Goal: Task Accomplishment & Management: Manage account settings

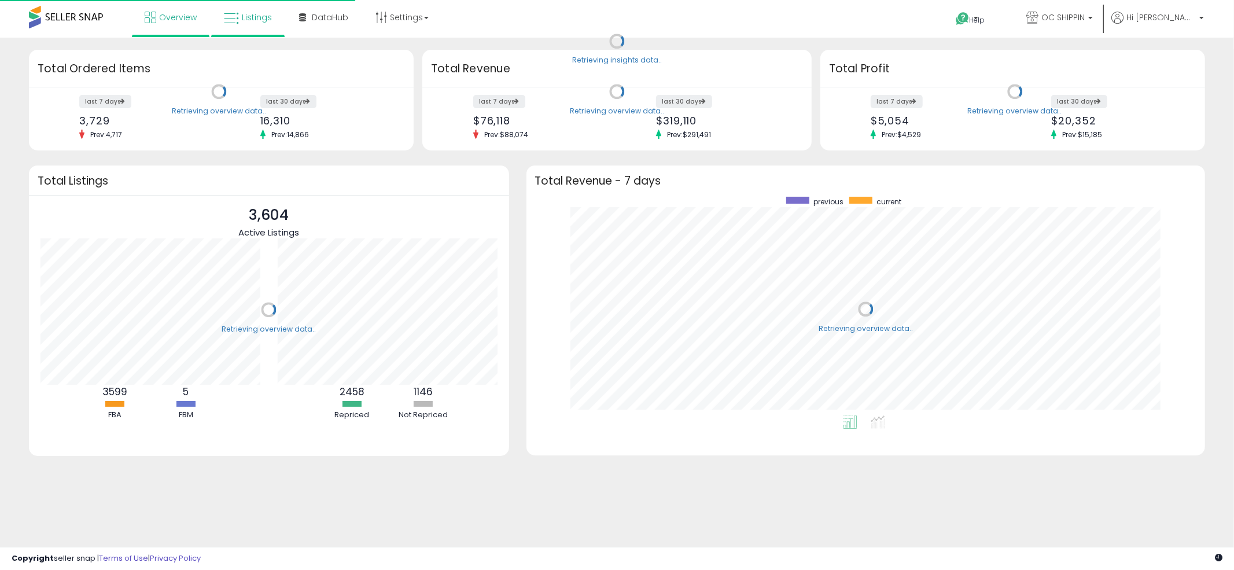
scroll to position [218, 656]
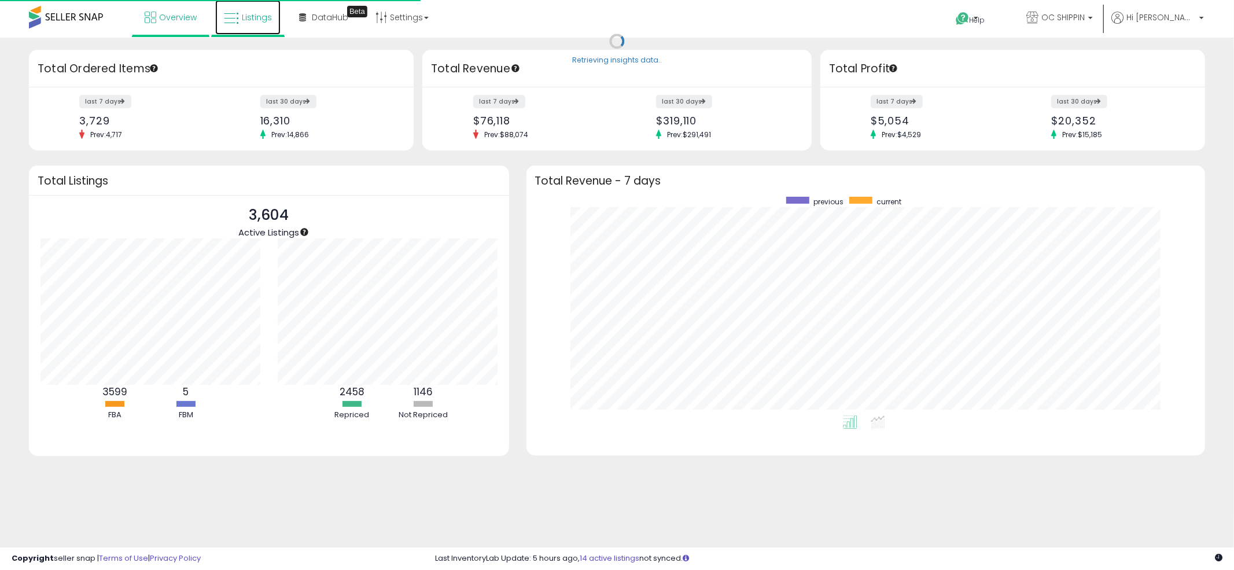
click at [260, 14] on span "Listings" at bounding box center [257, 18] width 30 height 12
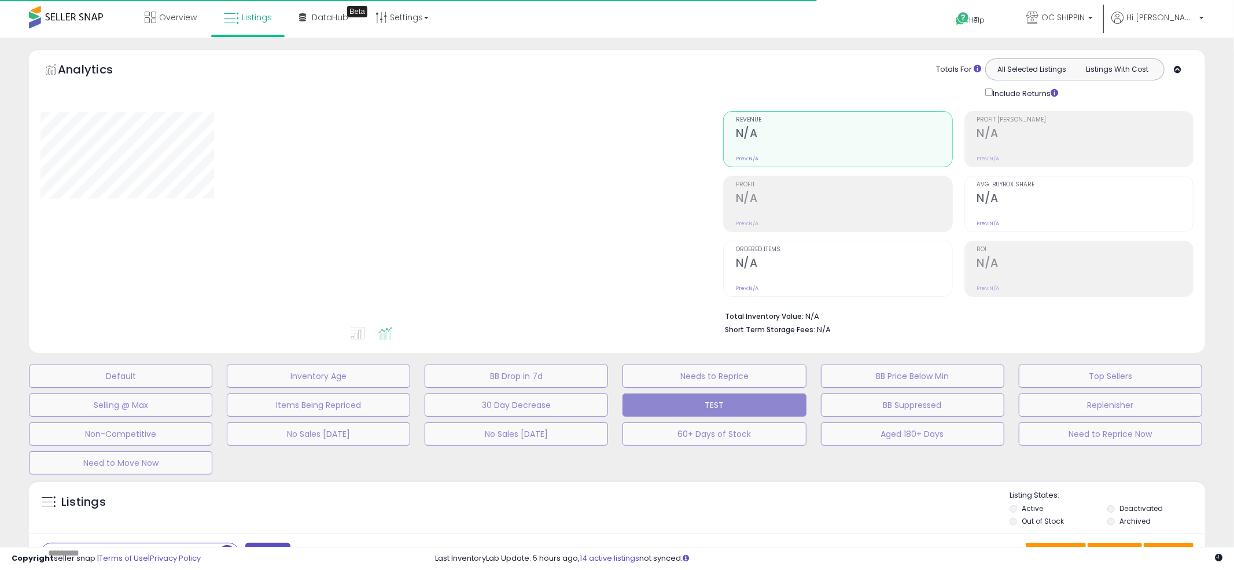
click at [552, 454] on div "Default Inventory Age BB Drop in 7d Needs to Reprice BB Price Below Min Top Sel…" at bounding box center [617, 417] width 1206 height 116
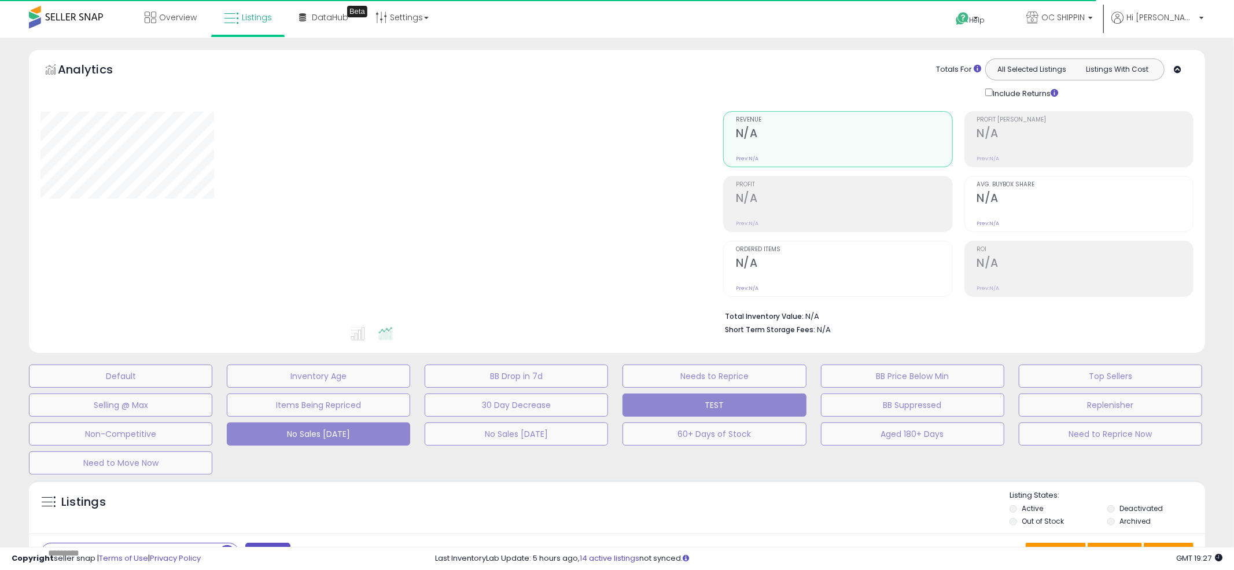
click at [212, 388] on button "No Sales [DATE]" at bounding box center [120, 376] width 183 height 23
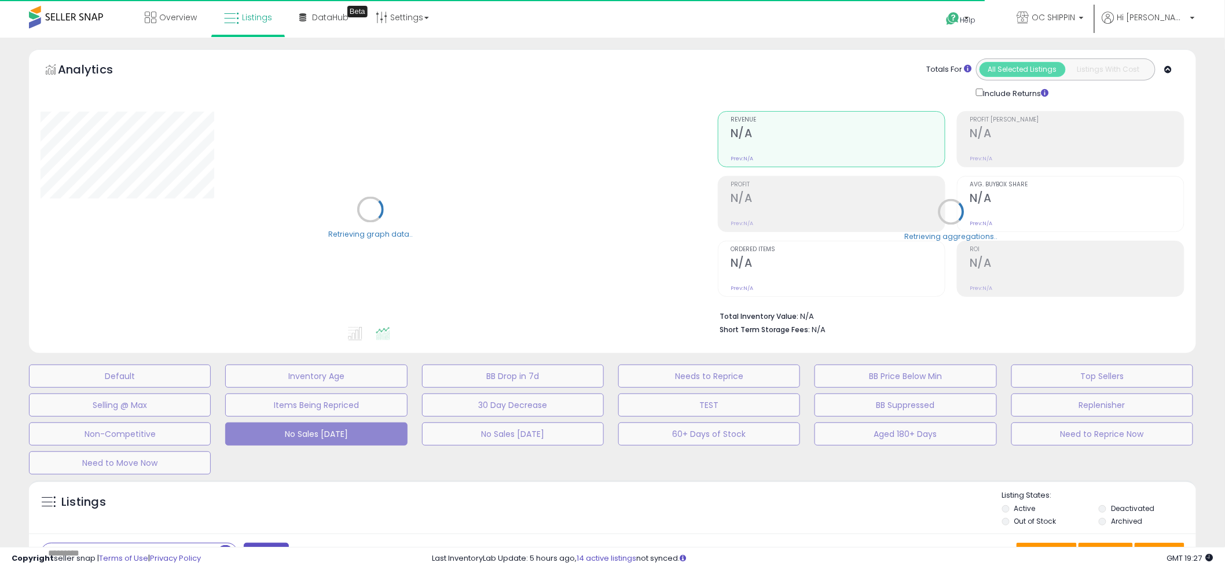
drag, startPoint x: 596, startPoint y: 463, endPoint x: 608, endPoint y: 458, distance: 13.8
click at [597, 462] on div "Default Inventory Age BB Drop in 7d Needs to Reprice BB Price Below Min Top Sel…" at bounding box center [612, 417] width 1196 height 116
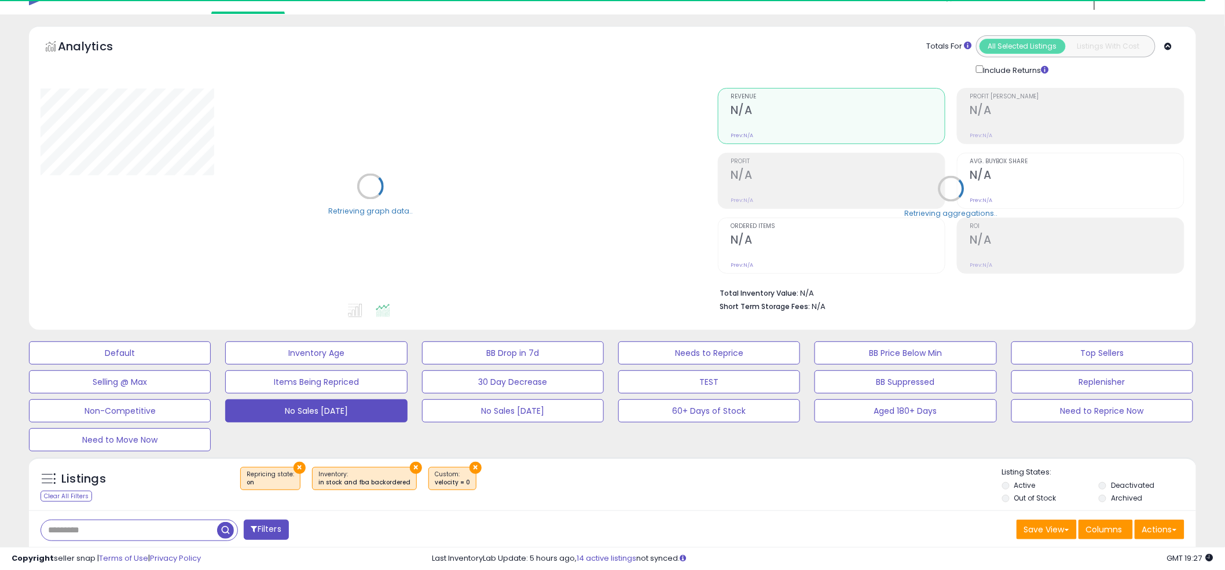
scroll to position [420, 0]
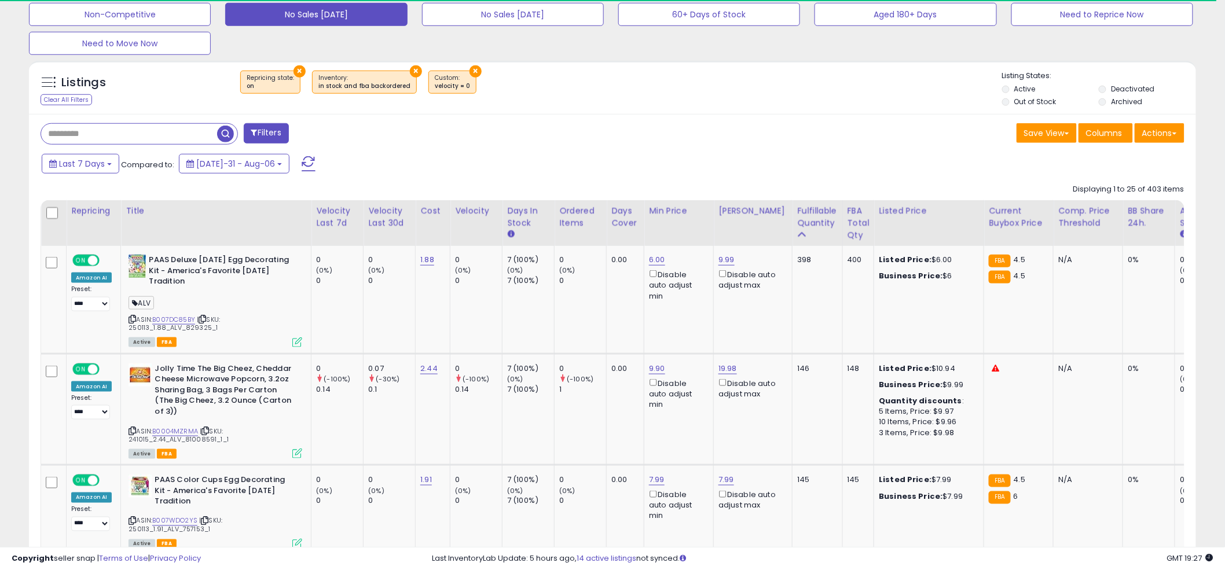
click at [594, 155] on div "Last 7 Days Compared to: [DATE]-31 - Aug-06" at bounding box center [468, 165] width 858 height 26
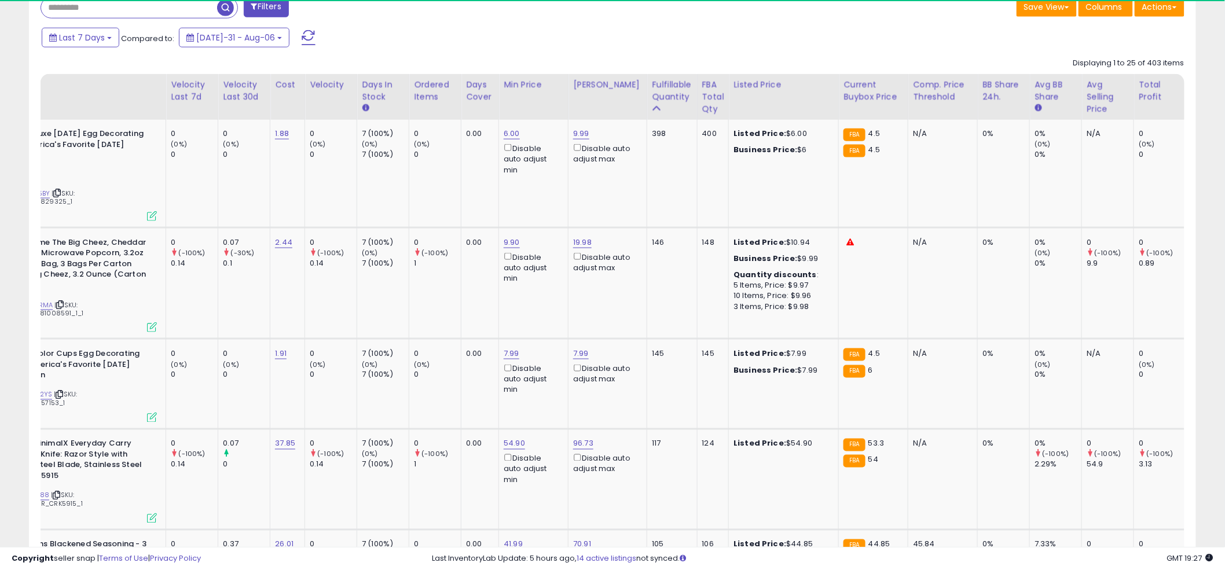
scroll to position [0, 0]
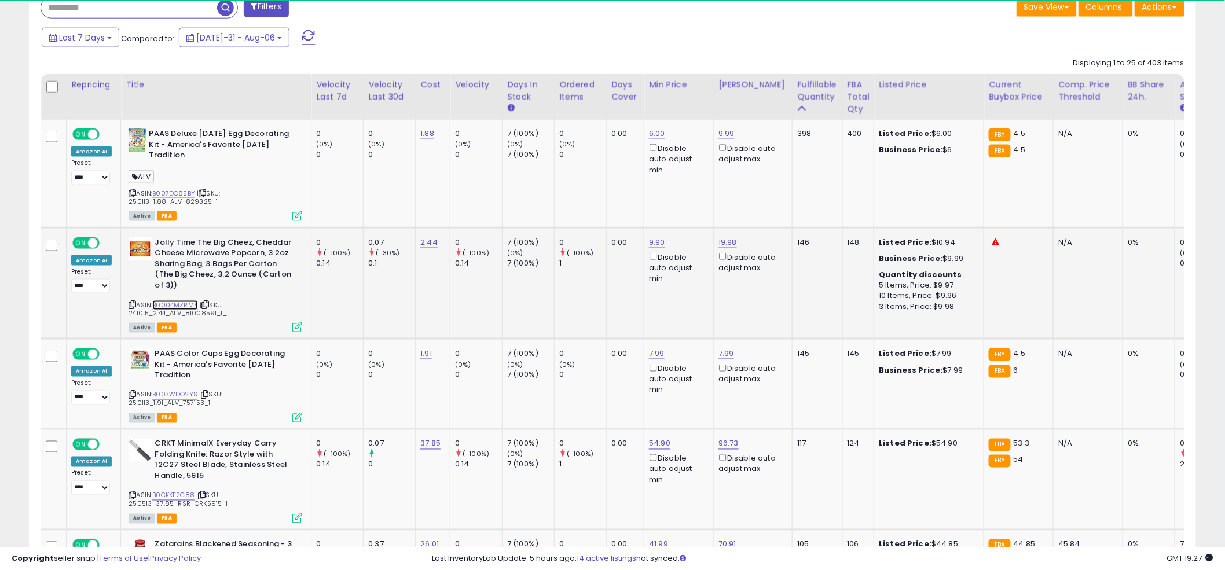
click at [179, 300] on link "B0004MZRMA" at bounding box center [175, 305] width 46 height 10
click at [730, 139] on link "19.98" at bounding box center [726, 134] width 16 height 12
click at [688, 199] on input "*****" at bounding box center [695, 203] width 103 height 20
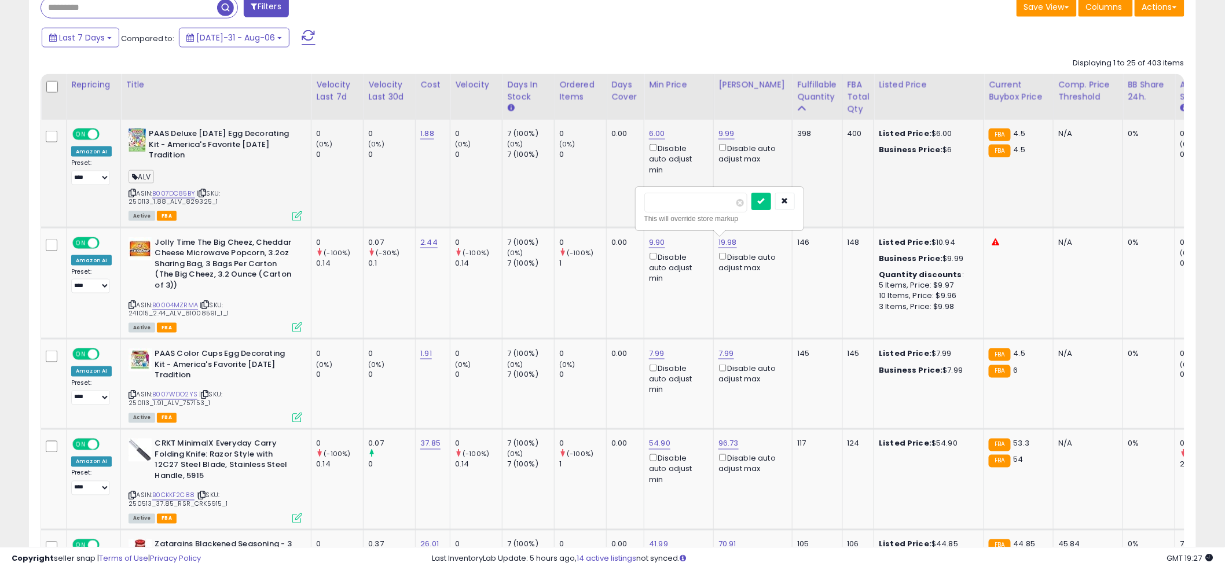
drag, startPoint x: 681, startPoint y: 201, endPoint x: 631, endPoint y: 200, distance: 49.2
click at [498, 207] on td "0 (0%) 0" at bounding box center [476, 174] width 52 height 108
drag, startPoint x: 682, startPoint y: 210, endPoint x: 651, endPoint y: 196, distance: 34.2
click at [648, 199] on input "*****" at bounding box center [695, 203] width 103 height 20
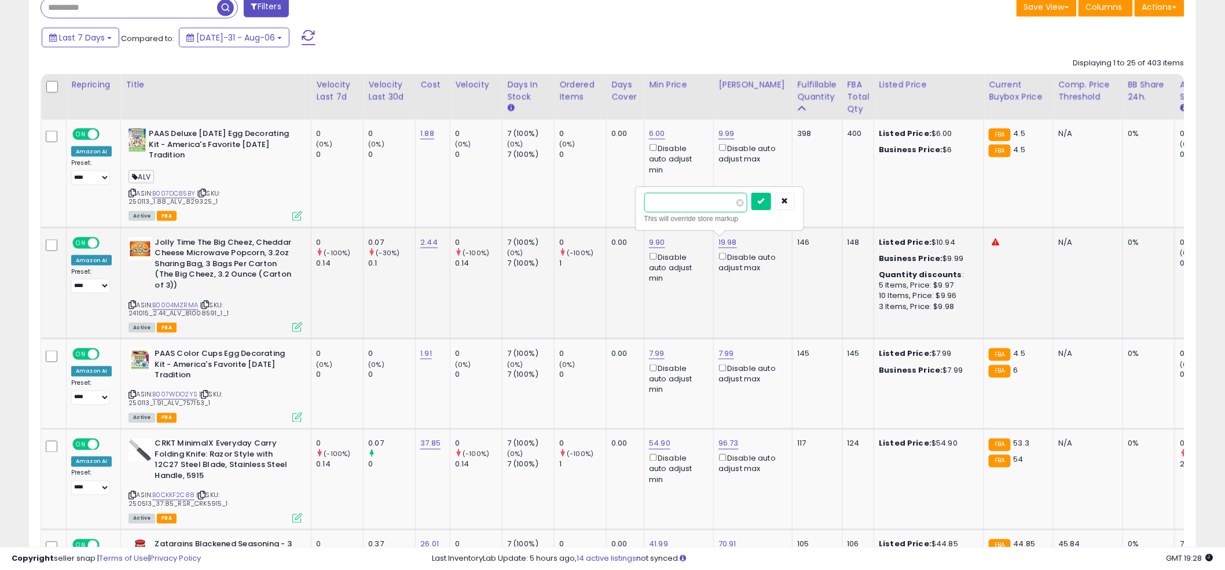
type input "****"
click button "submit" at bounding box center [761, 201] width 20 height 17
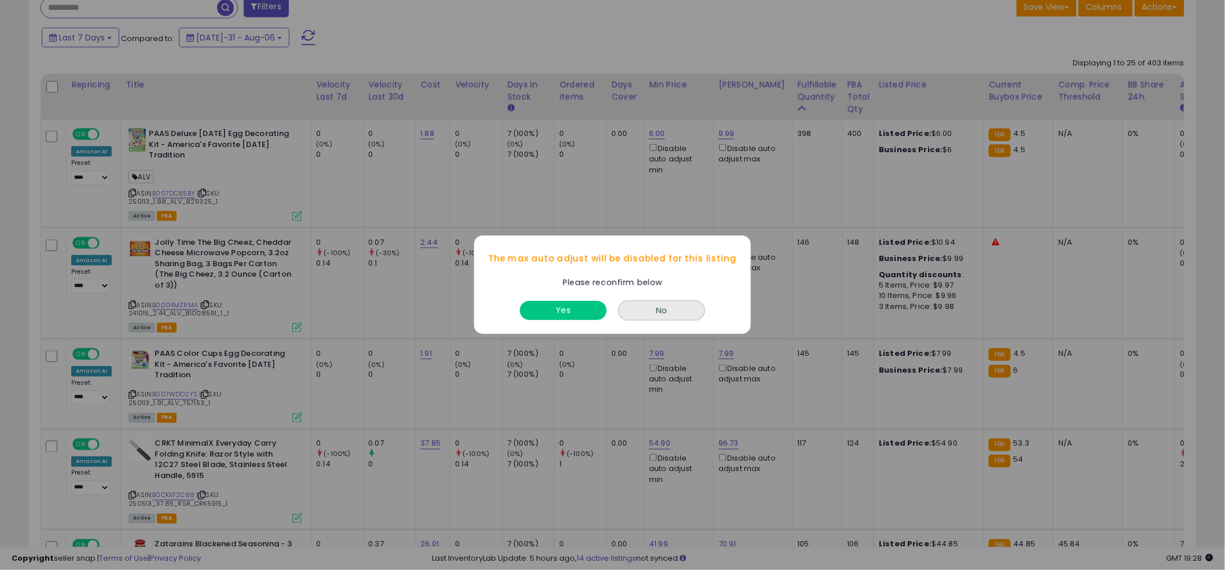
drag, startPoint x: 684, startPoint y: 231, endPoint x: 612, endPoint y: 288, distance: 91.5
click at [681, 232] on div "The max auto adjust will be disabled for this listing Please reconfirm below Ye…" at bounding box center [612, 285] width 1225 height 570
click at [589, 317] on button "Yes" at bounding box center [563, 311] width 87 height 19
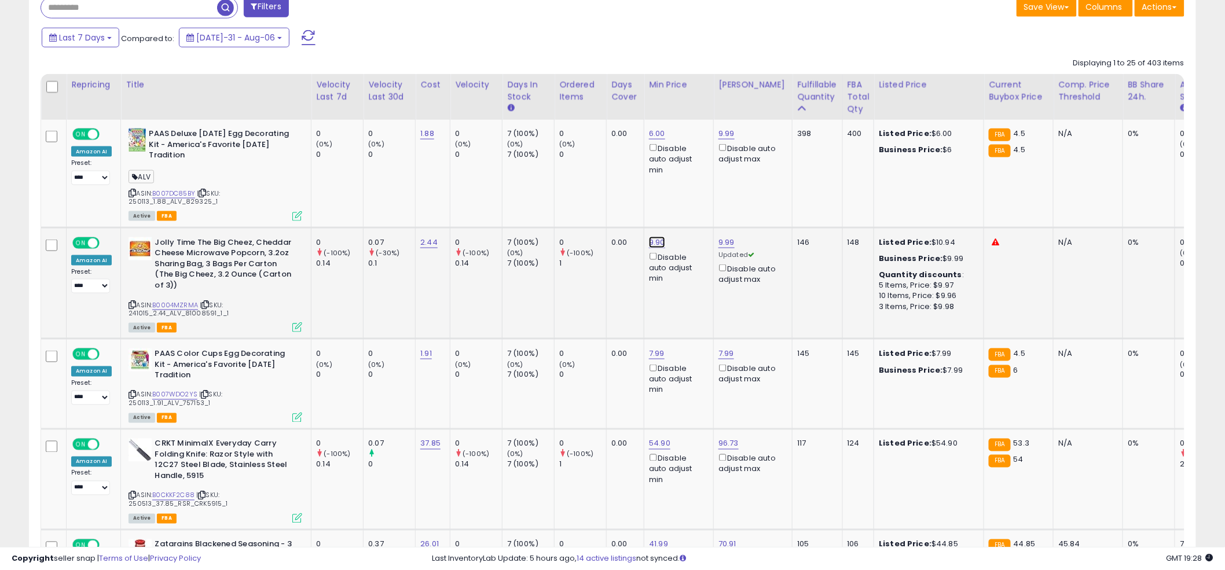
click at [660, 139] on link "9.90" at bounding box center [657, 134] width 16 height 12
drag, startPoint x: 610, startPoint y: 204, endPoint x: 563, endPoint y: 205, distance: 47.5
click at [570, 196] on div "**** This will override store markup" at bounding box center [648, 209] width 167 height 42
type input "*"
click button "submit" at bounding box center [691, 201] width 20 height 17
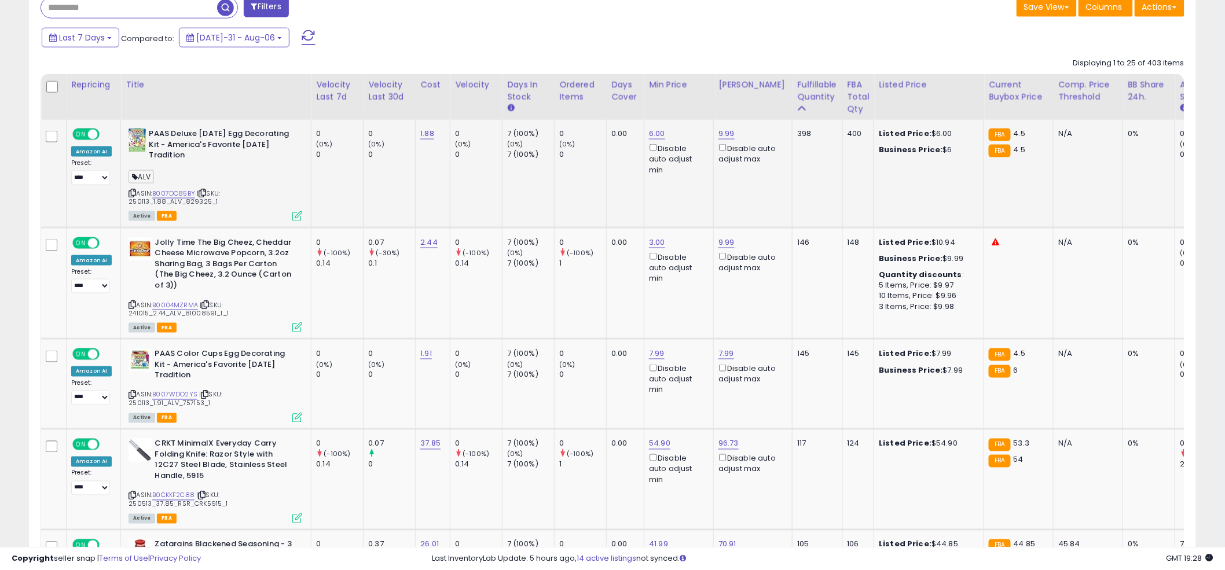
click at [609, 205] on td "0.00" at bounding box center [626, 174] width 38 height 108
click at [792, 203] on td "398" at bounding box center [817, 174] width 50 height 108
click at [649, 260] on div "Disable auto adjust min" at bounding box center [677, 268] width 56 height 34
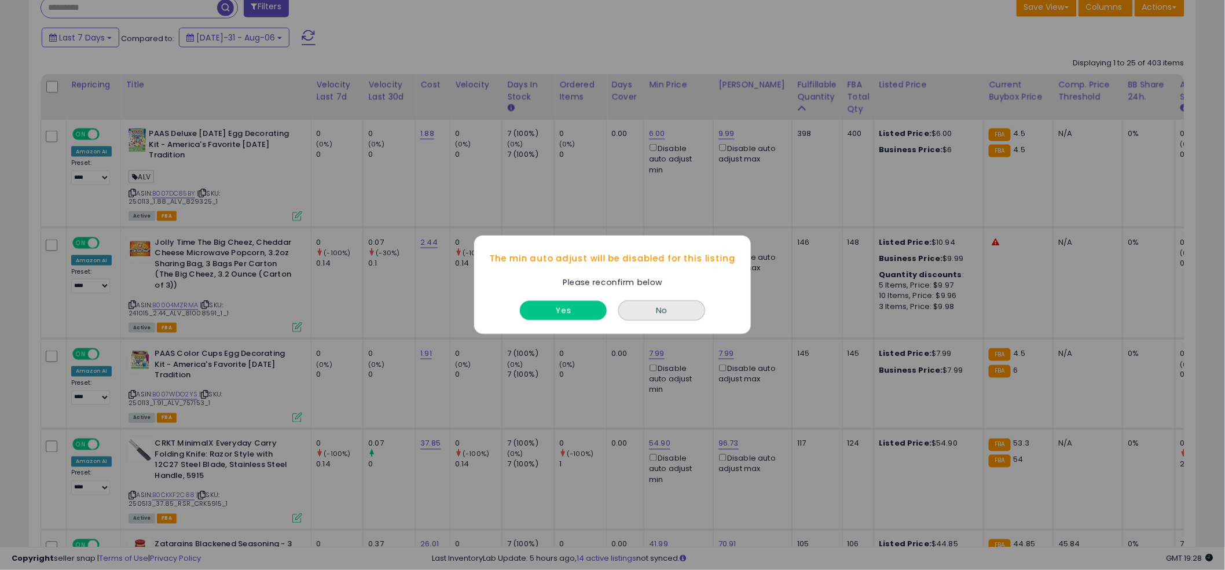
click at [556, 307] on button "Yes" at bounding box center [563, 311] width 87 height 19
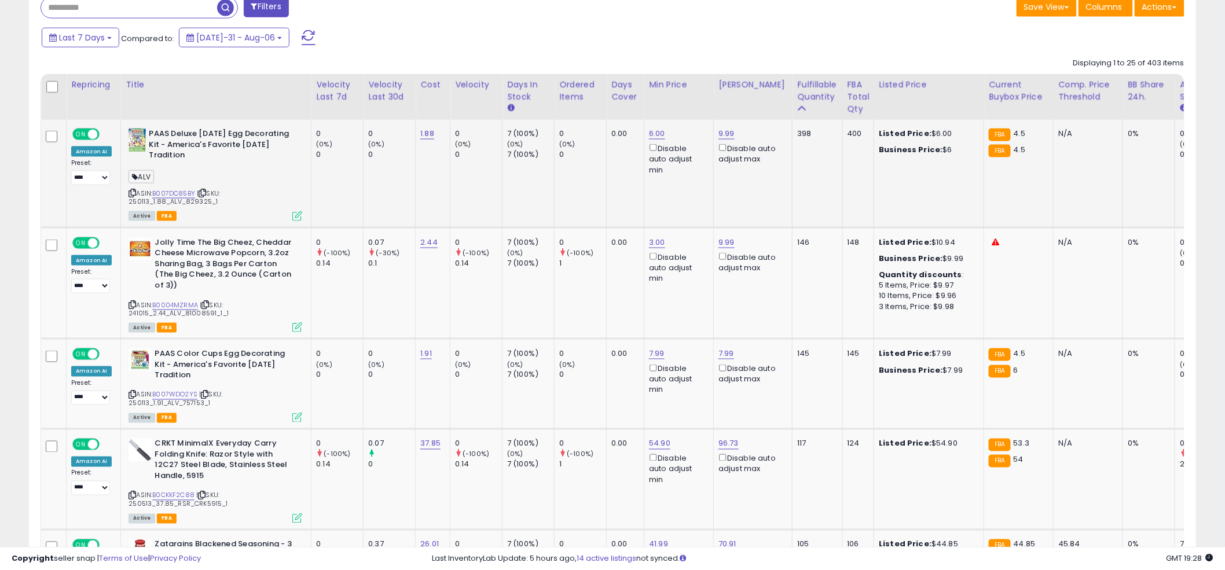
click at [644, 205] on td "6.00 Disable auto adjust min" at bounding box center [678, 174] width 69 height 108
click at [607, 200] on td "0.00" at bounding box center [626, 174] width 38 height 108
drag, startPoint x: 188, startPoint y: 314, endPoint x: 210, endPoint y: 315, distance: 22.0
click at [210, 315] on span "| SKU: 241015_2.44_ALV_81008591_1_1" at bounding box center [178, 308] width 100 height 17
copy span "100859"
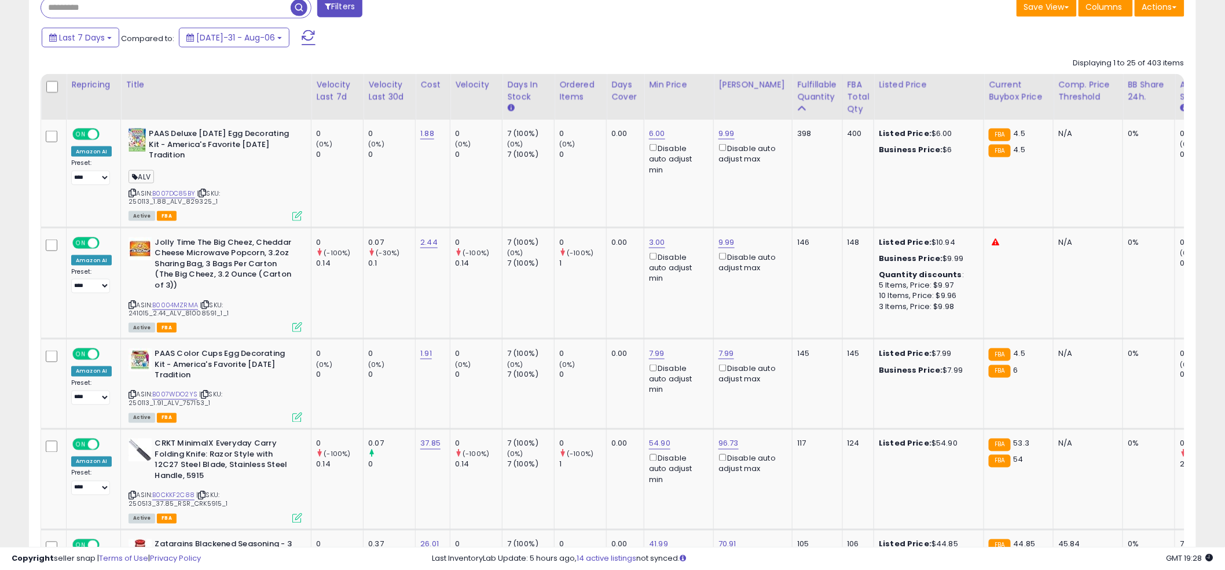
click at [111, 8] on input "text" at bounding box center [165, 8] width 249 height 20
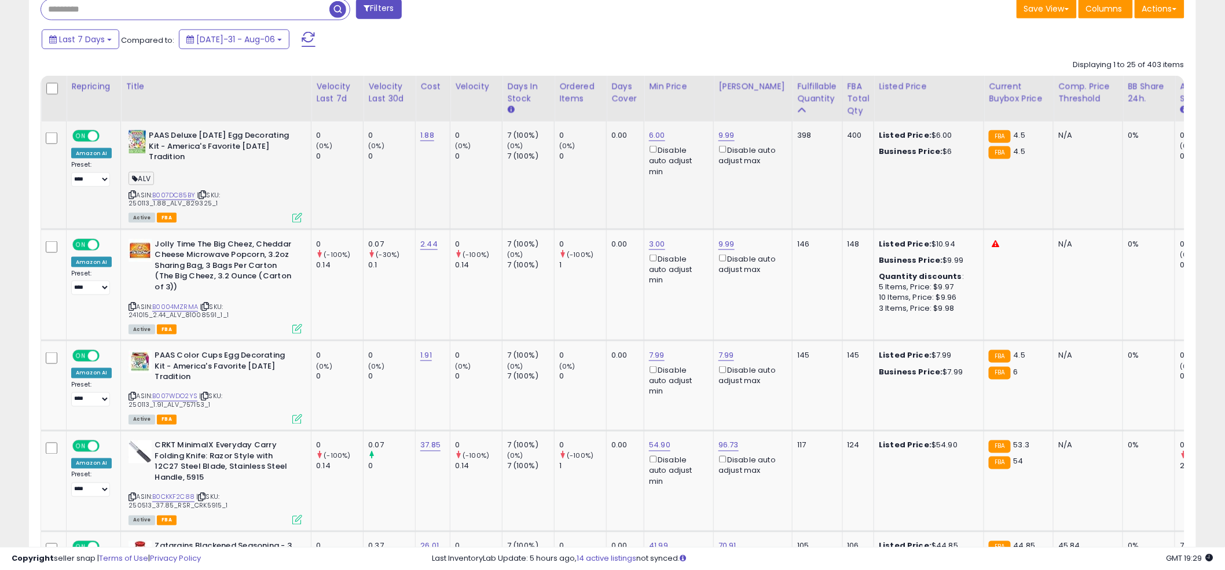
scroll to position [543, 0]
click at [661, 142] on link "54.90" at bounding box center [657, 137] width 16 height 12
drag, startPoint x: 623, startPoint y: 407, endPoint x: 553, endPoint y: 397, distance: 70.2
type input "**"
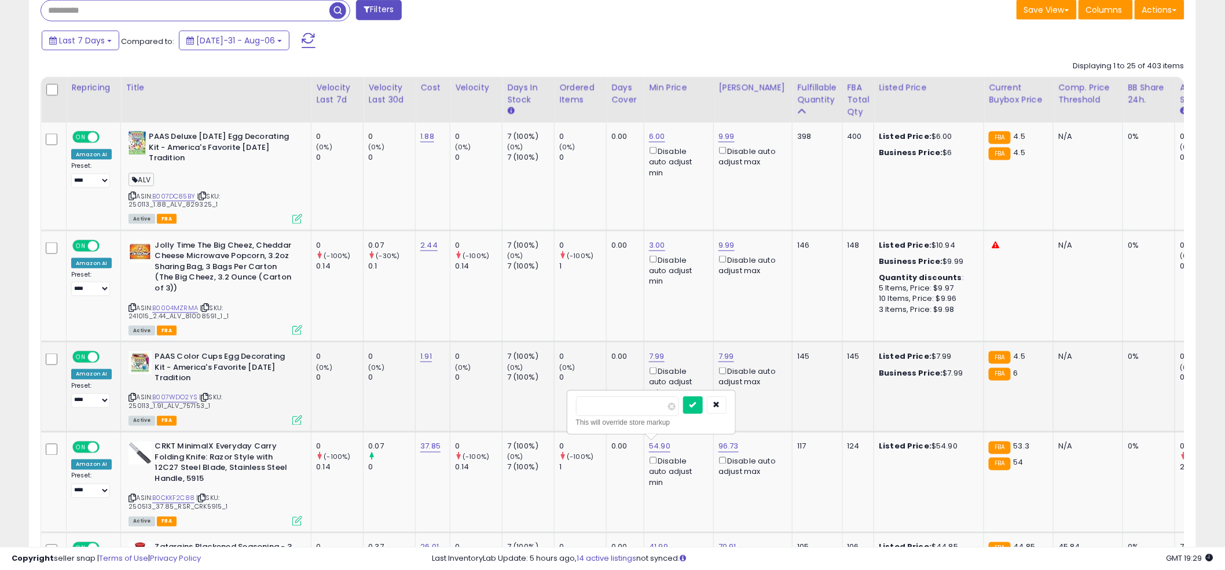
click button "submit" at bounding box center [693, 404] width 20 height 17
click at [583, 407] on td "0 (0%) 0" at bounding box center [580, 387] width 52 height 90
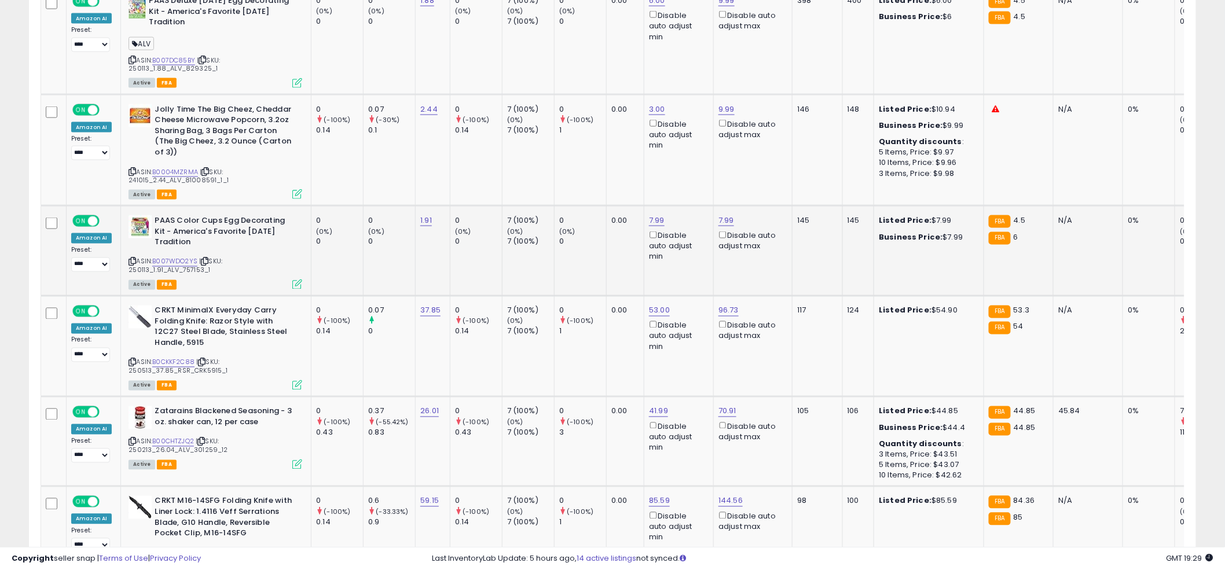
scroll to position [692, 0]
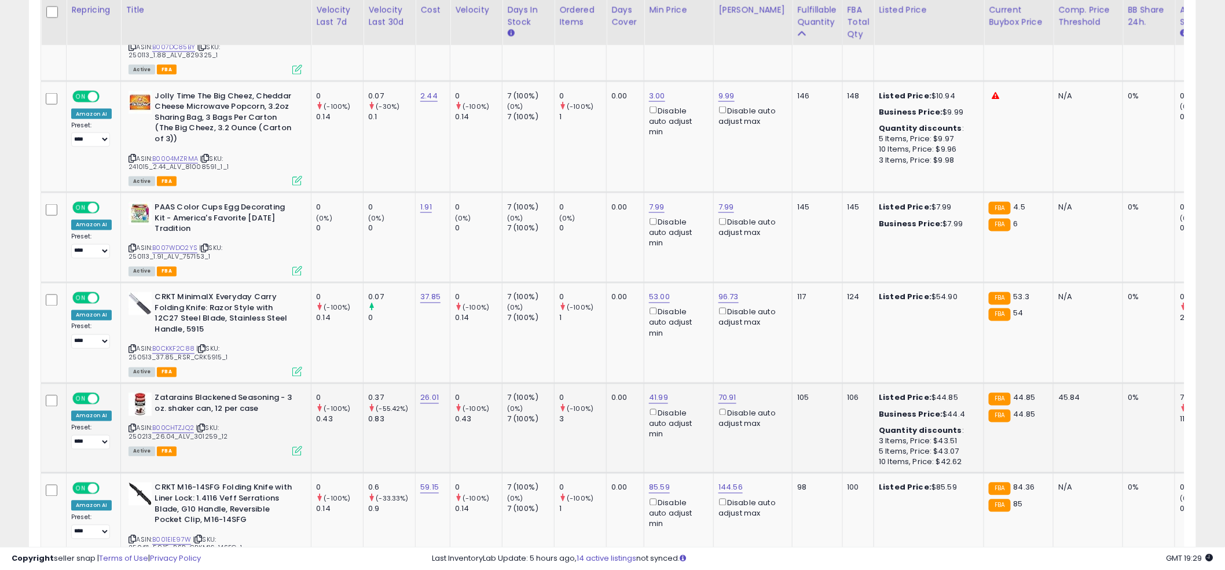
click at [181, 420] on div "ASIN: B00CHTZJQ2 | SKU: 250213_26.04_ALV_301259_12 Active FBA" at bounding box center [215, 424] width 174 height 62
click at [177, 425] on link "B00CHTZJQ2" at bounding box center [173, 429] width 42 height 10
click at [609, 233] on td "0.00" at bounding box center [626, 238] width 38 height 90
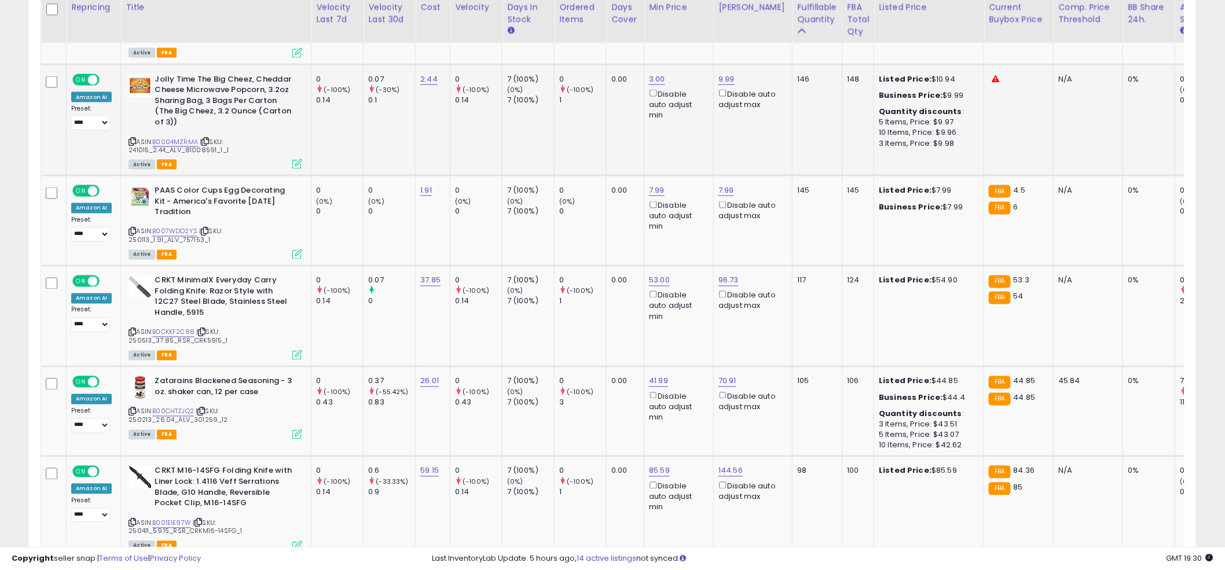
scroll to position [780, 0]
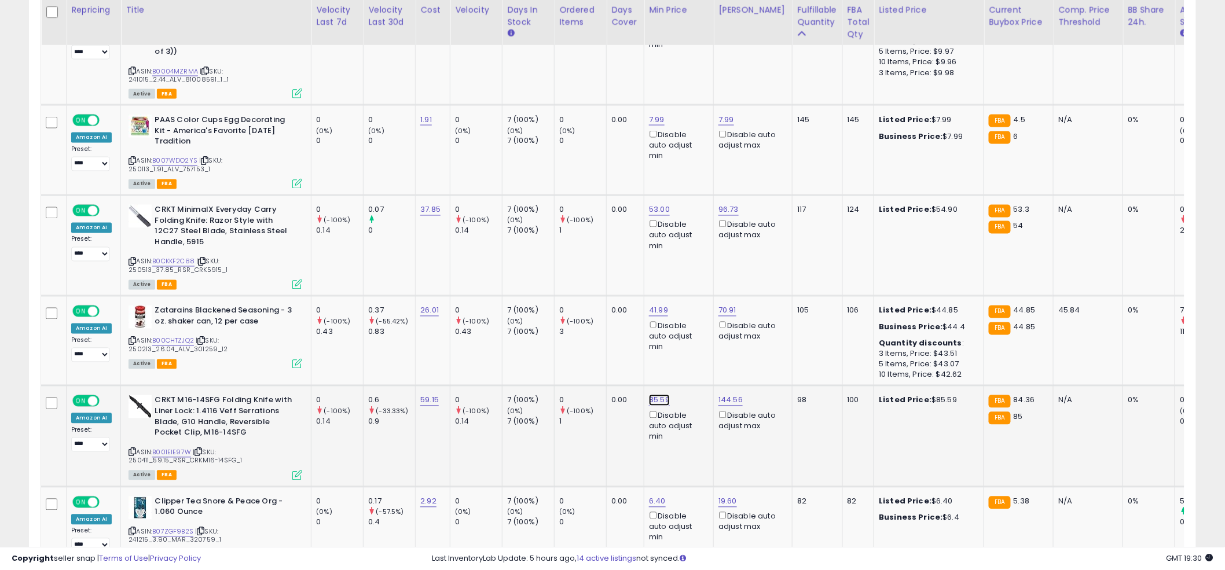
type input "**"
click button "submit" at bounding box center [693, 358] width 20 height 17
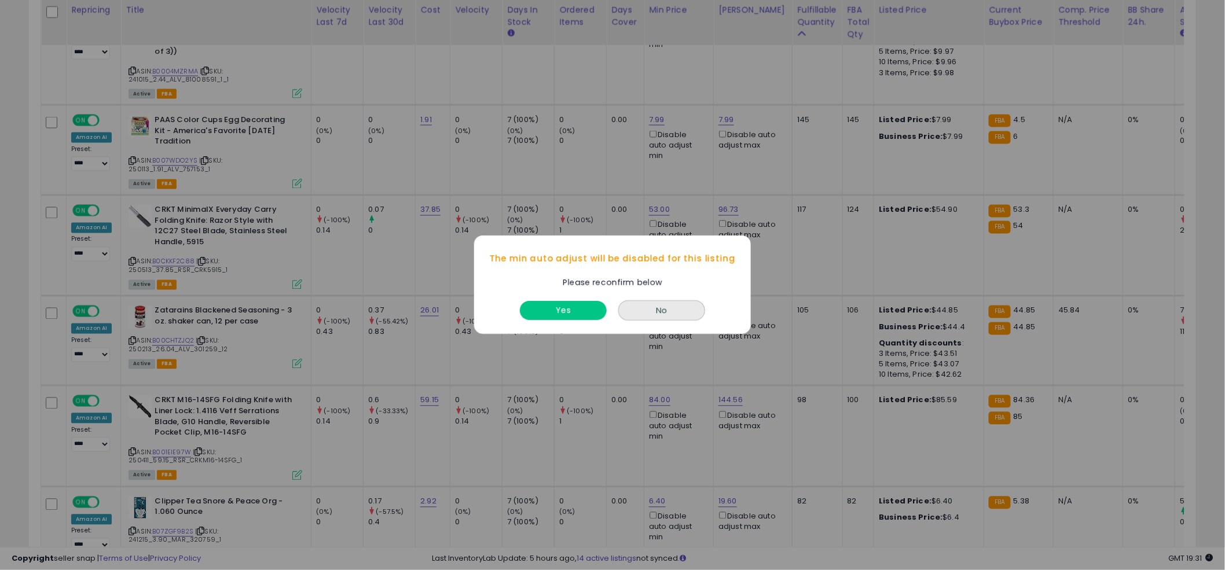
click at [567, 321] on div "Yes" at bounding box center [563, 308] width 93 height 31
click at [565, 314] on button "Yes" at bounding box center [563, 311] width 87 height 19
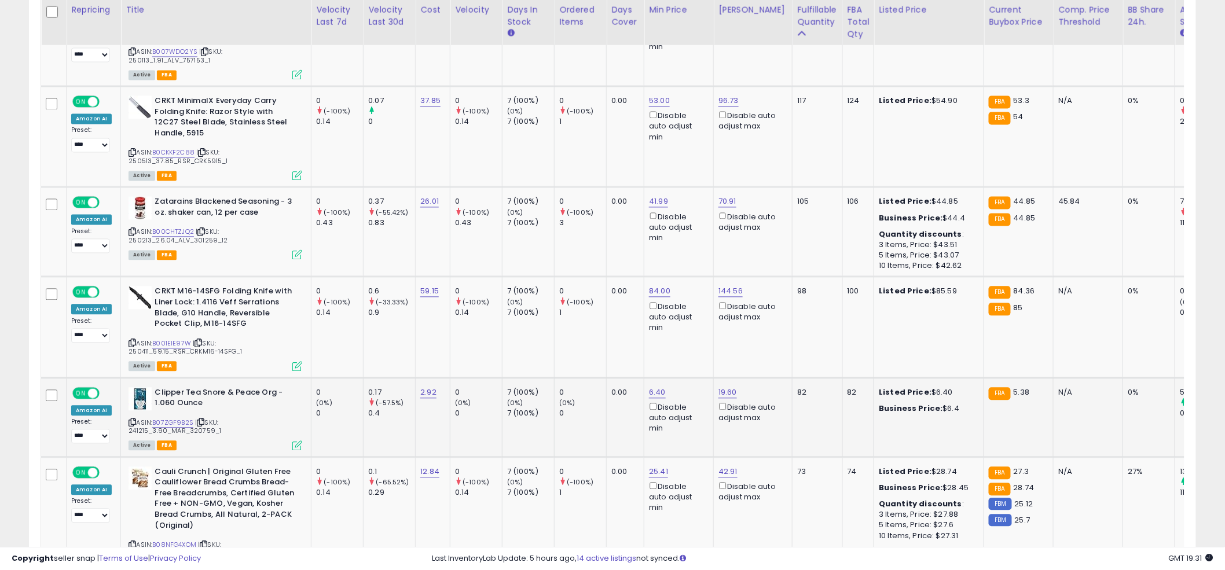
scroll to position [889, 0]
drag, startPoint x: 659, startPoint y: 390, endPoint x: 646, endPoint y: 381, distance: 15.4
drag, startPoint x: 620, startPoint y: 350, endPoint x: 523, endPoint y: 337, distance: 97.5
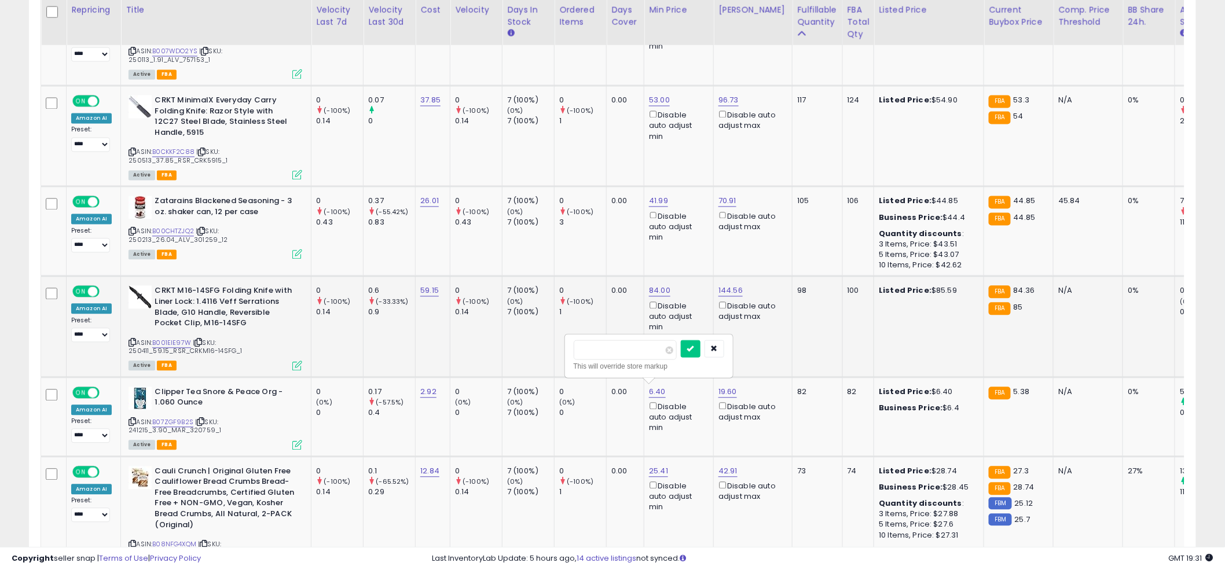
type input "***"
click button "submit" at bounding box center [691, 348] width 20 height 17
click at [576, 318] on td "0 (-100%) 1" at bounding box center [580, 327] width 52 height 101
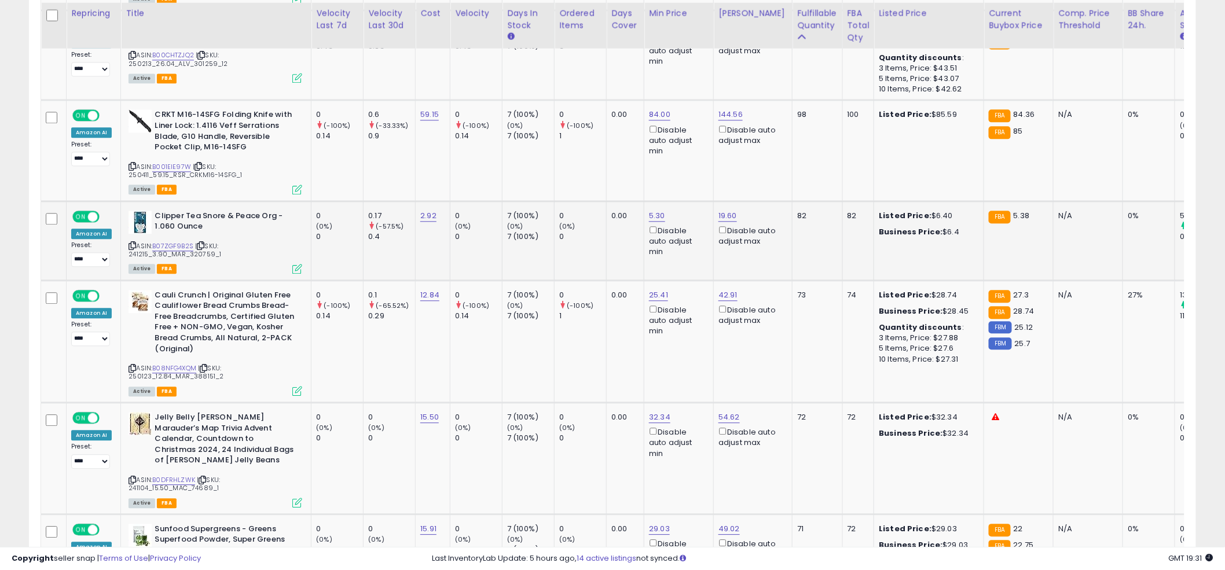
scroll to position [1069, 0]
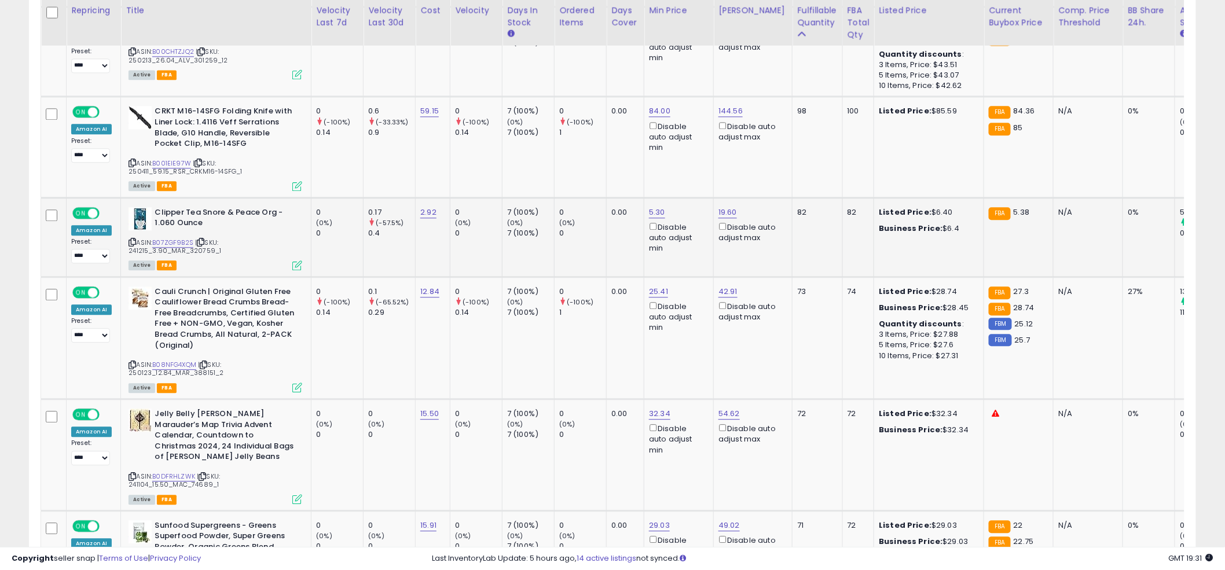
click at [590, 239] on td "0 (0%) 0" at bounding box center [580, 236] width 52 height 79
click at [582, 199] on td "0 (0%) 0" at bounding box center [580, 236] width 52 height 79
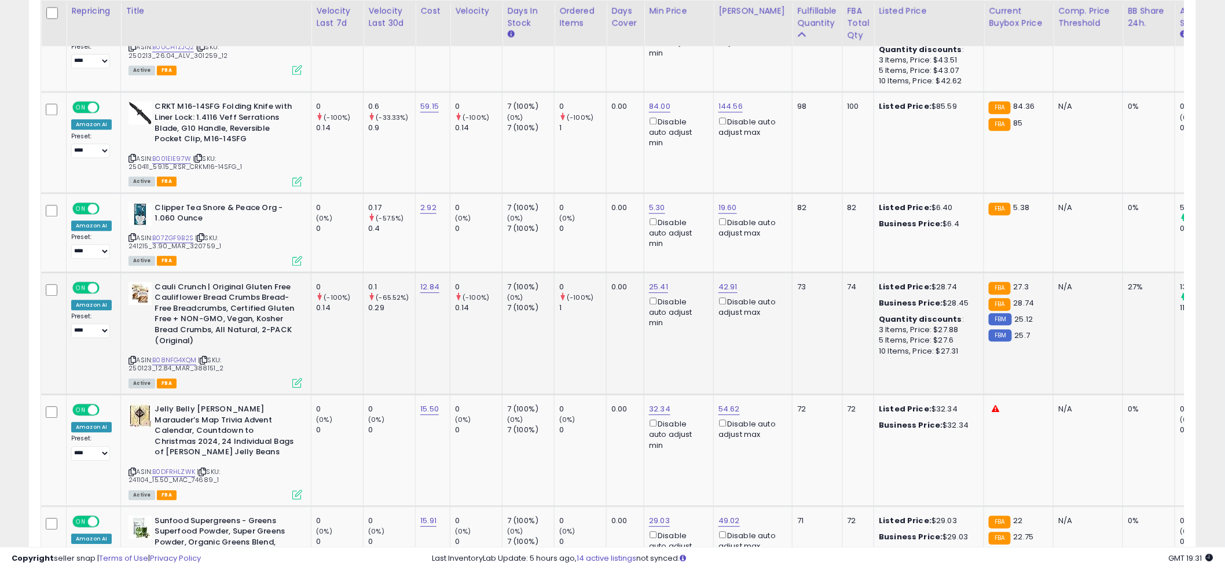
scroll to position [1074, 0]
click at [162, 351] on div "ASIN: B08NFG4XQM | SKU: 250123_12.84_MAR_388151_2 Active FBA" at bounding box center [215, 333] width 174 height 105
click at [163, 357] on link "B08NFG4XQM" at bounding box center [174, 360] width 44 height 10
drag, startPoint x: 697, startPoint y: 241, endPoint x: 631, endPoint y: 242, distance: 66.0
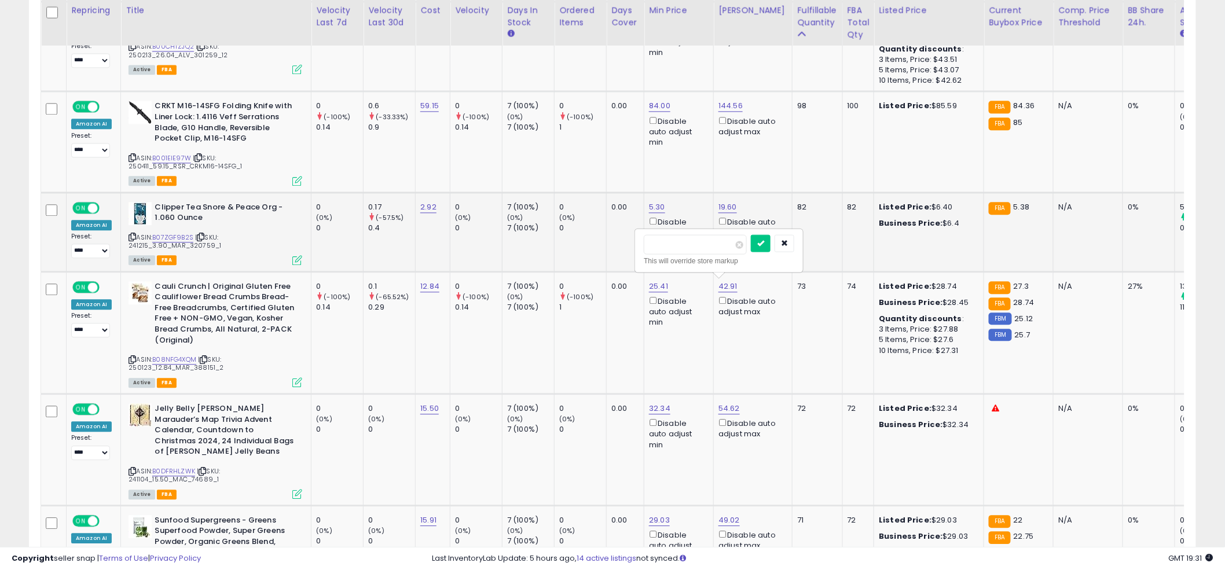
type input "*****"
click button "submit" at bounding box center [761, 242] width 20 height 17
click at [623, 343] on td "0.00" at bounding box center [626, 332] width 38 height 122
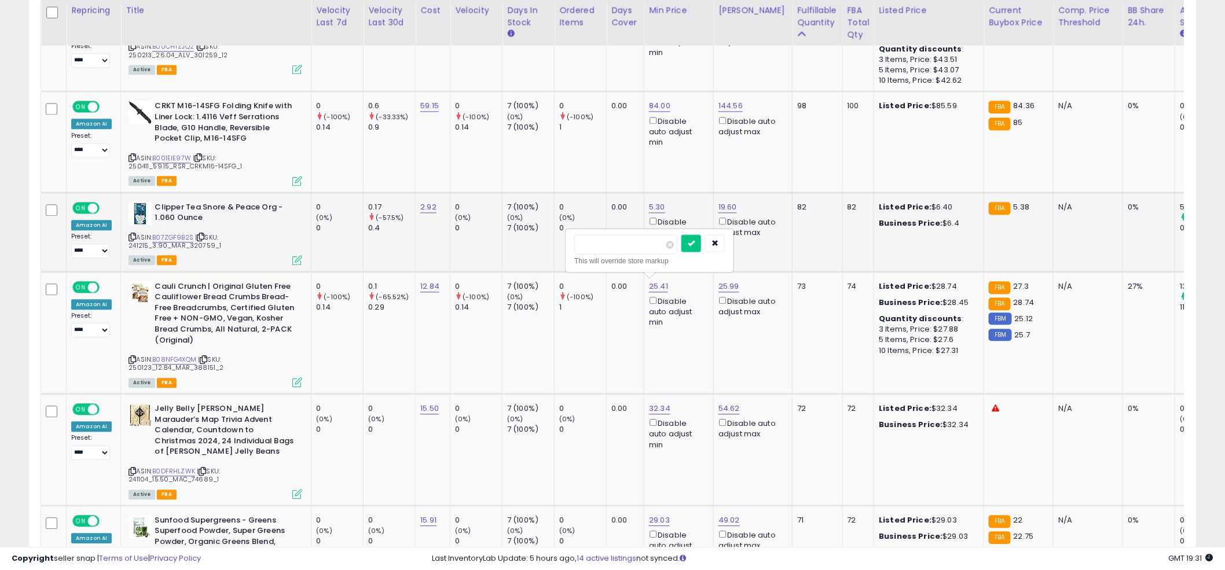
drag, startPoint x: 615, startPoint y: 248, endPoint x: 558, endPoint y: 245, distance: 57.4
type input "*****"
click button "submit" at bounding box center [691, 242] width 20 height 17
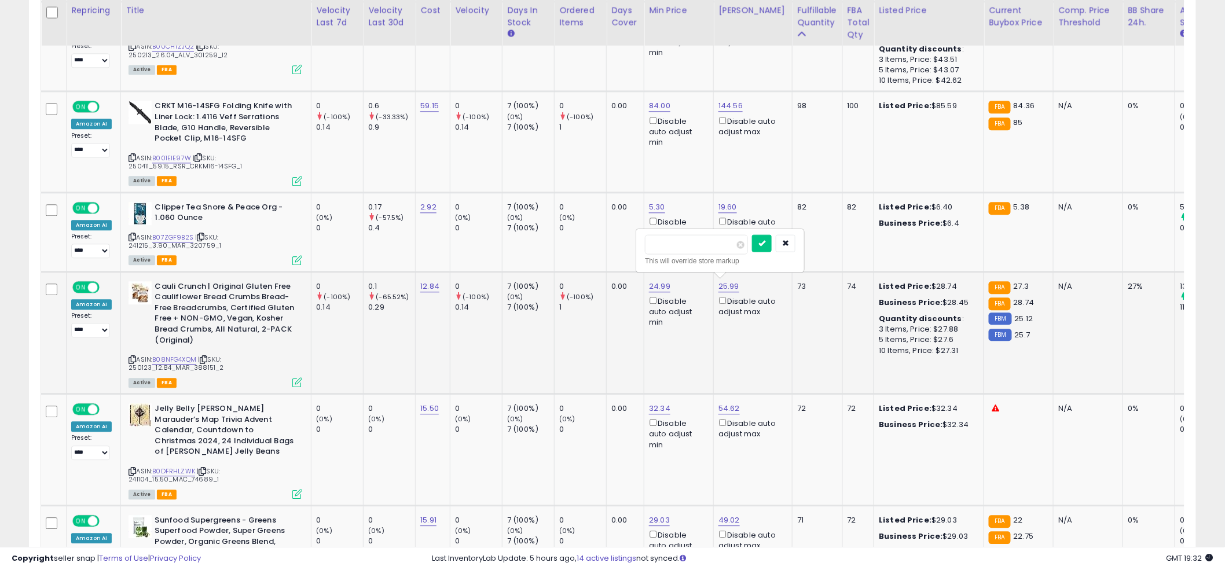
click at [696, 248] on input "*****" at bounding box center [696, 244] width 103 height 20
type input "*****"
click button "submit" at bounding box center [762, 242] width 20 height 17
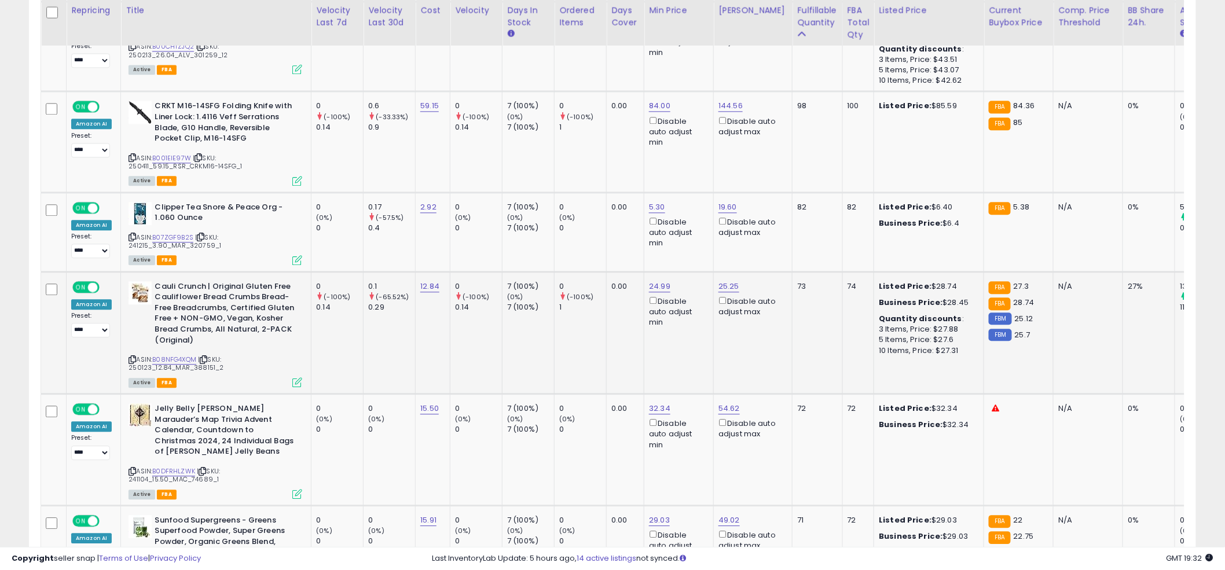
click at [720, 302] on div "Disable auto adjust max" at bounding box center [750, 306] width 65 height 23
click at [718, 295] on div "Disable auto adjust max" at bounding box center [750, 306] width 65 height 23
click at [720, 306] on div "Disable auto adjust max" at bounding box center [750, 306] width 65 height 23
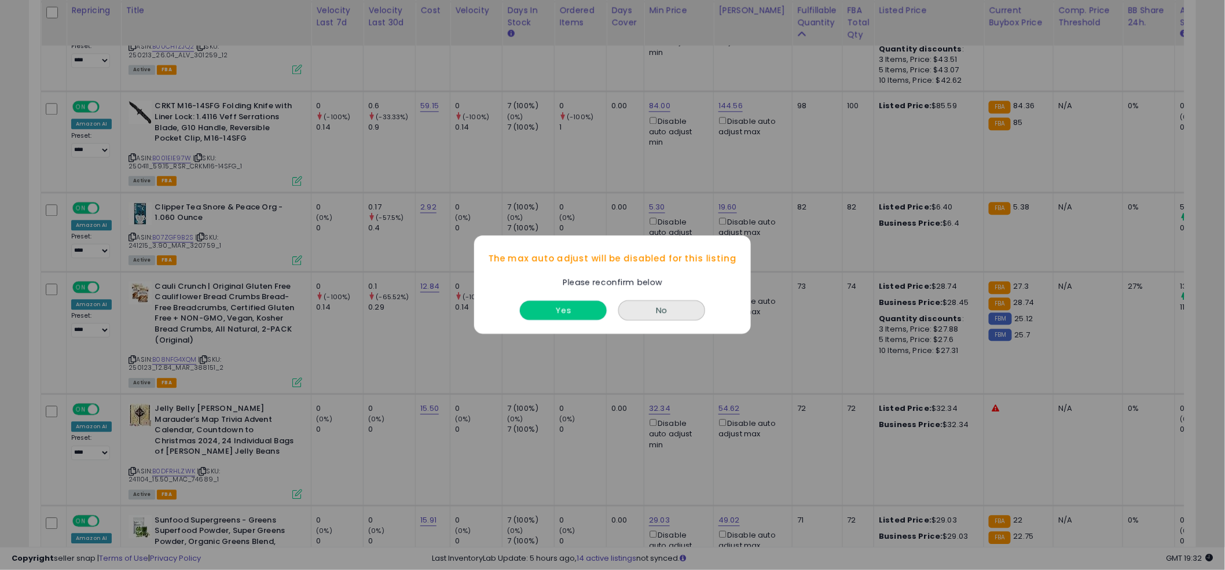
click at [593, 304] on button "Yes" at bounding box center [563, 311] width 87 height 19
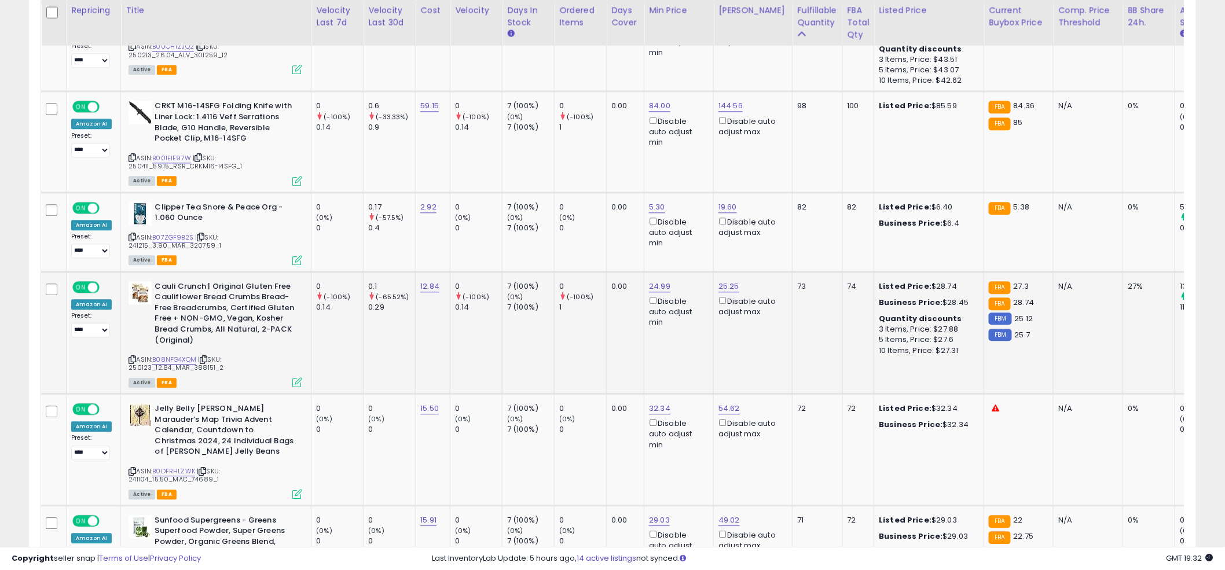
click at [579, 312] on td "0 (-100%) 1" at bounding box center [580, 332] width 52 height 122
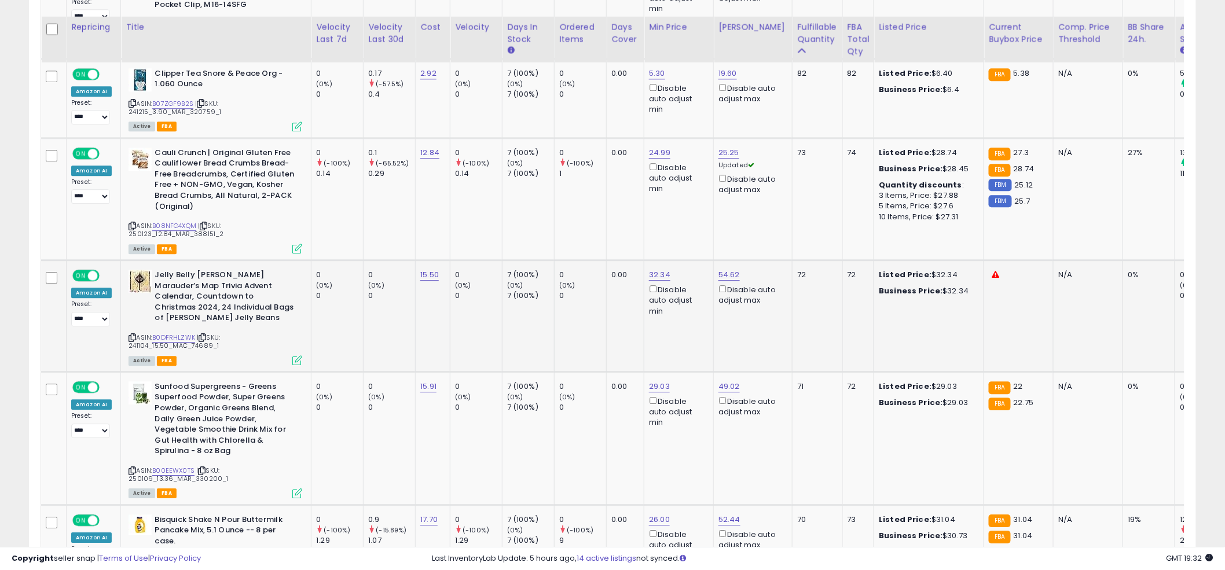
scroll to position [1225, 0]
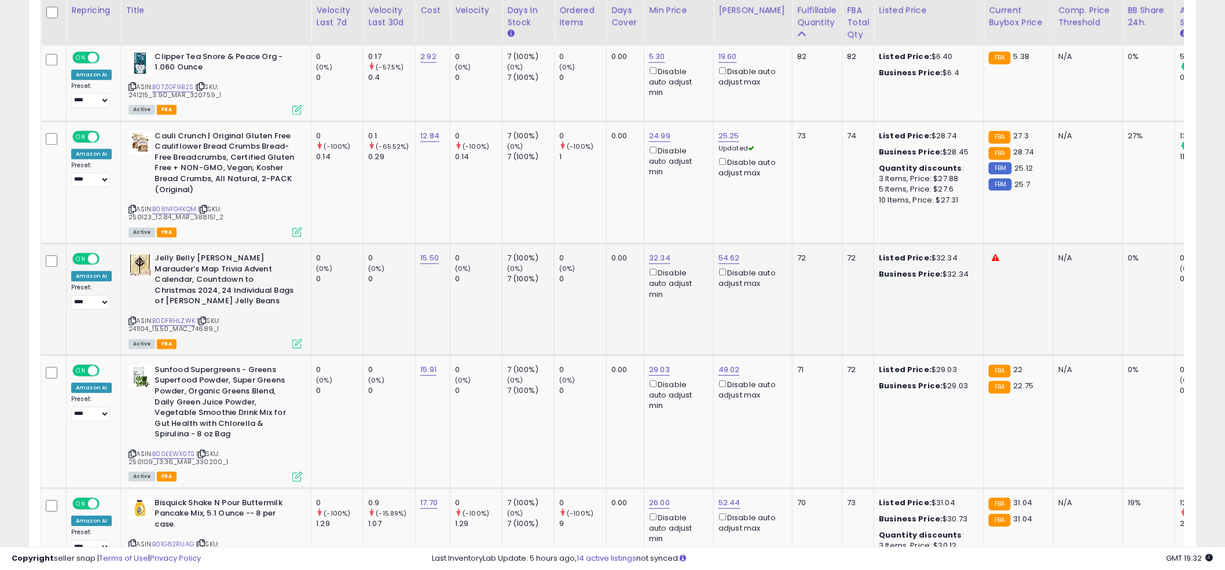
click at [594, 314] on td "0 (0%) 0" at bounding box center [580, 300] width 52 height 112
click at [601, 307] on td "0 (0%) 0" at bounding box center [580, 300] width 52 height 112
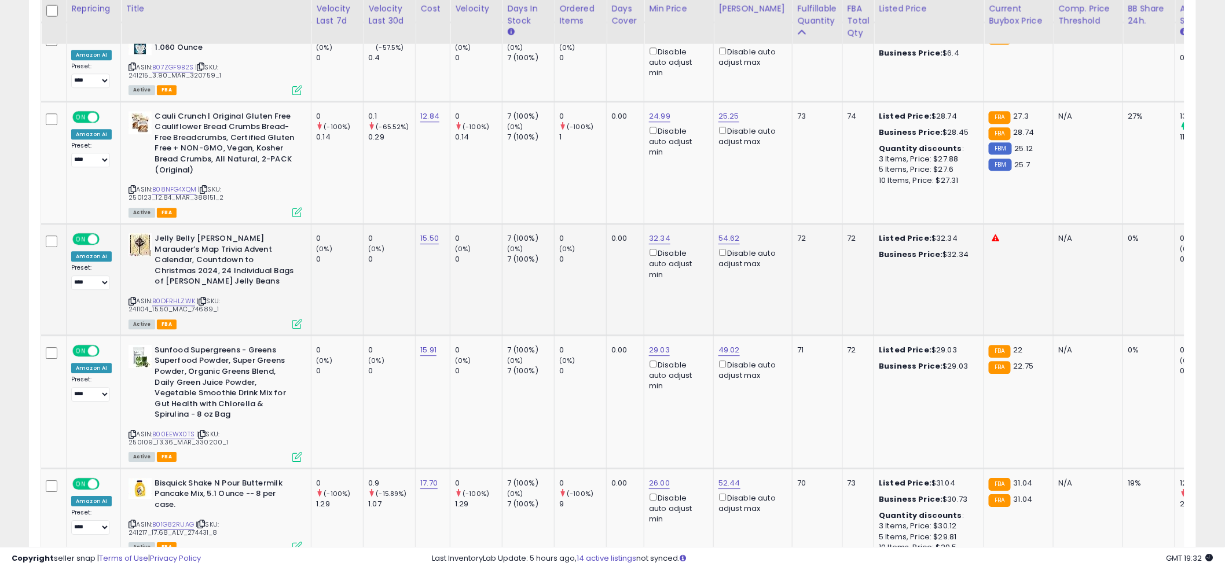
scroll to position [1245, 0]
click at [602, 305] on td "0 (0%) 0" at bounding box center [580, 279] width 52 height 112
click at [170, 429] on link "B00EEWX0TS" at bounding box center [173, 434] width 42 height 10
drag, startPoint x: 658, startPoint y: 350, endPoint x: 656, endPoint y: 344, distance: 6.0
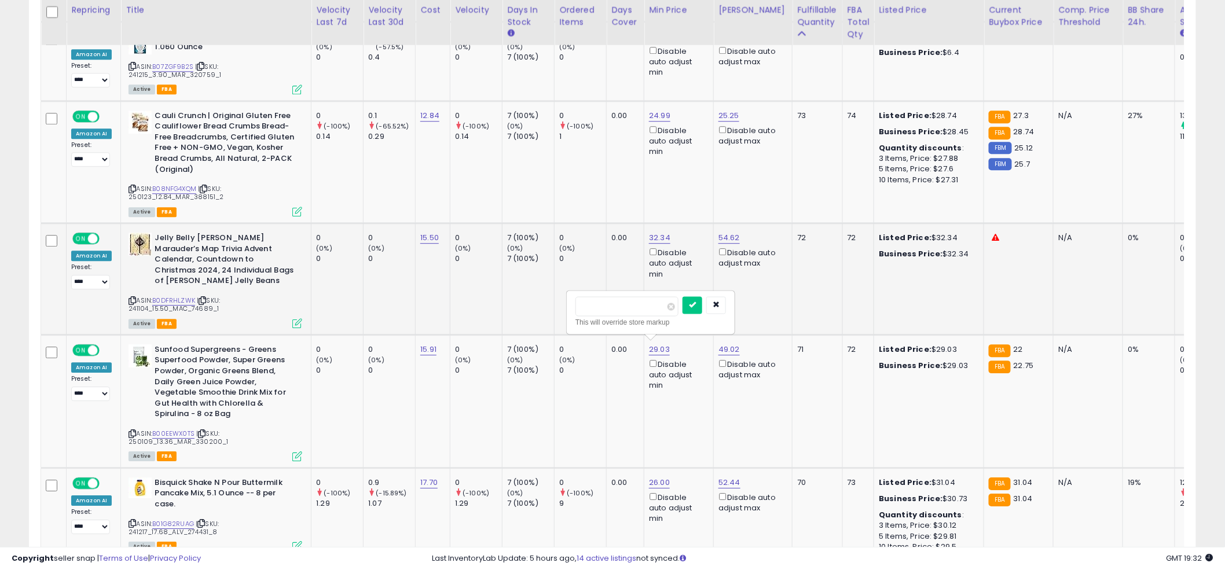
drag, startPoint x: 556, startPoint y: 309, endPoint x: 547, endPoint y: 308, distance: 9.3
type input "**"
click button "submit" at bounding box center [692, 304] width 20 height 17
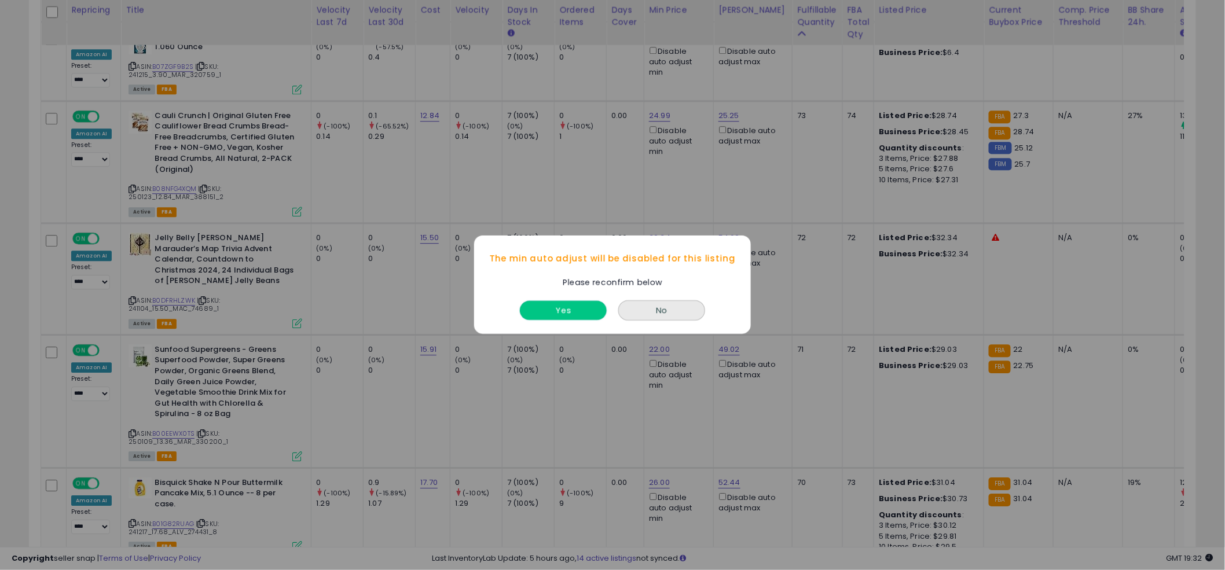
click at [589, 307] on button "Yes" at bounding box center [563, 311] width 87 height 19
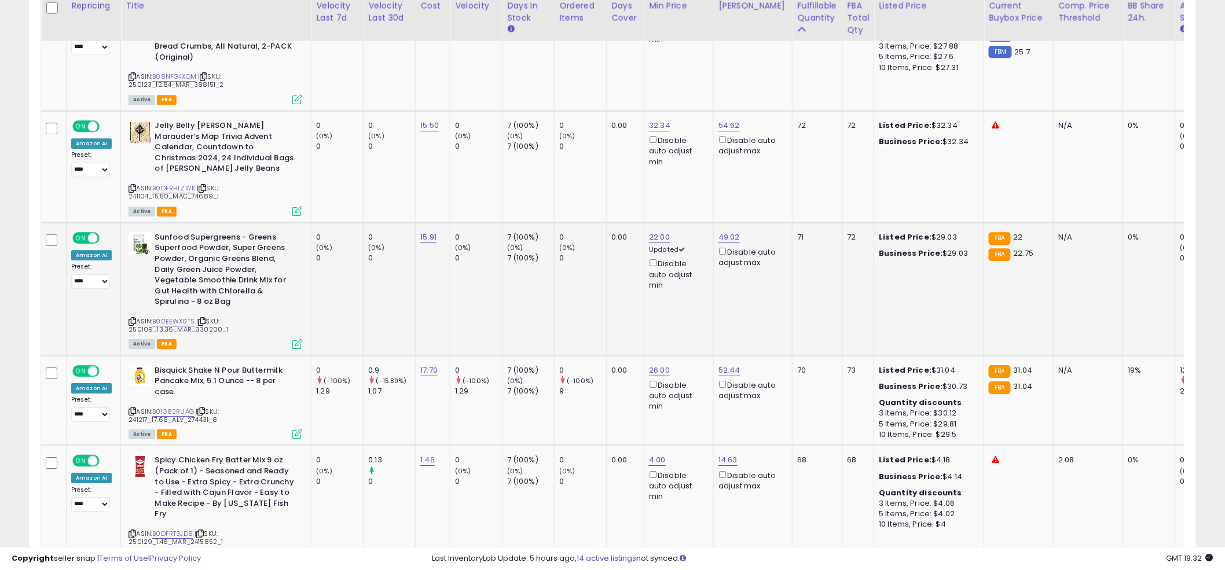
scroll to position [1368, 0]
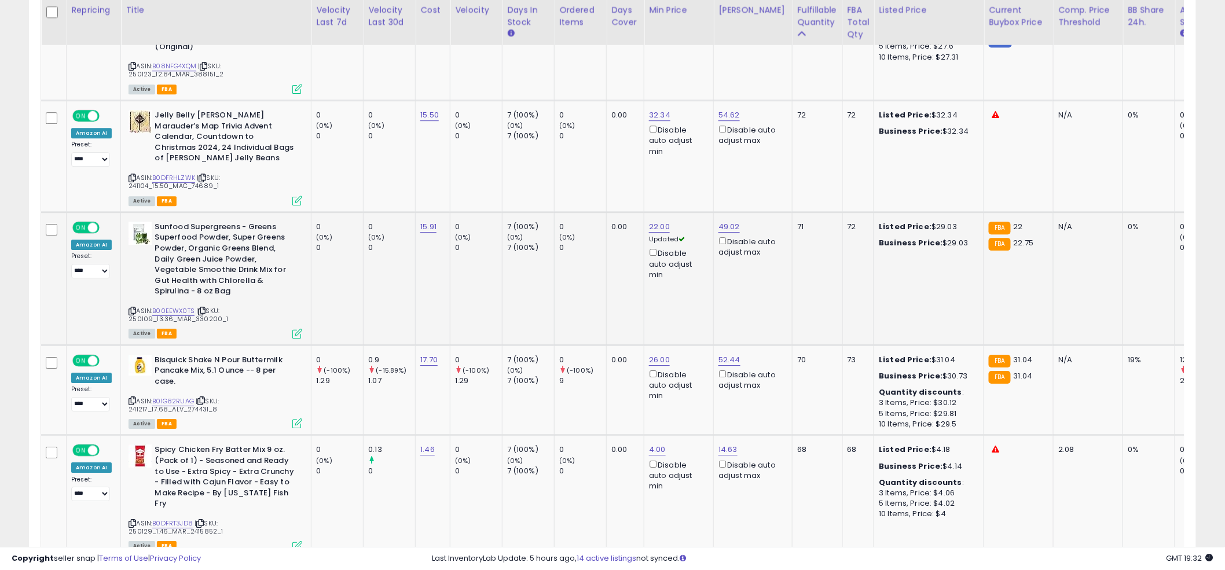
click at [634, 320] on td "0.00" at bounding box center [626, 278] width 38 height 133
click at [157, 396] on link "B01G82RUAG" at bounding box center [173, 401] width 42 height 10
click at [128, 398] on icon at bounding box center [132, 401] width 8 height 6
click at [563, 291] on td "0 (0%) 0" at bounding box center [580, 278] width 52 height 133
click at [603, 302] on td "0 (0%) 0" at bounding box center [580, 278] width 52 height 133
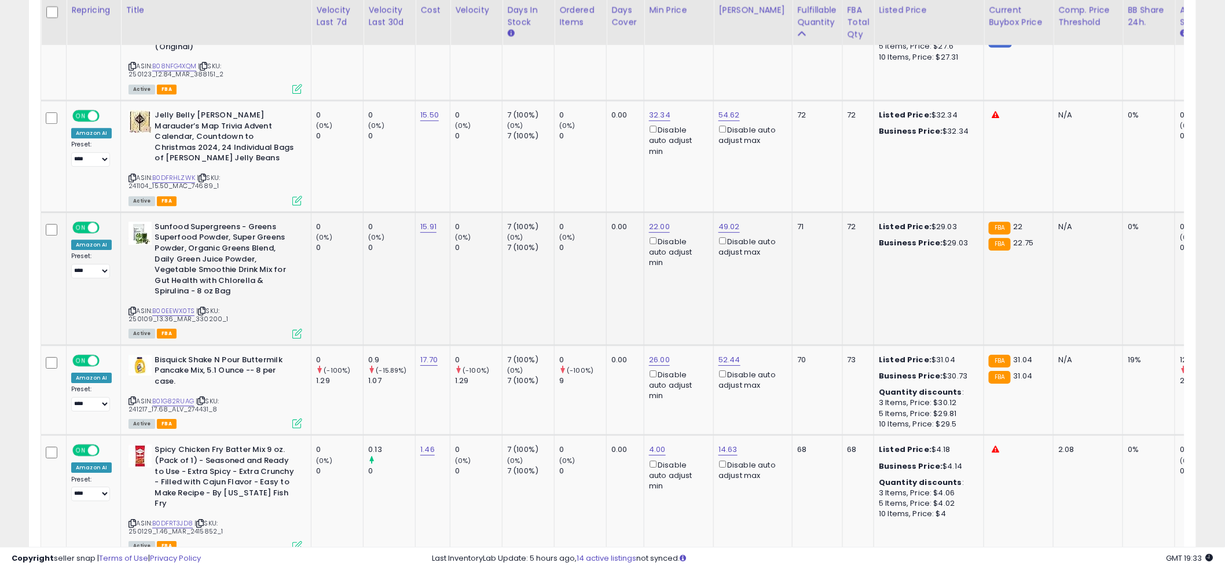
click at [602, 302] on td "0 (0%) 0" at bounding box center [580, 278] width 52 height 133
click at [602, 291] on td "0 (0%) 0" at bounding box center [580, 278] width 52 height 133
click at [615, 288] on td "0.00" at bounding box center [626, 278] width 38 height 133
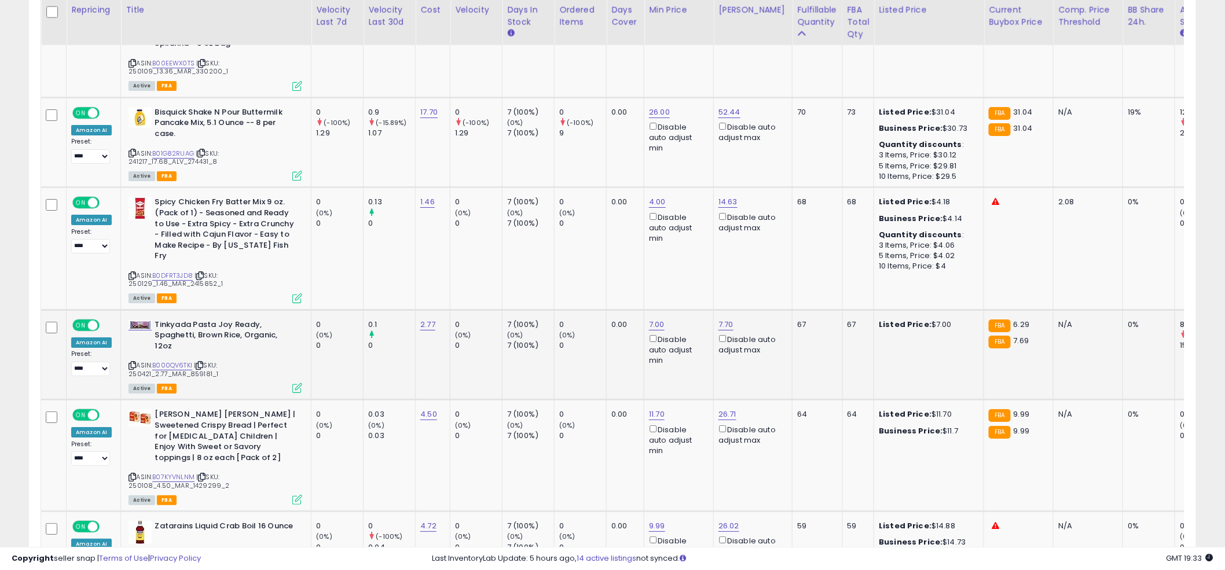
scroll to position [1618, 0]
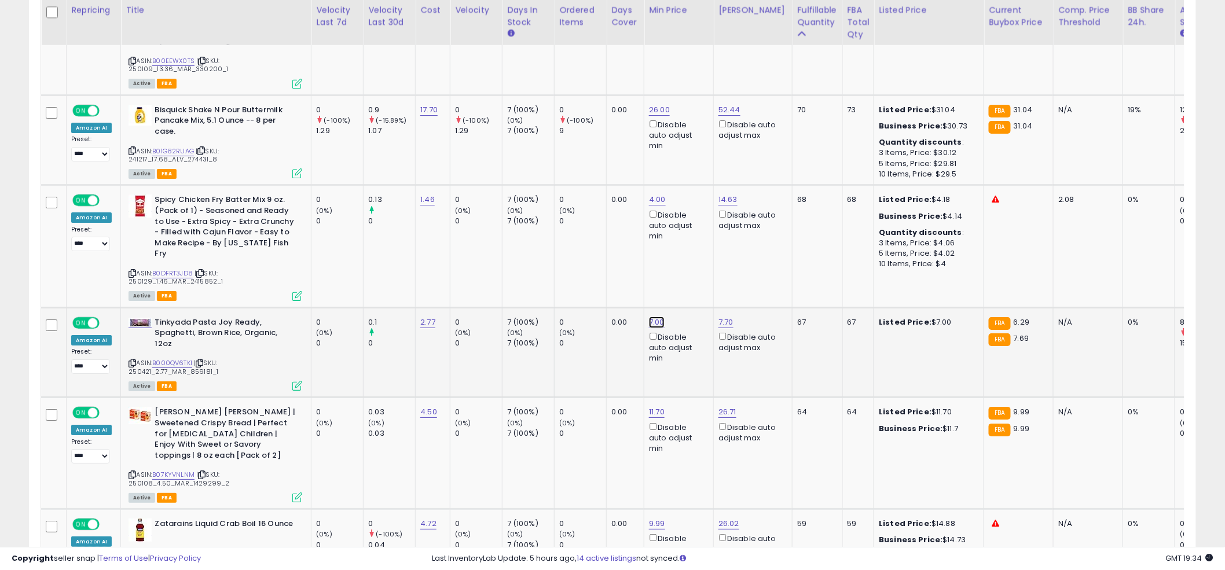
drag, startPoint x: 627, startPoint y: 274, endPoint x: 484, endPoint y: 266, distance: 143.2
click at [483, 271] on tbody "**********" at bounding box center [774, 294] width 1467 height 2493
type input "*"
click button "submit" at bounding box center [690, 266] width 20 height 17
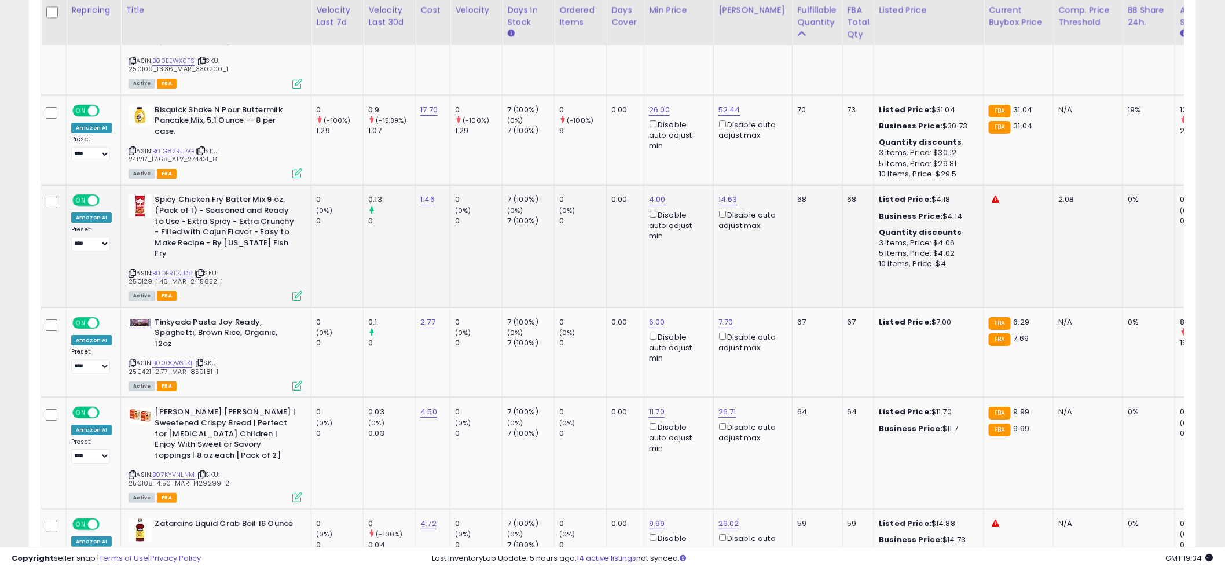
click at [559, 267] on td "0 (0%) 0" at bounding box center [580, 246] width 52 height 122
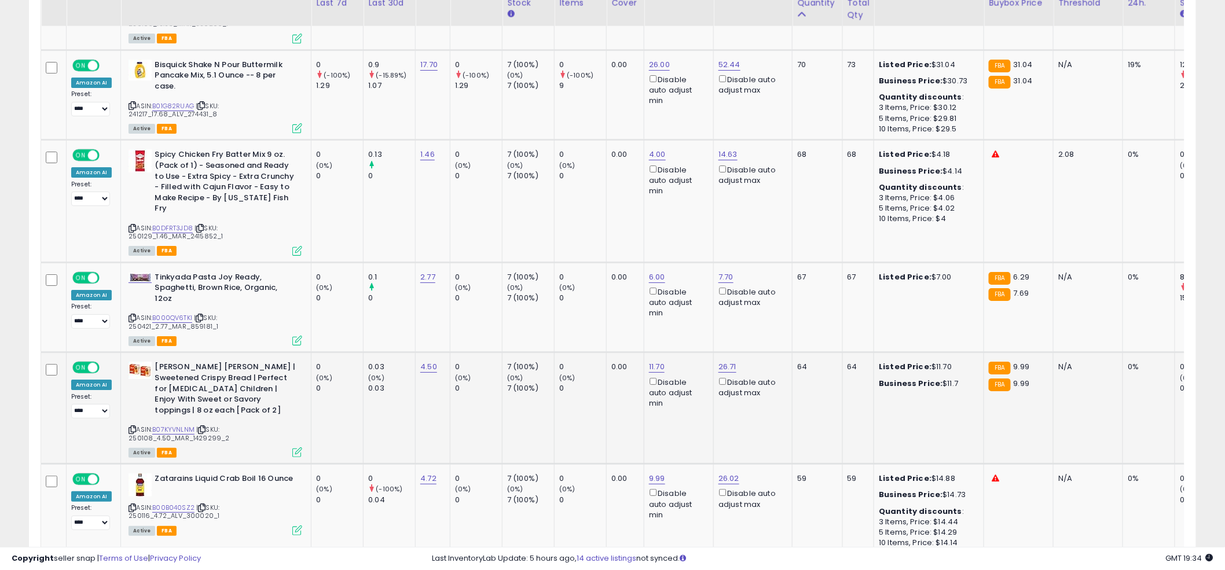
scroll to position [1680, 0]
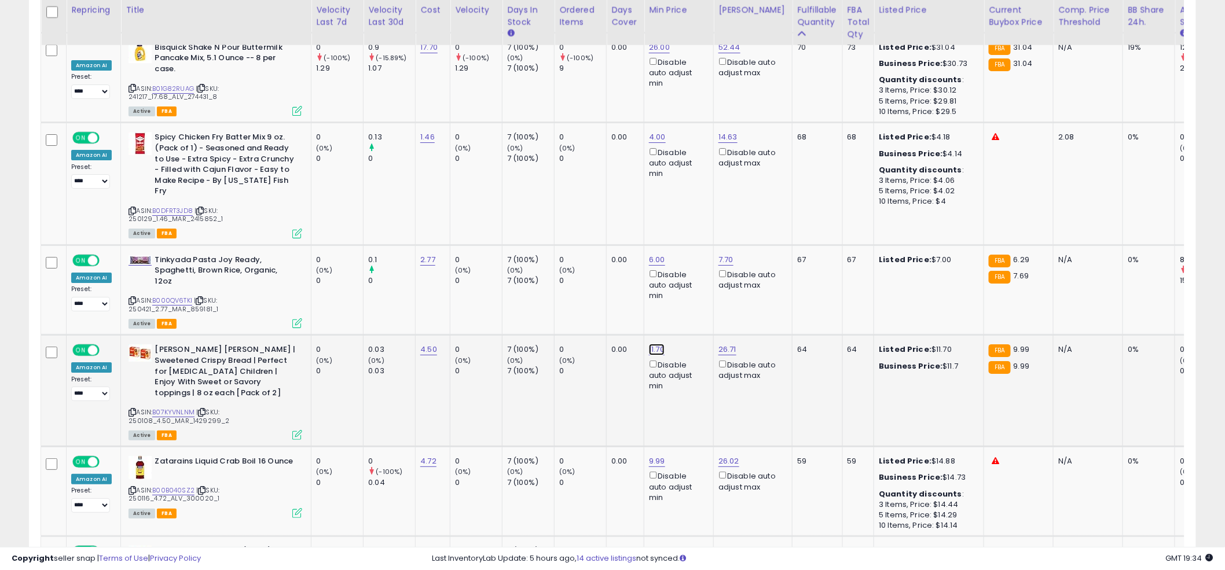
drag, startPoint x: 630, startPoint y: 282, endPoint x: 549, endPoint y: 280, distance: 81.1
click at [549, 280] on tbody "**********" at bounding box center [774, 231] width 1467 height 2493
type input "****"
click button "submit" at bounding box center [690, 282] width 20 height 17
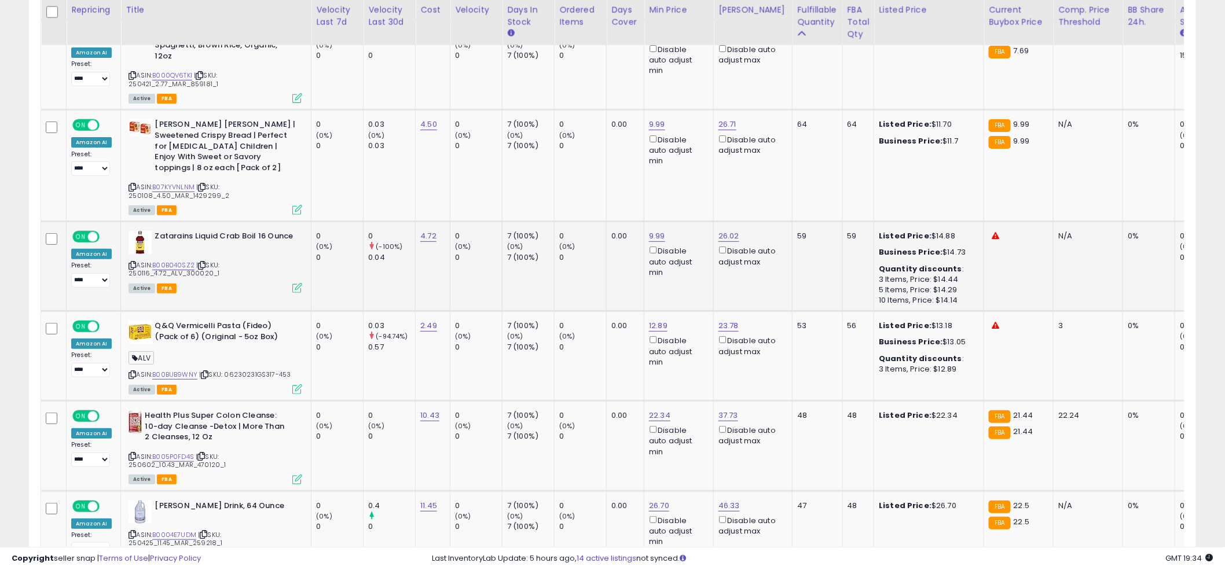
scroll to position [1923, 0]
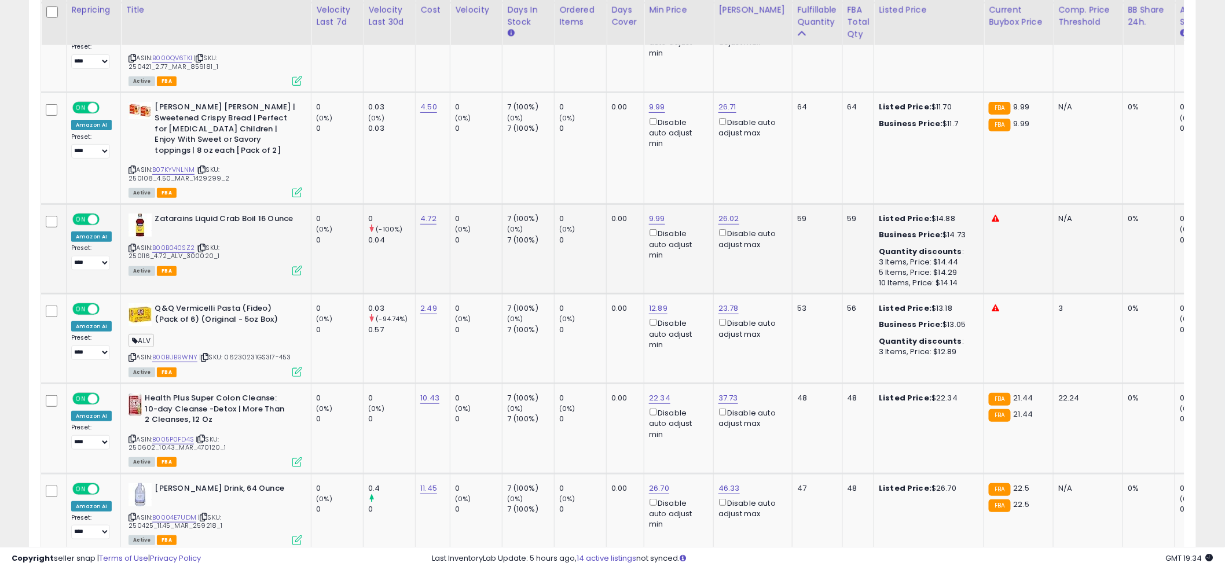
click at [171, 214] on div "ASIN: B00B040SZ2 | SKU: 250116_4.72_ALV_300020_1 Active FBA" at bounding box center [215, 244] width 174 height 61
click at [177, 243] on link "B00B040SZ2" at bounding box center [173, 248] width 42 height 10
click at [539, 229] on td "7 (100%) (0%) 7 (100%)" at bounding box center [528, 249] width 52 height 90
drag, startPoint x: 652, startPoint y: 159, endPoint x: 663, endPoint y: 156, distance: 12.1
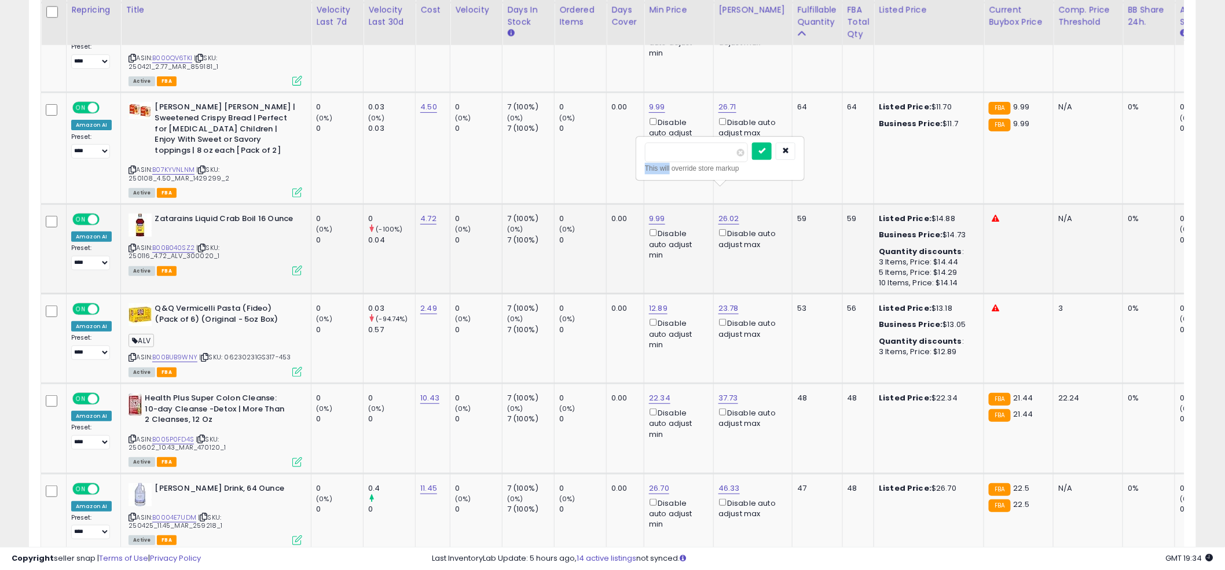
click at [652, 157] on div "***** This will override store markup" at bounding box center [720, 158] width 150 height 32
click at [663, 156] on input "*****" at bounding box center [696, 152] width 103 height 20
type input "****"
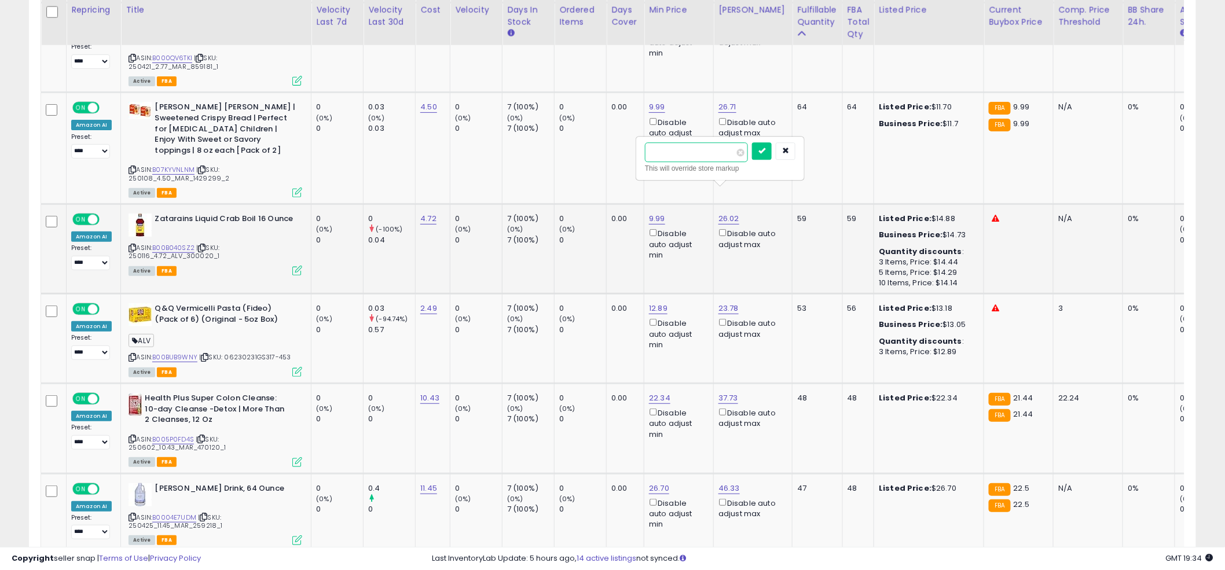
click button "submit" at bounding box center [762, 150] width 20 height 17
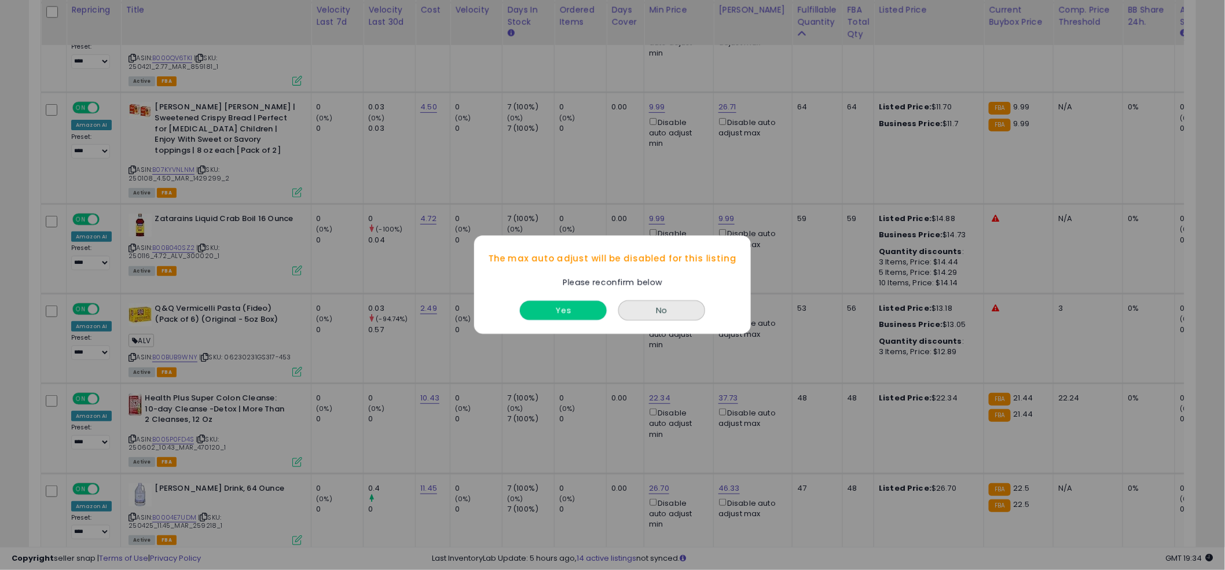
click at [565, 305] on button "Yes" at bounding box center [563, 311] width 87 height 19
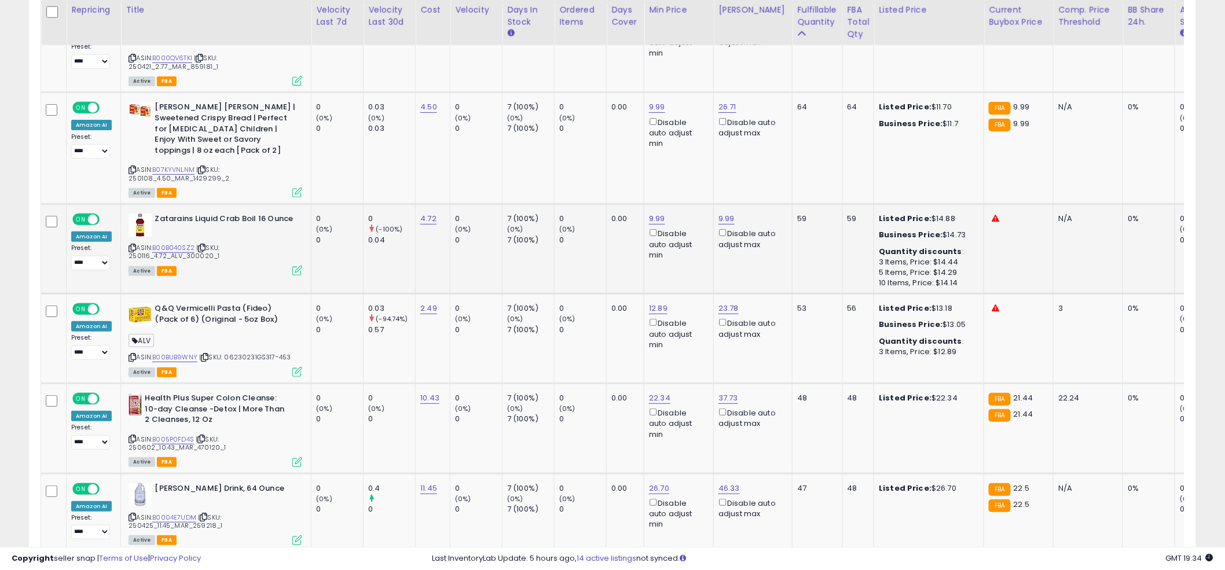
click at [587, 244] on td "0 (0%) 0" at bounding box center [580, 249] width 52 height 90
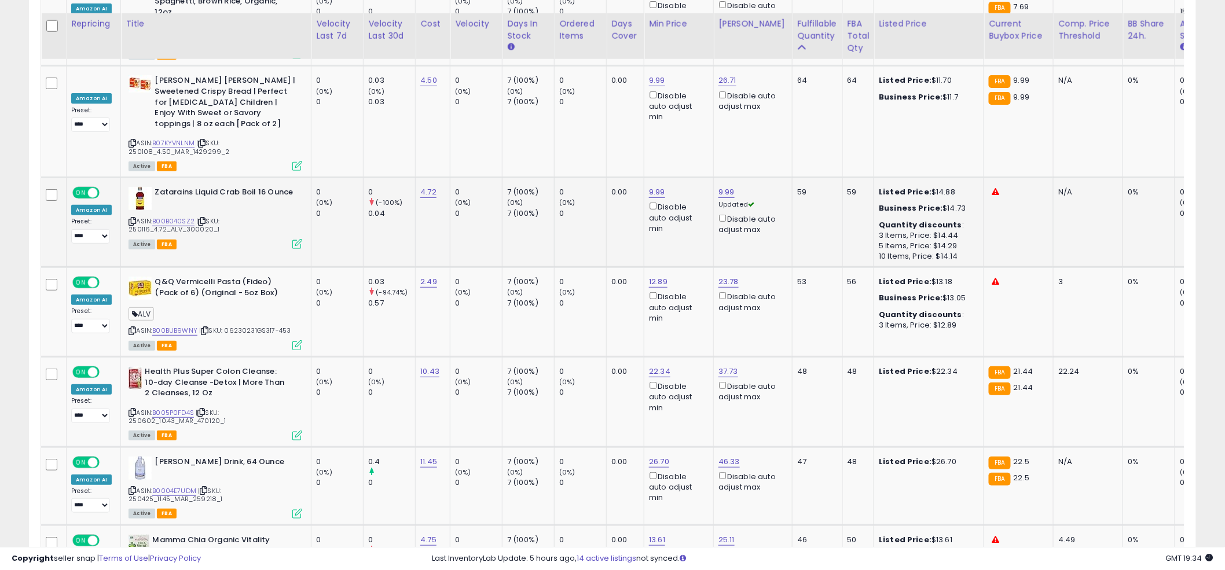
scroll to position [1964, 0]
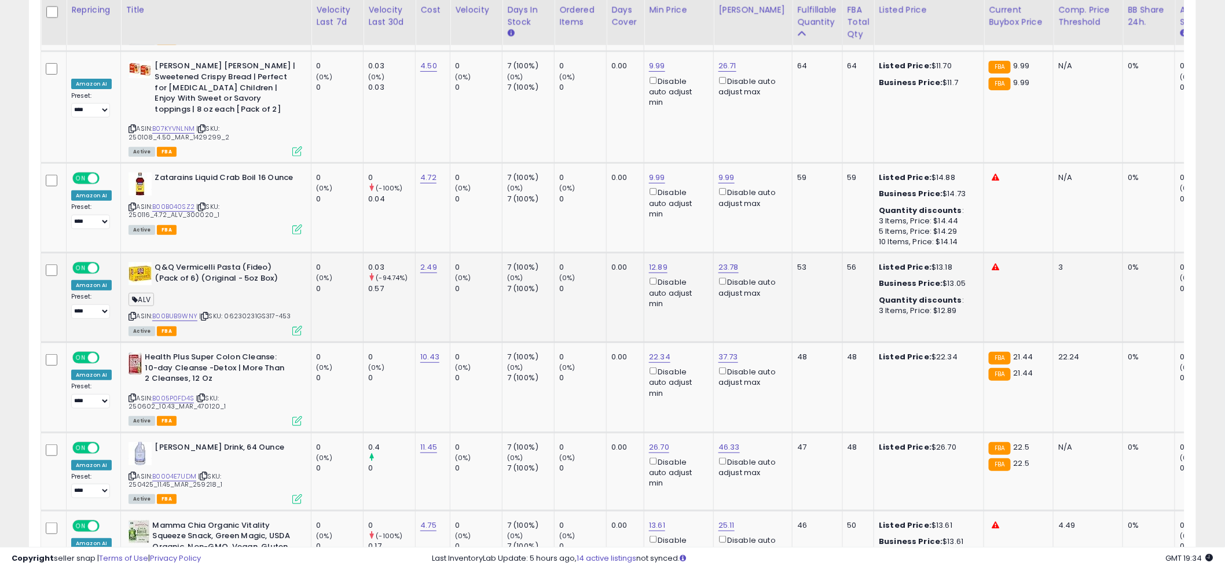
click at [171, 282] on div "ASIN: B00BUB9WNY | SKU: 06230231GS317-453 Active FBA" at bounding box center [215, 298] width 174 height 72
click at [170, 311] on link "B00BUB9WNY" at bounding box center [174, 316] width 45 height 10
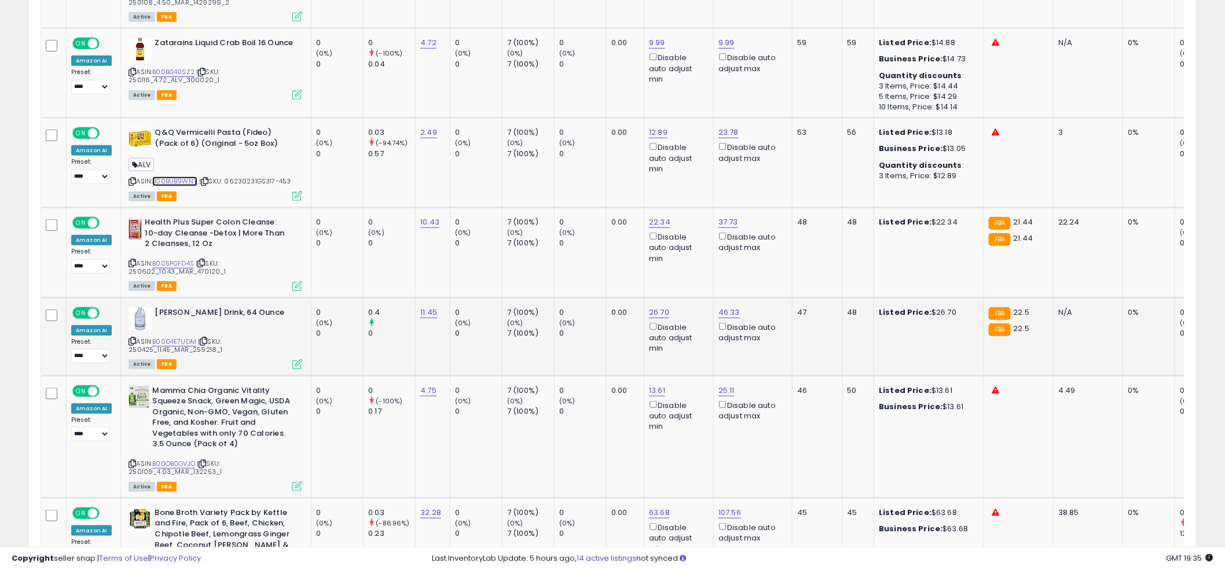
scroll to position [2148, 0]
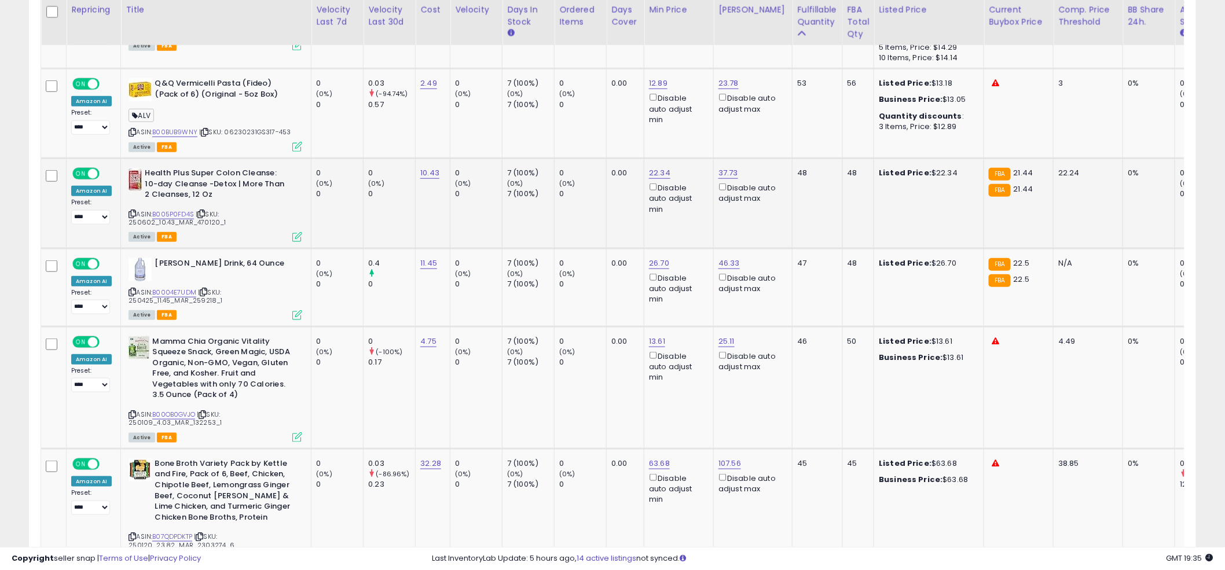
click at [614, 167] on td "0.00" at bounding box center [626, 204] width 38 height 90
drag, startPoint x: 626, startPoint y: 111, endPoint x: 574, endPoint y: 107, distance: 51.6
click at [572, 106] on div "***** This will override store markup" at bounding box center [650, 111] width 167 height 42
type input "**"
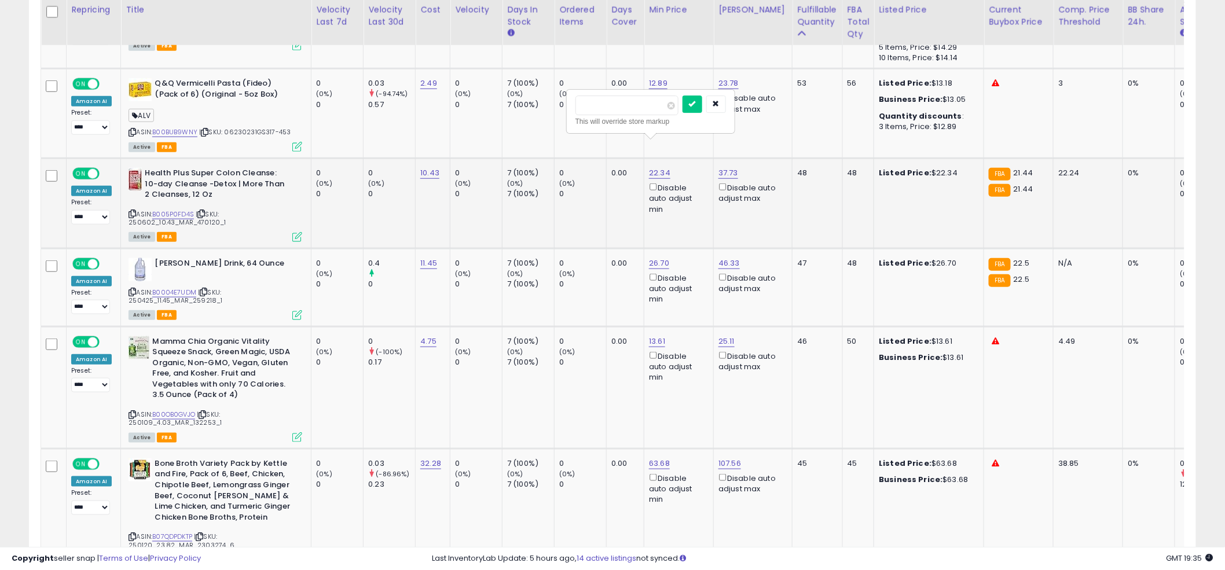
click button "submit" at bounding box center [692, 103] width 20 height 17
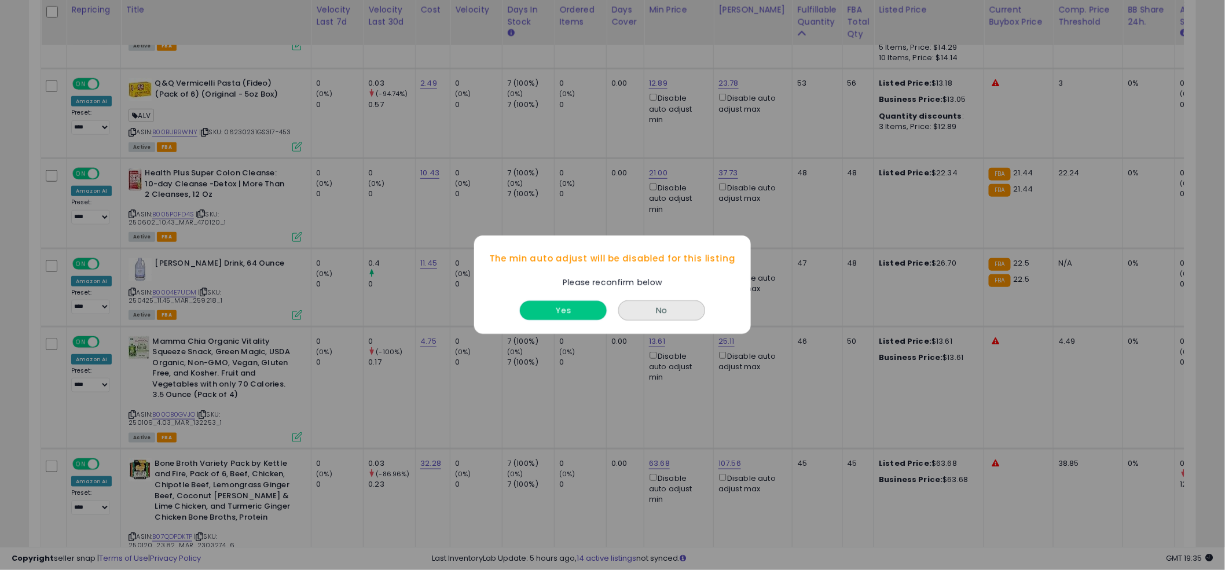
click at [558, 311] on button "Yes" at bounding box center [563, 311] width 87 height 19
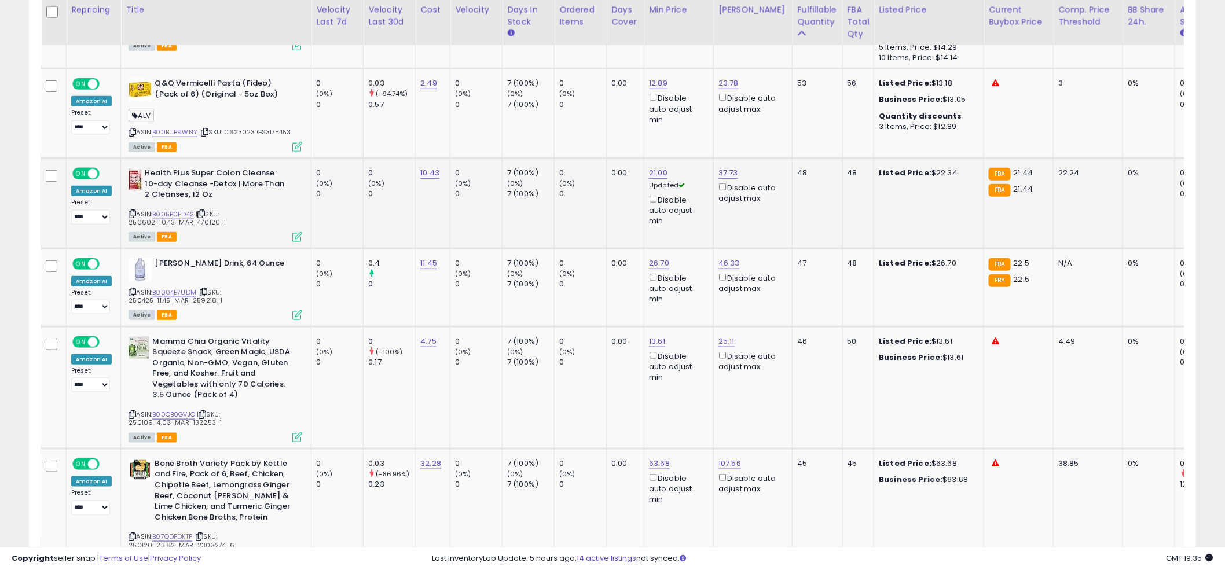
click at [640, 163] on td "0.00" at bounding box center [626, 204] width 38 height 90
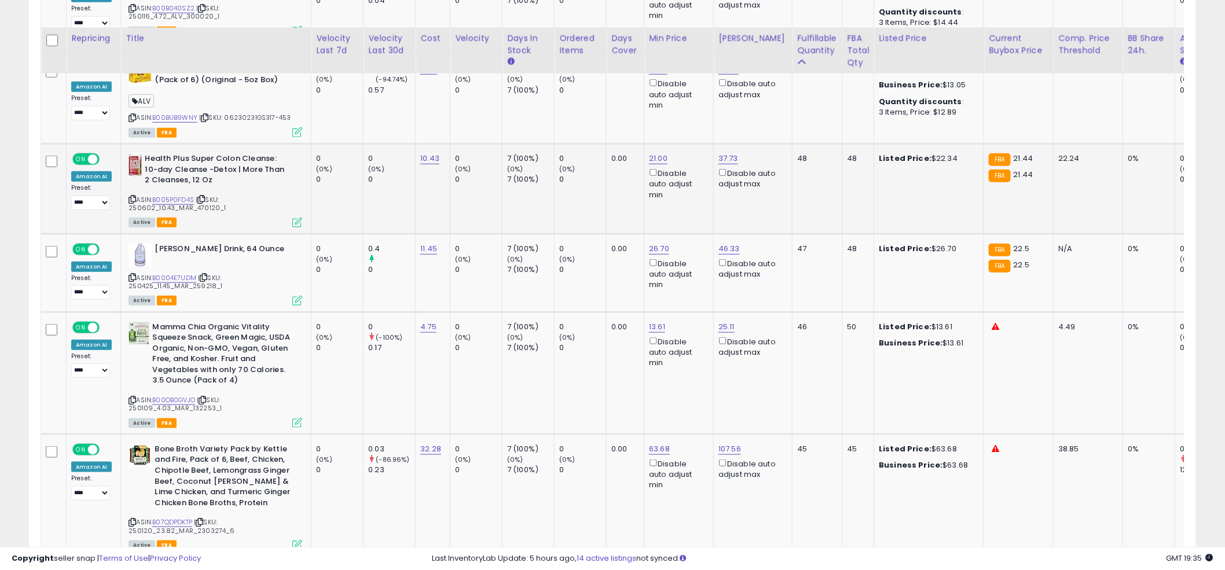
scroll to position [2199, 0]
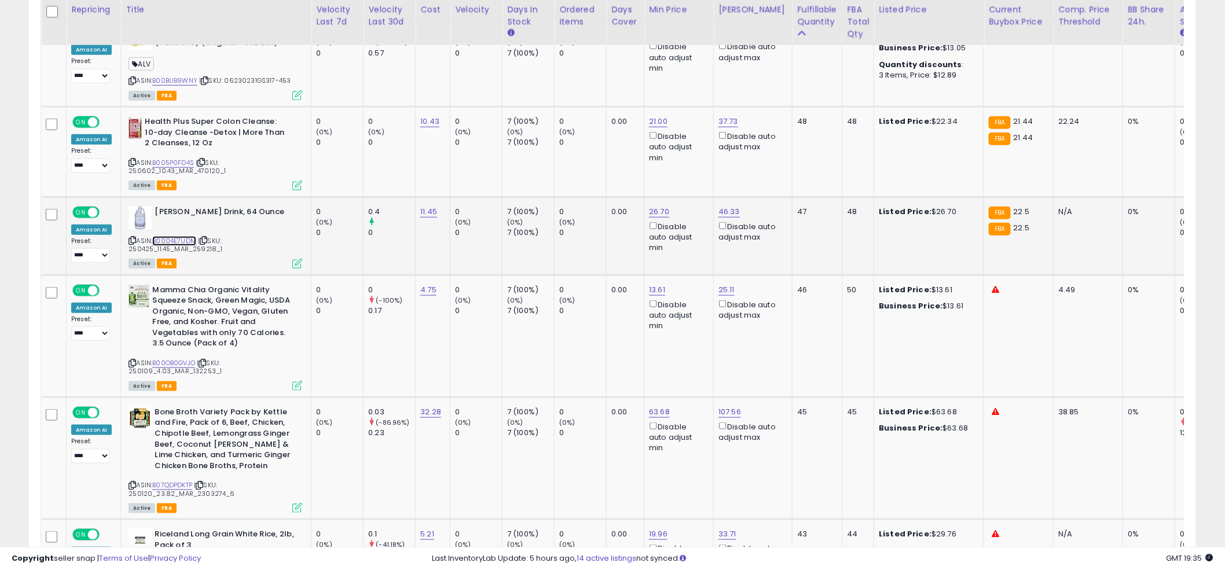
click at [177, 236] on link "B0004E7UDM" at bounding box center [174, 241] width 44 height 10
drag, startPoint x: 589, startPoint y: 138, endPoint x: 578, endPoint y: 126, distance: 16.4
click at [578, 131] on div "***** This will override store markup" at bounding box center [650, 149] width 167 height 42
type input "****"
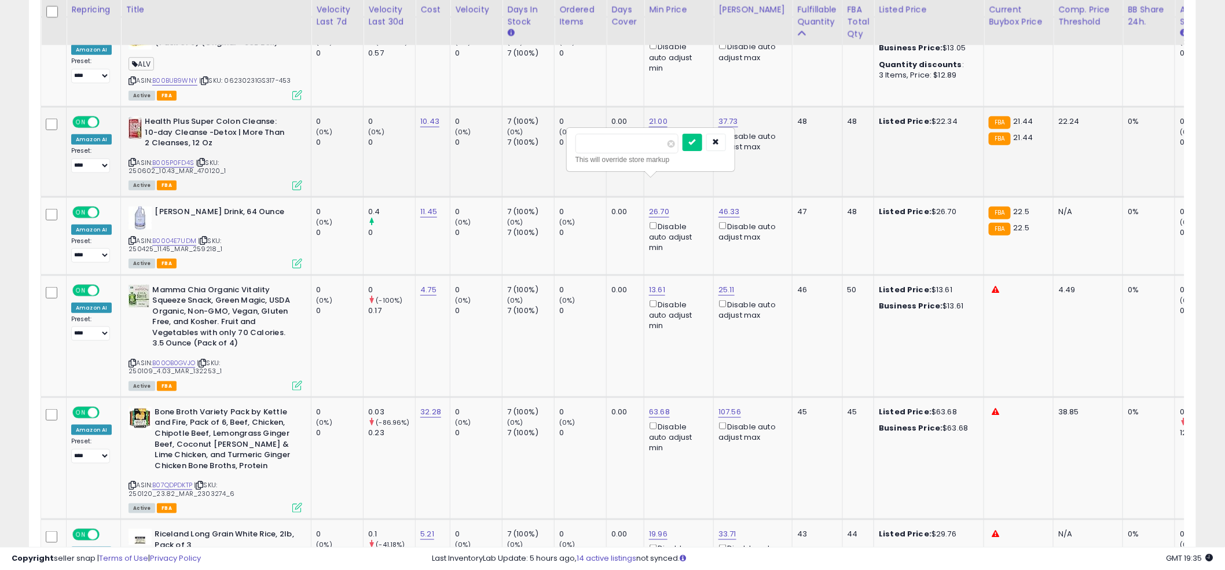
click button "submit" at bounding box center [692, 142] width 20 height 17
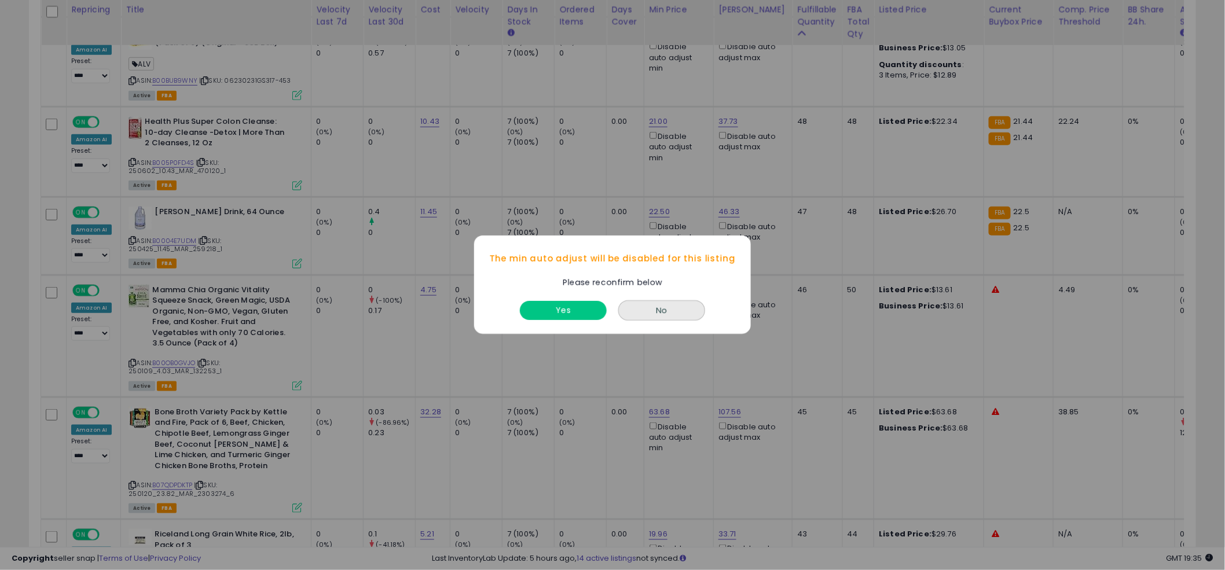
drag, startPoint x: 556, startPoint y: 325, endPoint x: 552, endPoint y: 299, distance: 26.4
click at [556, 325] on div "Yes No" at bounding box center [612, 311] width 277 height 45
click at [552, 299] on div "Yes" at bounding box center [563, 308] width 93 height 31
click at [555, 307] on button "Yes" at bounding box center [563, 311] width 87 height 19
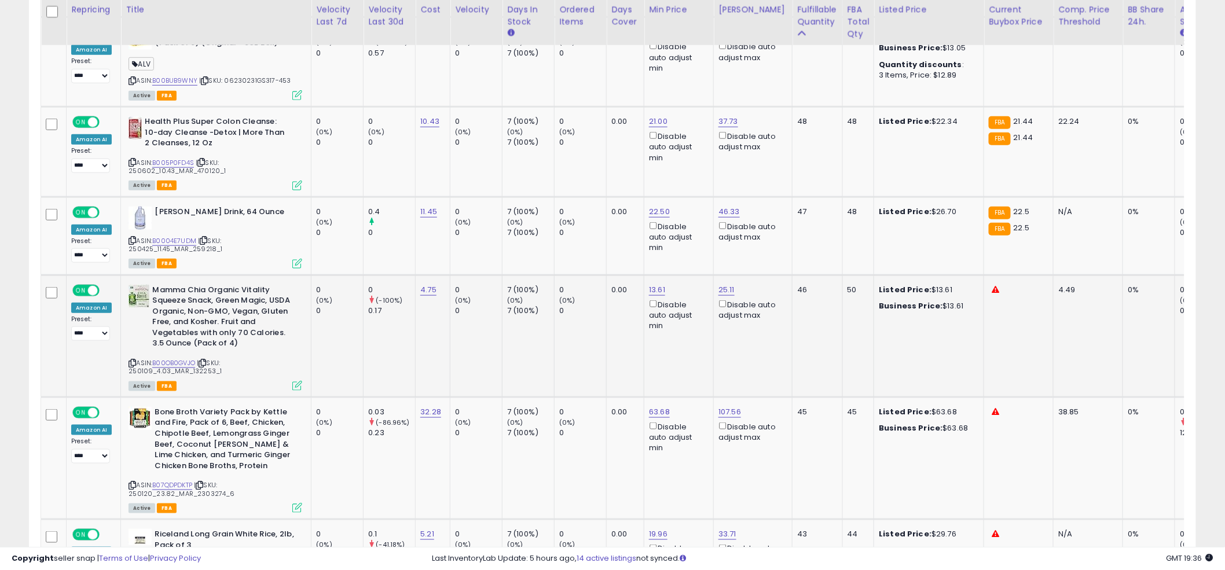
click at [593, 297] on td "0 (0%) 0" at bounding box center [580, 336] width 52 height 122
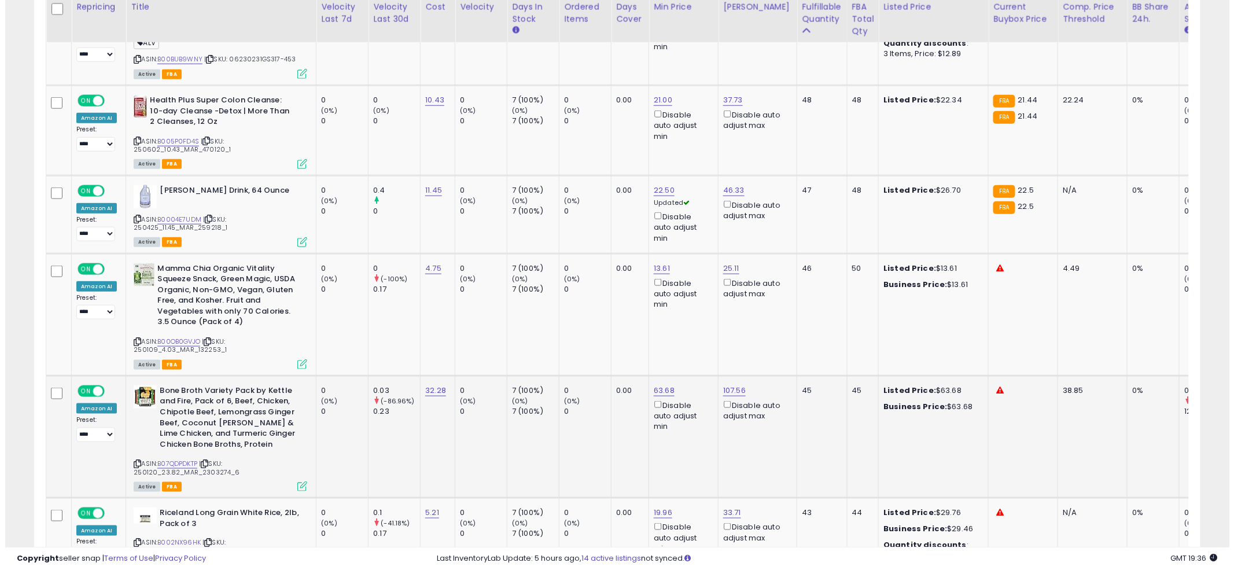
scroll to position [2221, 0]
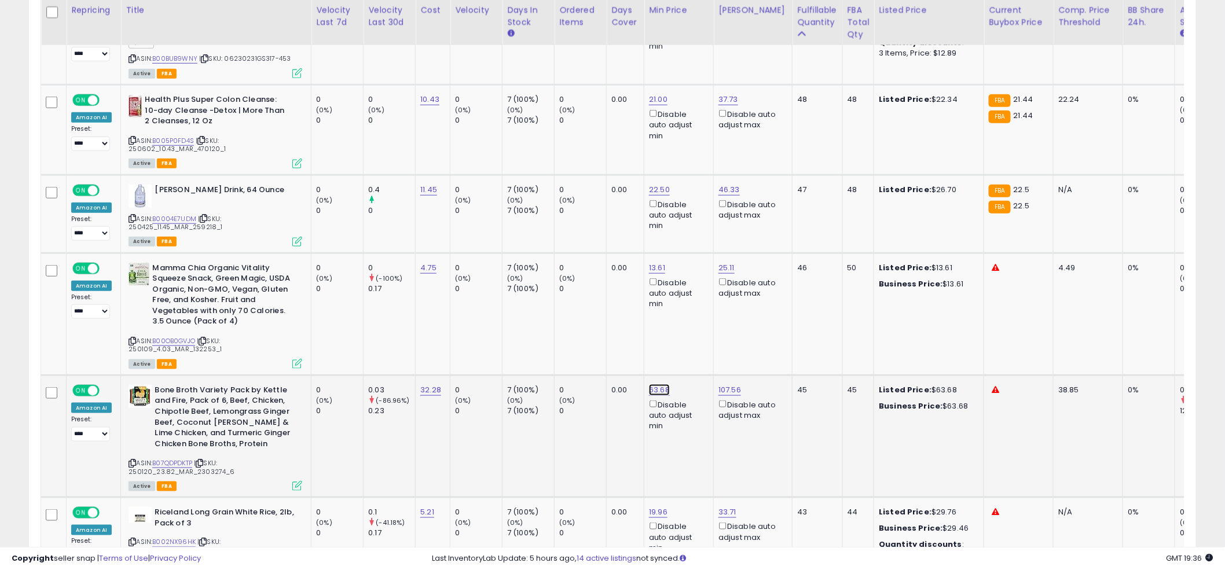
click at [165, 458] on link "B07QDPDKTP" at bounding box center [172, 463] width 40 height 10
drag, startPoint x: 615, startPoint y: 324, endPoint x: 561, endPoint y: 313, distance: 55.4
type input "**"
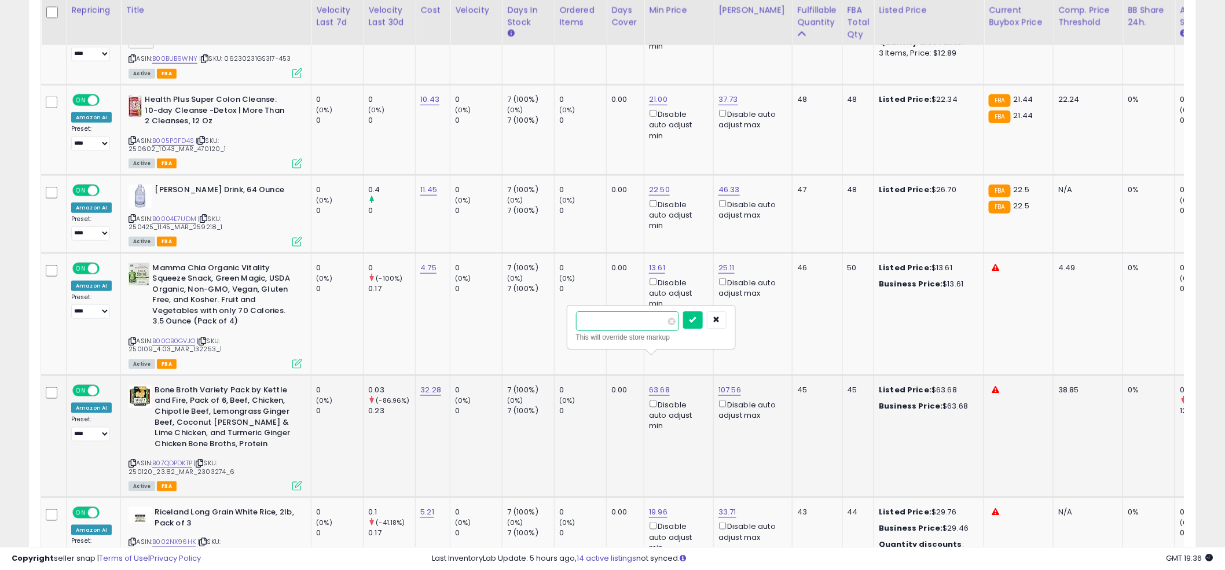
click button "submit" at bounding box center [693, 319] width 20 height 17
click at [292, 481] on icon at bounding box center [297, 486] width 10 height 10
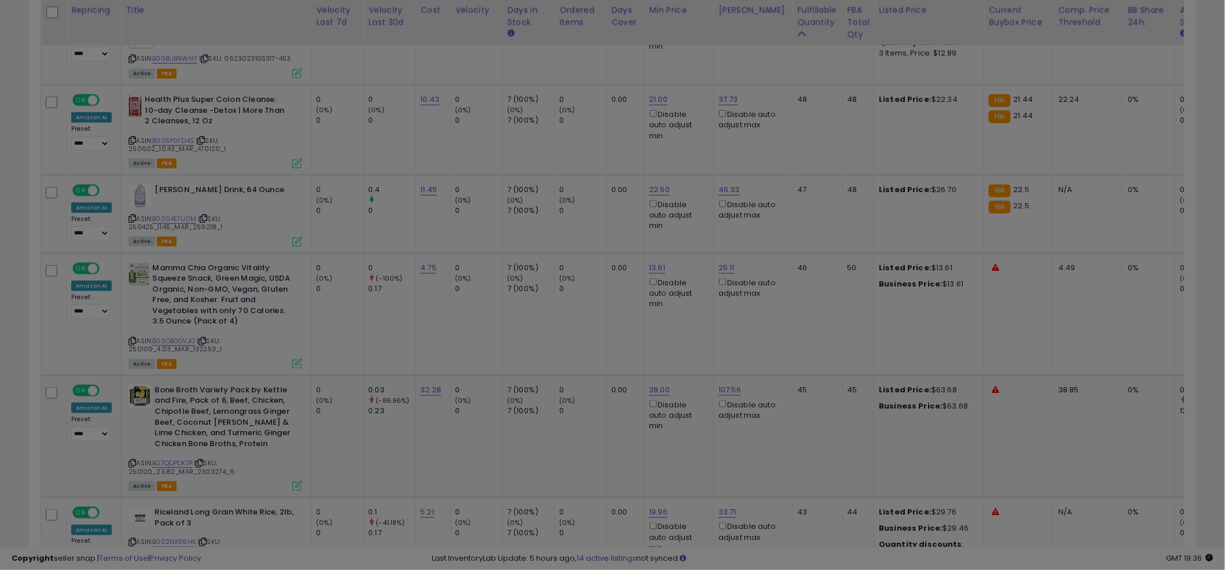
scroll to position [237, 684]
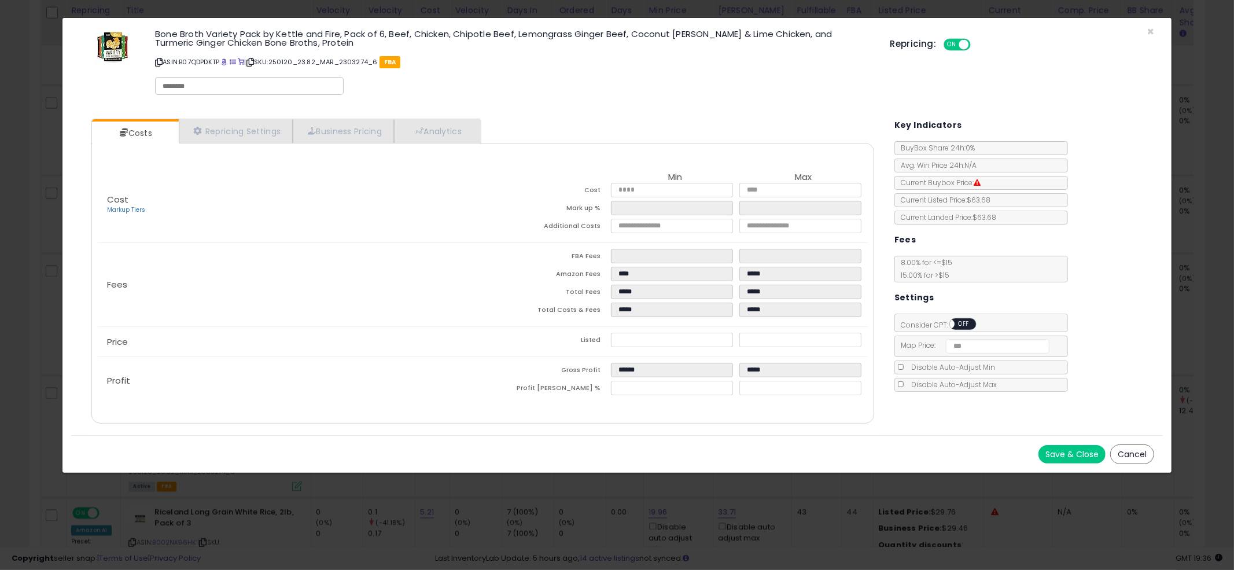
click at [954, 329] on div "ON OFF" at bounding box center [944, 324] width 27 height 10
click at [951, 321] on span at bounding box center [951, 324] width 10 height 10
click at [968, 322] on span at bounding box center [970, 324] width 10 height 10
click at [969, 324] on span "OFF" at bounding box center [964, 324] width 19 height 10
click at [1061, 456] on button "Save & Close" at bounding box center [1072, 454] width 67 height 19
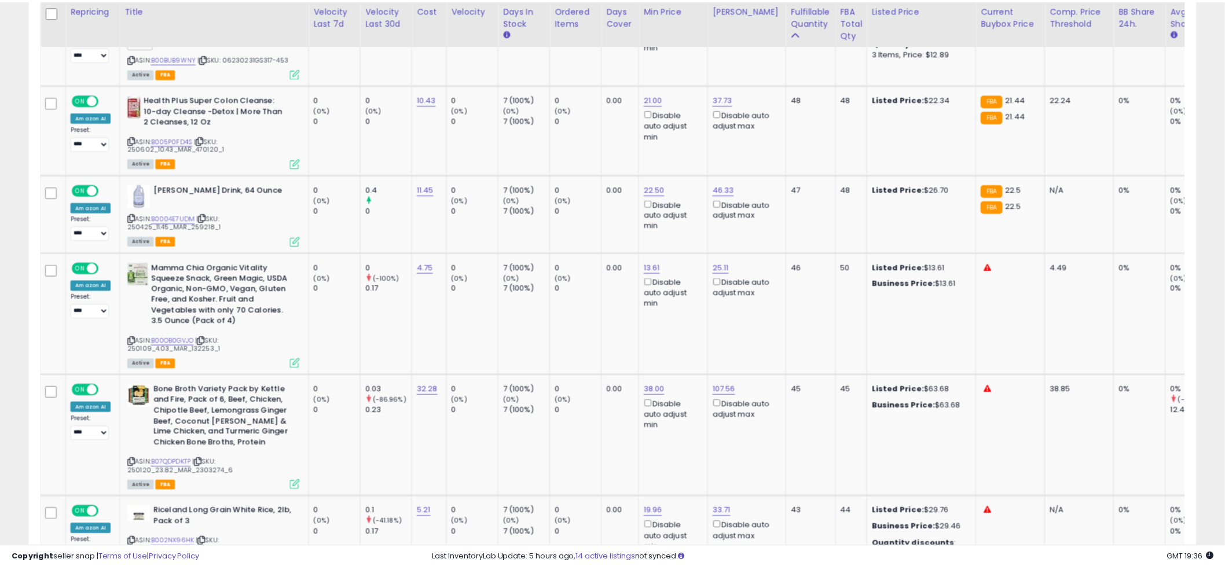
scroll to position [578517, 578076]
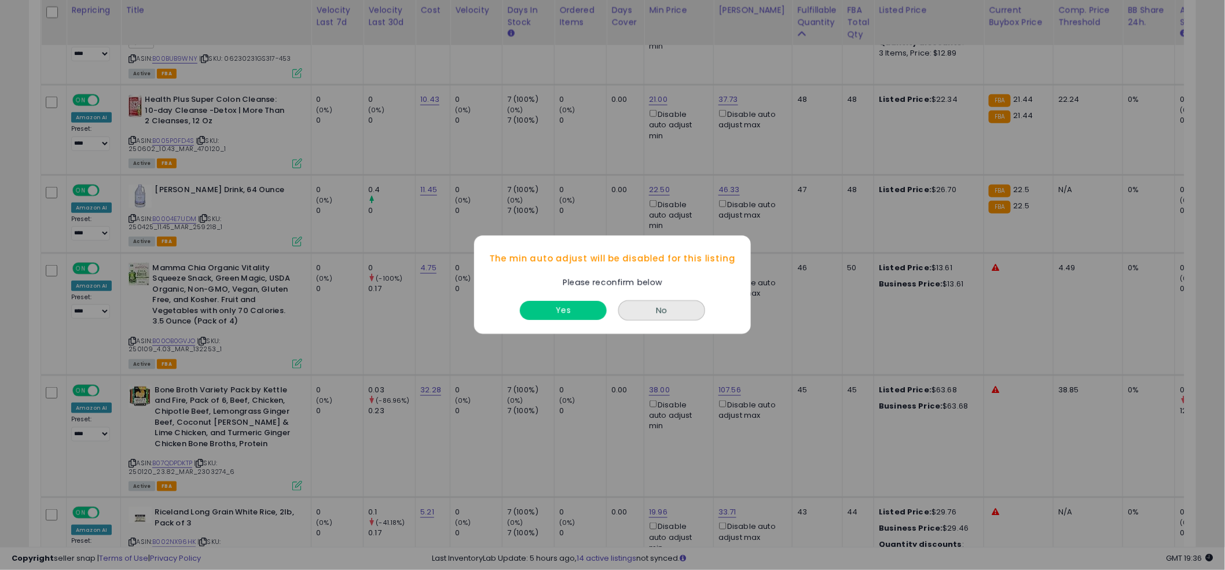
drag, startPoint x: 579, startPoint y: 322, endPoint x: 565, endPoint y: 308, distance: 20.1
click at [578, 322] on div "Yes" at bounding box center [563, 308] width 93 height 31
click at [565, 308] on button "Yes" at bounding box center [563, 311] width 87 height 19
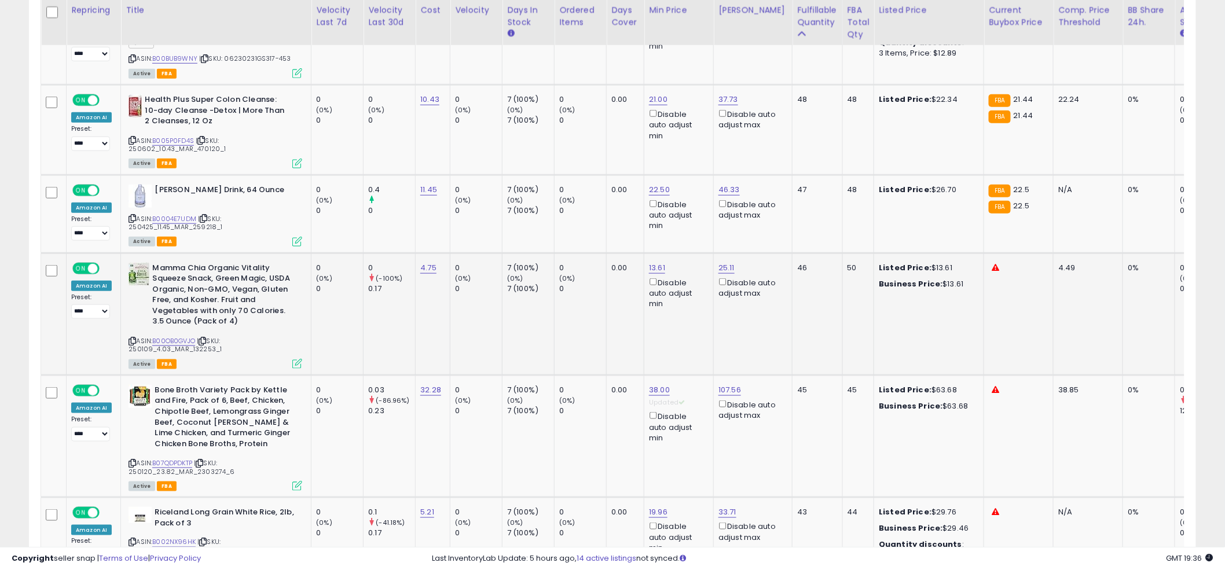
click at [629, 311] on td "0.00" at bounding box center [626, 314] width 38 height 122
click at [193, 431] on div "ASIN: B07QDPDKTP | SKU: 250120_23.82_MAR_2303274_6 Active FBA" at bounding box center [215, 437] width 174 height 105
click at [181, 458] on link "B07QDPDKTP" at bounding box center [172, 463] width 40 height 10
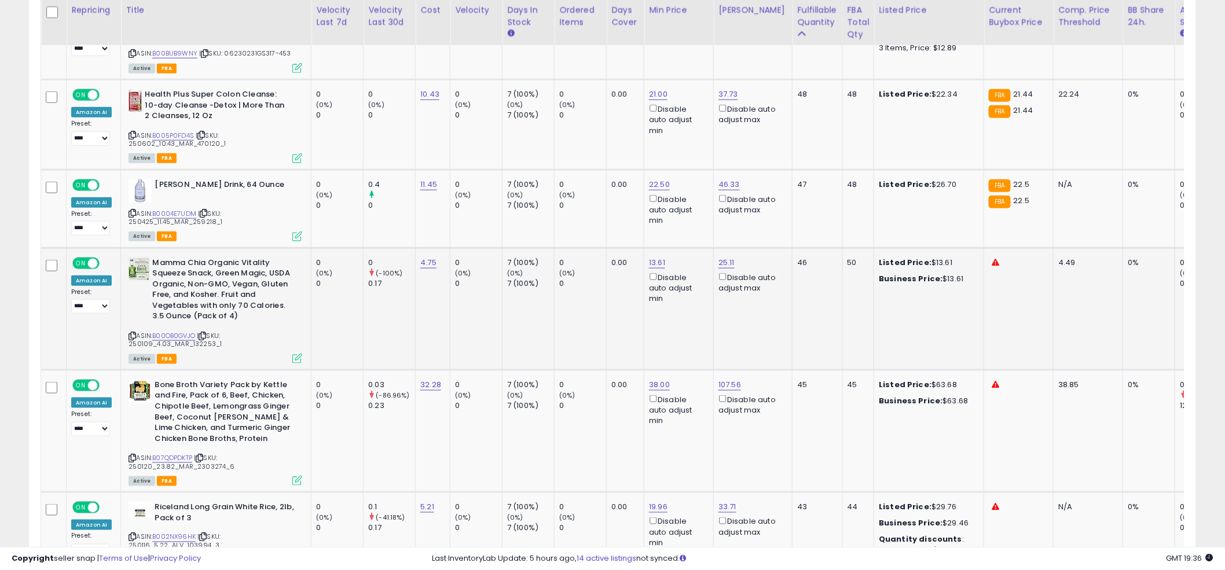
click at [590, 275] on td "0 (0%) 0" at bounding box center [580, 309] width 52 height 122
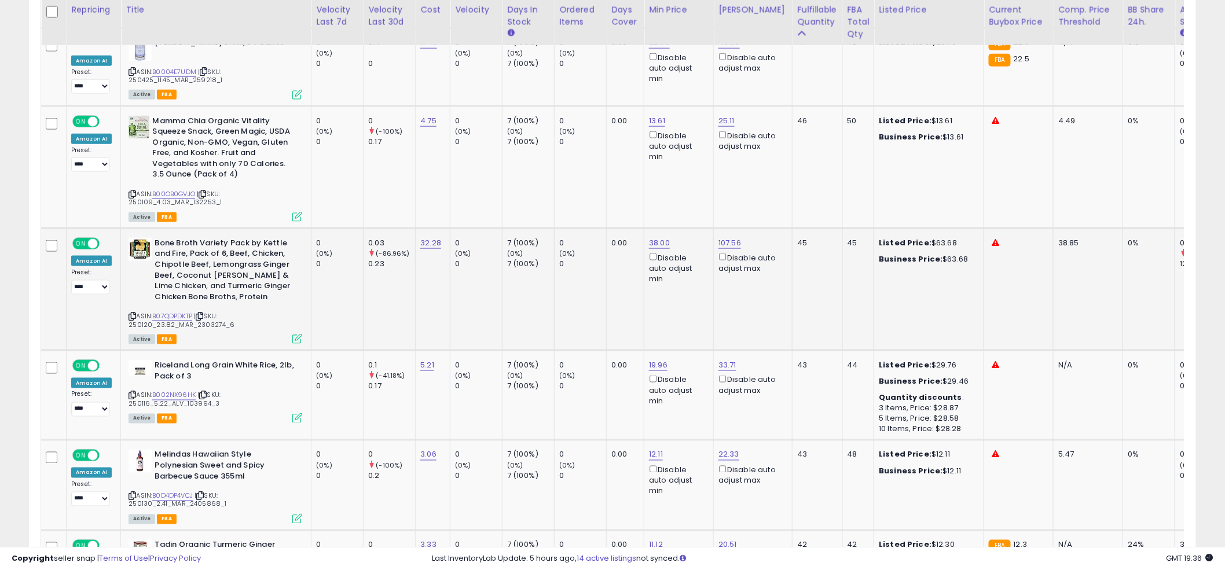
click at [591, 271] on td "0 (0%) 0" at bounding box center [580, 289] width 52 height 122
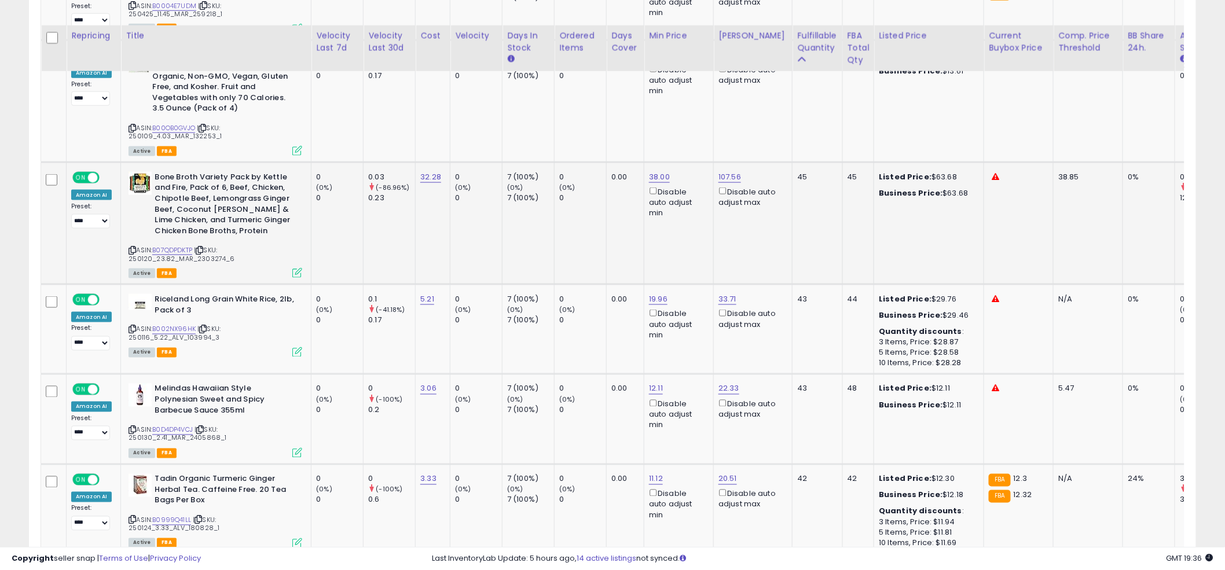
scroll to position [2461, 0]
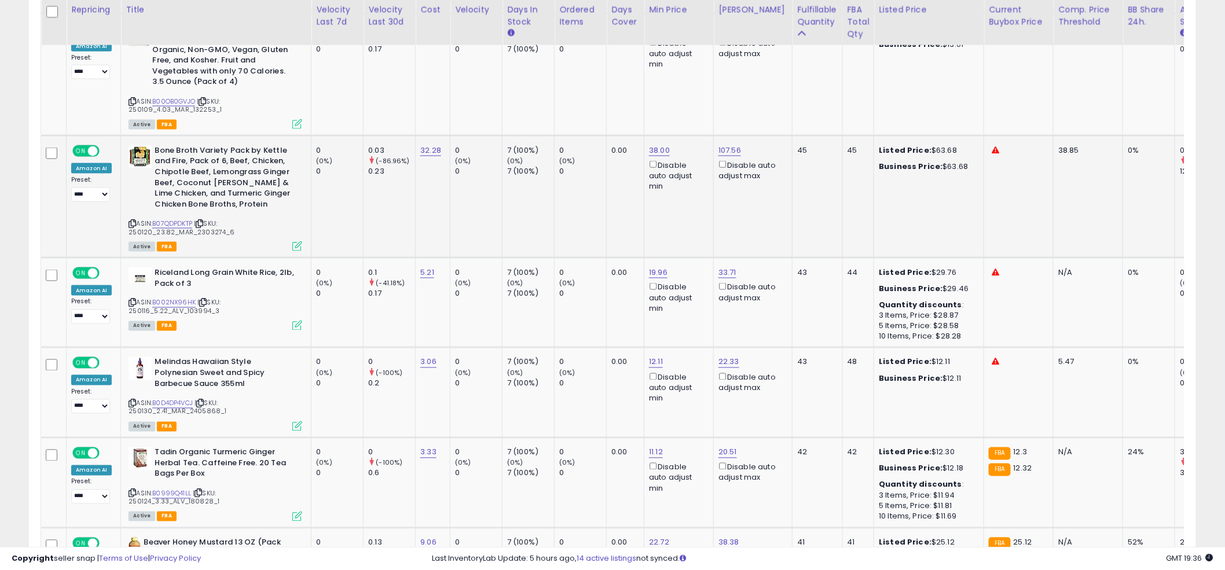
click at [596, 289] on div "0" at bounding box center [582, 294] width 47 height 10
click at [161, 267] on div "ASIN: B002NX96HK | SKU: 250116_5.22_ALV_103994_3 Active FBA" at bounding box center [215, 298] width 174 height 62
click at [162, 298] on link "B002NX96HK" at bounding box center [173, 303] width 43 height 10
click at [674, 198] on input "*****" at bounding box center [695, 204] width 103 height 20
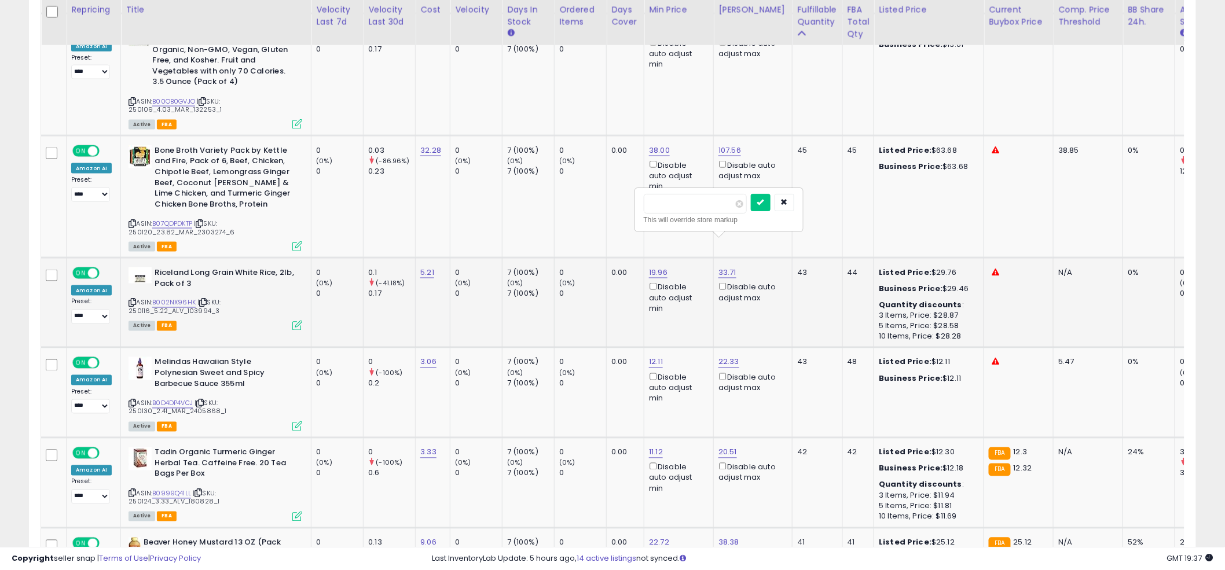
click at [674, 198] on input "*****" at bounding box center [695, 204] width 103 height 20
type input "**"
click button "submit" at bounding box center [761, 202] width 20 height 17
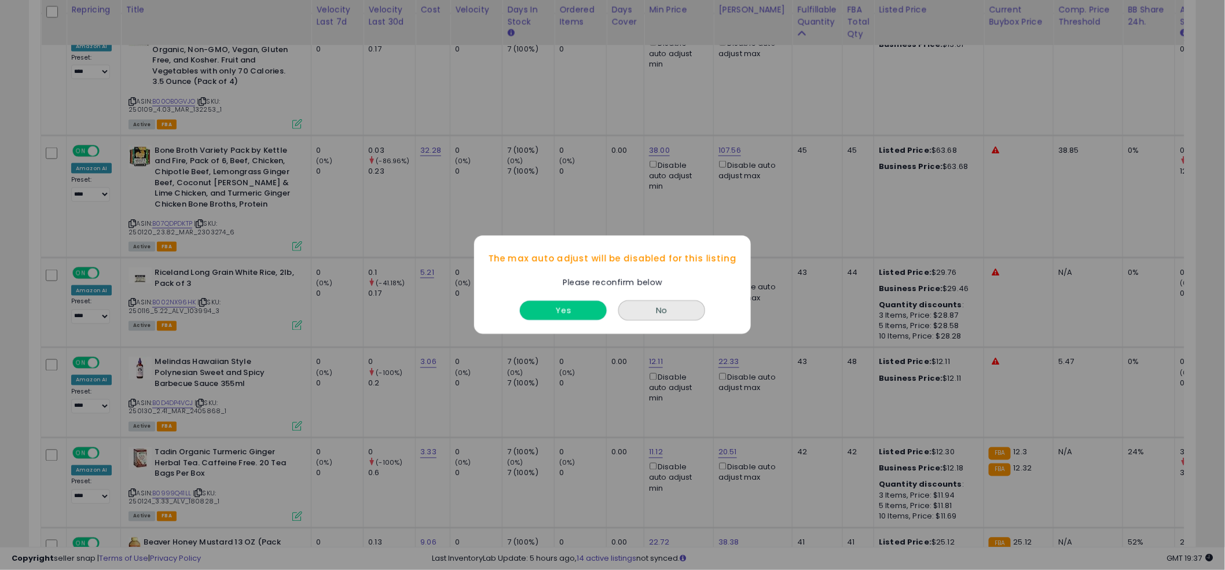
click at [576, 315] on button "Yes" at bounding box center [563, 311] width 87 height 19
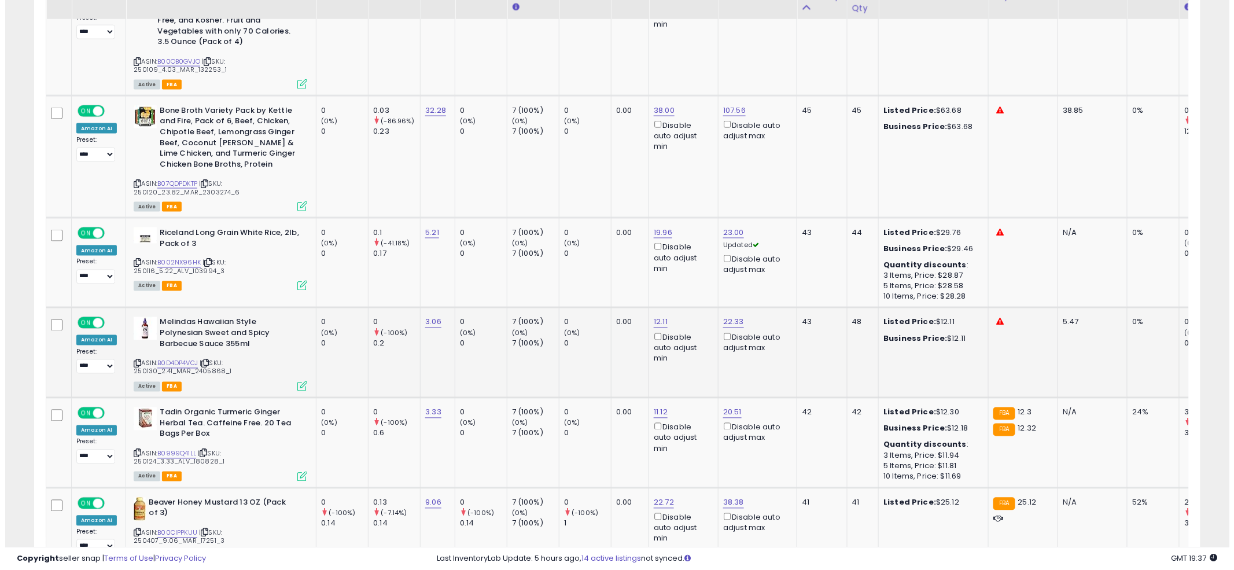
scroll to position [2522, 0]
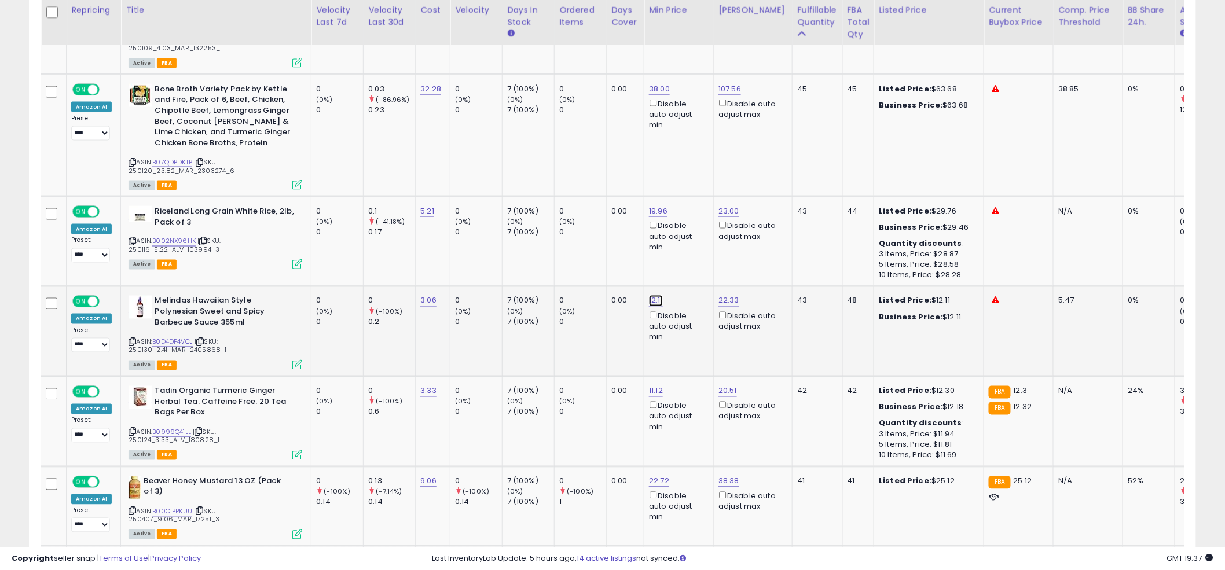
drag, startPoint x: 621, startPoint y: 242, endPoint x: 575, endPoint y: 226, distance: 49.2
click at [575, 226] on div "***** This will override store markup" at bounding box center [647, 238] width 150 height 32
click at [580, 227] on input "*****" at bounding box center [623, 232] width 103 height 20
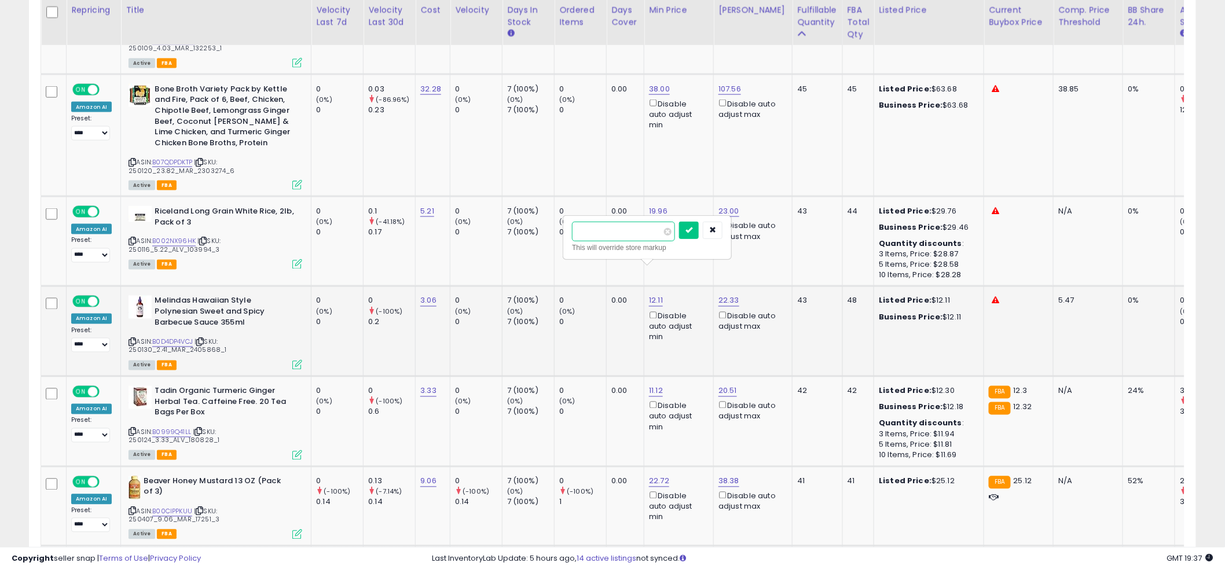
click at [580, 227] on input "*****" at bounding box center [623, 232] width 103 height 20
type input "****"
click button "submit" at bounding box center [689, 230] width 20 height 17
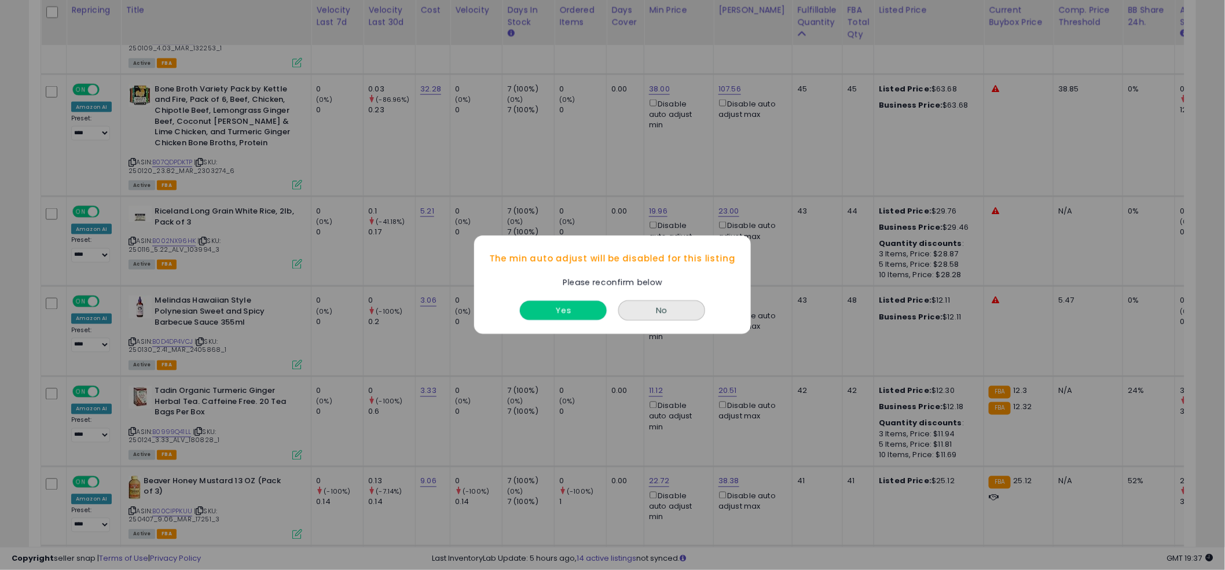
click at [555, 314] on button "Yes" at bounding box center [563, 311] width 87 height 19
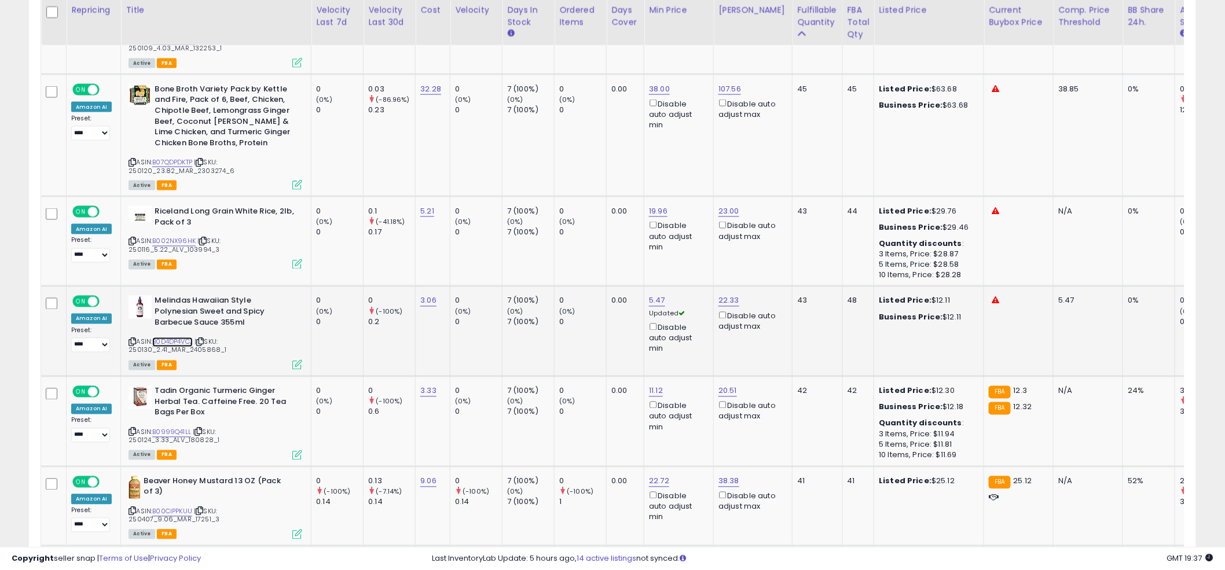
click at [178, 337] on link "B0D4DP4VCJ" at bounding box center [172, 342] width 41 height 10
click at [297, 360] on icon at bounding box center [297, 365] width 10 height 10
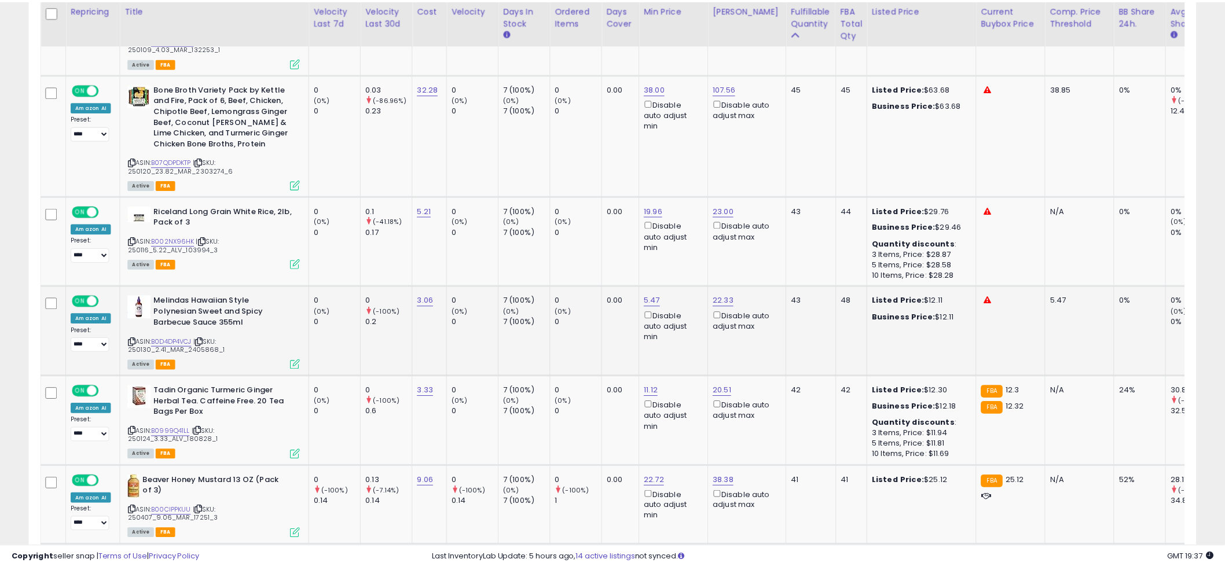
scroll to position [237, 684]
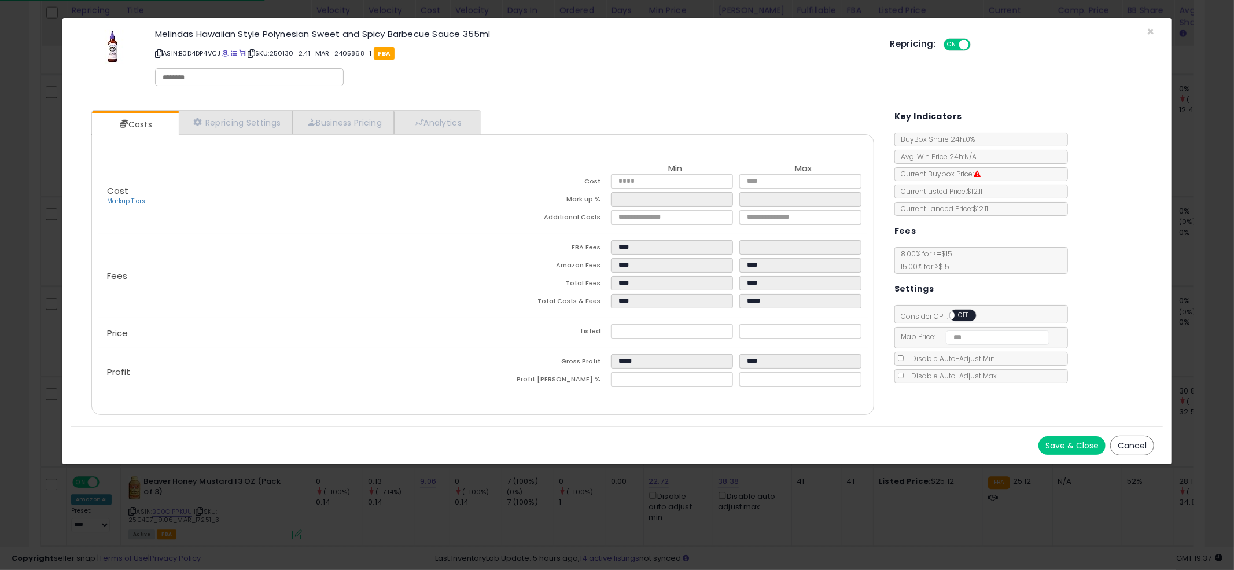
click at [956, 323] on div "ON OFF" at bounding box center [964, 317] width 31 height 14
click at [957, 319] on div "ON OFF" at bounding box center [944, 316] width 27 height 10
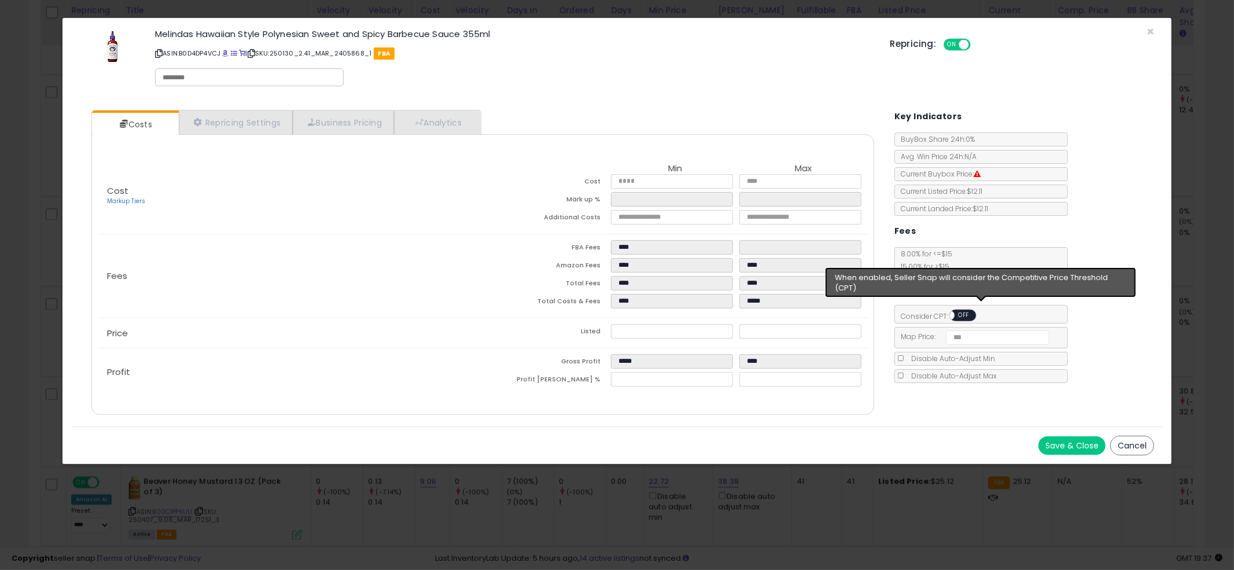
click at [964, 316] on span "OFF" at bounding box center [964, 316] width 19 height 10
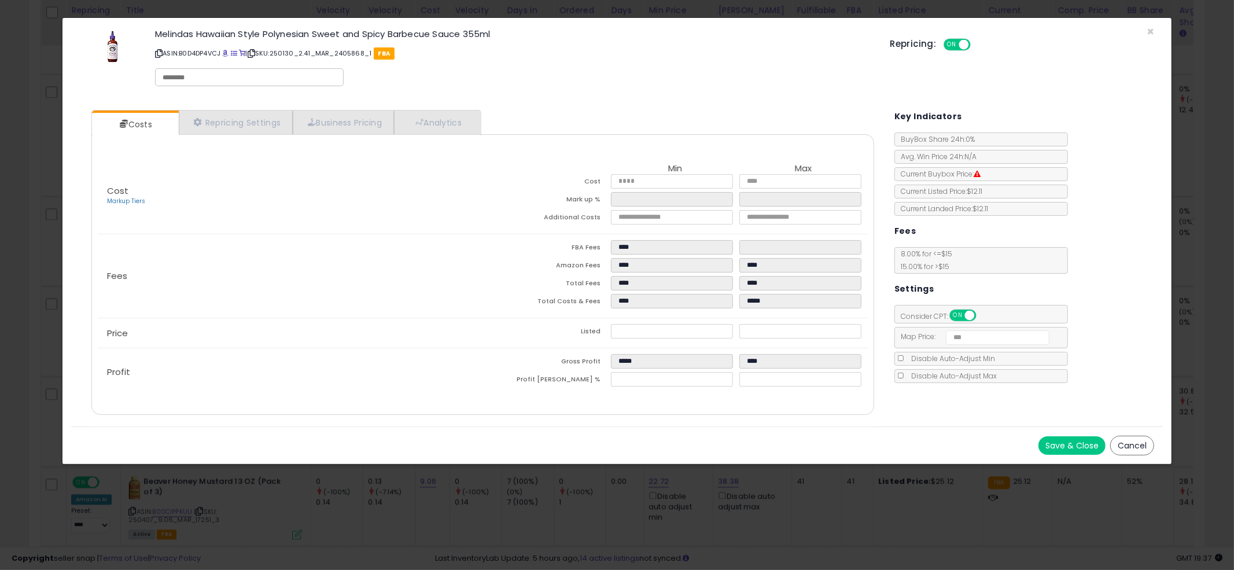
click at [1085, 449] on button "Save & Close" at bounding box center [1072, 445] width 67 height 19
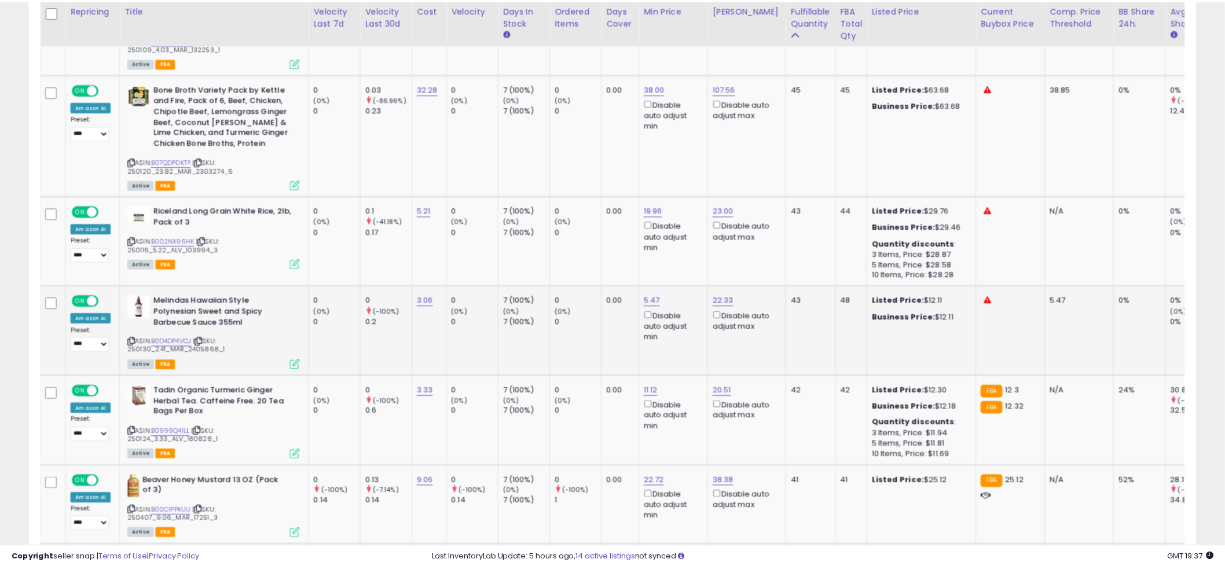
scroll to position [578517, 578076]
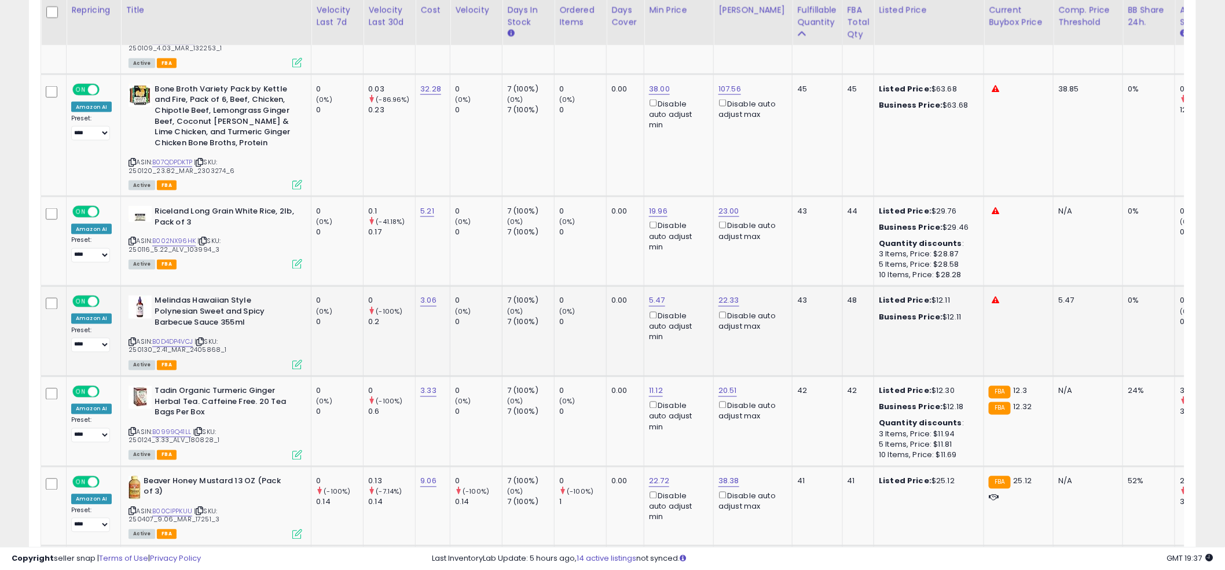
click at [607, 308] on td "0.00" at bounding box center [626, 331] width 38 height 90
click at [631, 286] on td "0.00" at bounding box center [626, 331] width 38 height 90
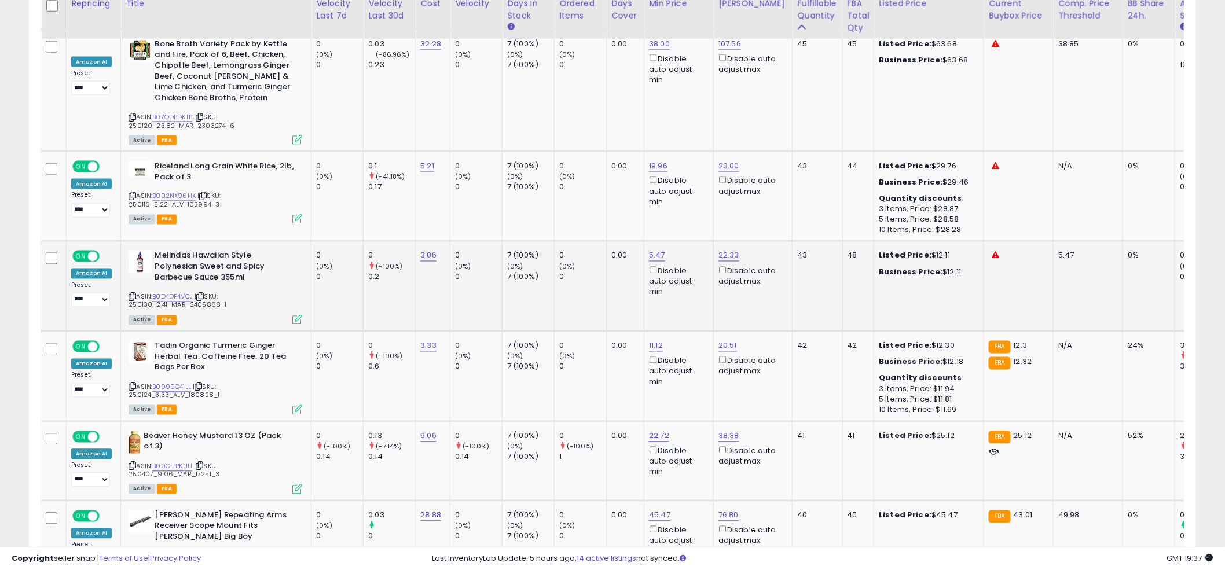
scroll to position [2571, 0]
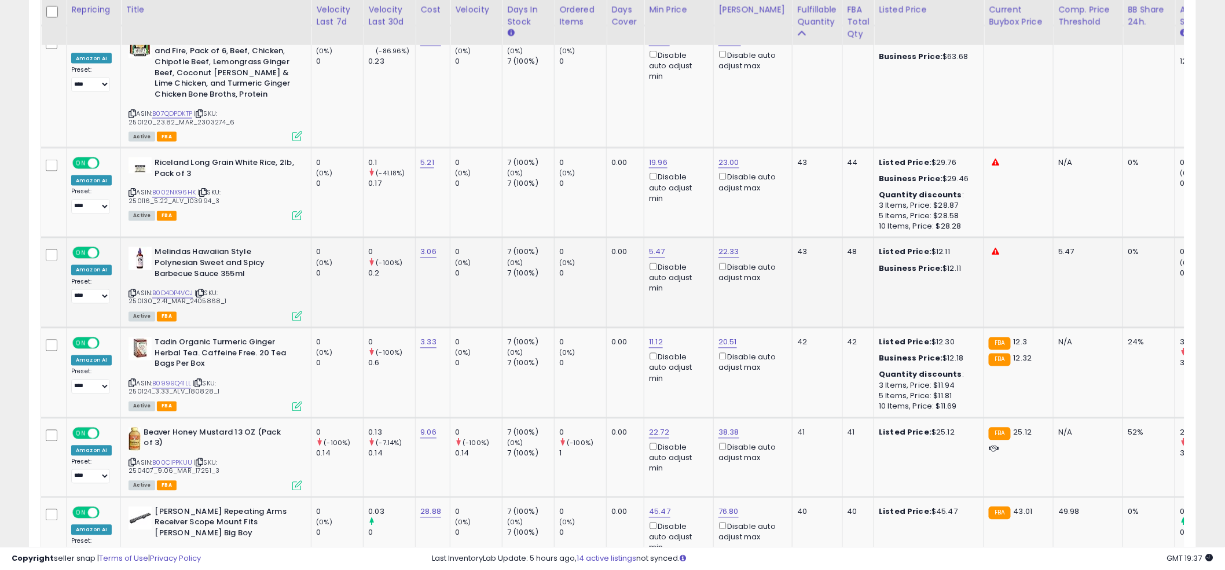
click at [616, 258] on td "0.00" at bounding box center [626, 283] width 38 height 90
click at [615, 258] on td "0.00" at bounding box center [626, 283] width 38 height 90
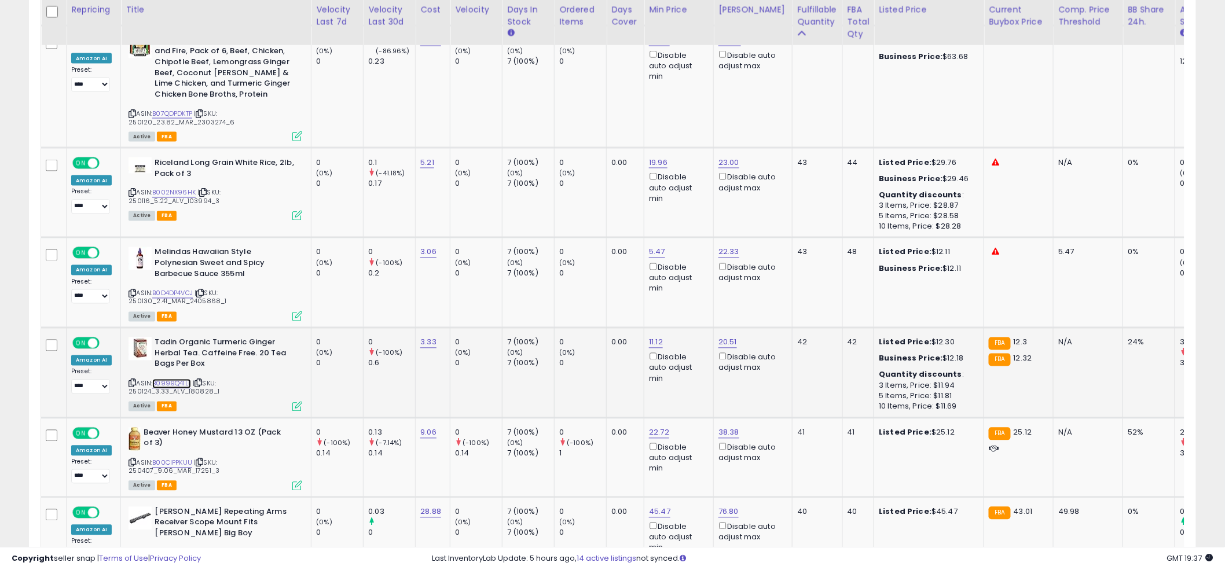
click at [164, 379] on link "B0999Q41LL" at bounding box center [171, 384] width 39 height 10
click at [626, 276] on input "*****" at bounding box center [623, 273] width 103 height 20
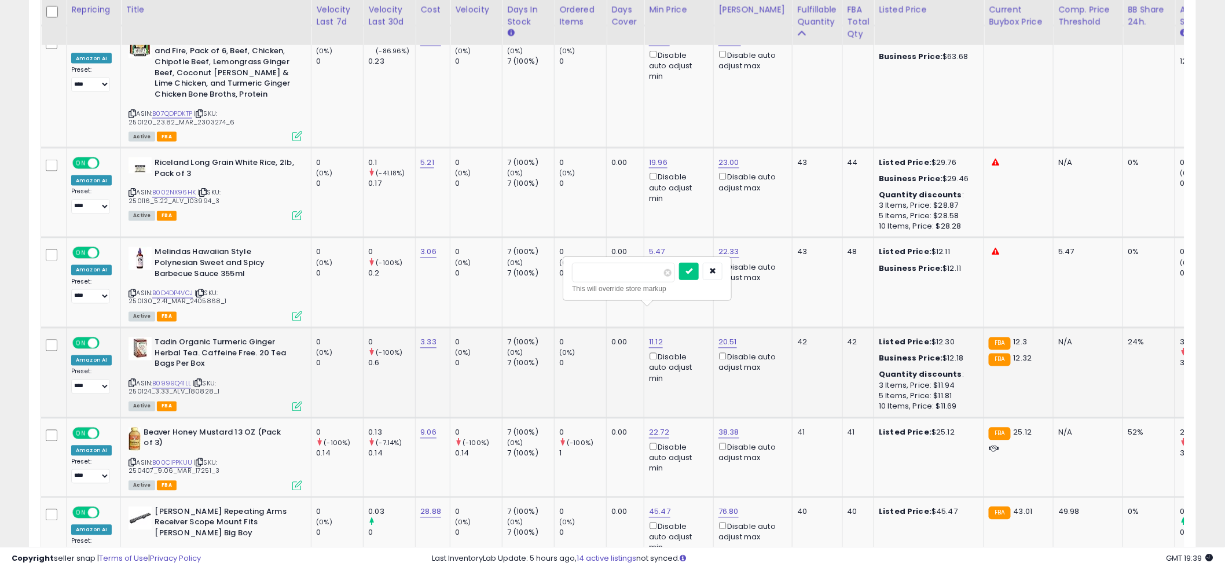
type input "***"
click button "submit" at bounding box center [689, 271] width 20 height 17
click at [701, 279] on input "*****" at bounding box center [695, 273] width 103 height 20
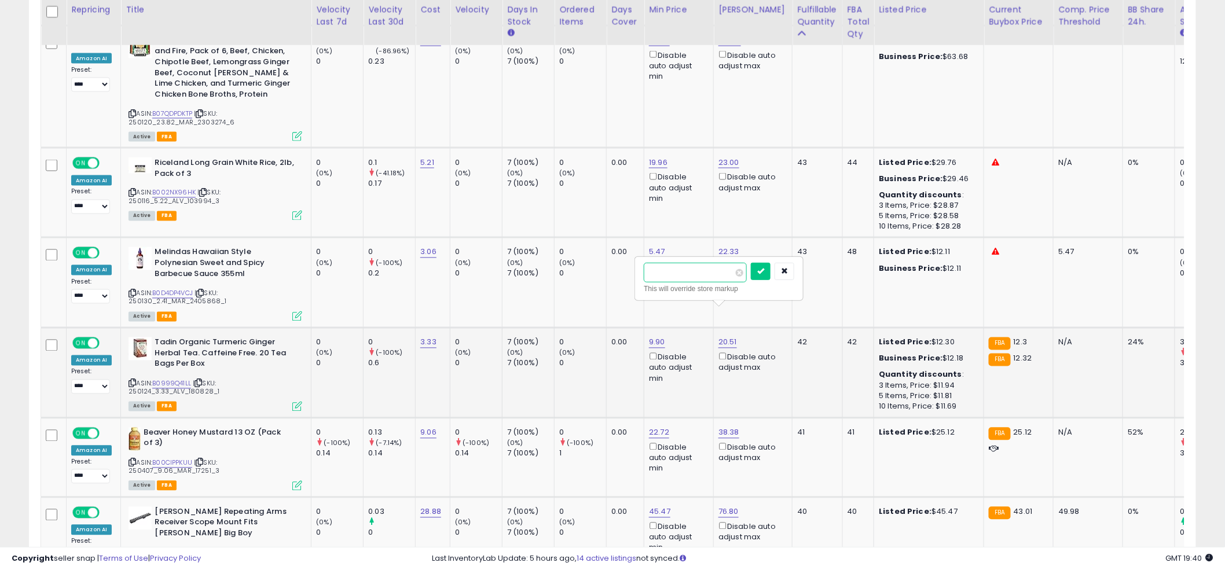
click at [700, 279] on input "*****" at bounding box center [695, 273] width 103 height 20
type input "****"
click button "submit" at bounding box center [761, 271] width 20 height 17
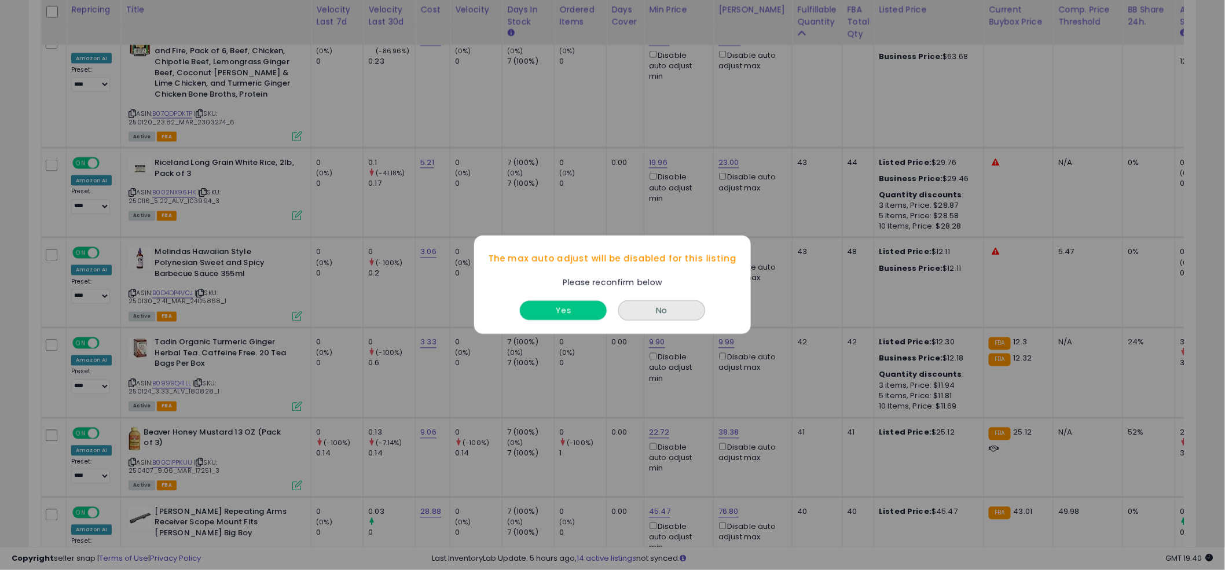
click at [582, 306] on button "Yes" at bounding box center [563, 311] width 87 height 19
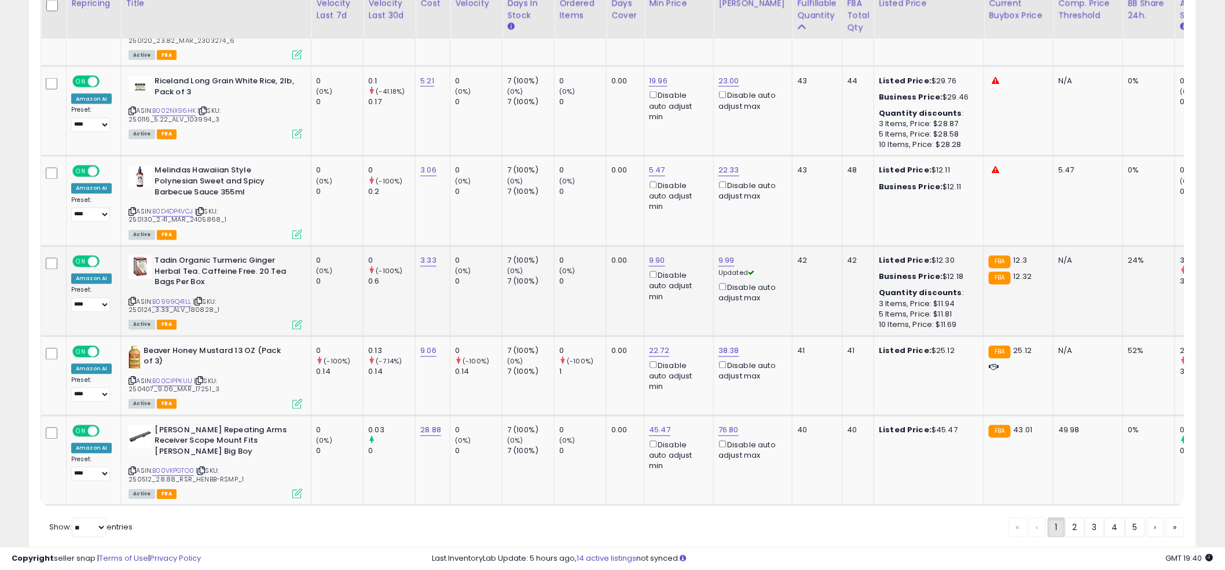
scroll to position [2657, 0]
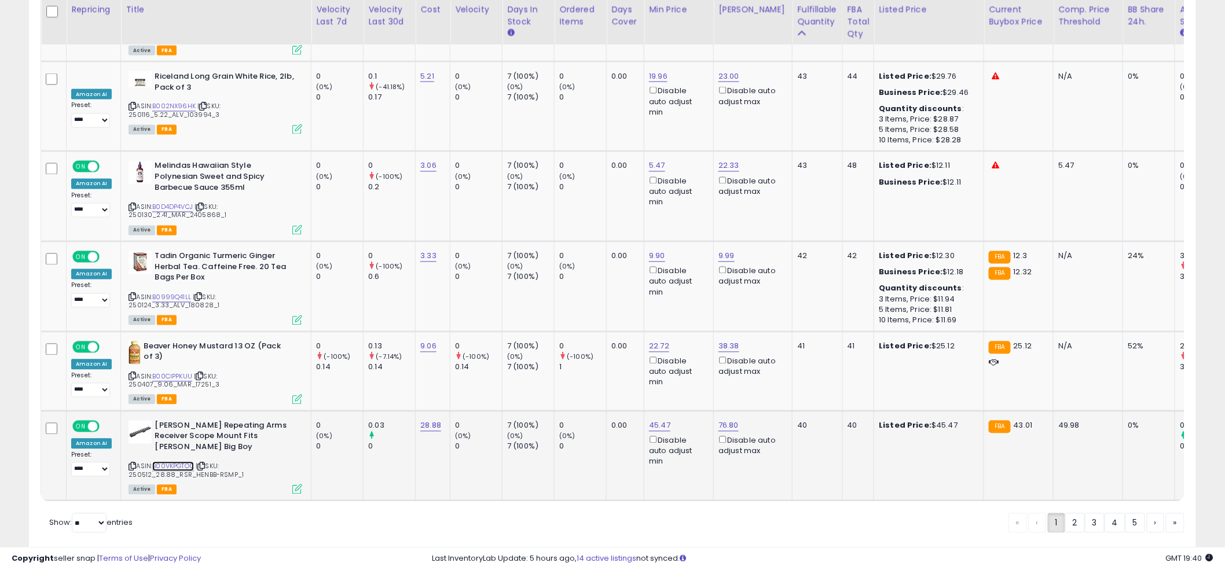
click at [184, 462] on link "B00VKPGTO0" at bounding box center [173, 467] width 42 height 10
click at [640, 360] on input "*****" at bounding box center [626, 355] width 103 height 20
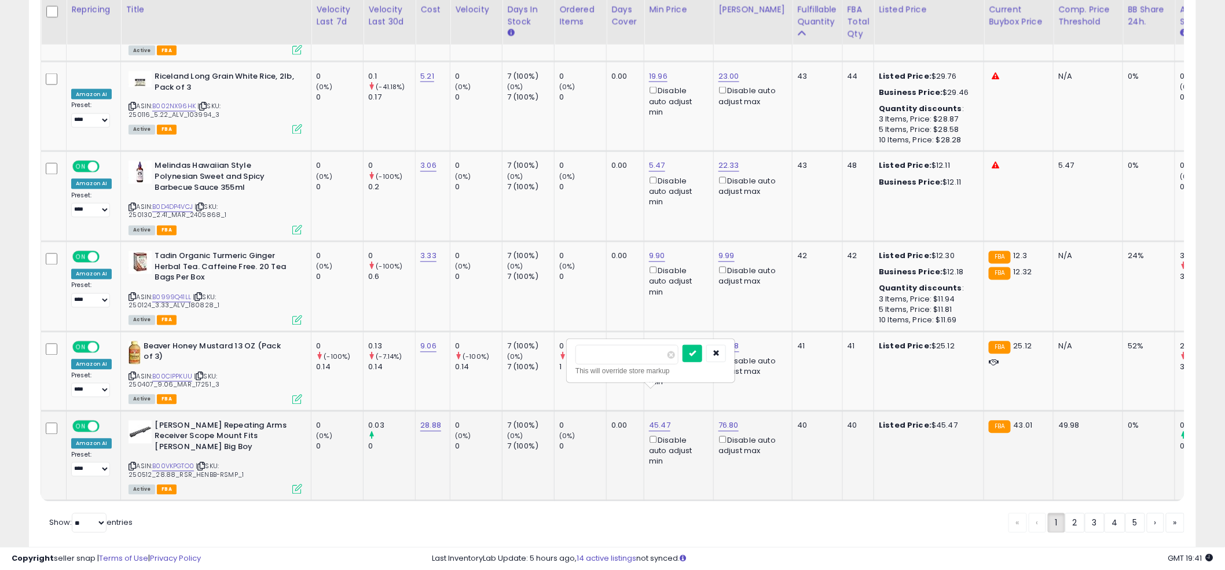
type input "*****"
click button "submit" at bounding box center [692, 353] width 20 height 17
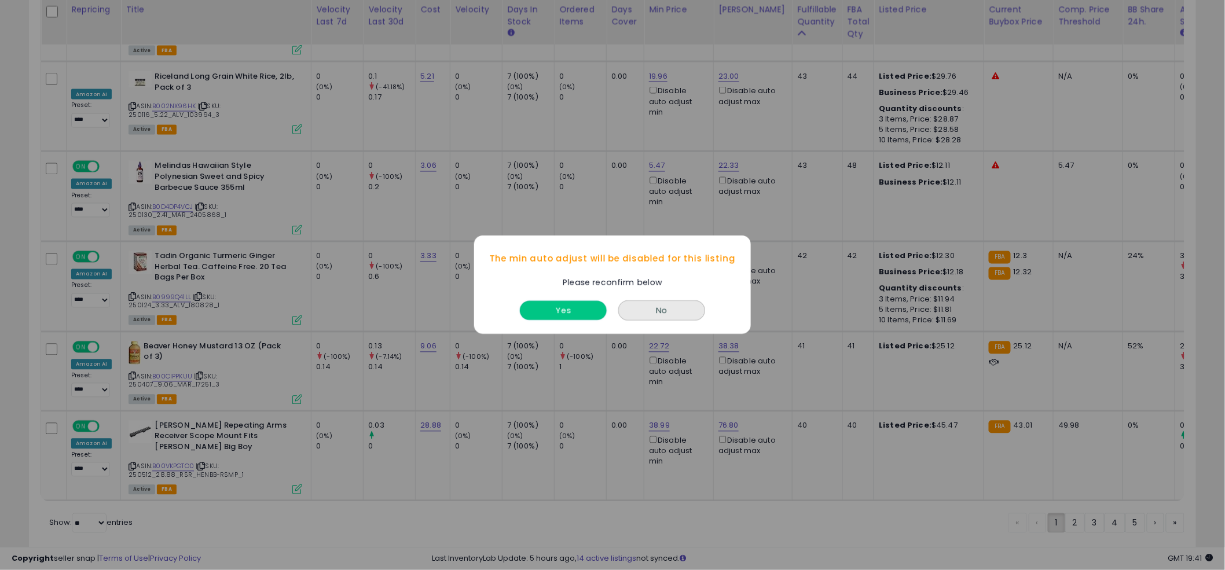
click at [573, 319] on button "Yes" at bounding box center [563, 311] width 87 height 19
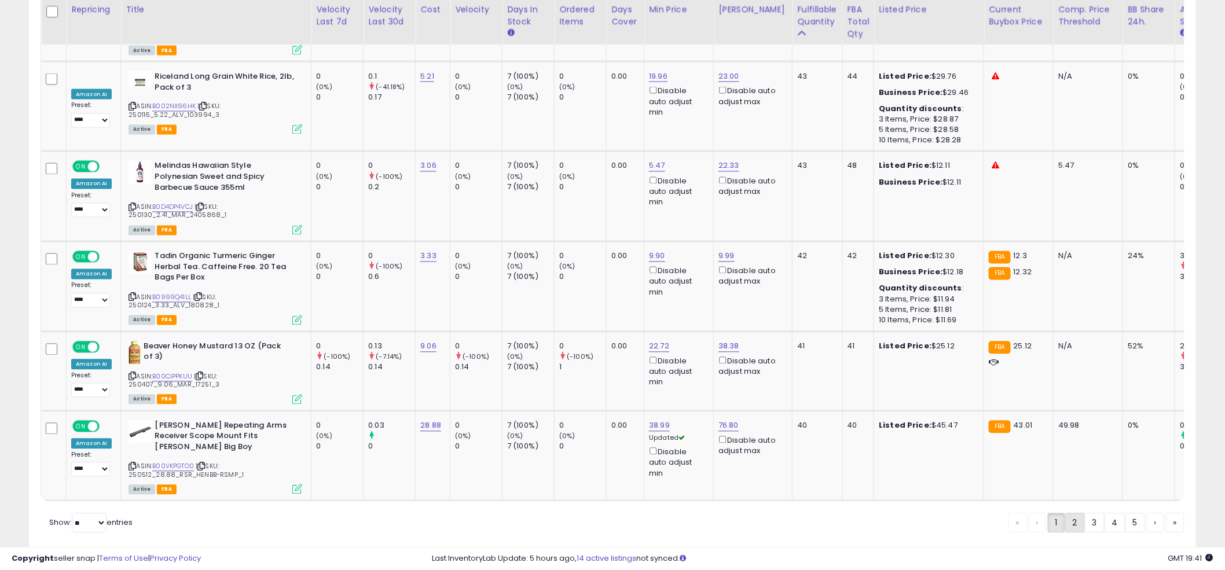
click at [1104, 513] on link "2" at bounding box center [1114, 523] width 21 height 20
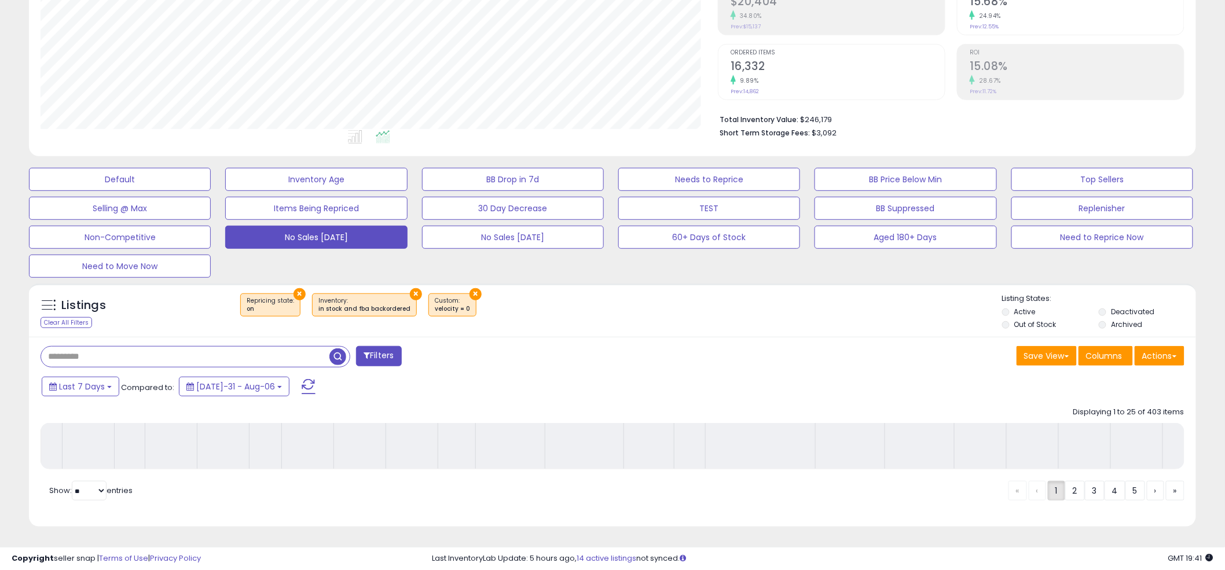
scroll to position [207, 0]
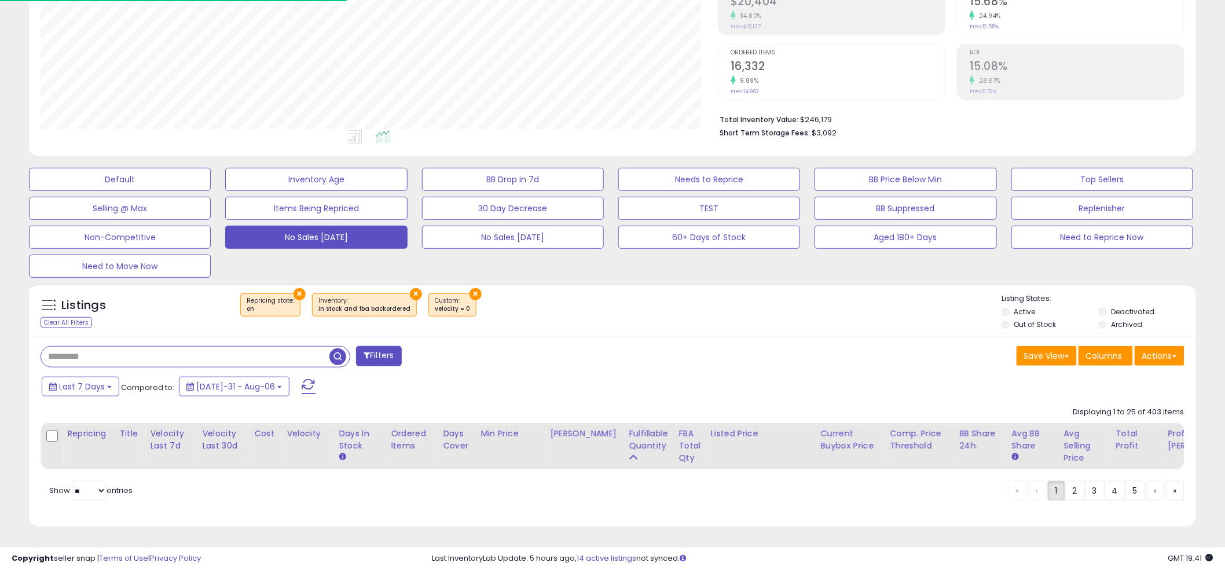
click at [601, 295] on div "× Repricing state : on × Inventory ×" at bounding box center [614, 309] width 776 height 32
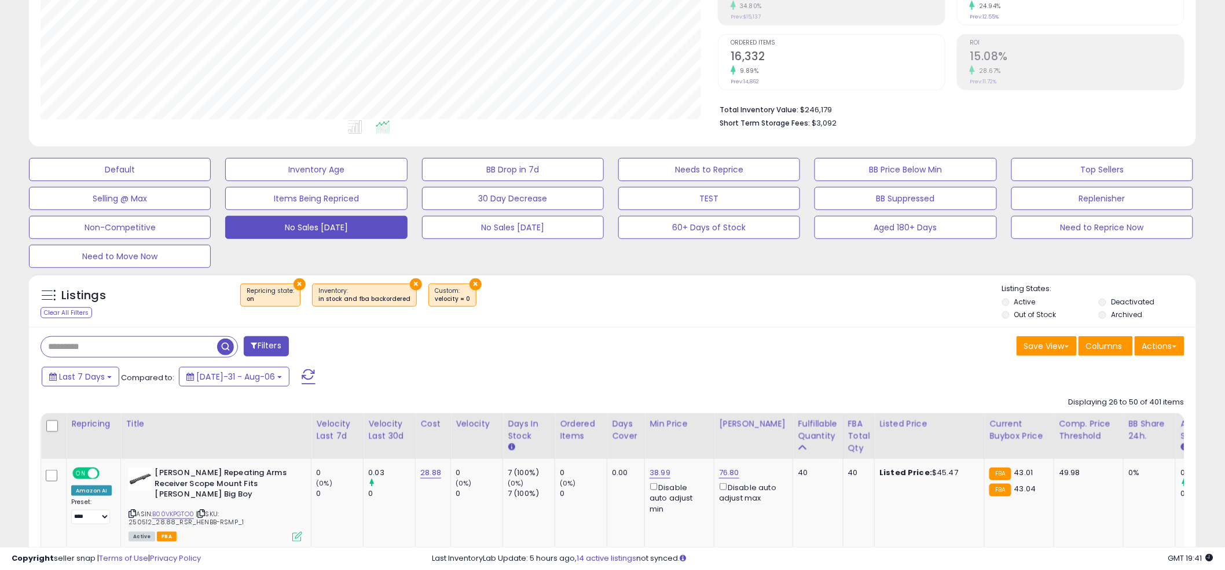
click at [608, 289] on div "× Repricing state : on × Inventory ×" at bounding box center [614, 300] width 776 height 32
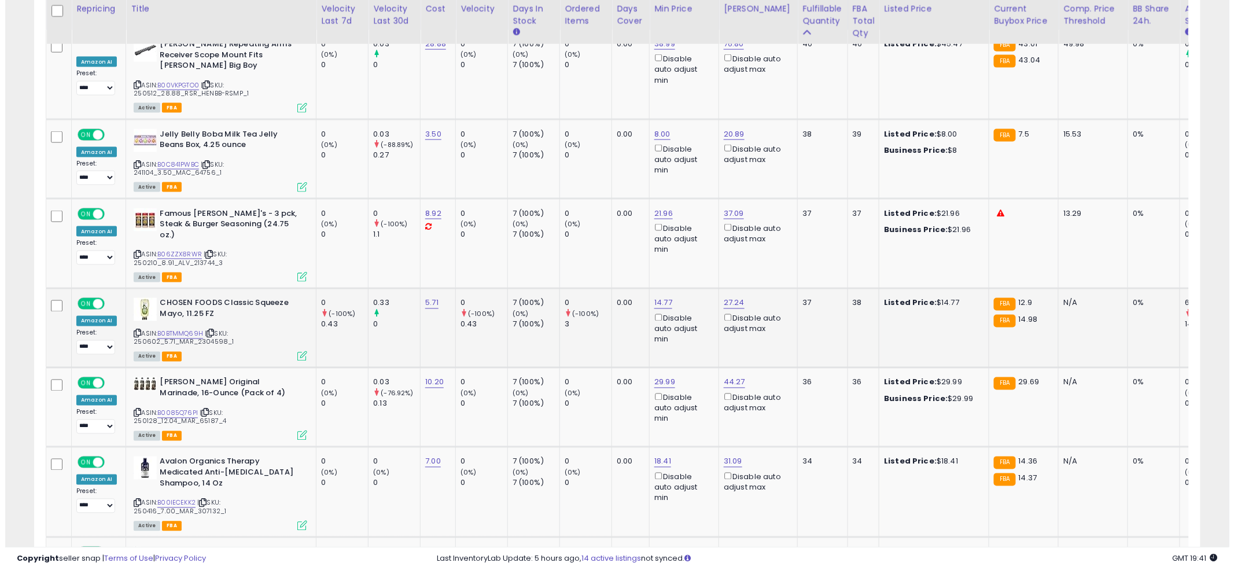
scroll to position [633, 0]
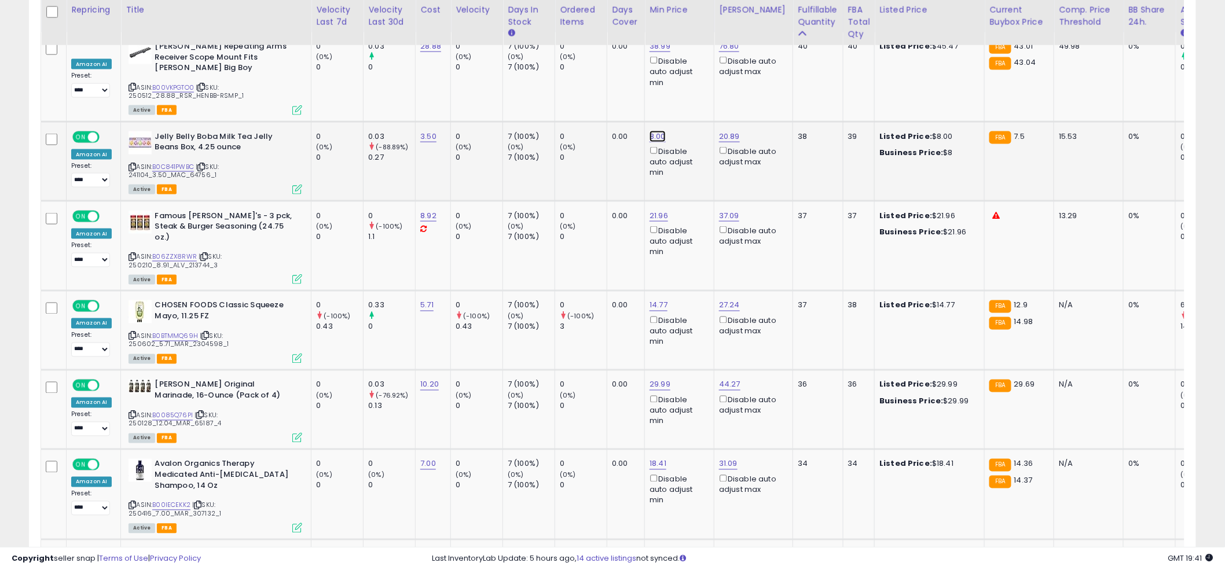
click at [649, 52] on link "8.00" at bounding box center [659, 47] width 21 height 12
type input "*"
click button "submit" at bounding box center [691, 84] width 20 height 17
click at [614, 156] on td "0.00" at bounding box center [626, 161] width 38 height 79
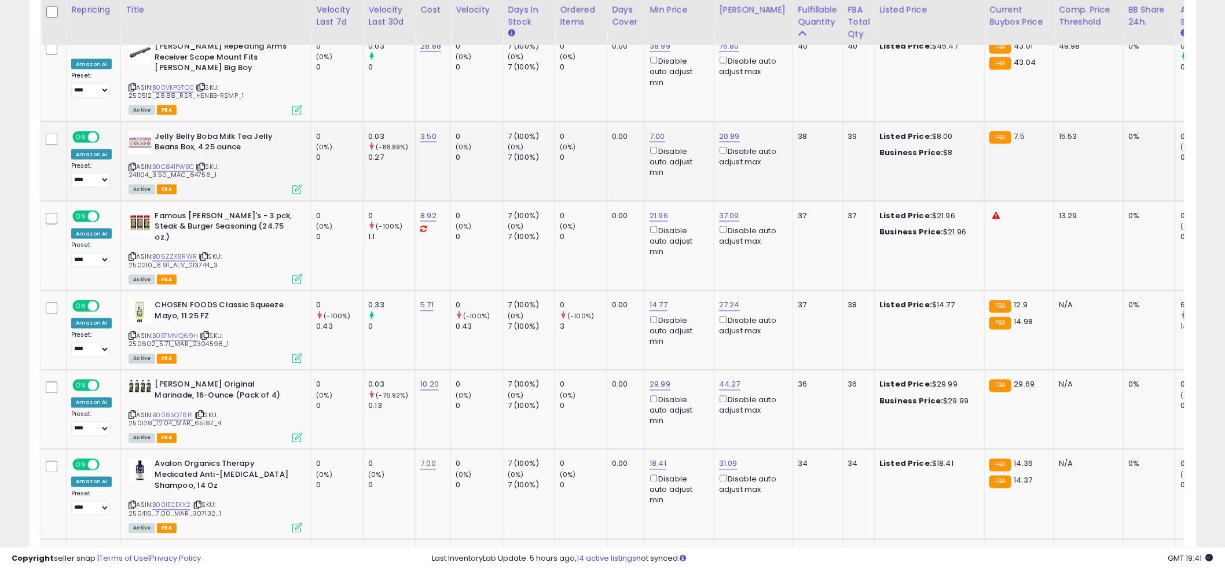
click at [614, 156] on td "0.00" at bounding box center [626, 161] width 38 height 79
click at [615, 153] on td "0.00" at bounding box center [626, 161] width 38 height 79
click at [168, 252] on link "B06ZZX8RWR" at bounding box center [174, 257] width 45 height 10
click at [653, 52] on link "21.96" at bounding box center [659, 47] width 21 height 12
click at [622, 163] on input "*****" at bounding box center [625, 165] width 103 height 20
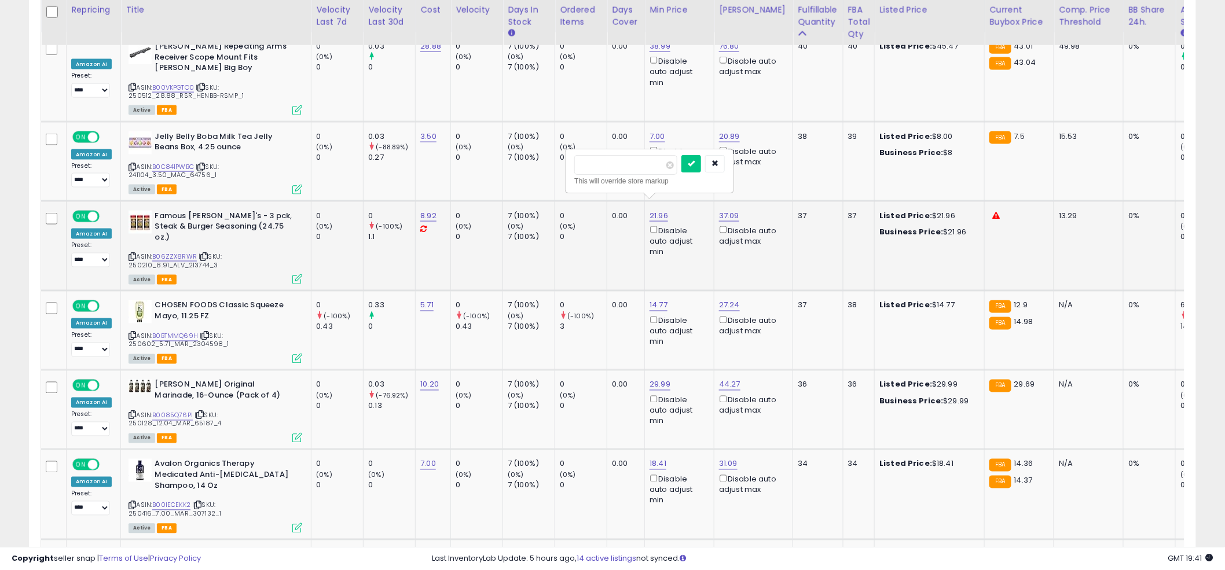
click at [622, 163] on input "*****" at bounding box center [625, 165] width 103 height 20
type input "*****"
click button "submit" at bounding box center [691, 163] width 20 height 17
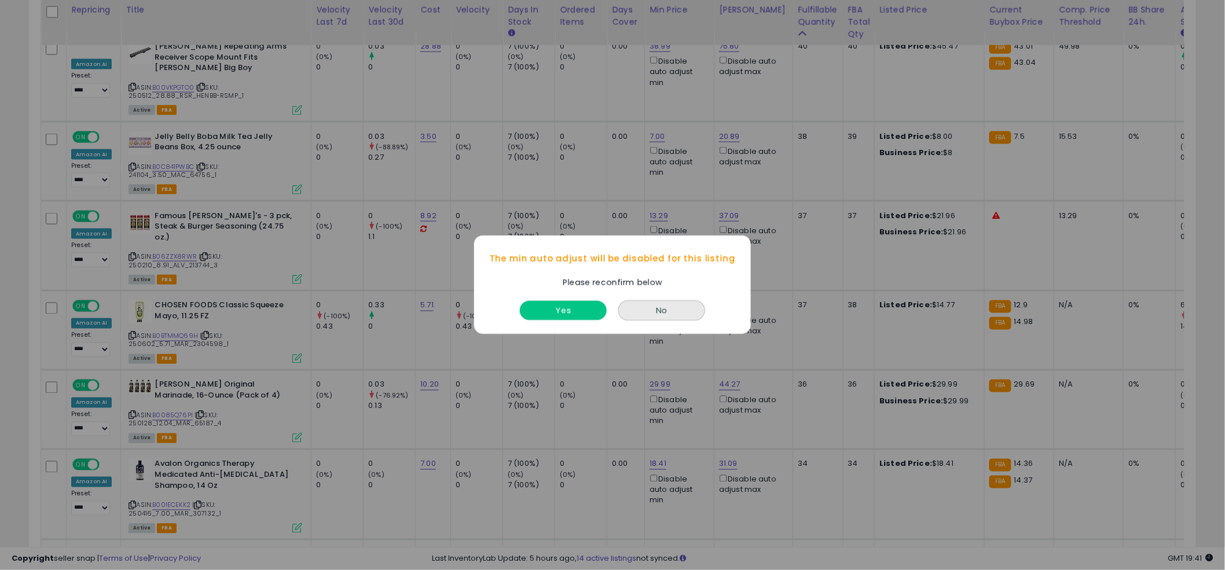
click at [560, 310] on button "Yes" at bounding box center [563, 311] width 87 height 19
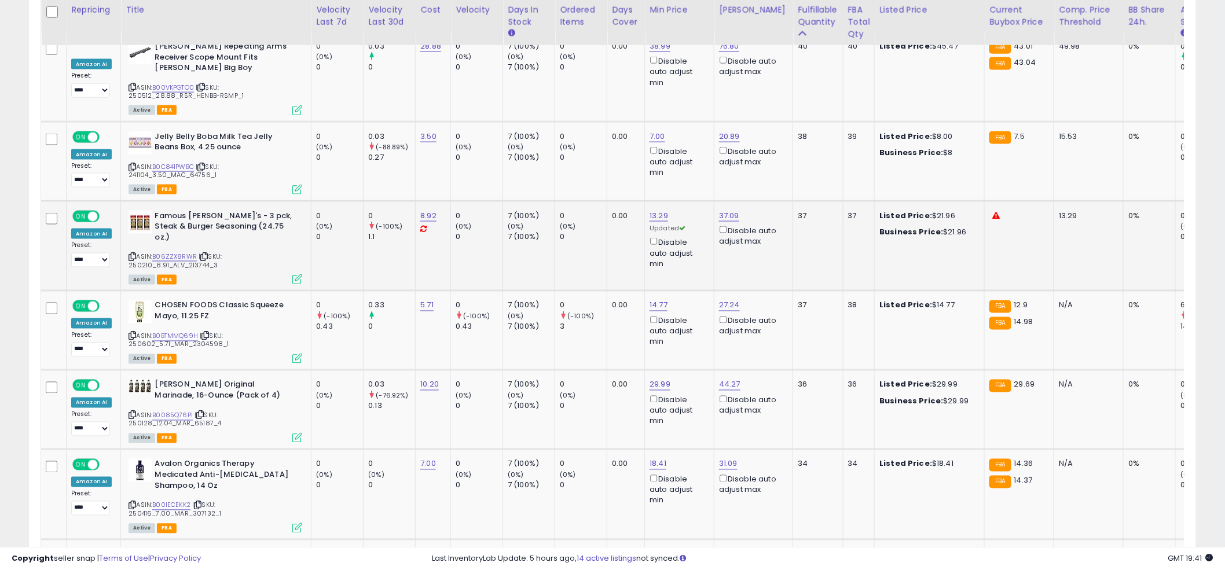
click at [300, 274] on icon at bounding box center [297, 279] width 10 height 10
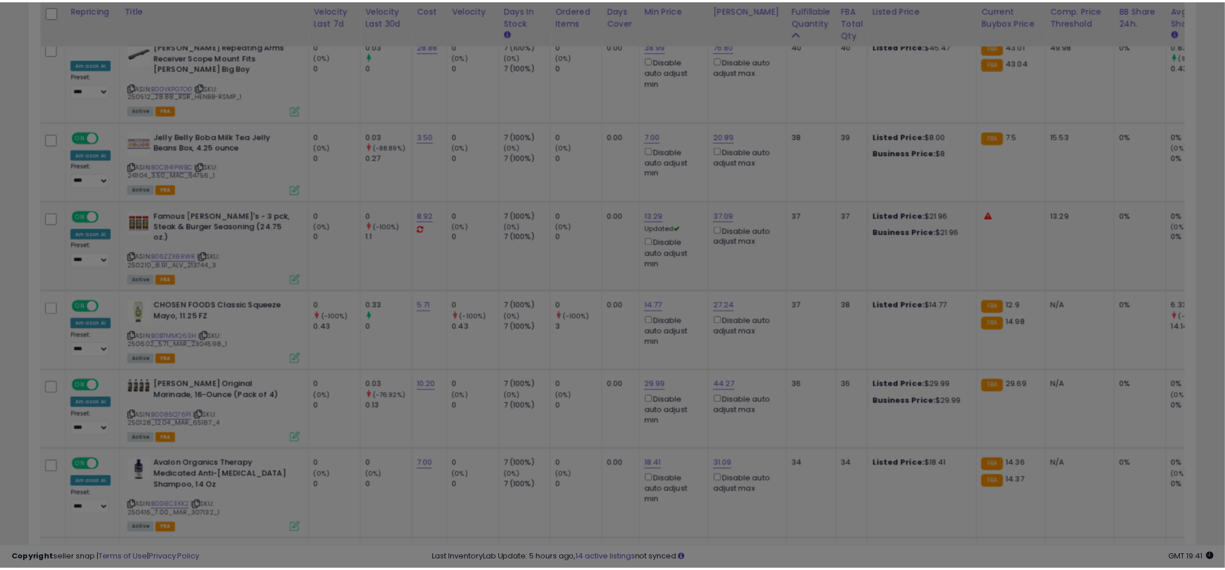
scroll to position [237, 684]
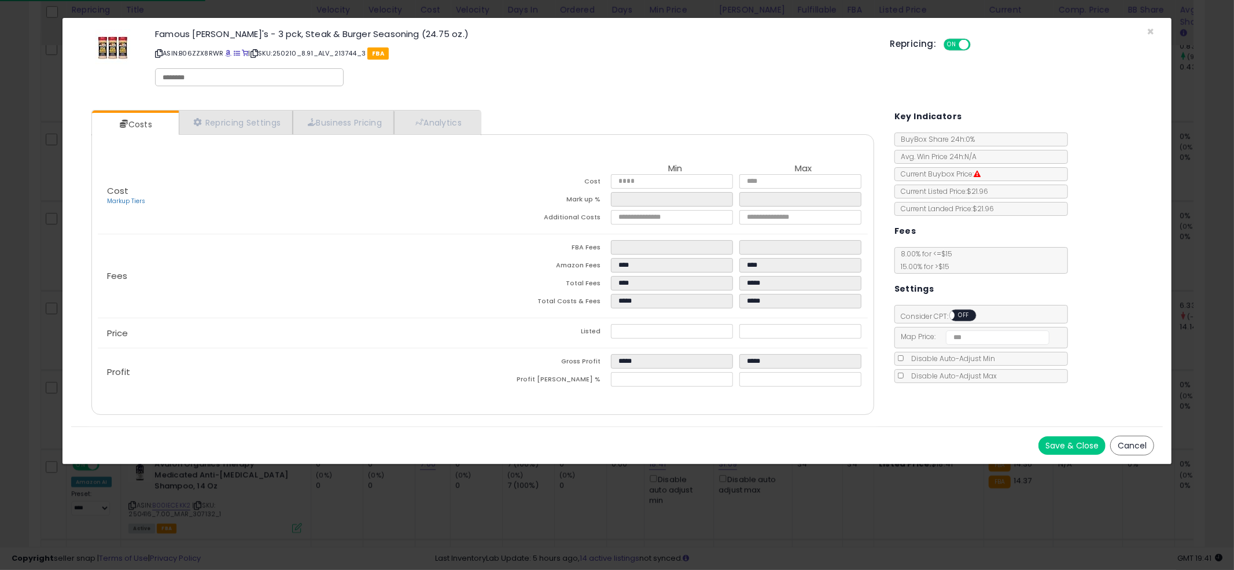
click at [964, 313] on span "OFF" at bounding box center [964, 316] width 19 height 10
click at [1060, 442] on button "Save & Close" at bounding box center [1072, 445] width 67 height 19
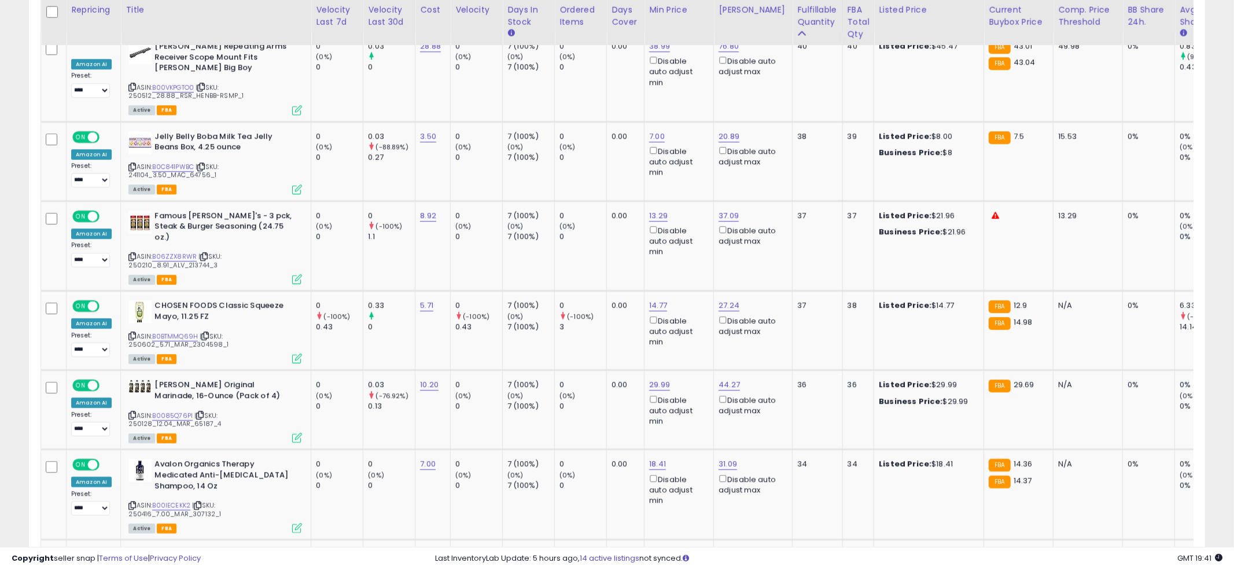
click at [605, 241] on div at bounding box center [617, 285] width 1234 height 570
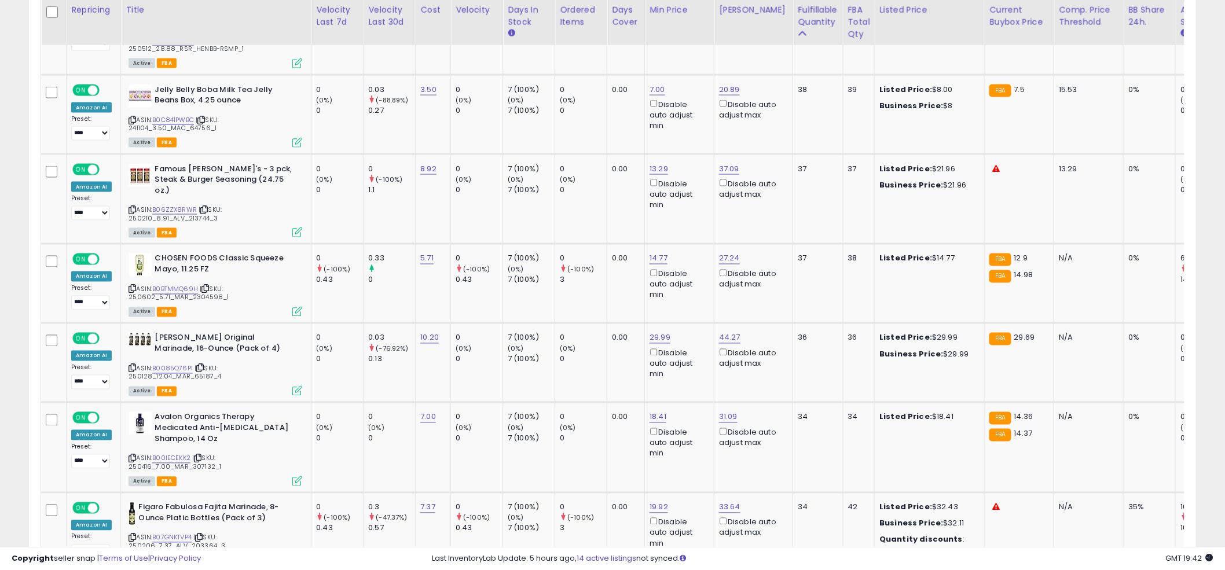
scroll to position [693, 0]
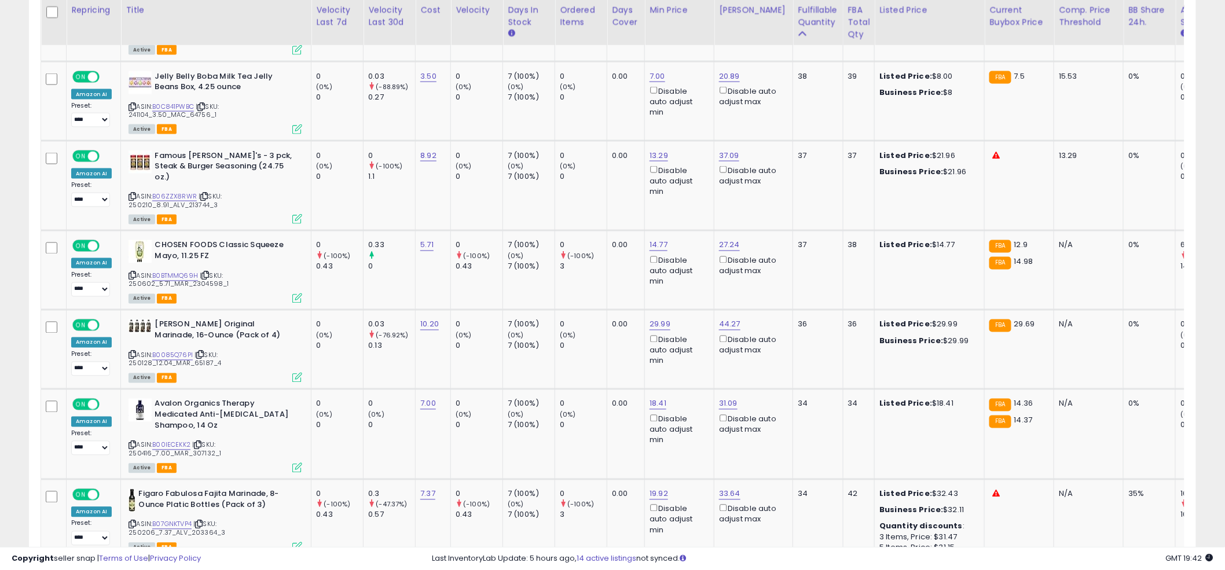
click at [607, 241] on td "0.00" at bounding box center [626, 270] width 38 height 79
click at [626, 186] on input "*****" at bounding box center [625, 184] width 103 height 20
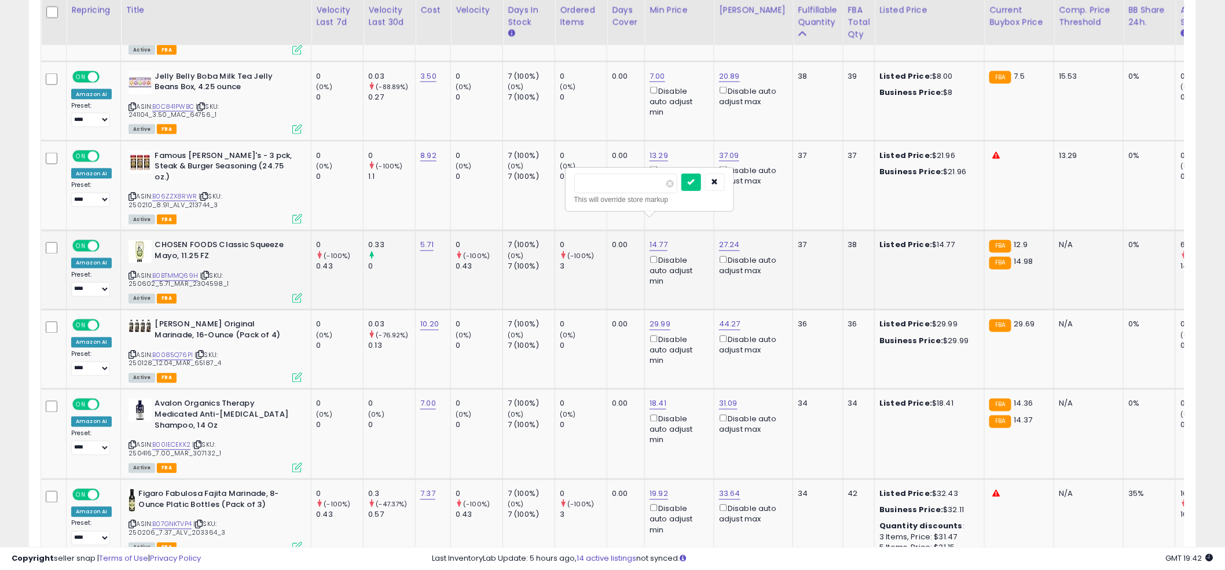
type input "**"
click button "submit" at bounding box center [691, 182] width 20 height 17
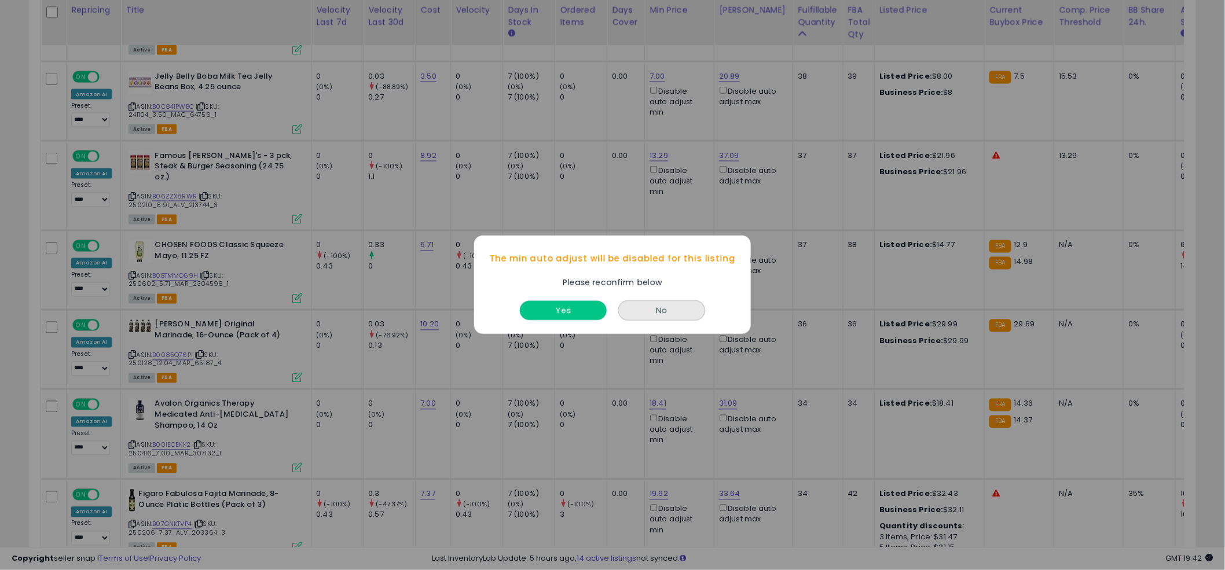
click at [568, 314] on button "Yes" at bounding box center [563, 311] width 87 height 19
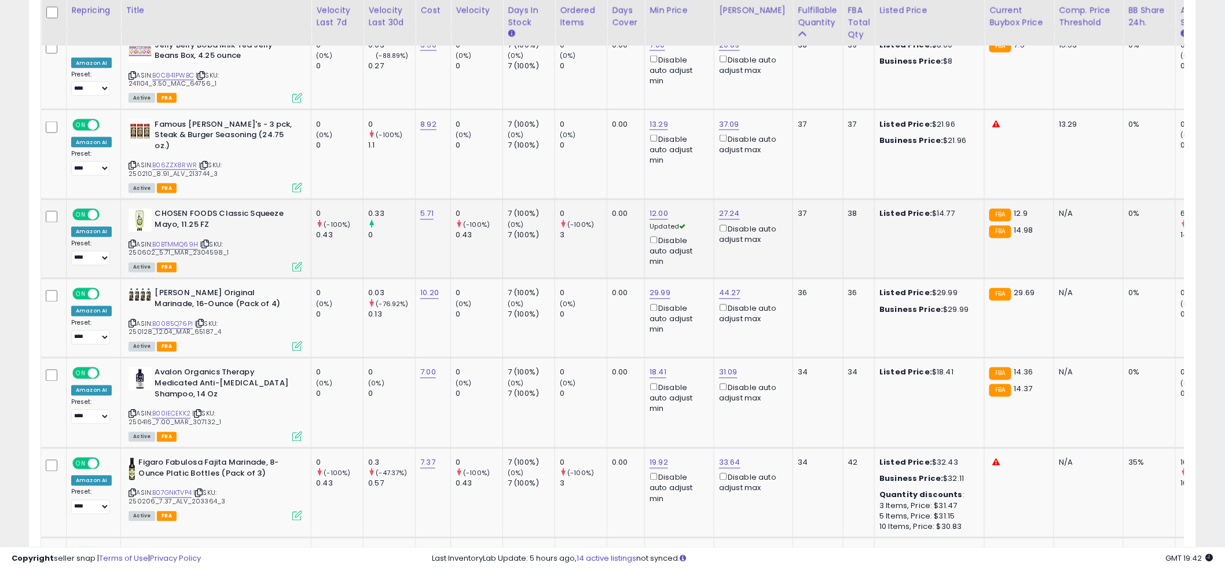
scroll to position [725, 0]
click at [565, 238] on td "0 (-100%) 3" at bounding box center [581, 238] width 52 height 79
type input "**"
click button "submit" at bounding box center [692, 229] width 20 height 17
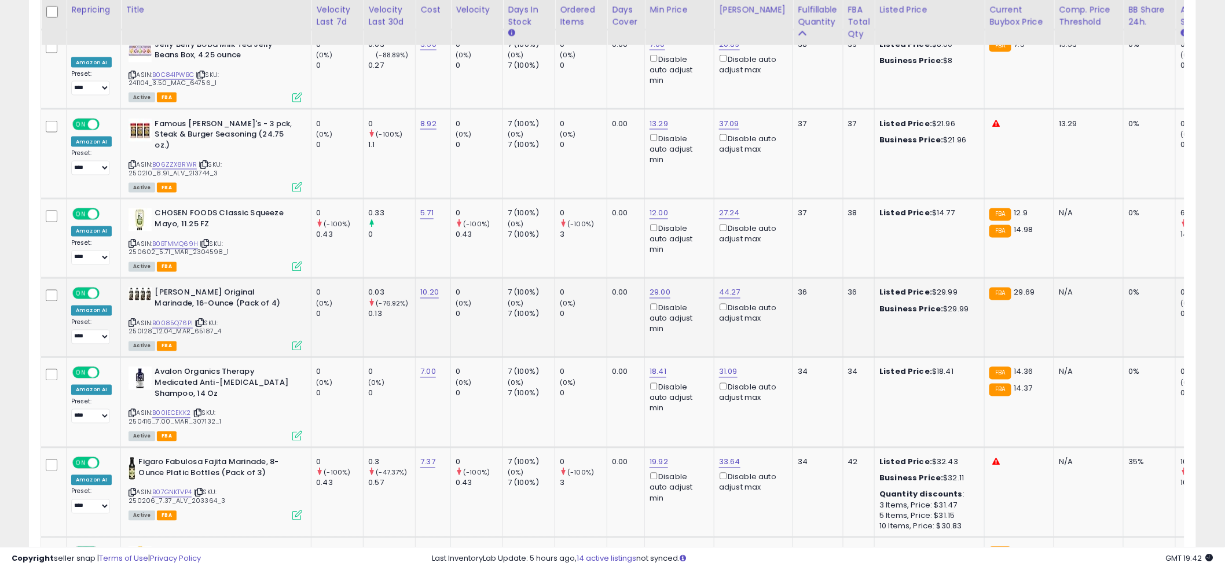
click at [164, 295] on div "ASIN: B0085Q76PI | SKU: 250128_12.04_MAR_65187_4 Active FBA" at bounding box center [215, 319] width 174 height 62
click at [167, 319] on link "B0085Q76PI" at bounding box center [172, 324] width 41 height 10
click at [601, 227] on td "0 (-100%) 3" at bounding box center [581, 238] width 52 height 79
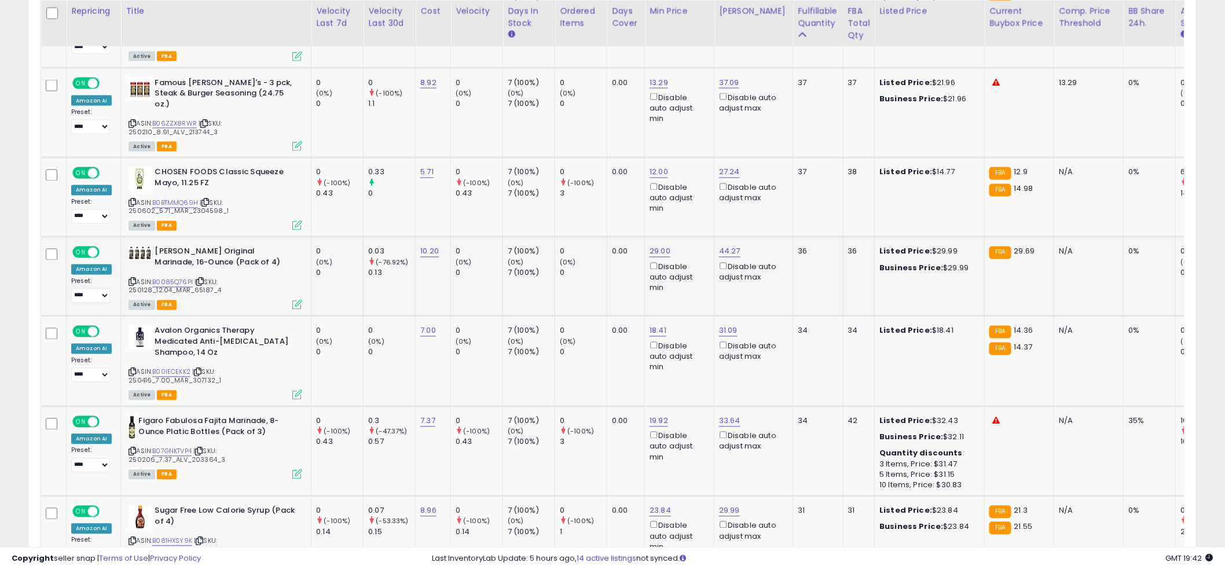
scroll to position [769, 0]
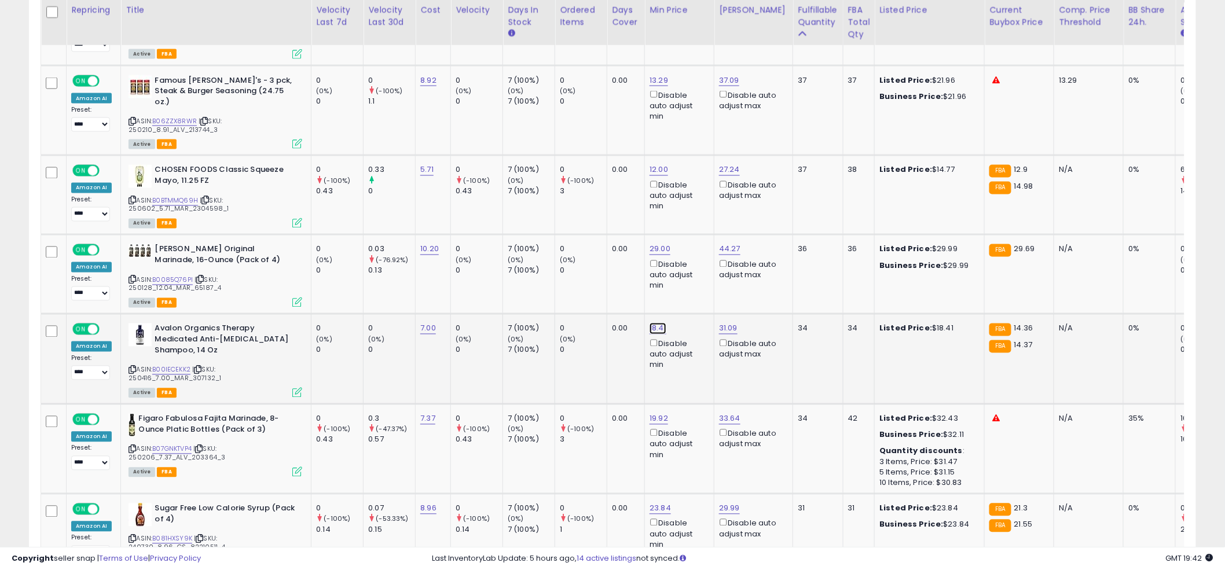
click at [609, 262] on input "*****" at bounding box center [625, 266] width 103 height 20
type input "**"
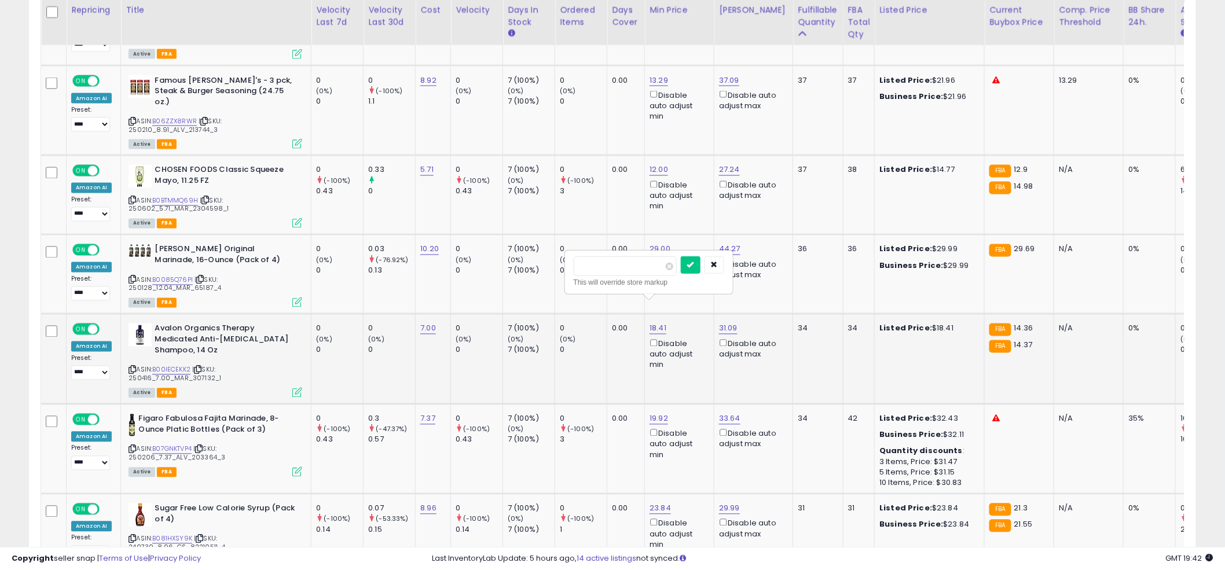
click button "submit" at bounding box center [691, 264] width 20 height 17
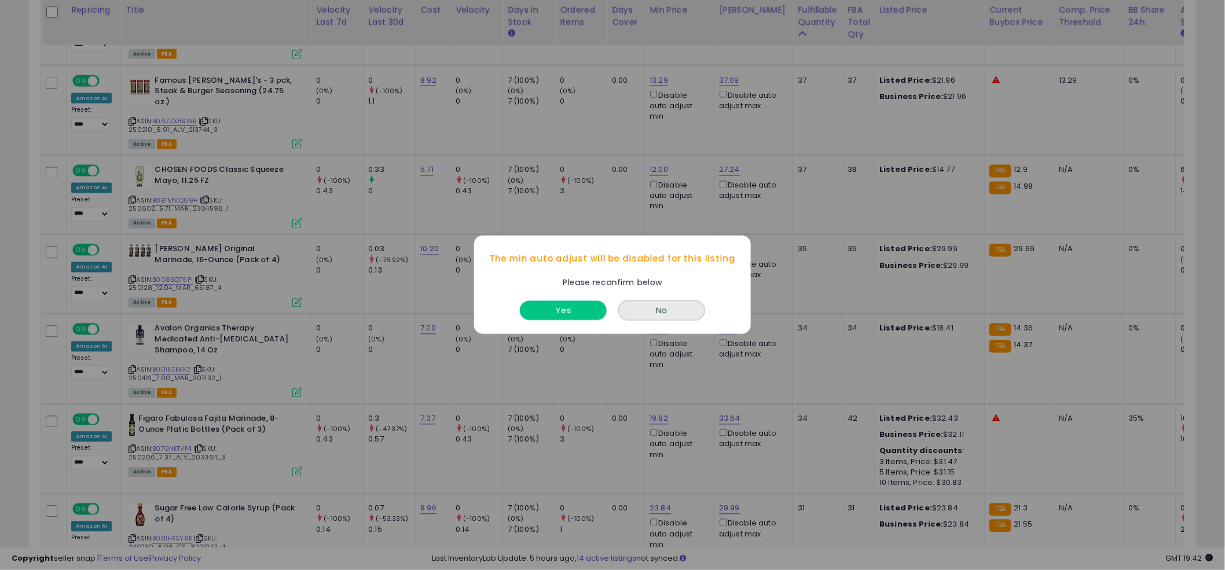
click at [561, 315] on button "Yes" at bounding box center [563, 311] width 87 height 19
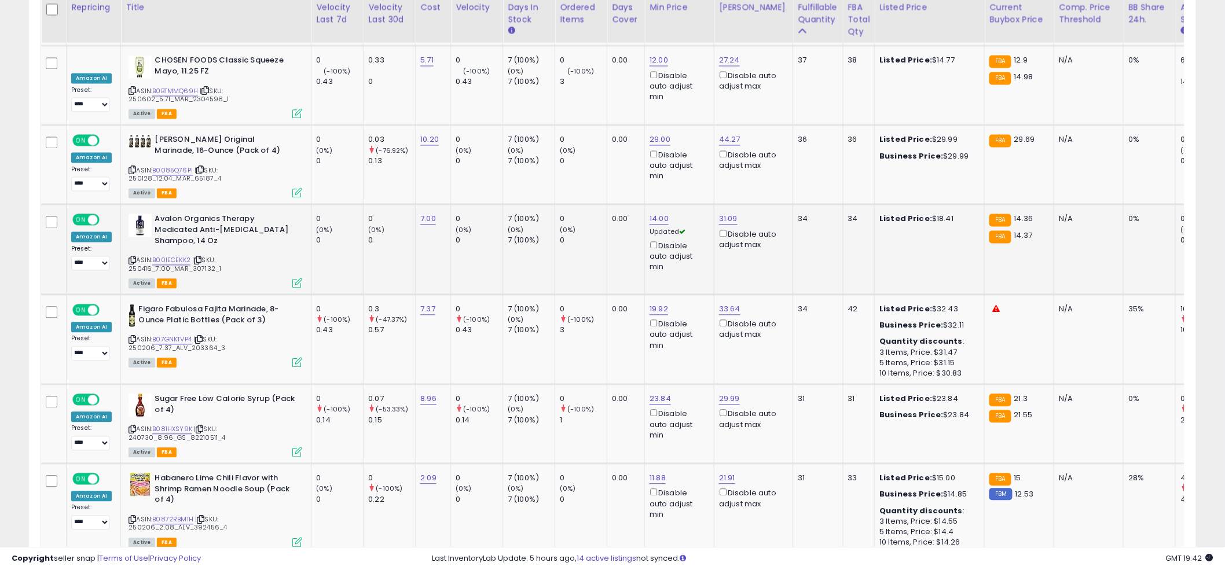
scroll to position [885, 0]
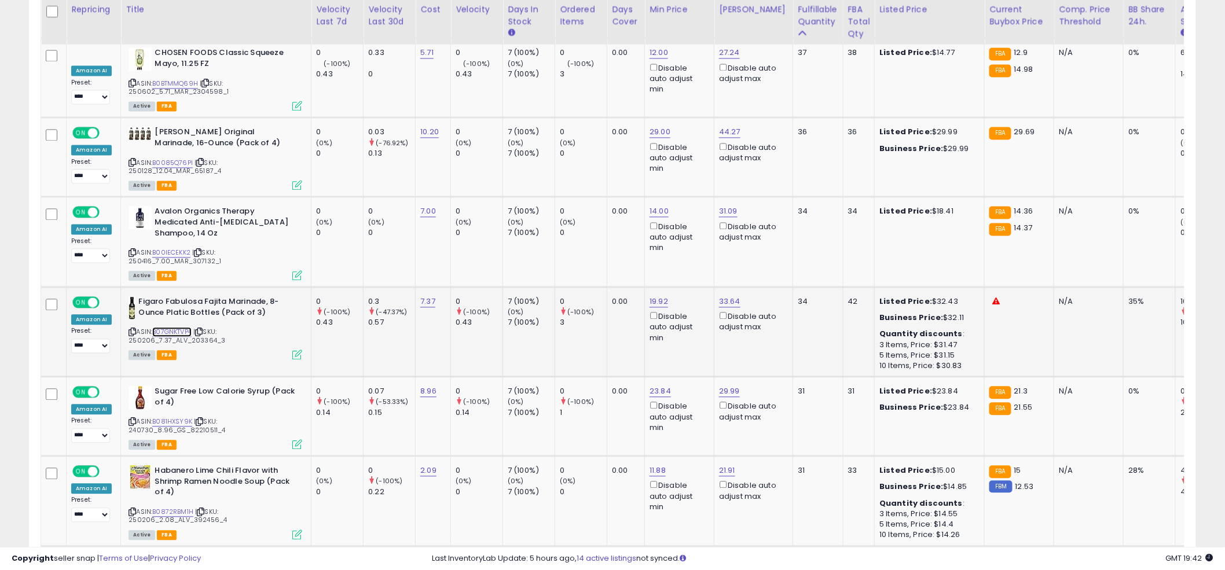
click at [167, 328] on link "B07GNKTVP4" at bounding box center [171, 333] width 39 height 10
click at [684, 240] on input "*****" at bounding box center [696, 239] width 103 height 20
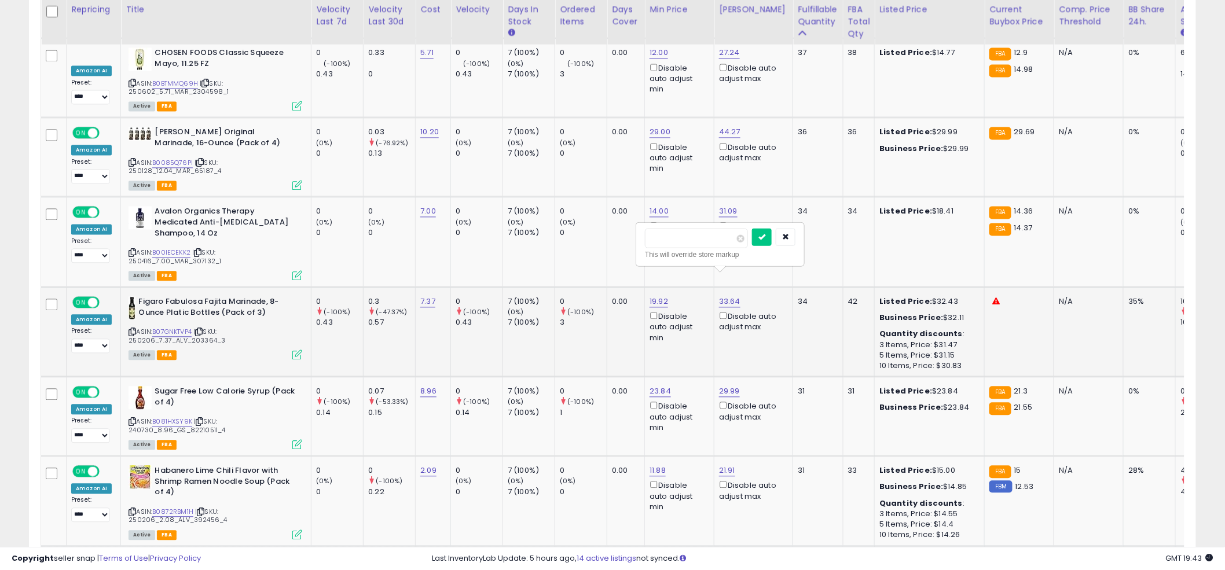
type input "**"
click button "submit" at bounding box center [762, 237] width 20 height 17
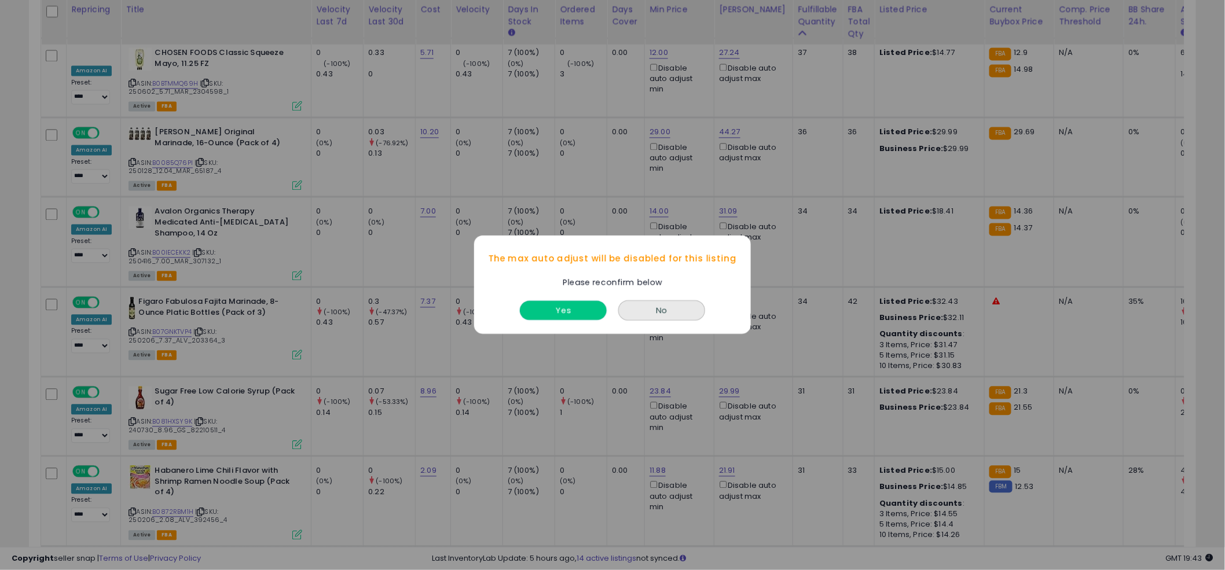
click at [565, 306] on button "Yes" at bounding box center [563, 311] width 87 height 19
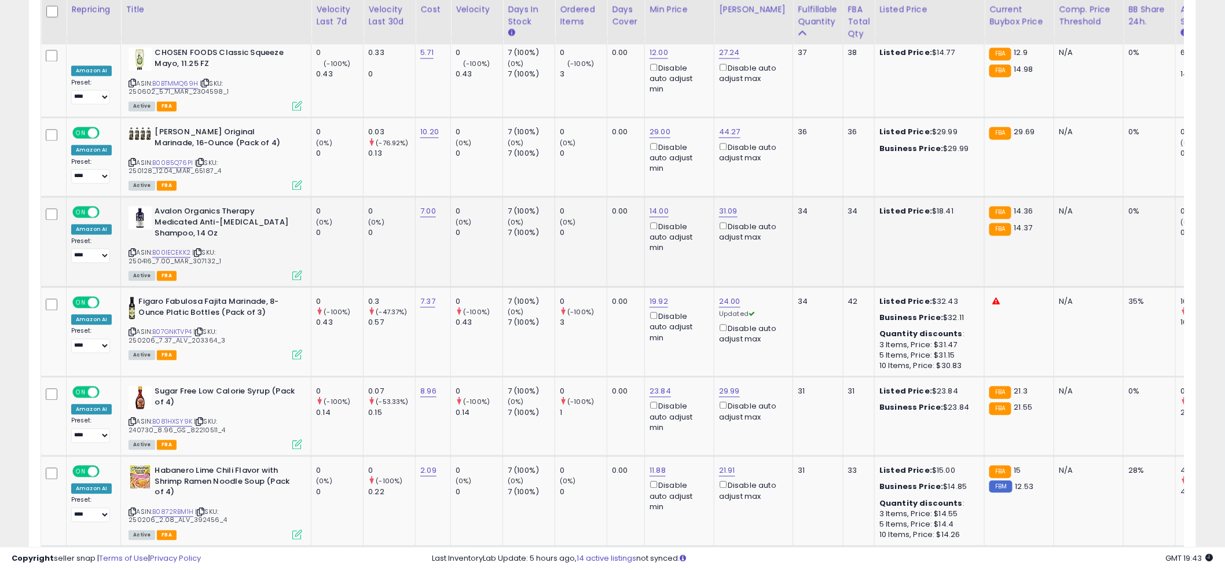
click at [583, 255] on td "0 (0%) 0" at bounding box center [581, 242] width 52 height 90
drag, startPoint x: 628, startPoint y: 232, endPoint x: 643, endPoint y: 216, distance: 22.1
click at [628, 232] on td "0.00" at bounding box center [626, 242] width 38 height 90
click at [631, 222] on td "0.00" at bounding box center [626, 242] width 38 height 90
click at [615, 234] on td "0.00" at bounding box center [626, 242] width 38 height 90
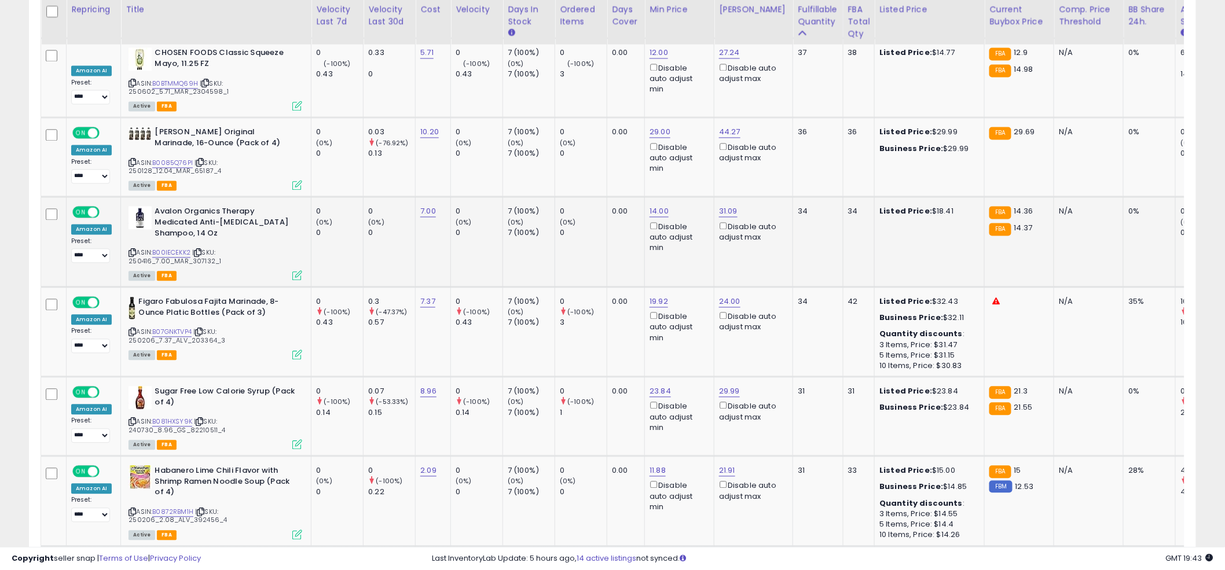
click at [615, 234] on td "0.00" at bounding box center [626, 242] width 38 height 90
click at [602, 216] on td "0 (0%) 0" at bounding box center [581, 242] width 52 height 90
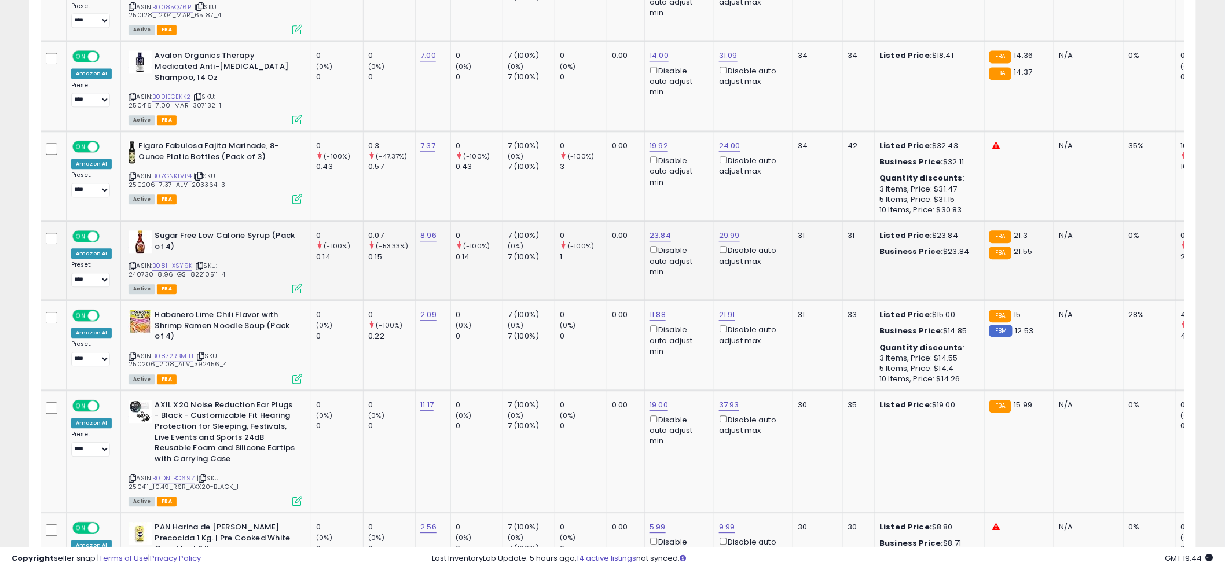
scroll to position [1043, 0]
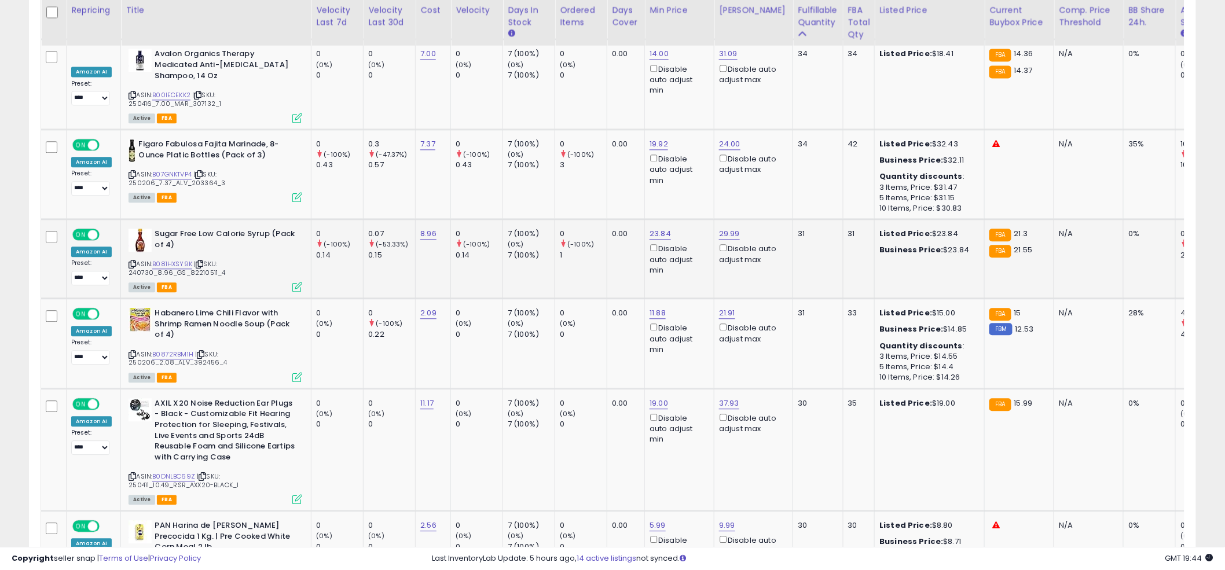
click at [601, 239] on td "0 (-100%) 1" at bounding box center [581, 258] width 52 height 79
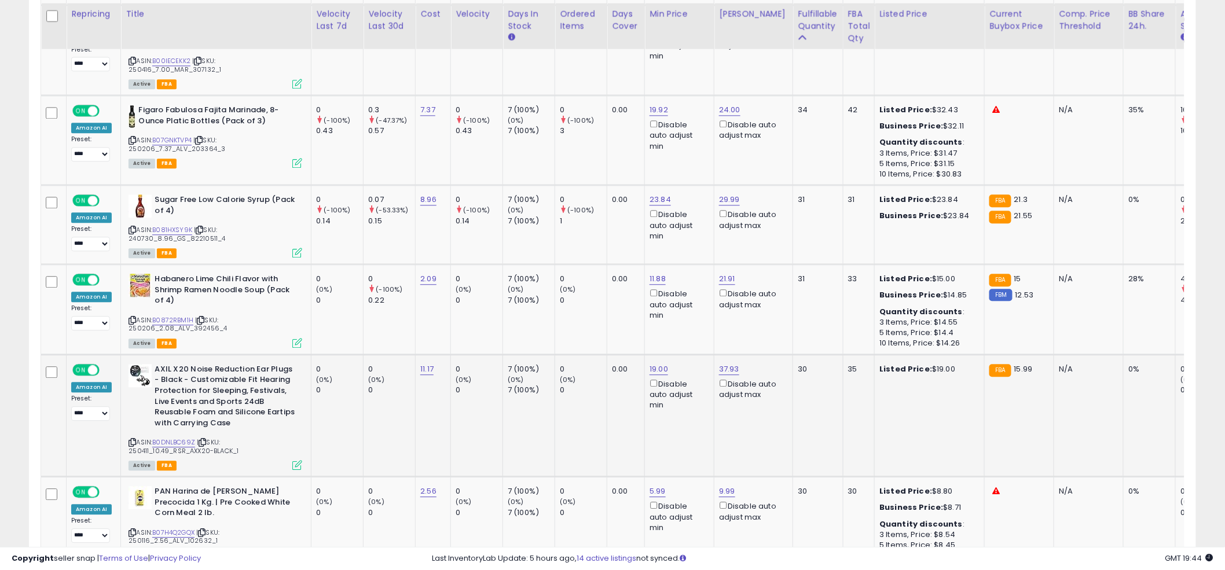
scroll to position [1081, 0]
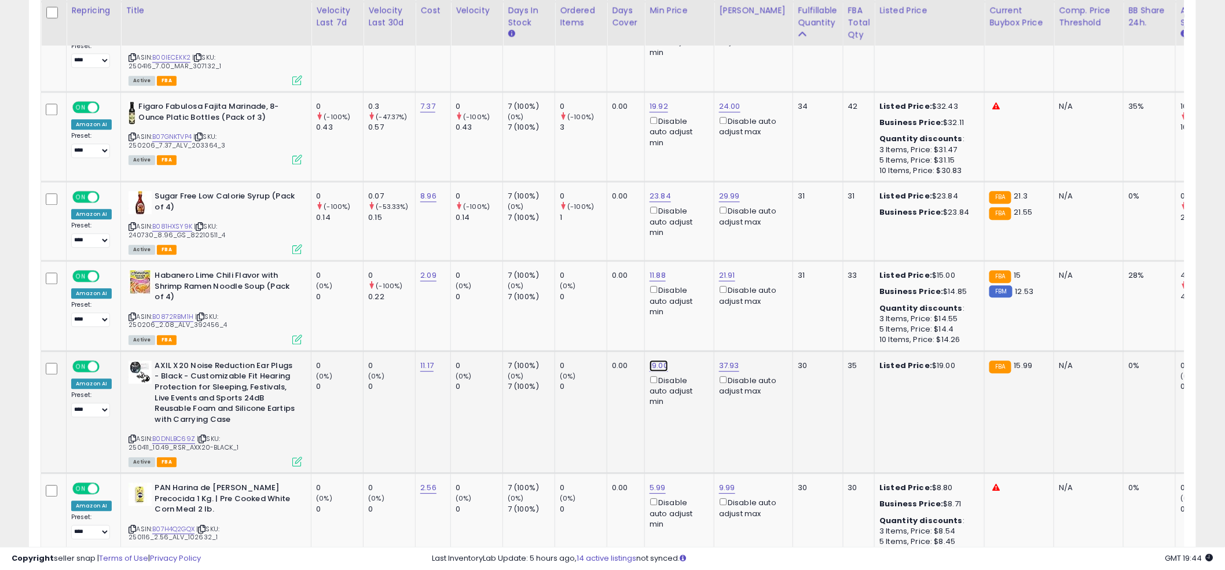
drag, startPoint x: 609, startPoint y: 305, endPoint x: 549, endPoint y: 301, distance: 60.3
type input "*****"
click button "submit" at bounding box center [692, 299] width 20 height 17
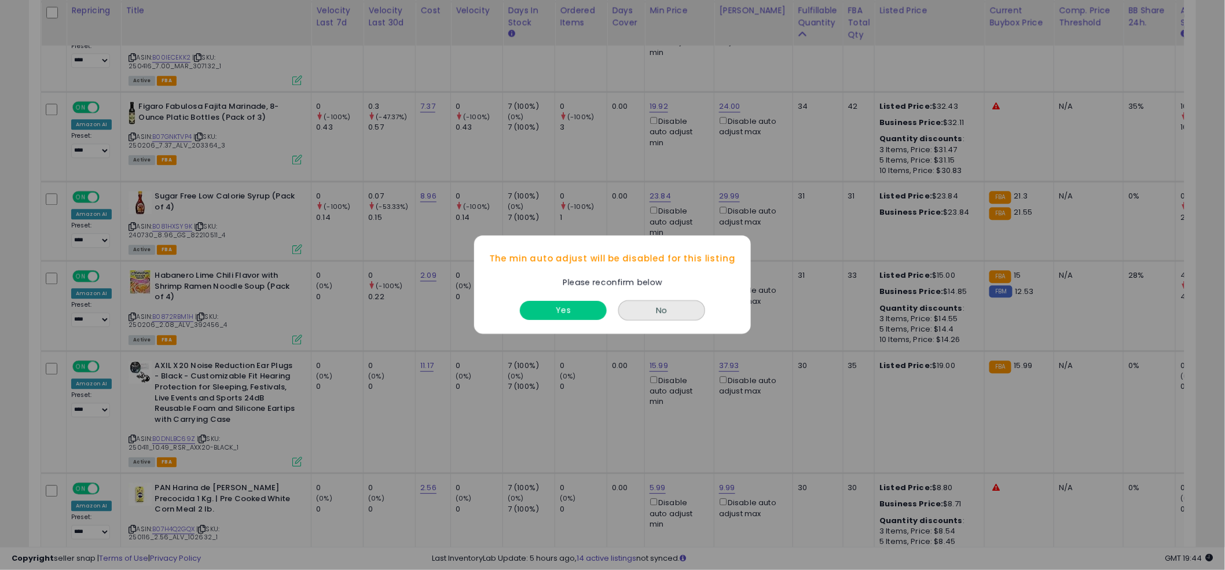
click at [601, 321] on div "Yes" at bounding box center [563, 308] width 93 height 31
click at [590, 310] on button "Yes" at bounding box center [563, 311] width 87 height 19
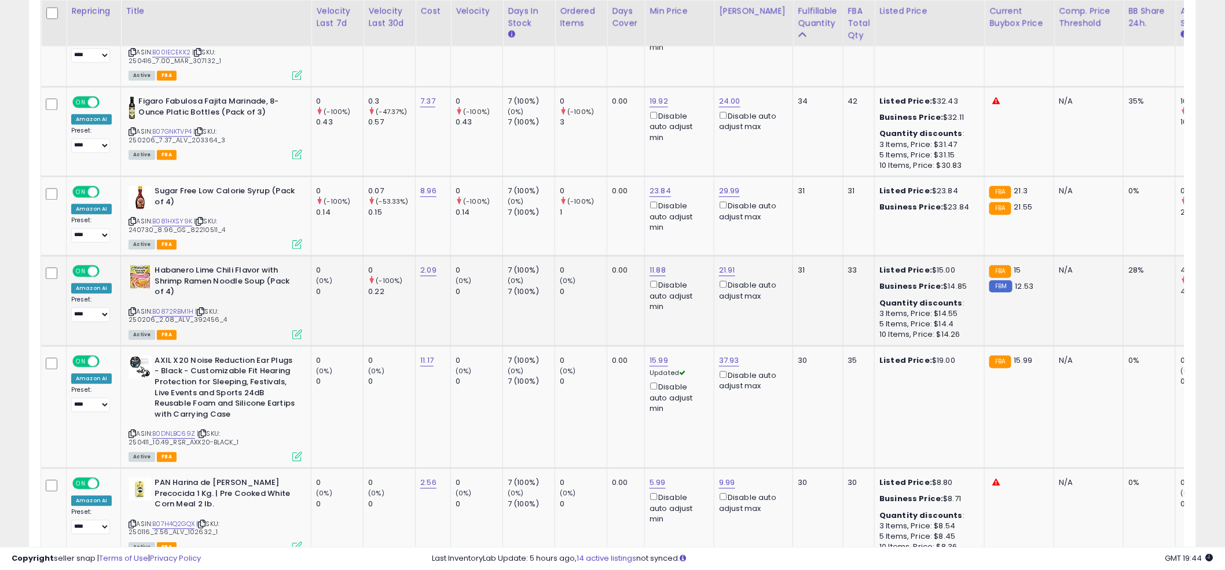
scroll to position [1089, 0]
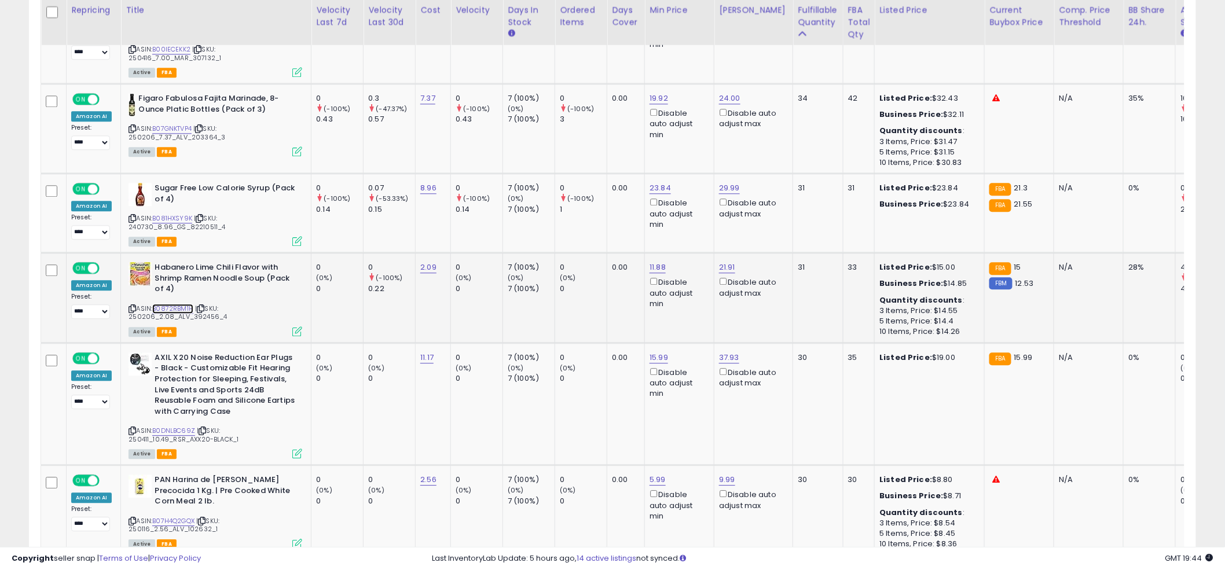
click at [172, 304] on link "B0872RBM1H" at bounding box center [172, 309] width 41 height 10
click at [656, 253] on td "11.88 Disable auto adjust min" at bounding box center [679, 298] width 69 height 90
click at [623, 205] on input "*****" at bounding box center [625, 203] width 103 height 20
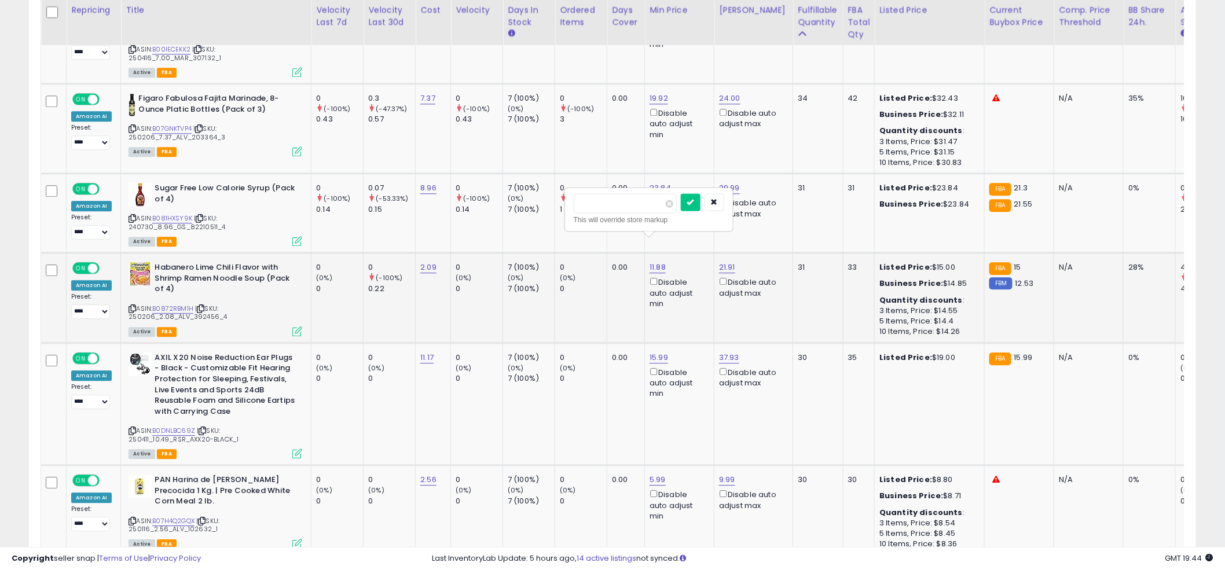
click at [623, 205] on input "*****" at bounding box center [625, 203] width 103 height 20
type input "****"
click button "submit" at bounding box center [691, 201] width 20 height 17
click at [725, 253] on td "21.91 Disable auto adjust max" at bounding box center [753, 298] width 79 height 90
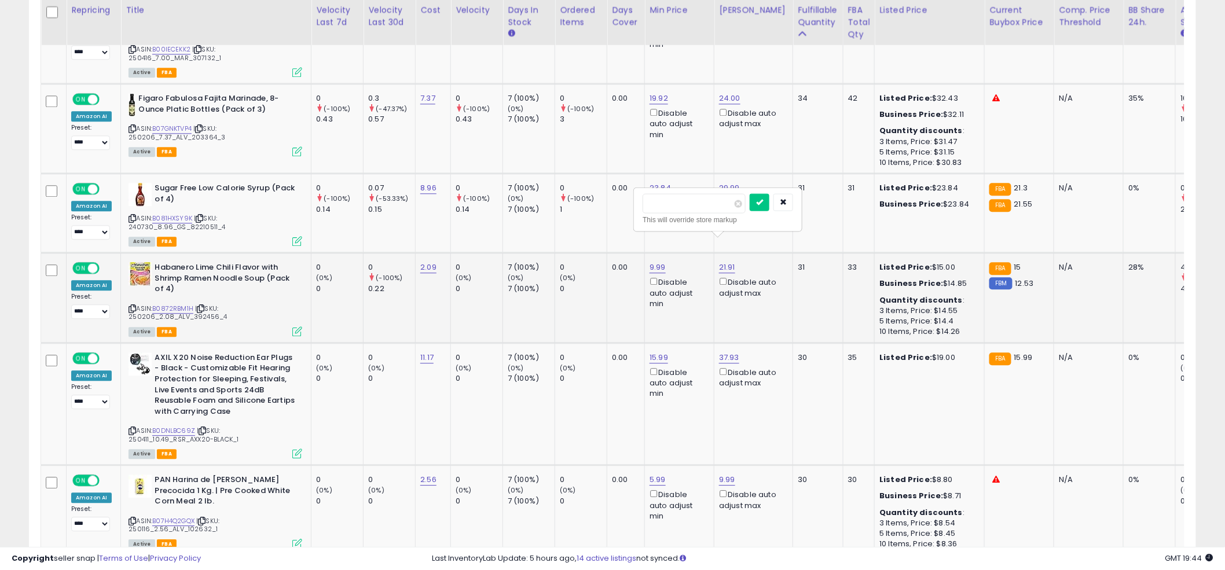
click at [666, 198] on input "*****" at bounding box center [693, 203] width 103 height 20
click at [670, 200] on input "*****" at bounding box center [693, 203] width 103 height 20
type input "***"
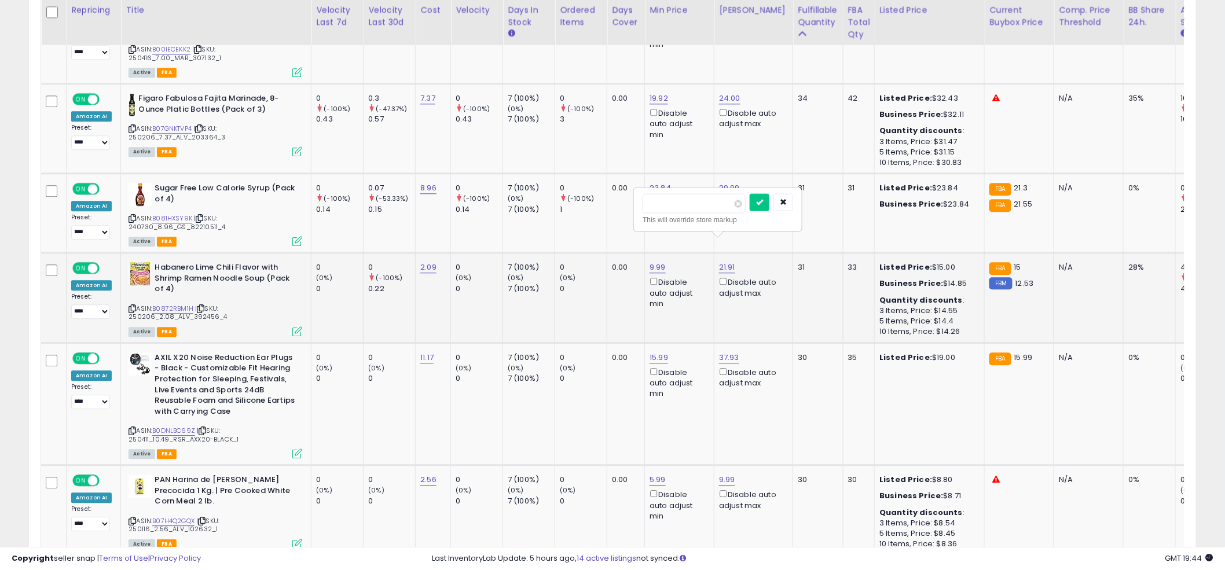
click button "submit" at bounding box center [759, 201] width 20 height 17
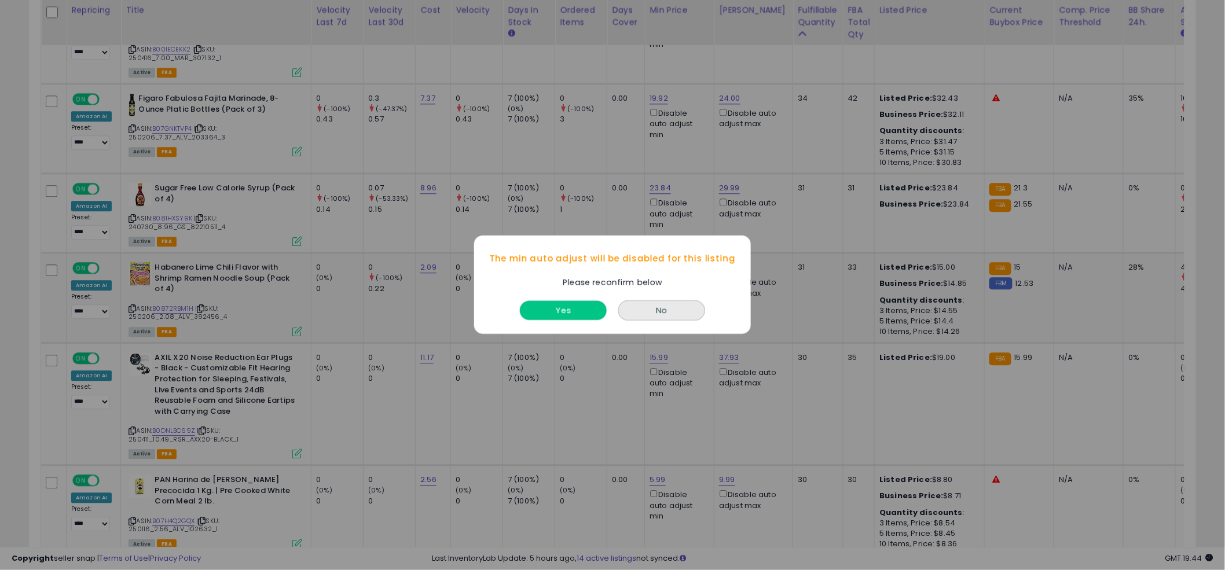
drag, startPoint x: 564, startPoint y: 305, endPoint x: 710, endPoint y: 278, distance: 148.9
click at [564, 305] on button "Yes" at bounding box center [563, 311] width 87 height 19
click at [578, 304] on button "Yes" at bounding box center [563, 311] width 87 height 19
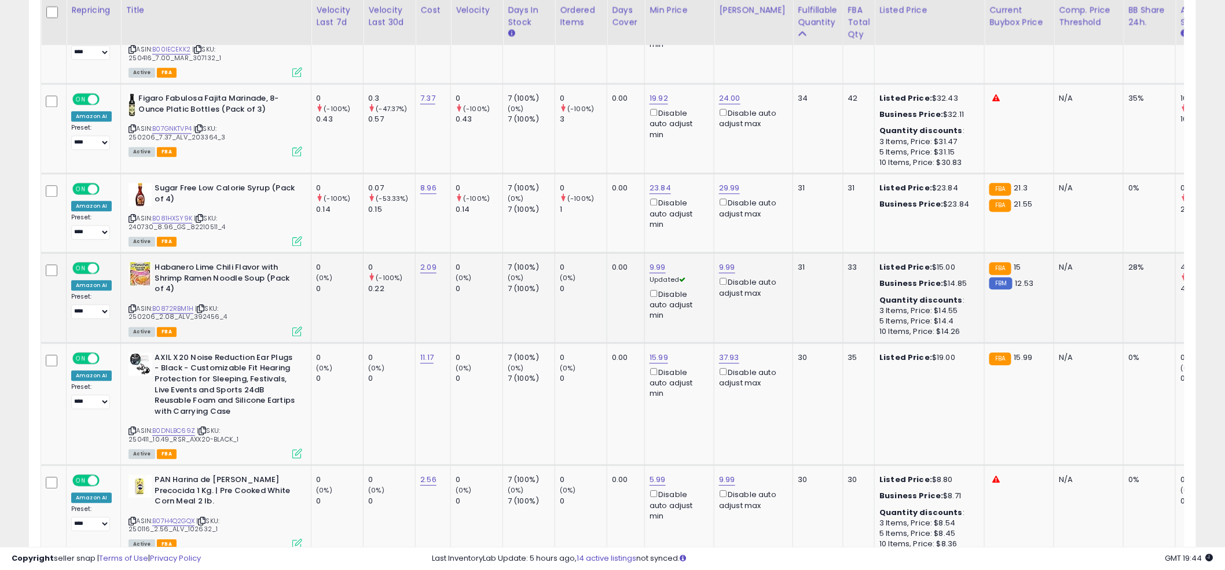
click at [583, 262] on div "0 (0%) 0" at bounding box center [579, 278] width 38 height 32
click at [620, 267] on td "0.00" at bounding box center [626, 298] width 38 height 90
click at [616, 267] on td "0.00" at bounding box center [626, 298] width 38 height 90
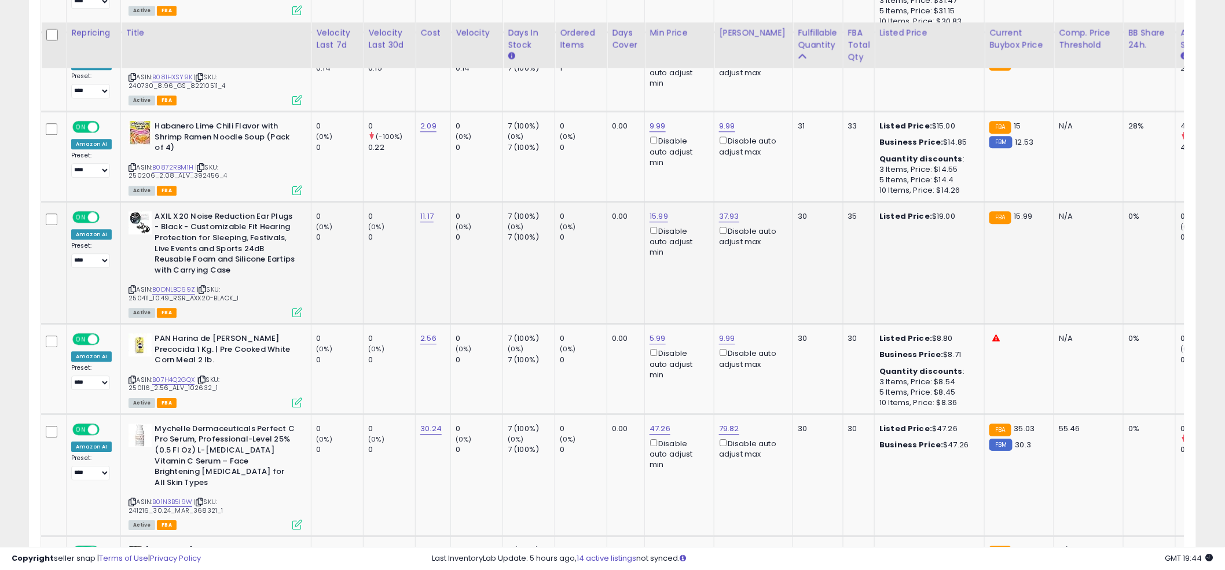
scroll to position [1259, 0]
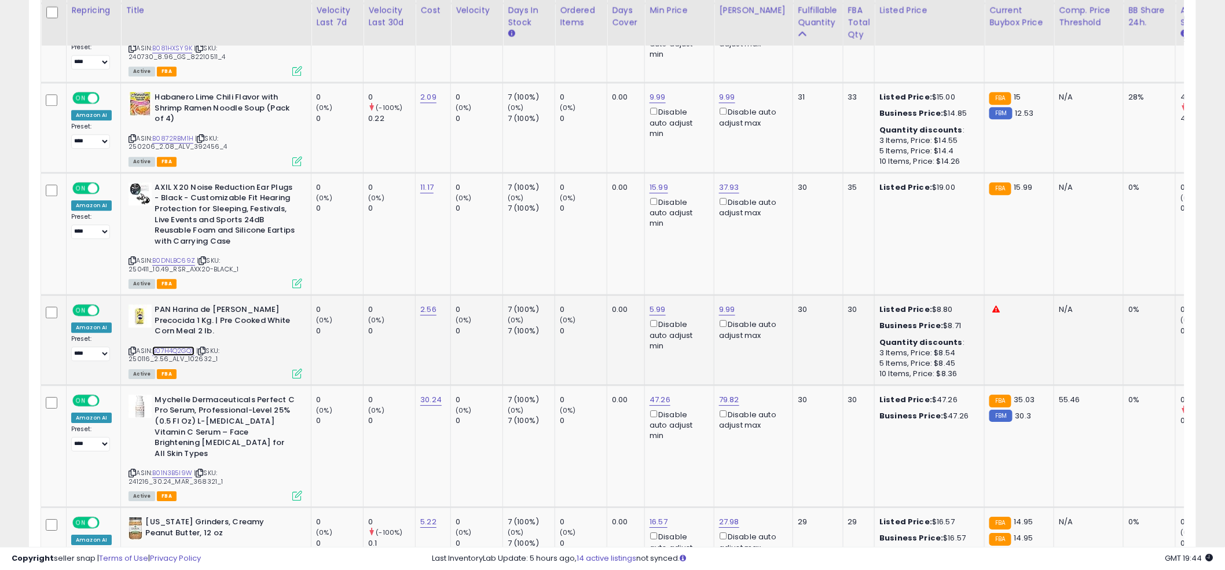
click at [169, 346] on link "B07H4Q2GQX" at bounding box center [173, 351] width 42 height 10
click at [706, 194] on td "15.99 Disable auto adjust min" at bounding box center [679, 233] width 69 height 122
drag, startPoint x: 596, startPoint y: 306, endPoint x: 619, endPoint y: 297, distance: 24.7
click at [596, 326] on div "0" at bounding box center [583, 331] width 47 height 10
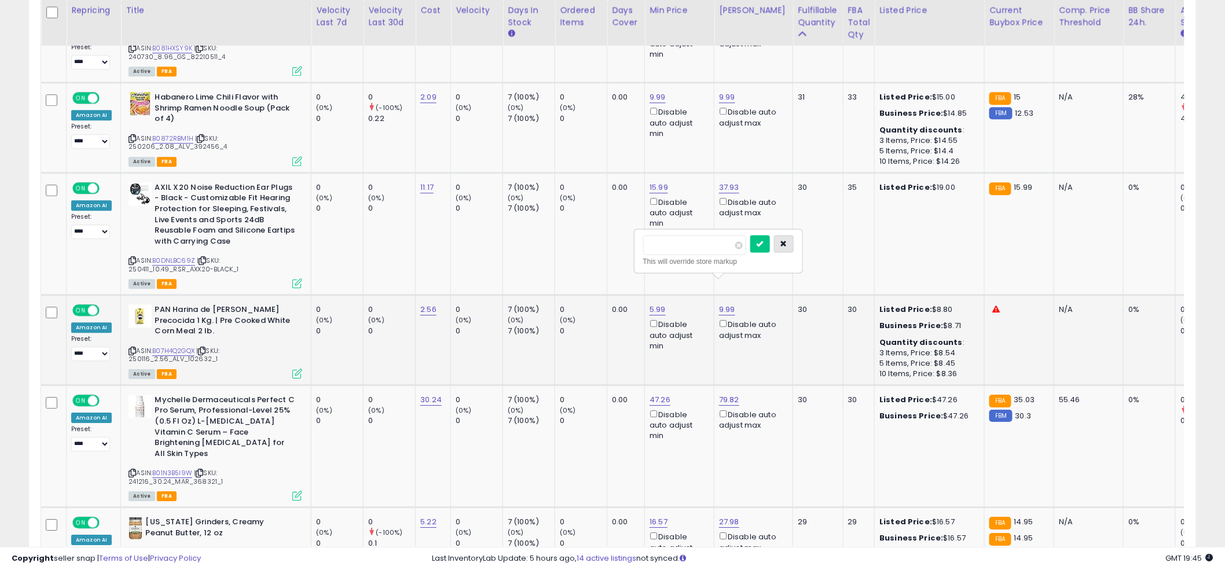
click at [791, 251] on button "button" at bounding box center [784, 243] width 20 height 17
click at [637, 249] on td "0.00" at bounding box center [626, 233] width 38 height 122
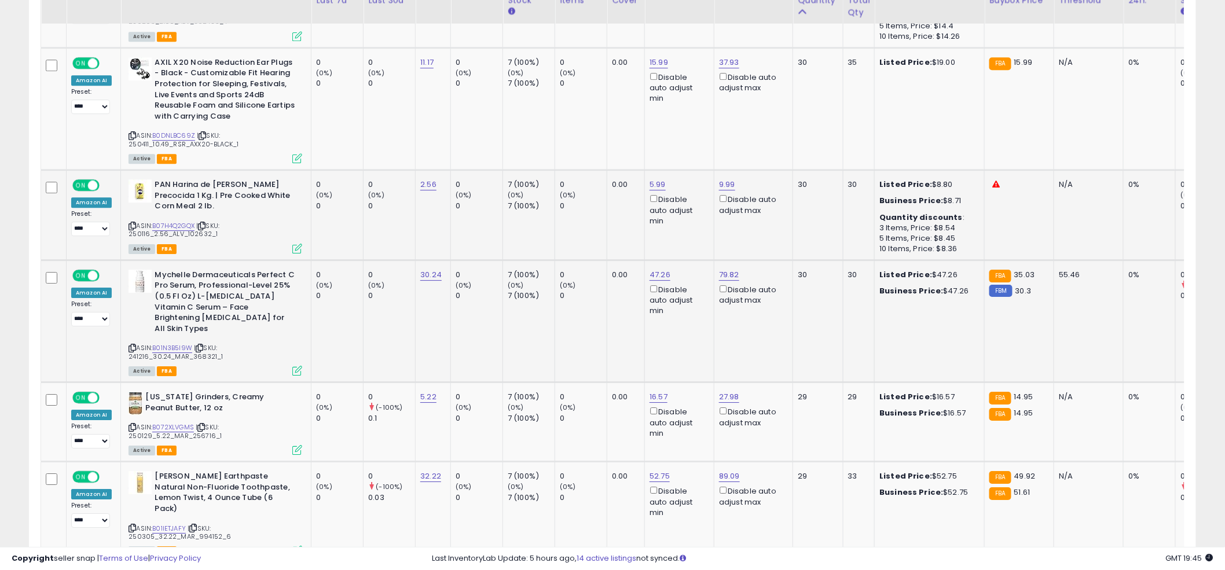
scroll to position [1408, 0]
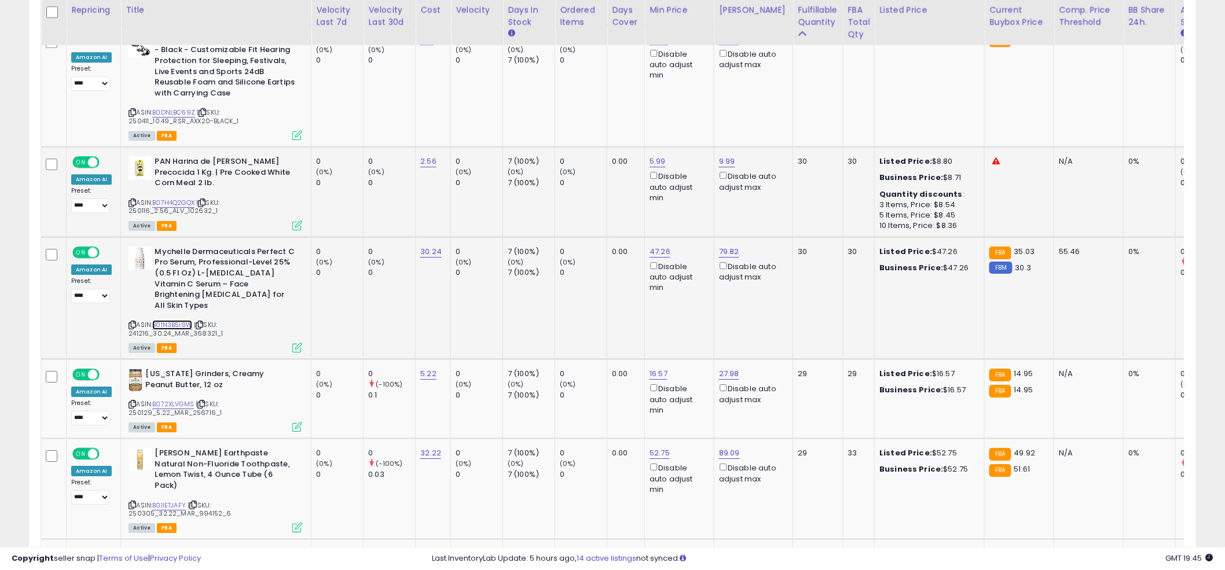
click at [167, 320] on link "B01N3B5I9W" at bounding box center [172, 325] width 40 height 10
drag, startPoint x: 597, startPoint y: 184, endPoint x: 567, endPoint y: 180, distance: 29.8
click at [576, 185] on input "*****" at bounding box center [626, 187] width 103 height 20
type input "*****"
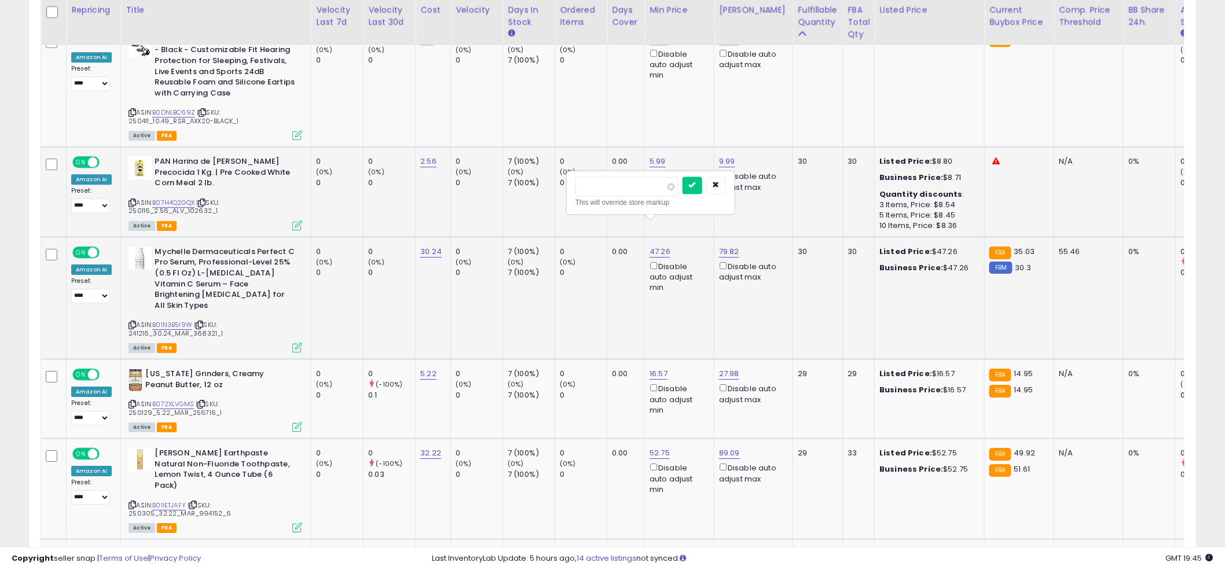
click button "submit" at bounding box center [692, 185] width 20 height 17
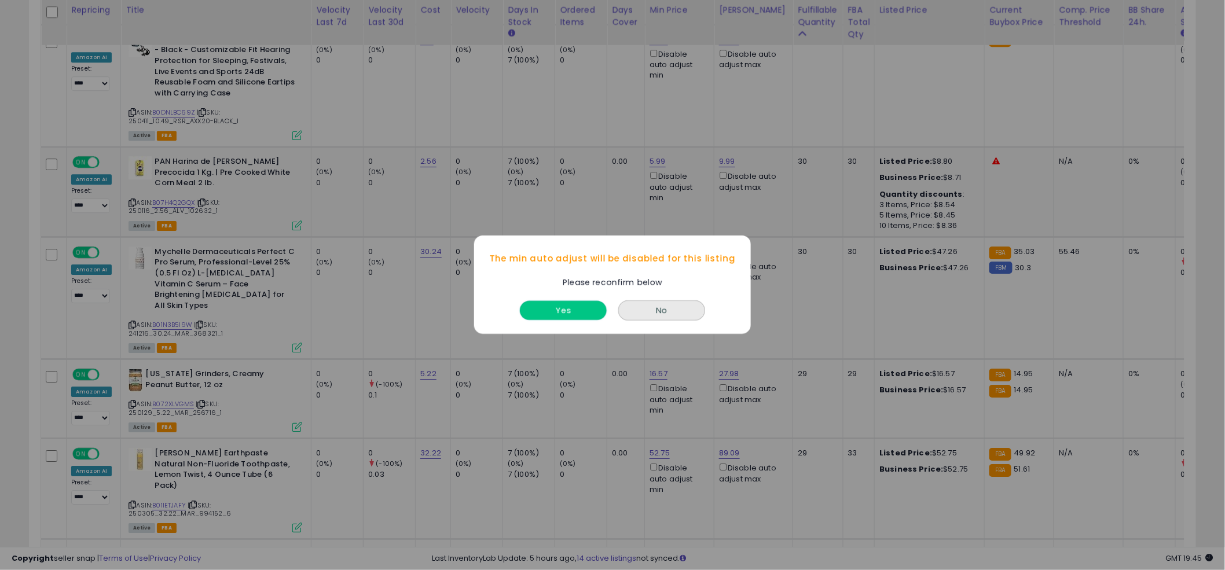
click at [541, 318] on button "Yes" at bounding box center [563, 311] width 87 height 19
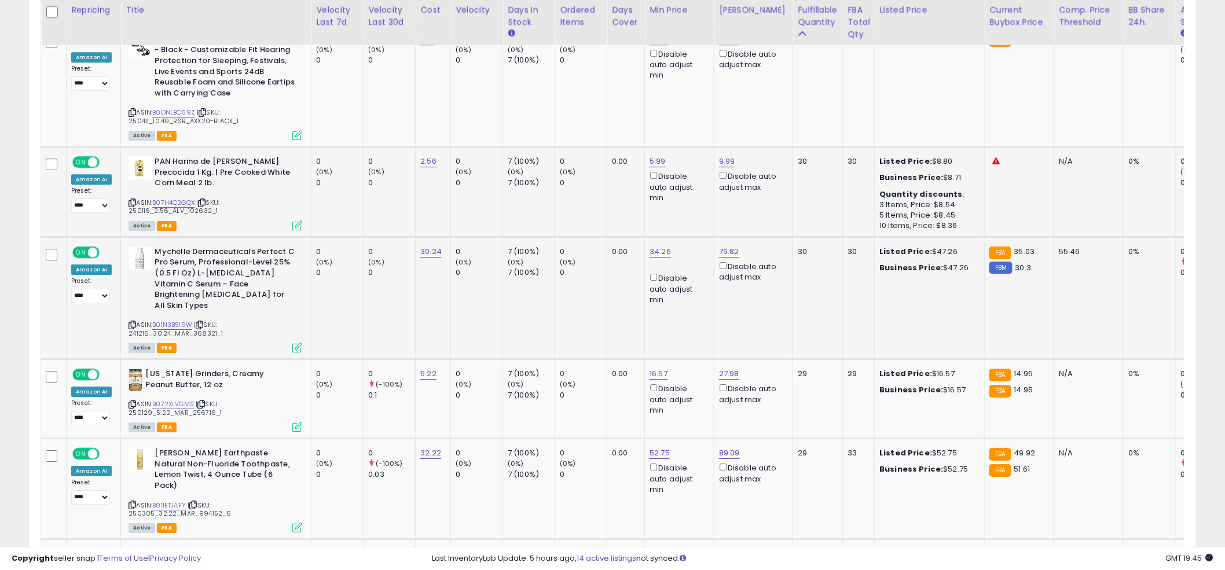
click at [574, 305] on td "0 (0%) 0" at bounding box center [581, 298] width 52 height 122
click at [637, 286] on td "0.00" at bounding box center [626, 298] width 38 height 122
click at [625, 278] on td "0.00" at bounding box center [626, 298] width 38 height 122
click at [629, 303] on input "*****" at bounding box center [625, 298] width 103 height 20
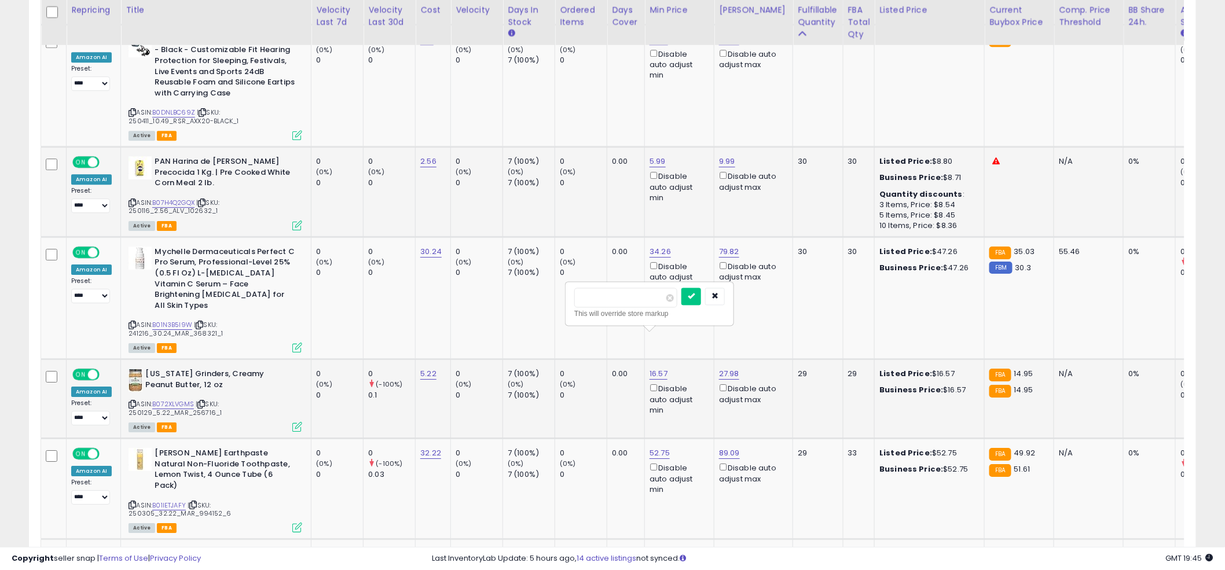
click at [629, 303] on input "*****" at bounding box center [625, 298] width 103 height 20
type input "****"
click button "submit" at bounding box center [691, 296] width 20 height 17
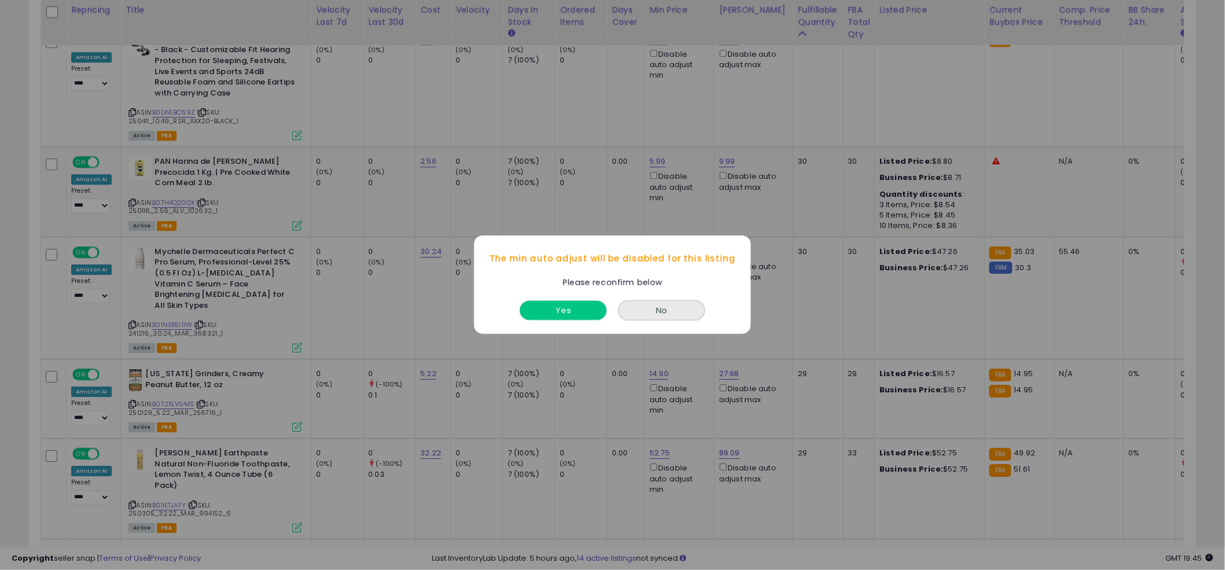
click at [559, 304] on button "Yes" at bounding box center [563, 311] width 87 height 19
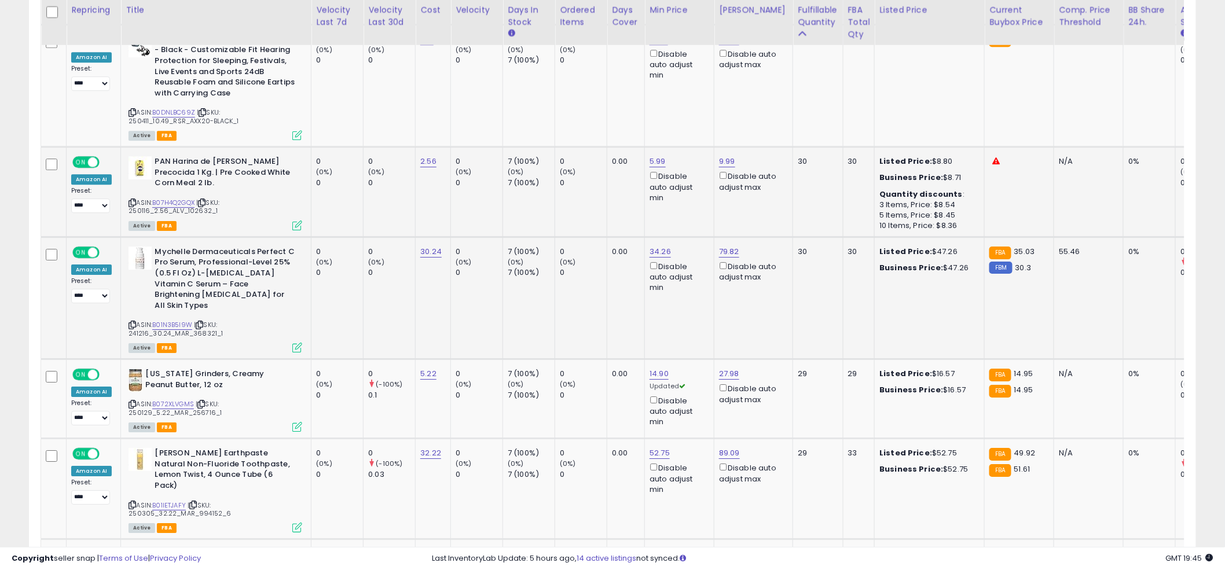
click at [618, 289] on td "0.00" at bounding box center [626, 298] width 38 height 122
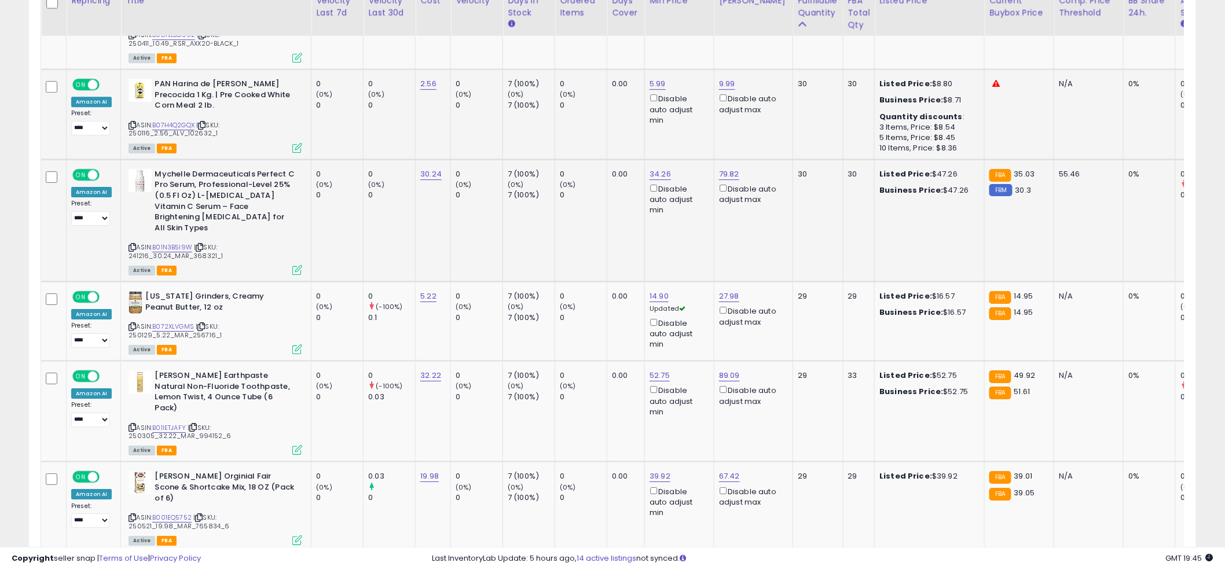
scroll to position [1527, 0]
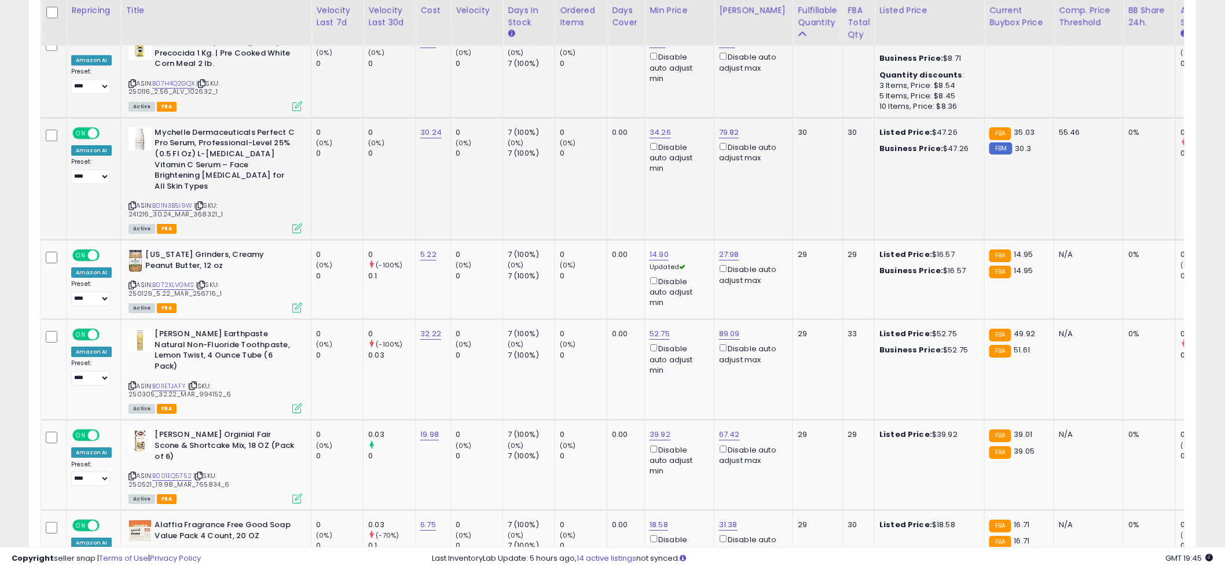
click at [617, 319] on td "0.00" at bounding box center [626, 369] width 38 height 101
click at [632, 250] on input "*****" at bounding box center [626, 257] width 103 height 20
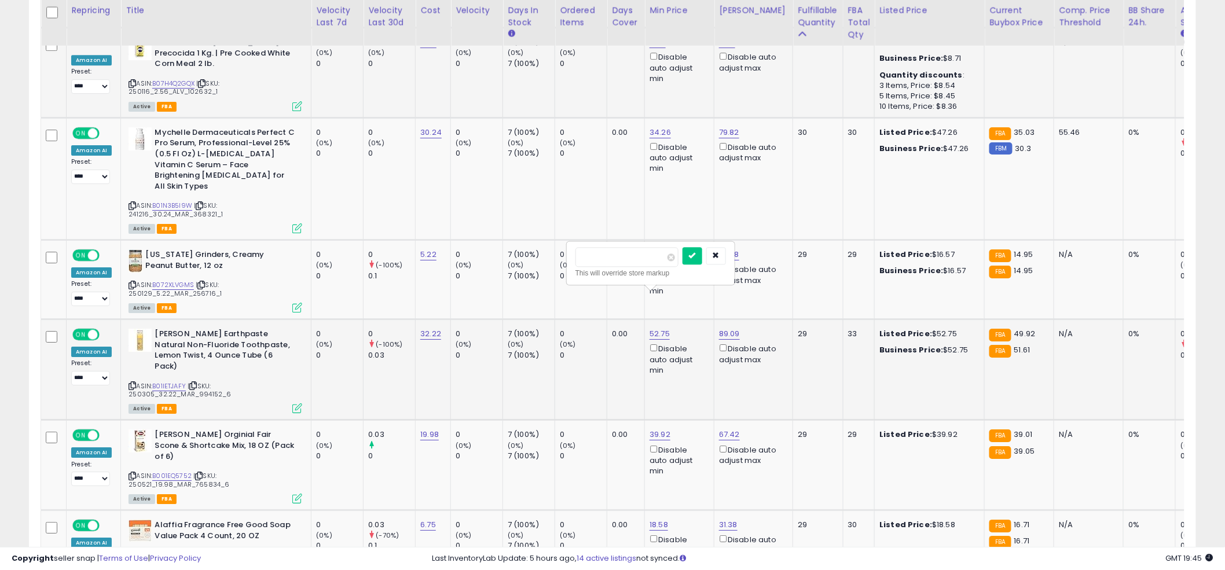
type input "**"
click button "submit" at bounding box center [692, 255] width 20 height 17
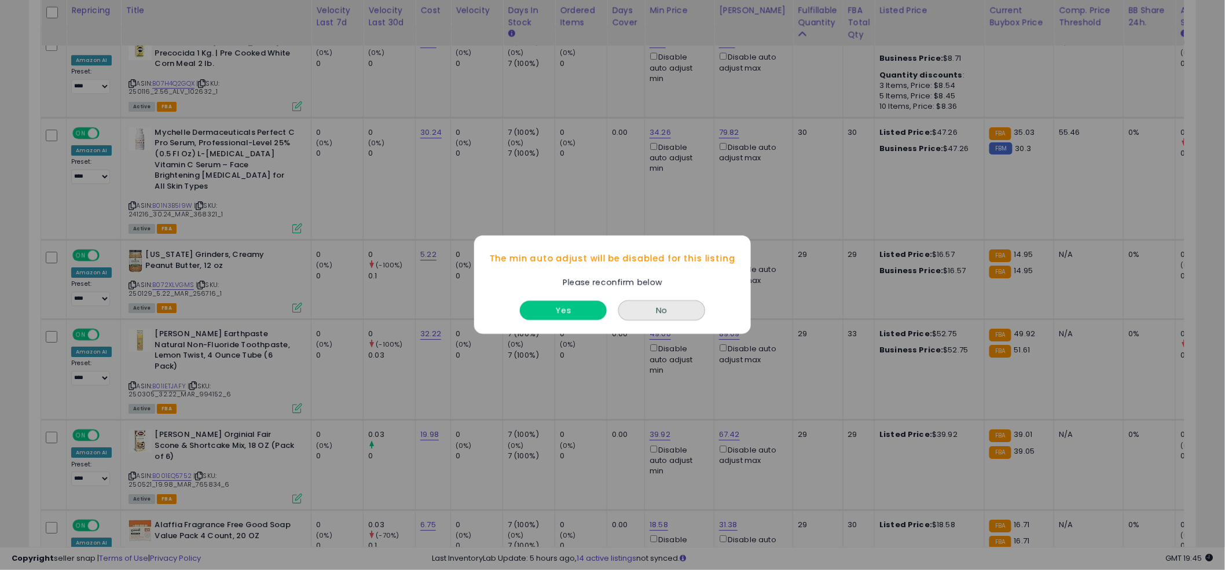
click at [578, 310] on button "Yes" at bounding box center [563, 311] width 87 height 19
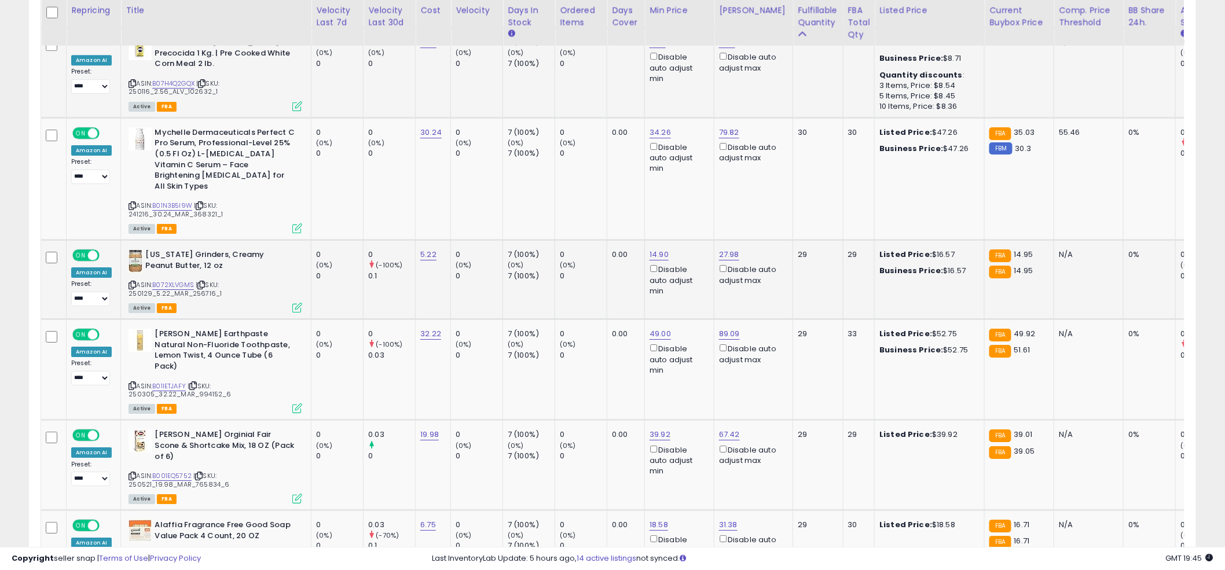
click at [624, 268] on td "0.00" at bounding box center [626, 279] width 38 height 79
click at [626, 260] on td "0.00" at bounding box center [626, 279] width 38 height 79
type input "**"
click button "submit" at bounding box center [692, 345] width 20 height 17
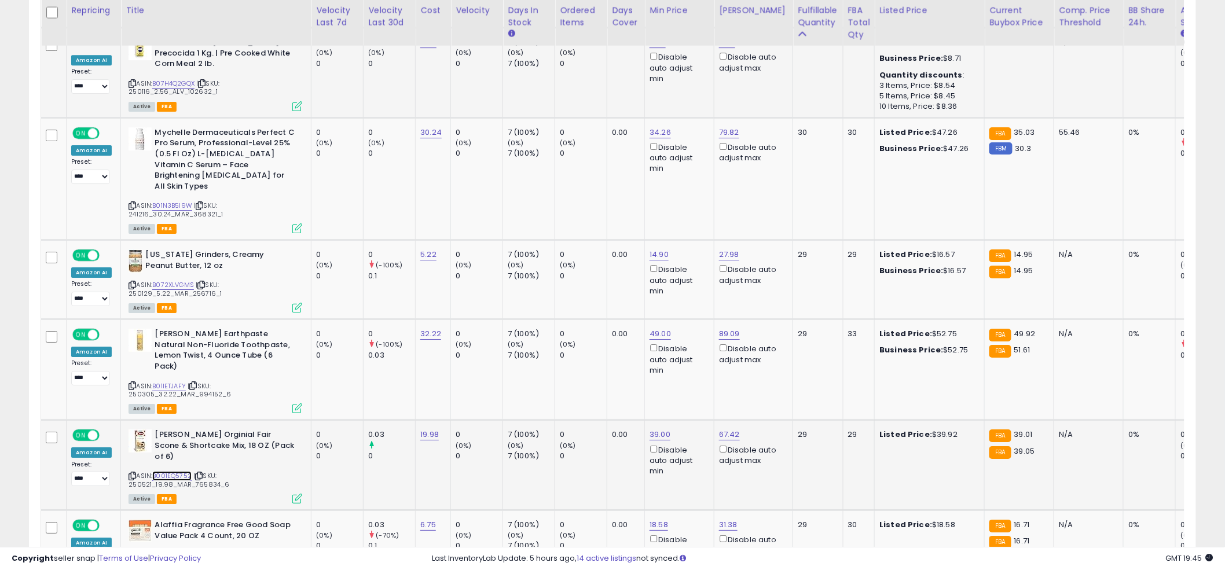
click at [163, 471] on link "B001EQ5752" at bounding box center [171, 476] width 39 height 10
click at [591, 249] on td "0 (0%) 0" at bounding box center [581, 279] width 52 height 79
click at [579, 335] on td "0 (0%) 0" at bounding box center [581, 369] width 52 height 101
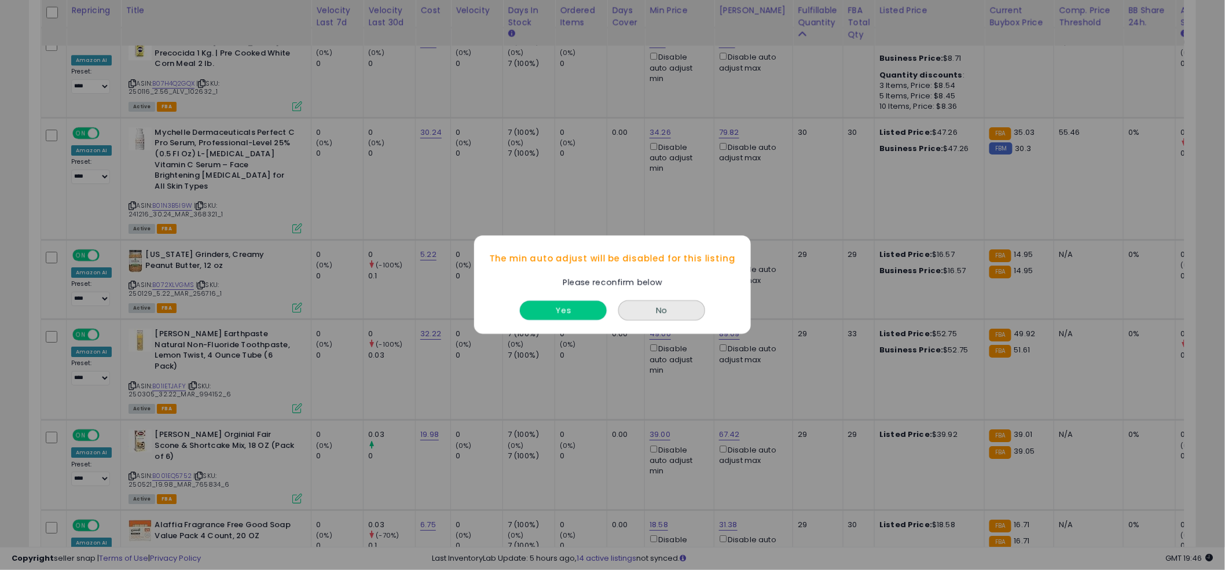
click at [574, 306] on button "Yes" at bounding box center [563, 311] width 87 height 19
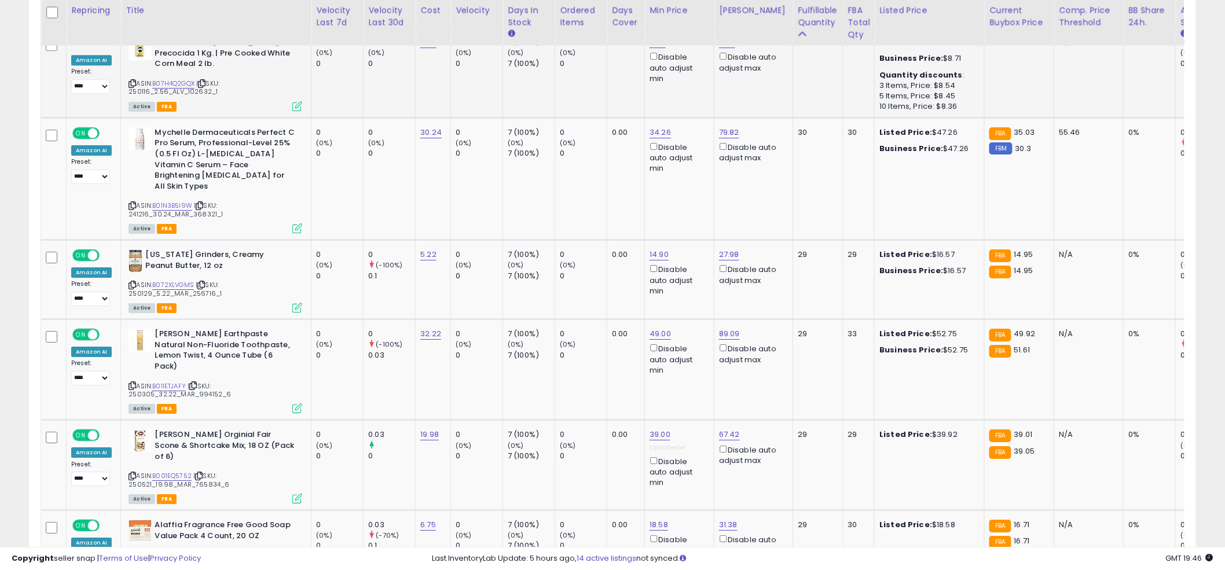
click at [589, 348] on input "*****" at bounding box center [626, 347] width 103 height 20
type input "*****"
click button "submit" at bounding box center [692, 345] width 20 height 17
click at [589, 349] on td "0 (0%) 0" at bounding box center [581, 369] width 52 height 101
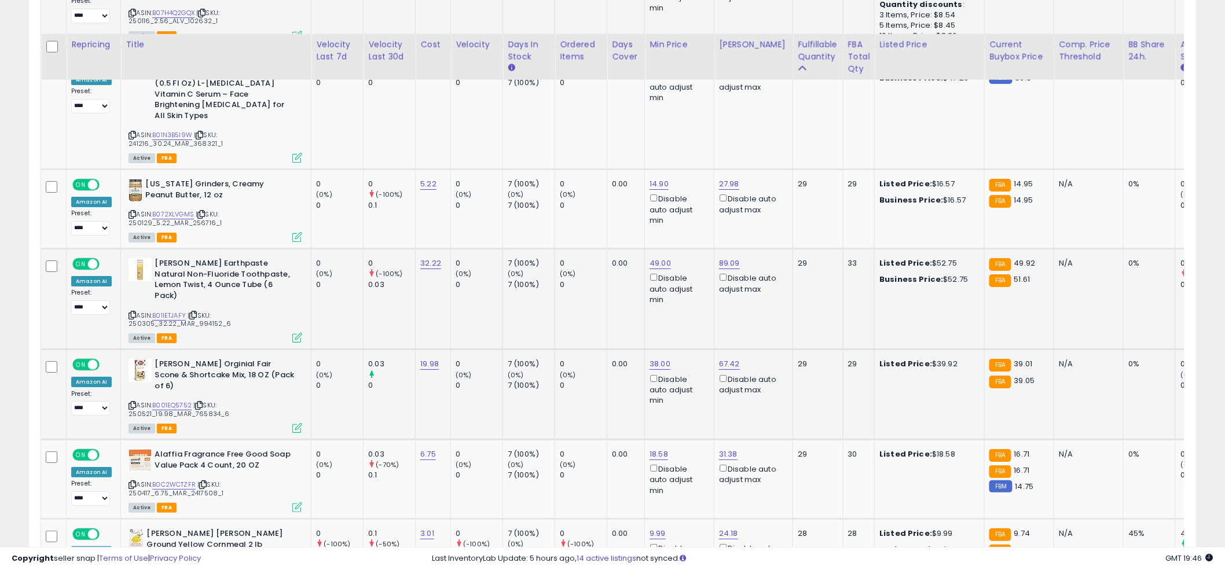
scroll to position [1652, 0]
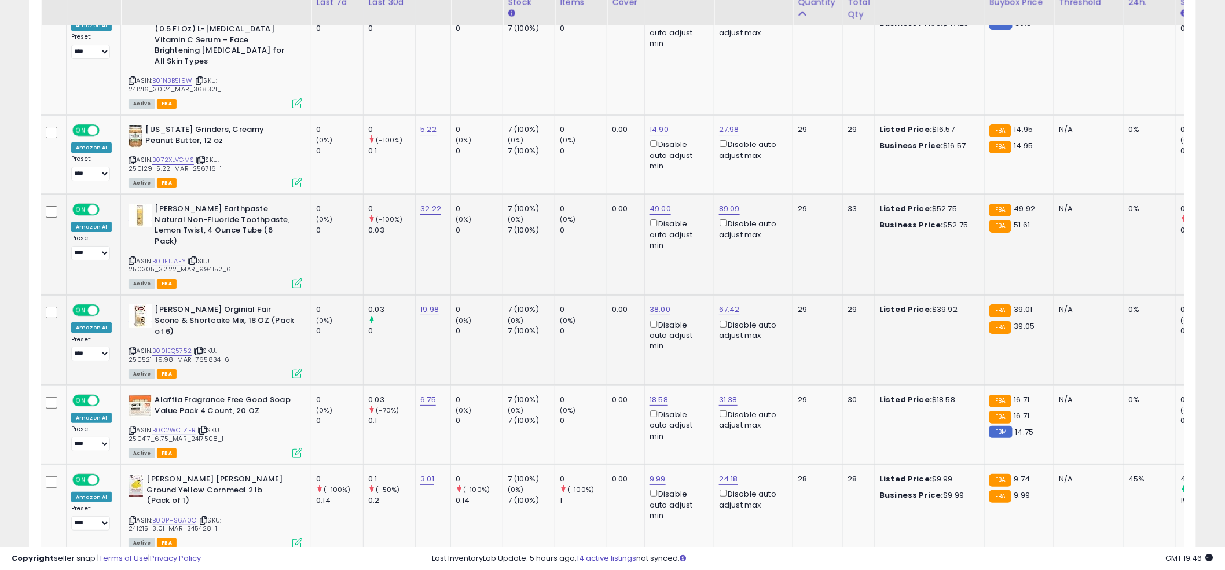
click at [591, 405] on div "(0%)" at bounding box center [583, 410] width 47 height 10
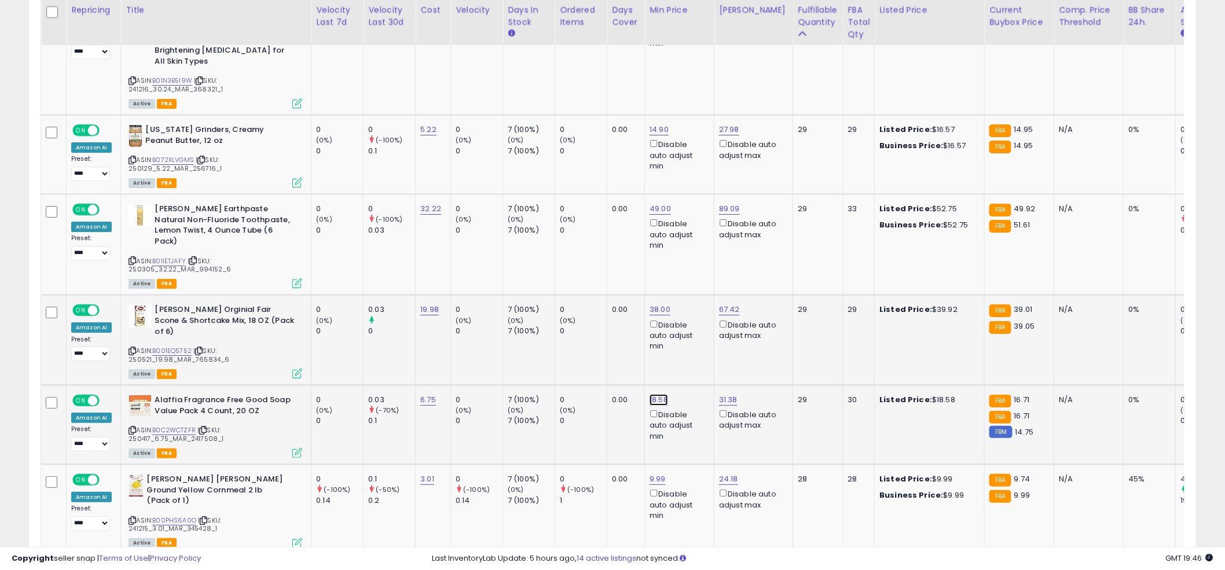
drag, startPoint x: 565, startPoint y: 302, endPoint x: 556, endPoint y: 302, distance: 9.3
click at [556, 302] on tbody "**********" at bounding box center [773, 144] width 1464 height 2261
type input "****"
click button "submit" at bounding box center [692, 299] width 20 height 17
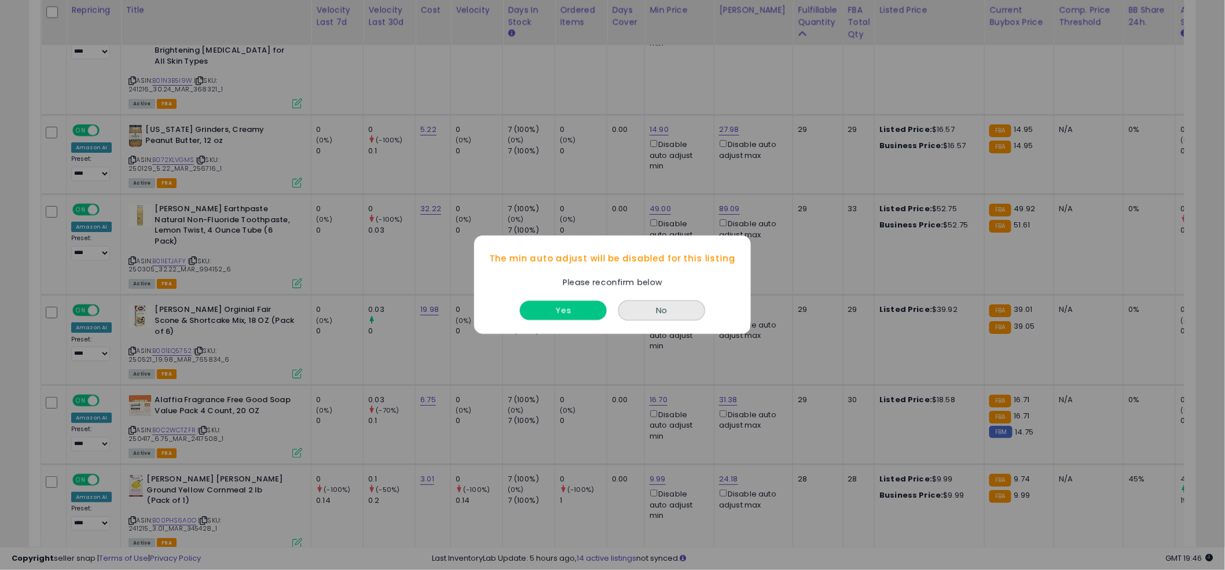
click at [576, 313] on button "Yes" at bounding box center [563, 311] width 87 height 19
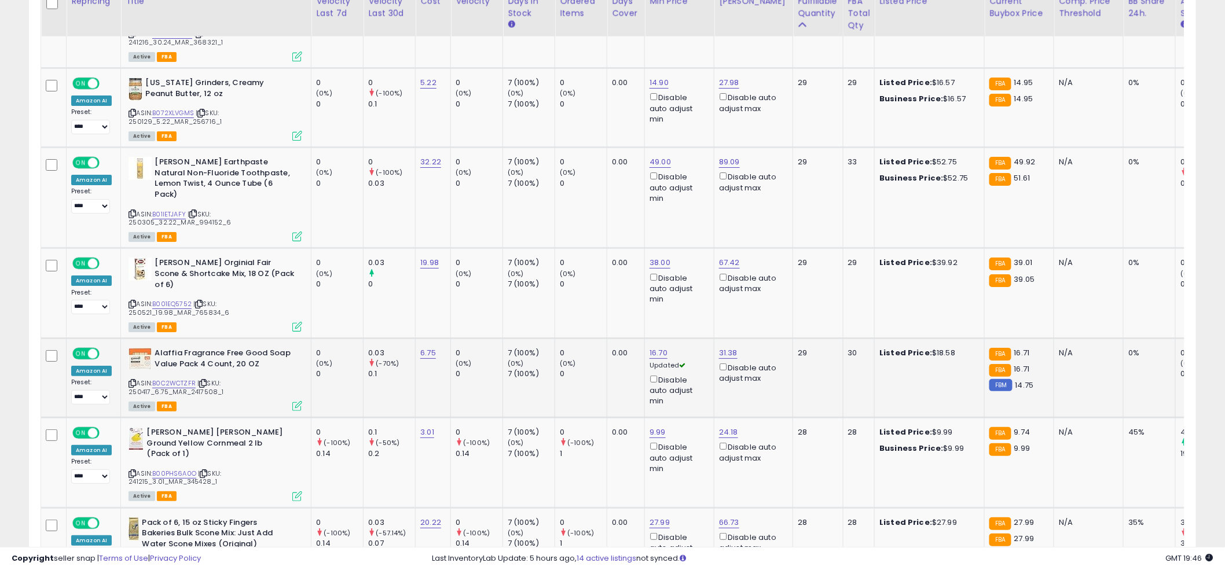
scroll to position [1728, 0]
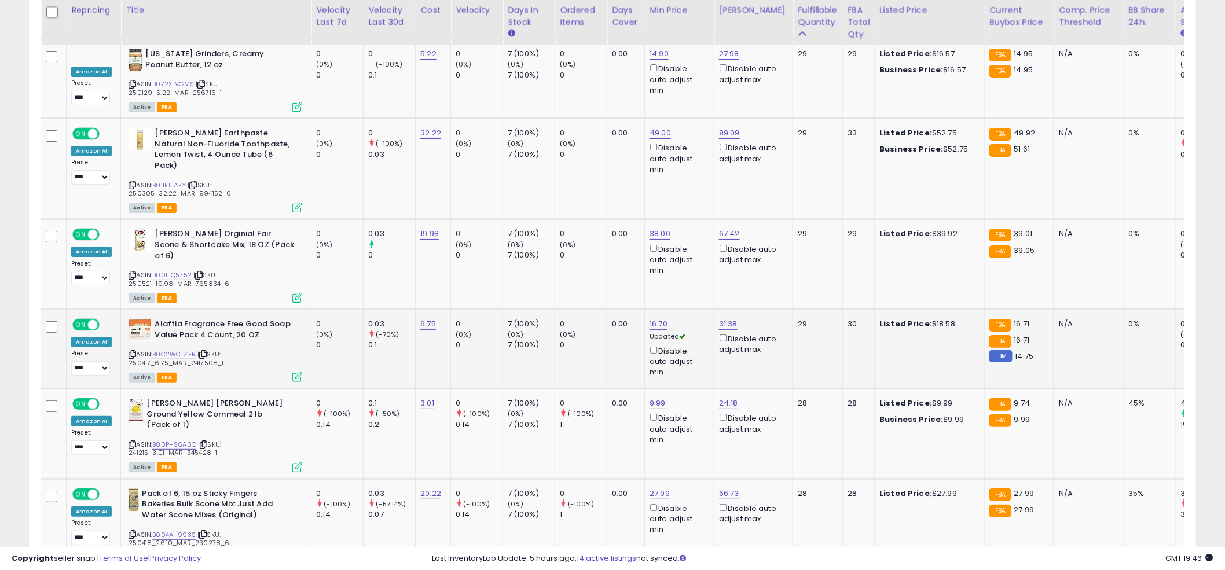
click at [576, 313] on td "0 (0%) 0" at bounding box center [581, 349] width 52 height 79
type input "***"
click button "submit" at bounding box center [691, 301] width 20 height 17
click at [597, 389] on td "0 (-100%) 1" at bounding box center [581, 434] width 52 height 90
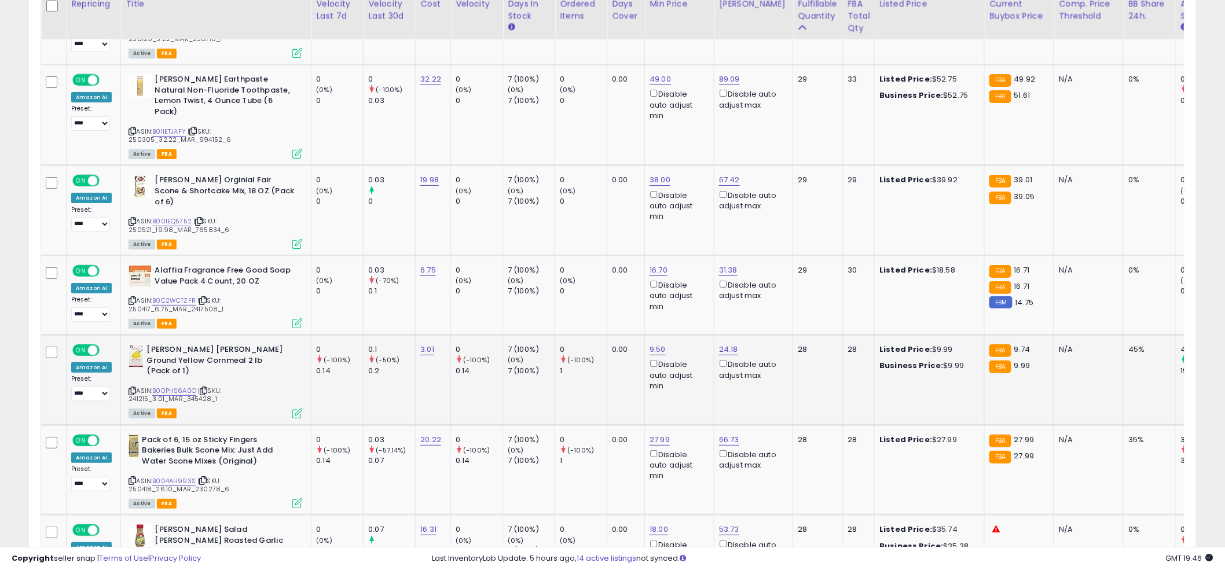
scroll to position [1795, 0]
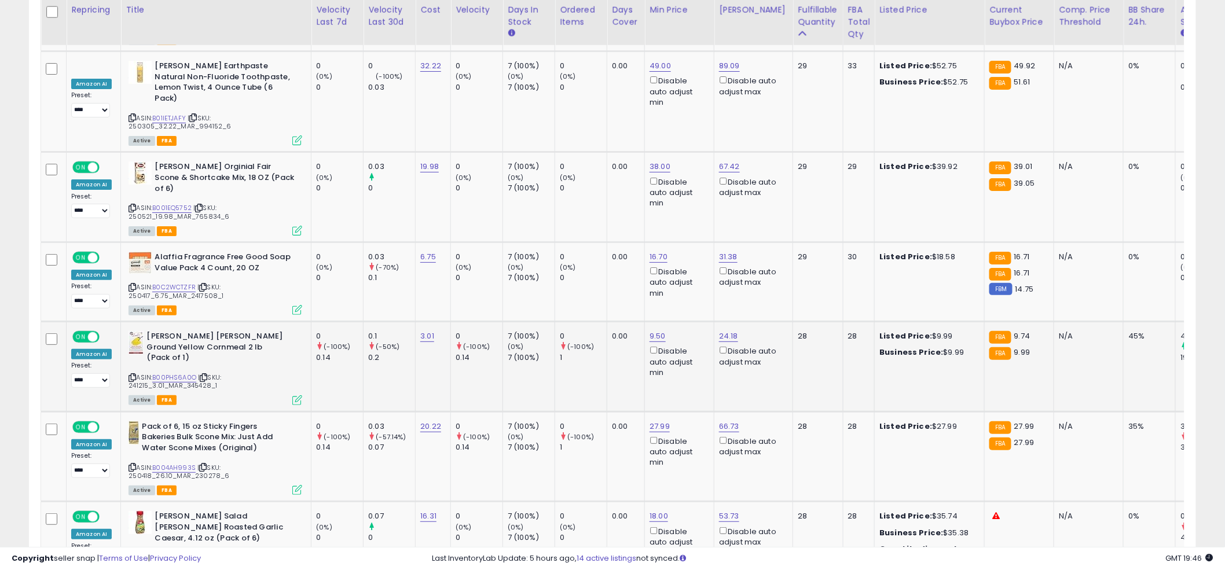
click at [598, 331] on td "0 (-100%) 1" at bounding box center [581, 367] width 52 height 90
click at [565, 322] on td "0 (-100%) 1" at bounding box center [581, 367] width 52 height 90
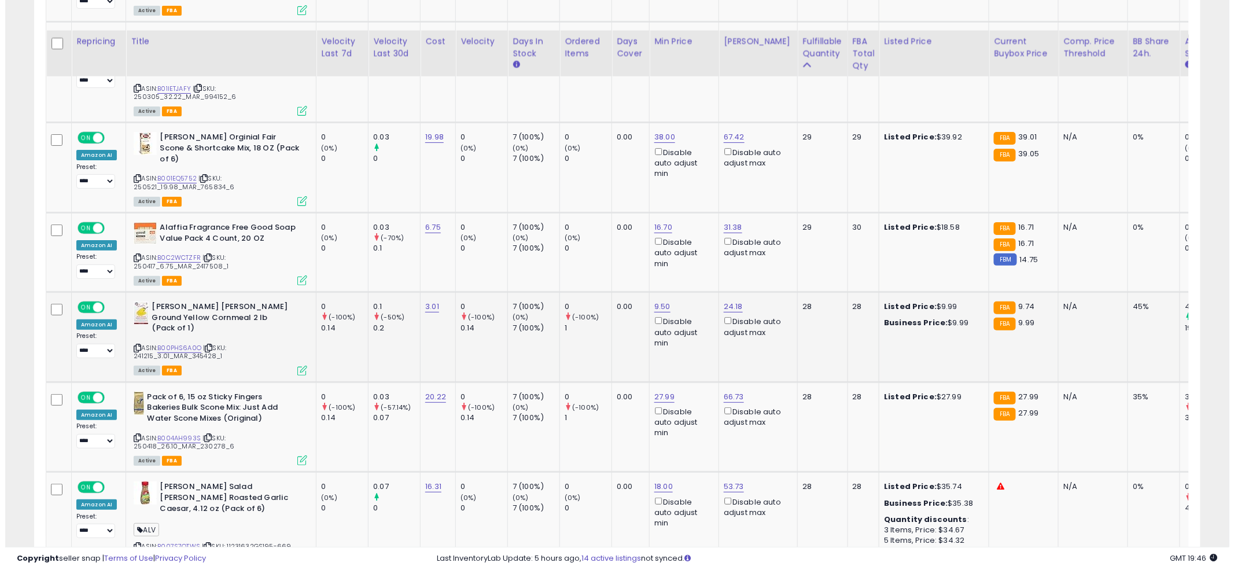
scroll to position [1882, 0]
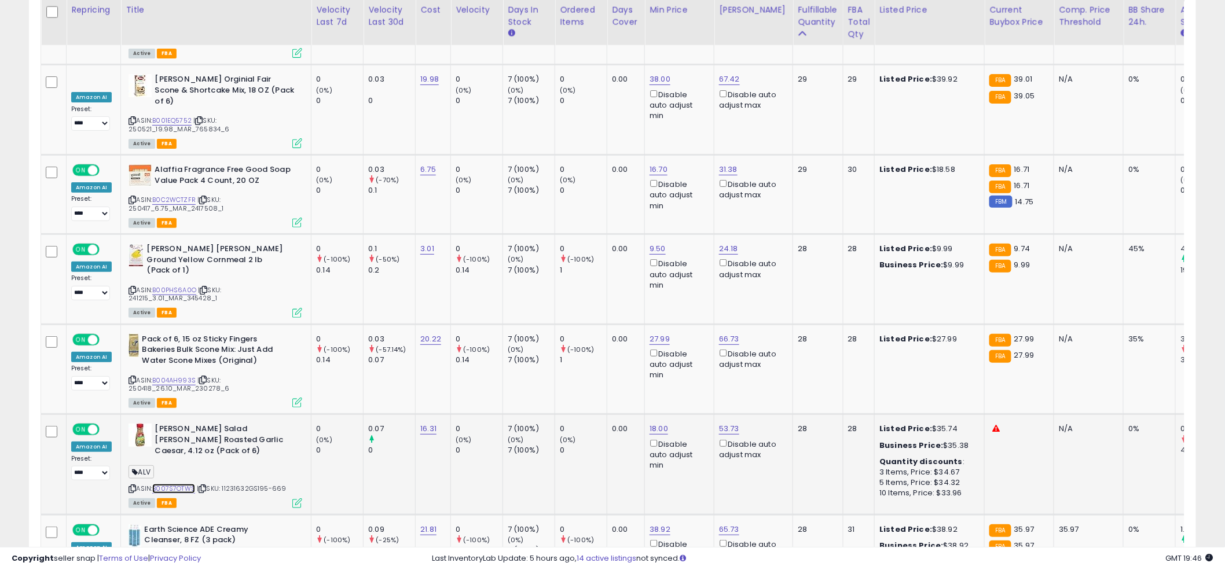
click at [177, 484] on link "B007S7OTWS" at bounding box center [173, 489] width 43 height 10
click at [297, 498] on icon at bounding box center [297, 503] width 10 height 10
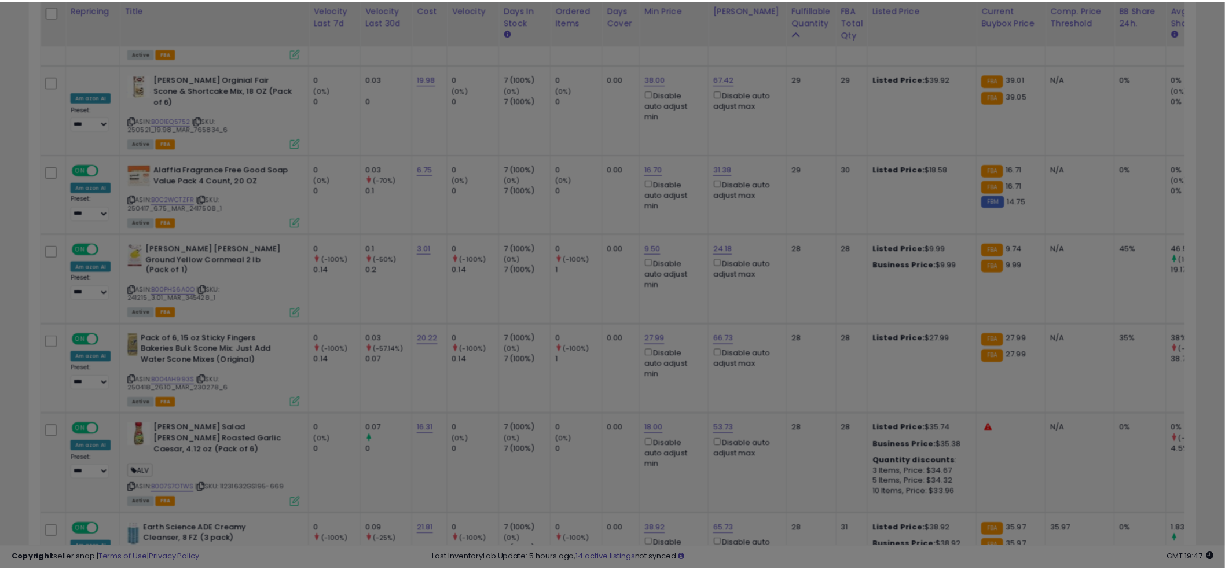
scroll to position [237, 684]
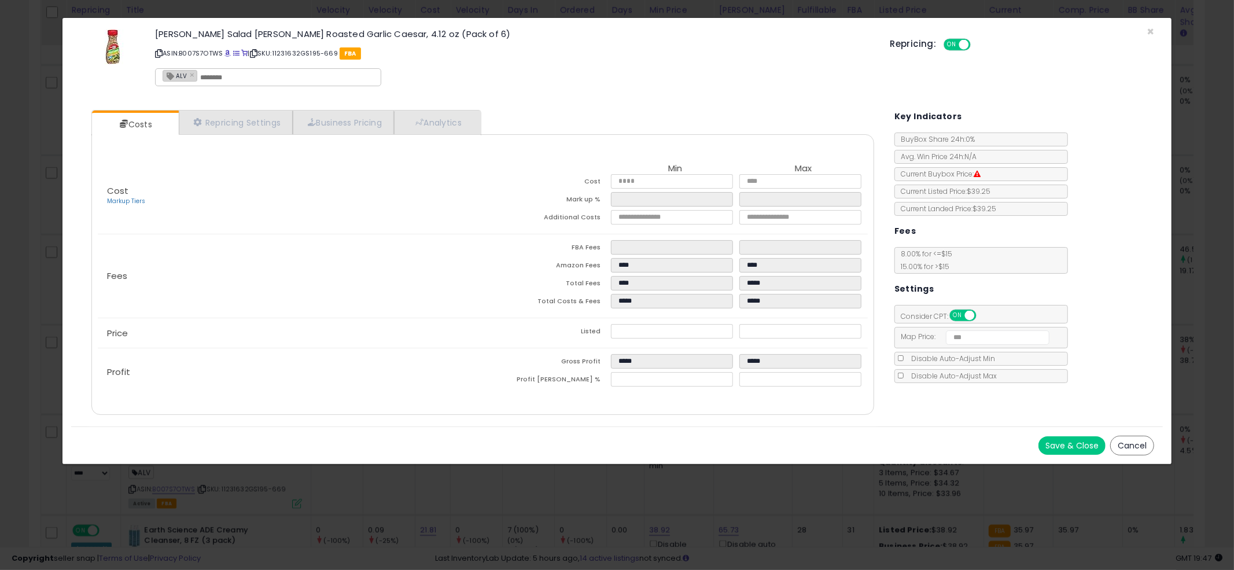
drag, startPoint x: 1149, startPoint y: 449, endPoint x: 1129, endPoint y: 440, distance: 22.0
click at [1149, 448] on button "Cancel" at bounding box center [1133, 446] width 44 height 20
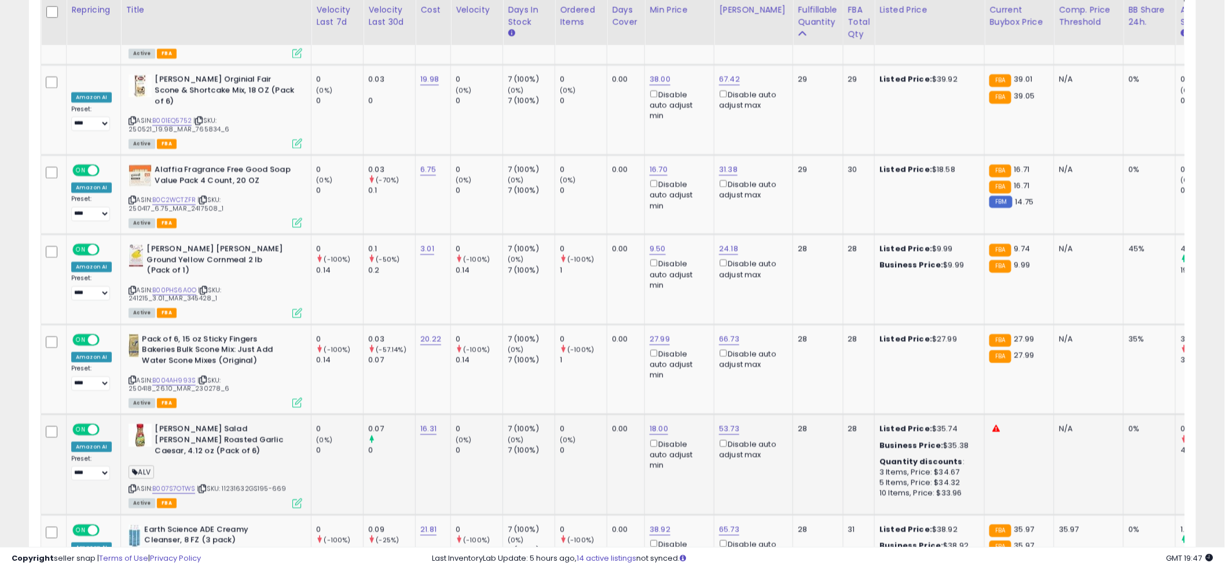
scroll to position [578517, 578076]
click at [687, 322] on input "*****" at bounding box center [696, 318] width 103 height 20
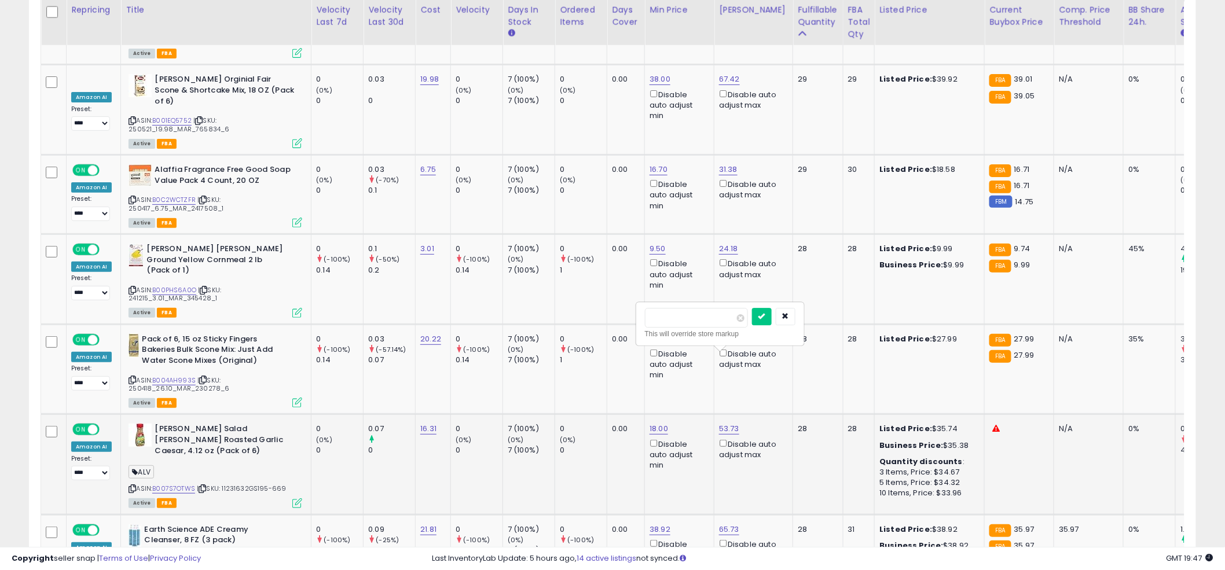
type input "**"
click button "submit" at bounding box center [762, 316] width 20 height 17
click at [600, 324] on td "0 (-100%) 1" at bounding box center [581, 369] width 52 height 90
click at [616, 324] on td "0.00" at bounding box center [626, 369] width 38 height 90
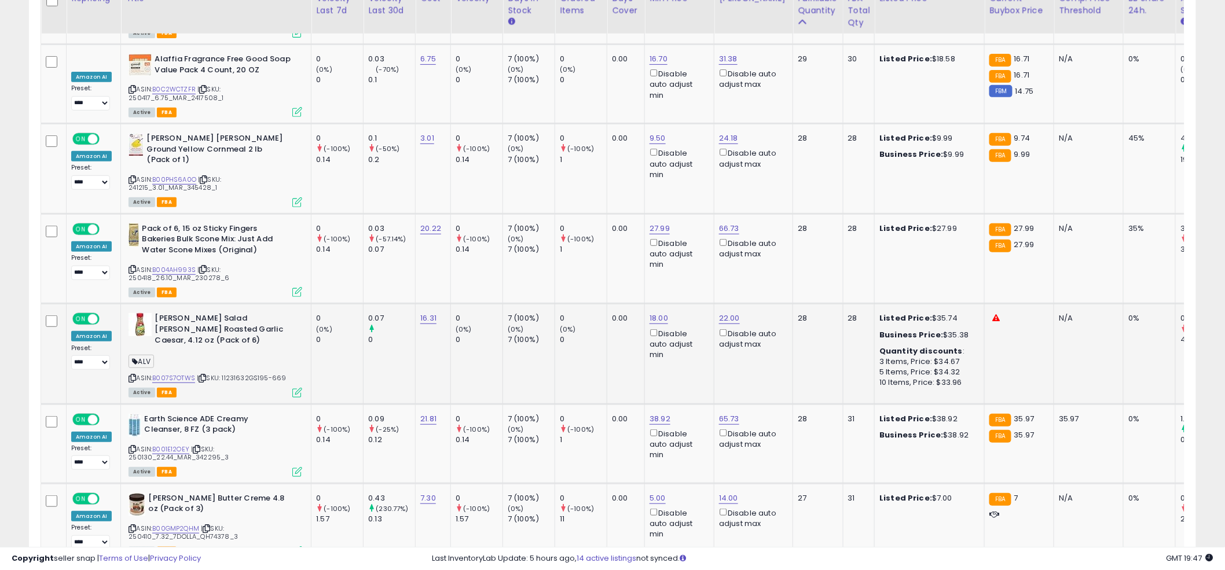
scroll to position [1996, 0]
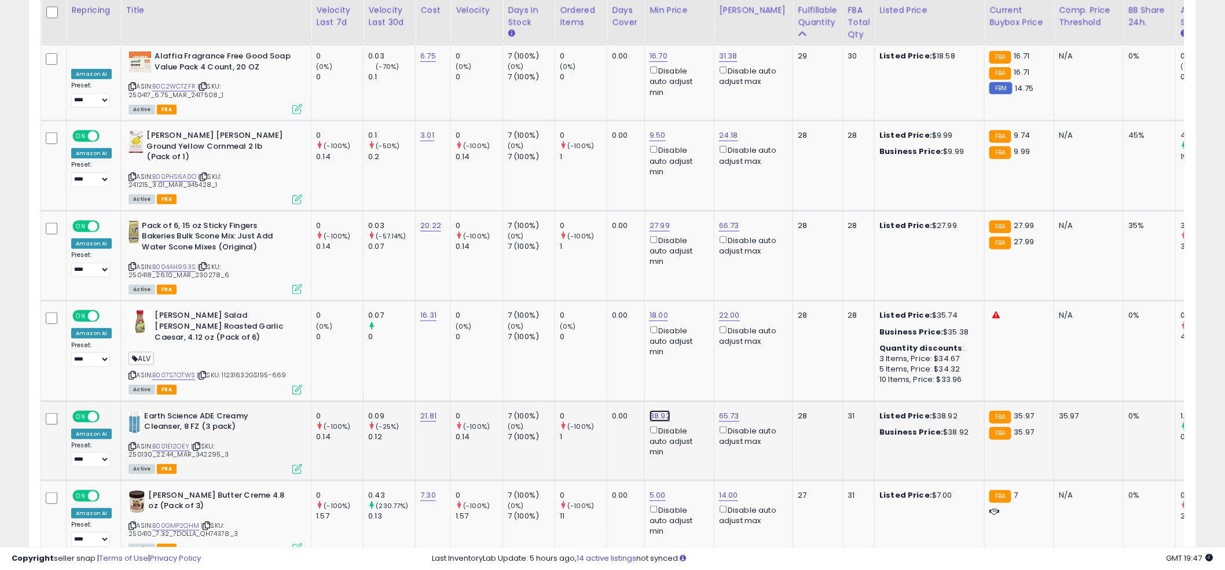
drag, startPoint x: 612, startPoint y: 294, endPoint x: 548, endPoint y: 277, distance: 67.0
type input "**"
click button "submit" at bounding box center [692, 292] width 20 height 17
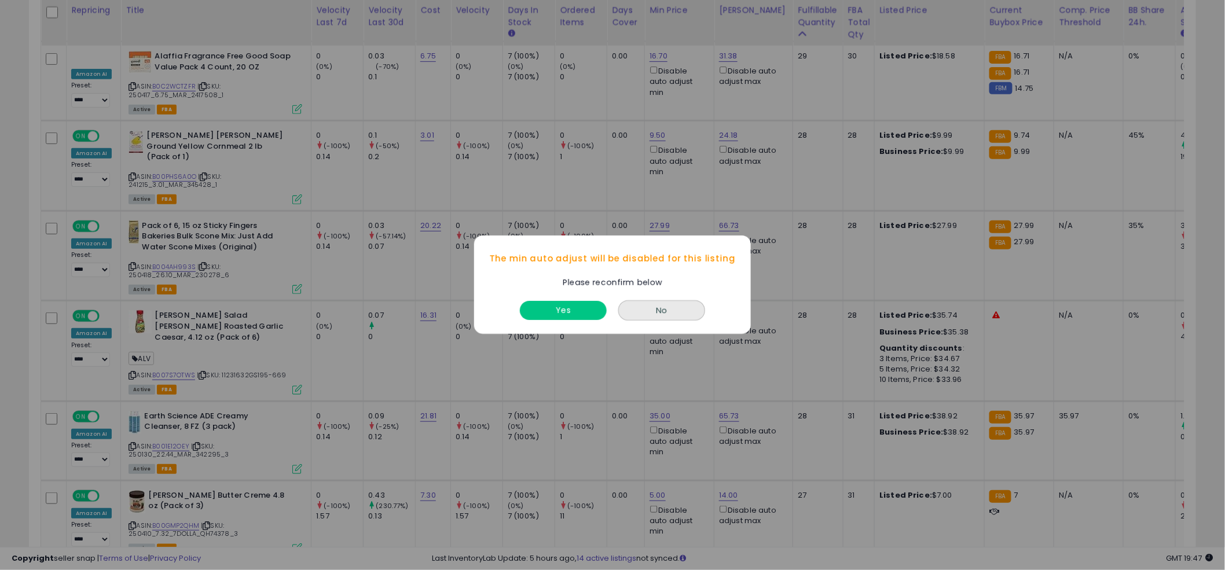
click at [581, 296] on div "Yes" at bounding box center [563, 308] width 93 height 31
click at [575, 302] on button "Yes" at bounding box center [563, 311] width 87 height 19
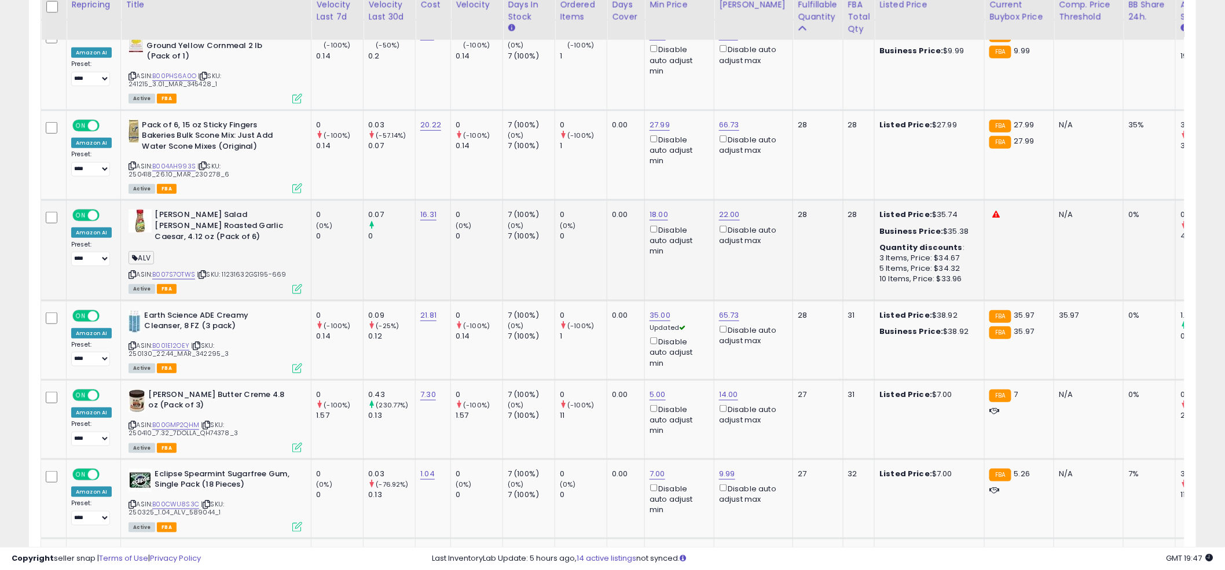
scroll to position [2113, 0]
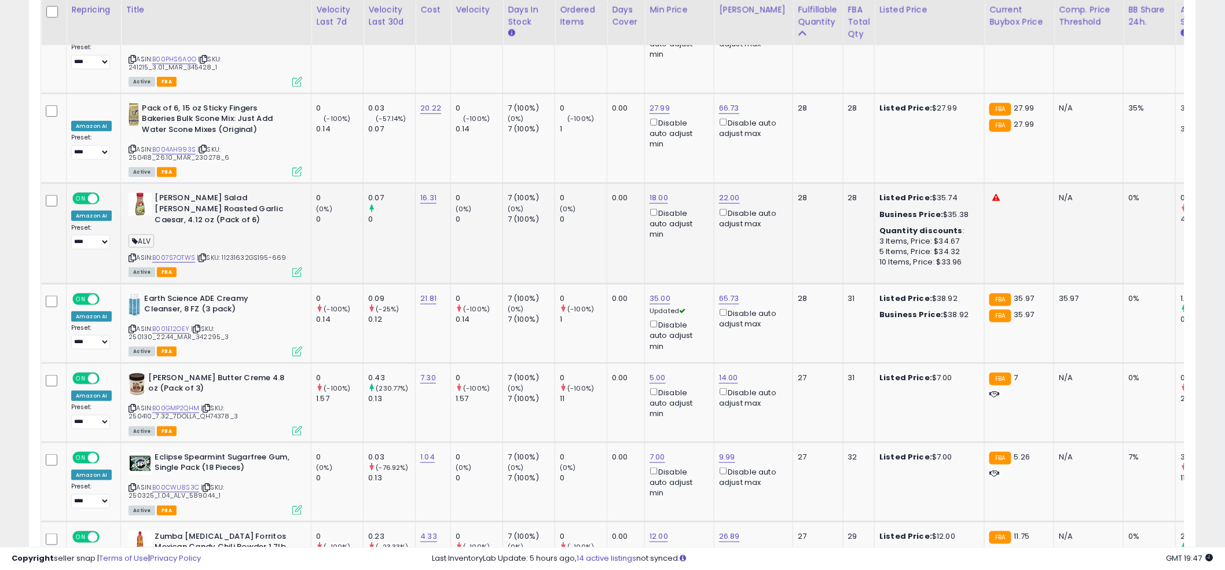
click at [582, 373] on div "0" at bounding box center [583, 378] width 47 height 10
click at [615, 363] on td "0.00" at bounding box center [626, 402] width 38 height 79
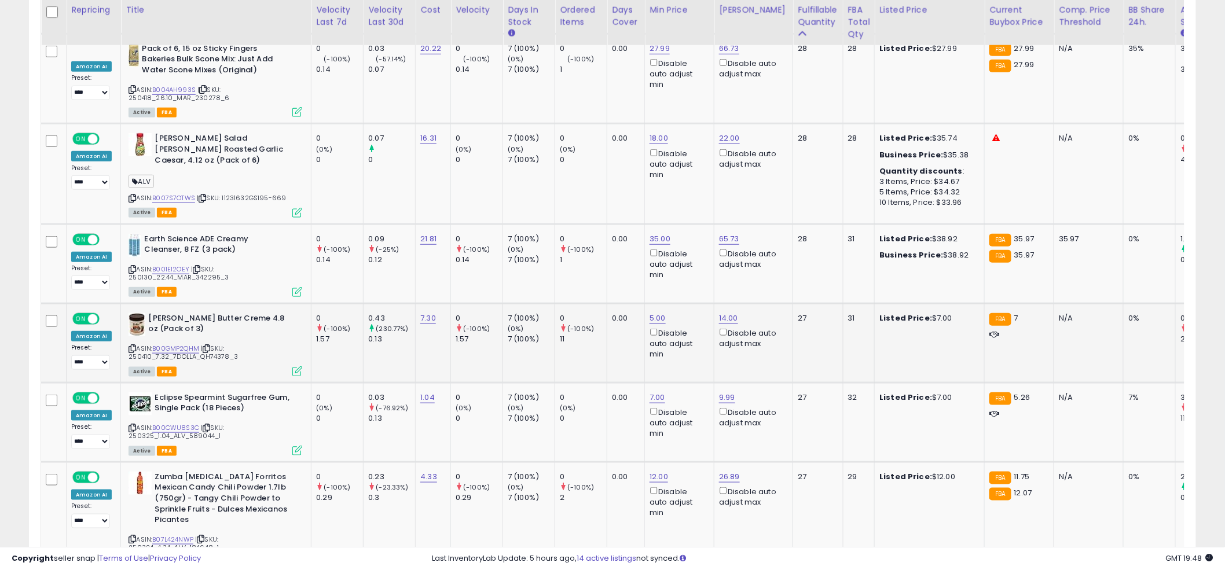
scroll to position [2182, 0]
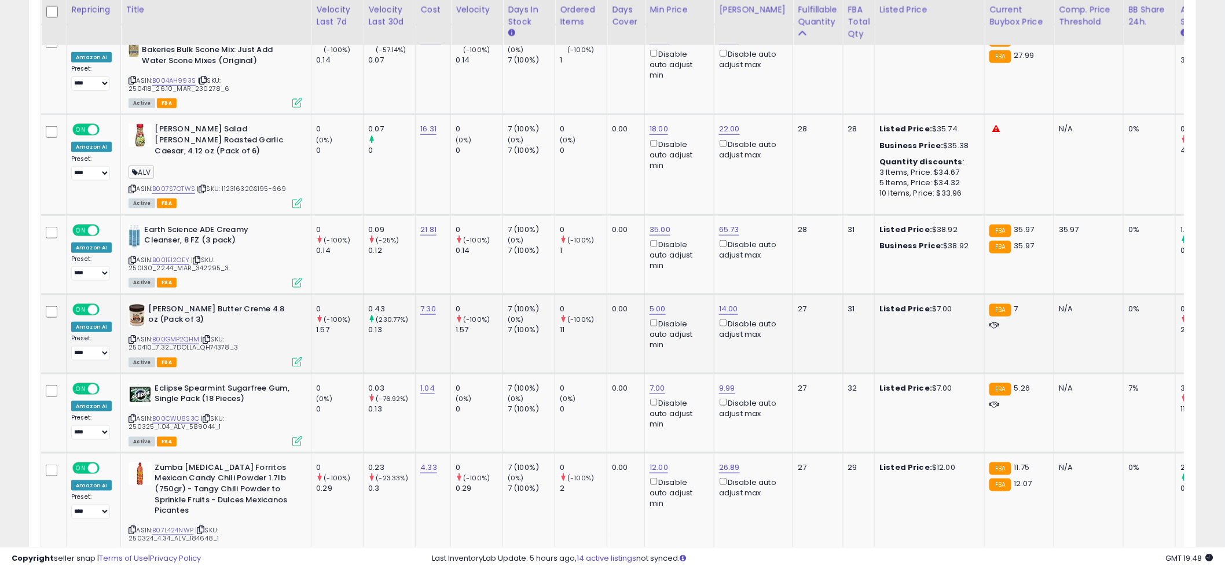
click at [613, 294] on td "0.00" at bounding box center [626, 333] width 38 height 79
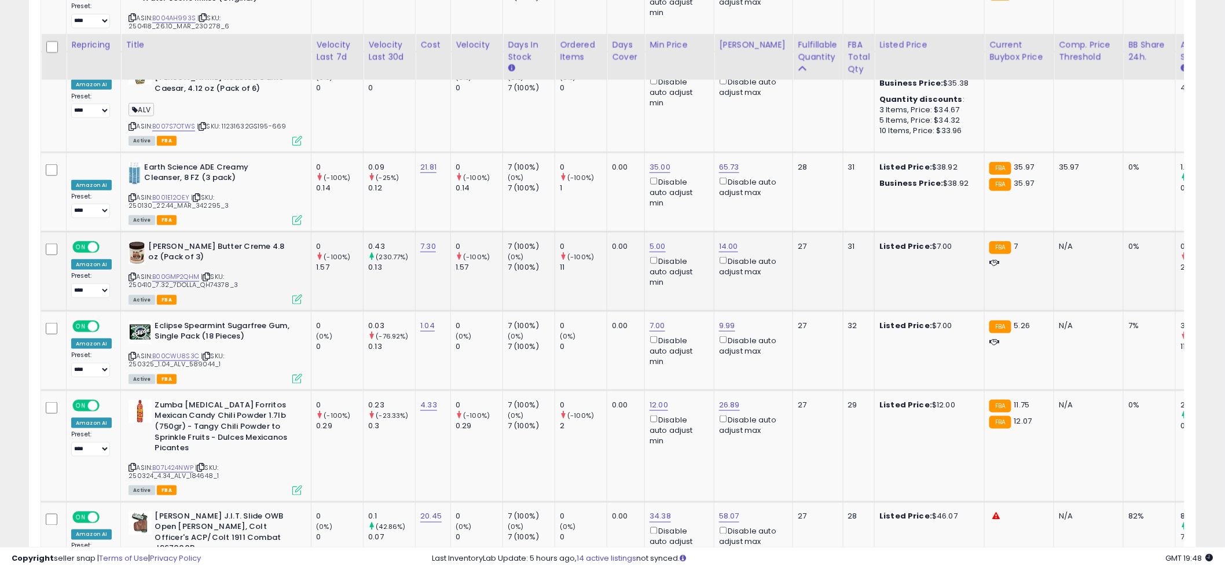
scroll to position [2280, 0]
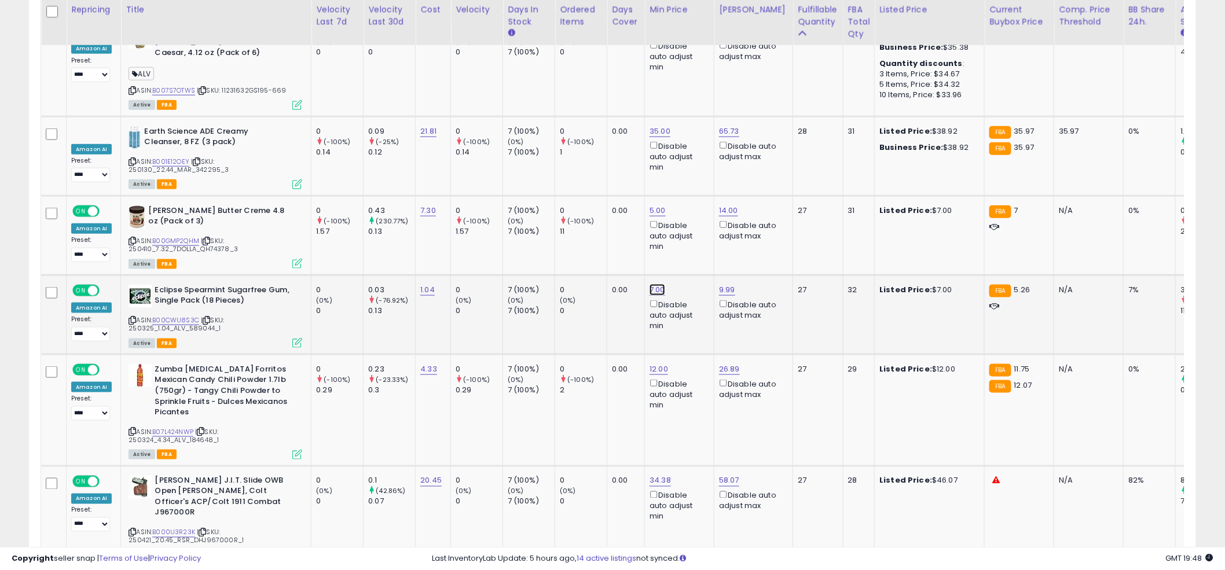
type input "*"
click button "submit" at bounding box center [690, 165] width 20 height 17
click at [607, 275] on td "0.00" at bounding box center [626, 314] width 38 height 79
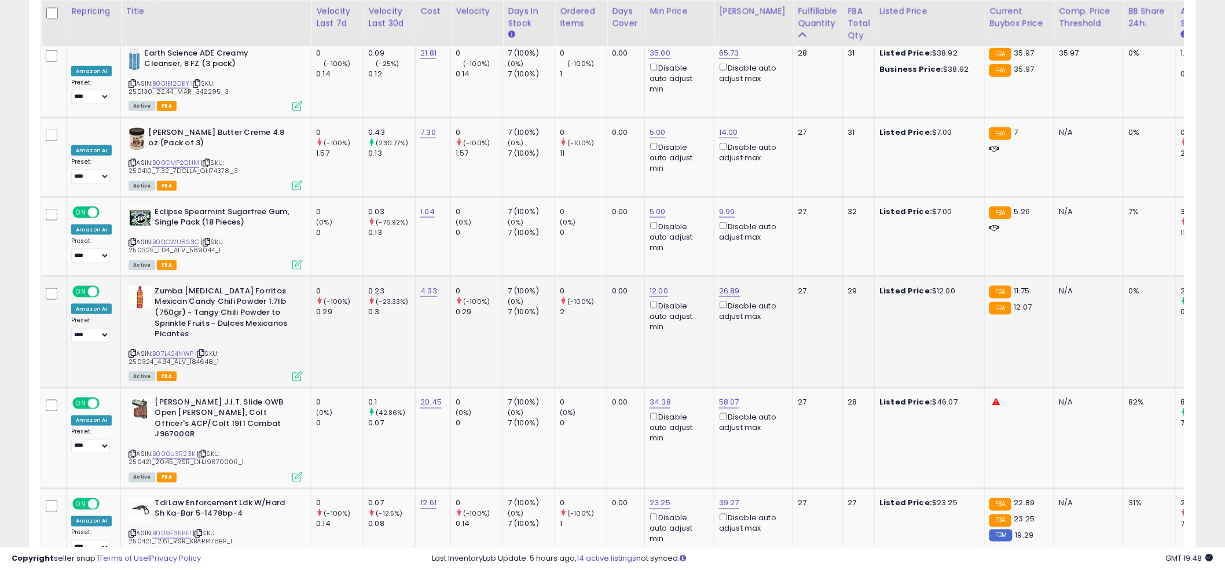
scroll to position [2361, 0]
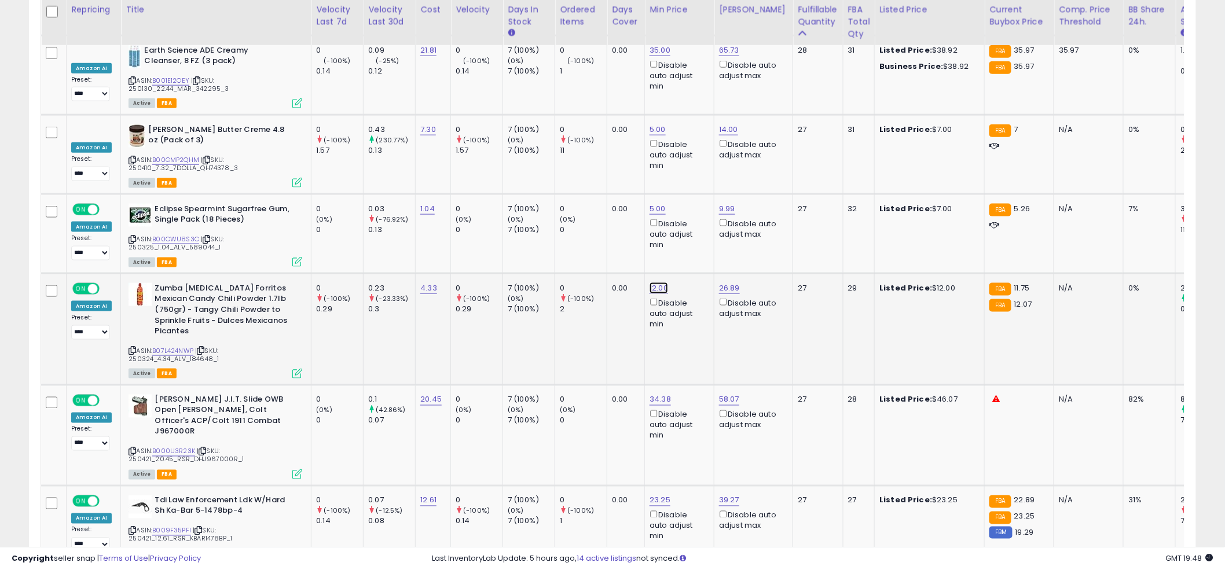
type input "**"
click button "submit" at bounding box center [691, 163] width 20 height 17
click at [619, 273] on td "0.00" at bounding box center [626, 329] width 38 height 112
click at [613, 273] on td "0.00" at bounding box center [626, 329] width 38 height 112
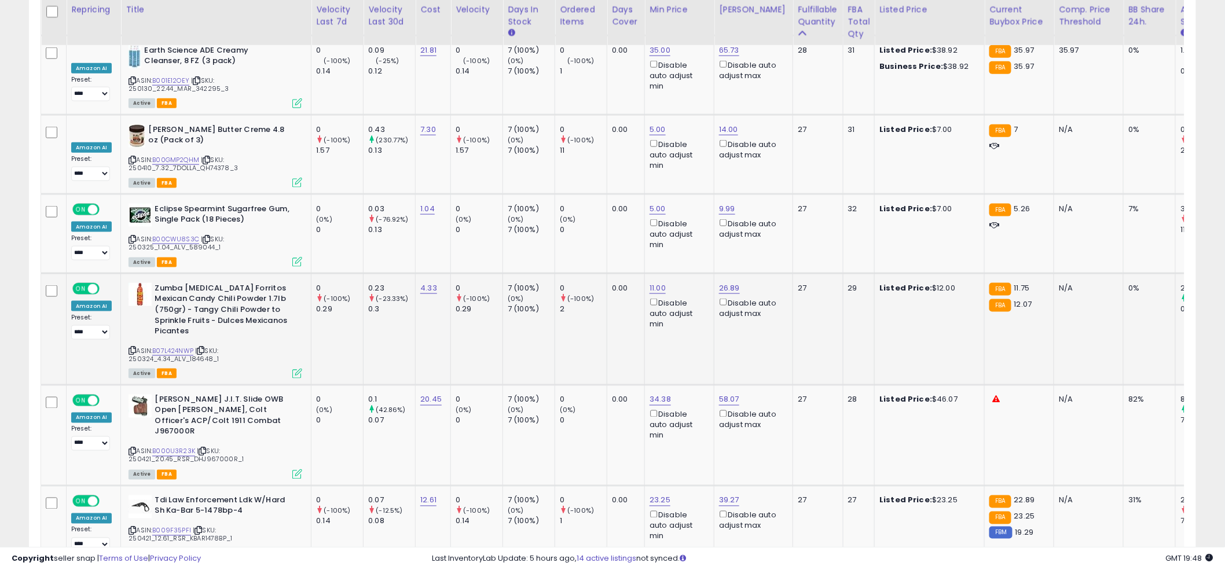
click at [608, 273] on td "0.00" at bounding box center [626, 329] width 38 height 112
click at [179, 447] on link "B000U3R23K" at bounding box center [173, 452] width 43 height 10
click at [618, 385] on td "0.00" at bounding box center [626, 435] width 38 height 101
click at [175, 526] on link "B009F35PFI" at bounding box center [171, 531] width 39 height 10
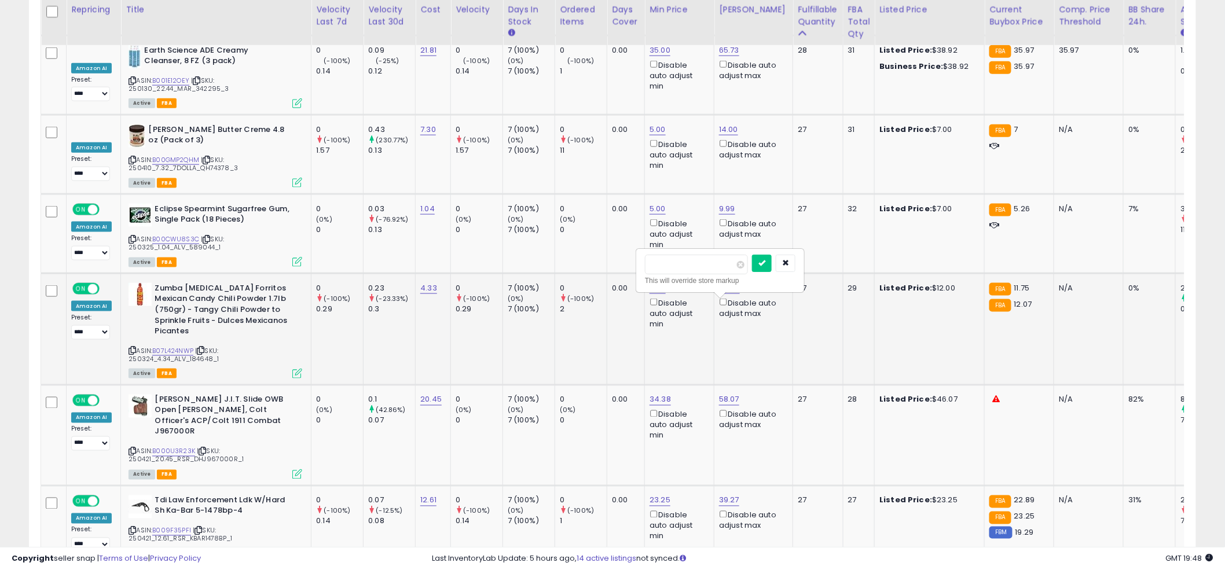
drag, startPoint x: 698, startPoint y: 262, endPoint x: 625, endPoint y: 260, distance: 73.0
type input "*****"
click button "submit" at bounding box center [762, 263] width 20 height 17
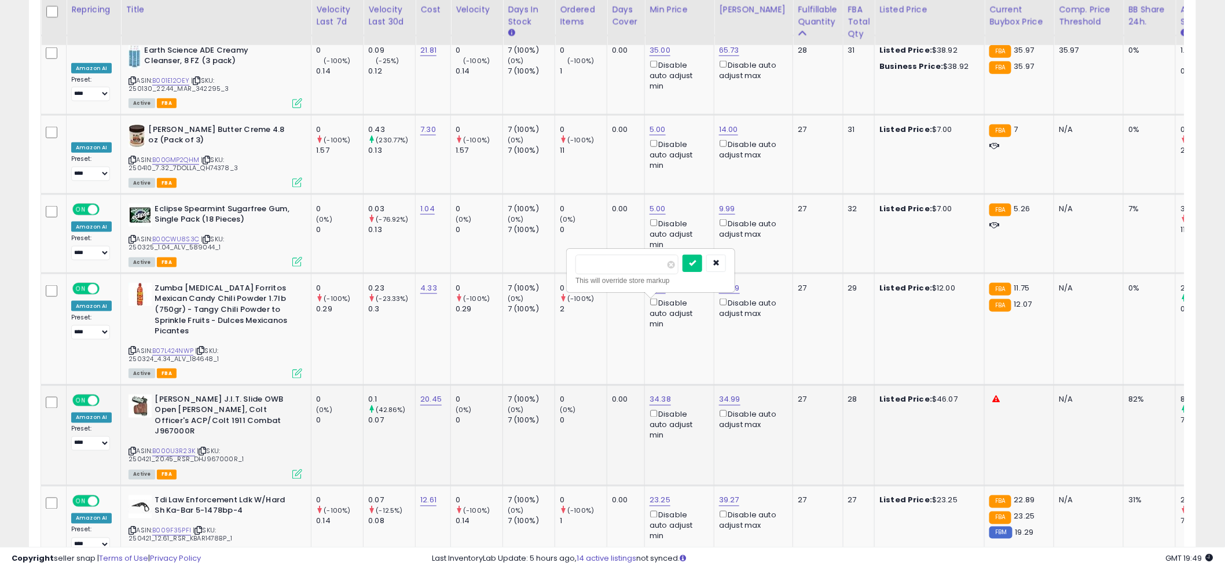
drag, startPoint x: 586, startPoint y: 262, endPoint x: 572, endPoint y: 263, distance: 13.9
click at [572, 263] on div "***** This will override store markup" at bounding box center [650, 270] width 167 height 42
type input "**"
click button "submit" at bounding box center [692, 263] width 20 height 17
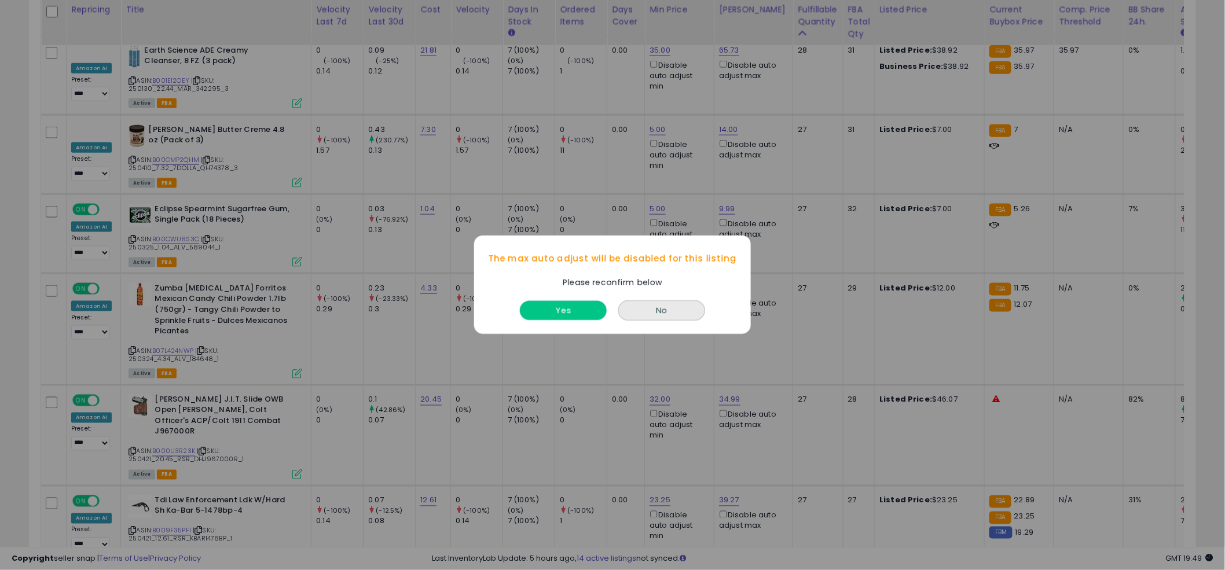
click at [576, 309] on button "Yes" at bounding box center [563, 311] width 87 height 19
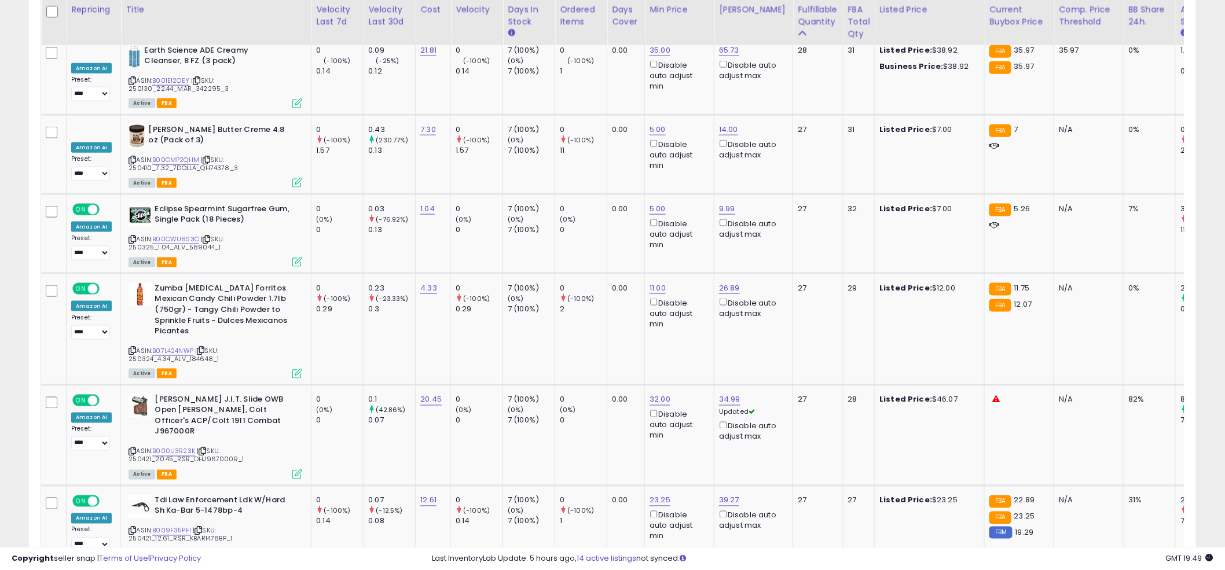
click at [645, 277] on td "11.00 Disable auto adjust min" at bounding box center [679, 329] width 69 height 112
click at [675, 273] on td "11.00 Disable auto adjust min" at bounding box center [679, 329] width 69 height 112
click at [647, 273] on td "11.00 Disable auto adjust min" at bounding box center [679, 329] width 69 height 112
click at [600, 194] on td "0 (0%) 0" at bounding box center [581, 233] width 52 height 79
click at [611, 194] on td "0.00" at bounding box center [626, 233] width 38 height 79
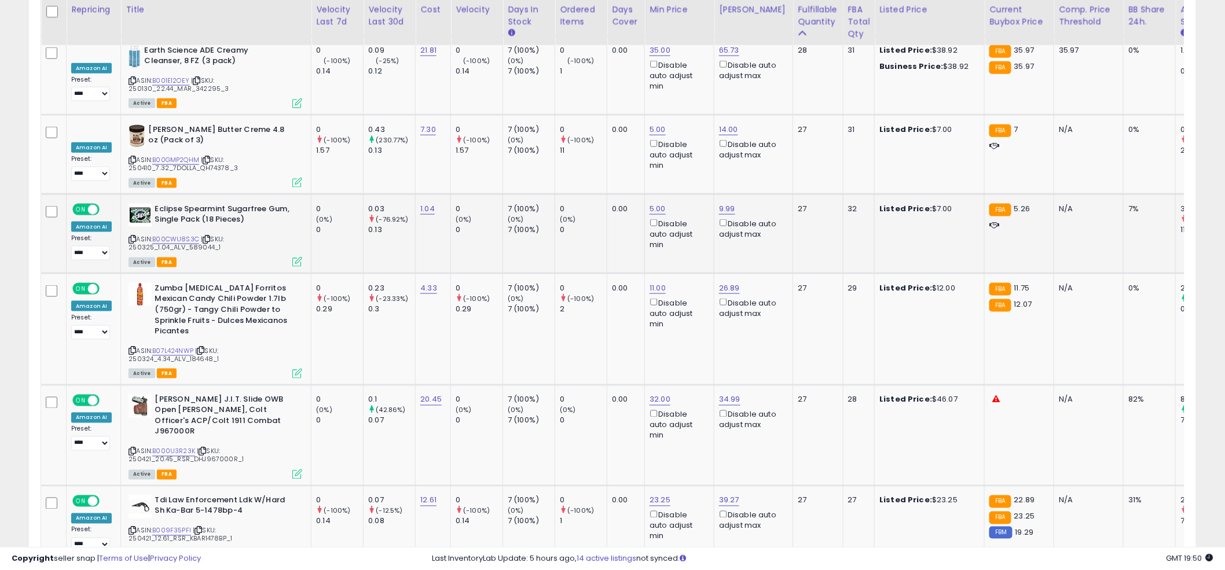
click at [615, 194] on td "0.00" at bounding box center [626, 233] width 38 height 79
drag, startPoint x: 1096, startPoint y: 493, endPoint x: 849, endPoint y: 454, distance: 250.2
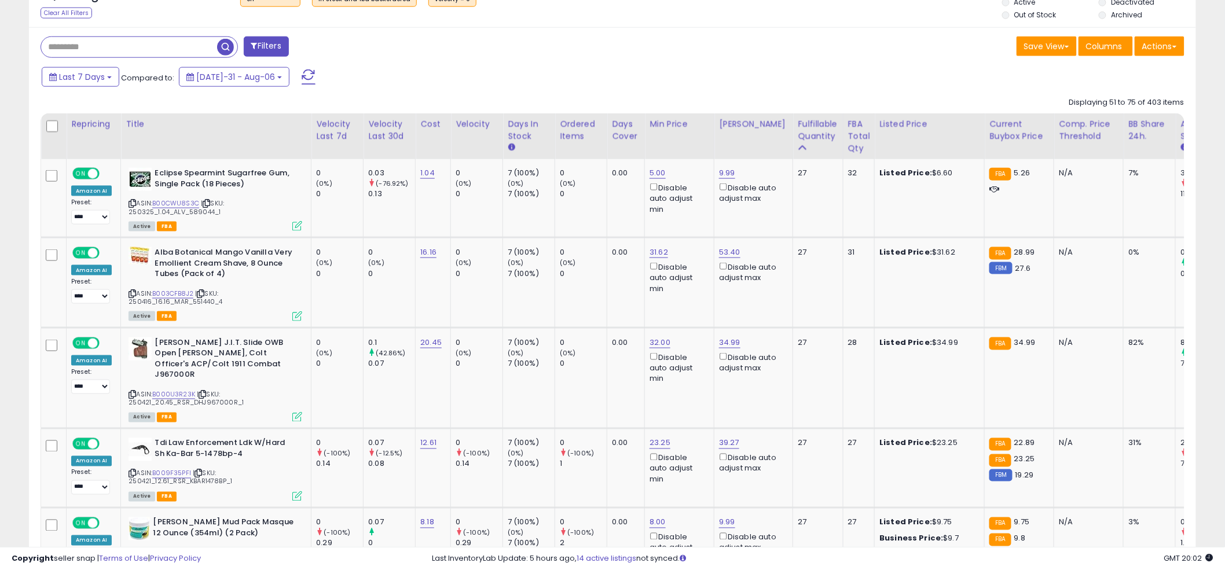
scroll to position [508, 0]
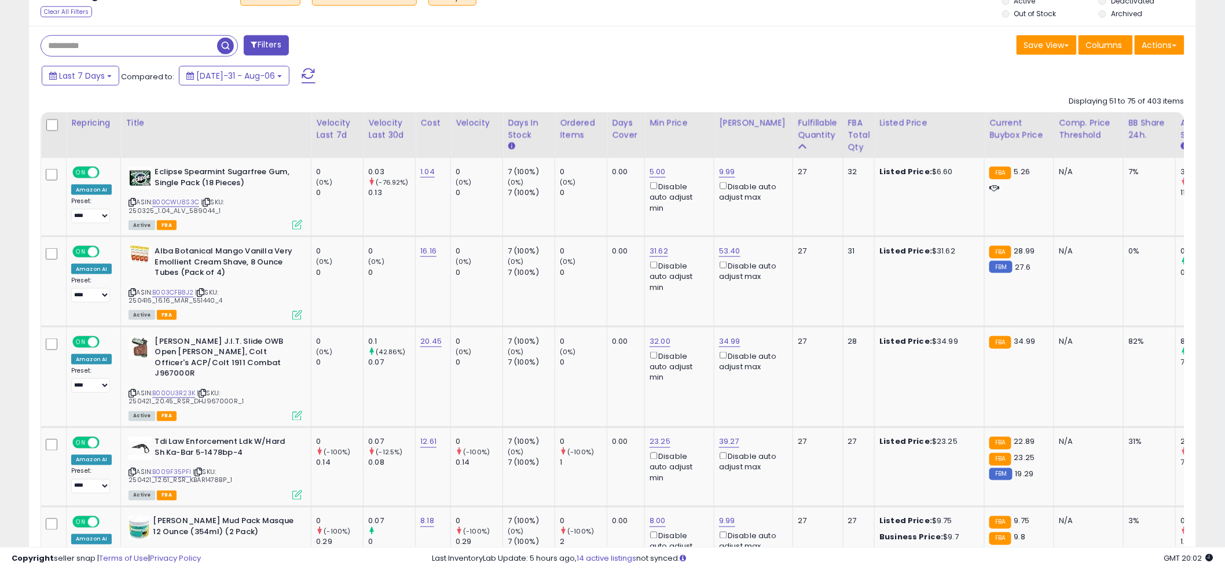
click at [609, 279] on td "0.00" at bounding box center [626, 282] width 38 height 90
click at [649, 178] on link "31.62" at bounding box center [657, 172] width 16 height 12
drag, startPoint x: 598, startPoint y: 210, endPoint x: 546, endPoint y: 198, distance: 53.9
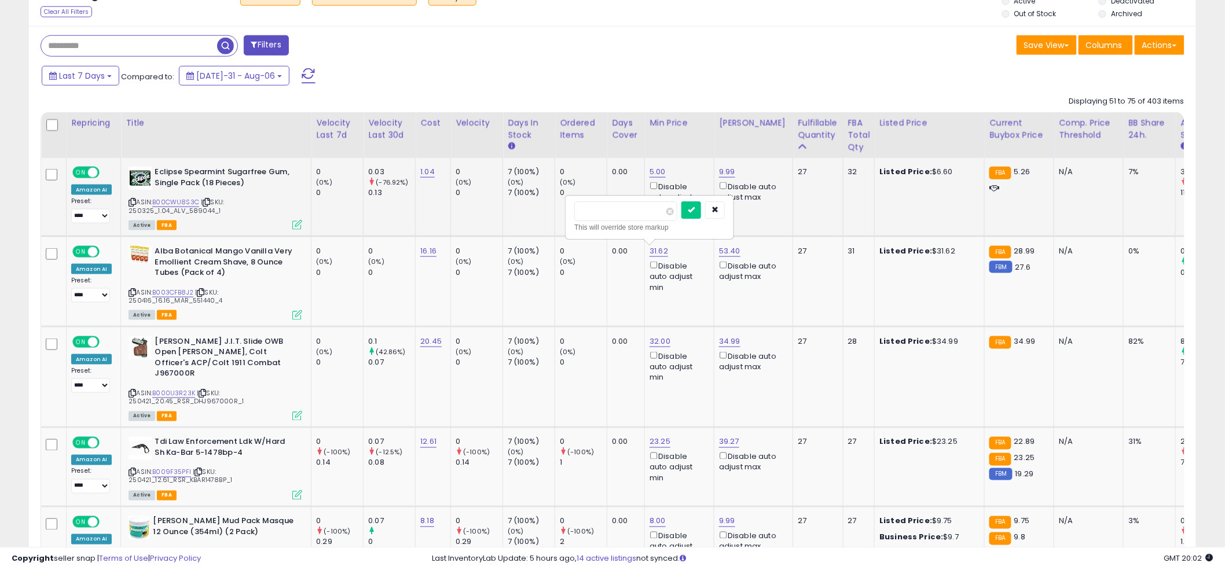
type input "****"
click button "submit" at bounding box center [691, 209] width 20 height 17
click at [612, 84] on div "Last 7 Days Compared to: [DATE]-31 - Aug-06" at bounding box center [468, 77] width 858 height 26
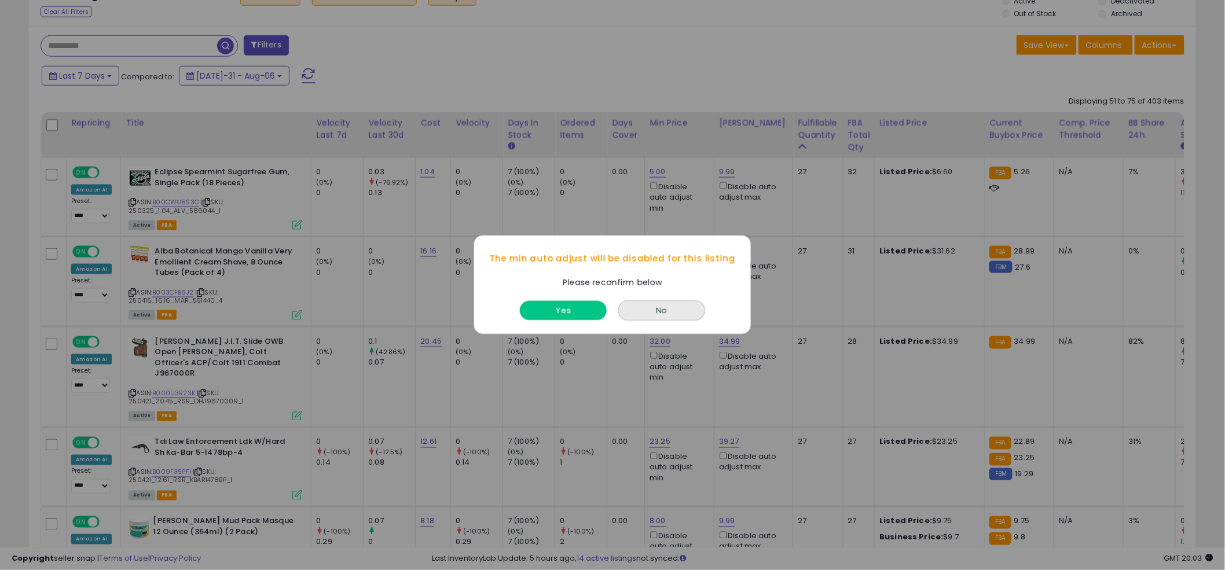
click at [576, 317] on button "Yes" at bounding box center [563, 311] width 87 height 19
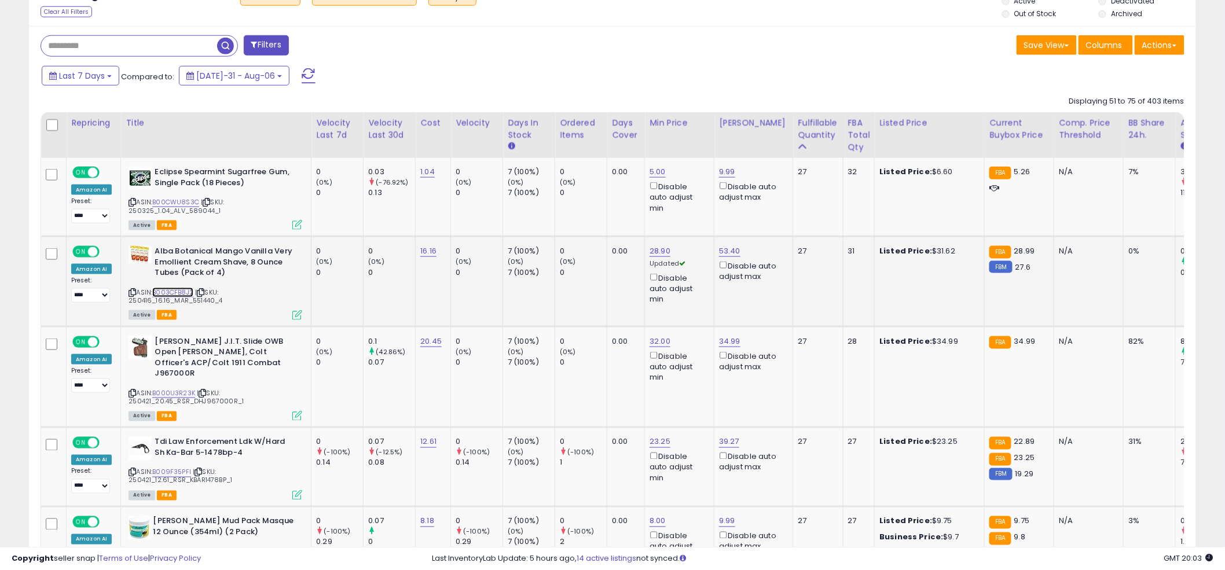
click at [163, 291] on link "B003CFB8J2" at bounding box center [172, 293] width 41 height 10
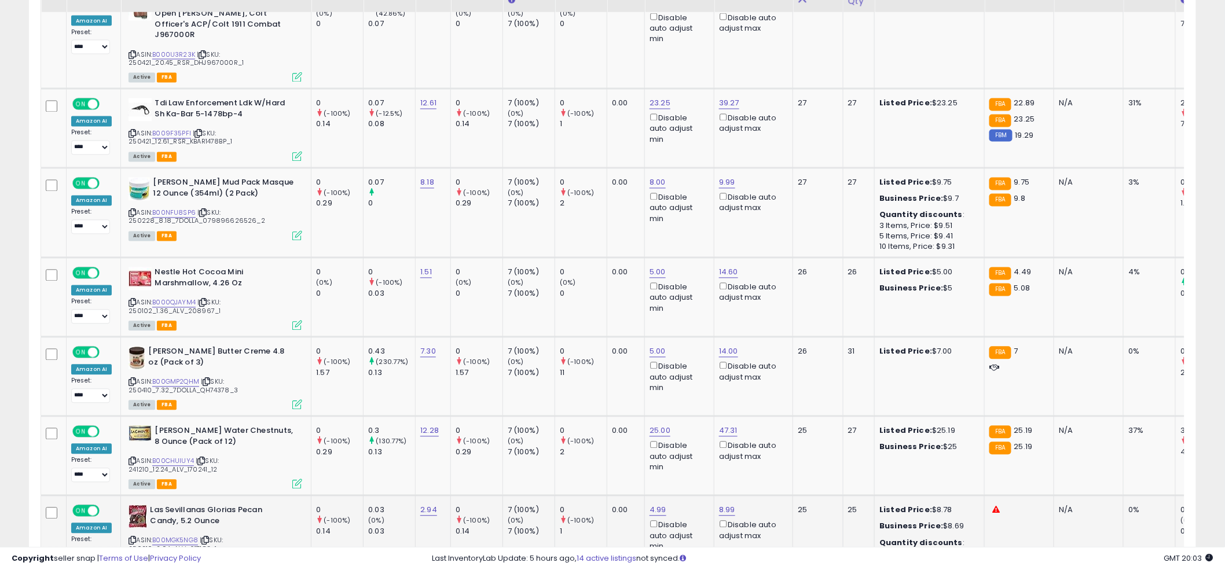
scroll to position [859, 0]
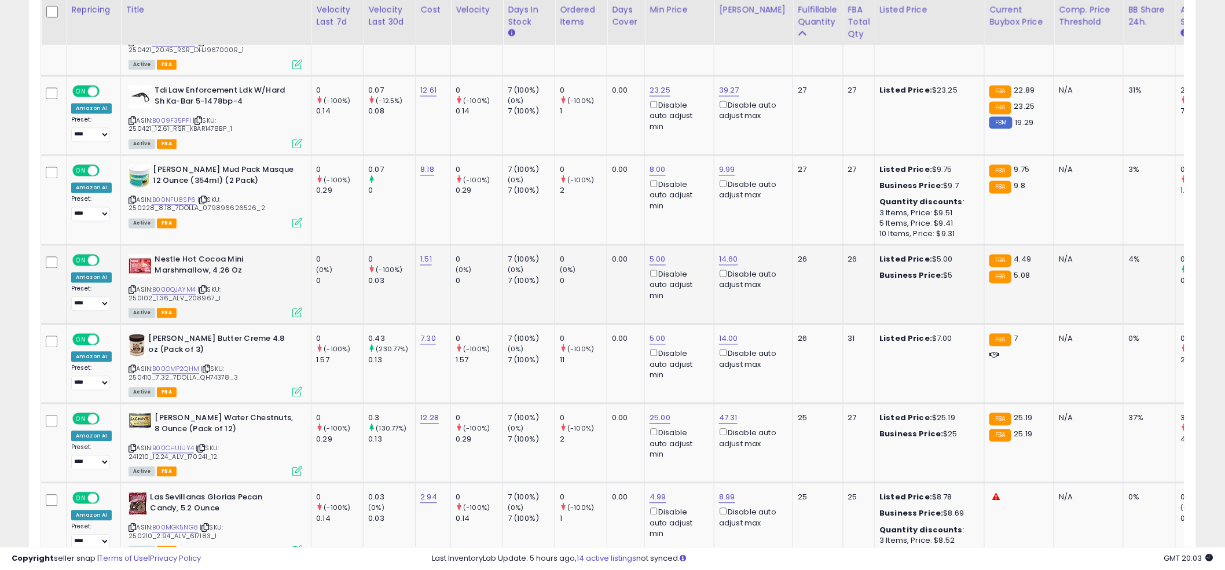
click at [601, 297] on td "0 (0%) 0" at bounding box center [581, 284] width 52 height 79
click at [599, 298] on td "0 (0%) 0" at bounding box center [581, 284] width 52 height 79
click at [599, 293] on td "0 (0%) 0" at bounding box center [581, 284] width 52 height 79
click at [586, 274] on td "0 (0%) 0" at bounding box center [581, 284] width 52 height 79
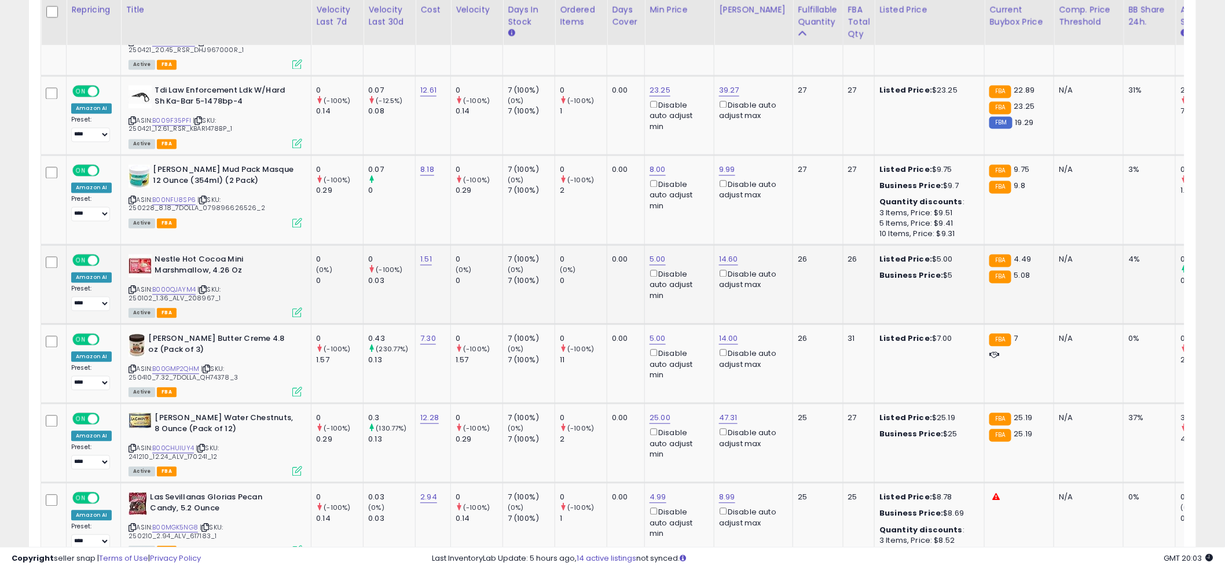
click at [597, 280] on td "0 (0%) 0" at bounding box center [581, 284] width 52 height 79
click at [595, 275] on td "0 (0%) 0" at bounding box center [581, 284] width 52 height 79
click at [582, 112] on td "0 (-100%) 1" at bounding box center [581, 115] width 52 height 79
click at [580, 110] on td "0 (-100%) 1" at bounding box center [581, 115] width 52 height 79
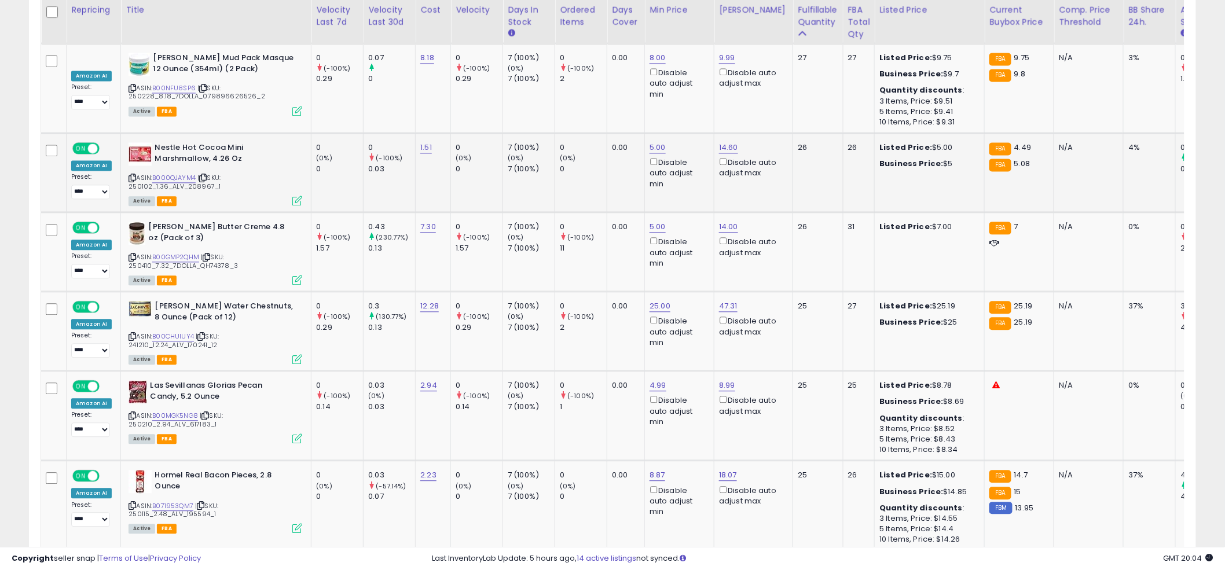
scroll to position [972, 0]
click at [575, 275] on td "0 (-100%) 11" at bounding box center [581, 250] width 52 height 79
click at [575, 242] on td "0 (-100%) 11" at bounding box center [581, 250] width 52 height 79
click at [599, 247] on td "0 (-100%) 11" at bounding box center [581, 250] width 52 height 79
click at [579, 244] on td "0 (-100%) 11" at bounding box center [581, 250] width 52 height 79
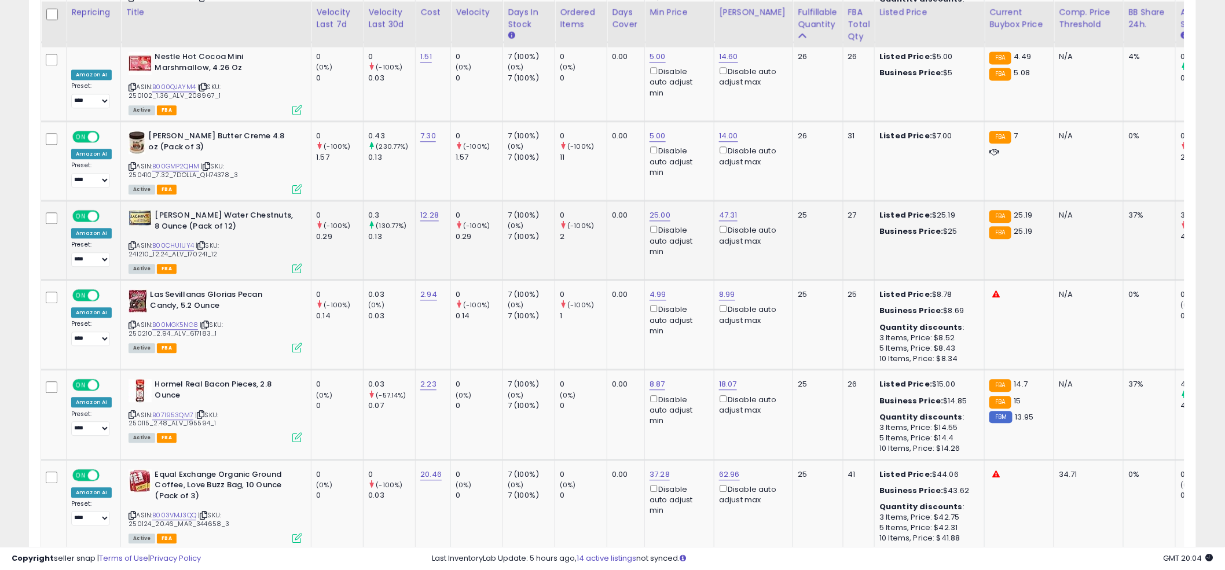
scroll to position [1064, 0]
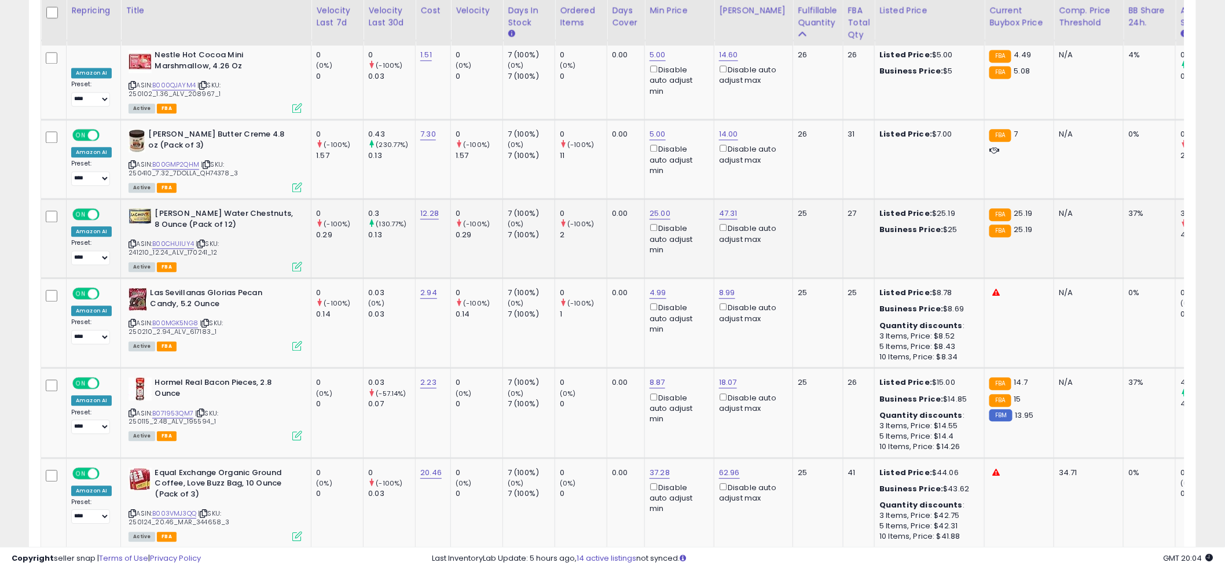
click at [582, 242] on td "0 (-100%) 2" at bounding box center [581, 238] width 52 height 79
click at [582, 240] on td "0 (-100%) 2" at bounding box center [581, 238] width 52 height 79
click at [580, 235] on td "0 (-100%) 2" at bounding box center [581, 238] width 52 height 79
click at [169, 239] on link "B00CHUIUY4" at bounding box center [173, 244] width 42 height 10
click at [563, 237] on td "0 (-100%) 2" at bounding box center [581, 238] width 52 height 79
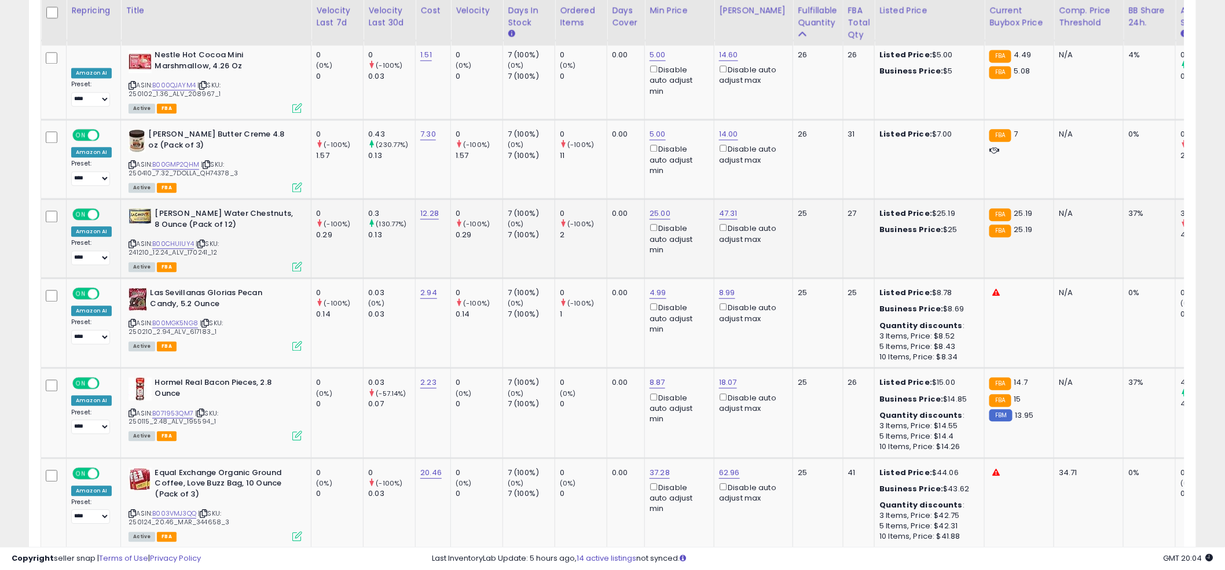
click at [616, 208] on div "0.00" at bounding box center [624, 213] width 24 height 10
click at [185, 318] on link "B00MGK5NG8" at bounding box center [175, 323] width 46 height 10
click at [601, 234] on td "0 (-100%) 2" at bounding box center [581, 238] width 52 height 79
drag, startPoint x: 677, startPoint y: 236, endPoint x: 627, endPoint y: 234, distance: 49.8
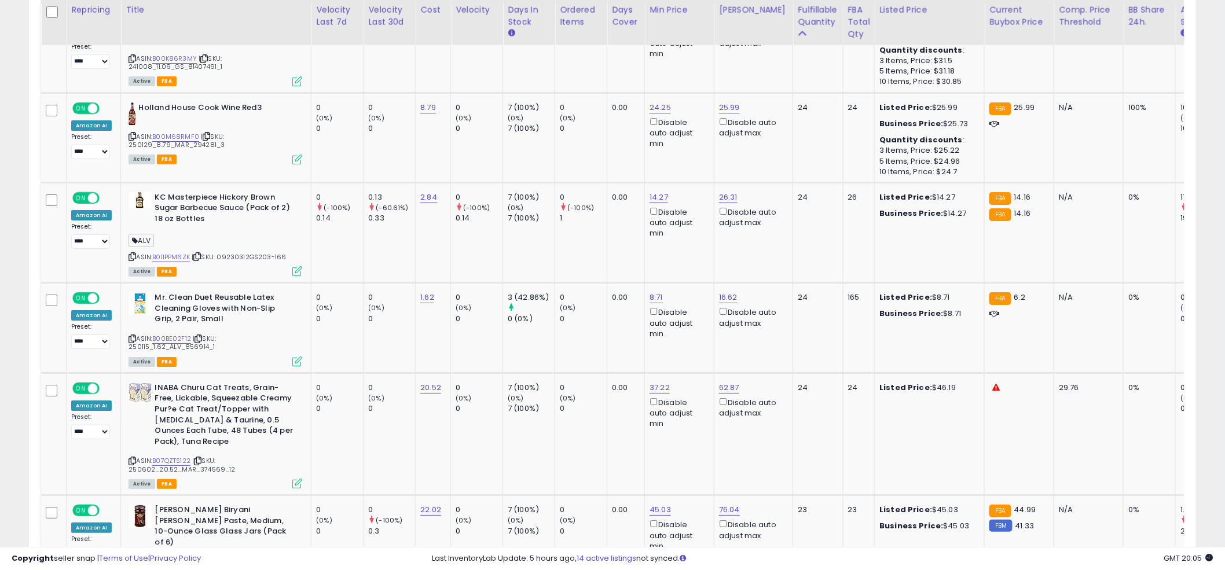
scroll to position [1299, 0]
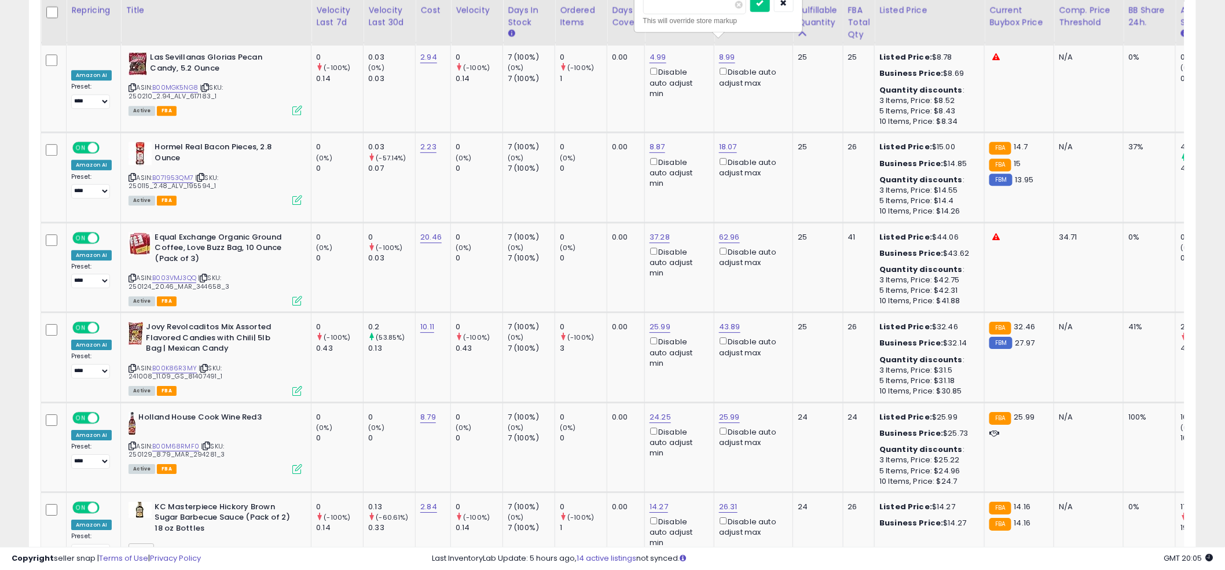
type input "****"
click button "submit" at bounding box center [760, 2] width 20 height 17
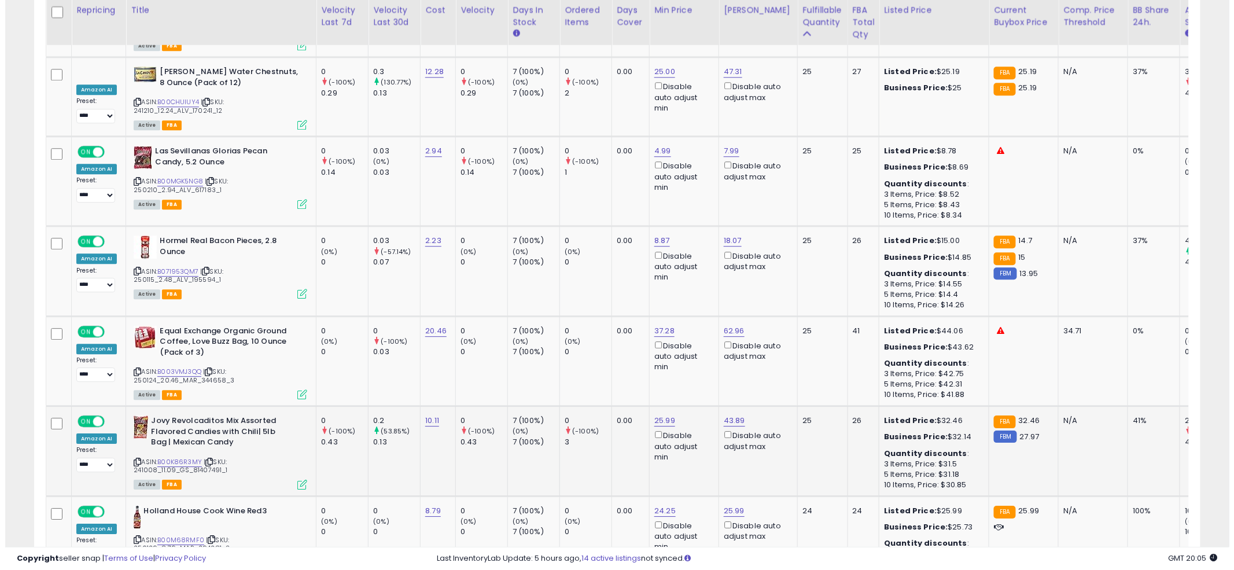
scroll to position [1195, 0]
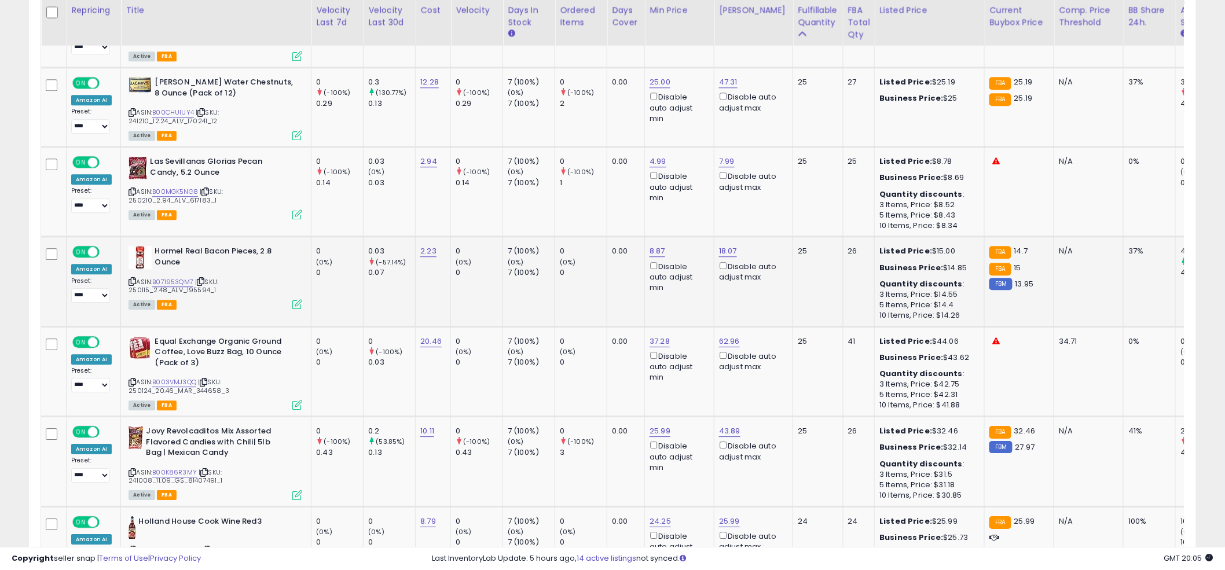
click at [572, 267] on td "0 (0%) 0" at bounding box center [581, 282] width 52 height 90
click at [594, 267] on div "0" at bounding box center [583, 272] width 47 height 10
click at [171, 277] on link "B071953QM7" at bounding box center [172, 282] width 41 height 10
drag, startPoint x: 662, startPoint y: 195, endPoint x: 641, endPoint y: 196, distance: 21.4
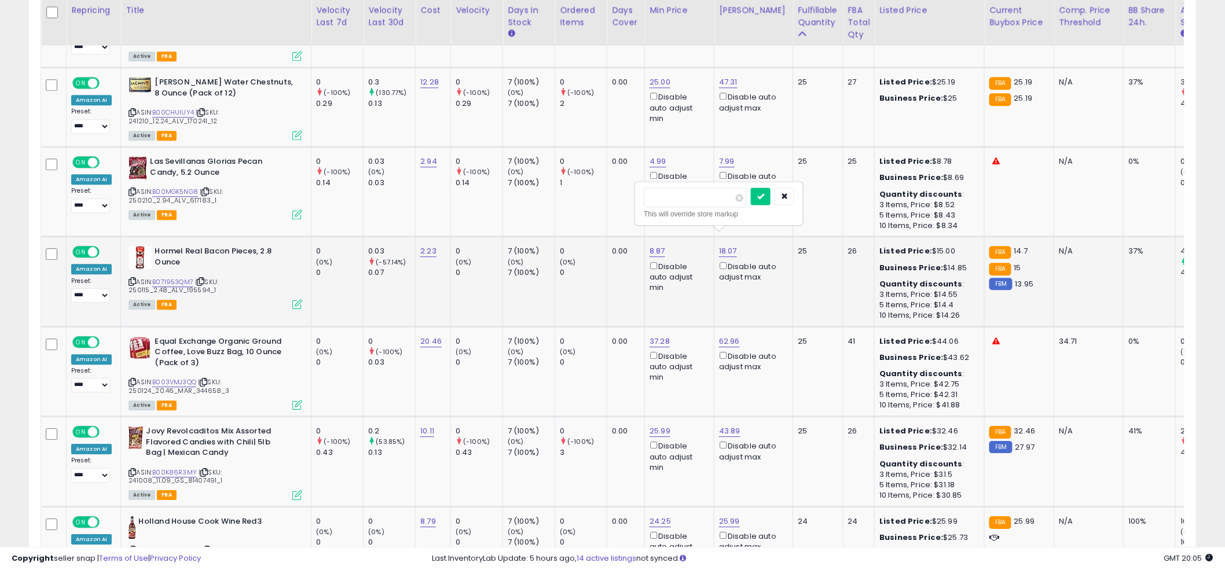
click at [641, 196] on div "***** This will override store markup" at bounding box center [718, 203] width 167 height 42
type input "****"
click button "submit" at bounding box center [761, 196] width 20 height 17
click at [725, 260] on div "Disable auto adjust max" at bounding box center [751, 271] width 65 height 23
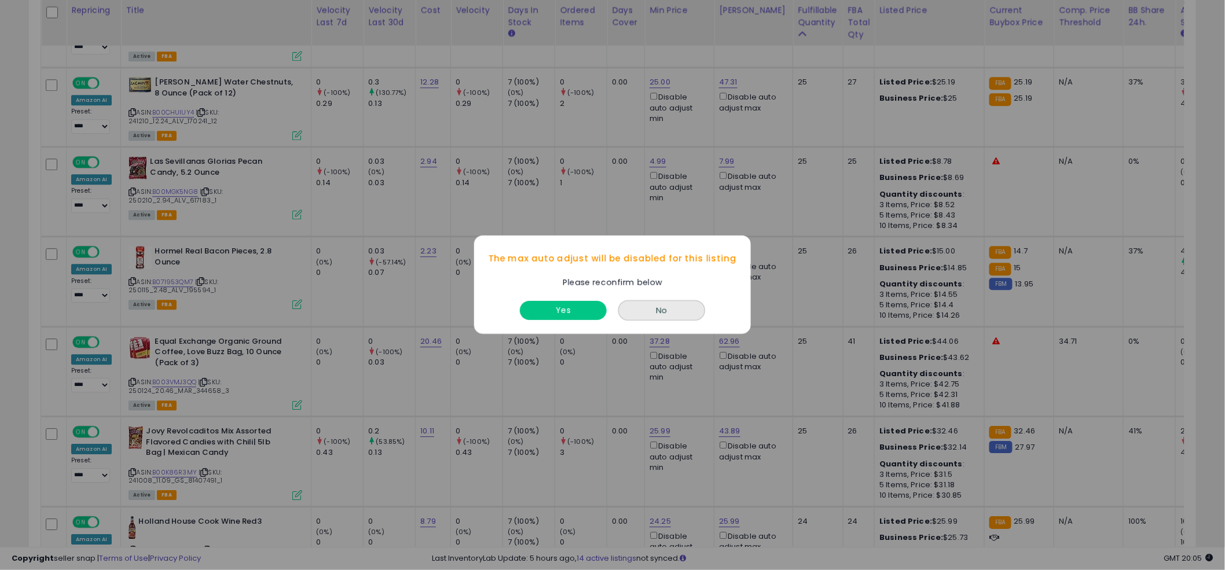
drag, startPoint x: 576, startPoint y: 325, endPoint x: 572, endPoint y: 308, distance: 16.7
click at [575, 321] on div "Yes No" at bounding box center [612, 311] width 277 height 45
drag, startPoint x: 572, startPoint y: 308, endPoint x: 606, endPoint y: 215, distance: 99.8
click at [572, 308] on button "Yes" at bounding box center [563, 311] width 87 height 19
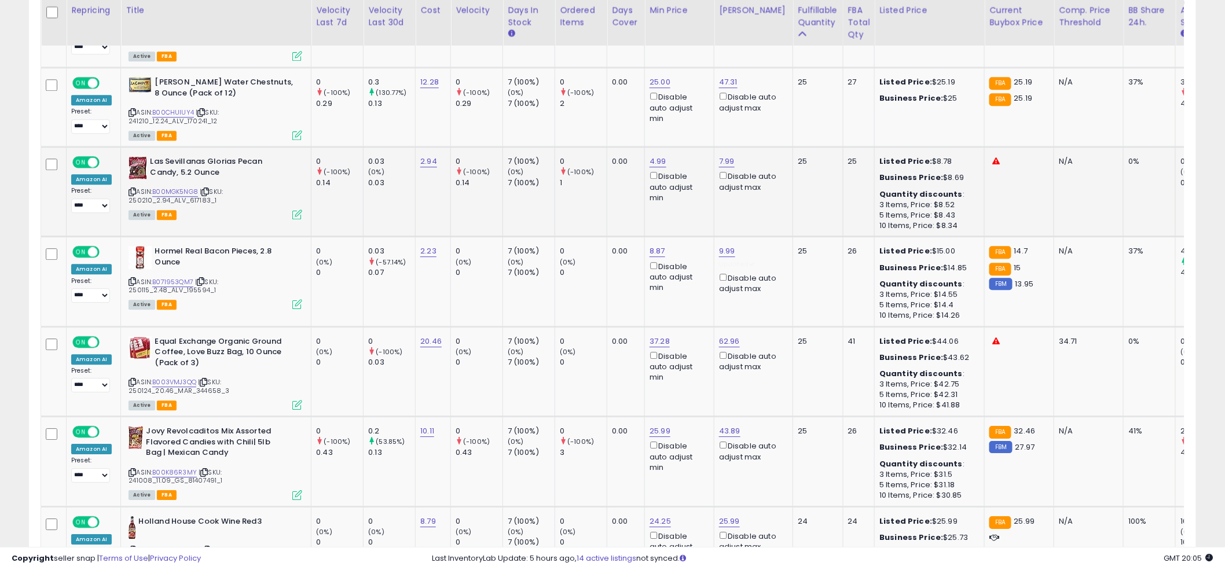
click at [612, 211] on td "0.00" at bounding box center [626, 192] width 38 height 90
click at [611, 200] on td "0.00" at bounding box center [626, 192] width 38 height 90
drag, startPoint x: 597, startPoint y: 285, endPoint x: 565, endPoint y: 284, distance: 31.9
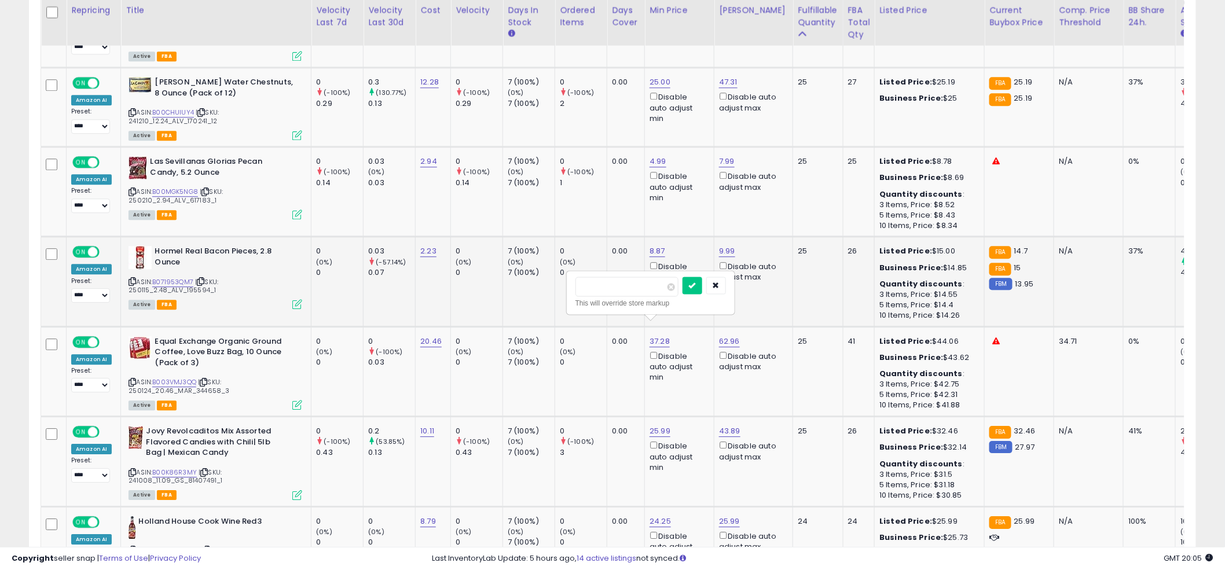
type input "****"
click button "submit" at bounding box center [692, 285] width 20 height 17
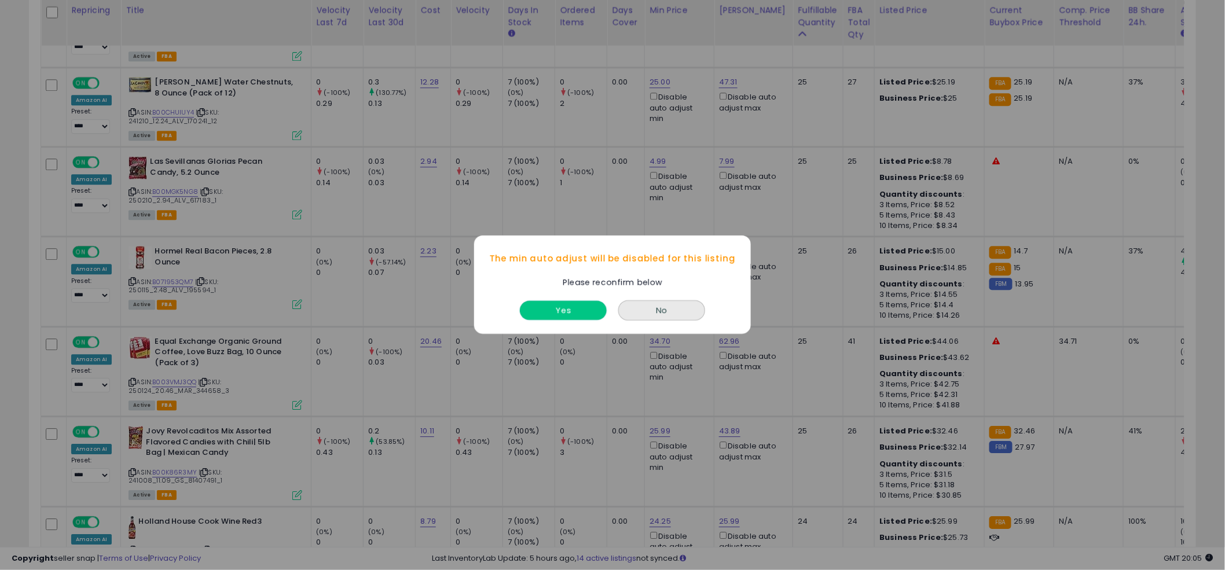
click at [560, 306] on button "Yes" at bounding box center [563, 311] width 87 height 19
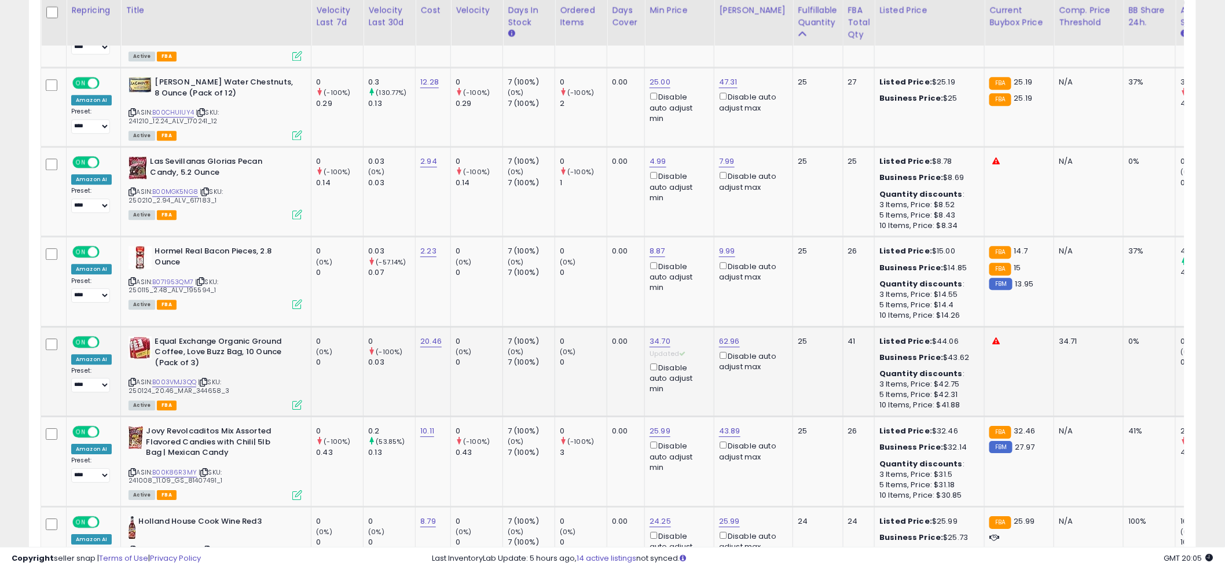
click at [287, 400] on div "Active FBA" at bounding box center [215, 404] width 174 height 8
click at [293, 400] on icon at bounding box center [297, 405] width 10 height 10
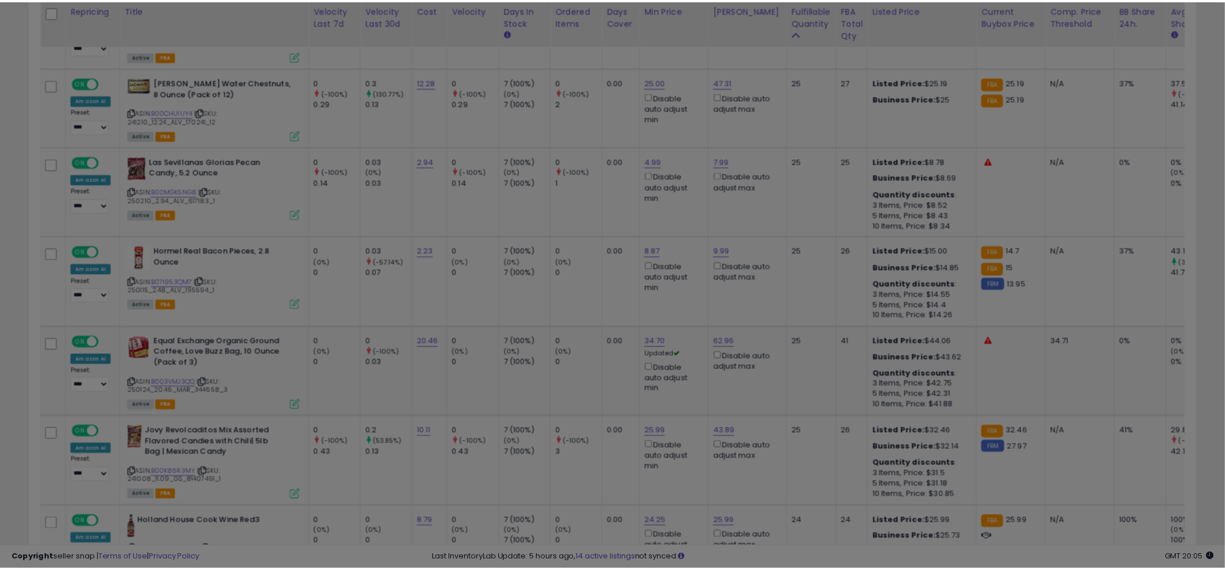
scroll to position [237, 684]
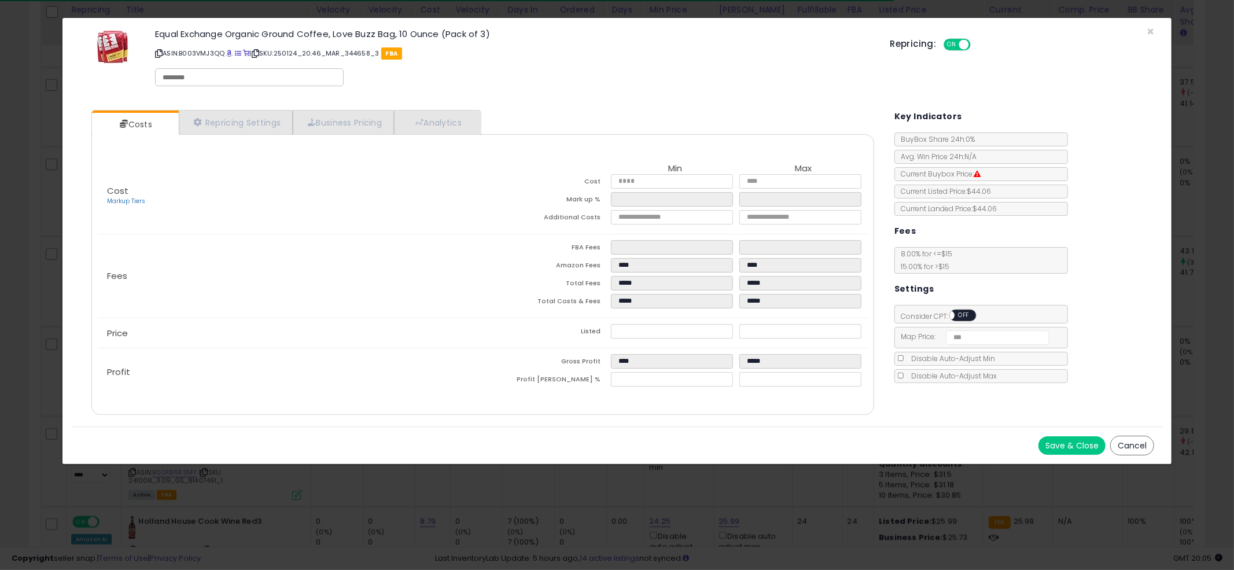
click at [956, 313] on span "OFF" at bounding box center [964, 316] width 19 height 10
click at [1061, 443] on button "Save & Close" at bounding box center [1072, 445] width 67 height 19
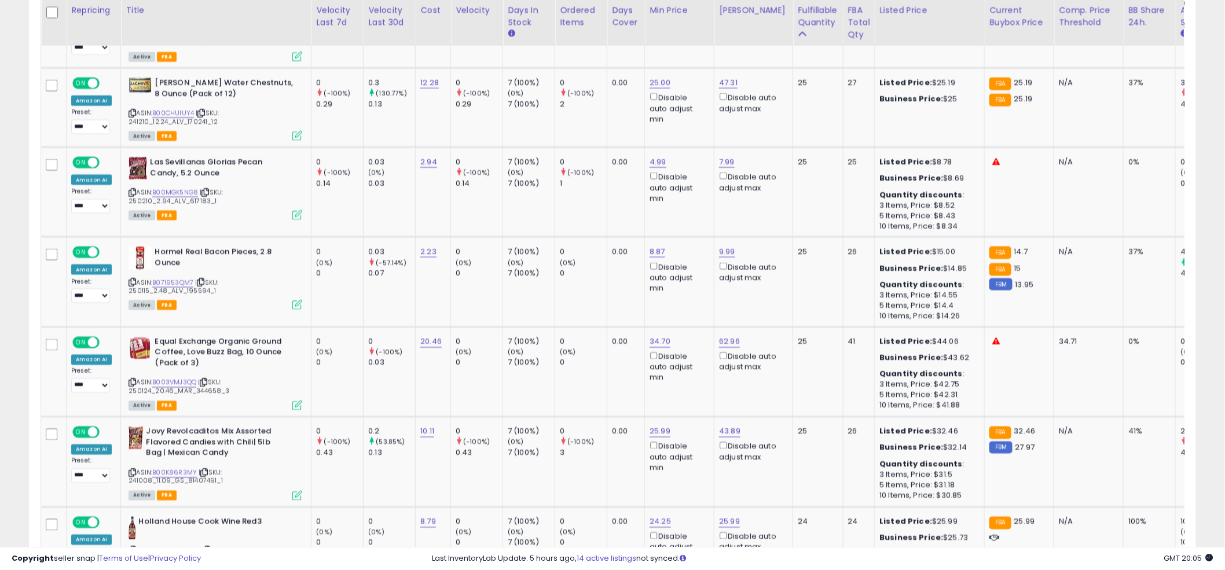
click at [620, 275] on td "0.00" at bounding box center [626, 282] width 38 height 90
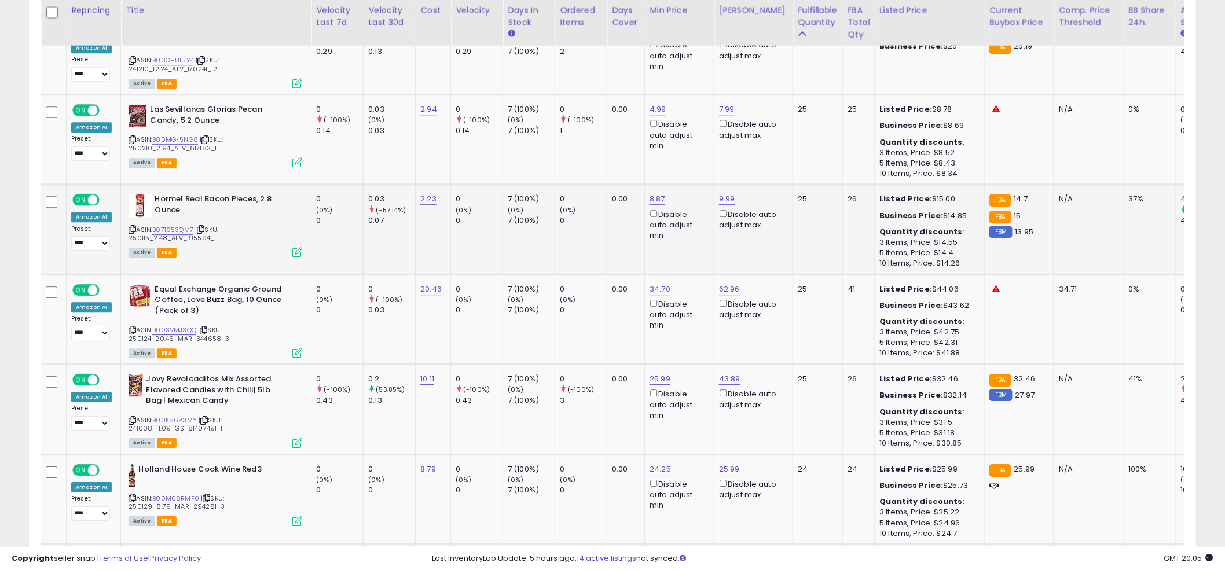
click at [616, 274] on td "0.00" at bounding box center [626, 319] width 38 height 90
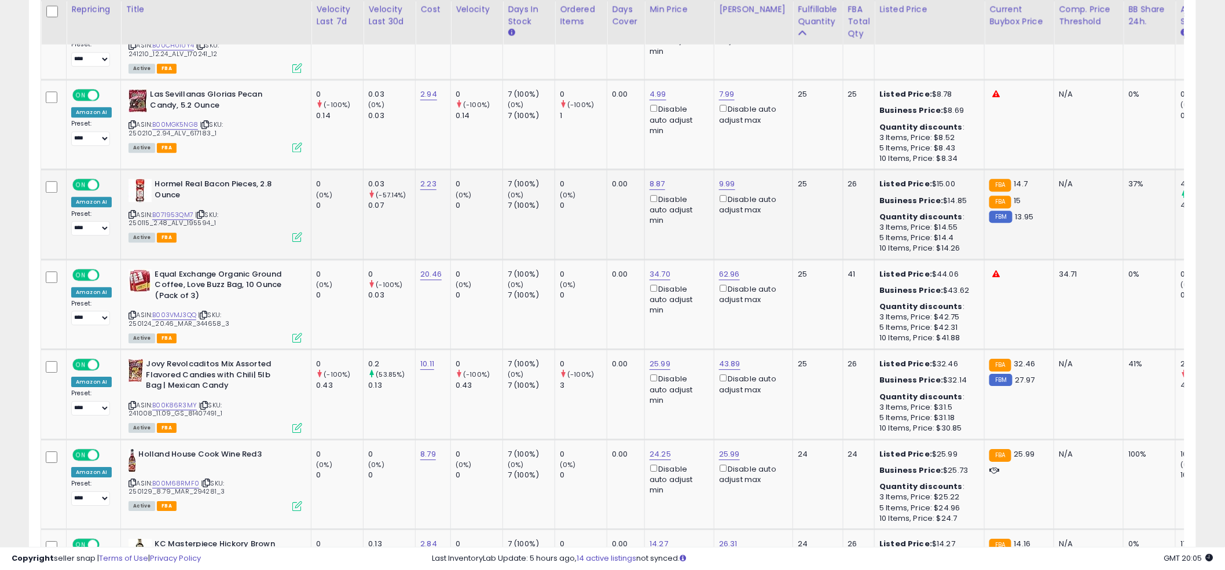
scroll to position [1272, 0]
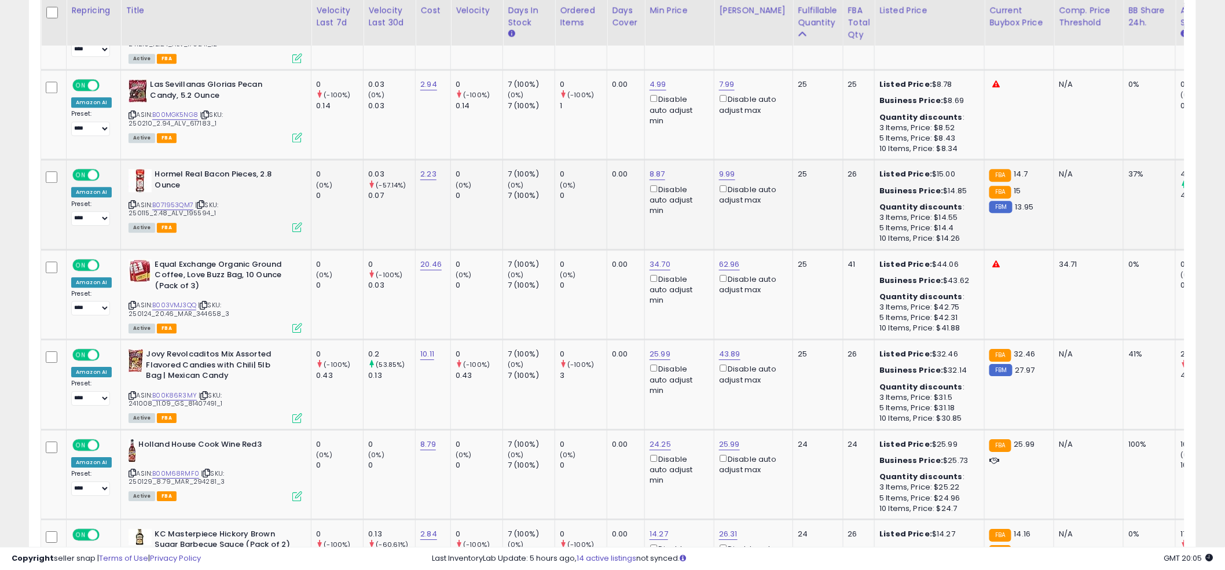
click at [616, 263] on td "0.00" at bounding box center [626, 294] width 38 height 90
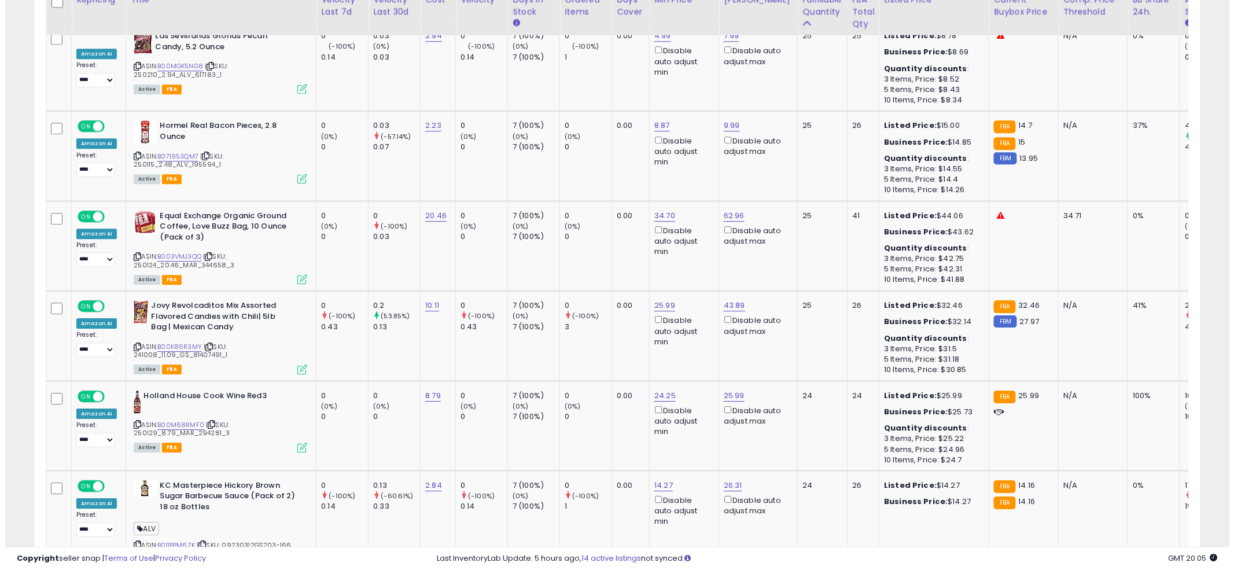
scroll to position [1310, 0]
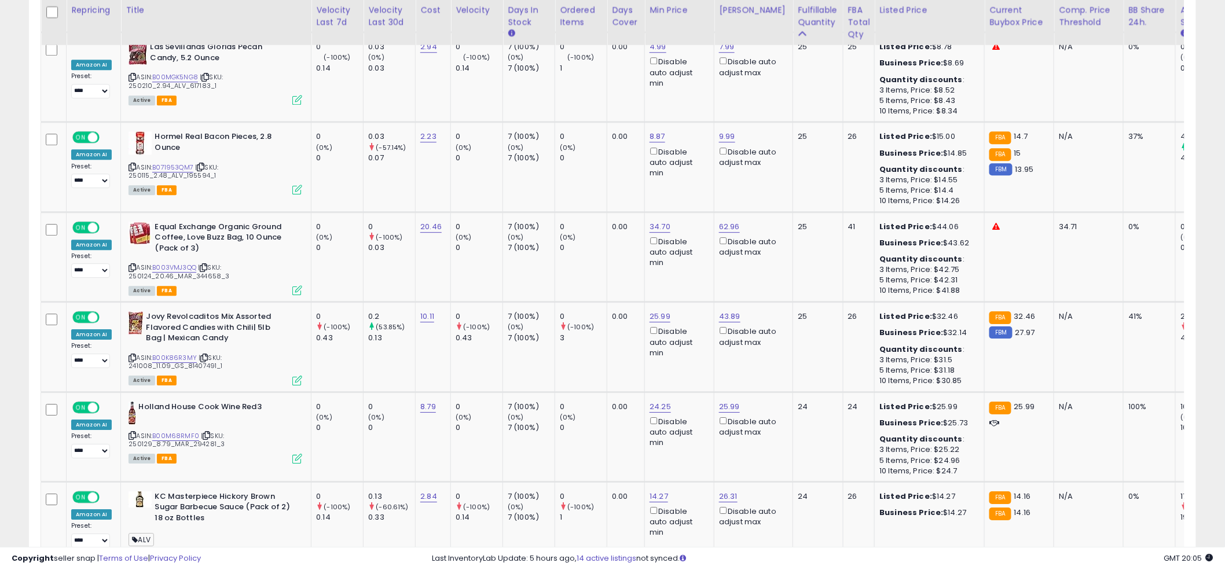
click at [8, 231] on div "**********" at bounding box center [612, 240] width 1213 height 3002
click at [167, 353] on link "B00K86R3MY" at bounding box center [174, 358] width 45 height 10
click at [296, 376] on icon at bounding box center [297, 381] width 10 height 10
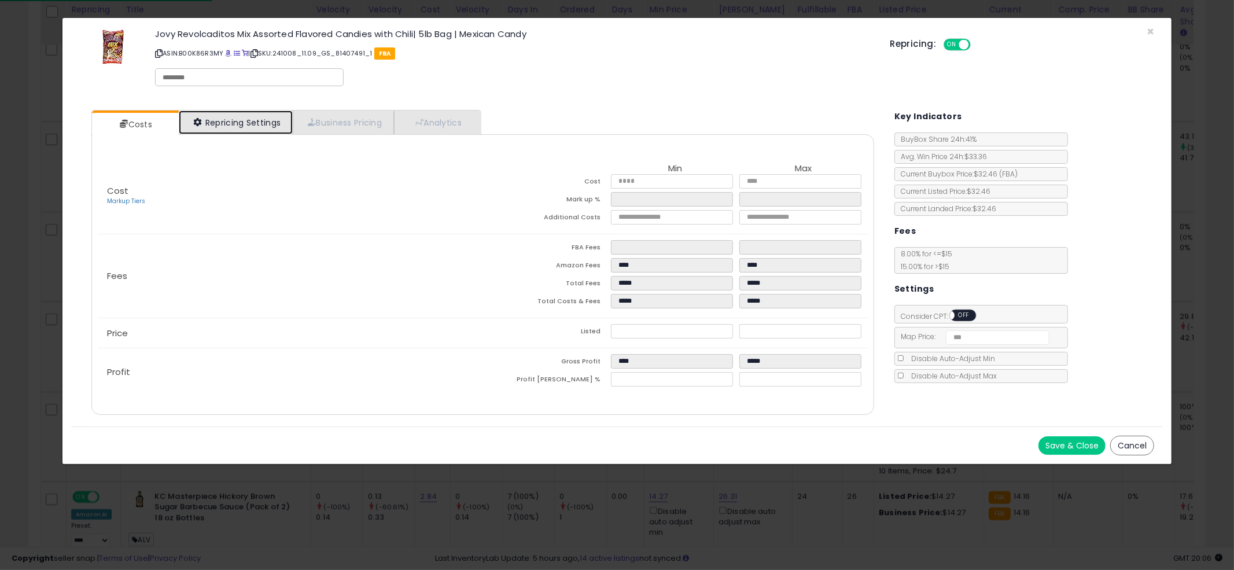
click at [265, 129] on link "Repricing Settings" at bounding box center [236, 123] width 115 height 24
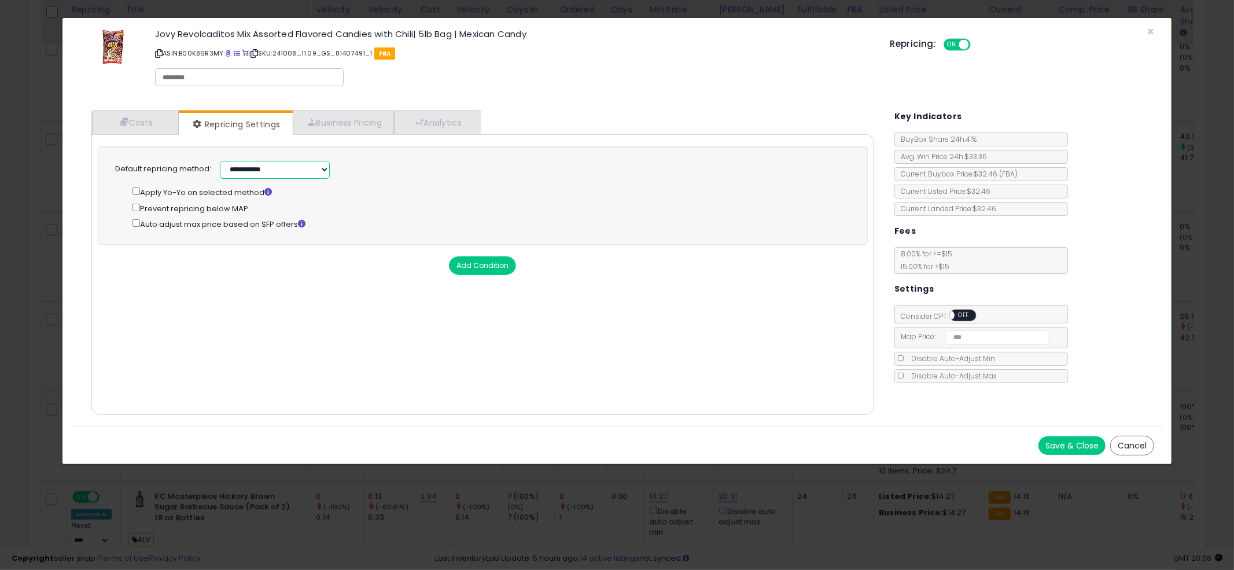
click at [288, 168] on select "**********" at bounding box center [275, 170] width 110 height 18
select select "******"
click at [220, 161] on select "**********" at bounding box center [275, 170] width 110 height 18
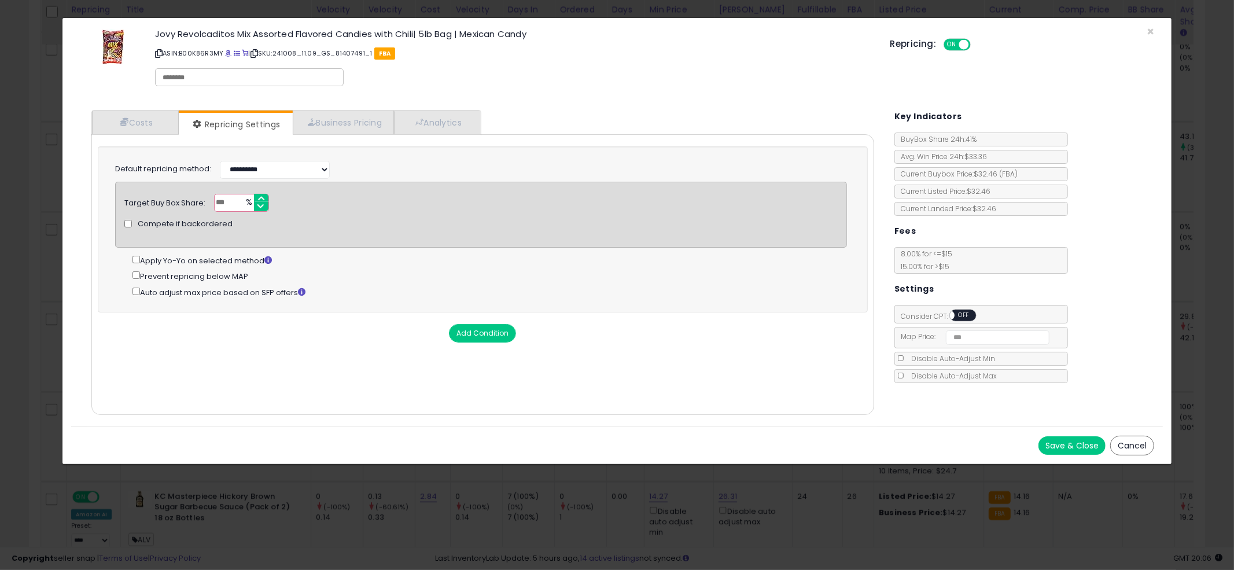
drag, startPoint x: 231, startPoint y: 200, endPoint x: 208, endPoint y: 200, distance: 22.6
click at [208, 200] on div "Target Buy Box Share: *** % Compete if backordered" at bounding box center [481, 203] width 731 height 18
type input "**"
click at [1056, 439] on button "Save & Close" at bounding box center [1072, 445] width 67 height 19
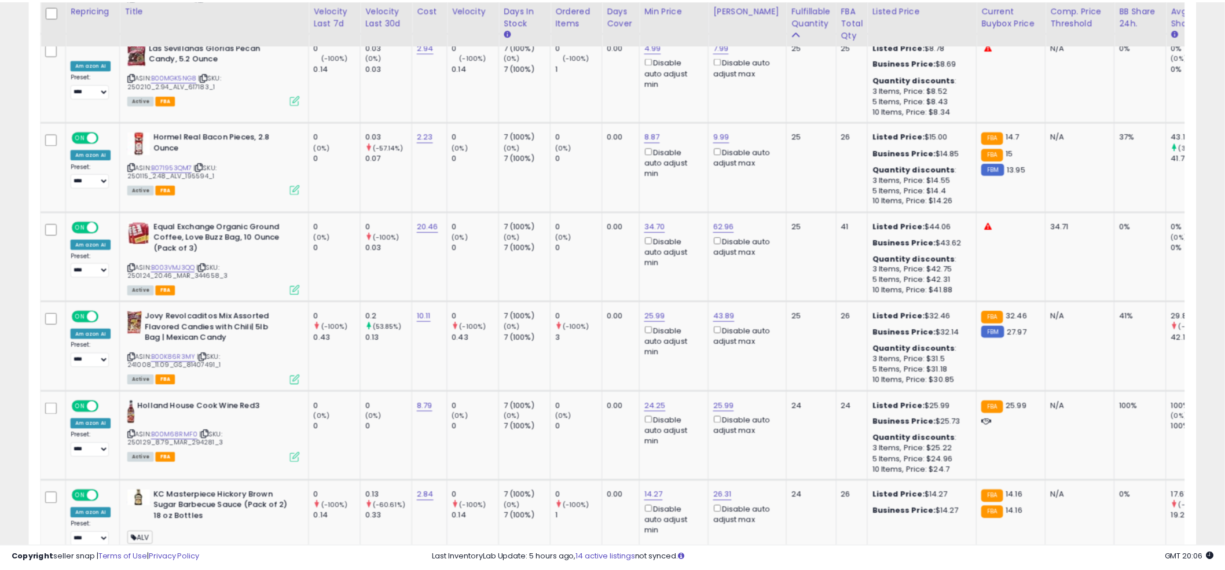
scroll to position [578517, 578076]
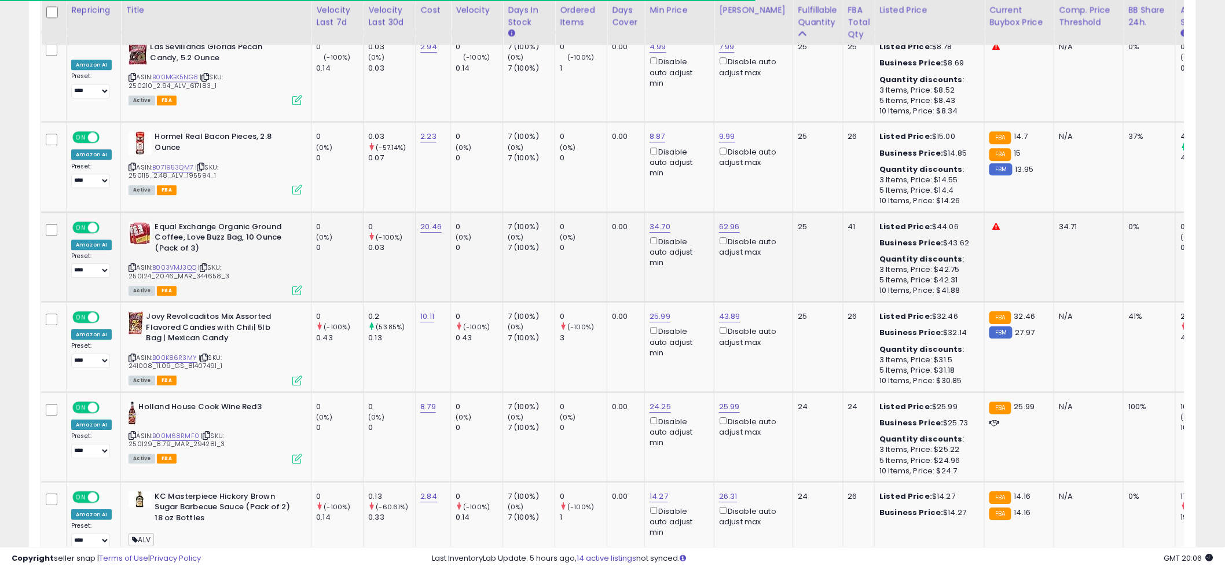
click at [596, 249] on td "0 (0%) 0" at bounding box center [581, 257] width 52 height 90
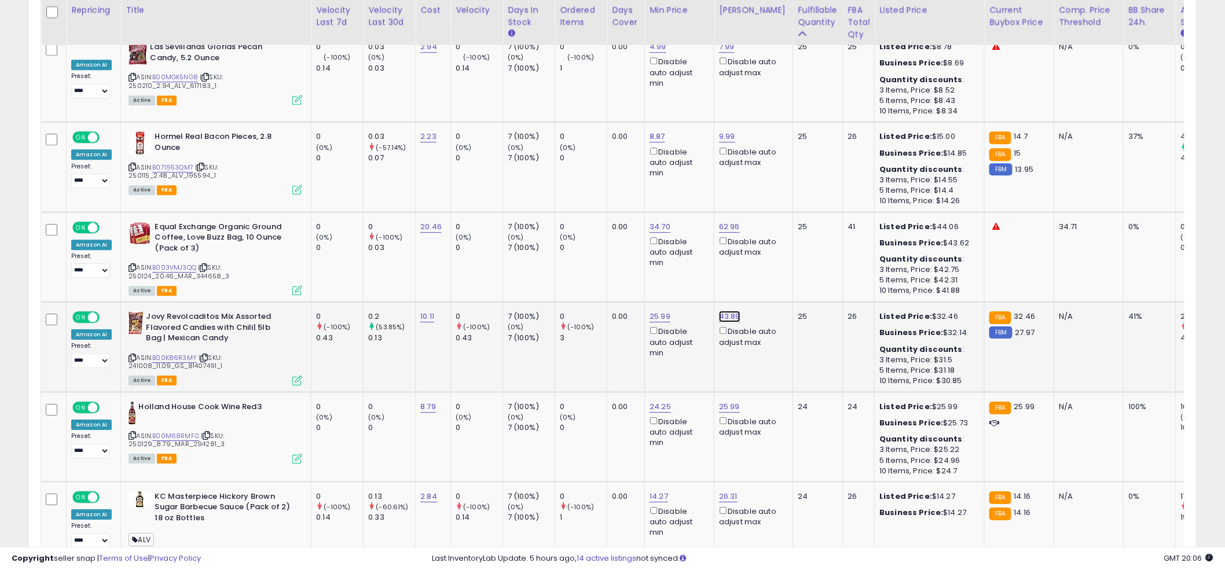
click at [700, 265] on input "*****" at bounding box center [696, 262] width 103 height 20
type input "****"
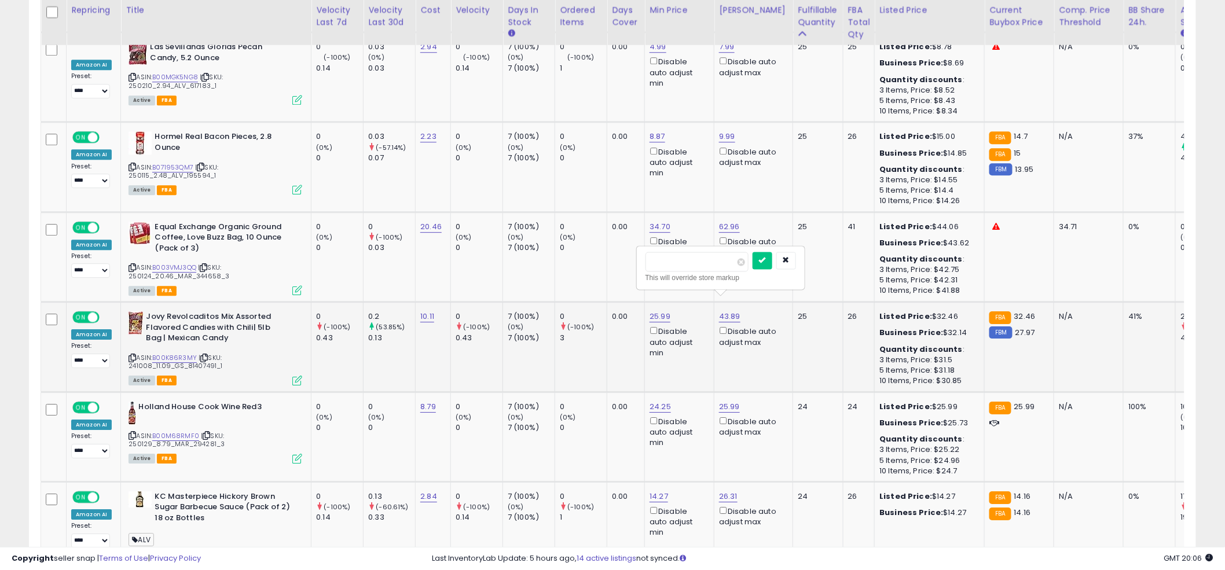
click button "submit" at bounding box center [762, 260] width 20 height 17
click at [686, 249] on div "Disable auto adjust min" at bounding box center [677, 252] width 56 height 34
drag, startPoint x: 641, startPoint y: 261, endPoint x: 607, endPoint y: 260, distance: 34.2
click at [607, 260] on tbody "**********" at bounding box center [772, 512] width 1462 height 2313
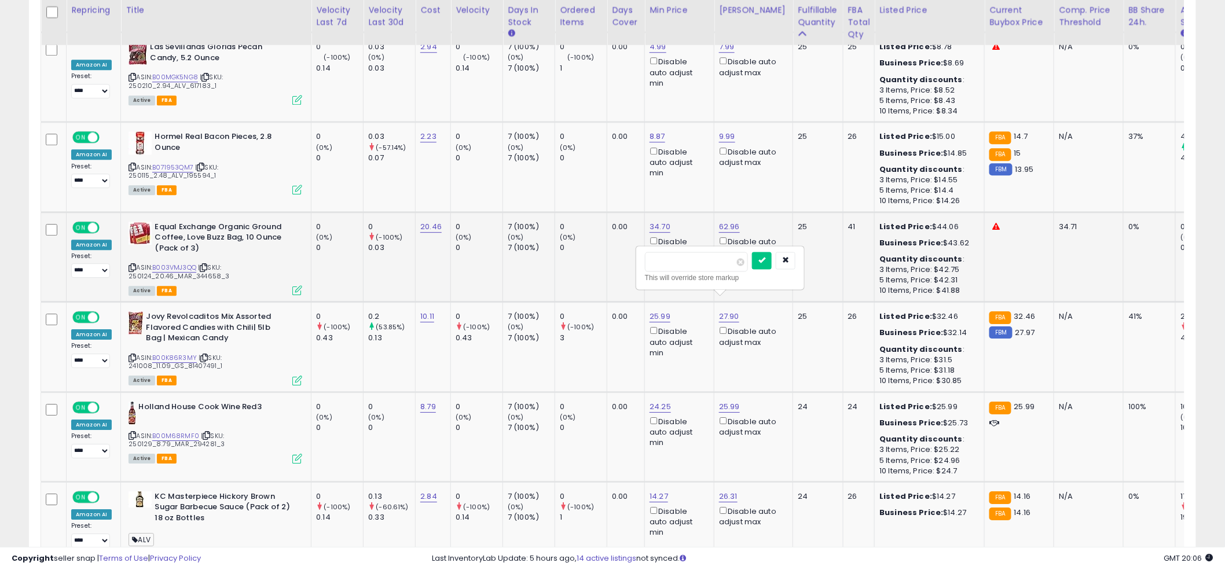
type input "*****"
click button "submit" at bounding box center [762, 260] width 20 height 17
click at [586, 241] on td "0 (0%) 0" at bounding box center [581, 257] width 52 height 90
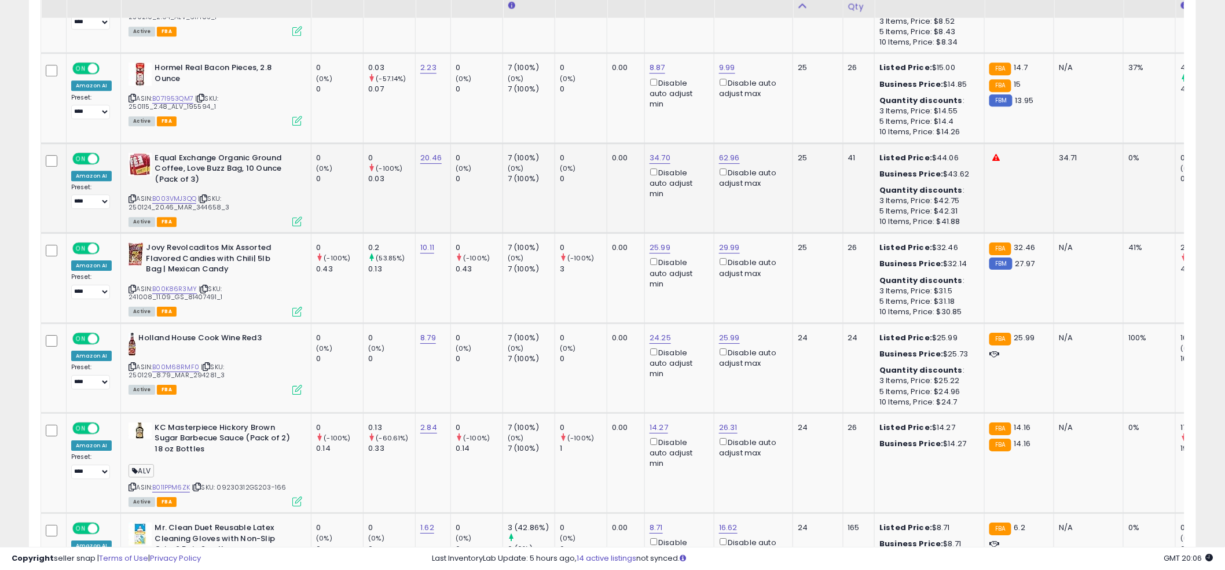
scroll to position [1401, 0]
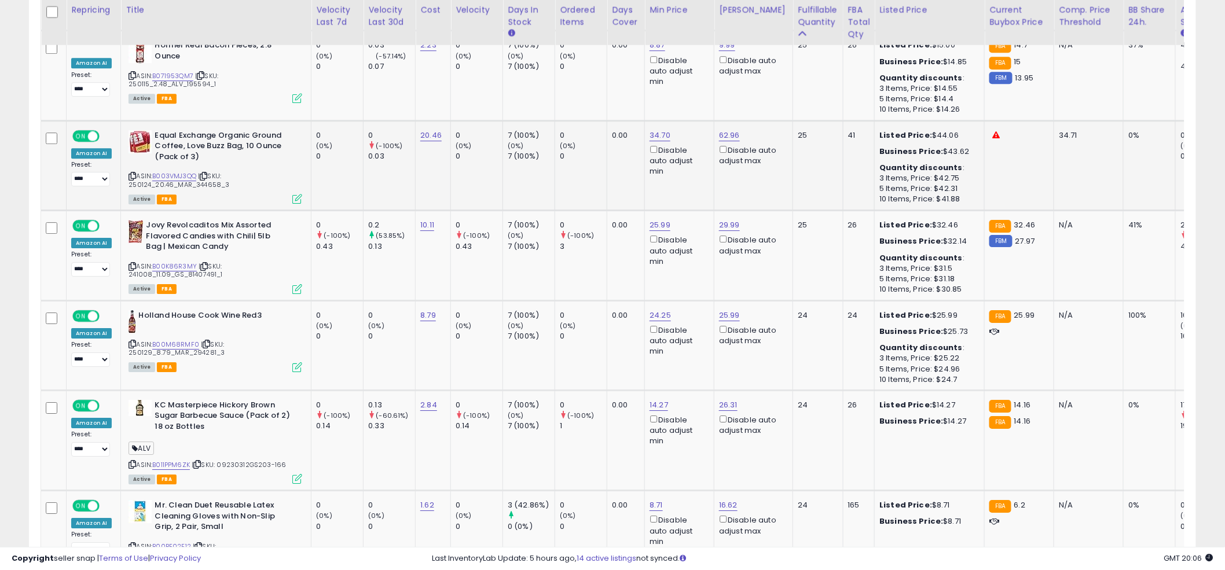
click at [588, 262] on td "0 (-100%) 3" at bounding box center [581, 256] width 52 height 90
click at [596, 260] on td "0 (-100%) 3" at bounding box center [581, 256] width 52 height 90
click at [177, 340] on link "B00M68RMF0" at bounding box center [175, 345] width 47 height 10
click at [585, 334] on td "0 (0%) 0" at bounding box center [581, 345] width 52 height 90
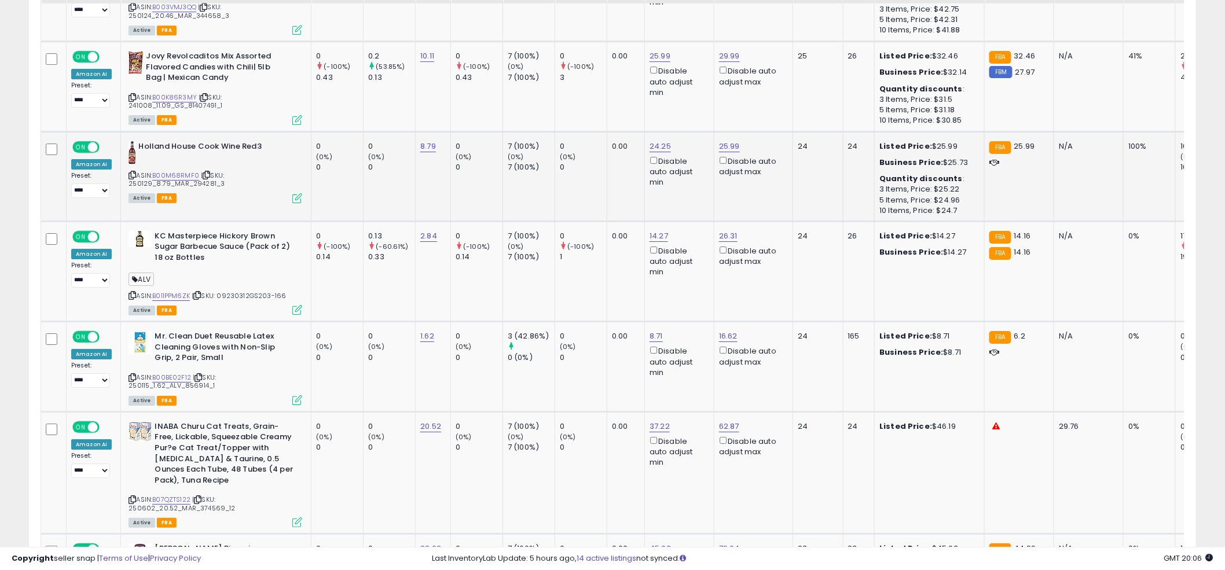
scroll to position [1583, 0]
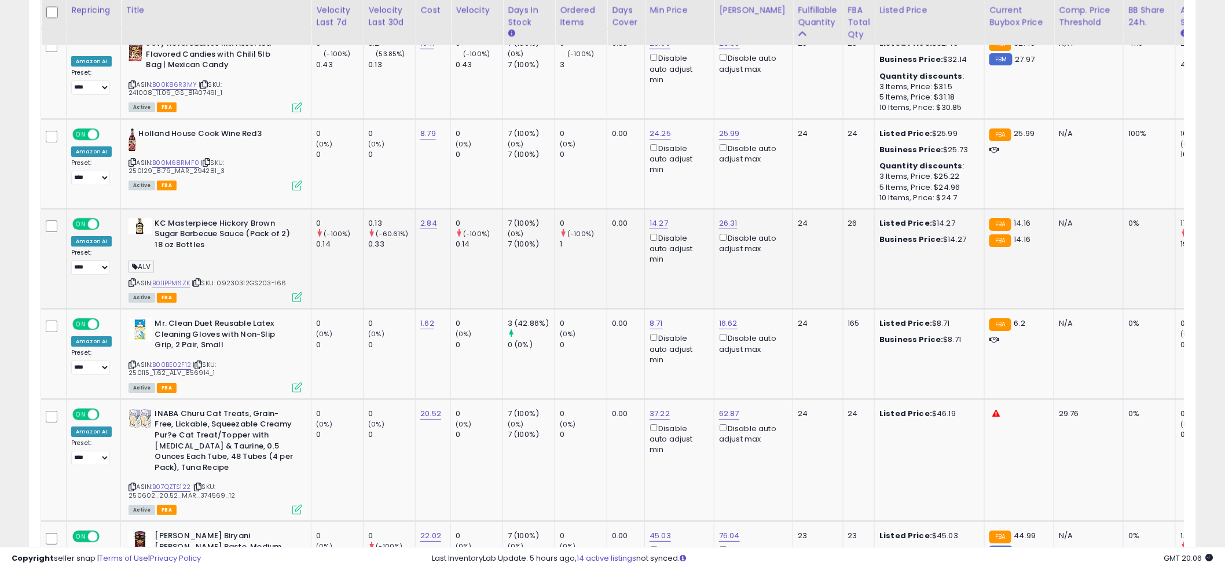
click at [578, 254] on td "0 (-100%) 1" at bounding box center [581, 258] width 52 height 100
type input "**"
click button "submit" at bounding box center [691, 166] width 20 height 17
click at [646, 222] on td "14.00 Disable auto adjust min" at bounding box center [679, 258] width 69 height 100
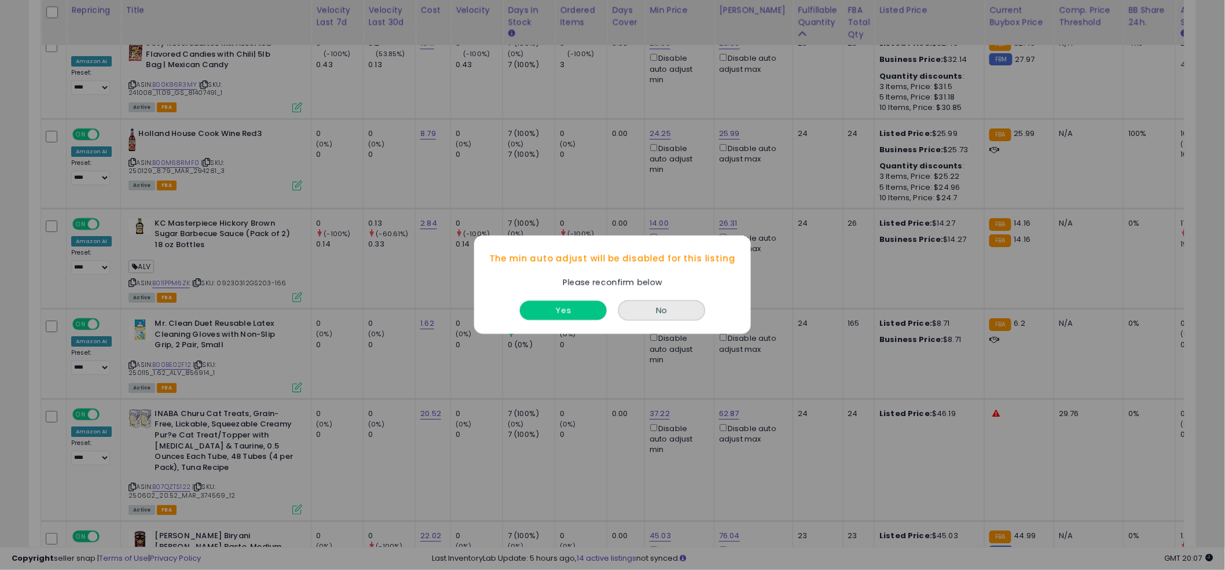
click at [559, 307] on button "Yes" at bounding box center [563, 311] width 87 height 19
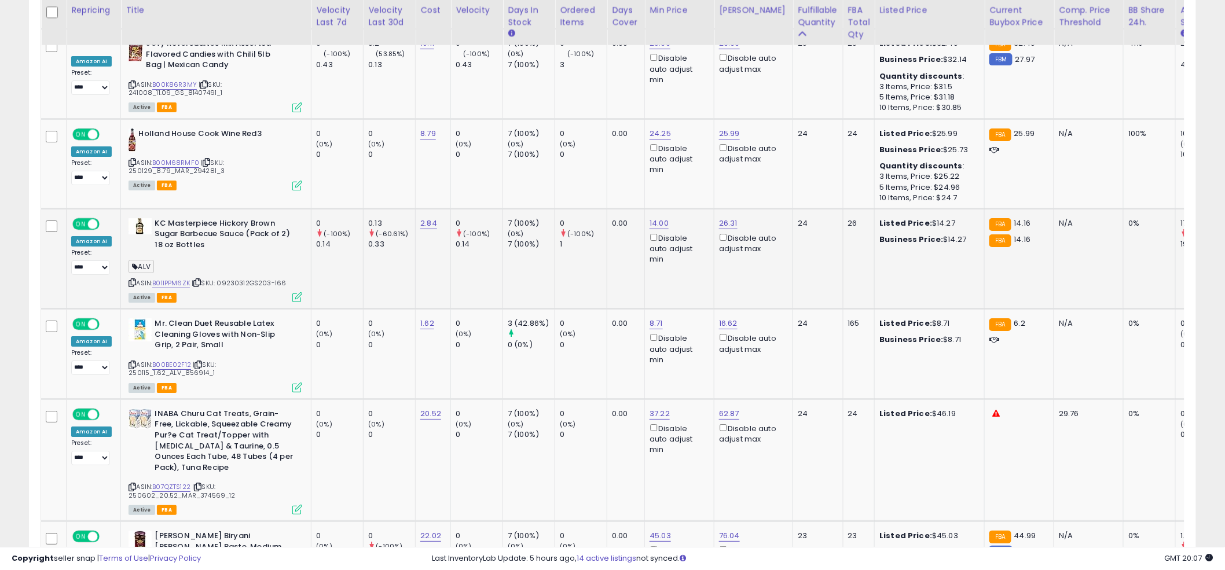
click at [597, 271] on td "0 (-100%) 1" at bounding box center [581, 258] width 52 height 100
drag, startPoint x: 629, startPoint y: 271, endPoint x: 480, endPoint y: 240, distance: 152.0
click at [491, 249] on tbody "**********" at bounding box center [772, 239] width 1462 height 2313
type input "*"
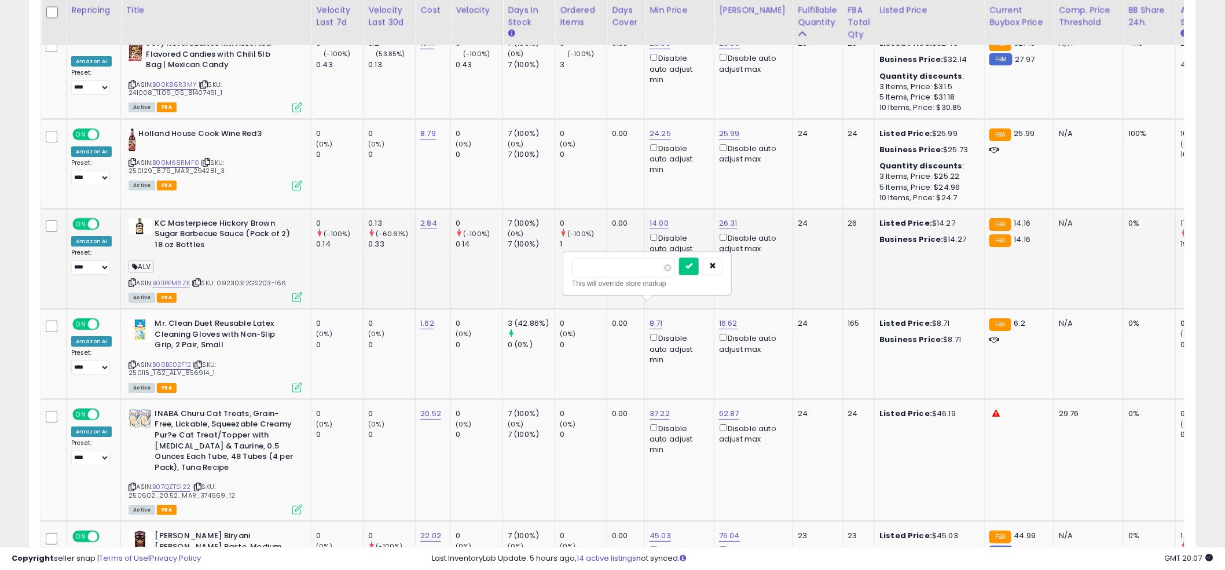
click button "submit" at bounding box center [689, 266] width 20 height 17
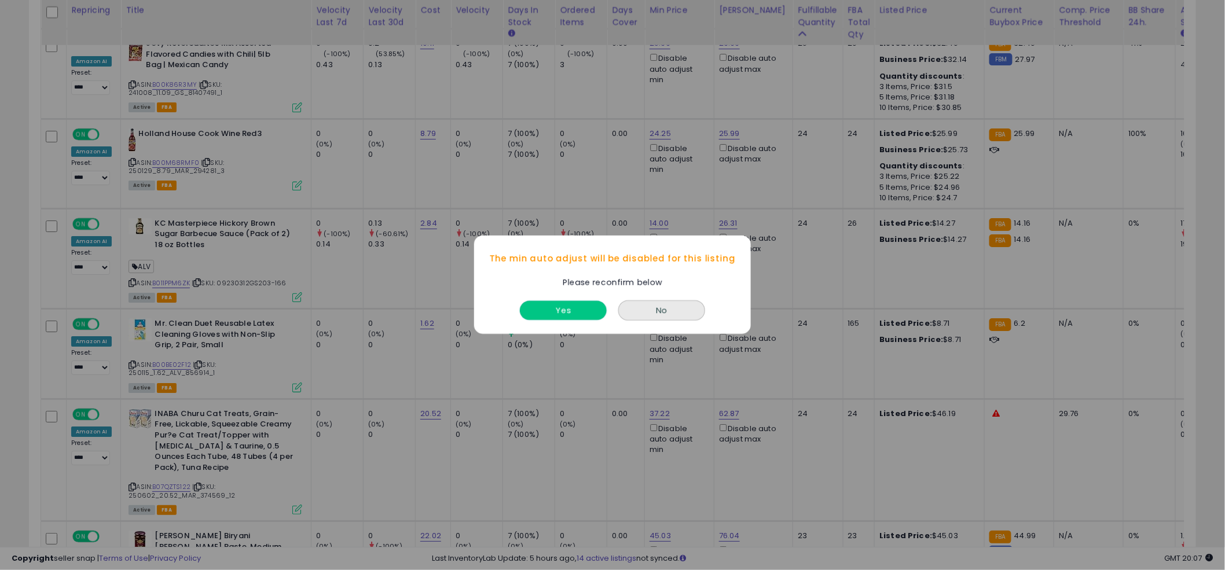
click at [540, 313] on button "Yes" at bounding box center [563, 311] width 87 height 19
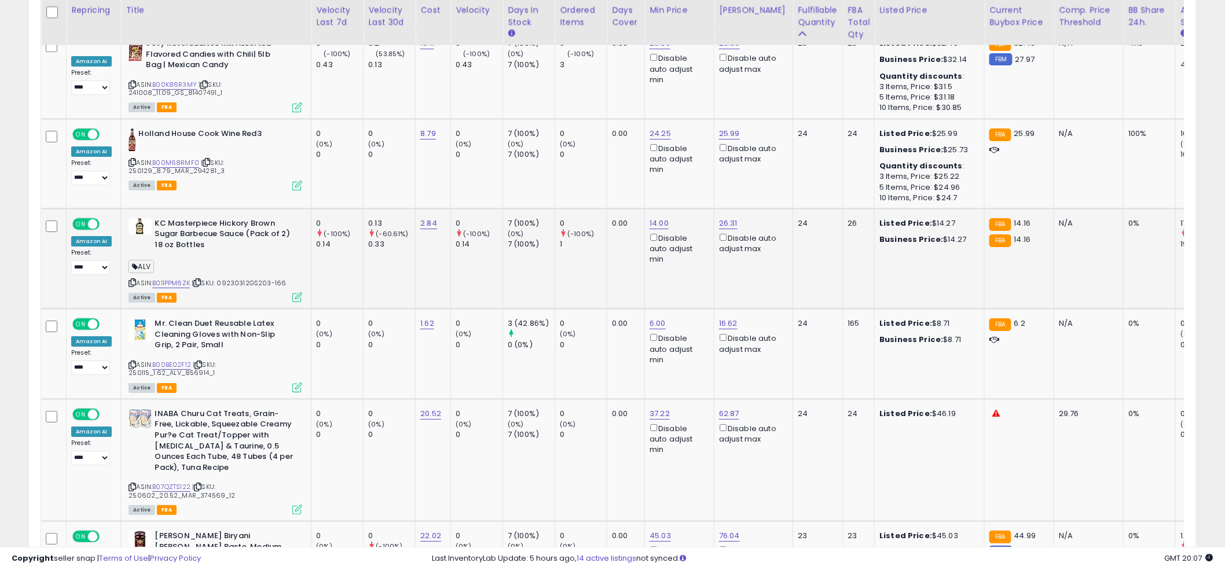
click at [590, 267] on td "0 (-100%) 1" at bounding box center [581, 258] width 52 height 100
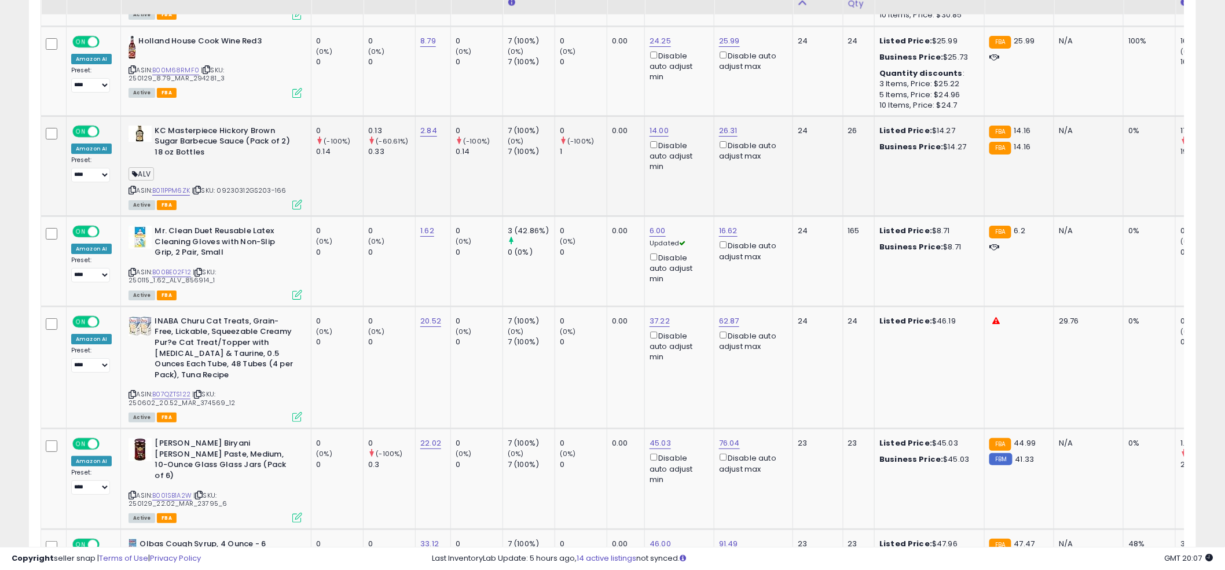
scroll to position [1691, 0]
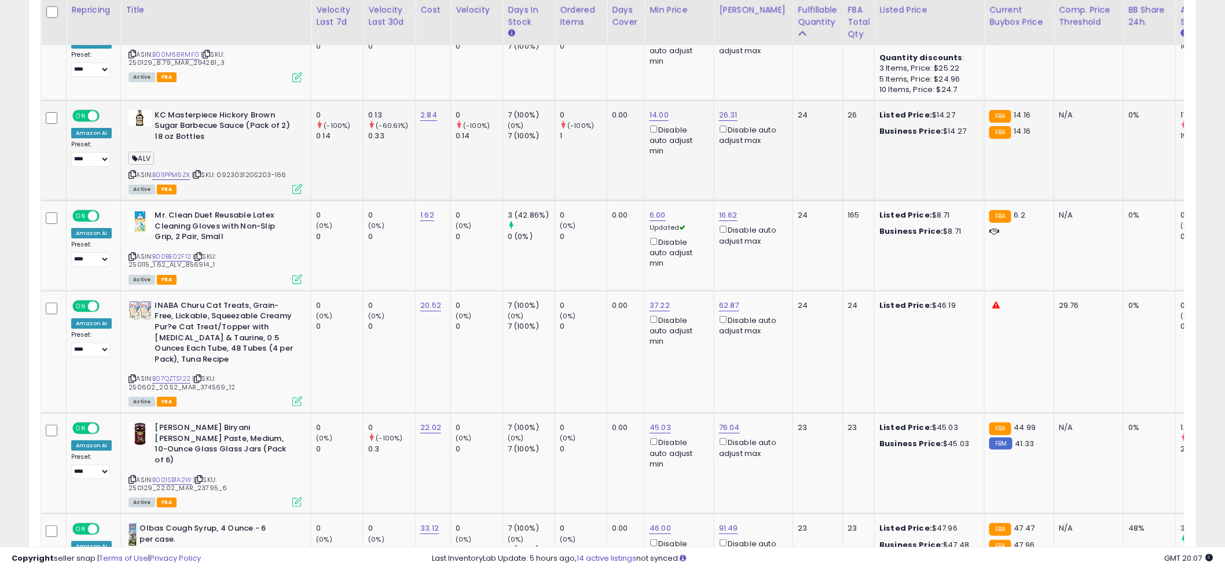
click at [590, 266] on td "0 (0%) 0" at bounding box center [581, 246] width 52 height 90
click at [630, 261] on div "This will override store markup" at bounding box center [650, 265] width 150 height 12
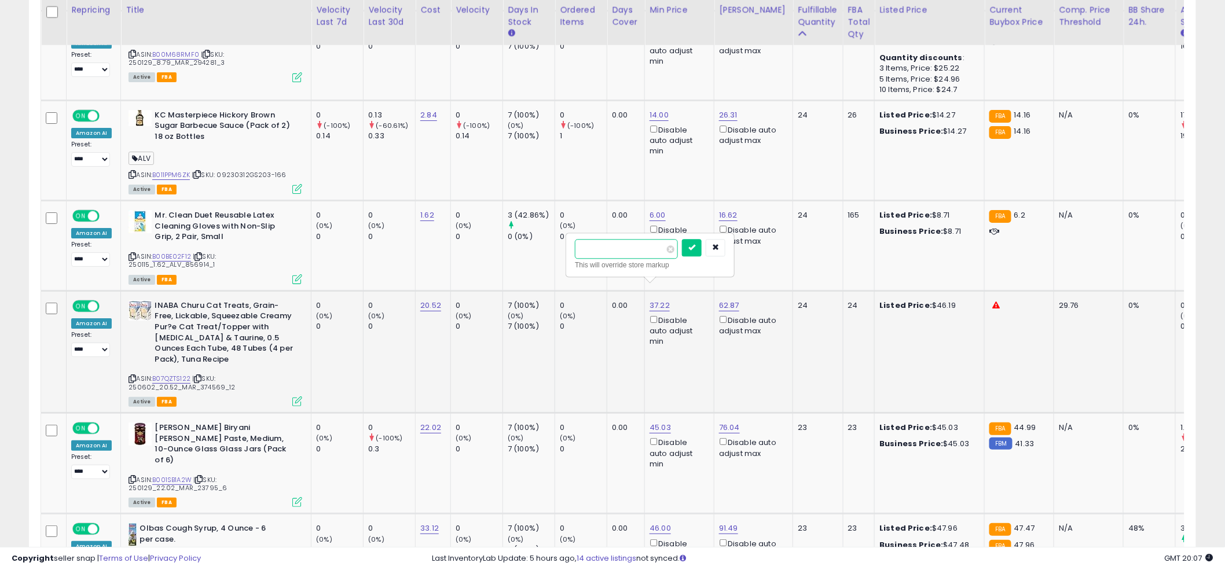
click at [627, 255] on input "*****" at bounding box center [626, 249] width 103 height 20
type input "**"
click button "submit" at bounding box center [692, 247] width 20 height 17
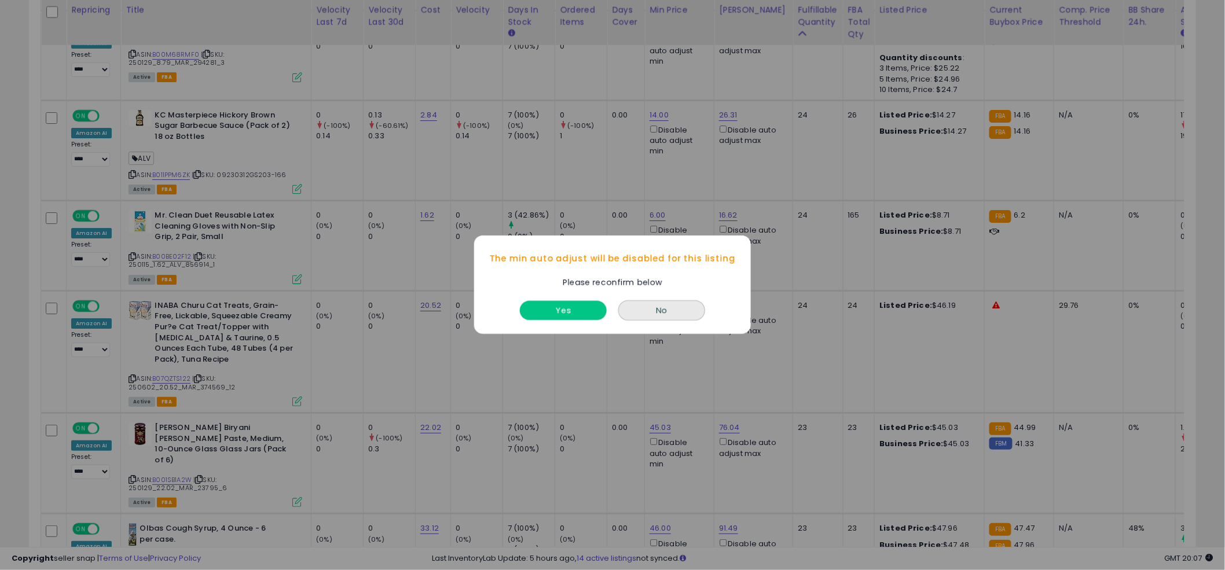
click at [556, 308] on button "Yes" at bounding box center [563, 311] width 87 height 19
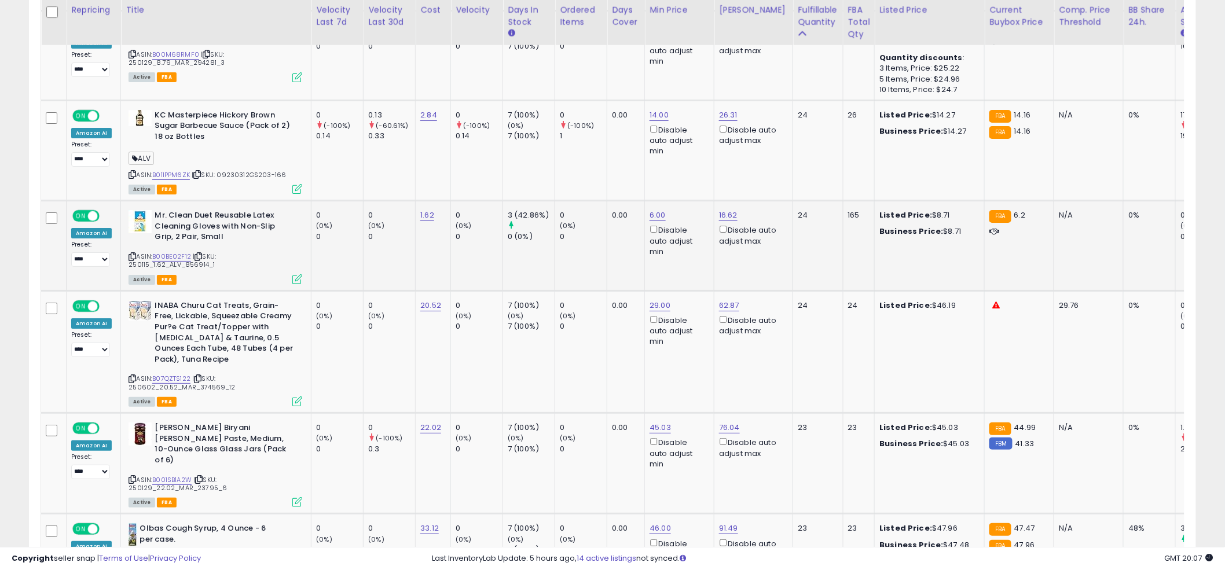
drag, startPoint x: 587, startPoint y: 263, endPoint x: 594, endPoint y: 258, distance: 8.8
click at [587, 263] on td "0 (0%) 0" at bounding box center [581, 246] width 52 height 90
drag, startPoint x: 629, startPoint y: 236, endPoint x: 609, endPoint y: 229, distance: 21.1
click at [619, 237] on td "0.00" at bounding box center [626, 246] width 38 height 90
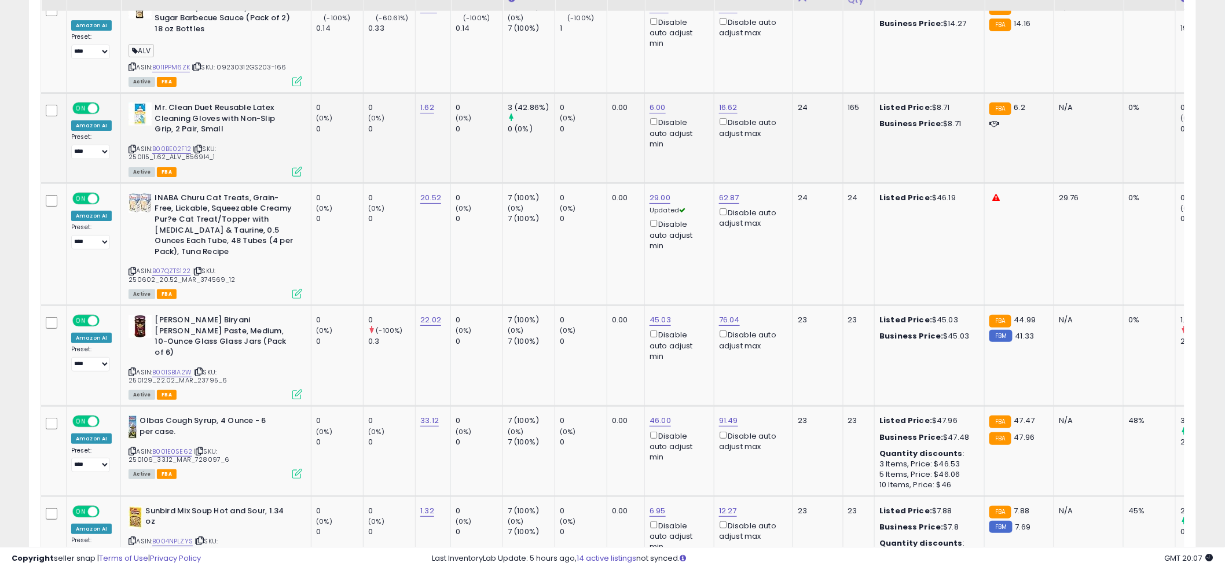
scroll to position [1800, 0]
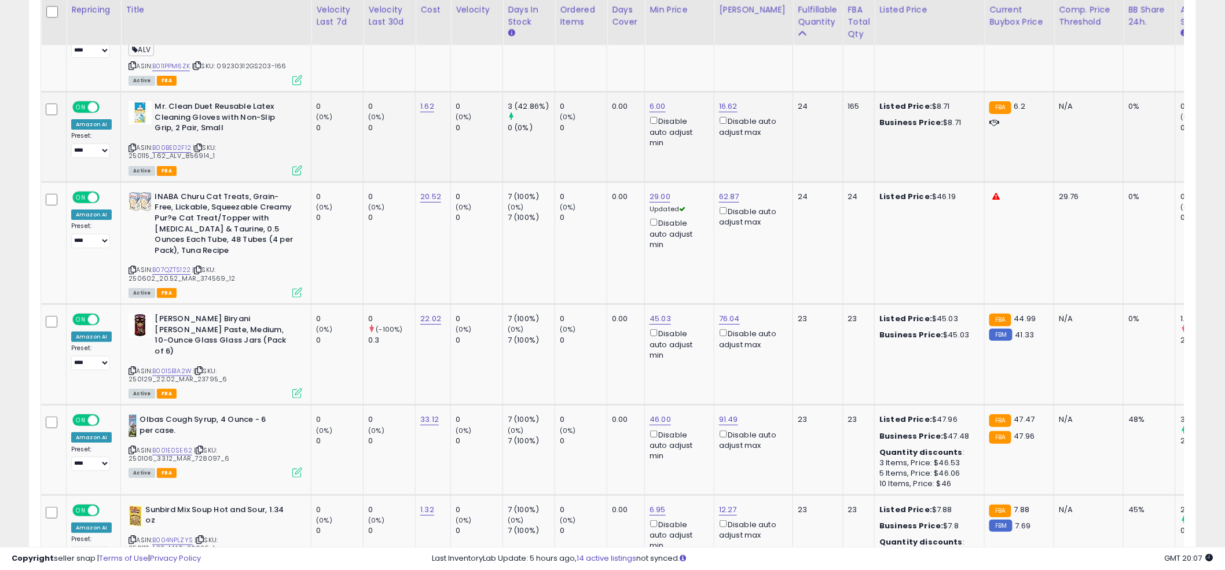
click at [609, 227] on td "0.00" at bounding box center [626, 243] width 38 height 122
type input "*"
type input "**"
click button "submit" at bounding box center [693, 249] width 20 height 17
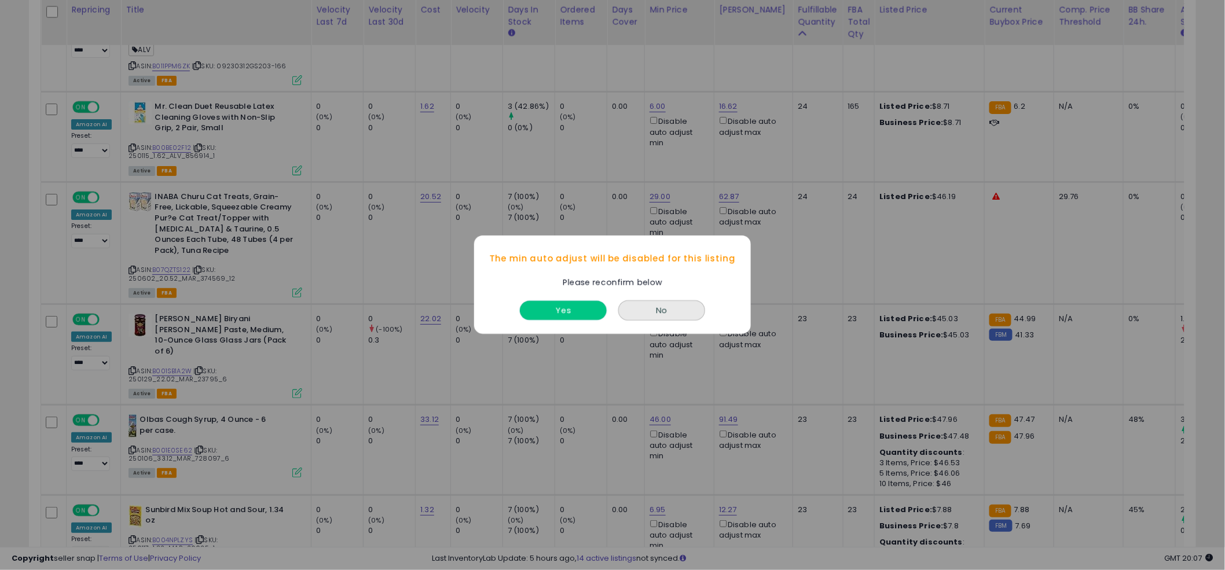
click at [579, 311] on button "Yes" at bounding box center [563, 311] width 87 height 19
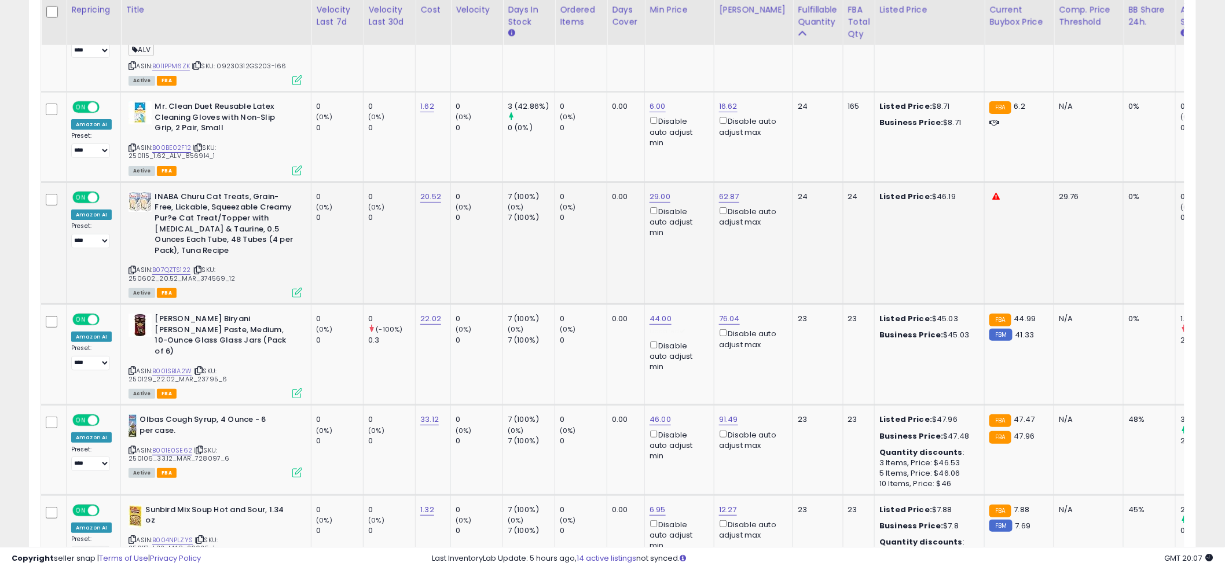
click at [620, 244] on td "0.00" at bounding box center [626, 243] width 38 height 122
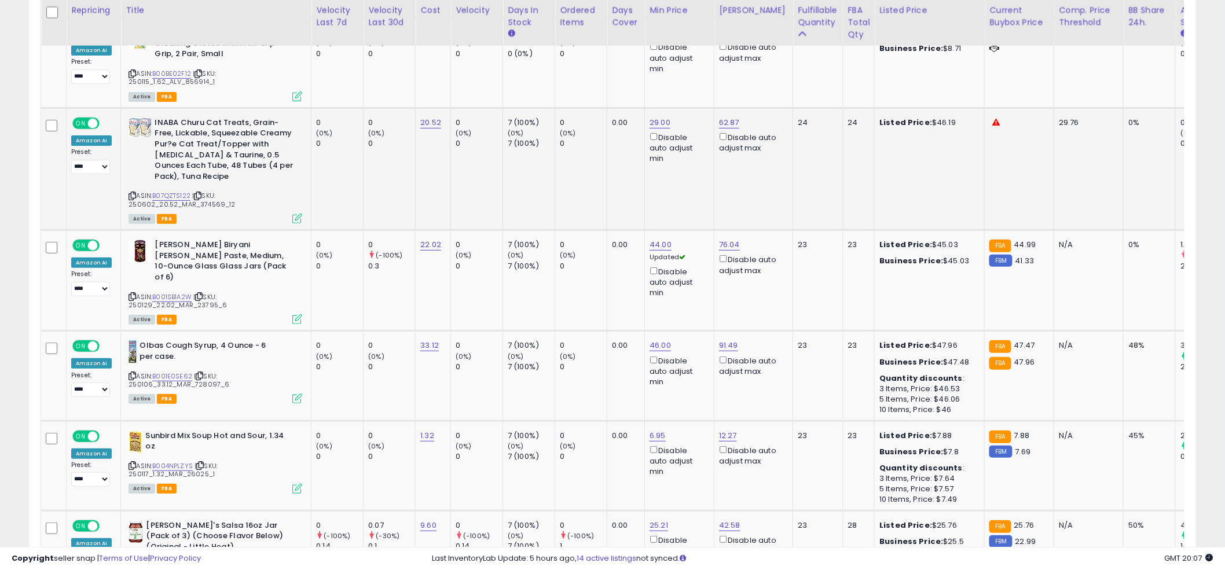
click at [617, 244] on td "0.00" at bounding box center [626, 280] width 38 height 101
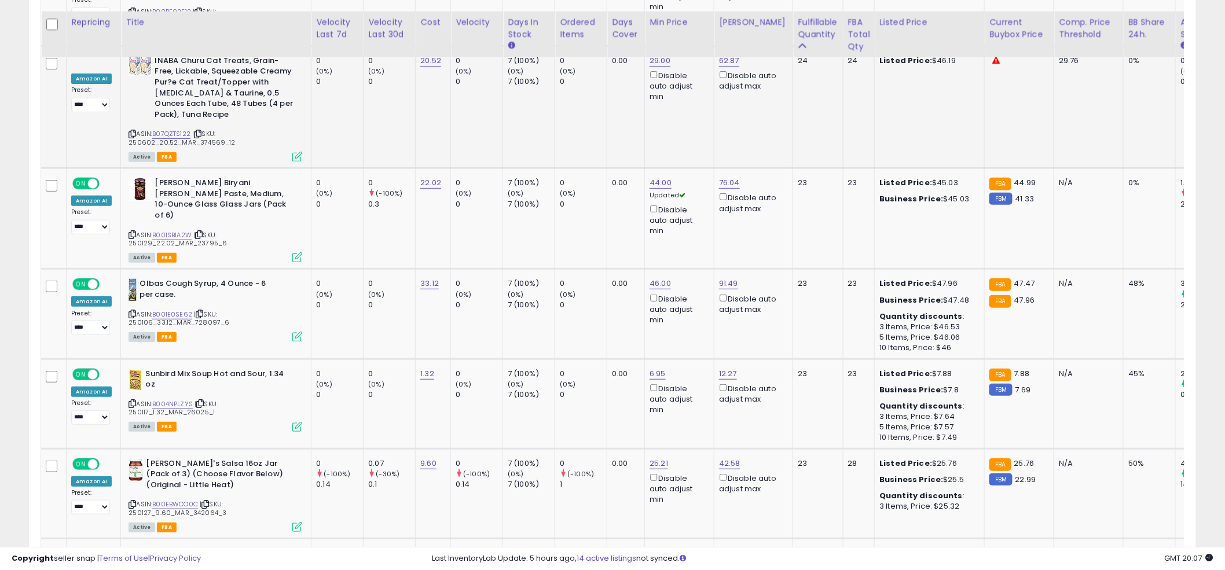
scroll to position [1949, 0]
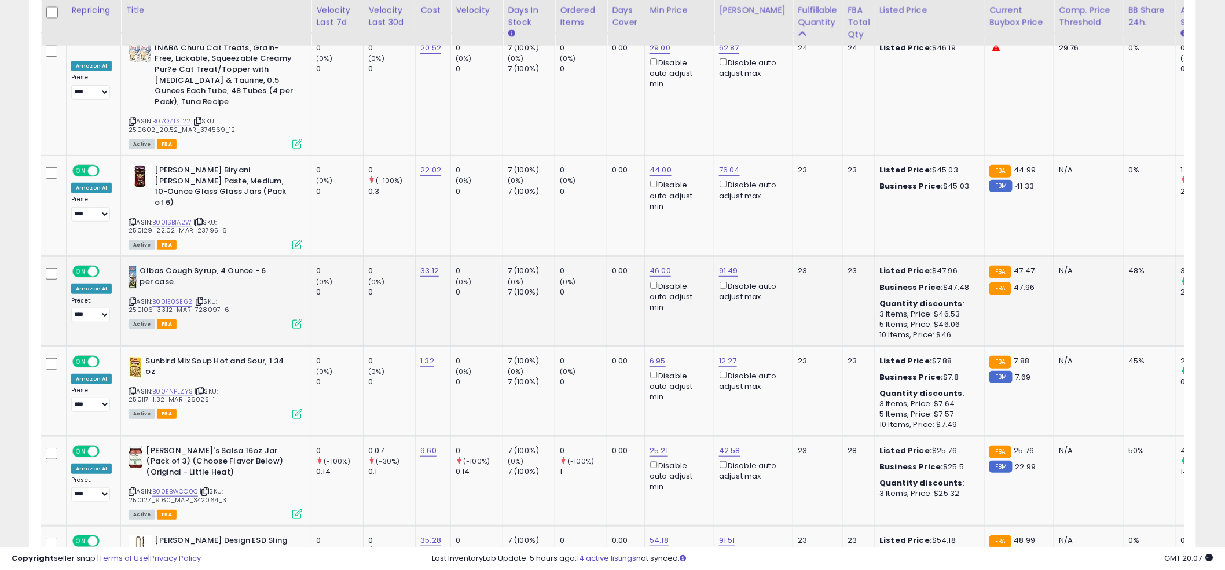
click at [624, 266] on td "0.00" at bounding box center [626, 301] width 38 height 90
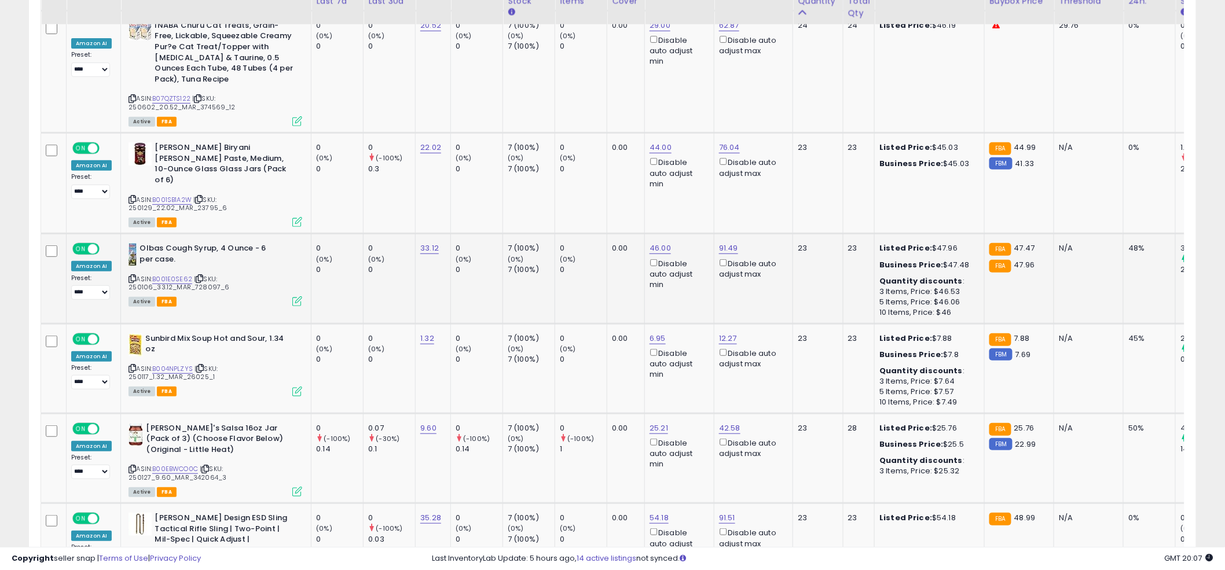
scroll to position [1993, 0]
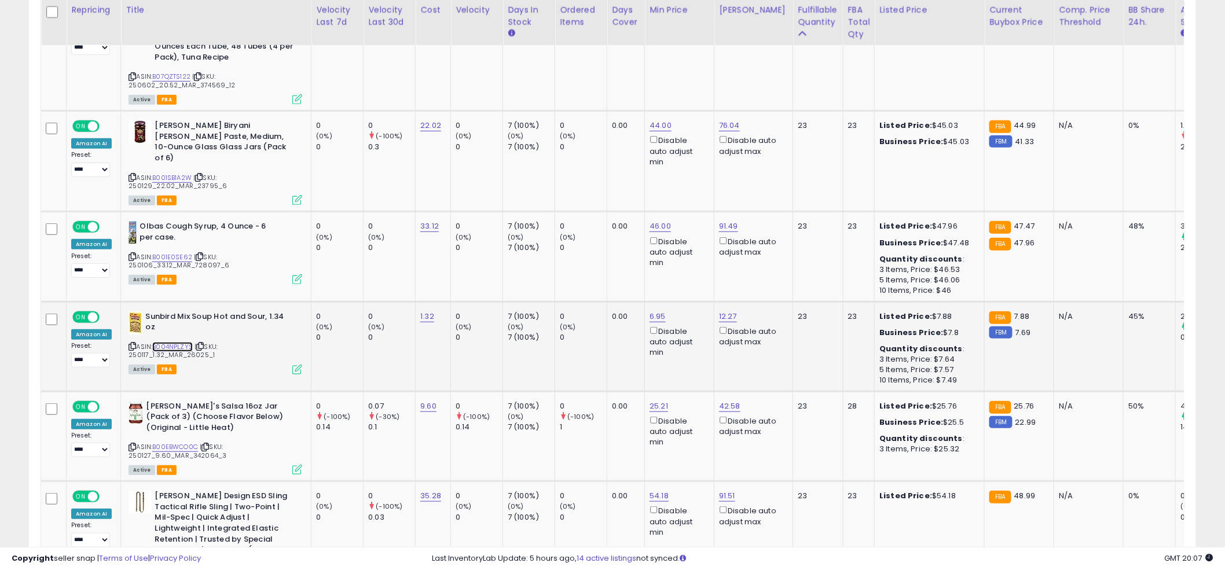
click at [165, 342] on link "B004NPLZYS" at bounding box center [172, 347] width 41 height 10
click at [585, 235] on td "0 (0%) 0" at bounding box center [581, 257] width 52 height 90
click at [685, 240] on input "*****" at bounding box center [695, 237] width 103 height 20
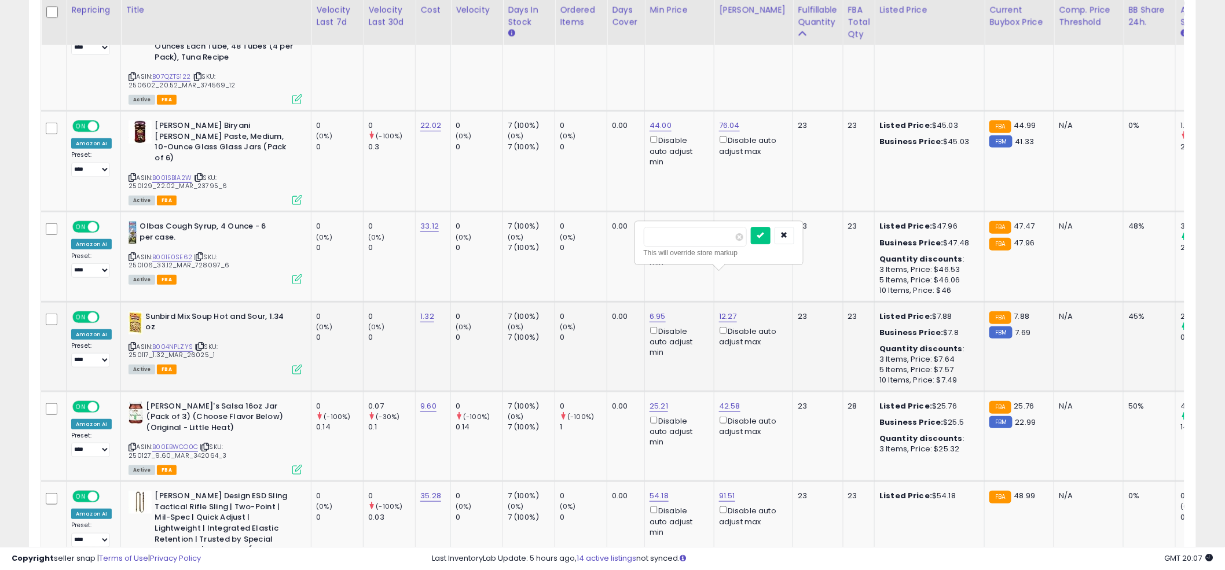
click at [685, 240] on input "*****" at bounding box center [695, 237] width 103 height 20
type input "****"
click button "submit" at bounding box center [761, 235] width 20 height 17
click at [596, 302] on td "0 (0%) 0" at bounding box center [581, 347] width 52 height 90
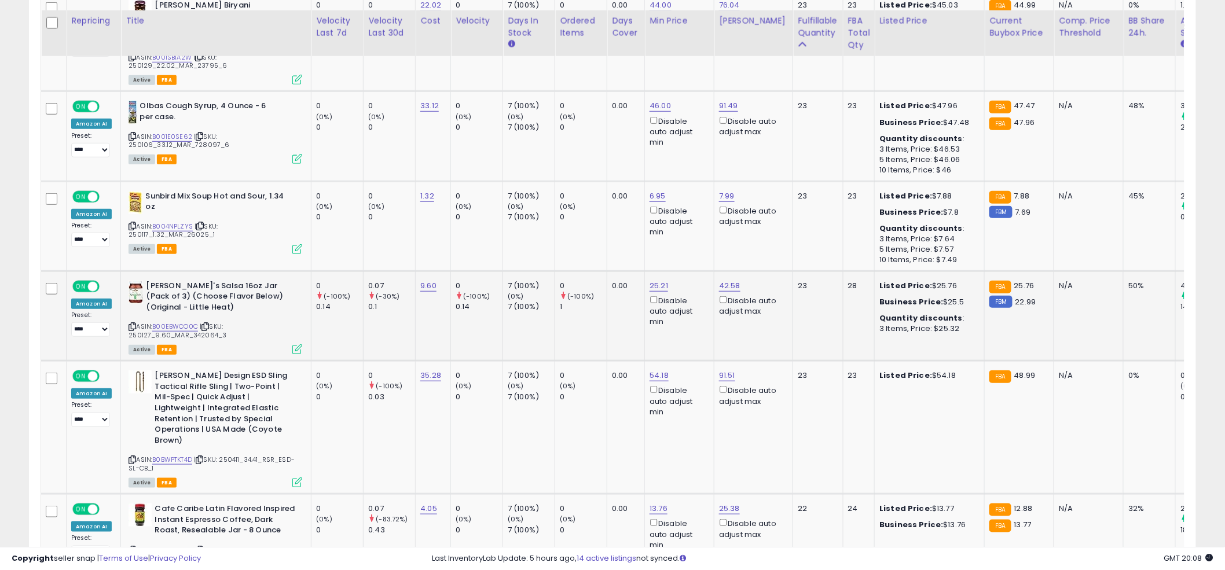
scroll to position [2125, 0]
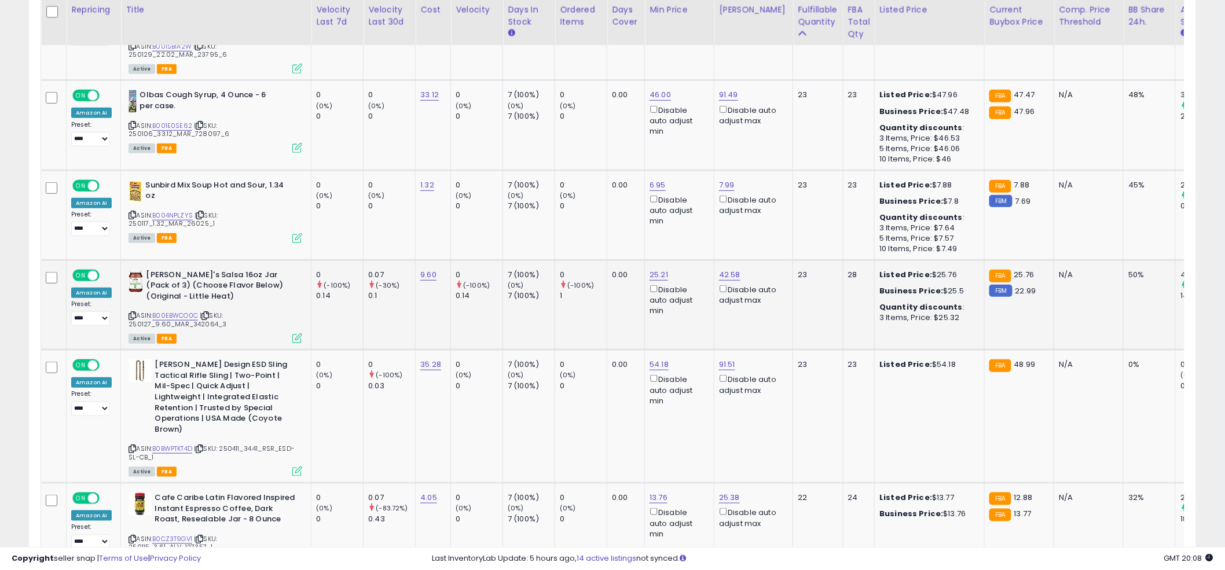
click at [613, 260] on td "0.00" at bounding box center [626, 305] width 38 height 90
click at [608, 266] on td "0.00" at bounding box center [626, 305] width 38 height 90
click at [623, 260] on td "0.00" at bounding box center [626, 305] width 38 height 90
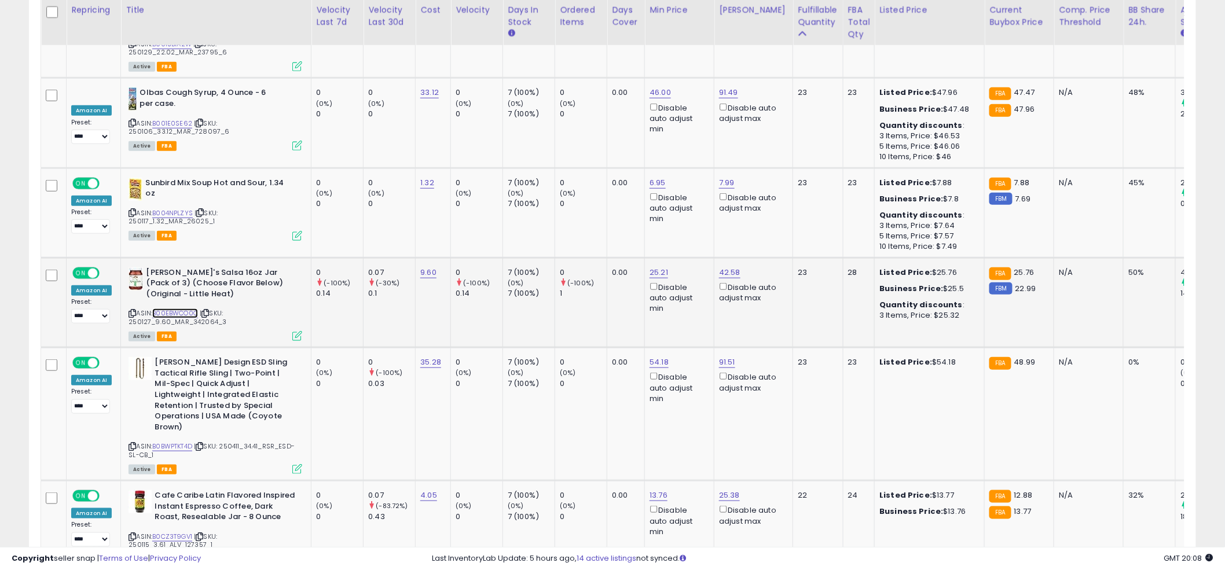
click at [167, 308] on link "B00EBWCO0C" at bounding box center [175, 313] width 46 height 10
click at [660, 348] on td "54.18 Disable auto adjust min" at bounding box center [679, 414] width 69 height 133
drag, startPoint x: 638, startPoint y: 278, endPoint x: 564, endPoint y: 275, distance: 74.1
click at [570, 277] on div "***** This will override store markup" at bounding box center [650, 288] width 167 height 42
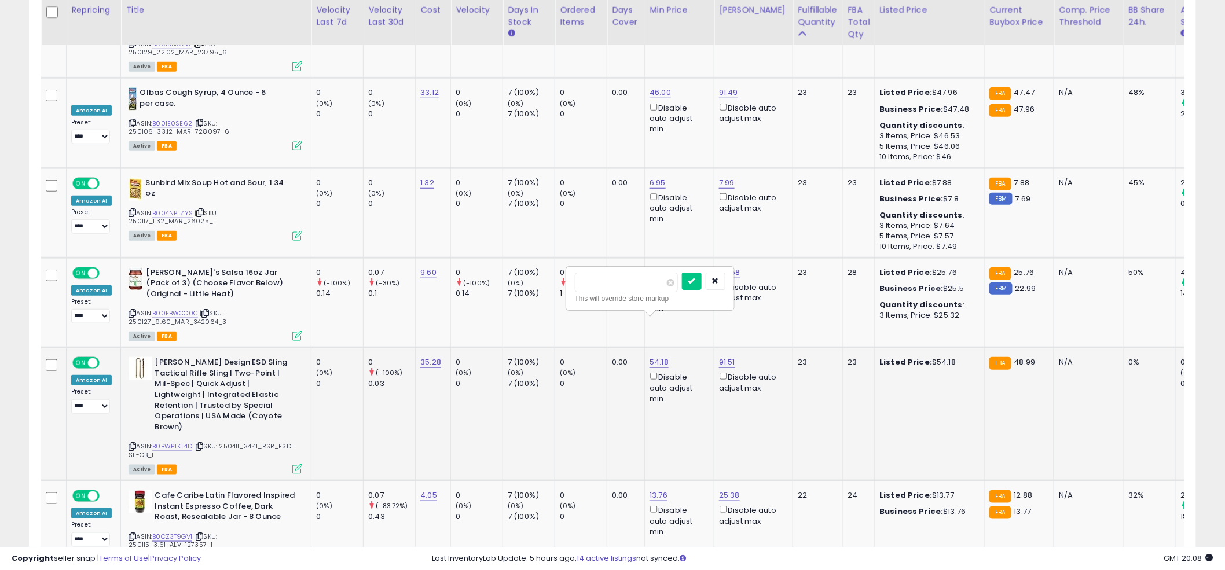
type input "****"
click button "submit" at bounding box center [692, 281] width 20 height 17
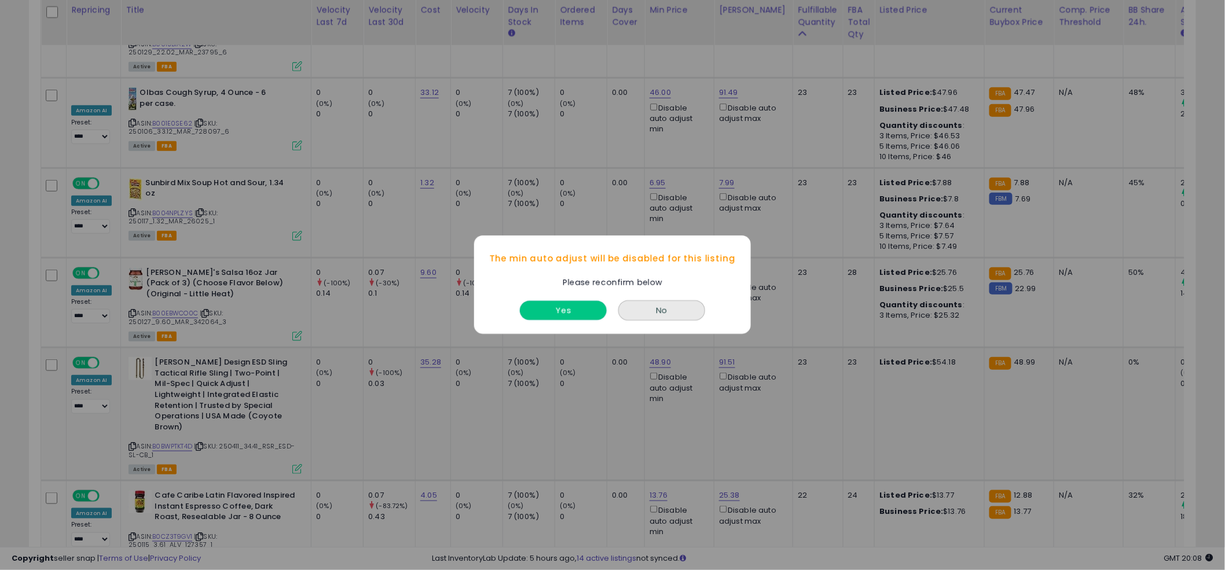
click at [563, 313] on button "Yes" at bounding box center [563, 311] width 87 height 19
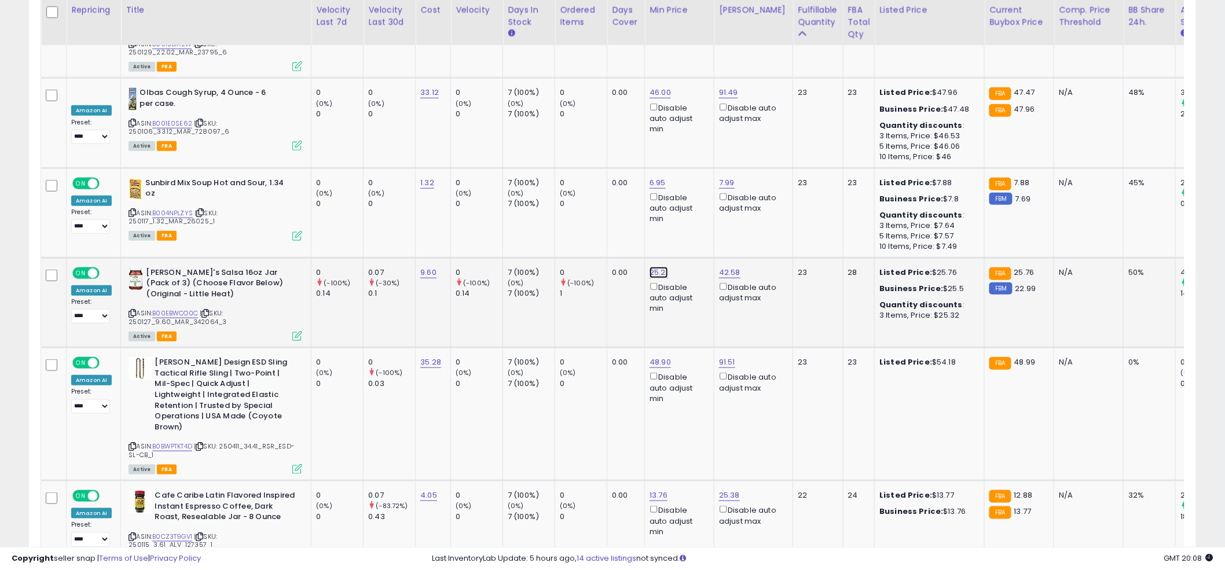
drag, startPoint x: 633, startPoint y: 194, endPoint x: 578, endPoint y: 168, distance: 61.4
type input "****"
click button "submit" at bounding box center [691, 191] width 20 height 17
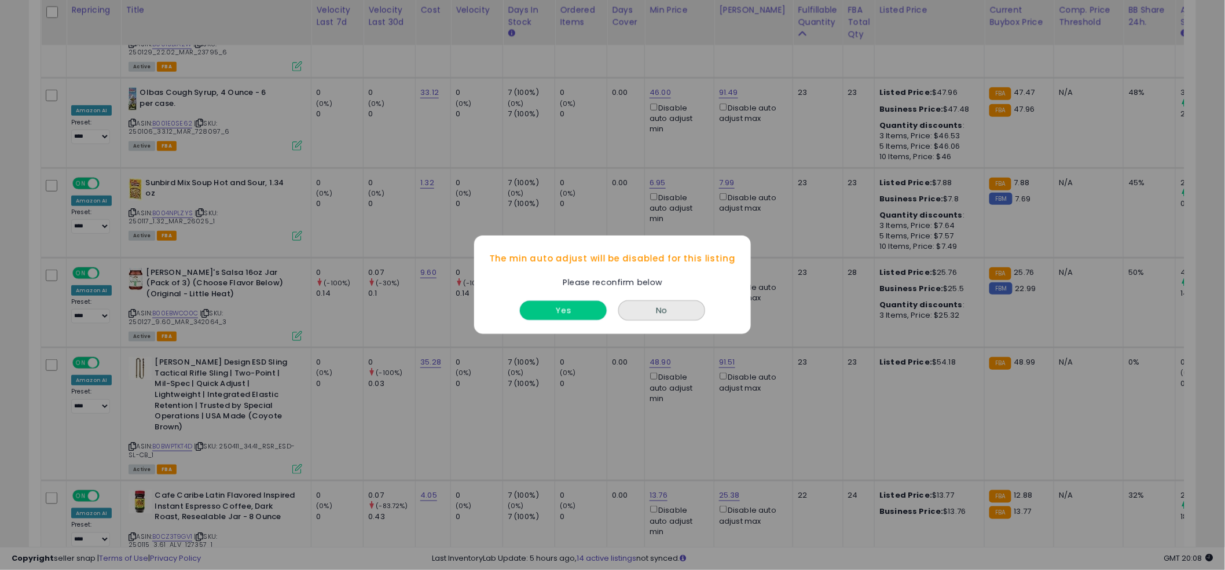
click at [538, 313] on button "Yes" at bounding box center [563, 311] width 87 height 19
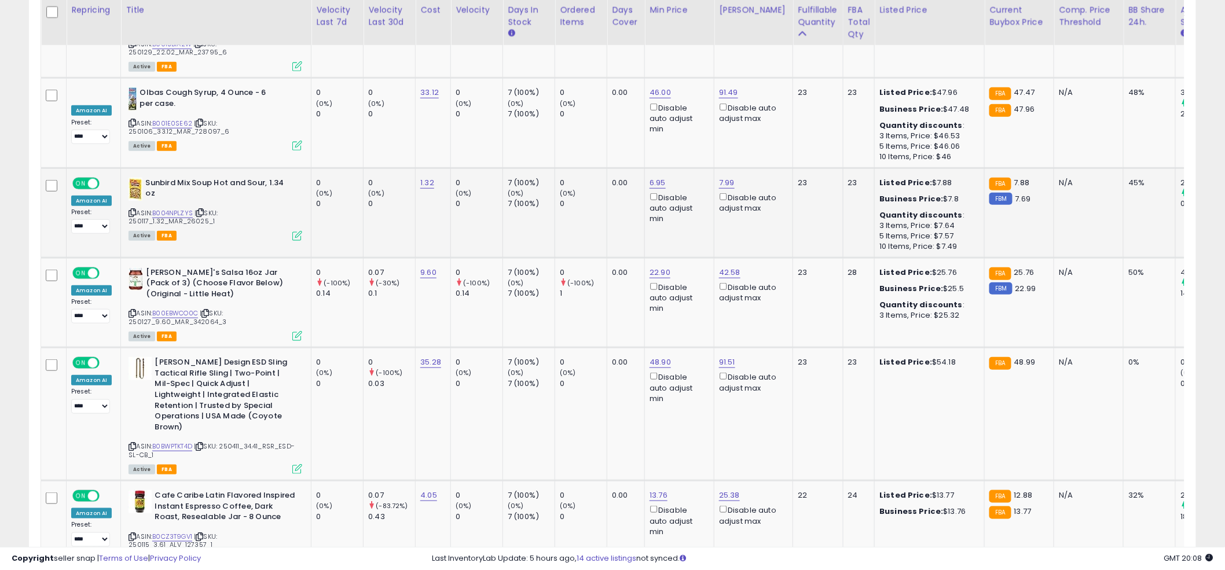
click at [614, 215] on td "0.00" at bounding box center [626, 213] width 38 height 90
click at [618, 196] on td "0.00" at bounding box center [626, 213] width 38 height 90
click at [556, 174] on td "0 (0%) 0" at bounding box center [581, 213] width 52 height 90
click at [607, 189] on td "0.00" at bounding box center [626, 213] width 38 height 90
click at [591, 192] on td "0 (0%) 0" at bounding box center [581, 213] width 52 height 90
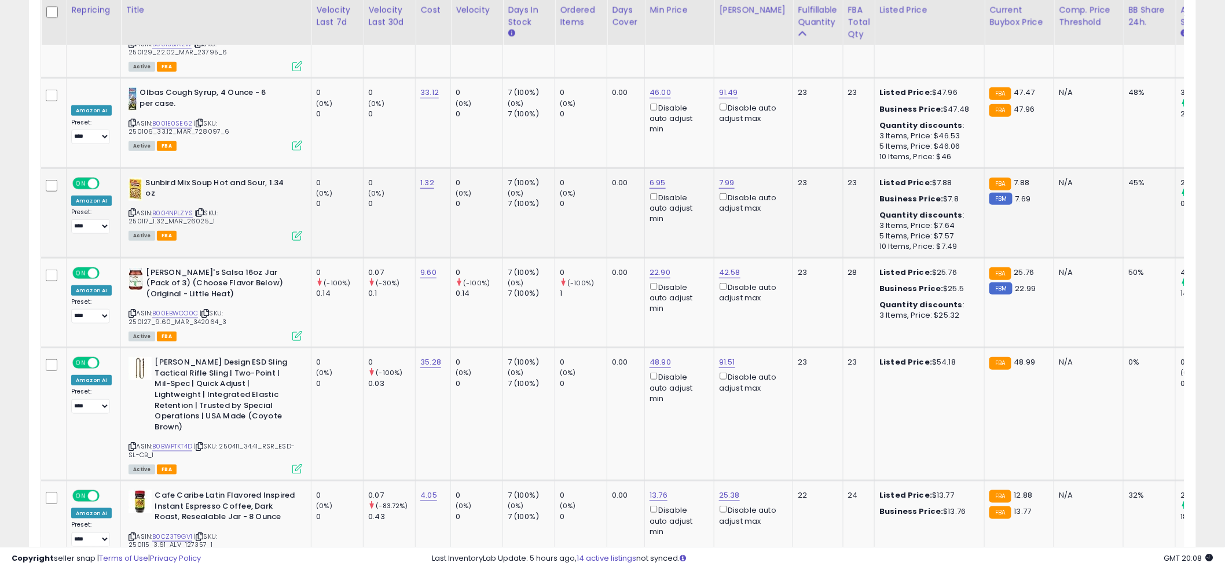
click at [591, 192] on td "0 (0%) 0" at bounding box center [581, 213] width 52 height 90
click at [601, 187] on td "0 (0%) 0" at bounding box center [581, 213] width 52 height 90
click at [608, 181] on td "0.00" at bounding box center [626, 213] width 38 height 90
click at [609, 182] on td "0.00" at bounding box center [626, 213] width 38 height 90
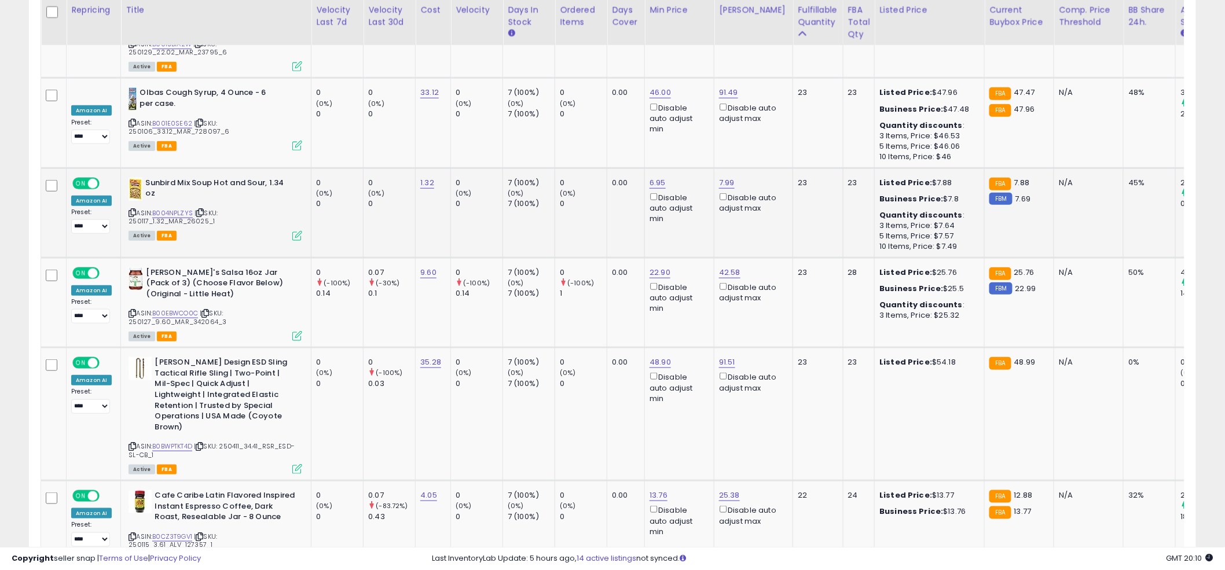
click at [609, 182] on td "0.00" at bounding box center [626, 213] width 38 height 90
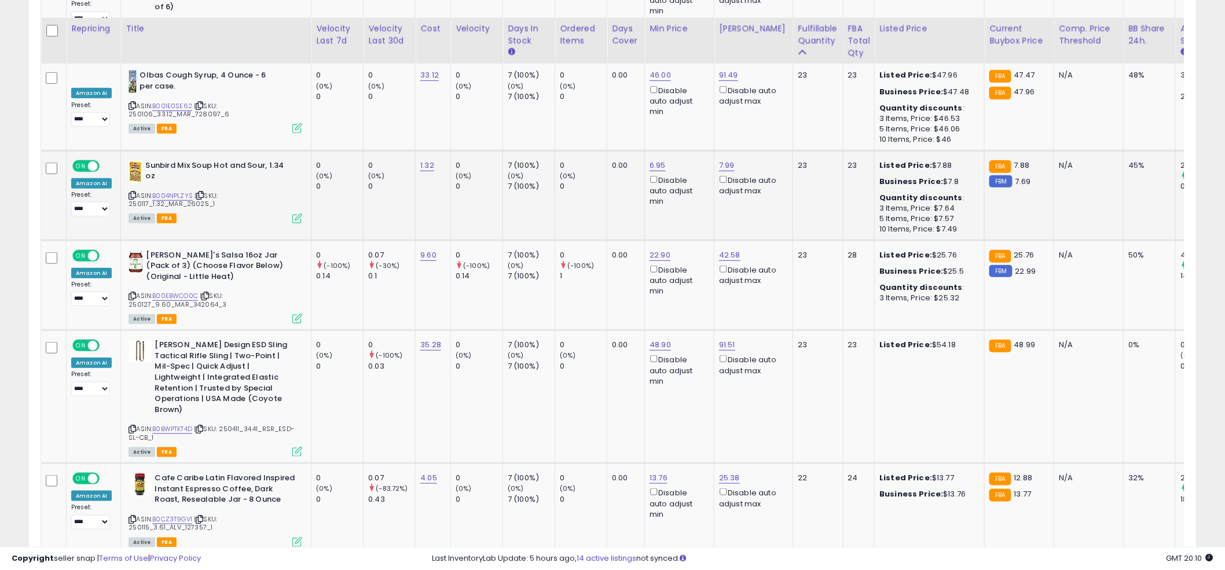
scroll to position [2194, 0]
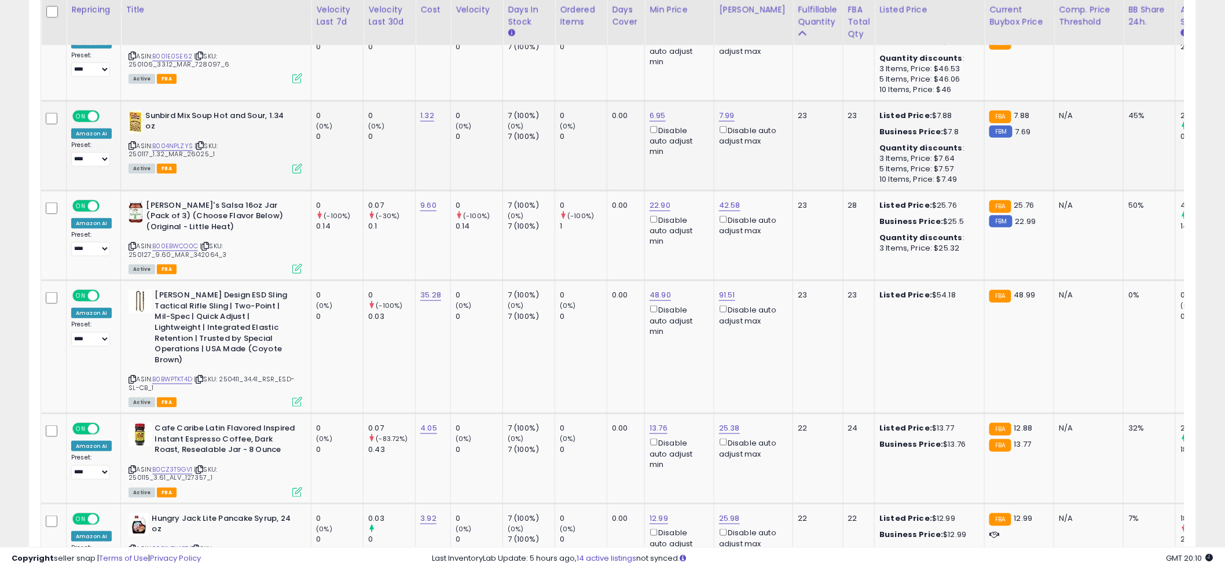
click at [607, 190] on td "0.00" at bounding box center [626, 235] width 38 height 90
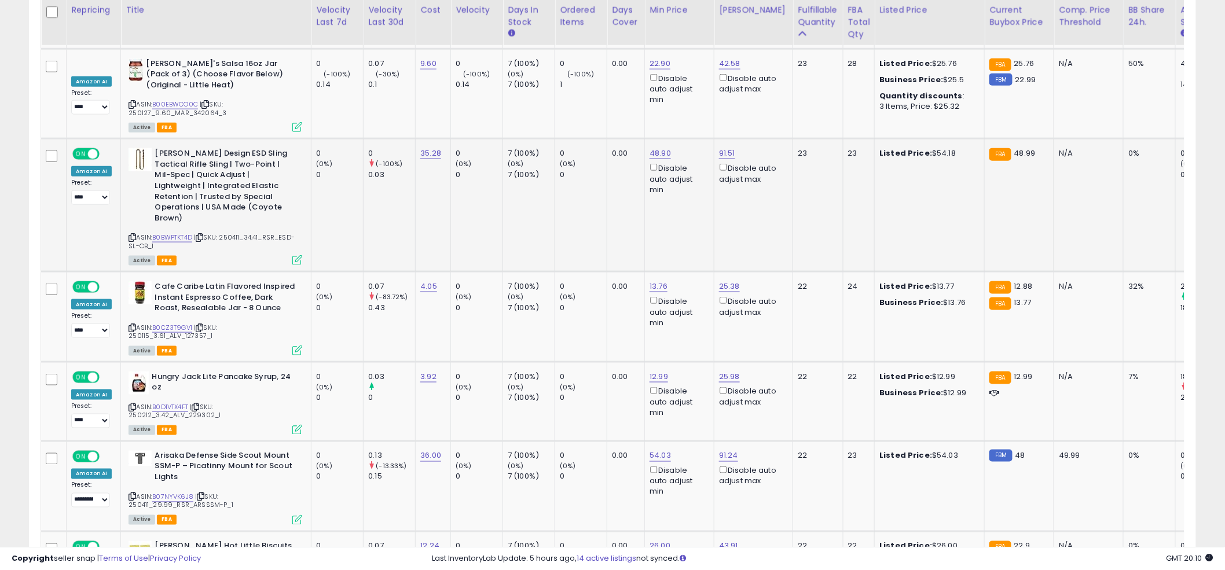
scroll to position [2336, 0]
drag, startPoint x: 617, startPoint y: 194, endPoint x: 552, endPoint y: 194, distance: 64.8
type input "****"
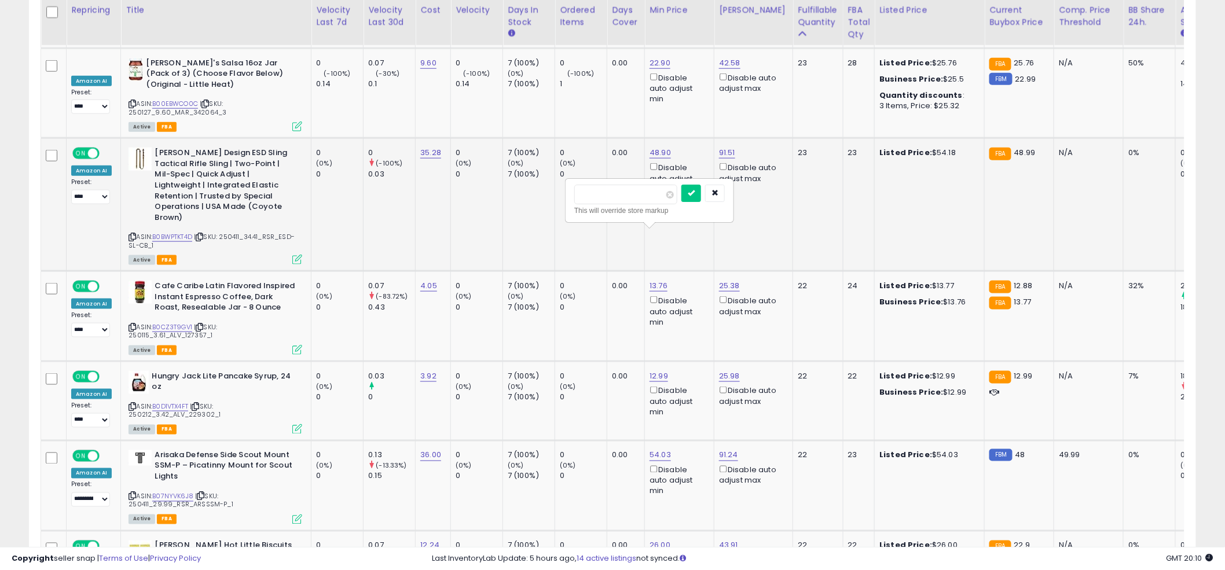
click button "submit" at bounding box center [691, 193] width 20 height 17
click at [649, 294] on div "Disable auto adjust min" at bounding box center [677, 311] width 56 height 34
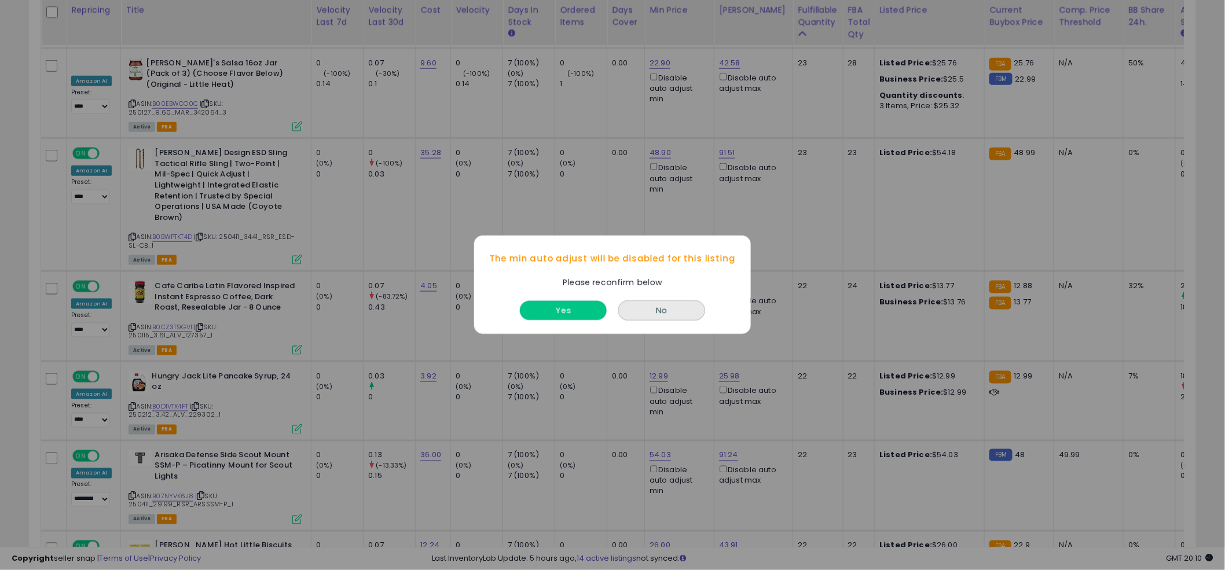
click at [566, 314] on button "Yes" at bounding box center [563, 311] width 87 height 19
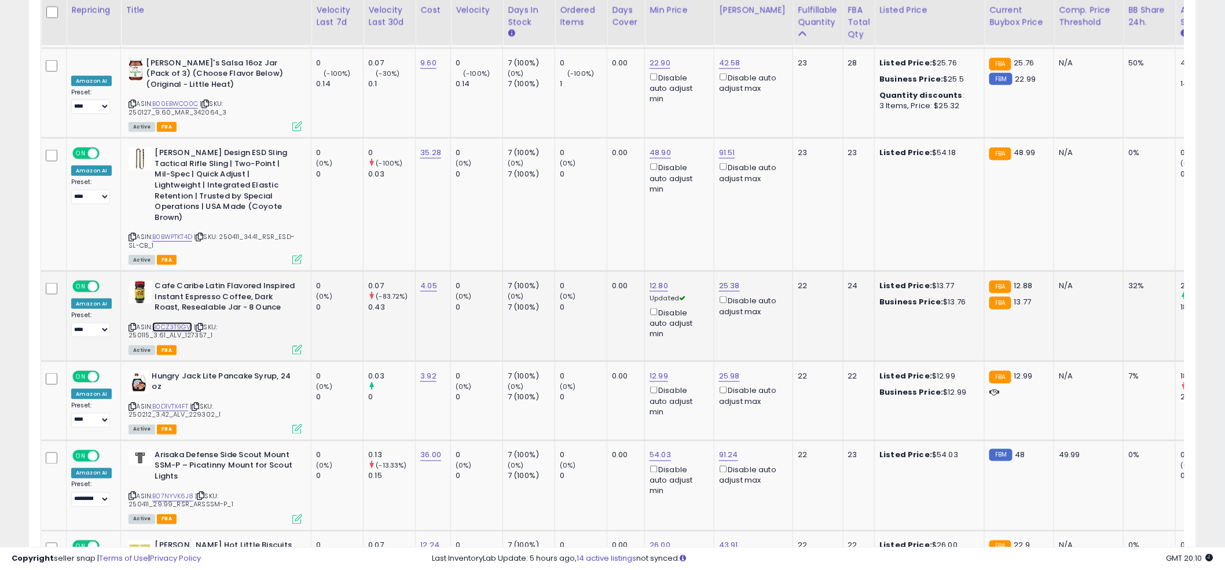
click at [172, 322] on link "B0CZ3T9GV1" at bounding box center [172, 327] width 40 height 10
click at [161, 402] on link "B0D1VTX4FT" at bounding box center [170, 407] width 36 height 10
click at [637, 286] on input "*****" at bounding box center [625, 284] width 103 height 20
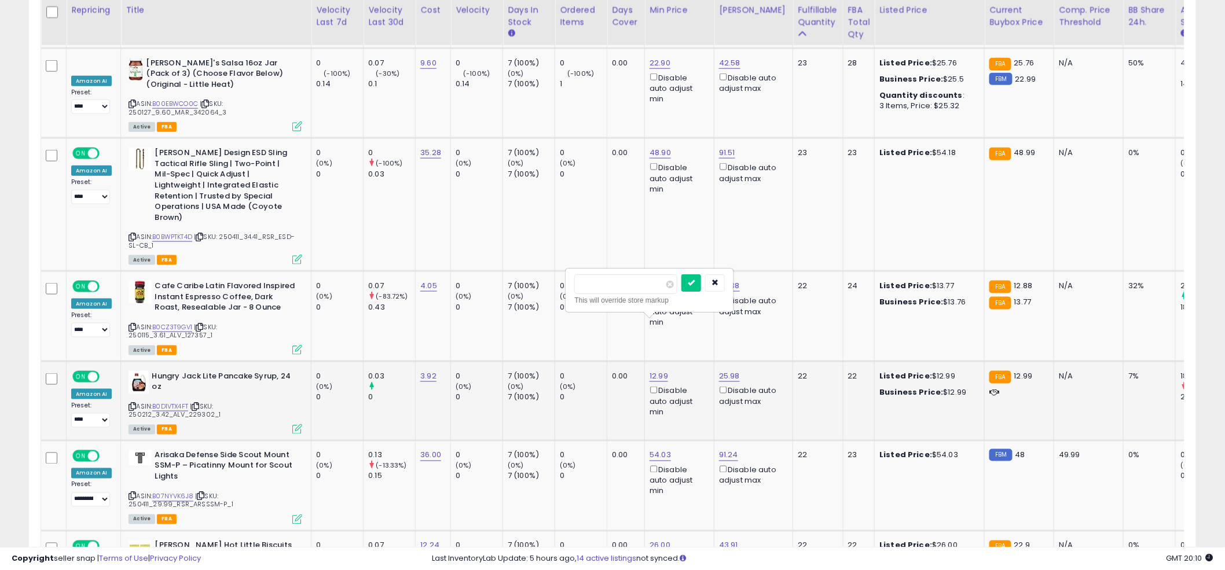
click at [637, 286] on input "*****" at bounding box center [625, 284] width 103 height 20
type input "****"
click button "submit" at bounding box center [691, 282] width 20 height 17
click at [645, 179] on td "48.90 Disable auto adjust min" at bounding box center [679, 204] width 69 height 133
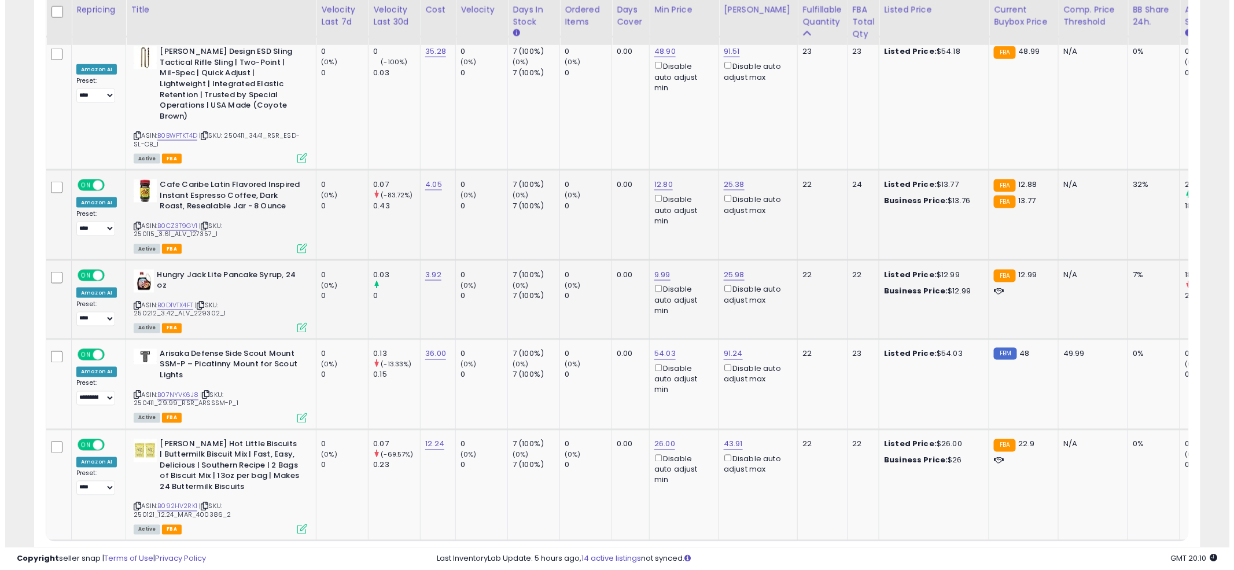
scroll to position [2467, 0]
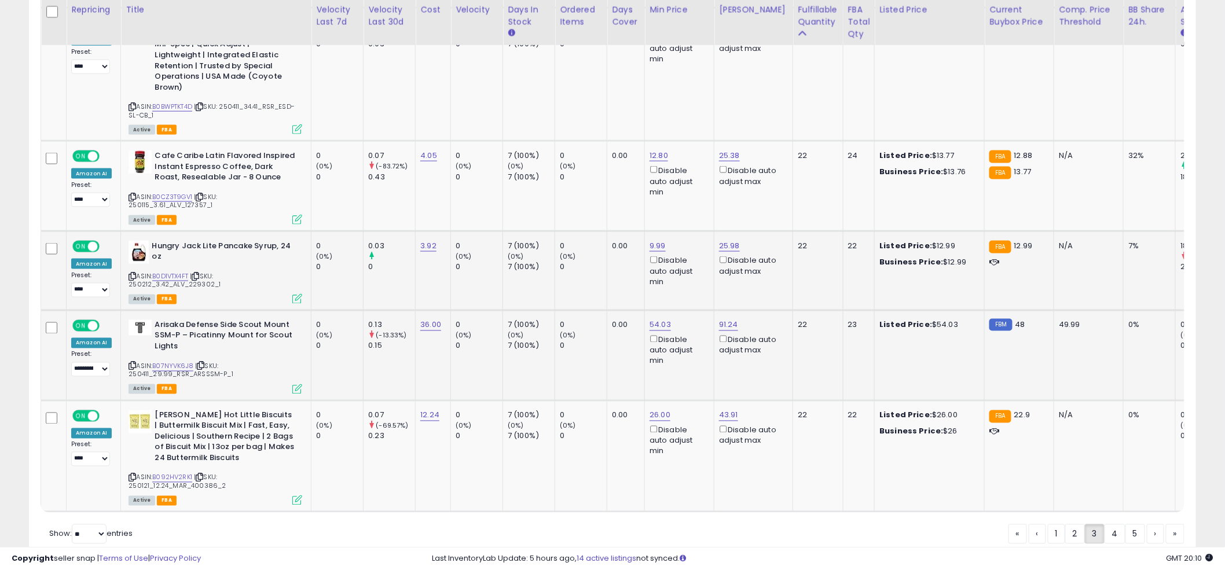
click at [576, 310] on td "0 (0%) 0" at bounding box center [581, 355] width 52 height 90
drag, startPoint x: 631, startPoint y: 238, endPoint x: 558, endPoint y: 229, distance: 72.9
type input "**"
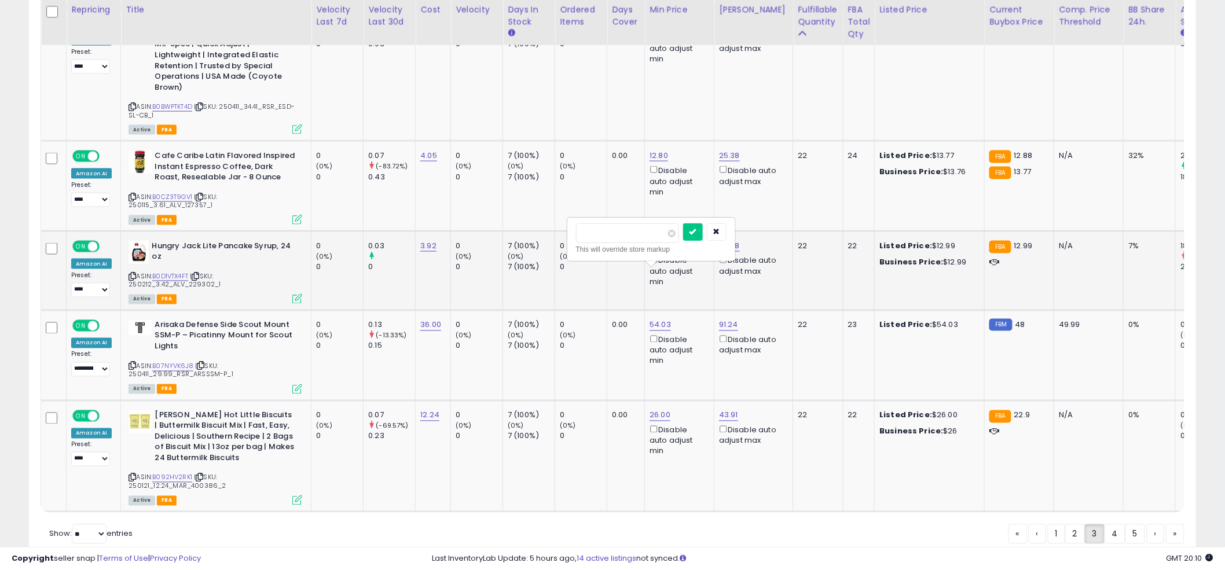
click button "submit" at bounding box center [693, 231] width 20 height 17
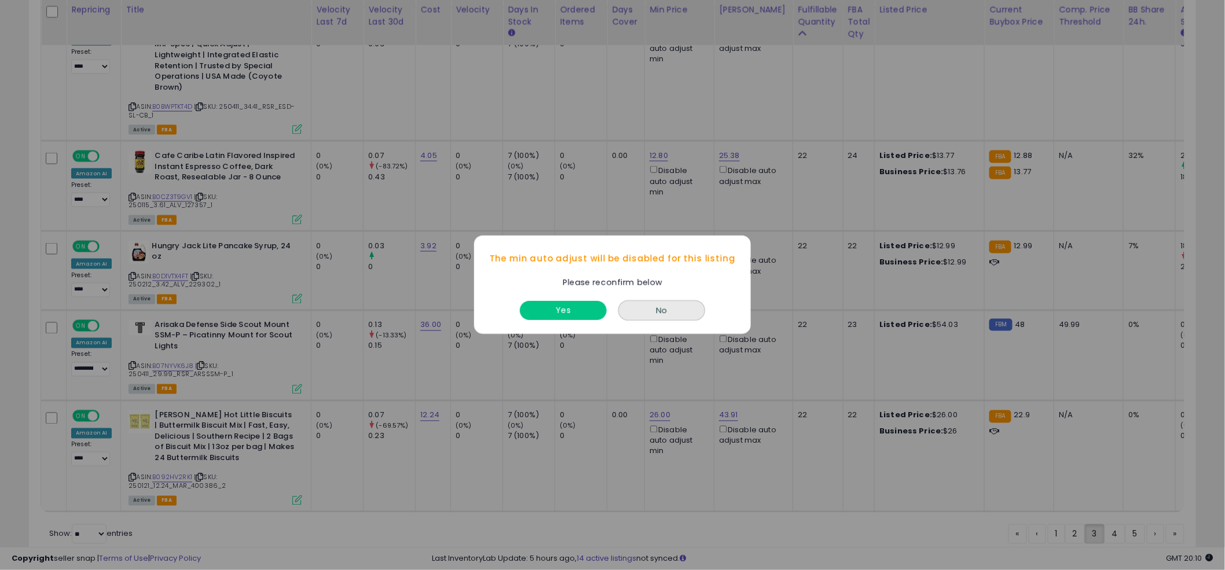
drag, startPoint x: 549, startPoint y: 326, endPoint x: 555, endPoint y: 313, distance: 15.3
click at [550, 324] on div "Yes No" at bounding box center [612, 311] width 277 height 45
click at [556, 310] on button "Yes" at bounding box center [563, 311] width 87 height 19
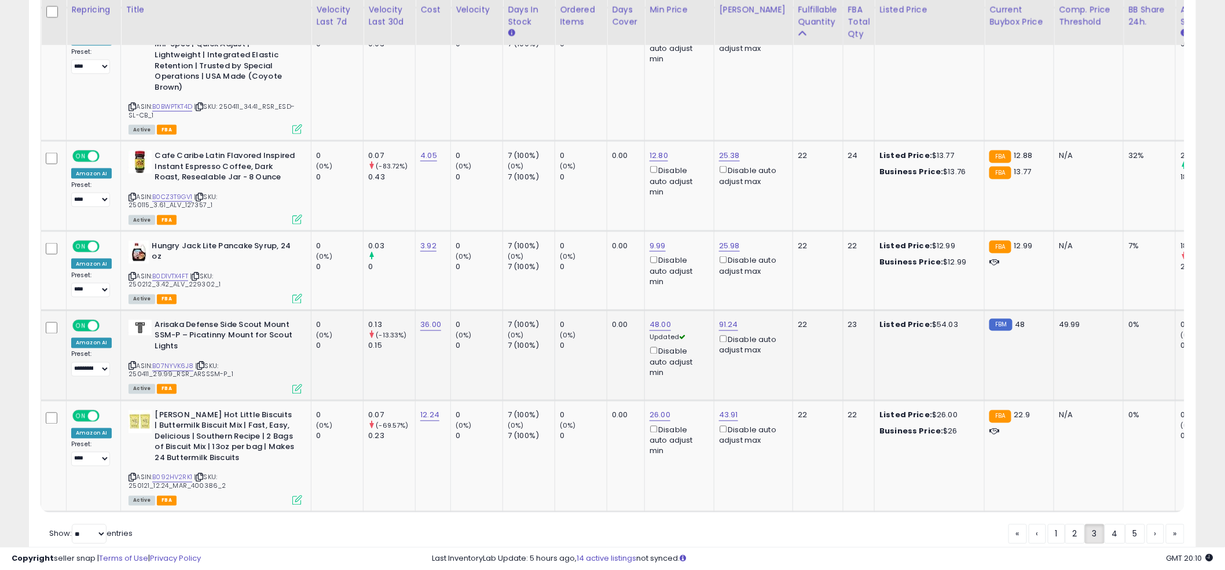
click at [296, 384] on icon at bounding box center [297, 389] width 10 height 10
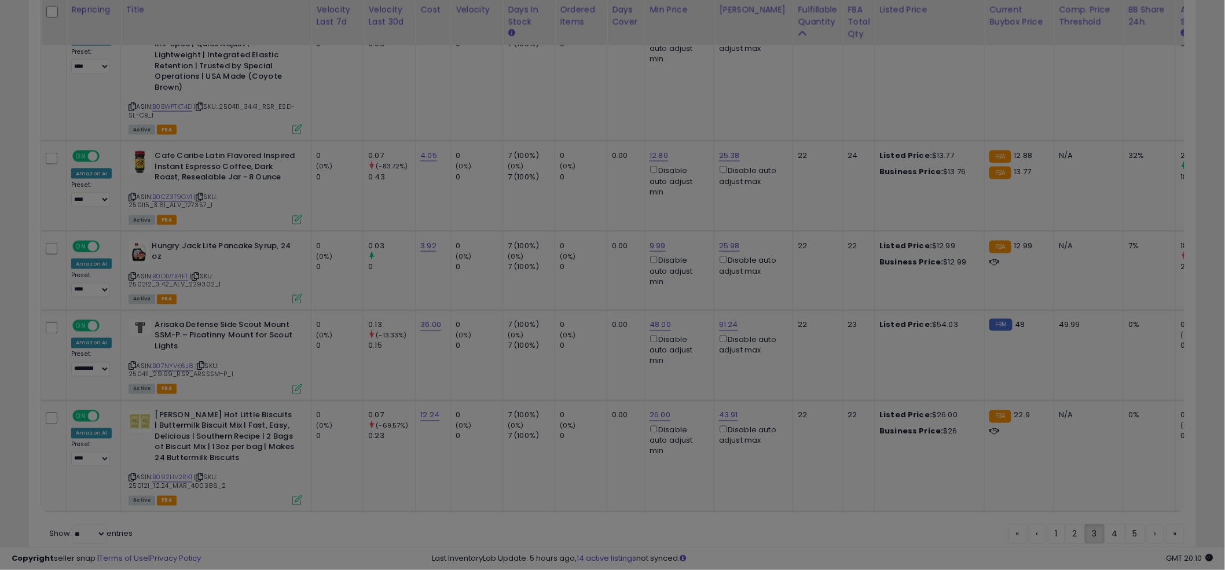
scroll to position [237, 684]
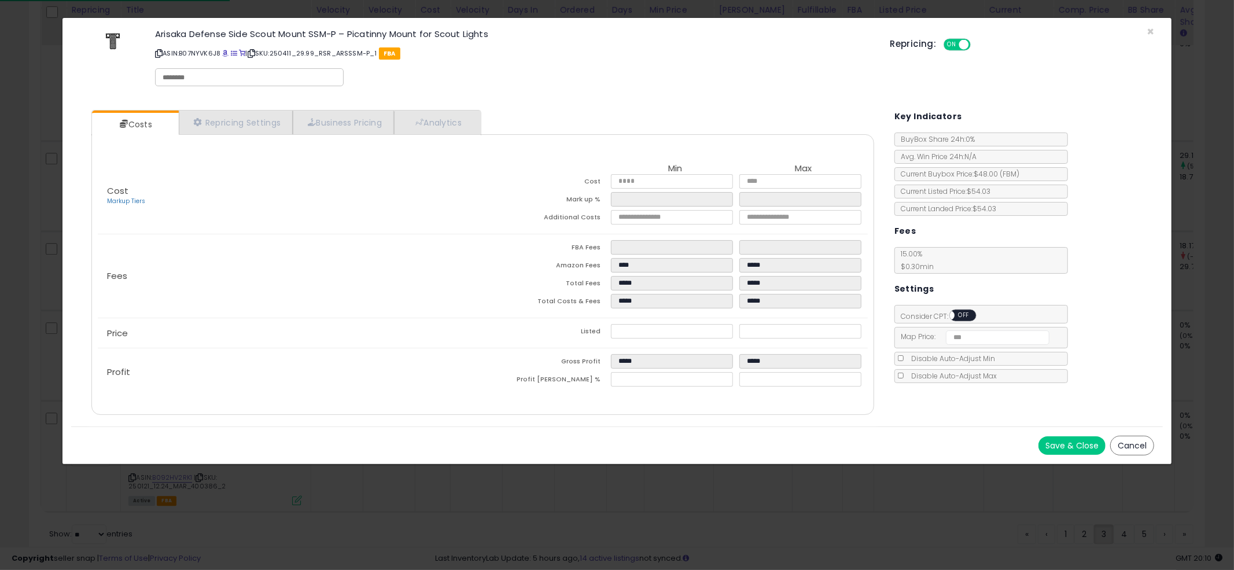
click at [965, 314] on span "OFF" at bounding box center [964, 316] width 19 height 10
click at [1057, 448] on button "Save & Close" at bounding box center [1072, 445] width 67 height 19
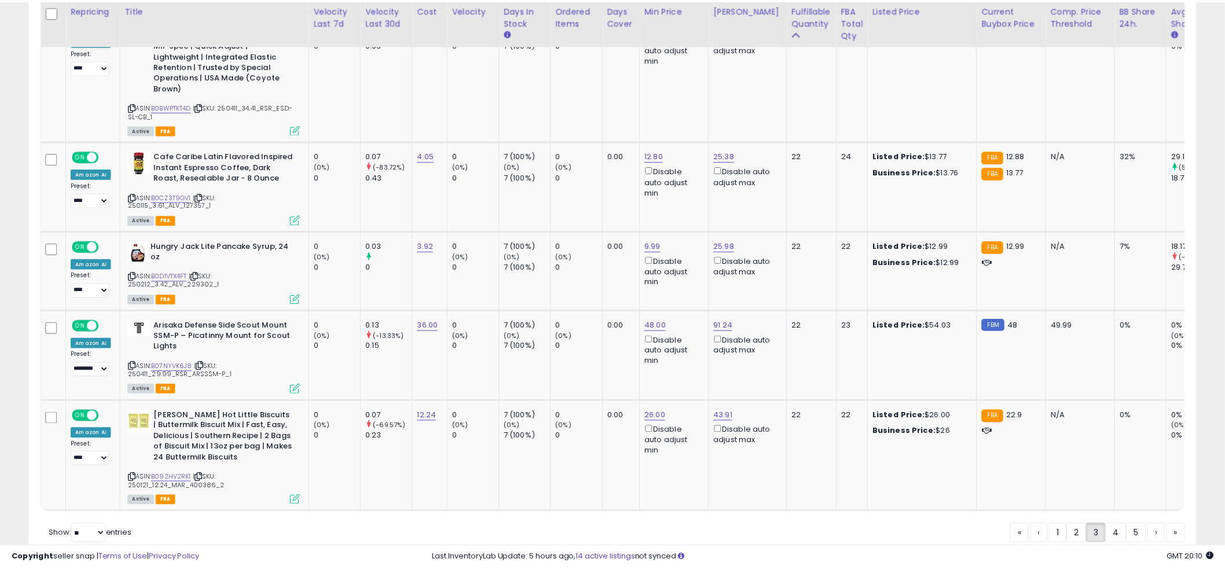
scroll to position [578517, 578076]
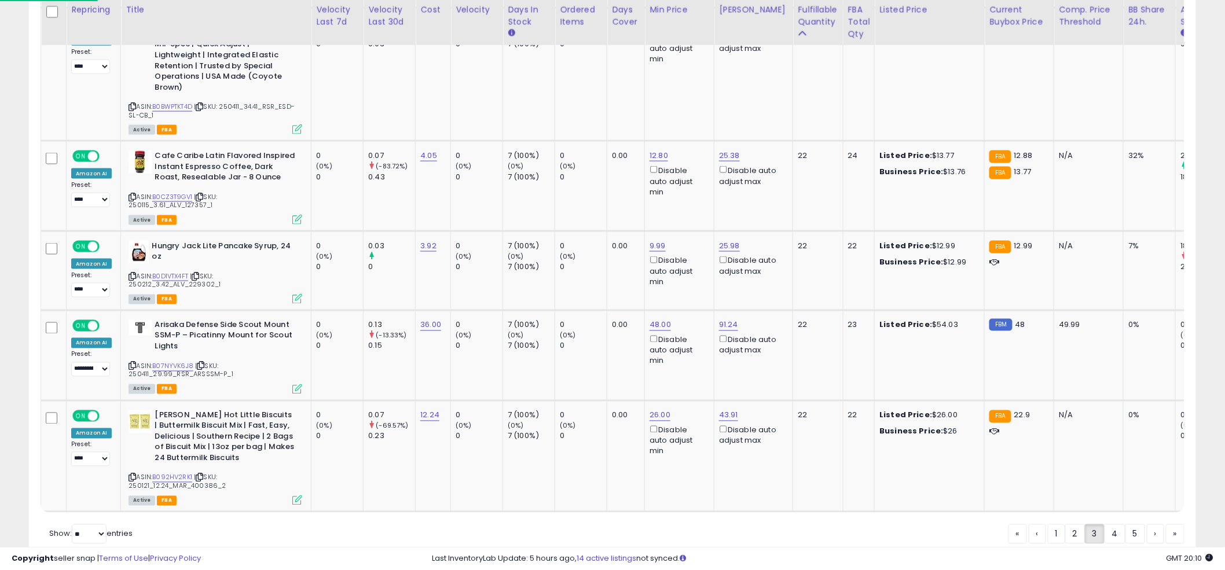
click at [615, 310] on td "0.00" at bounding box center [626, 355] width 38 height 90
drag, startPoint x: 621, startPoint y: 328, endPoint x: 561, endPoint y: 328, distance: 59.6
type input "**"
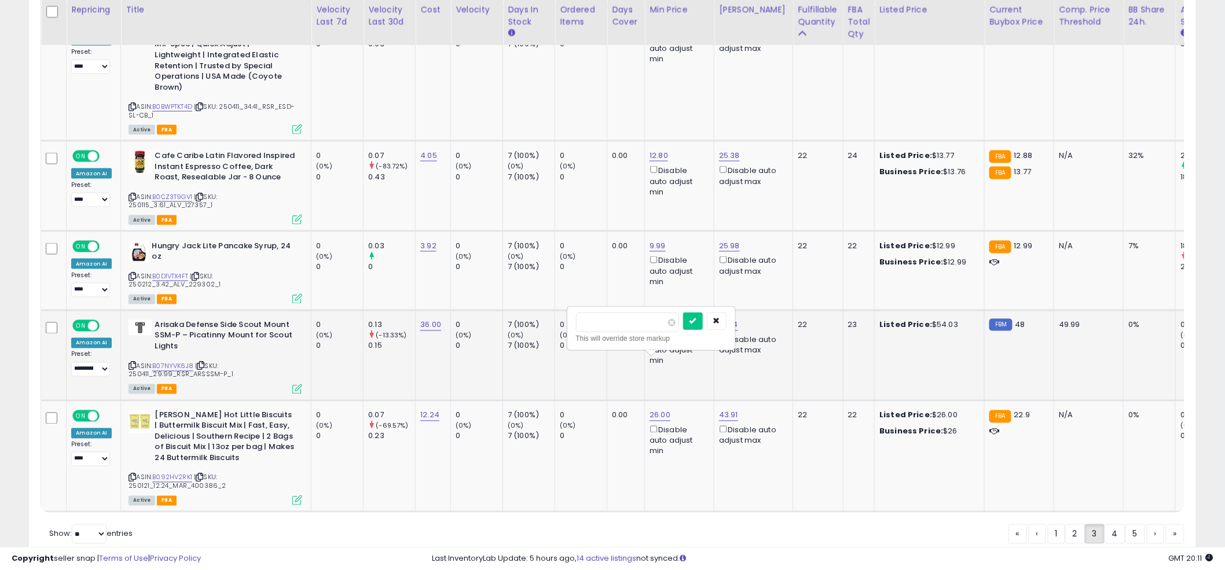
click button "submit" at bounding box center [693, 321] width 20 height 17
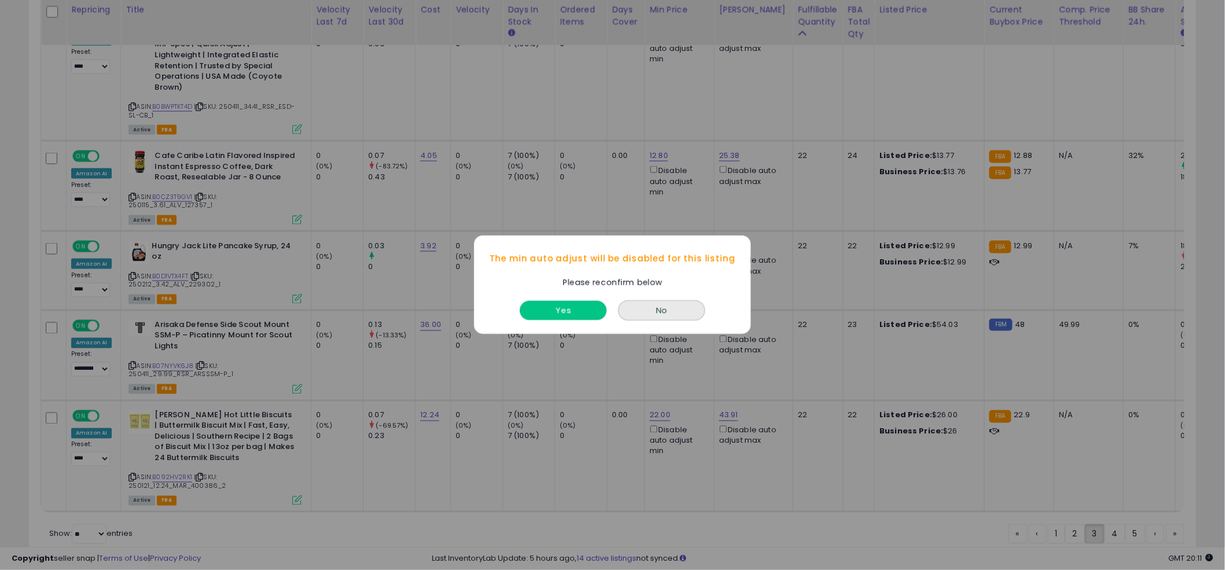
click at [583, 313] on button "Yes" at bounding box center [563, 311] width 87 height 19
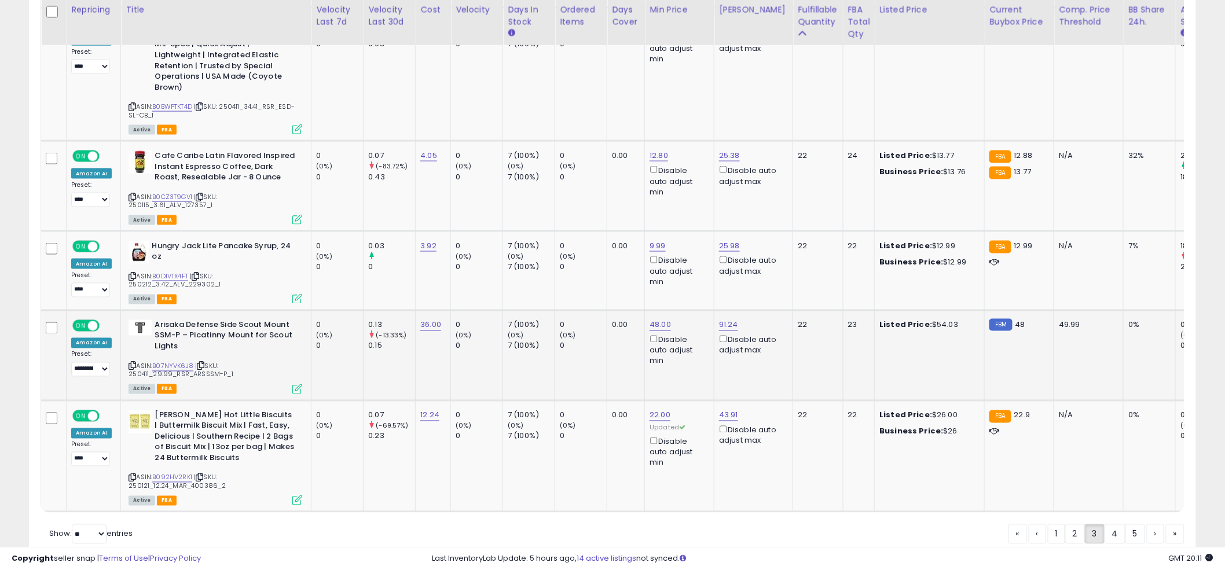
click at [586, 318] on td "0 (0%) 0" at bounding box center [581, 355] width 52 height 90
click at [1147, 524] on link "4" at bounding box center [1155, 534] width 17 height 20
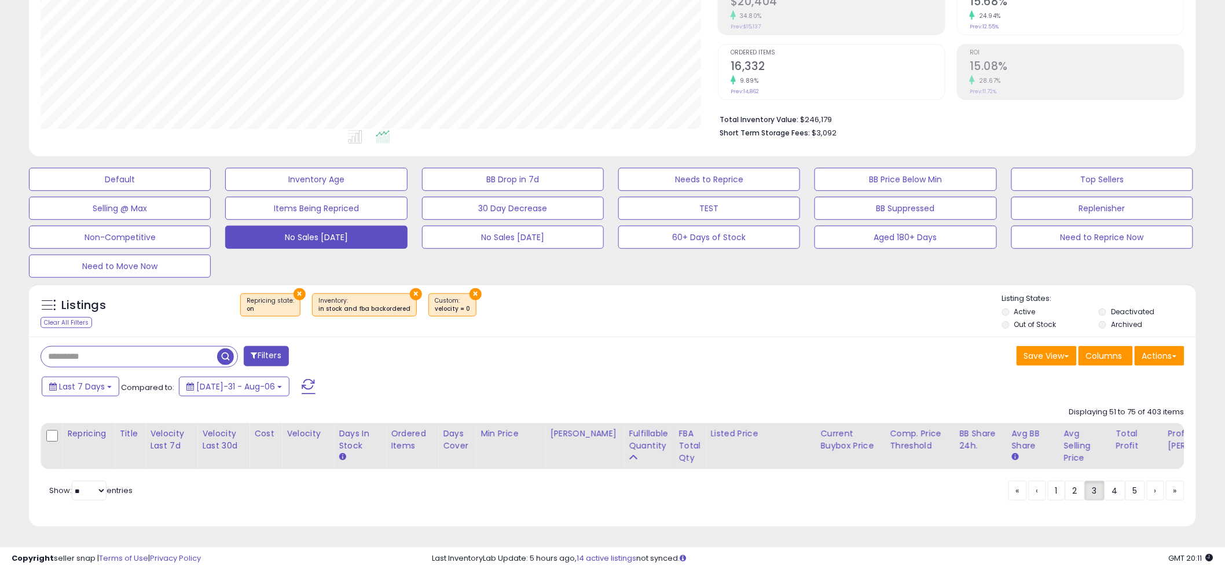
scroll to position [207, 0]
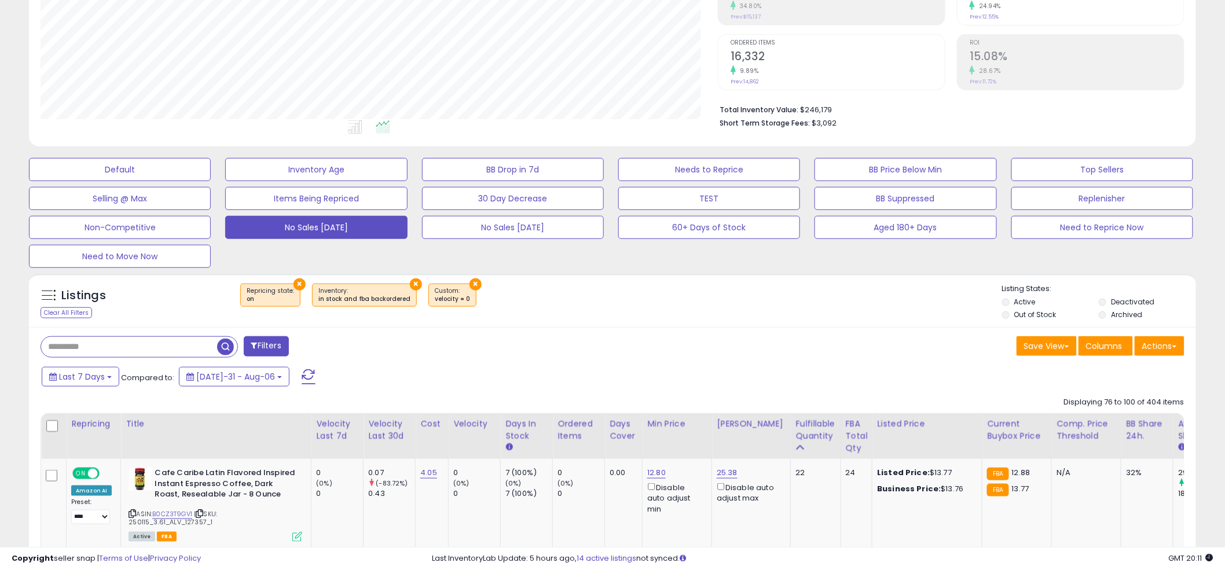
click at [607, 299] on div "× Repricing state : on × Inventory ×" at bounding box center [614, 300] width 776 height 32
click at [606, 295] on div "× Repricing state : on × Inventory ×" at bounding box center [614, 300] width 776 height 32
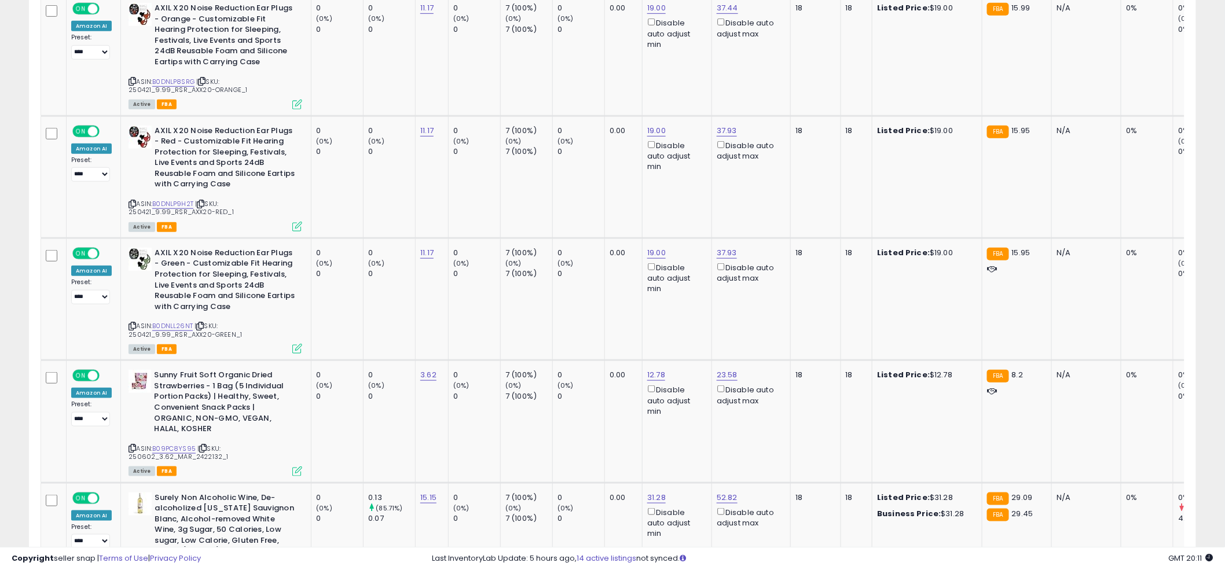
scroll to position [2632, 0]
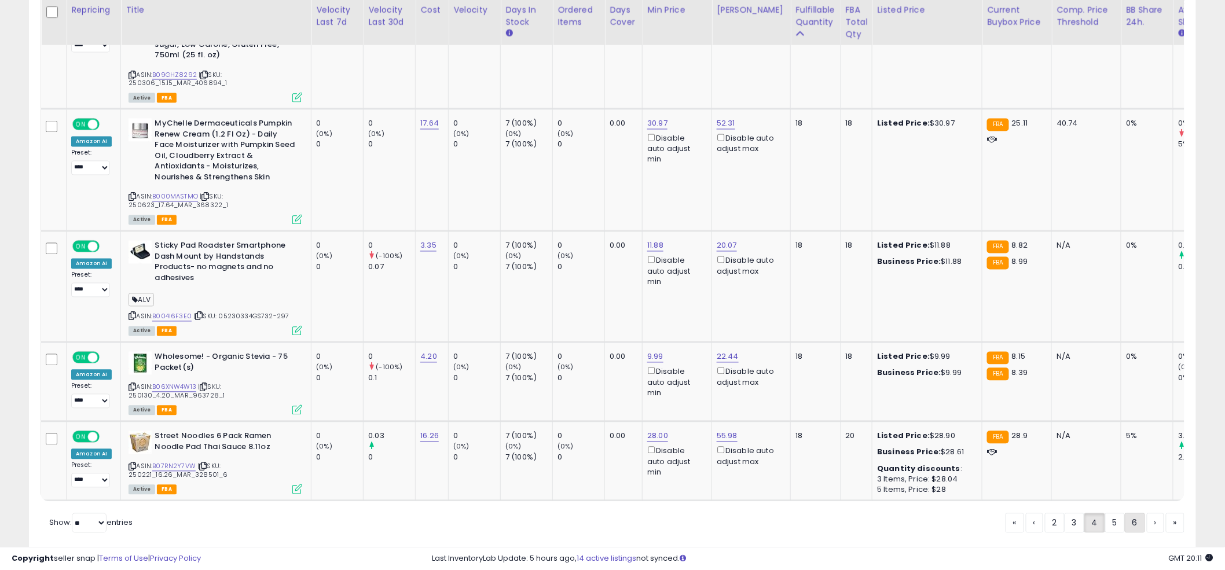
click at [1166, 513] on link "6" at bounding box center [1175, 523] width 19 height 20
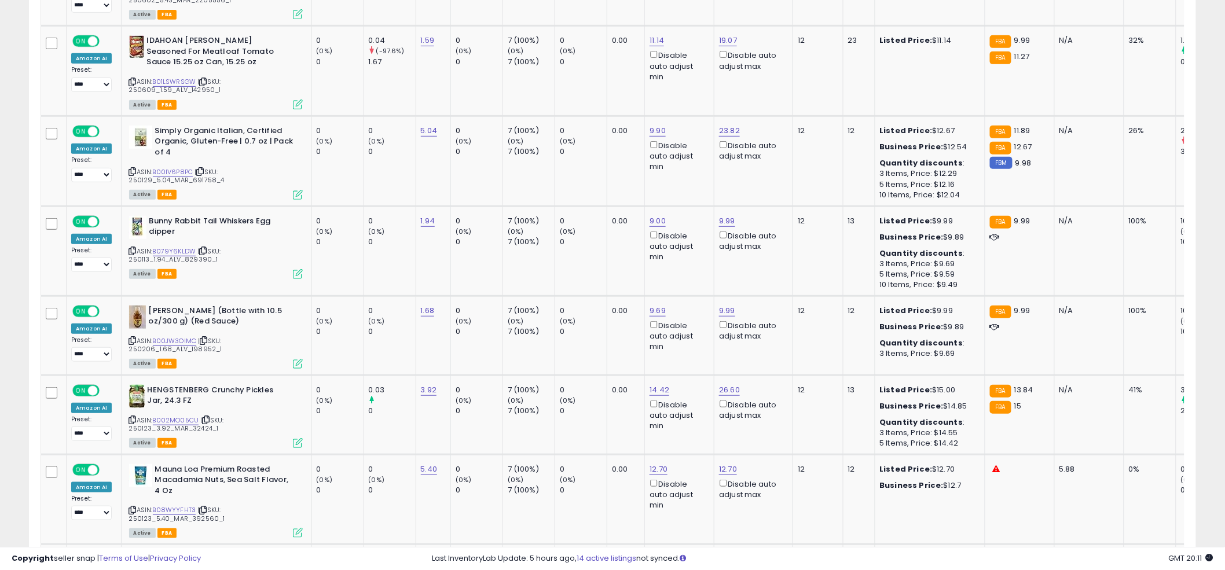
scroll to position [2422, 0]
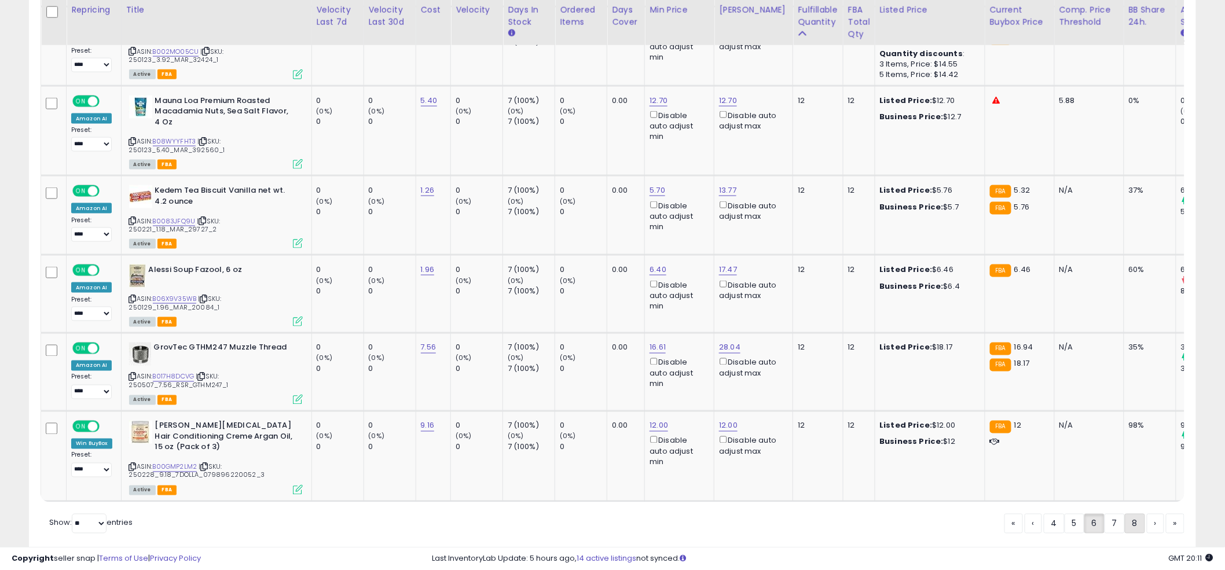
click at [1166, 514] on link "8" at bounding box center [1175, 524] width 19 height 20
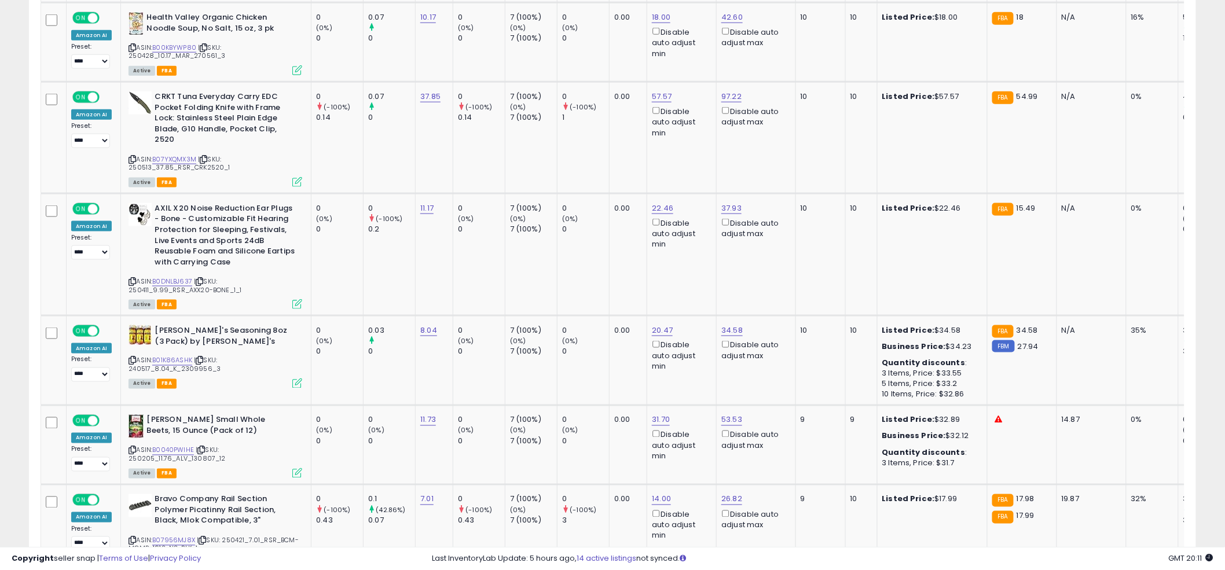
scroll to position [1581, 0]
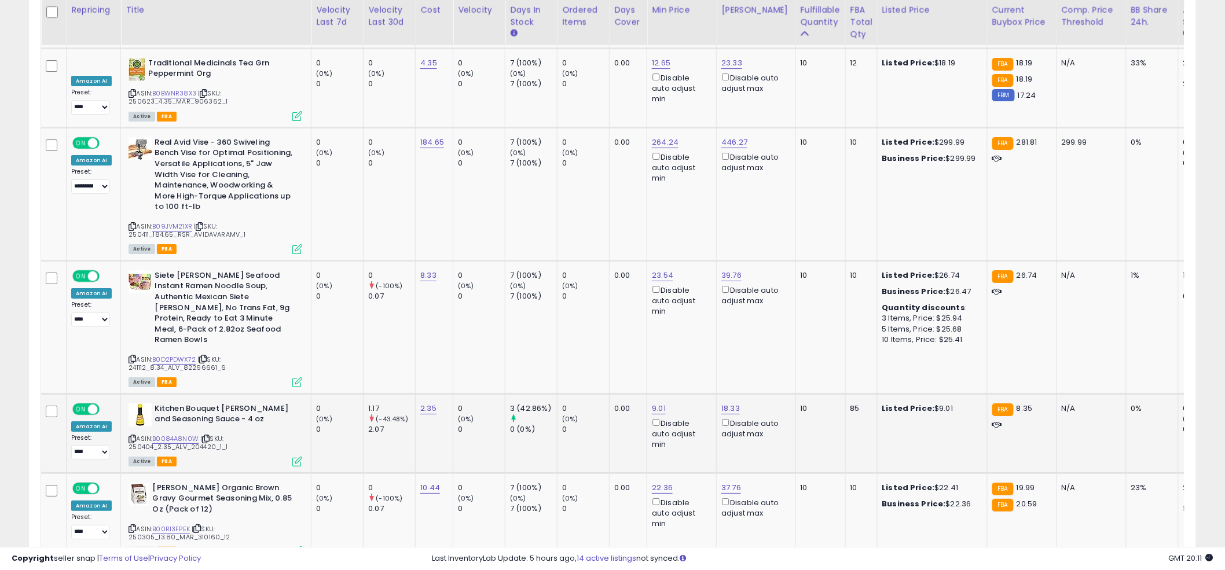
click at [846, 394] on td "85" at bounding box center [861, 433] width 32 height 79
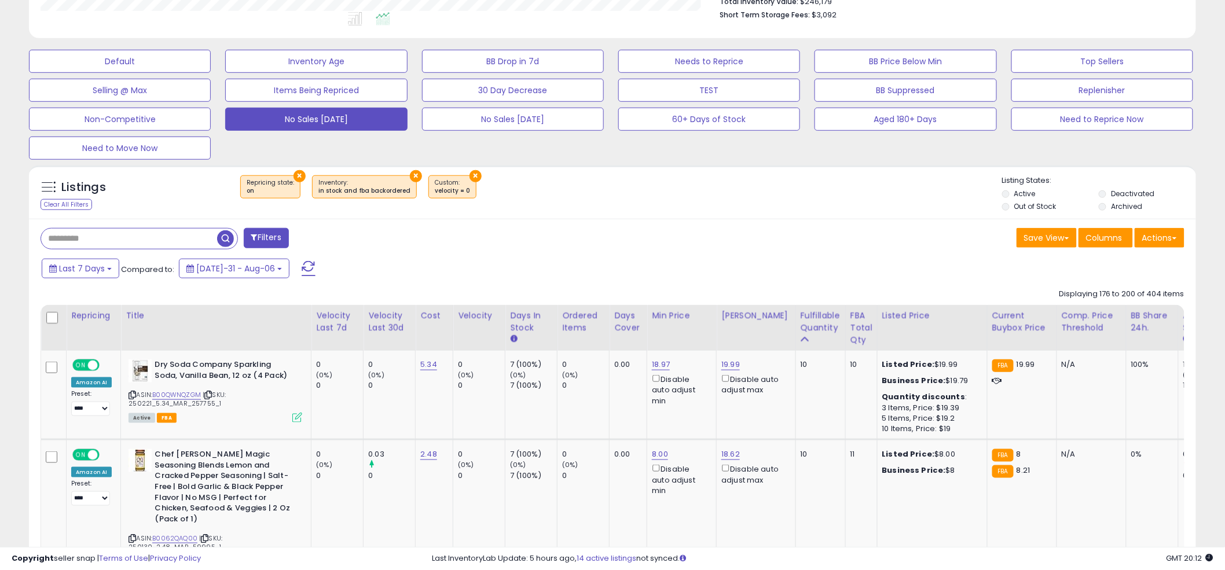
scroll to position [359, 0]
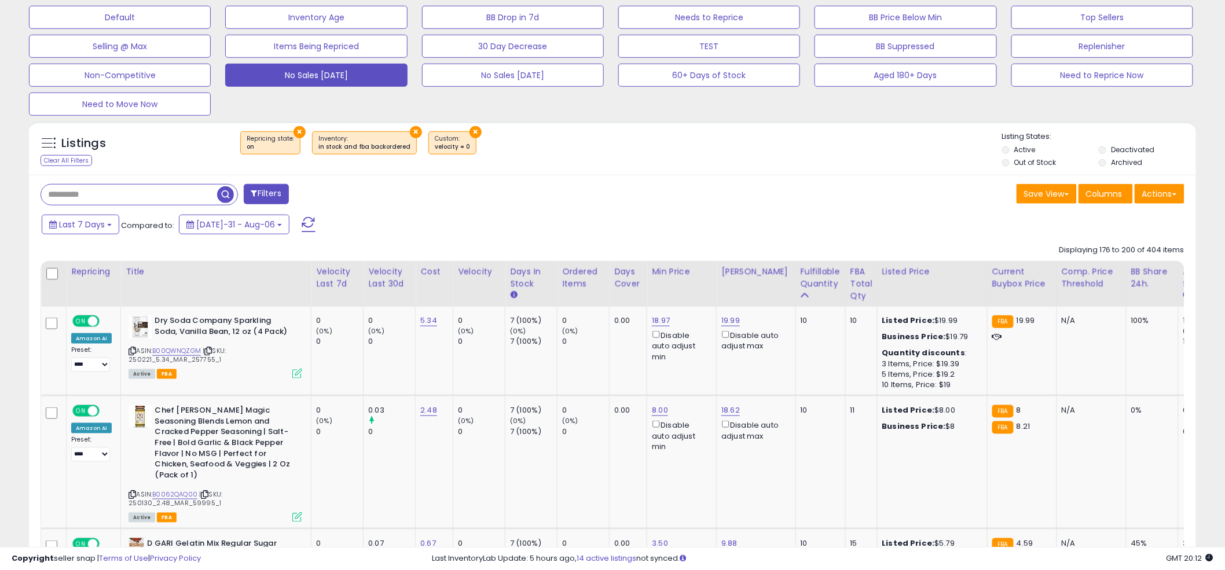
click at [623, 234] on div "Last 7 Days Compared to: [DATE]-31 - Aug-06" at bounding box center [468, 226] width 858 height 26
click at [614, 337] on td "0.00" at bounding box center [628, 351] width 38 height 89
click at [177, 350] on link "B00QWNQZGM" at bounding box center [176, 351] width 49 height 10
click at [620, 191] on div "Save View Save As New View Update Current View Columns Actions Import Export Vi…" at bounding box center [902, 195] width 580 height 23
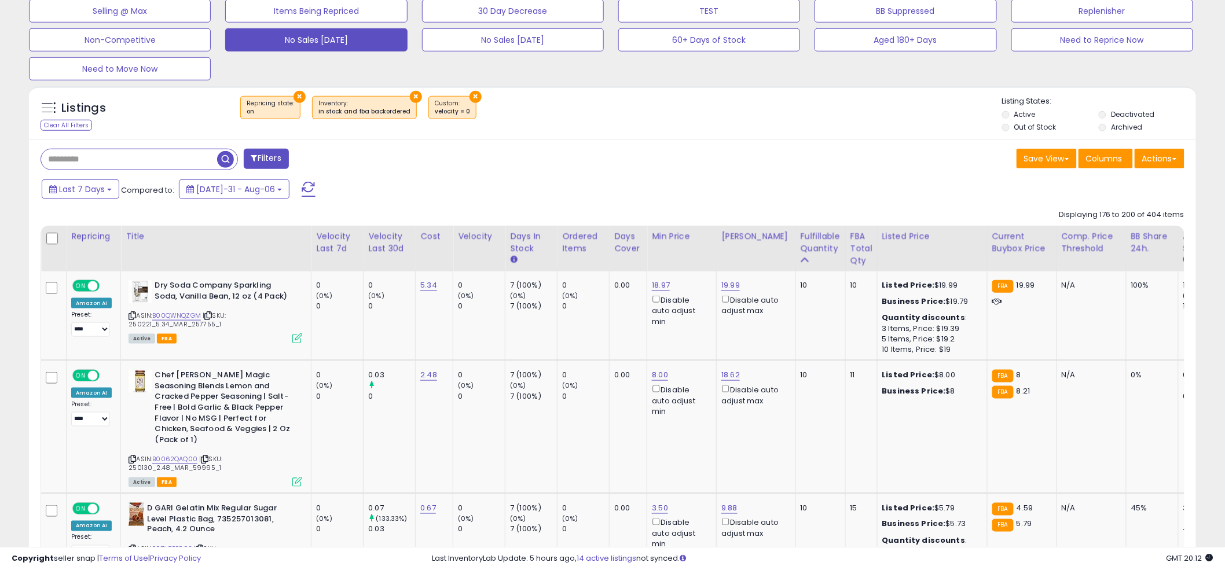
scroll to position [418, 0]
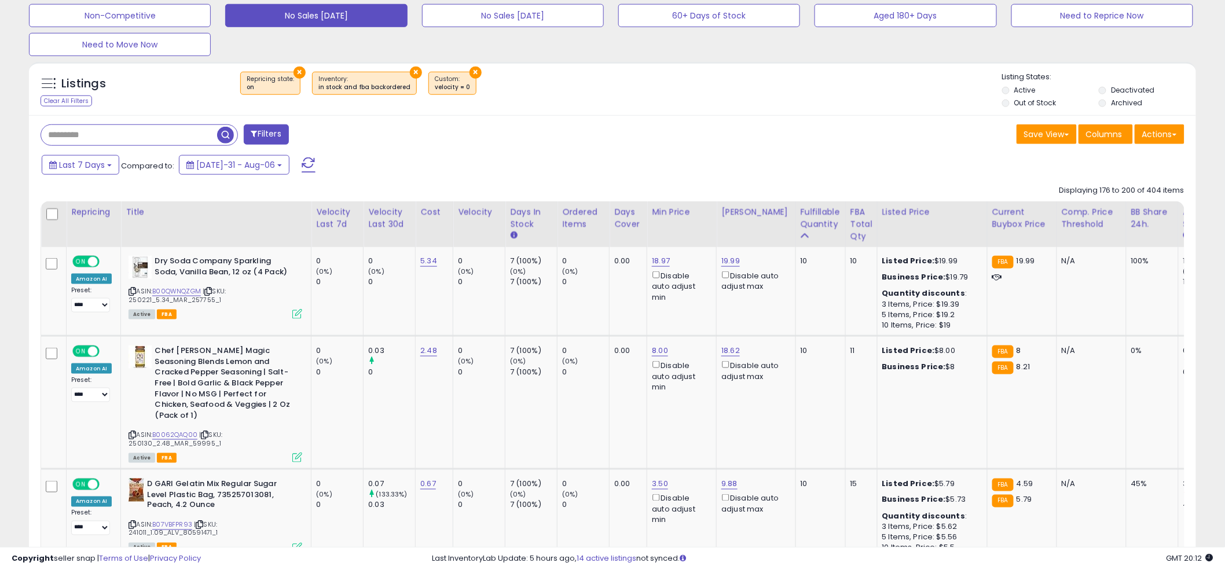
click at [609, 103] on div "Listings Clear All Filters × Repricing state : on" at bounding box center [612, 91] width 1167 height 39
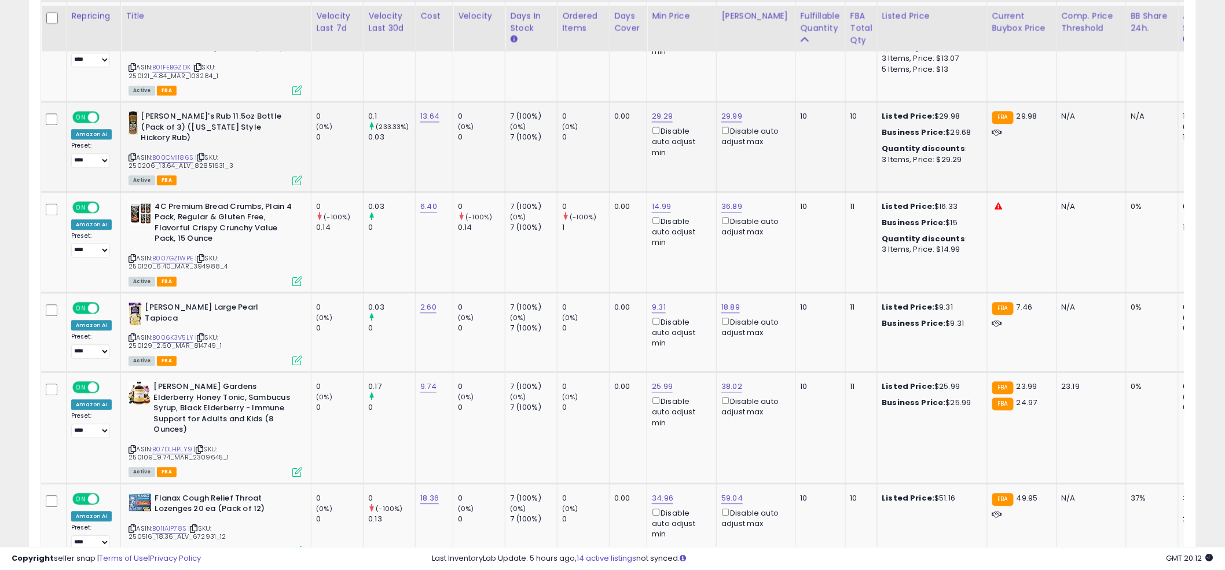
scroll to position [1090, 0]
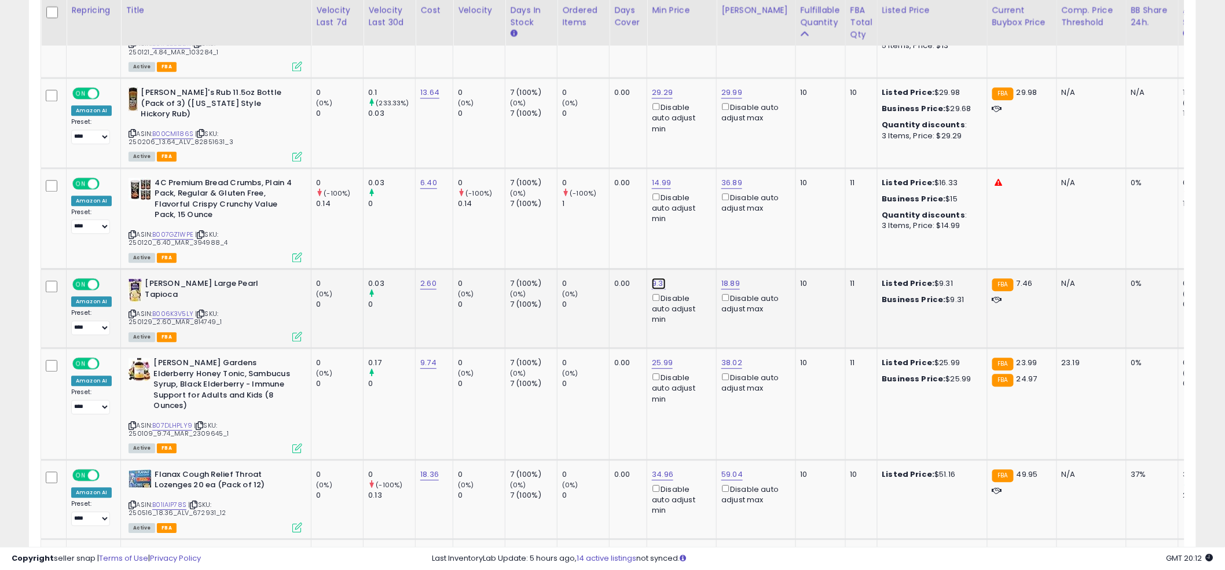
drag, startPoint x: 615, startPoint y: 223, endPoint x: 573, endPoint y: 208, distance: 44.5
click at [571, 214] on div "**** This will override store markup" at bounding box center [650, 226] width 167 height 42
type input "****"
click button "submit" at bounding box center [692, 218] width 20 height 17
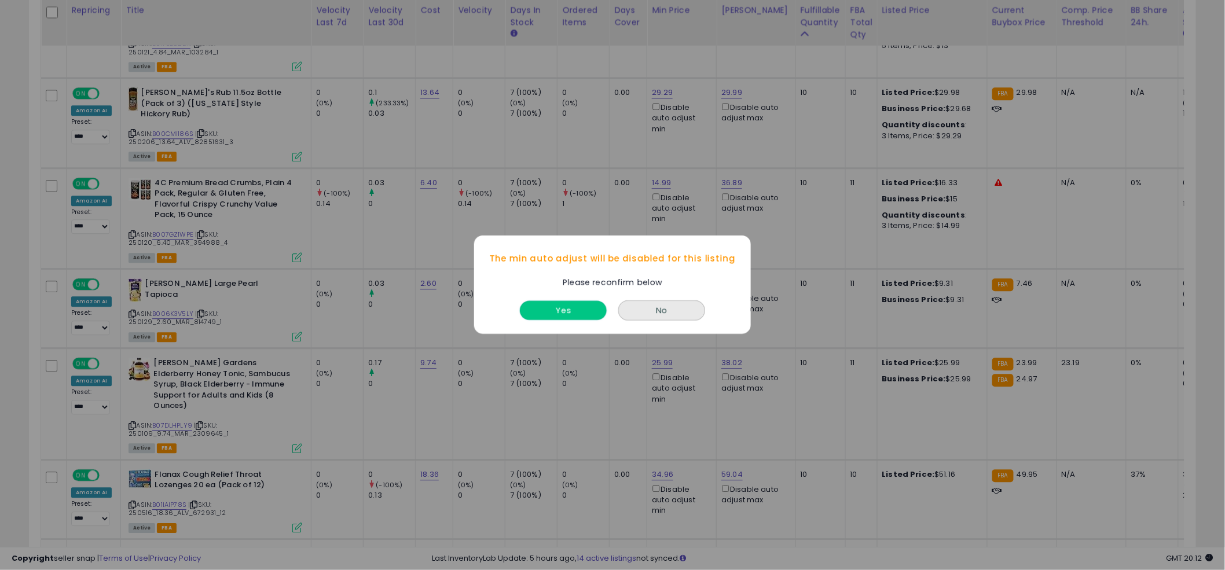
click at [596, 309] on button "Yes" at bounding box center [563, 311] width 87 height 19
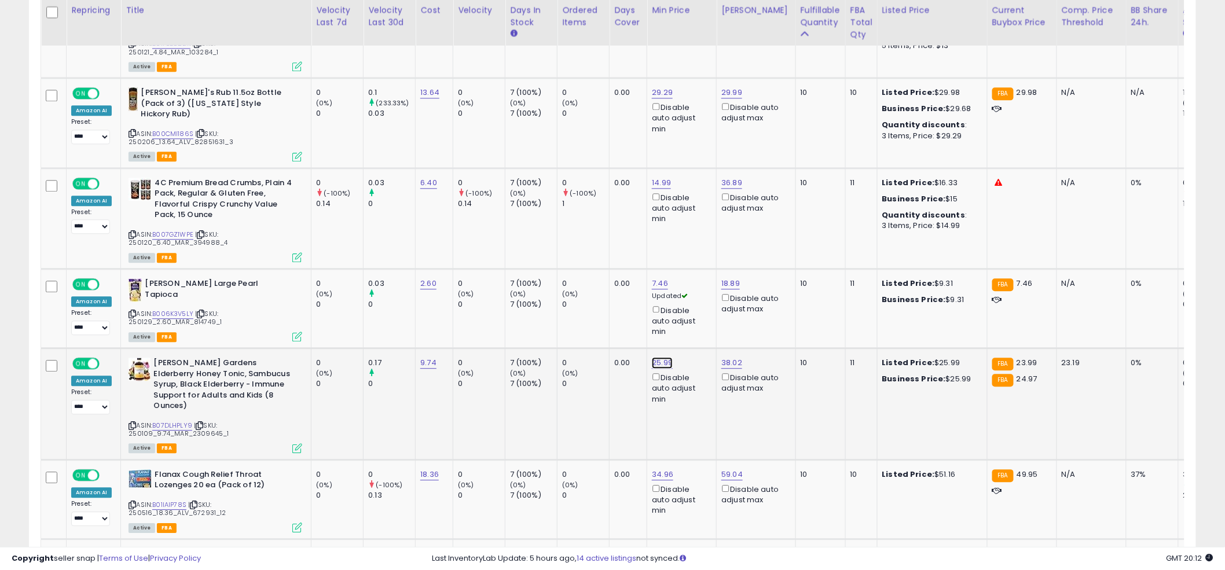
click at [613, 299] on input "*****" at bounding box center [629, 298] width 103 height 20
click at [611, 299] on input "*****" at bounding box center [629, 298] width 103 height 20
drag, startPoint x: 611, startPoint y: 299, endPoint x: 561, endPoint y: 297, distance: 50.4
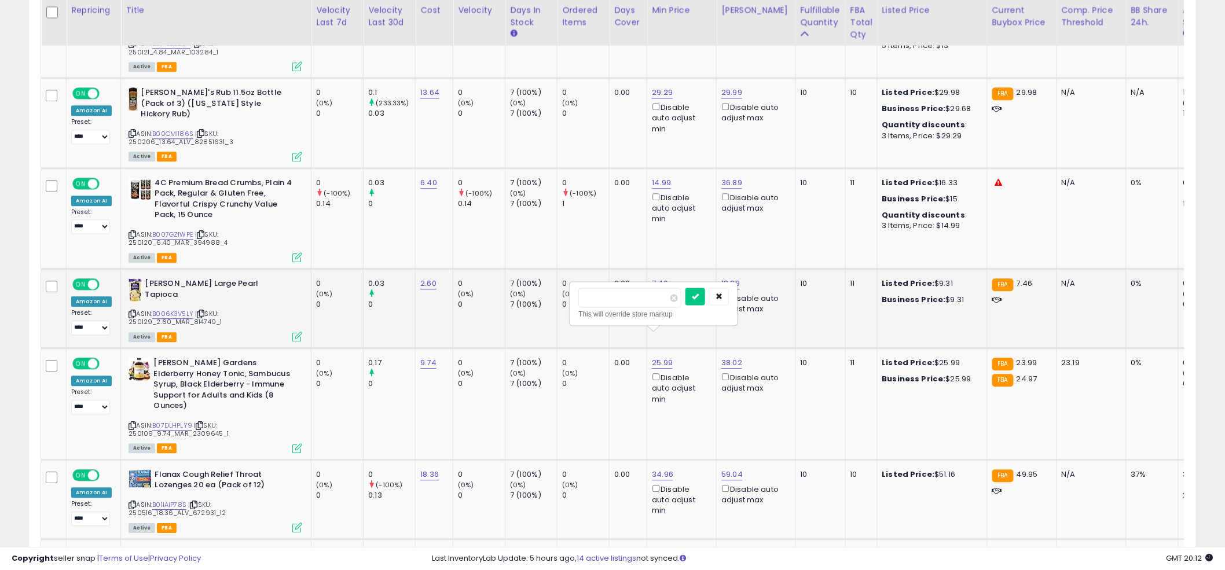
type input "**"
click button "submit" at bounding box center [695, 296] width 20 height 17
click at [609, 299] on td "0.00" at bounding box center [628, 308] width 38 height 79
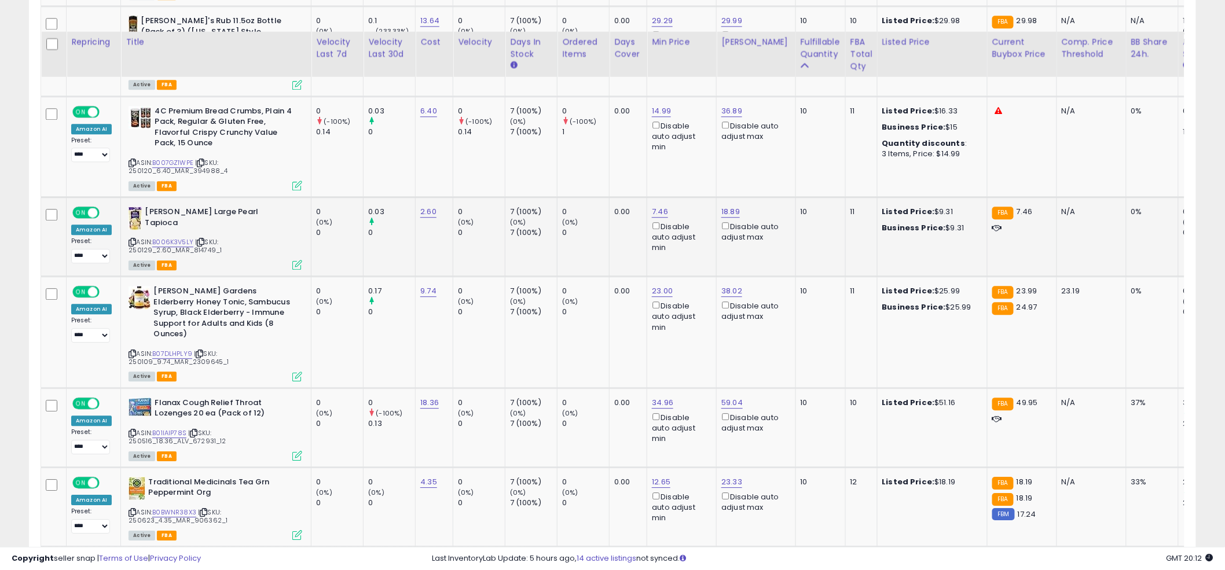
scroll to position [1194, 0]
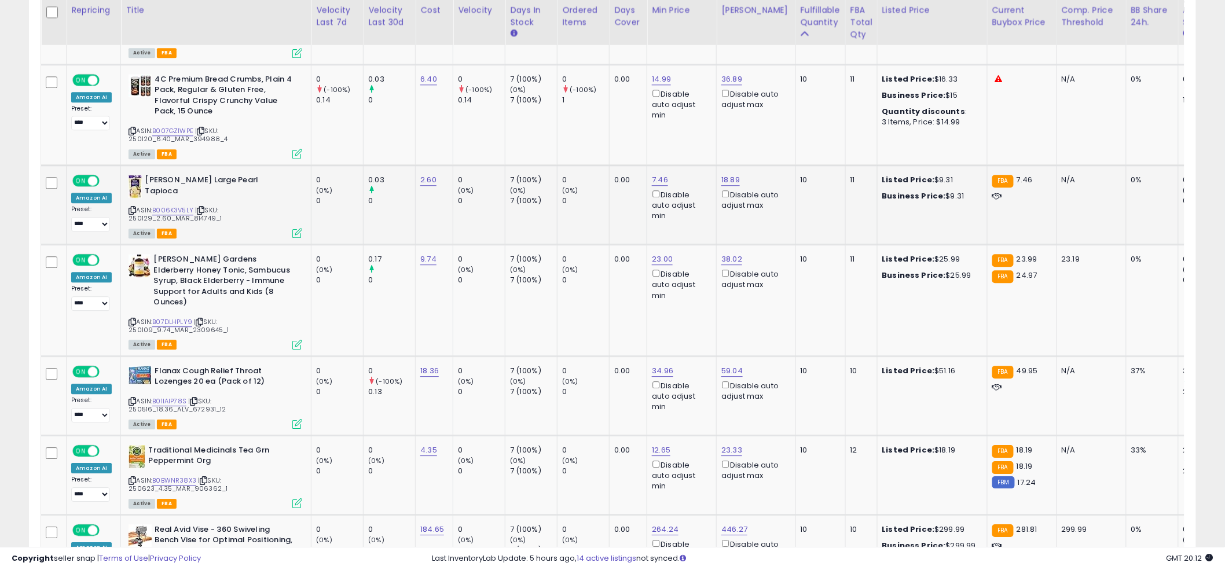
click at [627, 290] on td "0.00" at bounding box center [628, 300] width 38 height 112
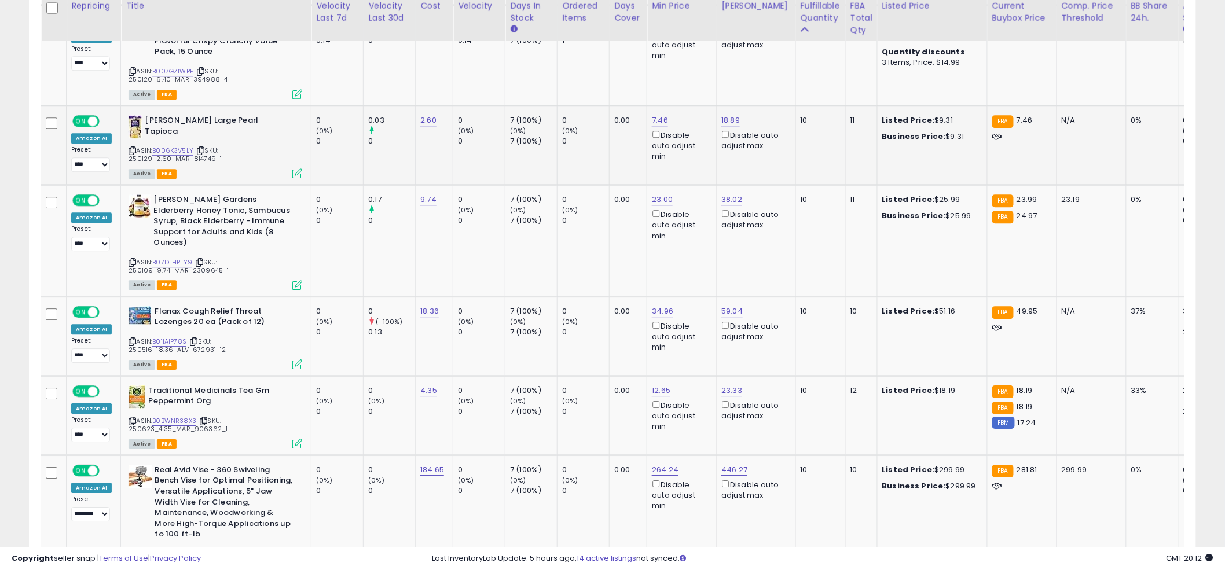
scroll to position [1254, 0]
click at [692, 239] on input "*****" at bounding box center [699, 234] width 103 height 20
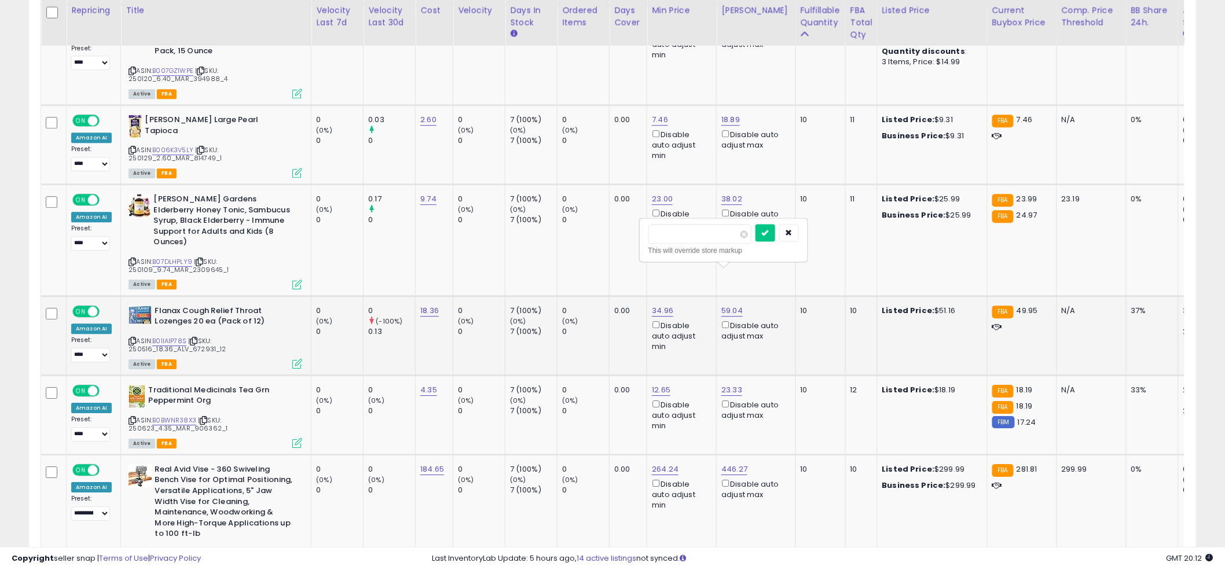
type input "****"
click button "submit" at bounding box center [765, 232] width 20 height 17
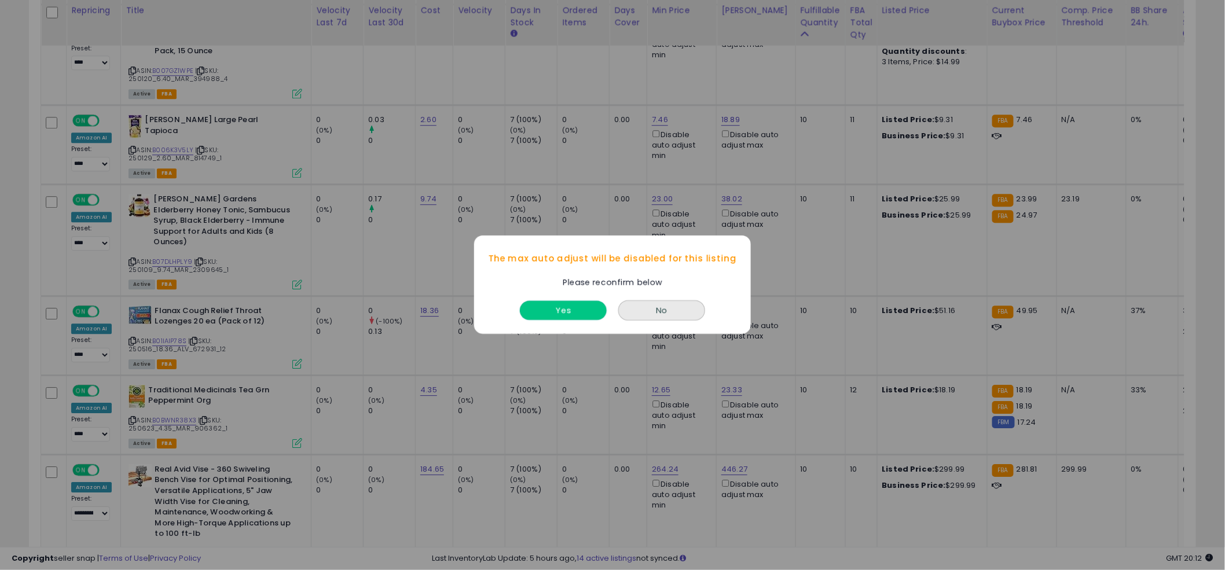
click at [569, 311] on button "Yes" at bounding box center [563, 311] width 87 height 19
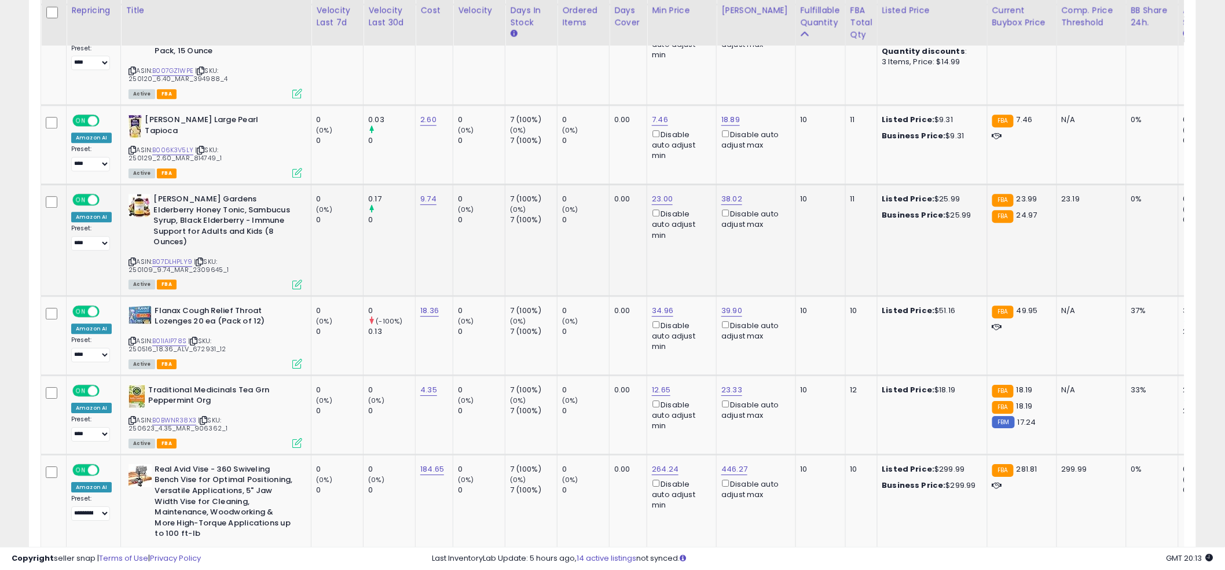
click at [600, 237] on td "0 (0%) 0" at bounding box center [583, 240] width 52 height 112
click at [623, 216] on td "0.00" at bounding box center [628, 240] width 38 height 112
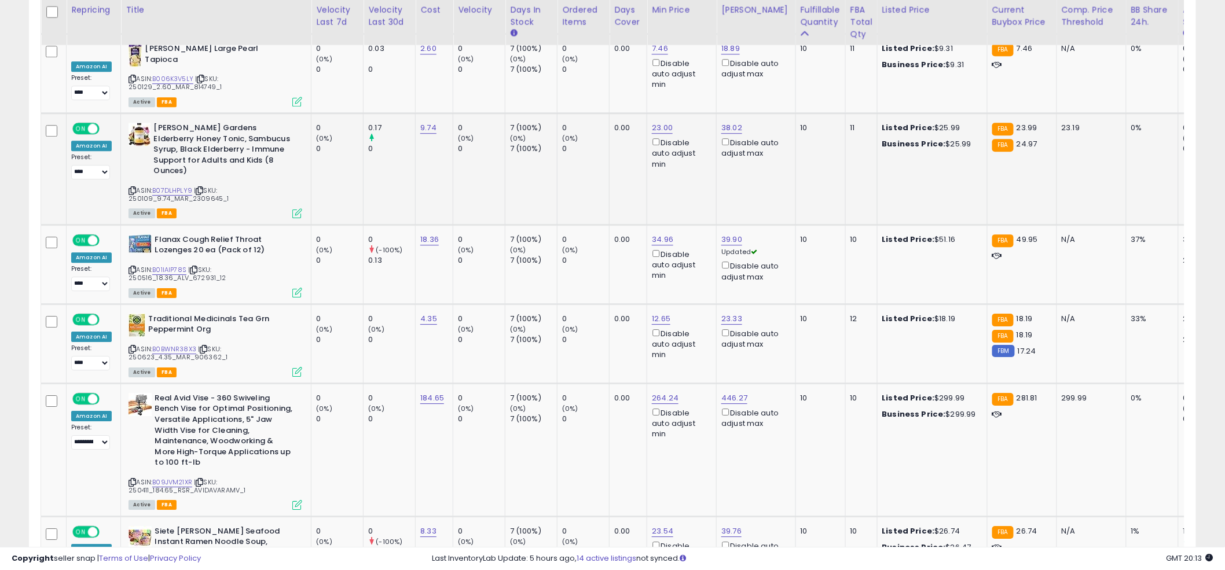
click at [618, 225] on td "0.00" at bounding box center [628, 264] width 38 height 79
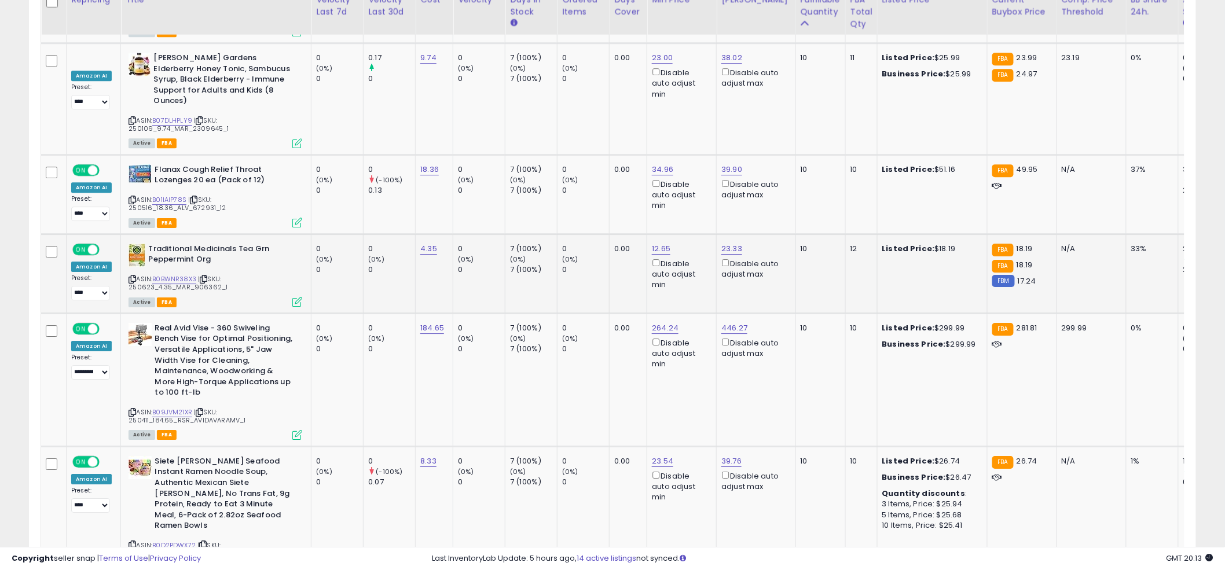
scroll to position [1398, 0]
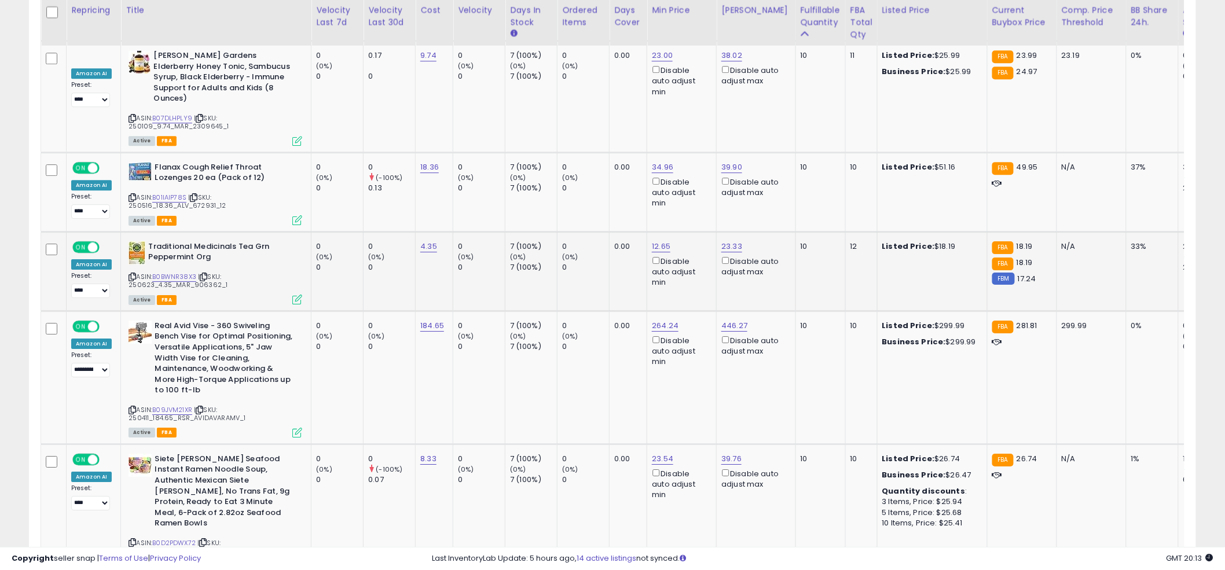
click at [622, 234] on td "0.00" at bounding box center [628, 271] width 38 height 79
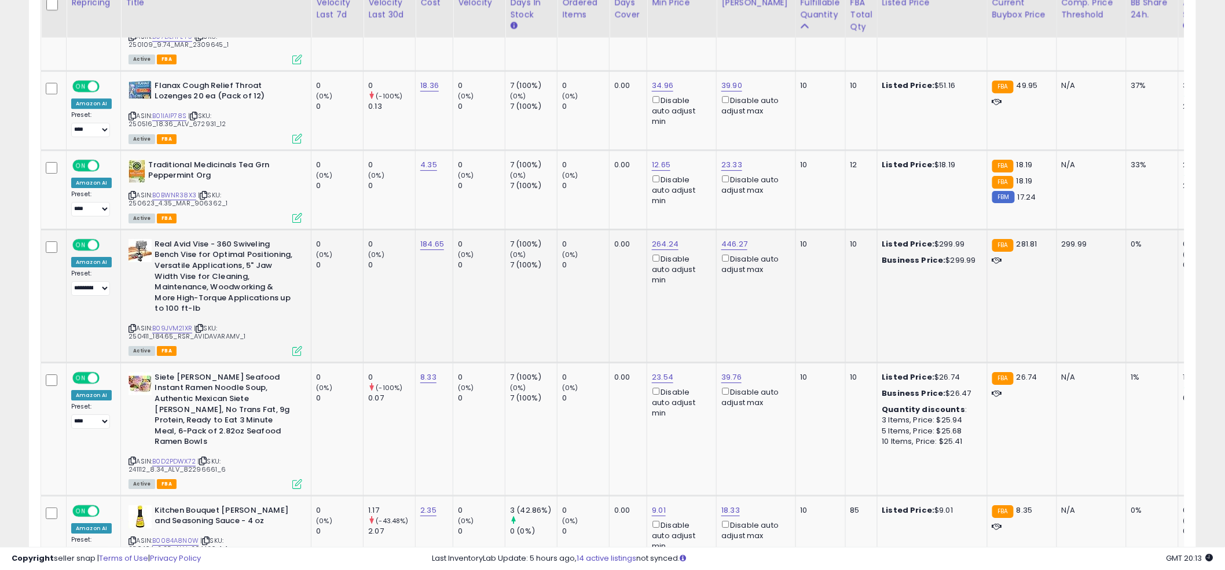
scroll to position [1480, 0]
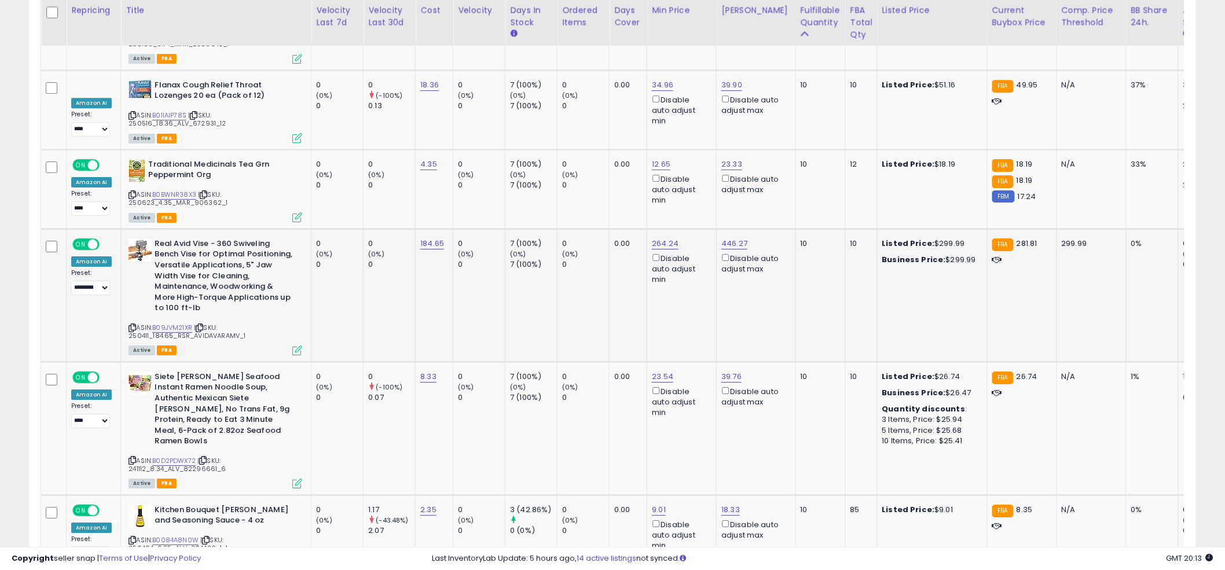
click at [79, 269] on div "**********" at bounding box center [91, 282] width 41 height 26
click at [83, 281] on select "**********" at bounding box center [90, 288] width 39 height 14
select select "****"
click at [71, 281] on select "**********" at bounding box center [90, 288] width 39 height 14
click at [676, 271] on td "264.24 Disable auto adjust min" at bounding box center [681, 295] width 69 height 133
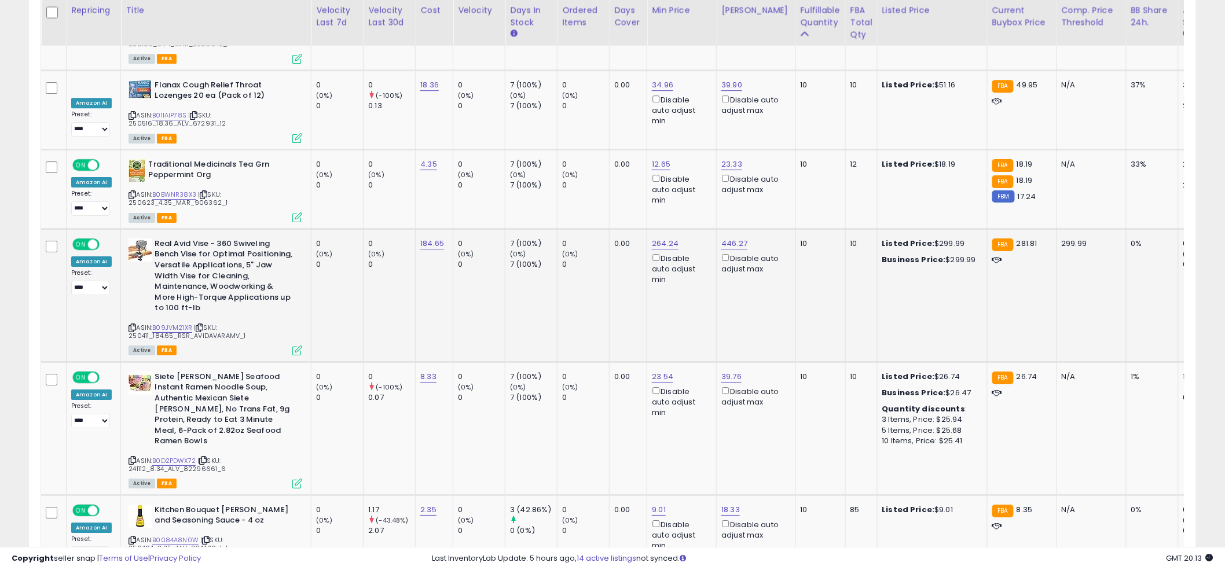
click at [609, 281] on td "0.00" at bounding box center [628, 295] width 38 height 133
click at [615, 269] on td "0.00" at bounding box center [628, 295] width 38 height 133
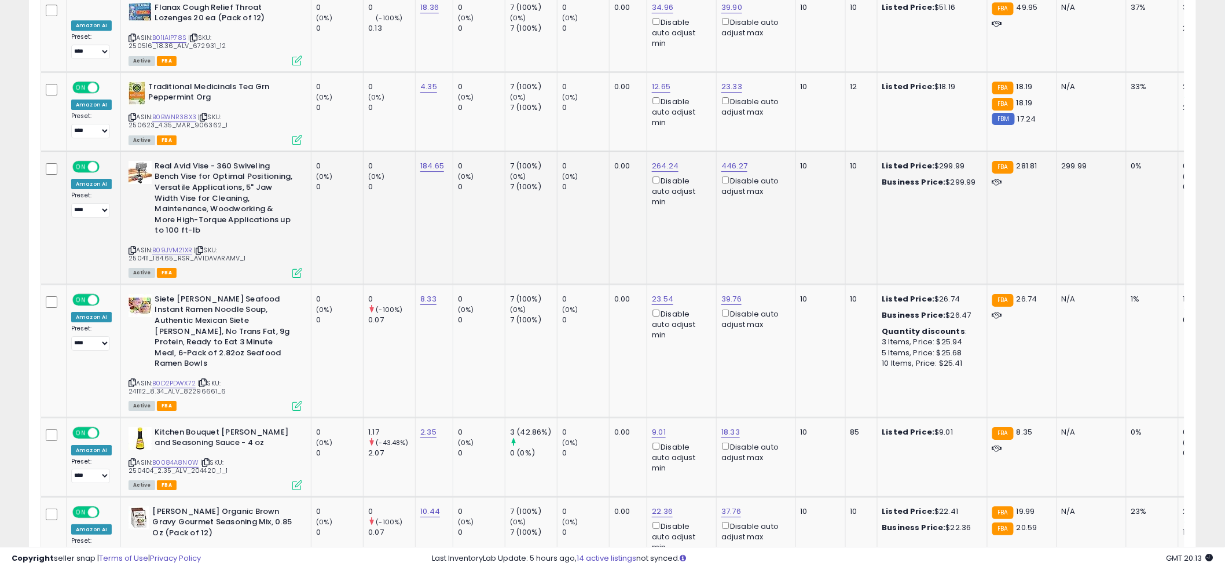
scroll to position [1560, 0]
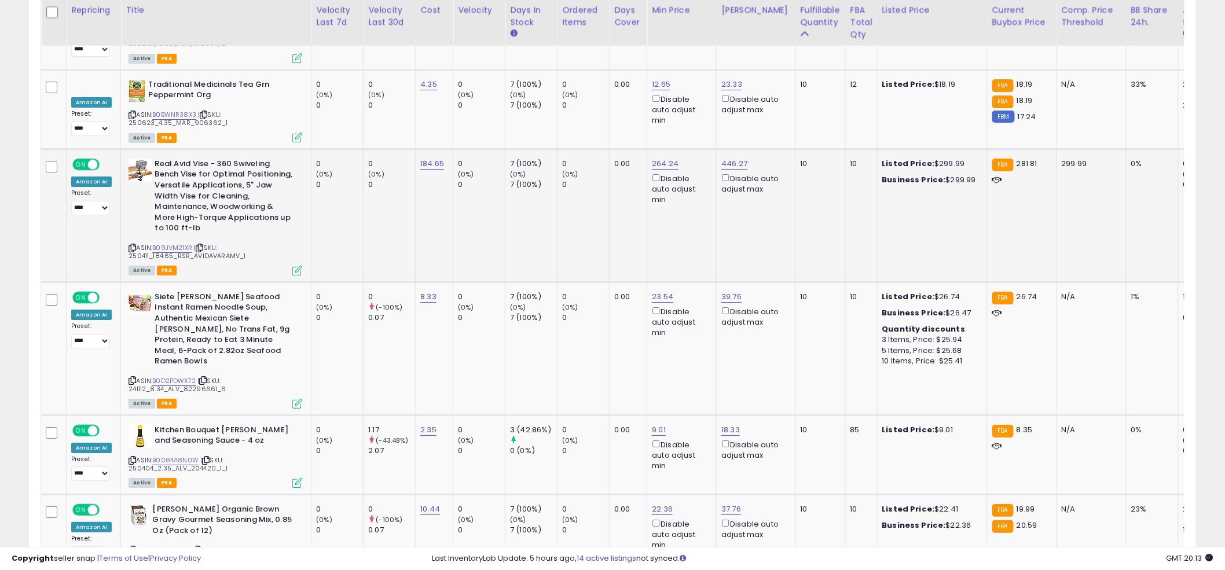
click at [615, 282] on td "0.00" at bounding box center [628, 348] width 38 height 133
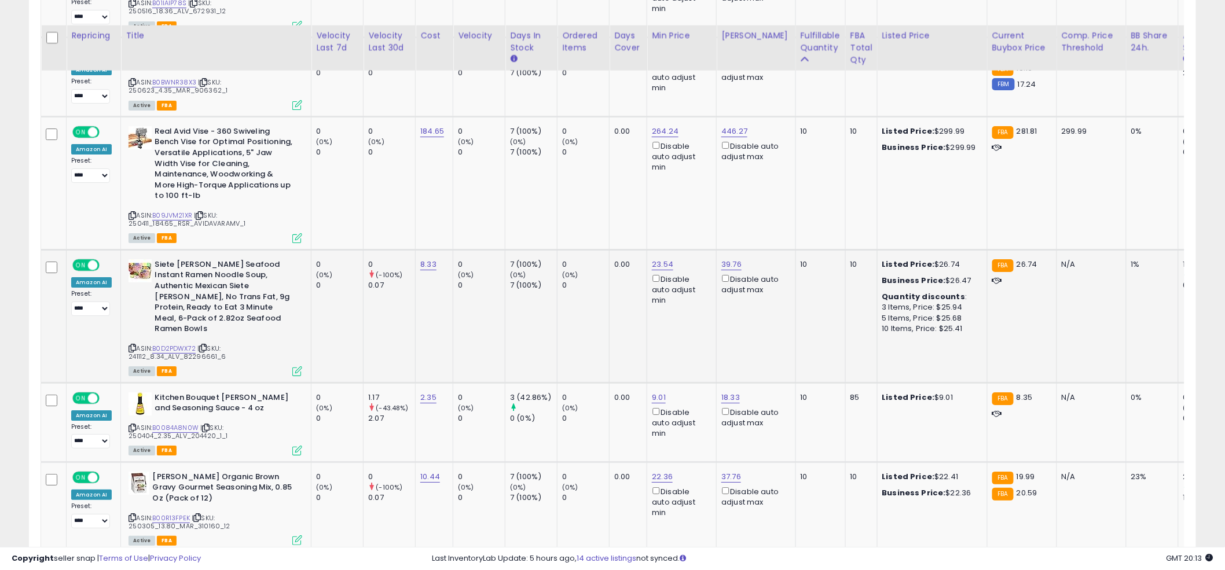
scroll to position [1621, 0]
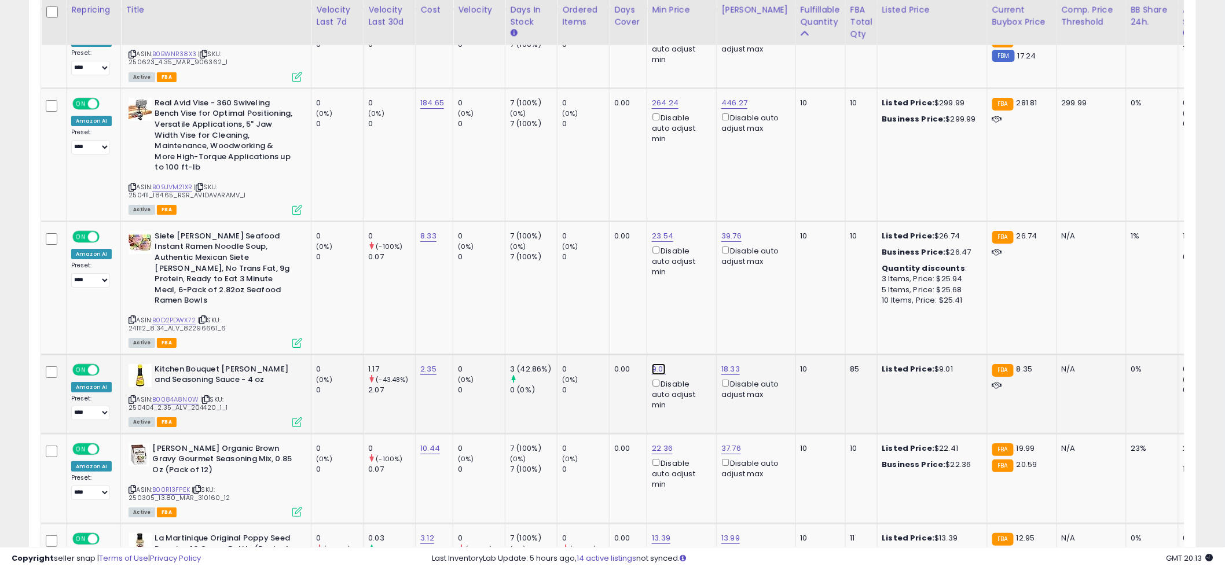
drag, startPoint x: 597, startPoint y: 271, endPoint x: 541, endPoint y: 270, distance: 56.2
click at [541, 270] on tbody "**********" at bounding box center [774, 241] width 1467 height 2393
type input "***"
click button "submit" at bounding box center [692, 267] width 20 height 17
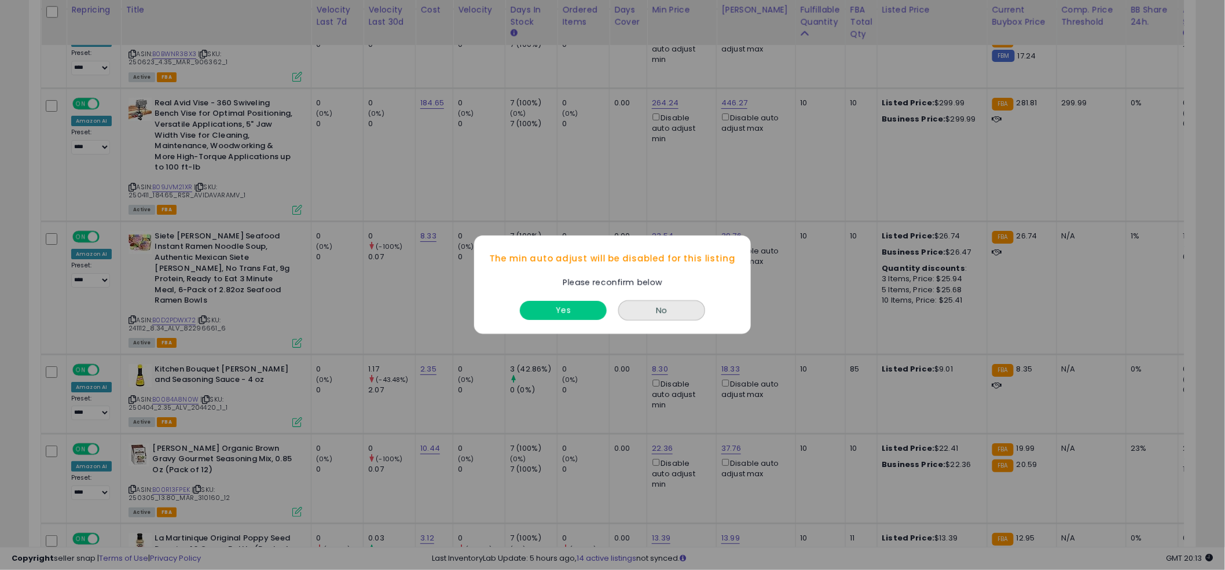
click at [584, 321] on div "Yes" at bounding box center [563, 308] width 93 height 31
click at [583, 306] on button "Yes" at bounding box center [563, 311] width 87 height 19
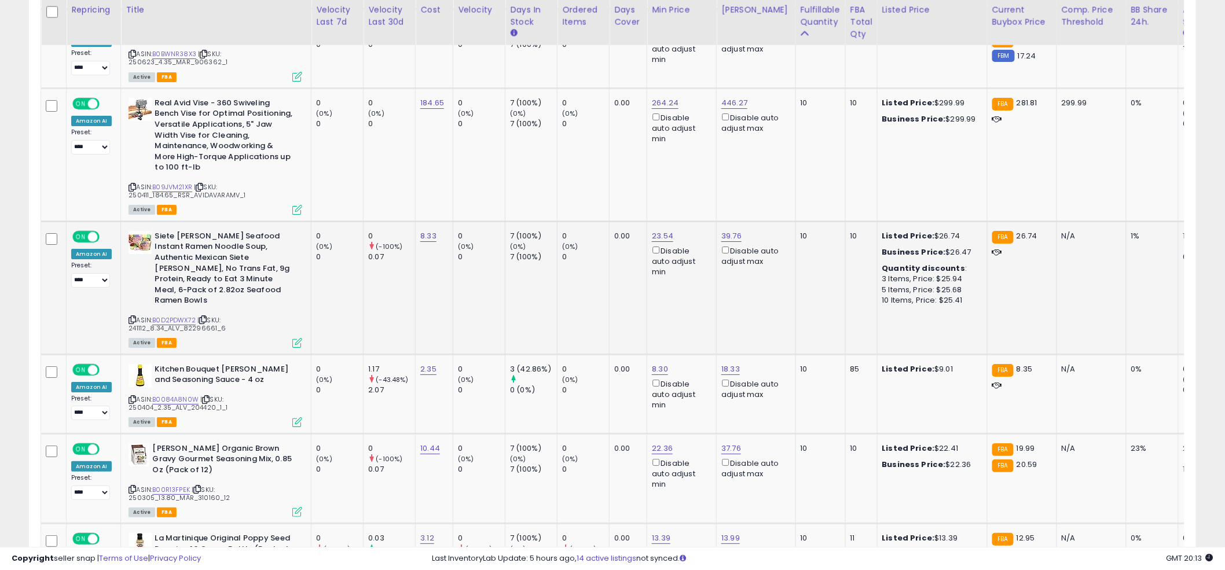
click at [596, 274] on td "0 (0%) 0" at bounding box center [583, 287] width 52 height 133
drag, startPoint x: 613, startPoint y: 348, endPoint x: 564, endPoint y: 347, distance: 48.6
click at [565, 347] on tbody "**********" at bounding box center [774, 241] width 1467 height 2393
type input "****"
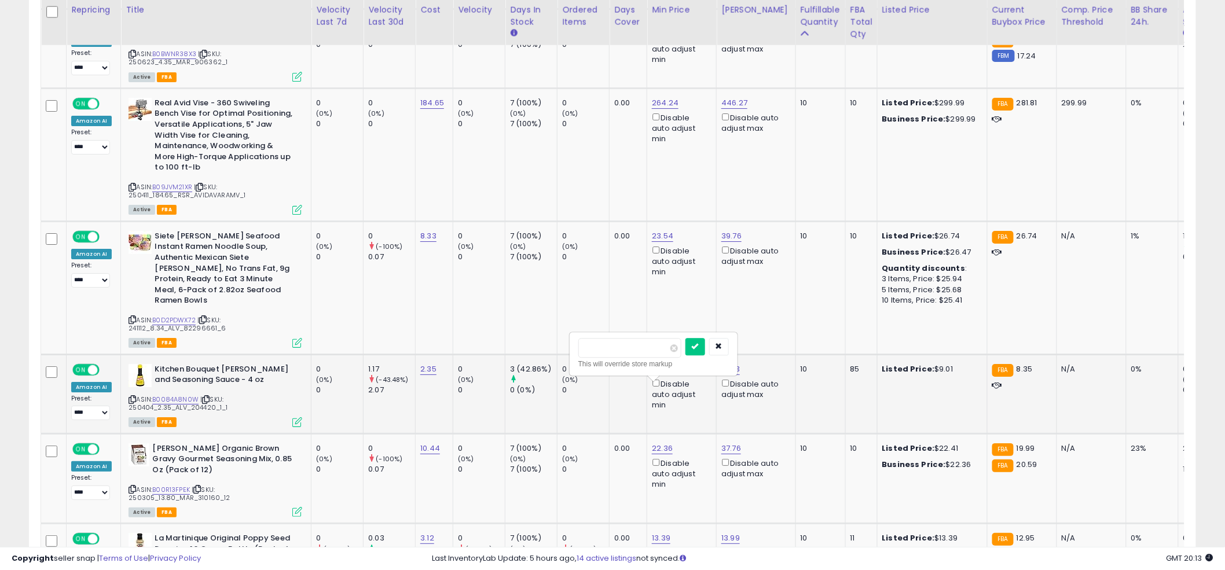
click button "submit" at bounding box center [695, 346] width 20 height 17
click at [649, 433] on td "19.90 Disable auto adjust min" at bounding box center [681, 478] width 69 height 90
click at [653, 457] on div "Disable auto adjust min" at bounding box center [680, 474] width 56 height 34
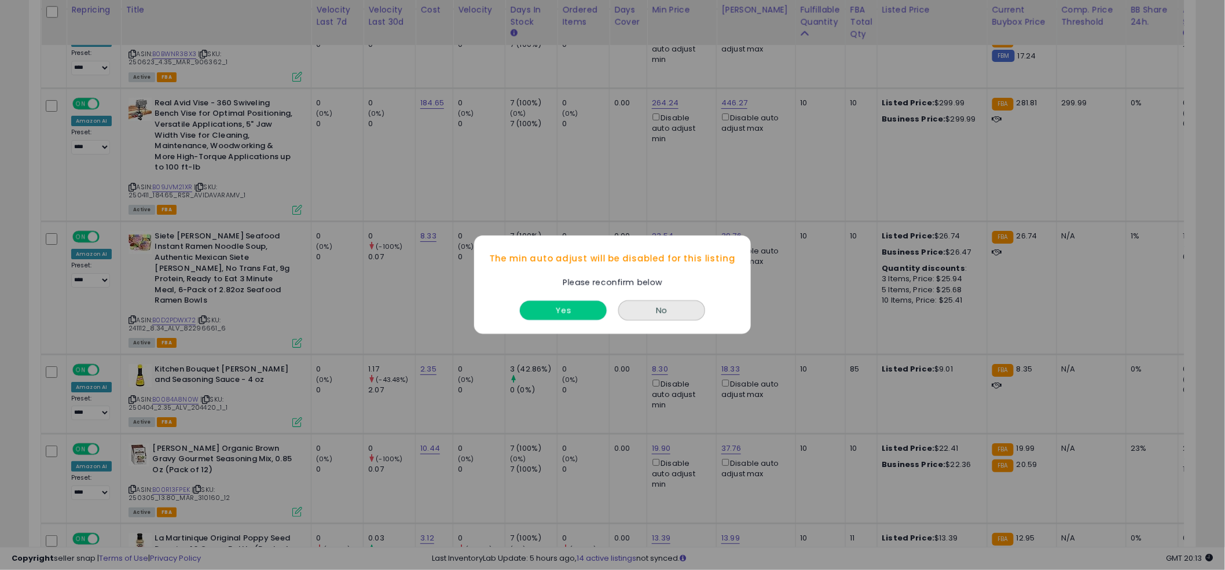
click at [554, 307] on button "Yes" at bounding box center [563, 311] width 87 height 19
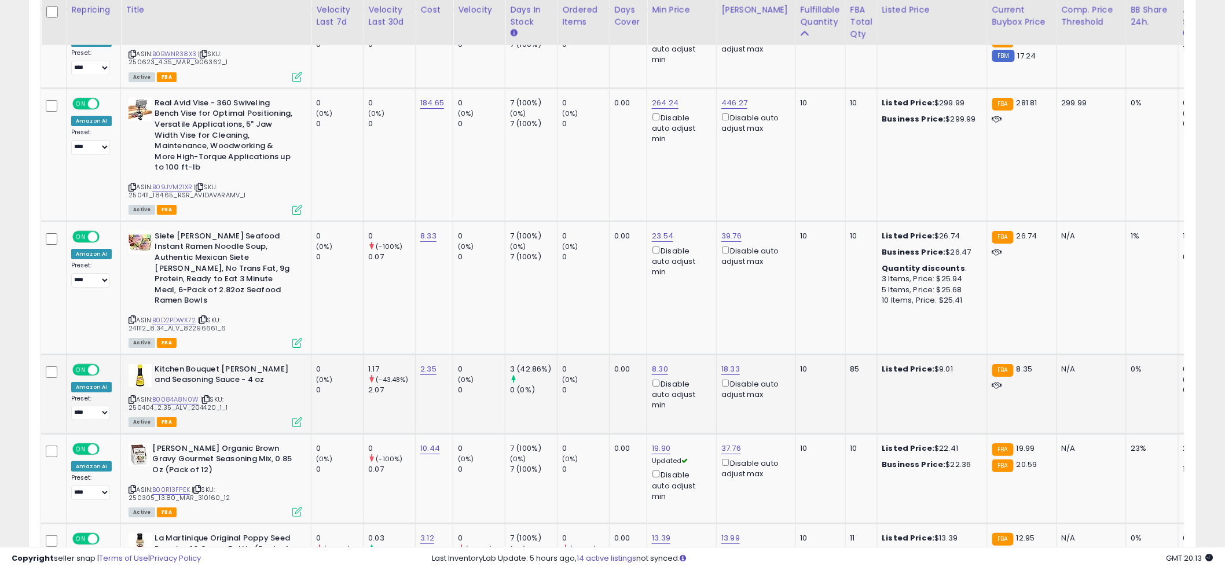
drag, startPoint x: 615, startPoint y: 334, endPoint x: 592, endPoint y: 332, distance: 22.7
click at [615, 354] on td "0.00" at bounding box center [628, 393] width 38 height 79
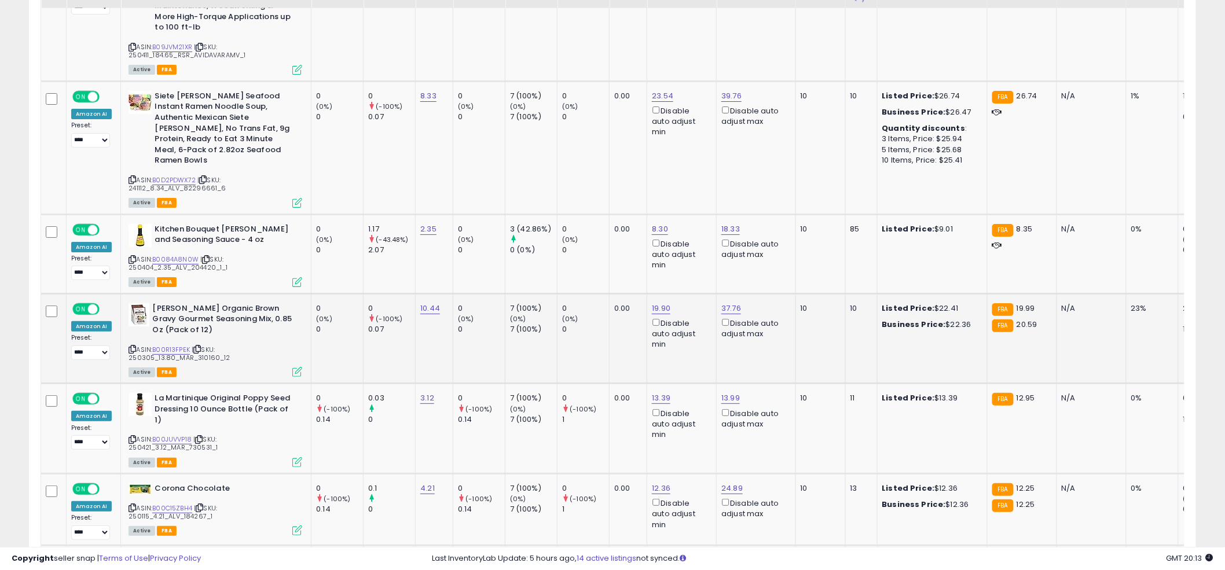
scroll to position [1805, 0]
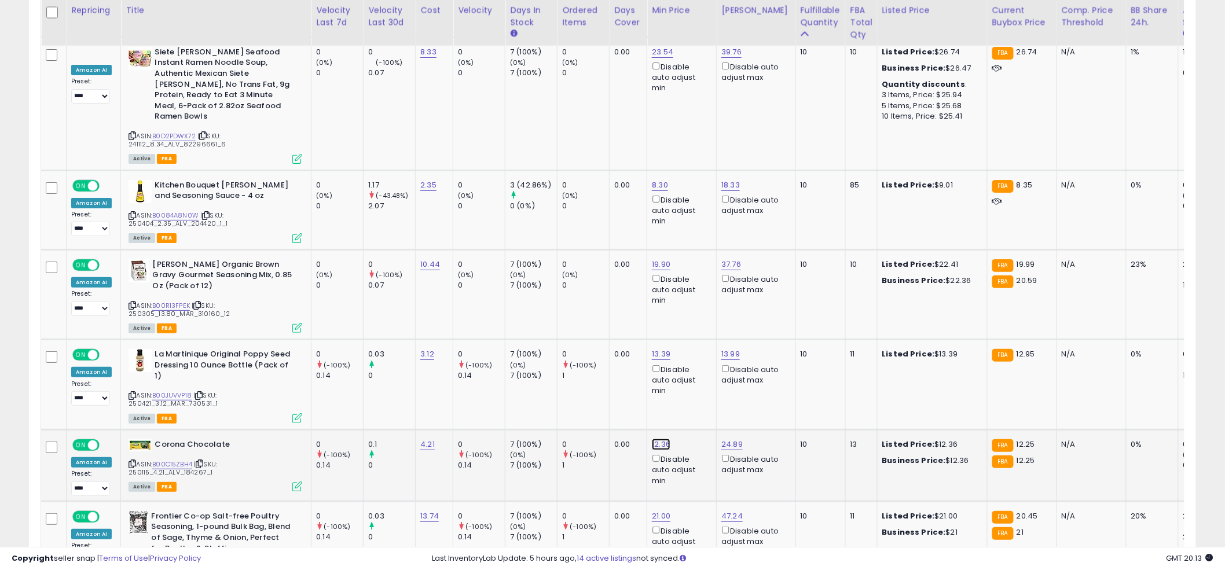
type input "**"
click button "submit" at bounding box center [694, 331] width 20 height 17
click at [562, 370] on div "1" at bounding box center [585, 375] width 47 height 10
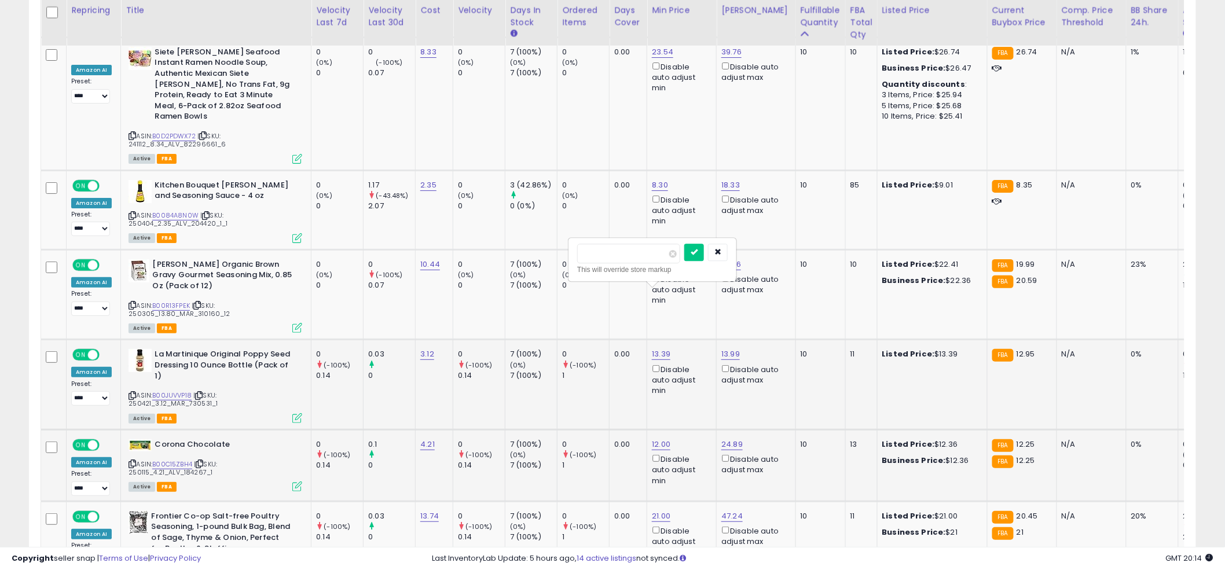
type input "****"
click button "submit" at bounding box center [694, 252] width 20 height 17
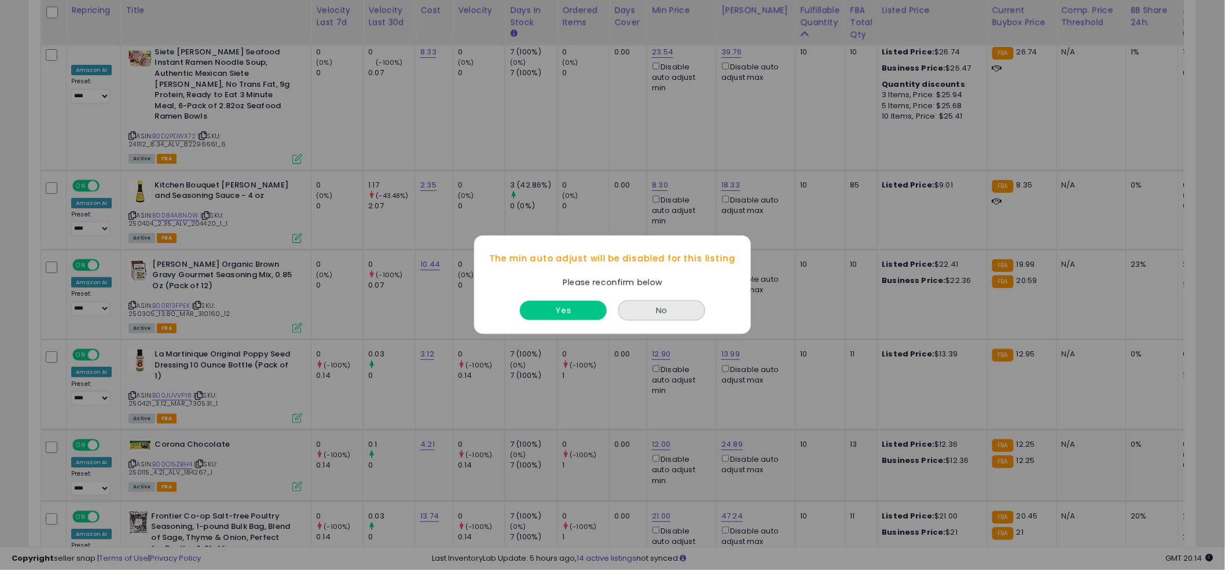
click at [569, 314] on button "Yes" at bounding box center [563, 311] width 87 height 19
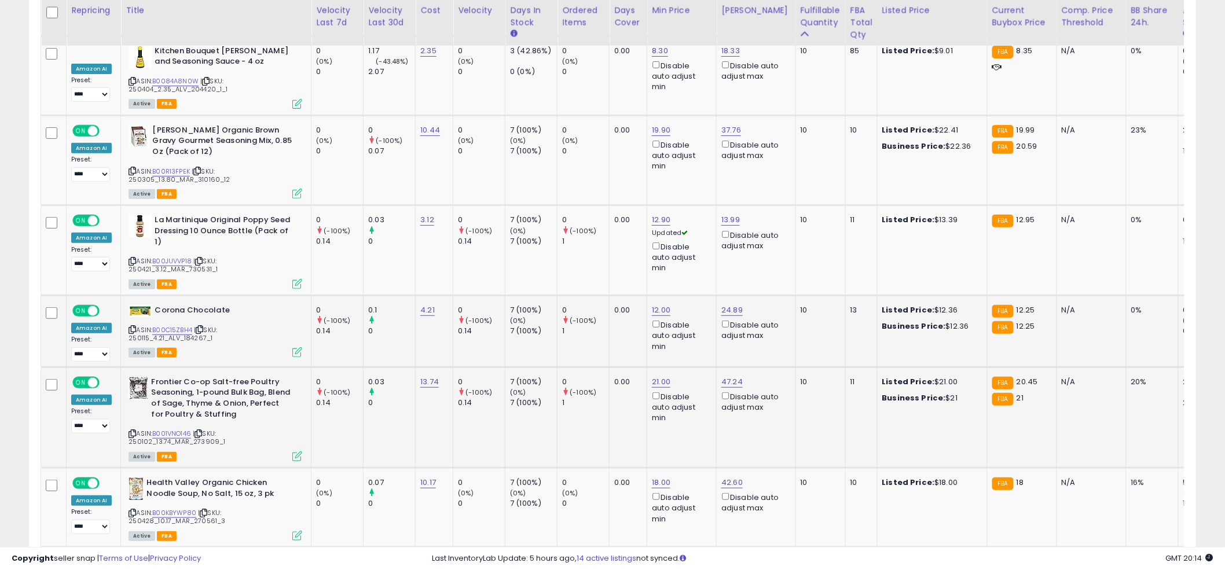
scroll to position [1939, 0]
type input "**"
click button "submit" at bounding box center [694, 267] width 20 height 17
click at [594, 397] on div "1" at bounding box center [585, 402] width 47 height 10
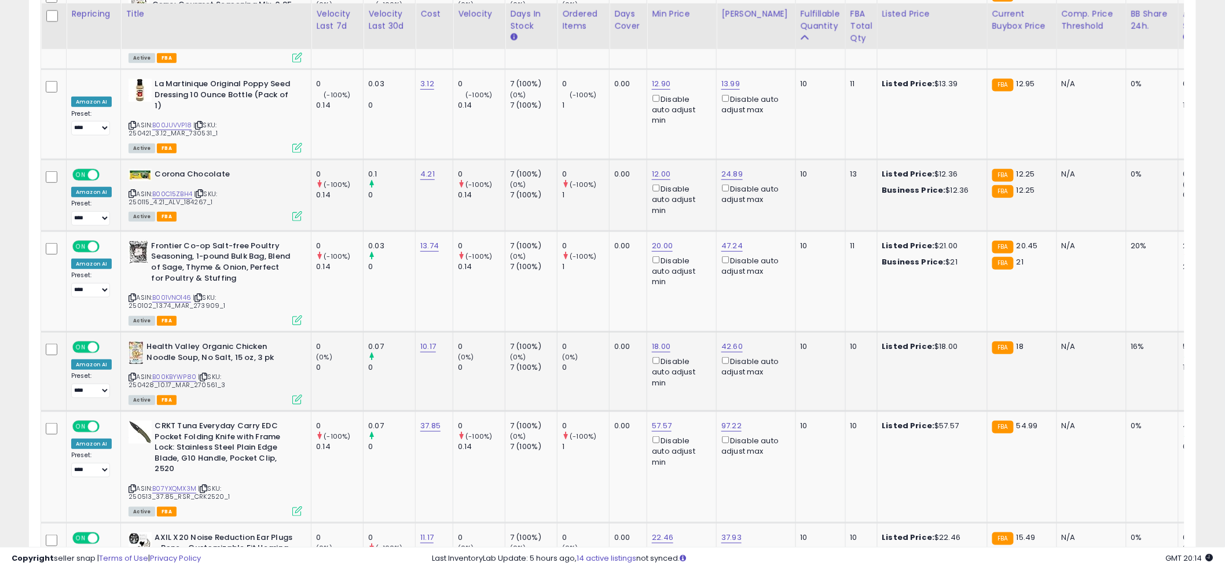
scroll to position [2079, 0]
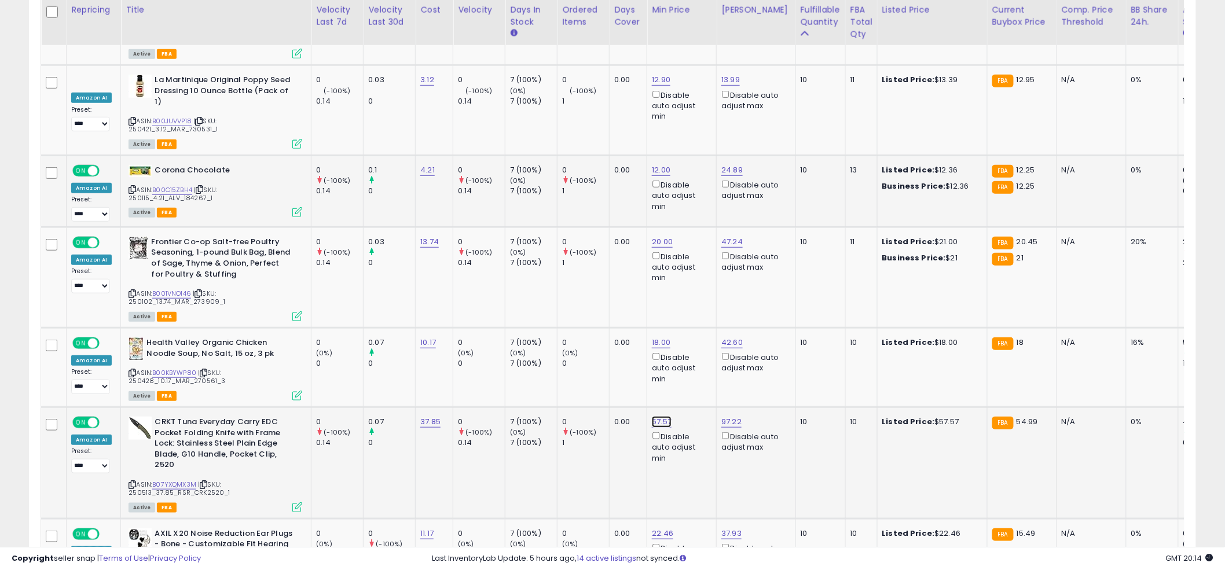
drag, startPoint x: 612, startPoint y: 300, endPoint x: 617, endPoint y: 313, distance: 13.2
click at [618, 311] on input "*****" at bounding box center [629, 309] width 103 height 20
type input "*****"
click button "submit" at bounding box center [695, 307] width 20 height 17
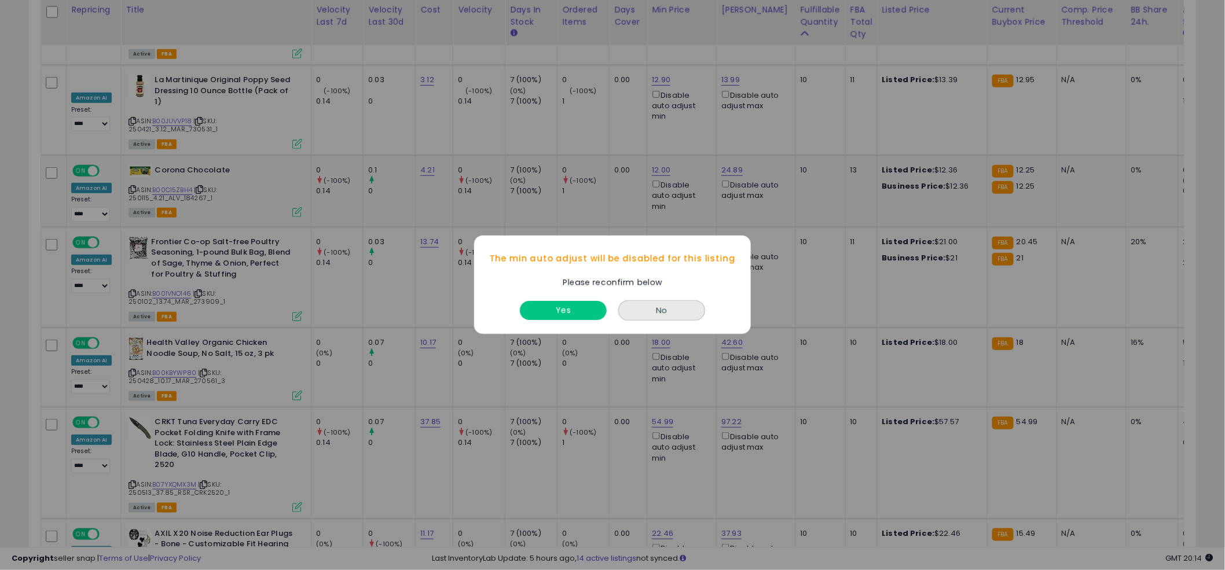
drag, startPoint x: 600, startPoint y: 318, endPoint x: 583, endPoint y: 311, distance: 18.2
click at [596, 316] on div "Yes" at bounding box center [563, 308] width 93 height 31
click at [583, 311] on button "Yes" at bounding box center [563, 311] width 87 height 19
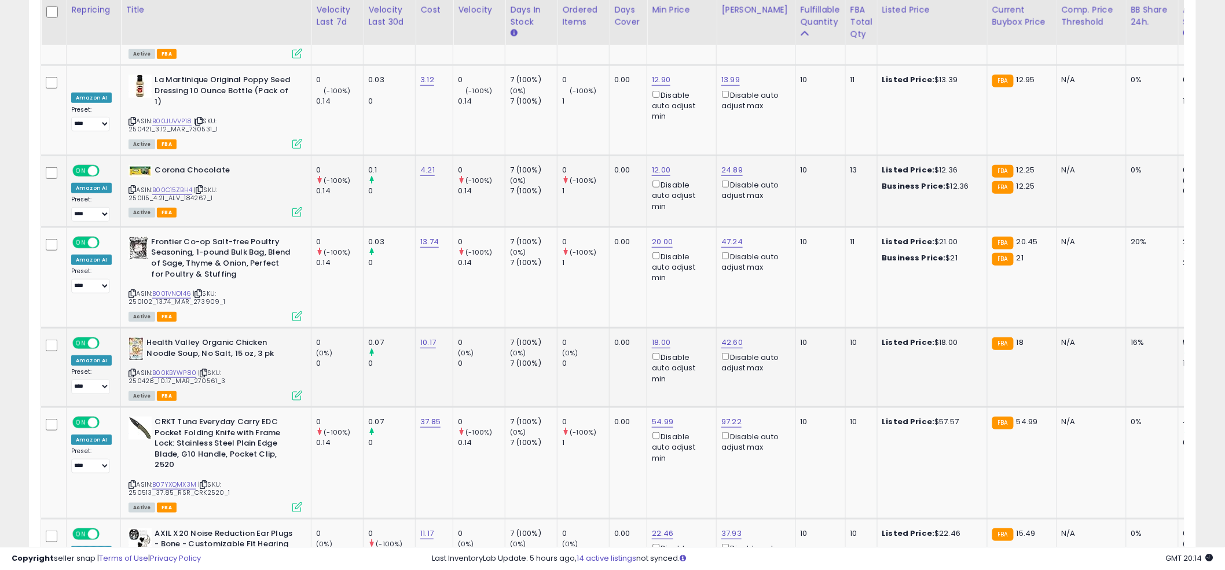
drag, startPoint x: 605, startPoint y: 300, endPoint x: 605, endPoint y: 307, distance: 6.4
click at [605, 328] on td "0 (0%) 0" at bounding box center [583, 367] width 52 height 79
drag, startPoint x: 629, startPoint y: 407, endPoint x: 575, endPoint y: 408, distance: 53.8
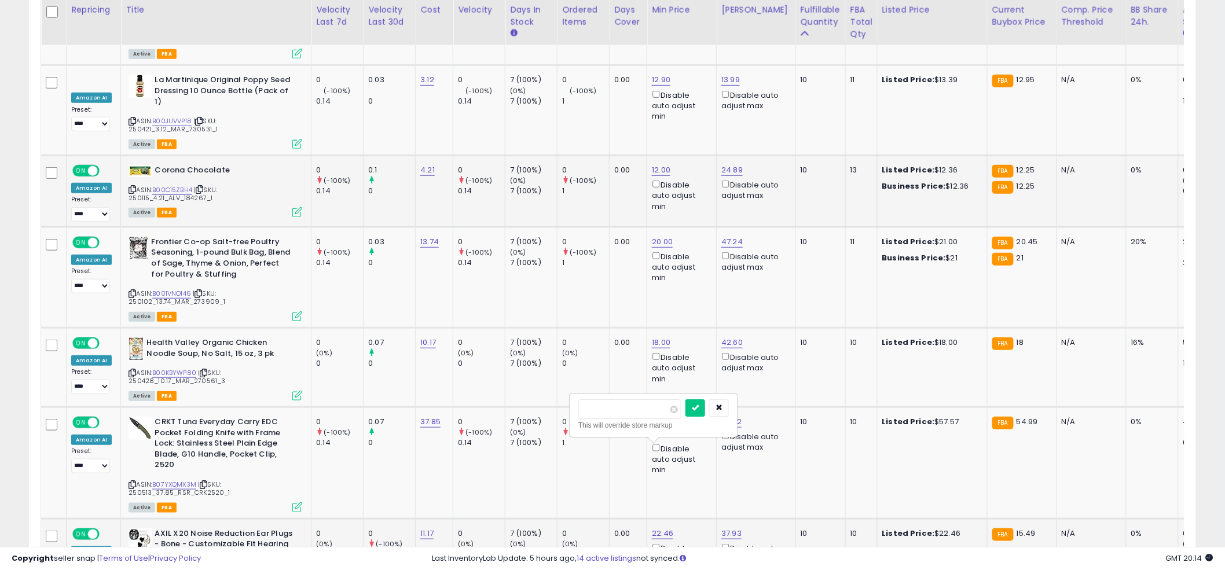
click at [575, 408] on div "***** This will override store markup" at bounding box center [653, 415] width 167 height 42
type input "****"
click button "submit" at bounding box center [695, 407] width 20 height 17
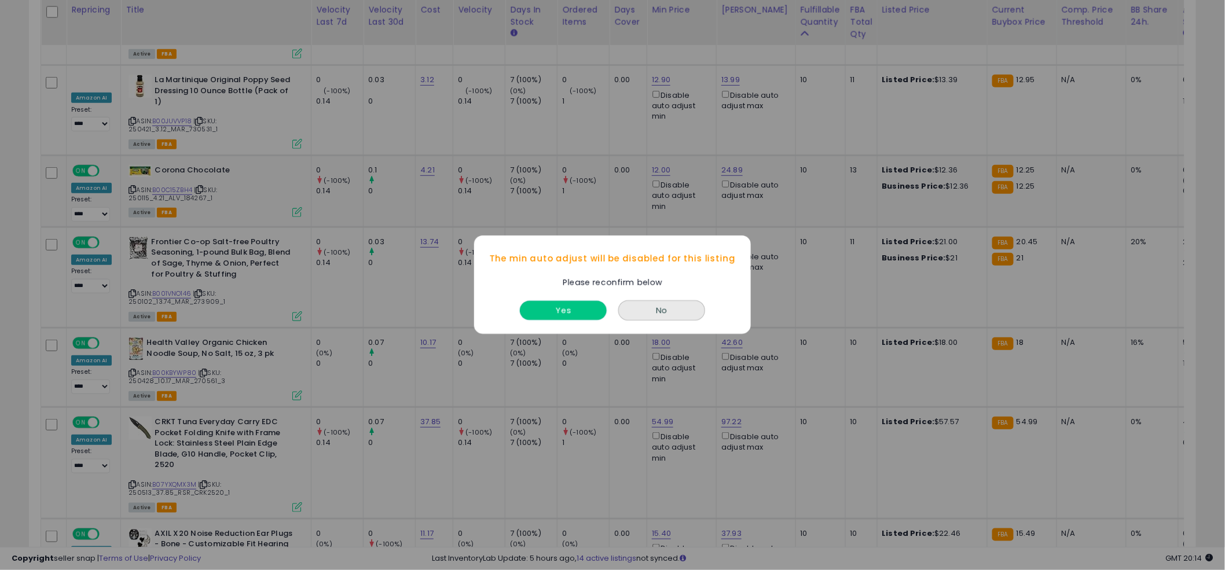
click at [575, 314] on button "Yes" at bounding box center [563, 311] width 87 height 19
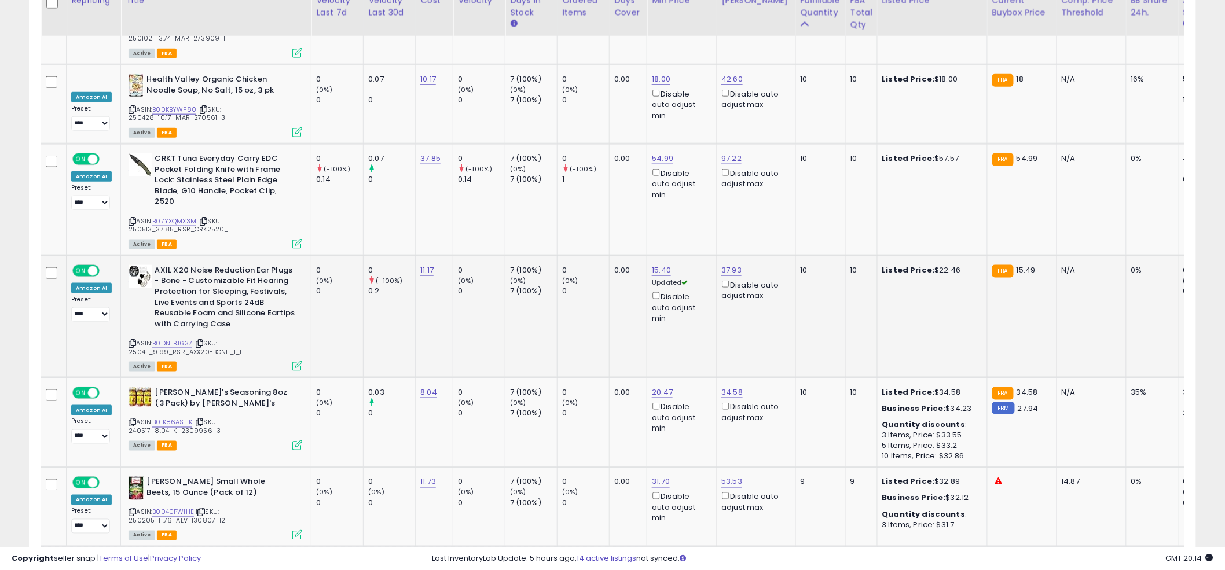
scroll to position [2373, 0]
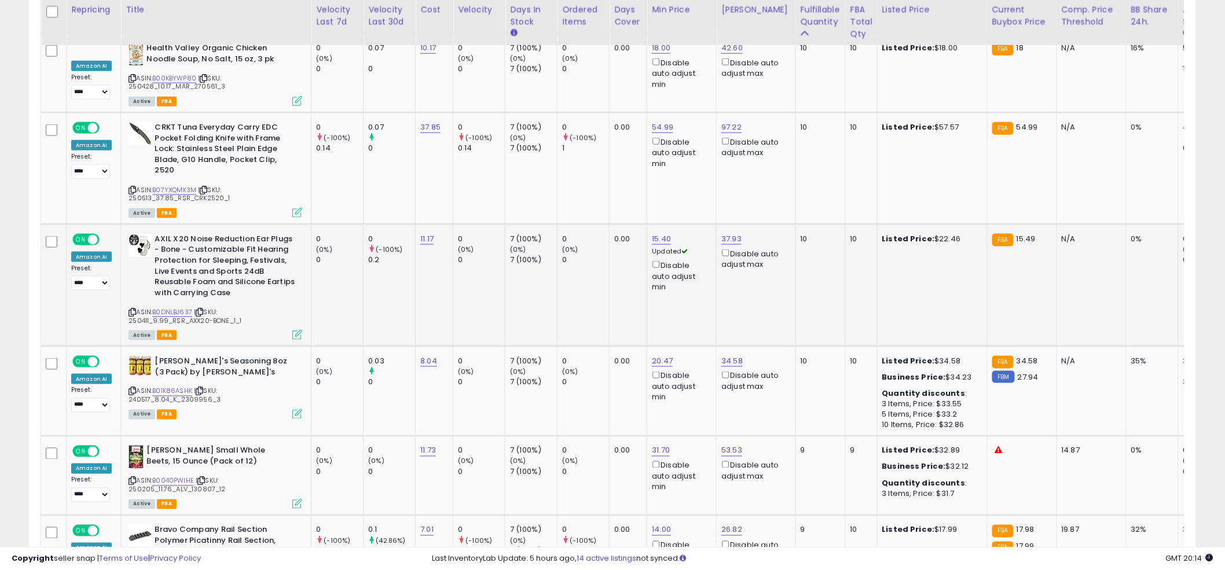
click at [606, 230] on td "0 (0%) 0" at bounding box center [583, 285] width 52 height 122
click at [677, 235] on input "*****" at bounding box center [699, 237] width 103 height 20
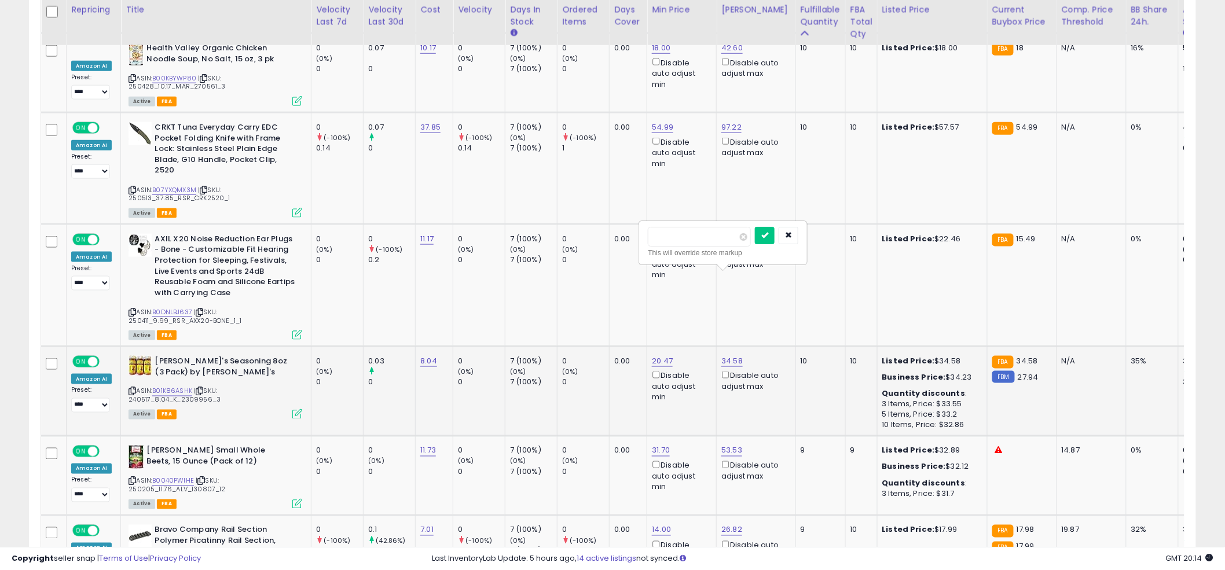
click at [677, 235] on input "*****" at bounding box center [699, 237] width 103 height 20
type input "*****"
click button "submit" at bounding box center [765, 235] width 20 height 17
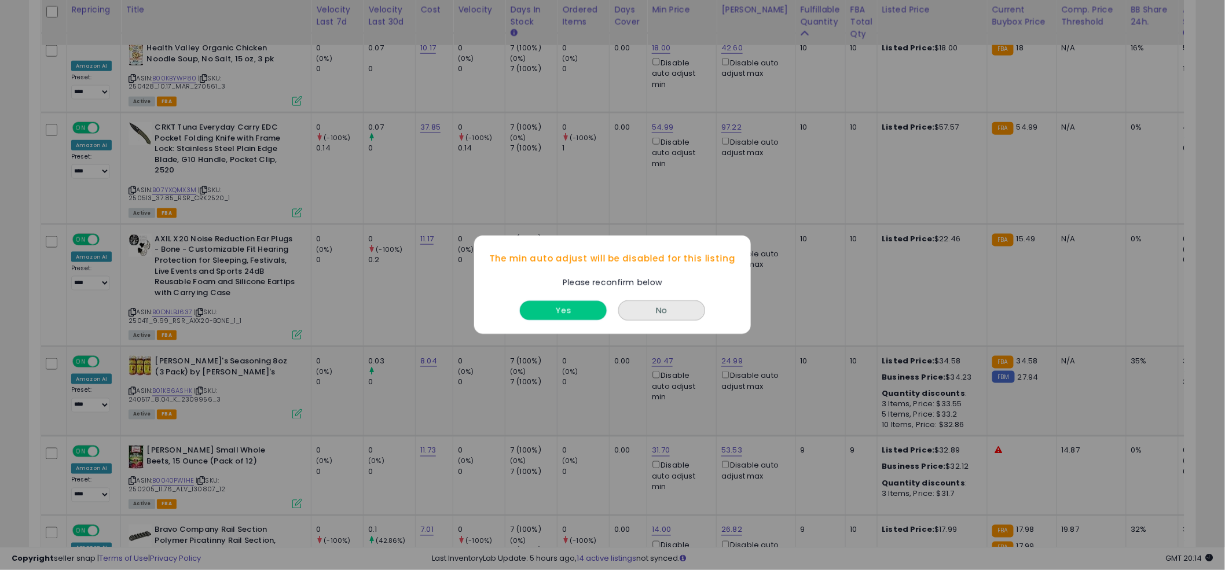
click at [553, 311] on button "Yes" at bounding box center [563, 311] width 87 height 19
drag, startPoint x: 560, startPoint y: 306, endPoint x: 625, endPoint y: 305, distance: 64.8
click at [561, 306] on button "Yes" at bounding box center [563, 311] width 87 height 19
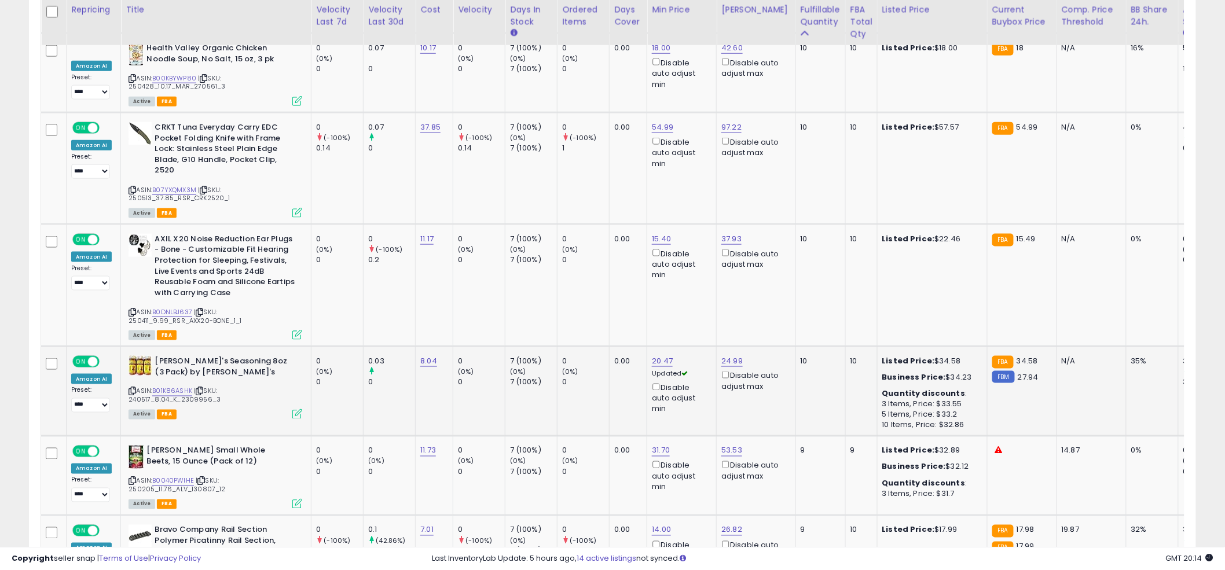
drag, startPoint x: 657, startPoint y: 297, endPoint x: 655, endPoint y: 307, distance: 10.3
click at [655, 381] on div "Disable auto adjust min" at bounding box center [680, 398] width 56 height 34
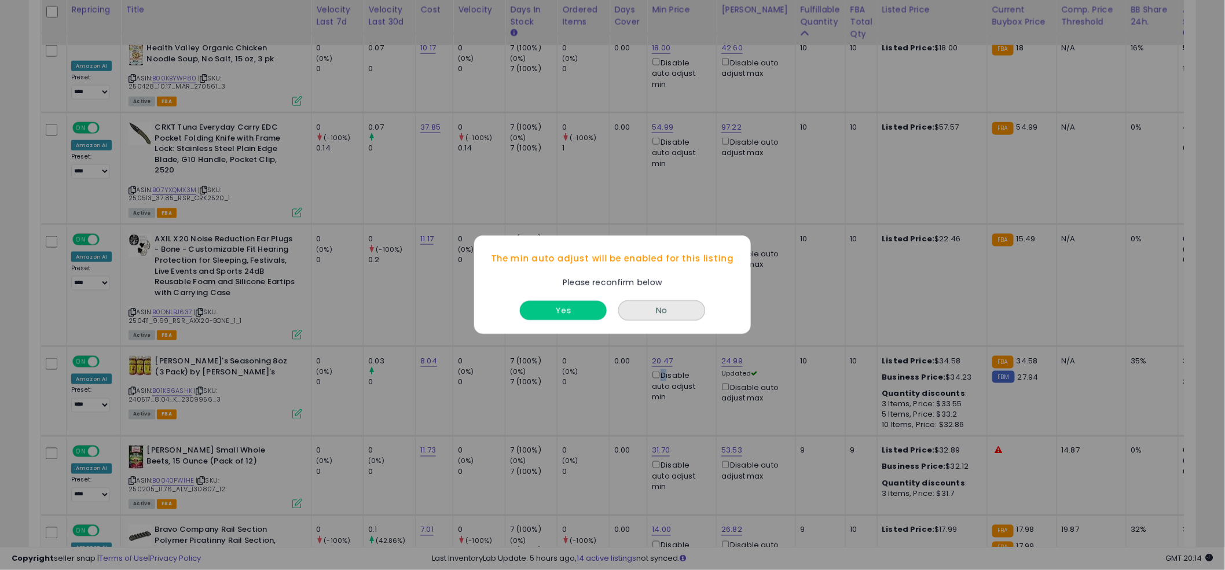
click at [558, 307] on button "Yes" at bounding box center [563, 311] width 87 height 19
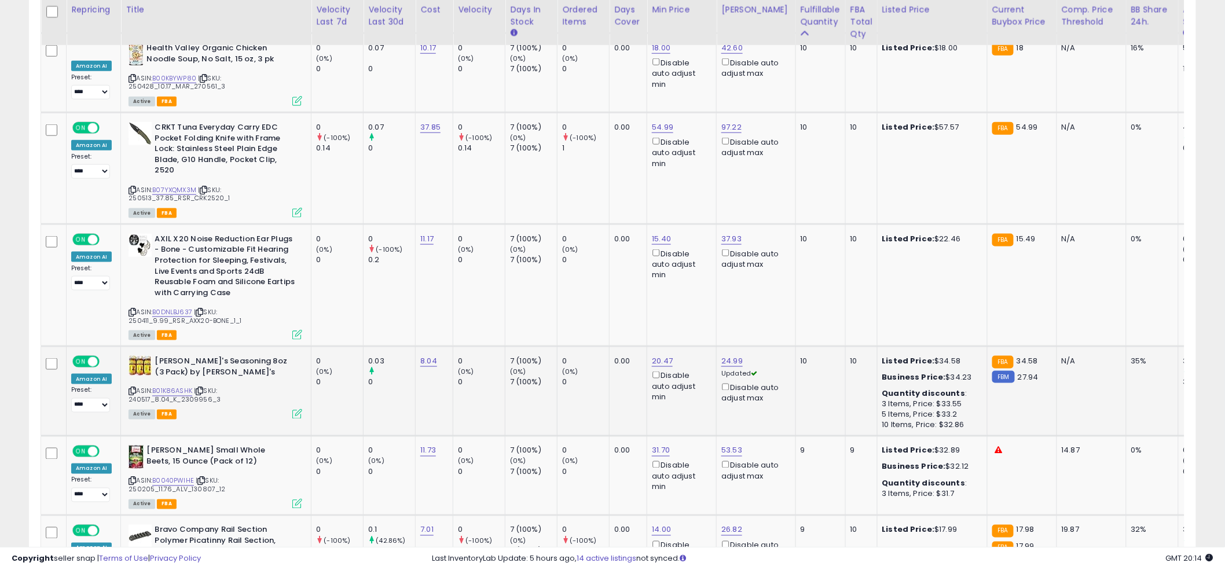
click at [611, 347] on td "0.00" at bounding box center [628, 392] width 38 height 90
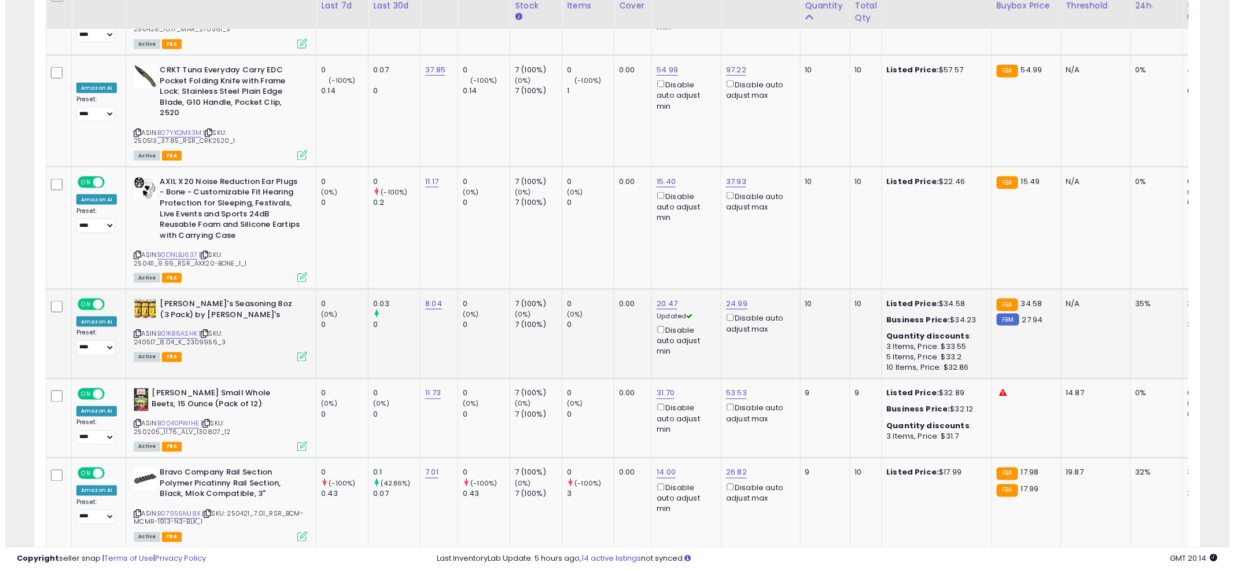
scroll to position [2454, 0]
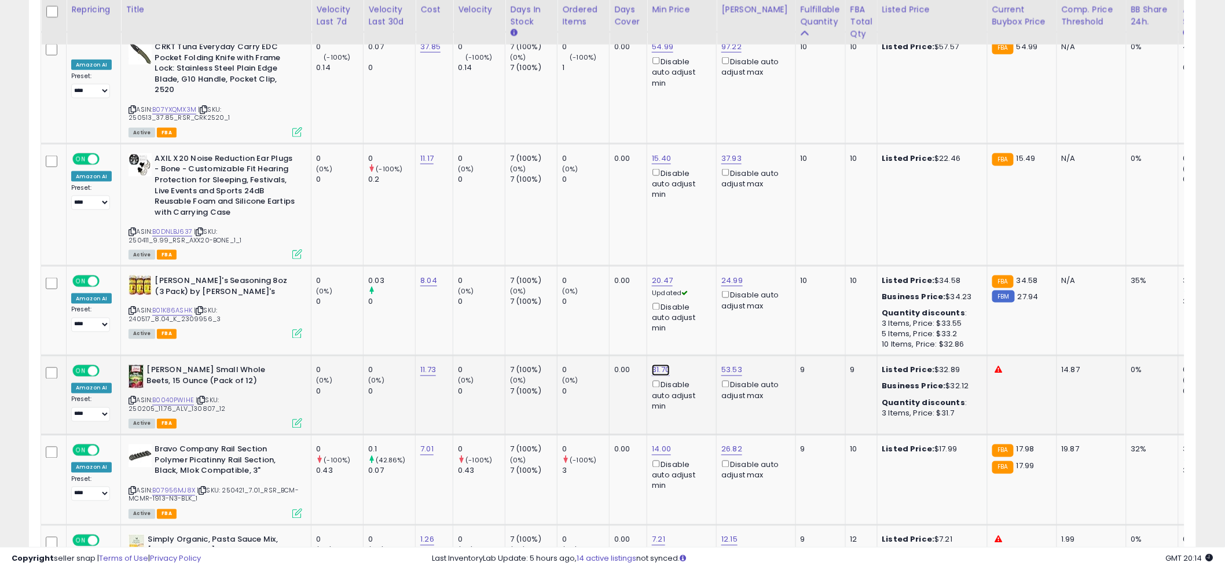
click at [639, 262] on div "This will override store markup" at bounding box center [652, 262] width 150 height 12
click at [633, 252] on input "*****" at bounding box center [628, 246] width 103 height 20
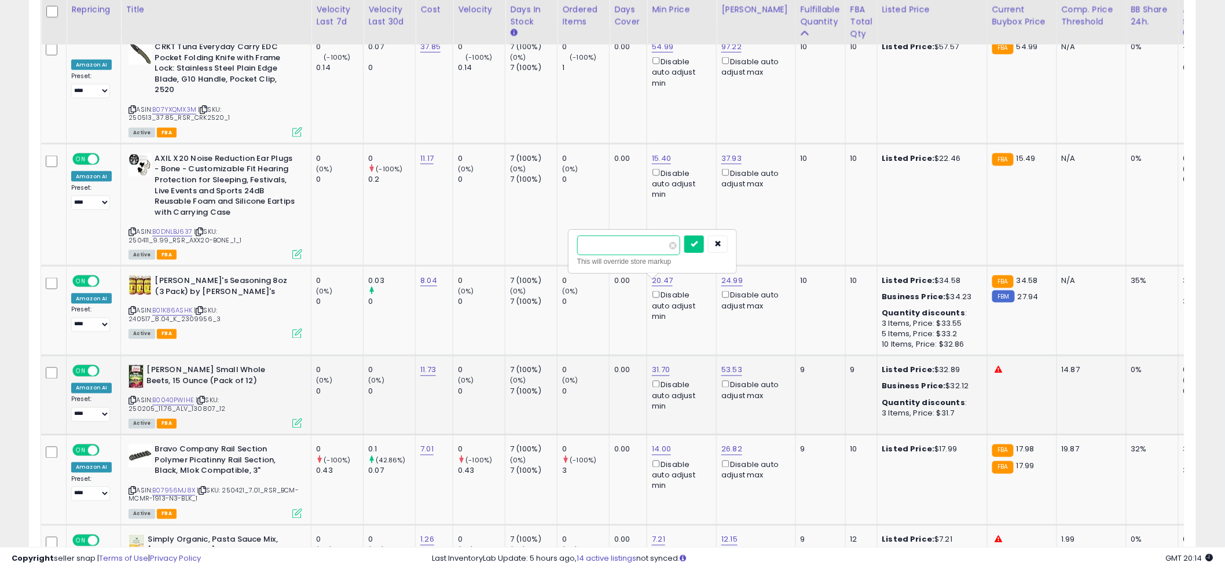
type input "*****"
click button "submit" at bounding box center [694, 244] width 20 height 17
click at [289, 356] on td "[PERSON_NAME] Small Whole Beets, 15 Ounce (Pack of 12) ASIN: B0040PWIHE | SKU: …" at bounding box center [216, 395] width 190 height 79
click at [292, 418] on icon at bounding box center [297, 423] width 10 height 10
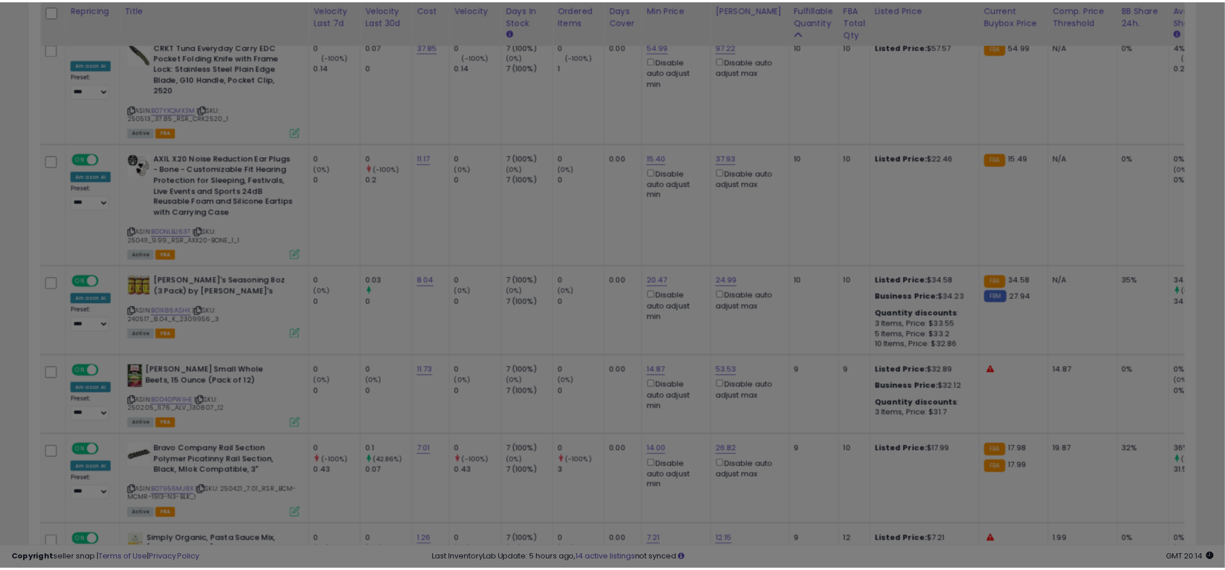
scroll to position [237, 684]
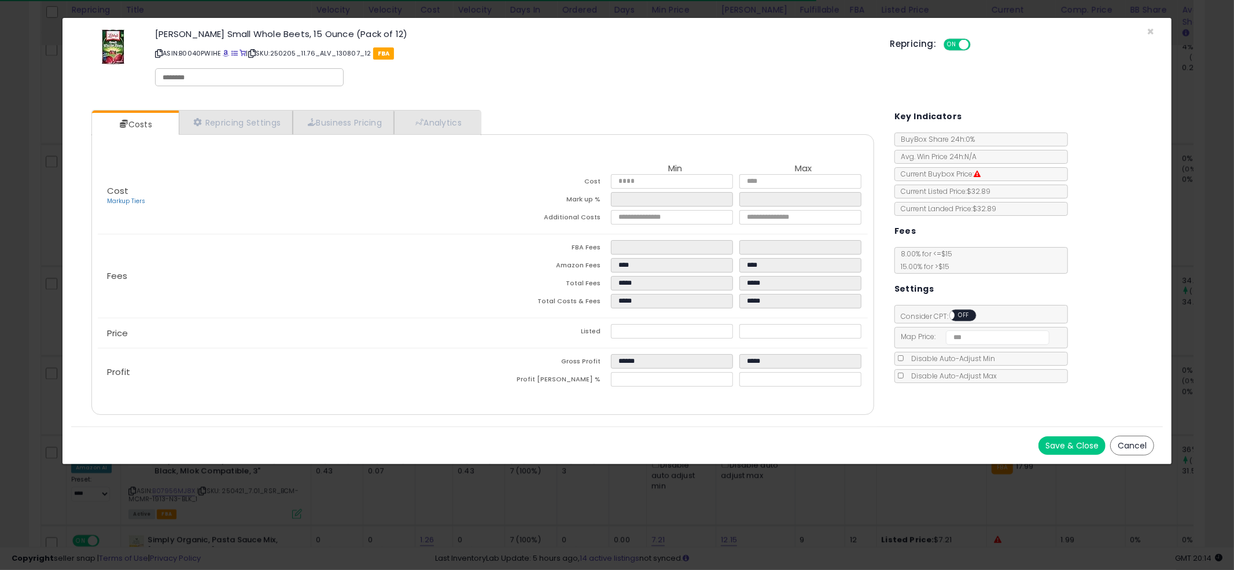
click at [958, 319] on span "OFF" at bounding box center [964, 316] width 19 height 10
click at [1065, 443] on button "Save & Close" at bounding box center [1072, 445] width 67 height 19
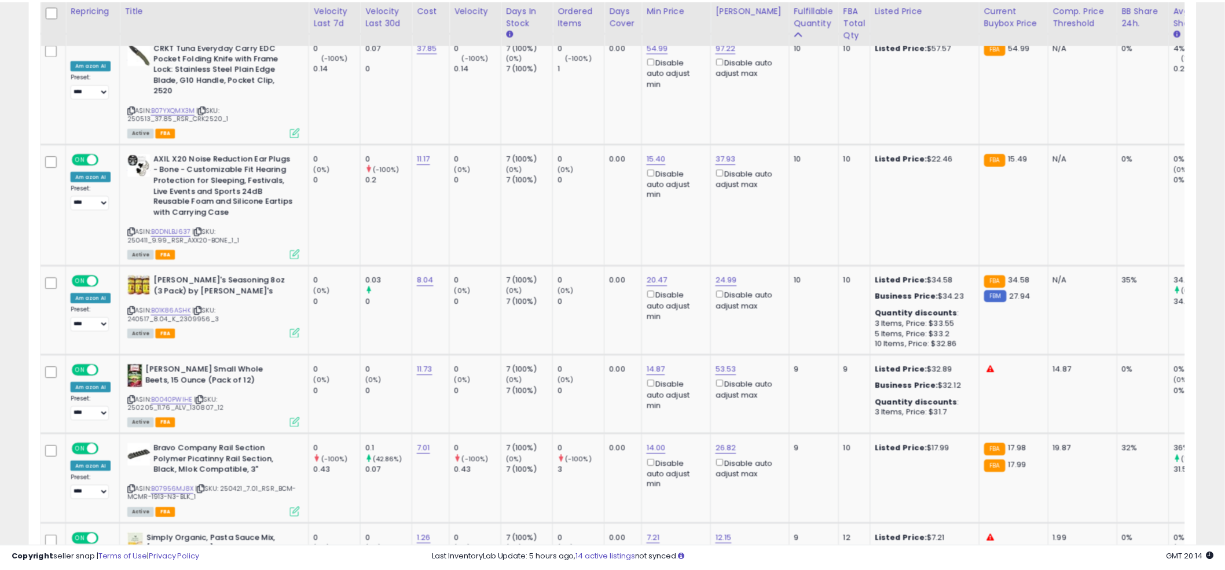
scroll to position [578517, 578076]
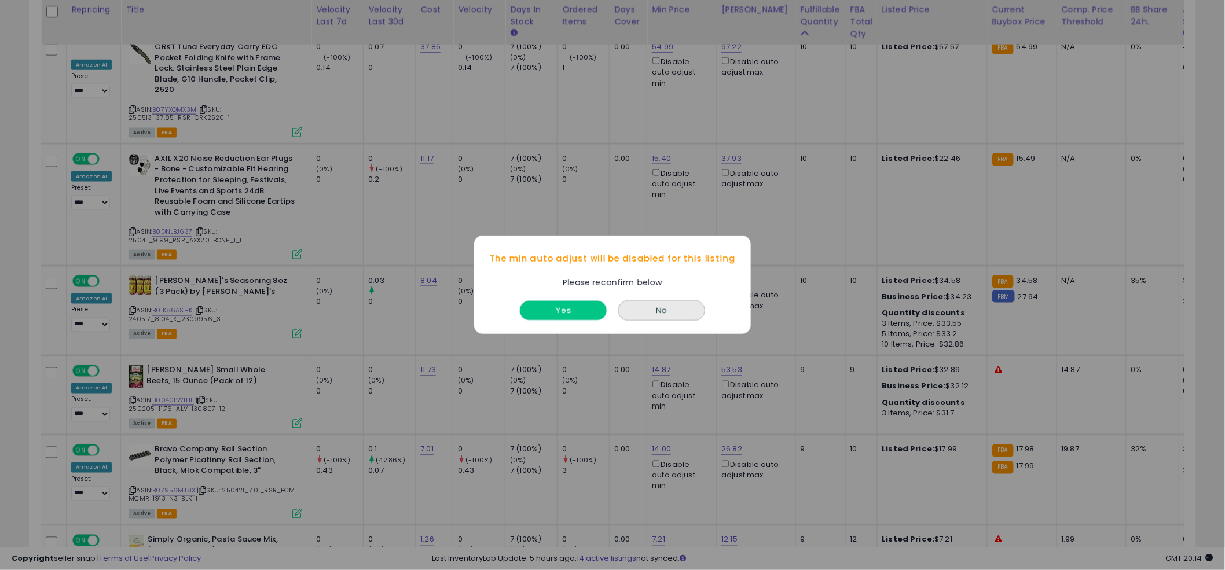
click at [559, 311] on button "Yes" at bounding box center [563, 311] width 87 height 19
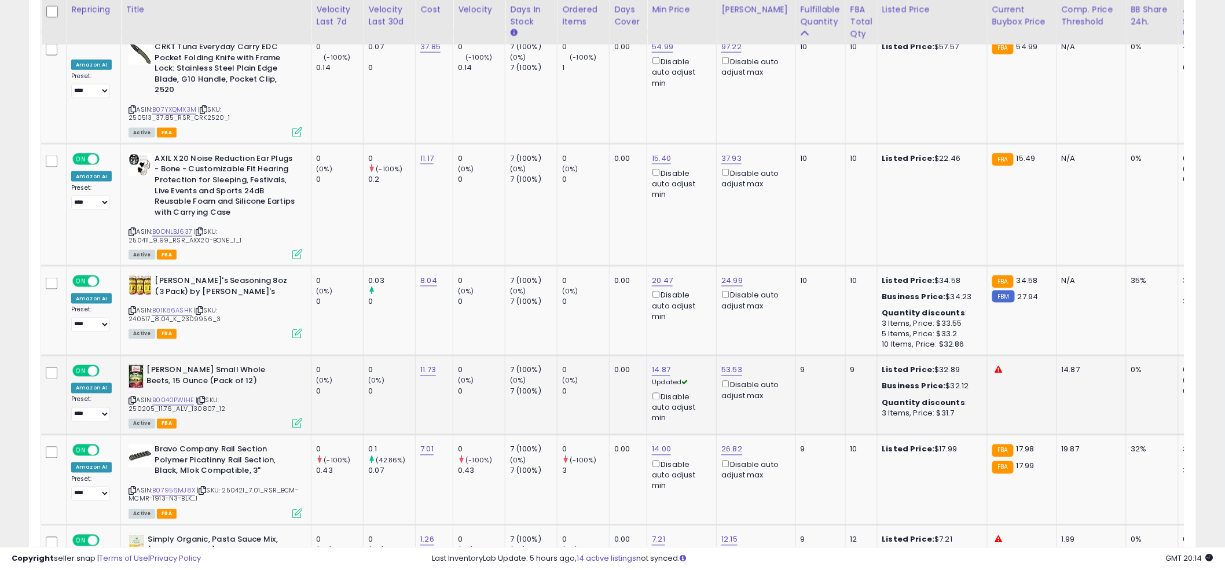
click at [621, 356] on td "0.00" at bounding box center [628, 395] width 38 height 79
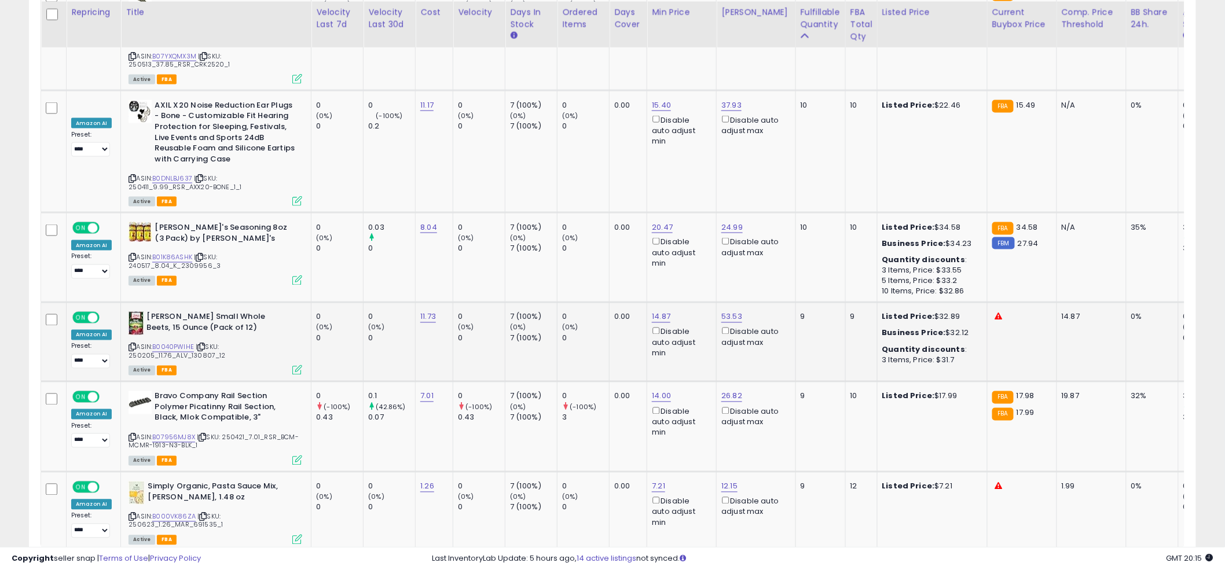
scroll to position [2514, 0]
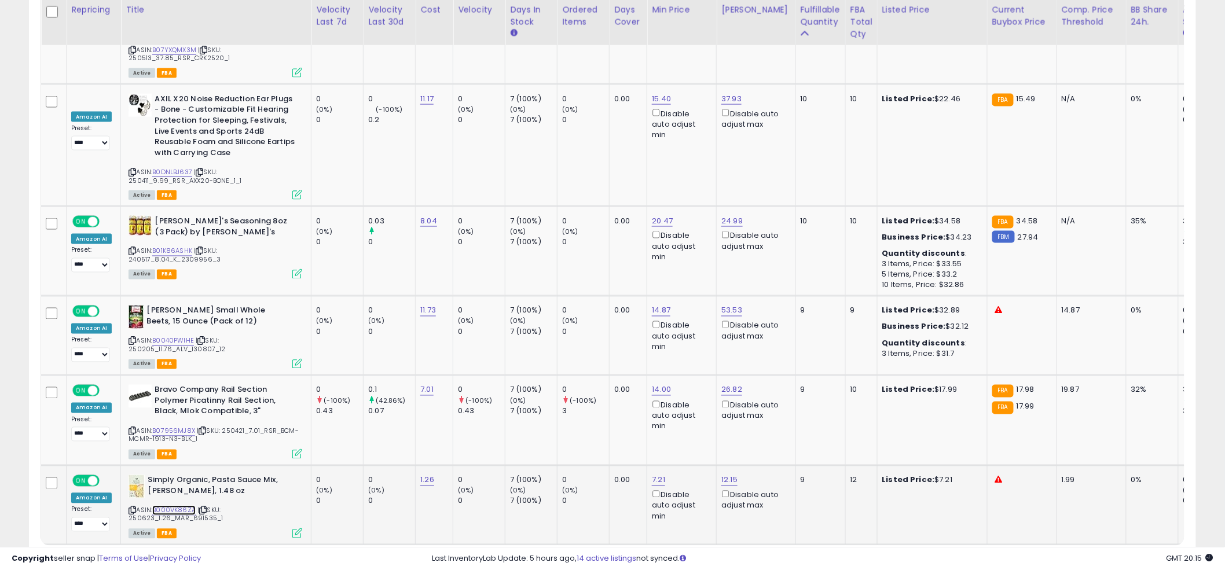
drag, startPoint x: 163, startPoint y: 421, endPoint x: 172, endPoint y: 415, distance: 11.2
click at [164, 506] on link "B000VK86ZA" at bounding box center [173, 511] width 43 height 10
click at [627, 296] on td "0.00" at bounding box center [628, 335] width 38 height 79
click at [1166, 557] on link "10" at bounding box center [1175, 567] width 19 height 20
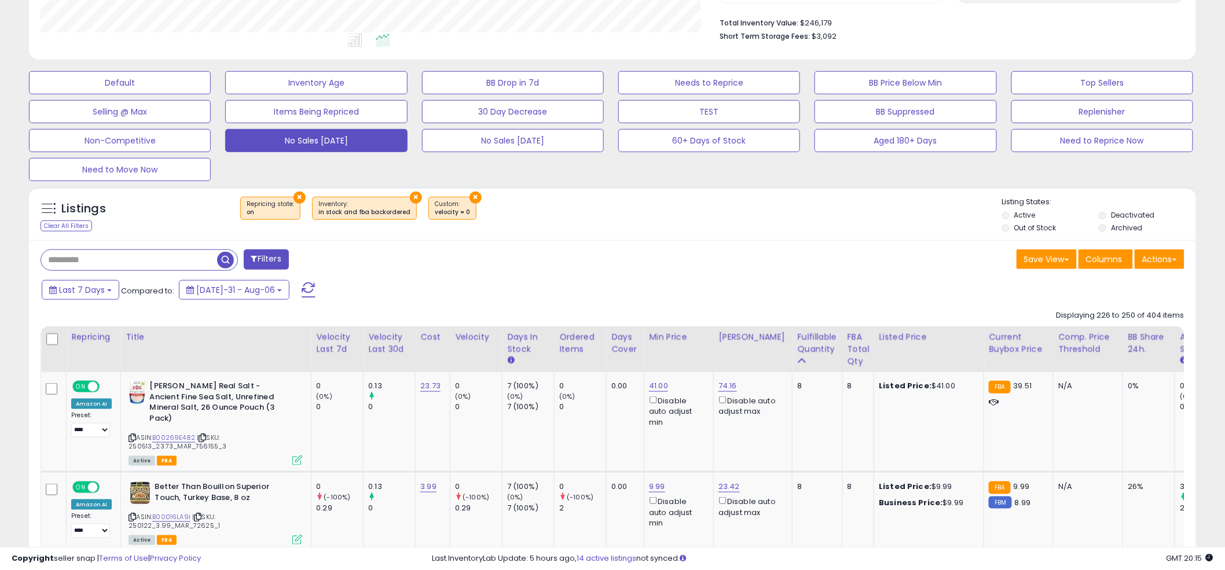
scroll to position [291, 0]
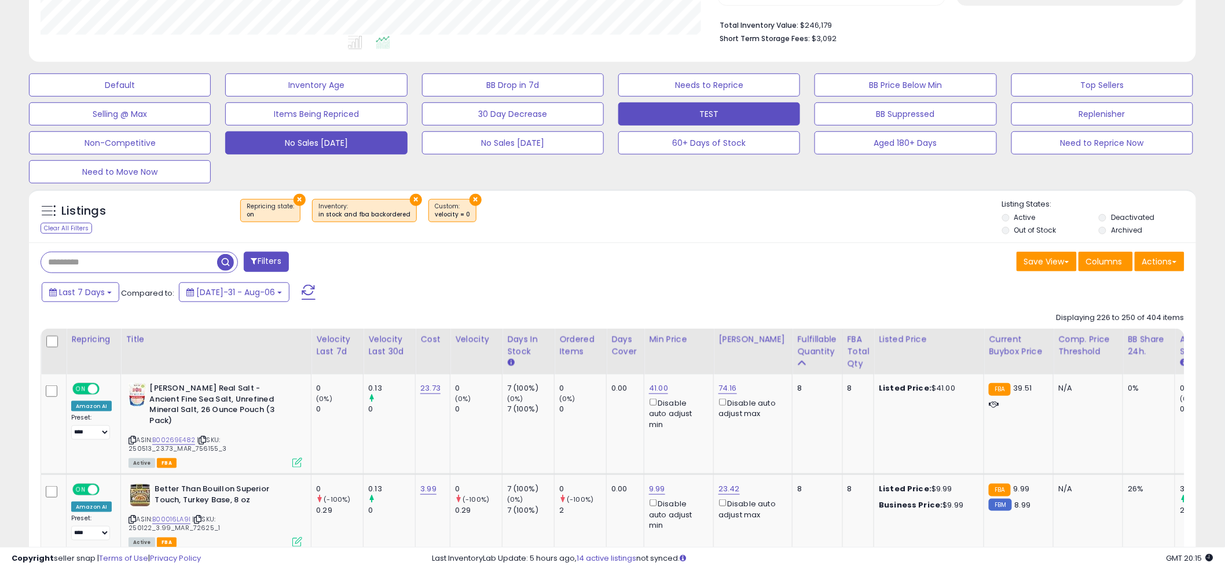
click at [211, 97] on button "TEST" at bounding box center [120, 85] width 182 height 23
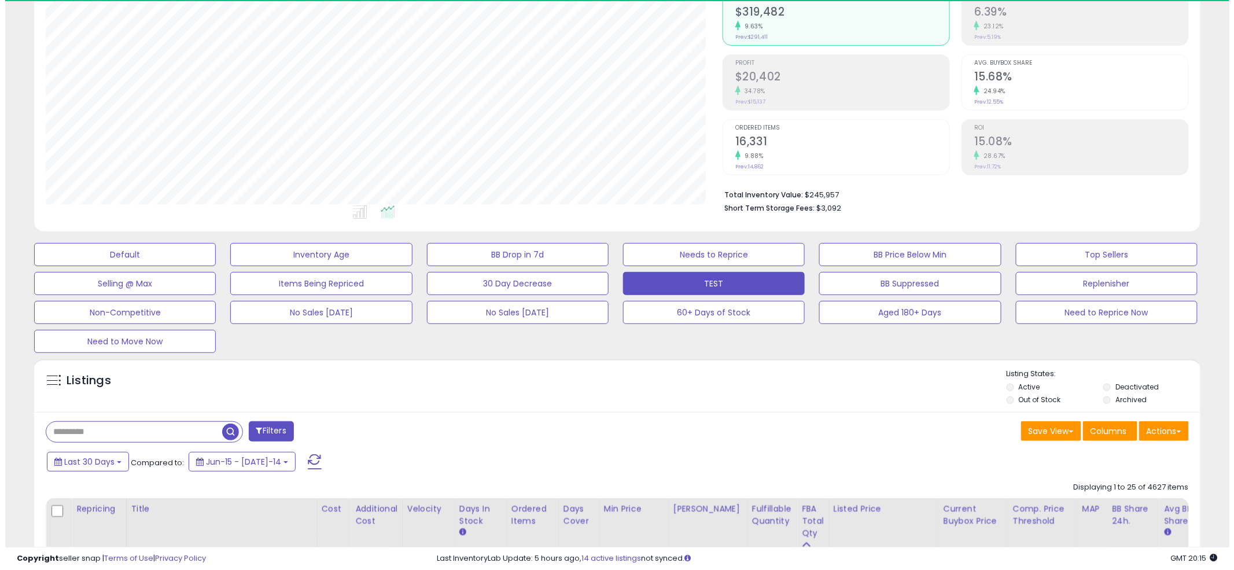
scroll to position [120, 0]
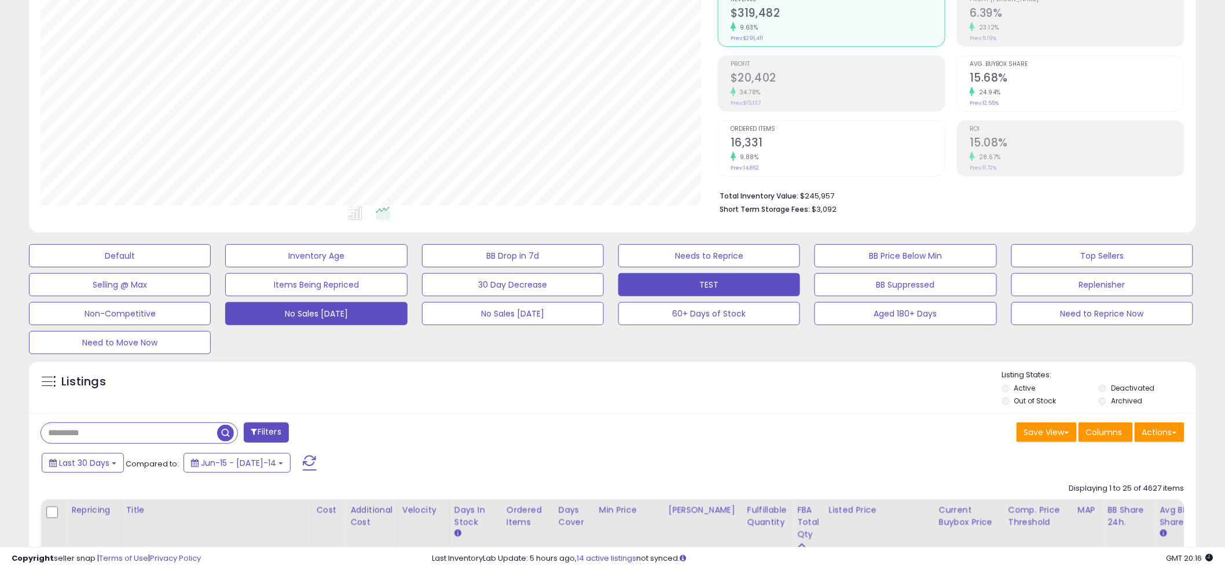
click at [211, 267] on button "No Sales [DATE]" at bounding box center [120, 255] width 182 height 23
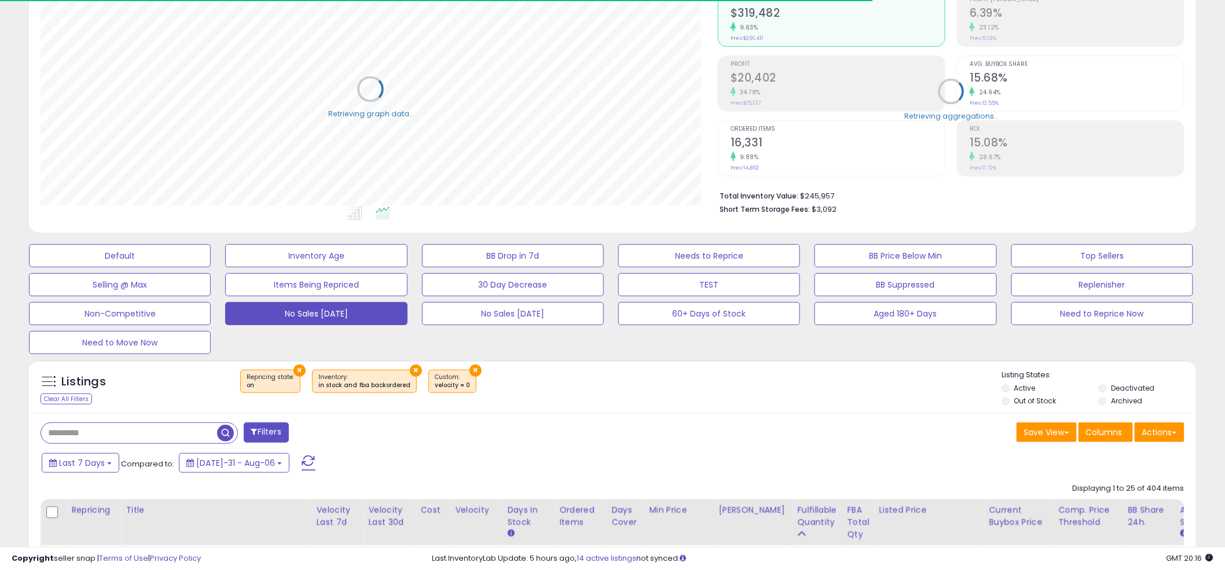
scroll to position [578517, 578076]
click at [605, 340] on div "Default Inventory Age BB Drop in 7d Needs to Reprice BB Price Below Min Top Sel…" at bounding box center [612, 296] width 1196 height 116
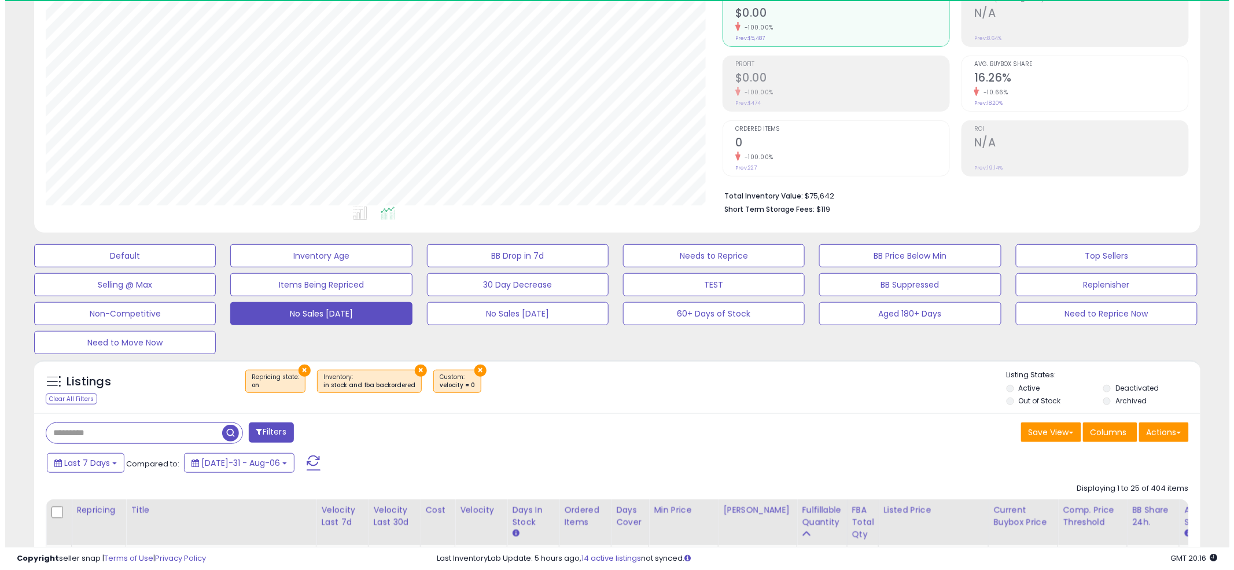
scroll to position [237, 677]
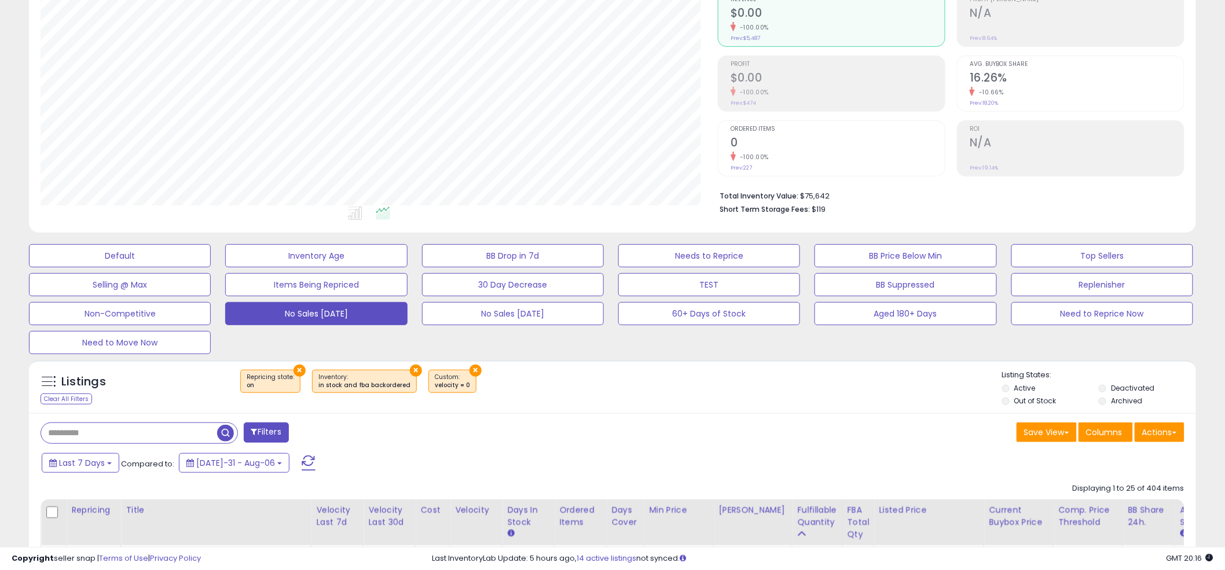
click at [606, 339] on div "Default Inventory Age BB Drop in 7d Needs to Reprice BB Price Below Min Top Sel…" at bounding box center [612, 296] width 1196 height 116
click at [211, 267] on button "No Sales [DATE]" at bounding box center [120, 255] width 182 height 23
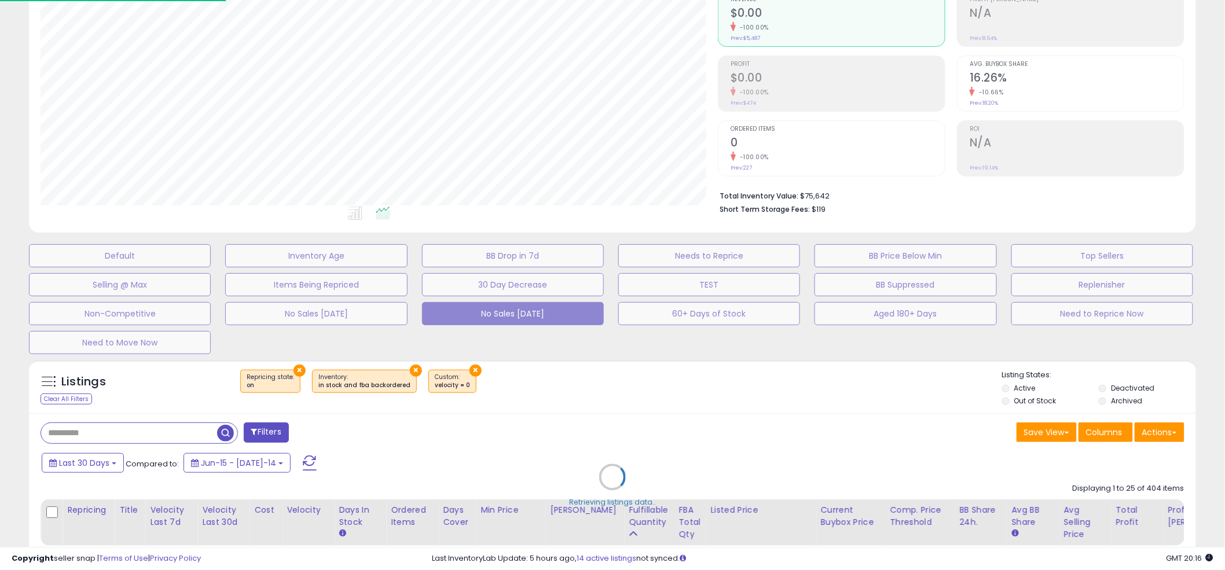
scroll to position [237, 684]
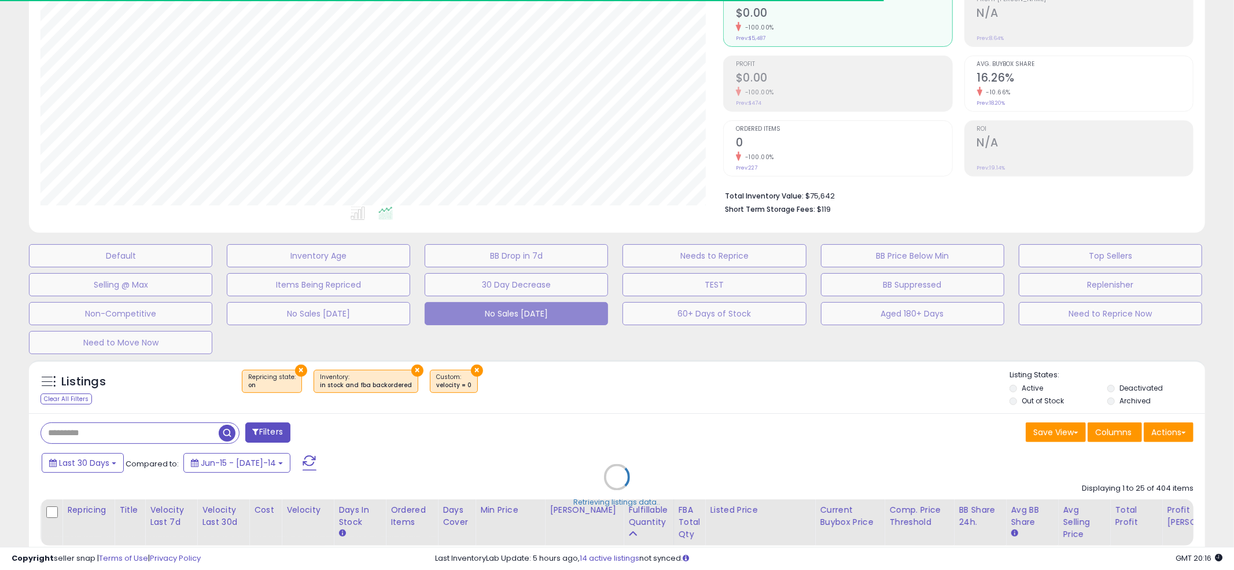
select select "**"
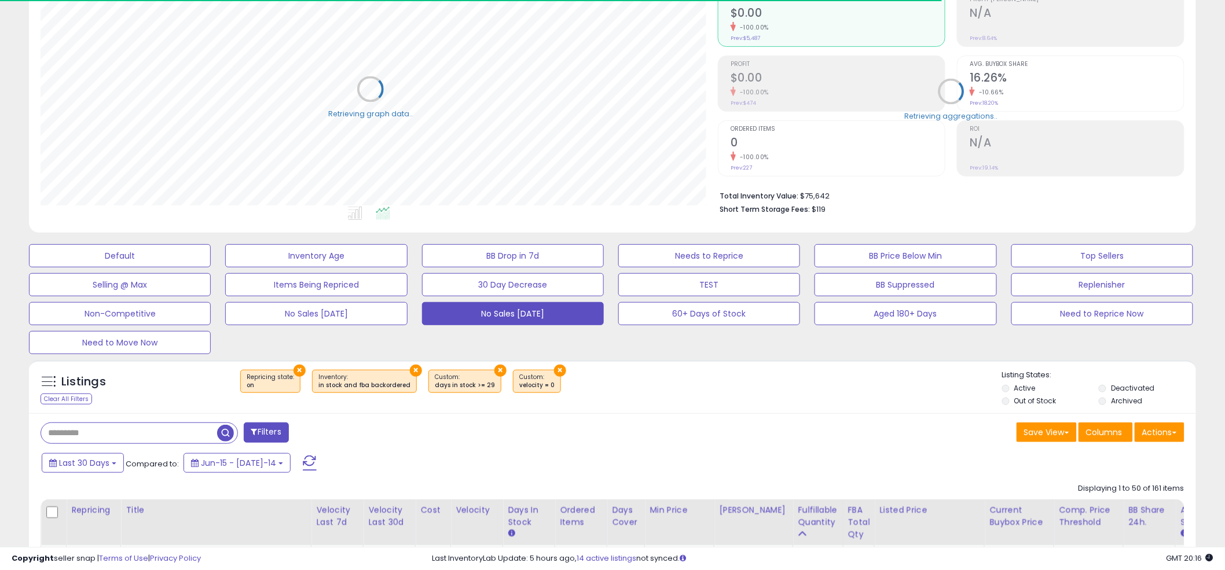
scroll to position [578517, 578076]
click at [622, 346] on div "Default Inventory Age BB Drop in 7d Needs to Reprice BB Price Below Min Top Sel…" at bounding box center [612, 296] width 1196 height 116
click at [612, 333] on div "Default Inventory Age BB Drop in 7d Needs to Reprice BB Price Below Min Top Sel…" at bounding box center [612, 296] width 1196 height 116
click at [605, 333] on div "Default Inventory Age BB Drop in 7d Needs to Reprice BB Price Below Min Top Sel…" at bounding box center [612, 296] width 1196 height 116
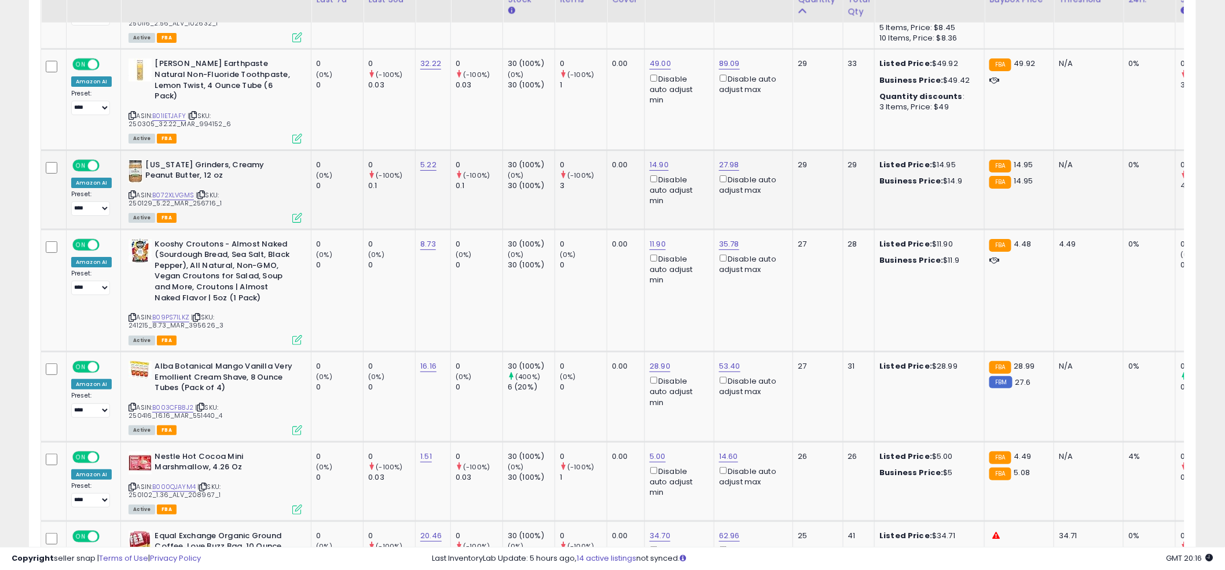
scroll to position [1766, 0]
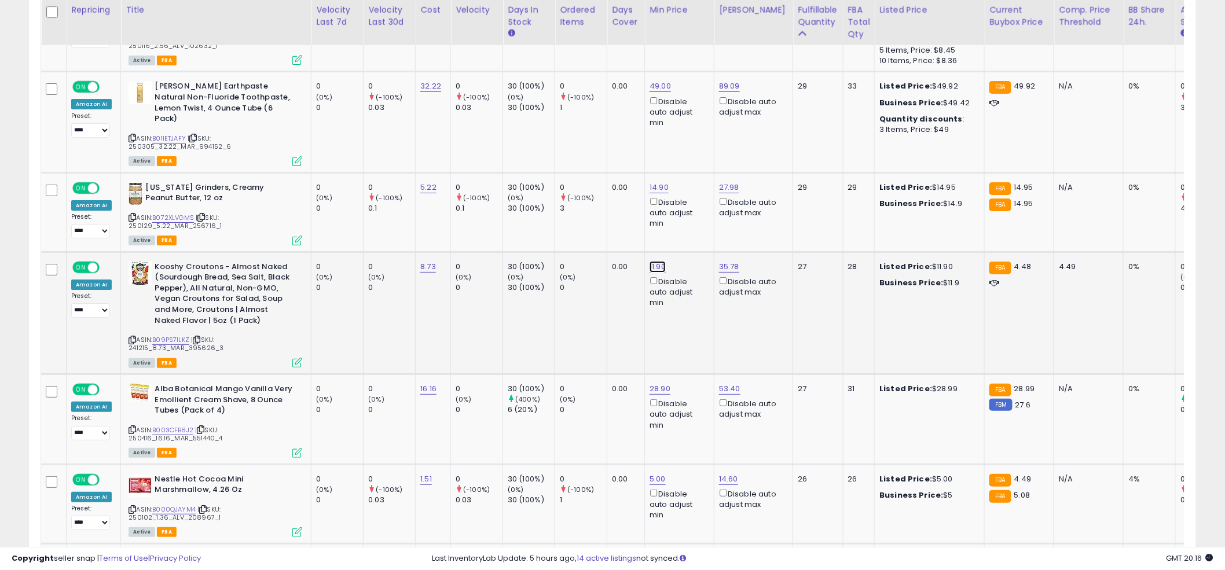
click at [622, 217] on div "This will override store markup" at bounding box center [649, 216] width 150 height 12
click at [616, 204] on input "*****" at bounding box center [625, 200] width 103 height 20
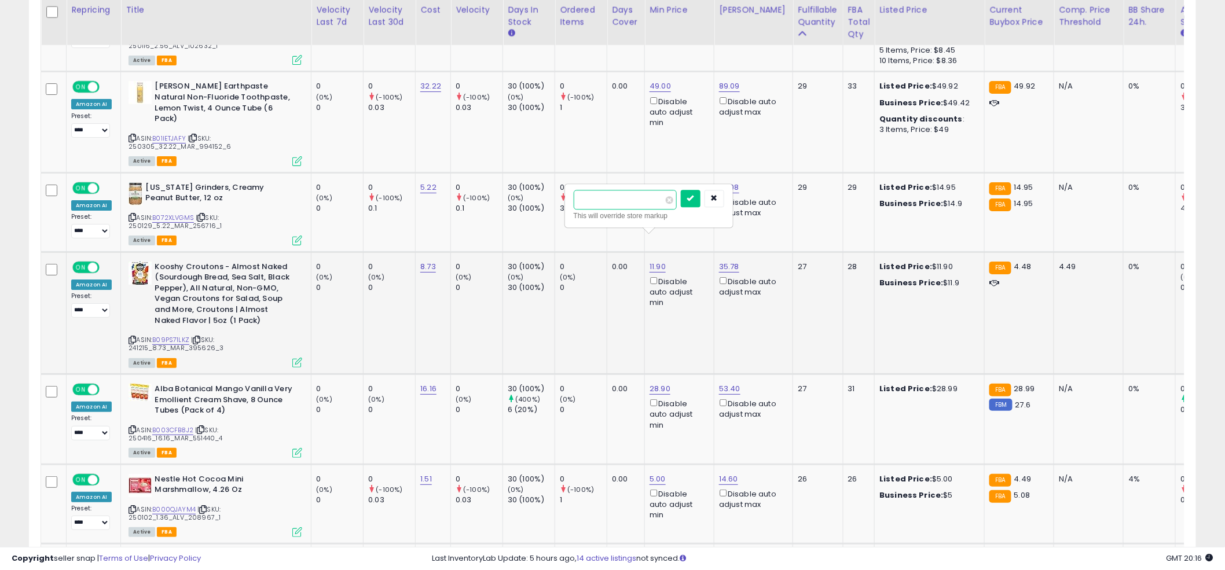
click at [616, 204] on input "*****" at bounding box center [625, 200] width 103 height 20
type input "****"
click button "submit" at bounding box center [691, 198] width 20 height 17
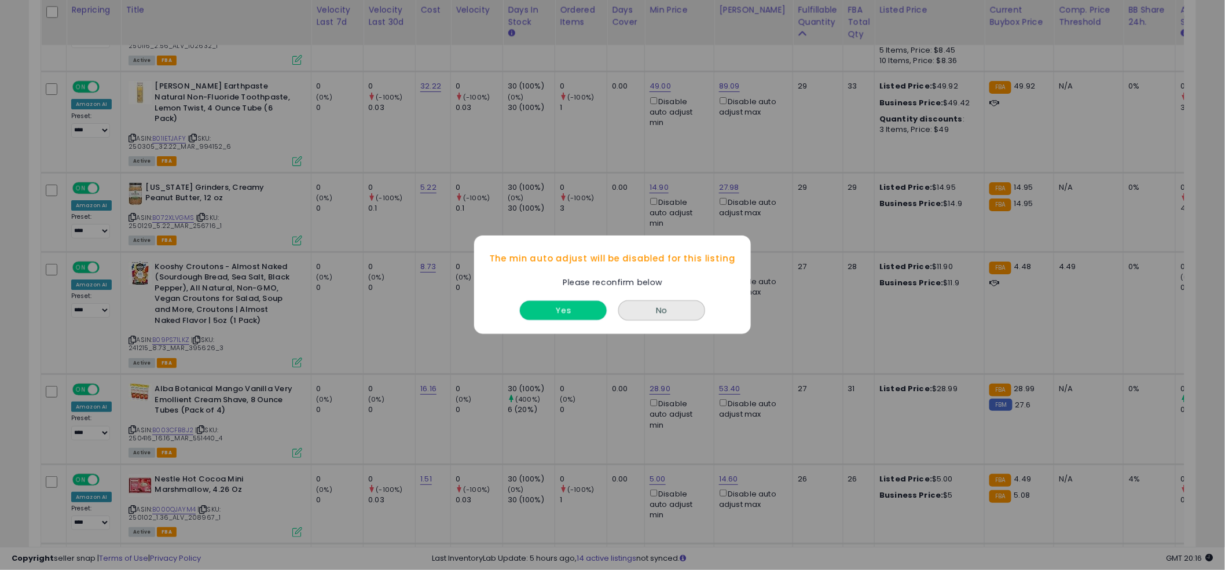
click at [569, 313] on button "Yes" at bounding box center [563, 311] width 87 height 19
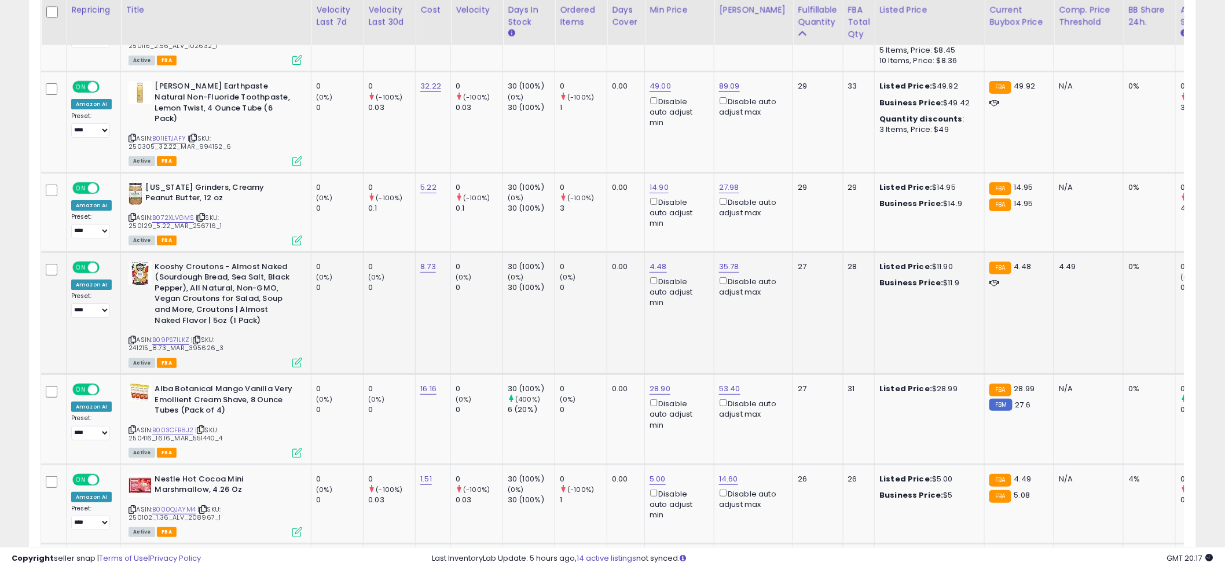
click at [591, 295] on td "0 (0%) 0" at bounding box center [581, 313] width 52 height 122
click at [607, 287] on td "0.00" at bounding box center [626, 313] width 38 height 122
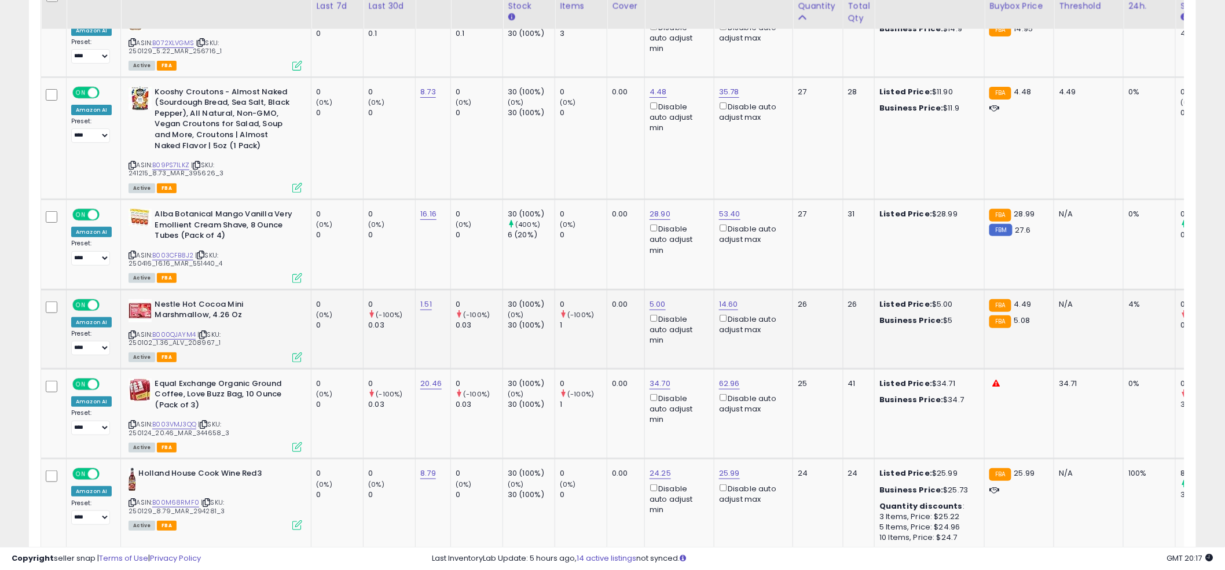
scroll to position [2128, 0]
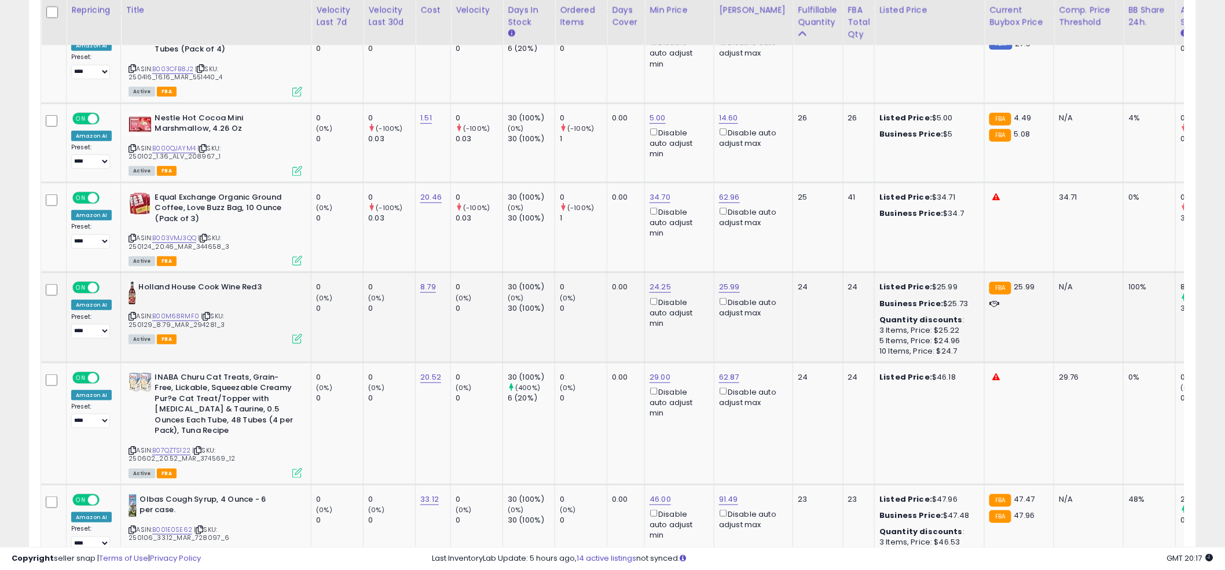
click at [584, 303] on div "0" at bounding box center [583, 308] width 47 height 10
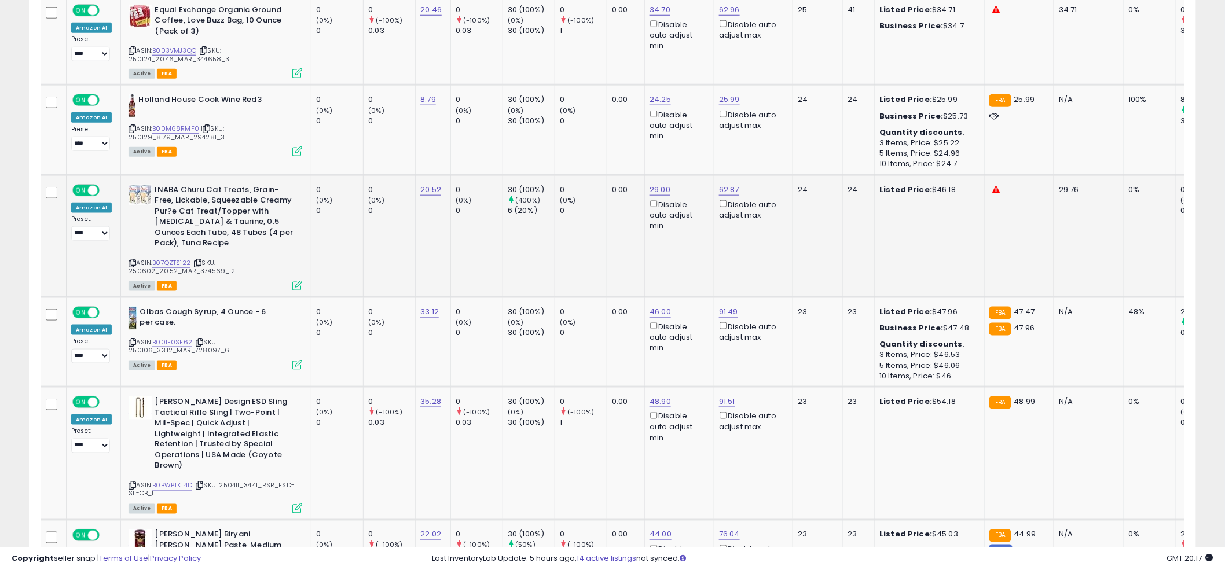
scroll to position [2580, 0]
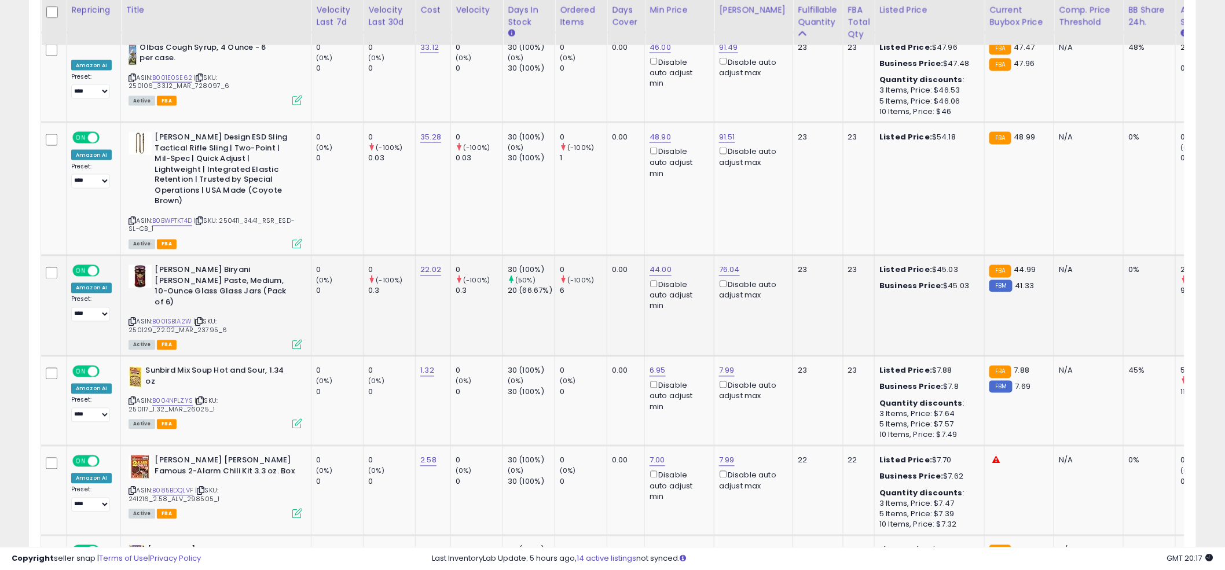
drag, startPoint x: 571, startPoint y: 269, endPoint x: 574, endPoint y: 280, distance: 11.5
click at [574, 279] on td "0 (-100%) 6" at bounding box center [581, 305] width 52 height 101
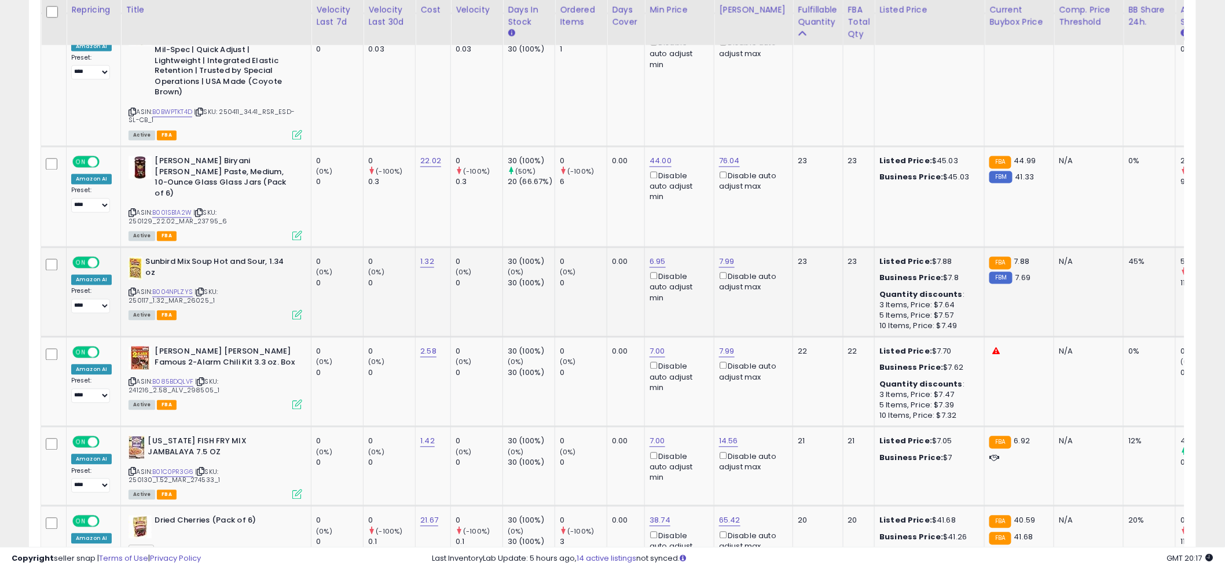
scroll to position [2694, 0]
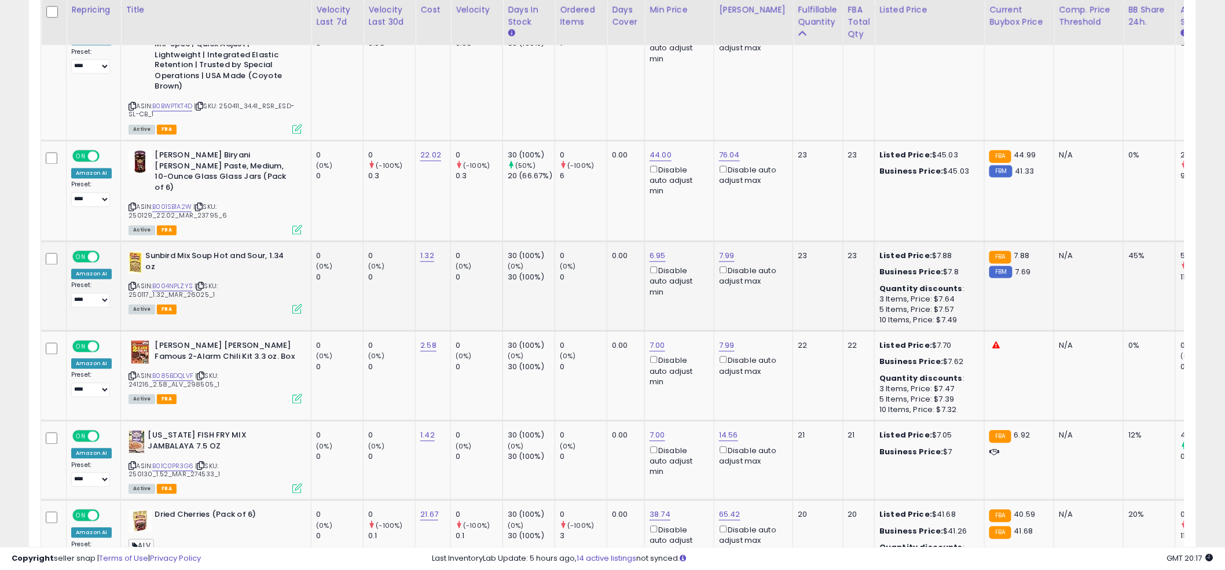
click at [586, 332] on td "0 (0%) 0" at bounding box center [581, 377] width 52 height 90
click at [169, 372] on link "B085BDQLVF" at bounding box center [172, 377] width 41 height 10
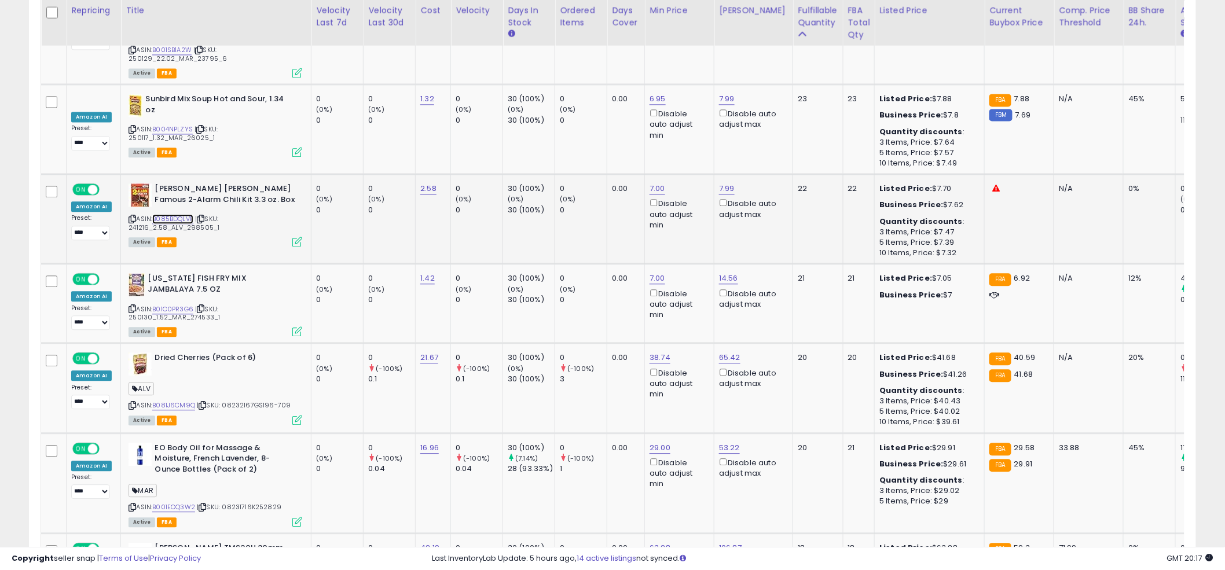
scroll to position [2854, 0]
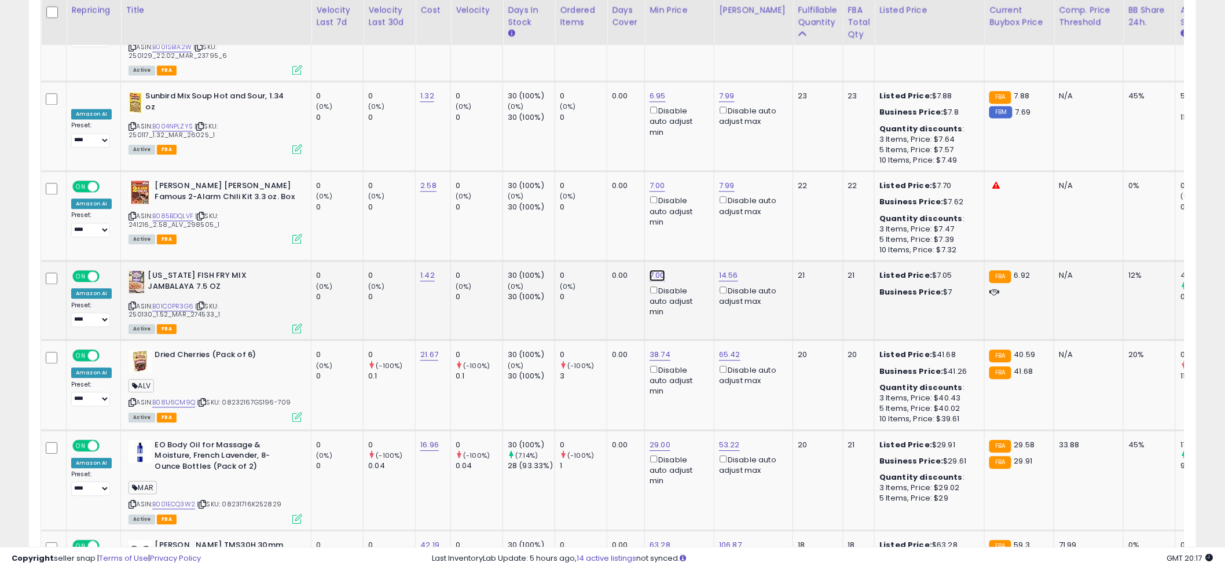
drag, startPoint x: 613, startPoint y: 181, endPoint x: 553, endPoint y: 160, distance: 63.9
click at [553, 160] on tbody "**********" at bounding box center [773, 328] width 1464 height 5035
type input "***"
click button "submit" at bounding box center [690, 170] width 20 height 17
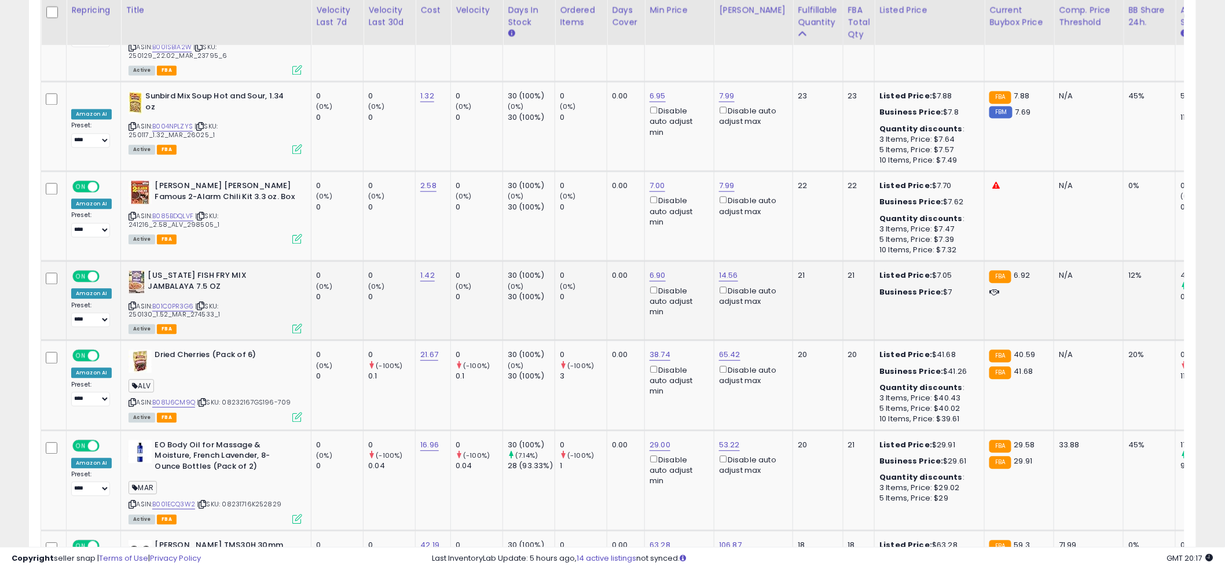
click at [585, 281] on div "(0%)" at bounding box center [583, 286] width 47 height 10
click at [163, 398] on link "B081J6CM9Q" at bounding box center [173, 403] width 43 height 10
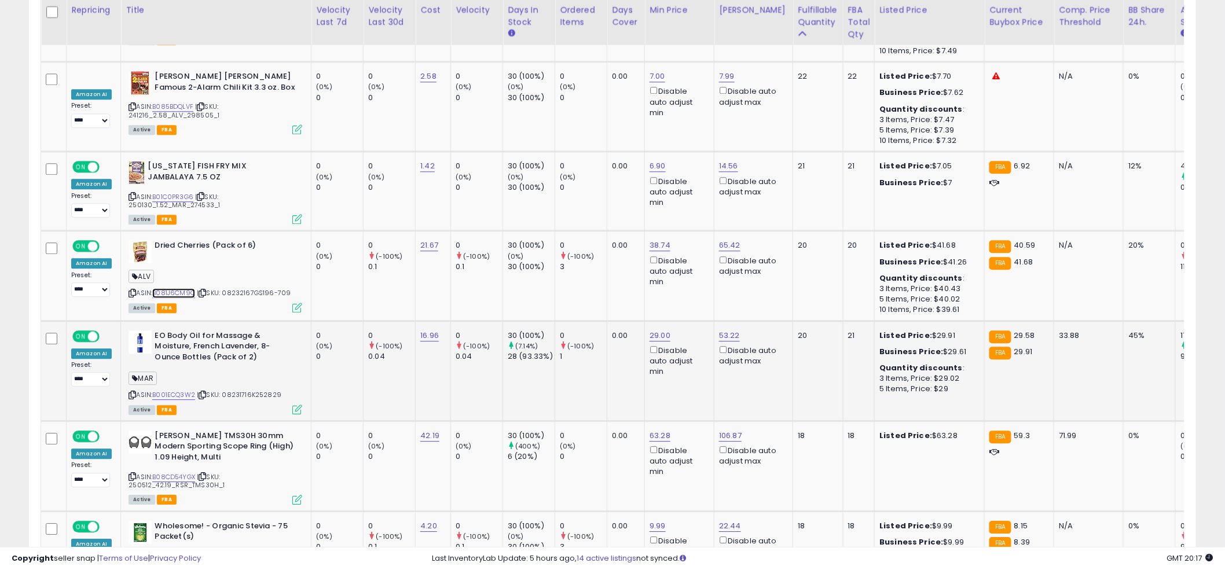
scroll to position [2975, 0]
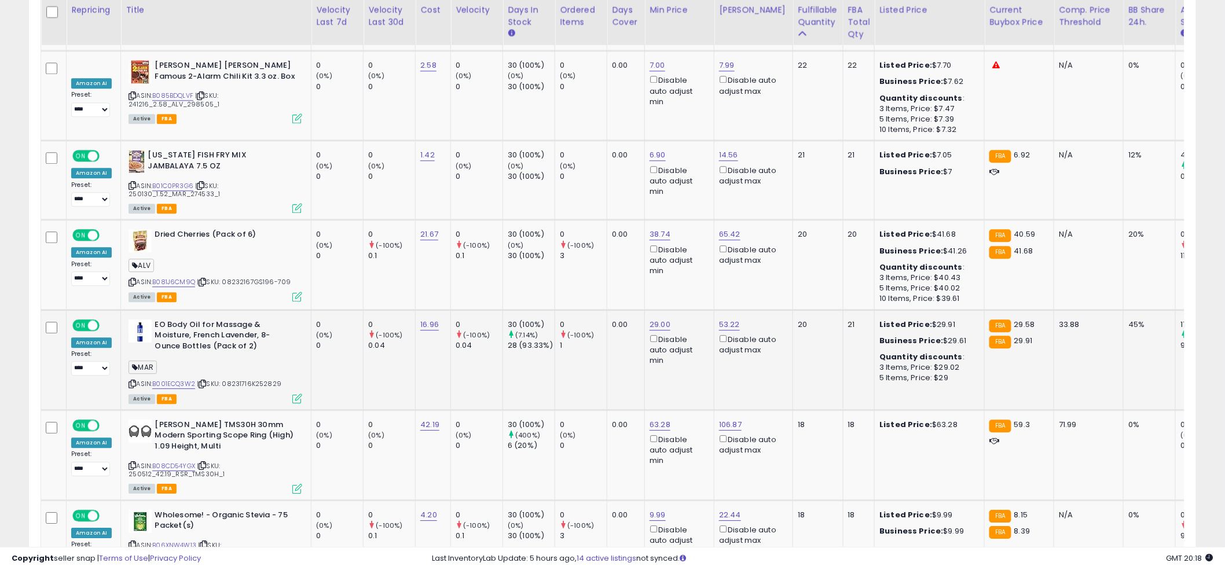
click at [600, 340] on div "1" at bounding box center [583, 345] width 47 height 10
click at [180, 379] on link "B001ECQ3W2" at bounding box center [173, 384] width 43 height 10
click at [619, 227] on td "0.00" at bounding box center [626, 265] width 38 height 90
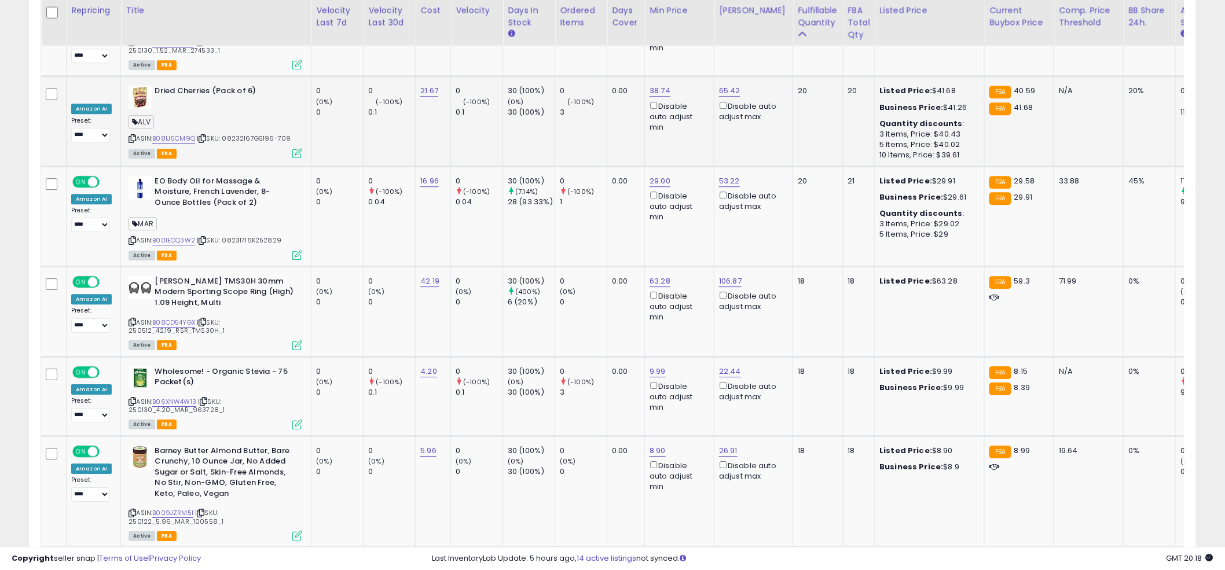
scroll to position [3121, 0]
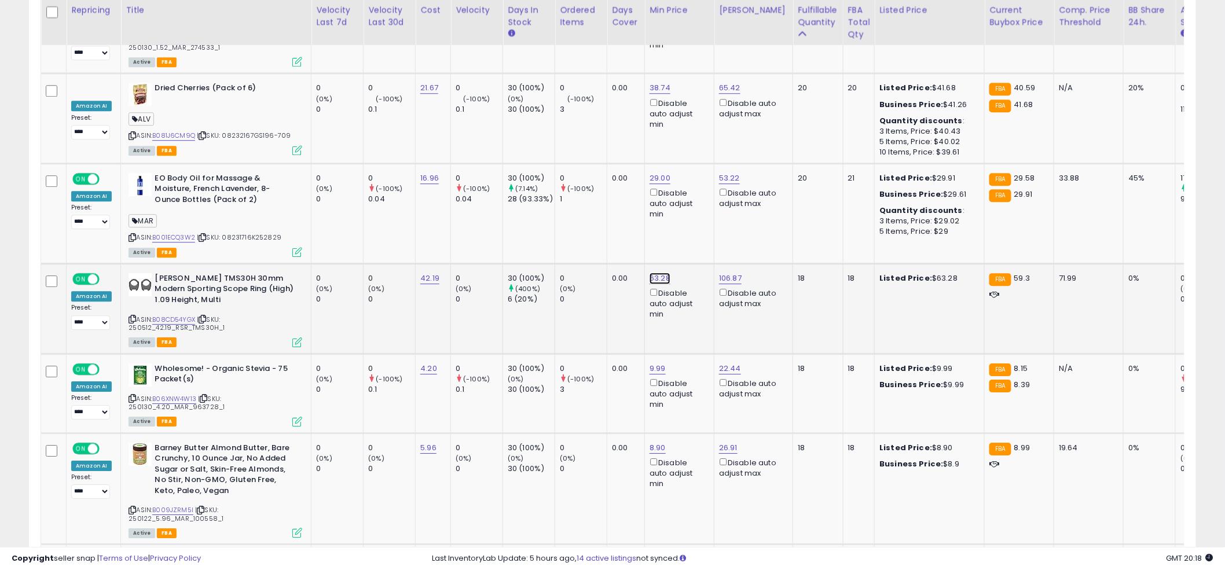
drag, startPoint x: 628, startPoint y: 181, endPoint x: 563, endPoint y: 179, distance: 64.8
click at [563, 179] on tbody "**********" at bounding box center [773, 61] width 1464 height 5035
click at [578, 174] on input "*****" at bounding box center [626, 174] width 103 height 20
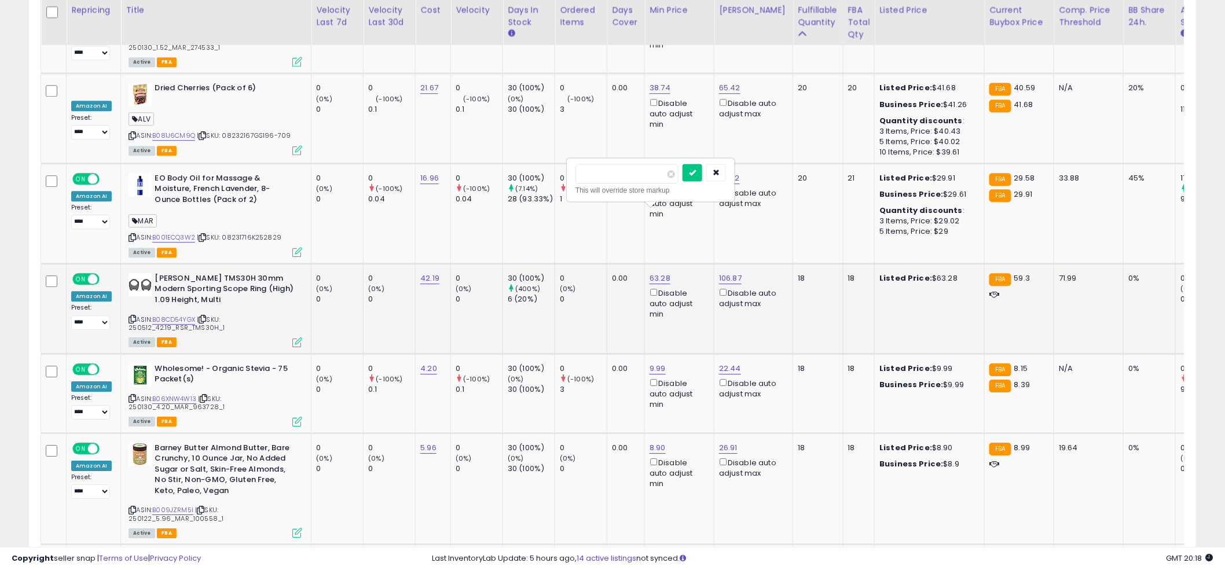
click at [578, 174] on input "*****" at bounding box center [626, 174] width 103 height 20
type input "****"
click button "submit" at bounding box center [692, 172] width 20 height 17
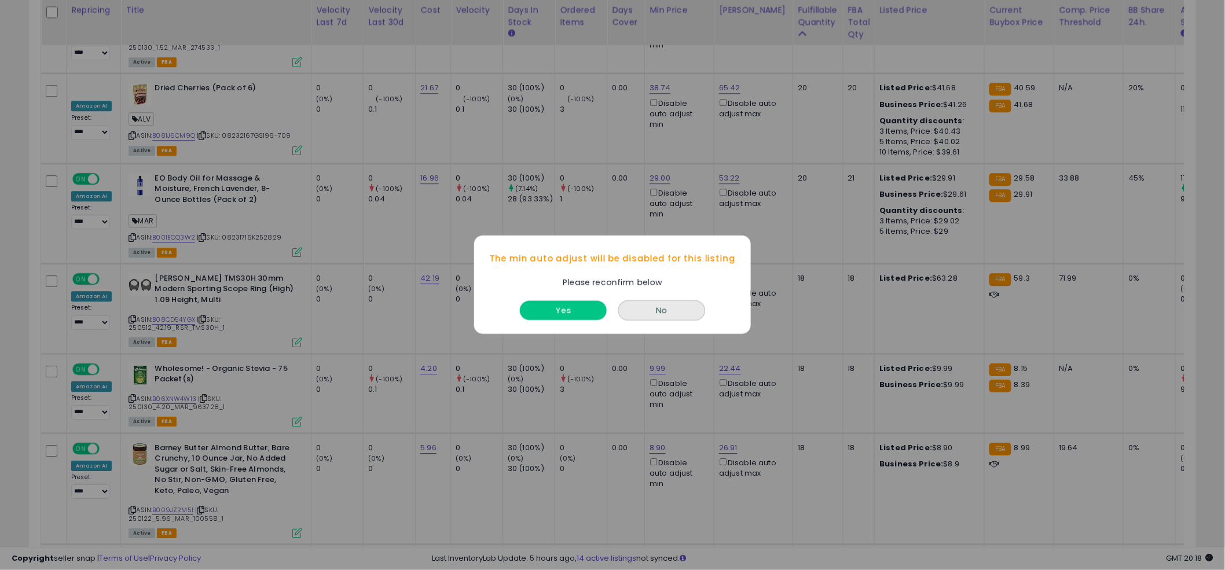
click at [575, 302] on button "Yes" at bounding box center [563, 311] width 87 height 19
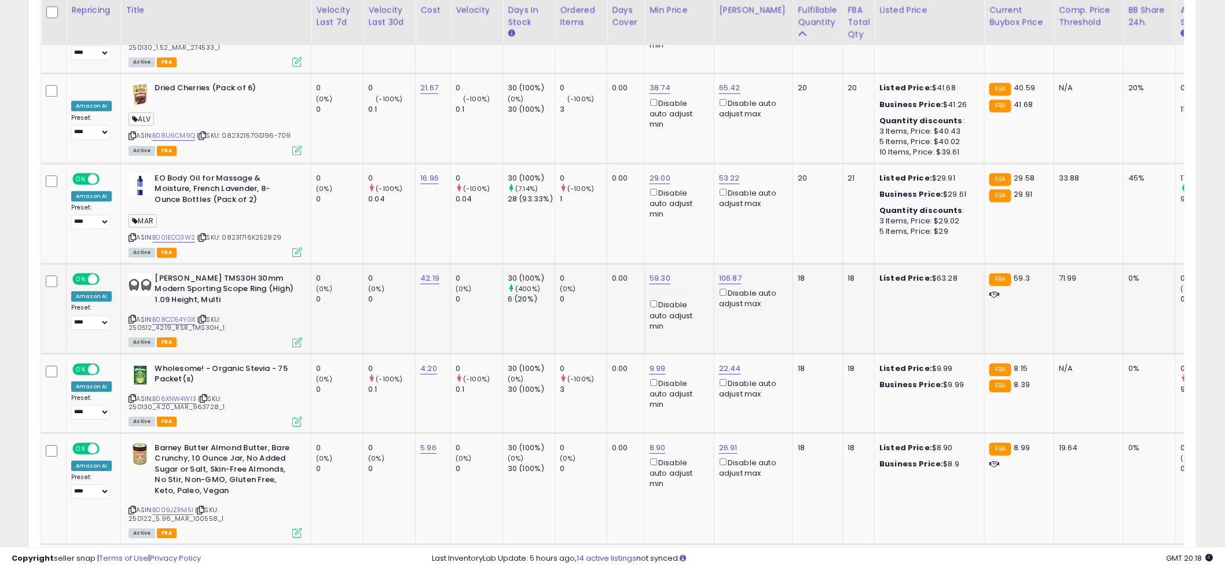
click at [597, 263] on td "0 (0%) 0" at bounding box center [581, 308] width 52 height 90
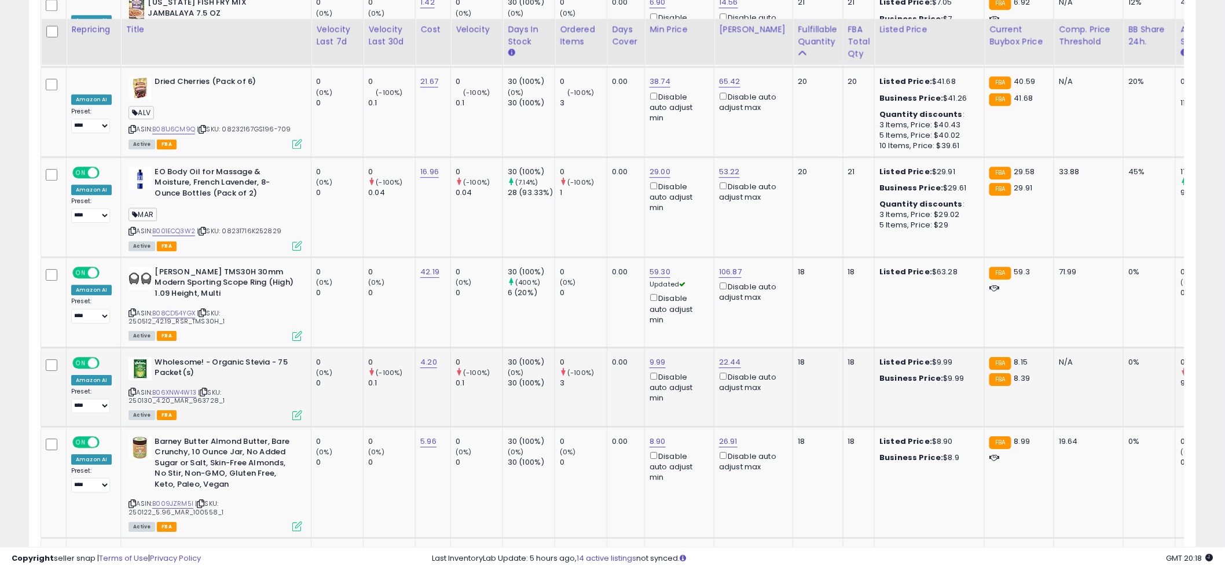
scroll to position [3168, 0]
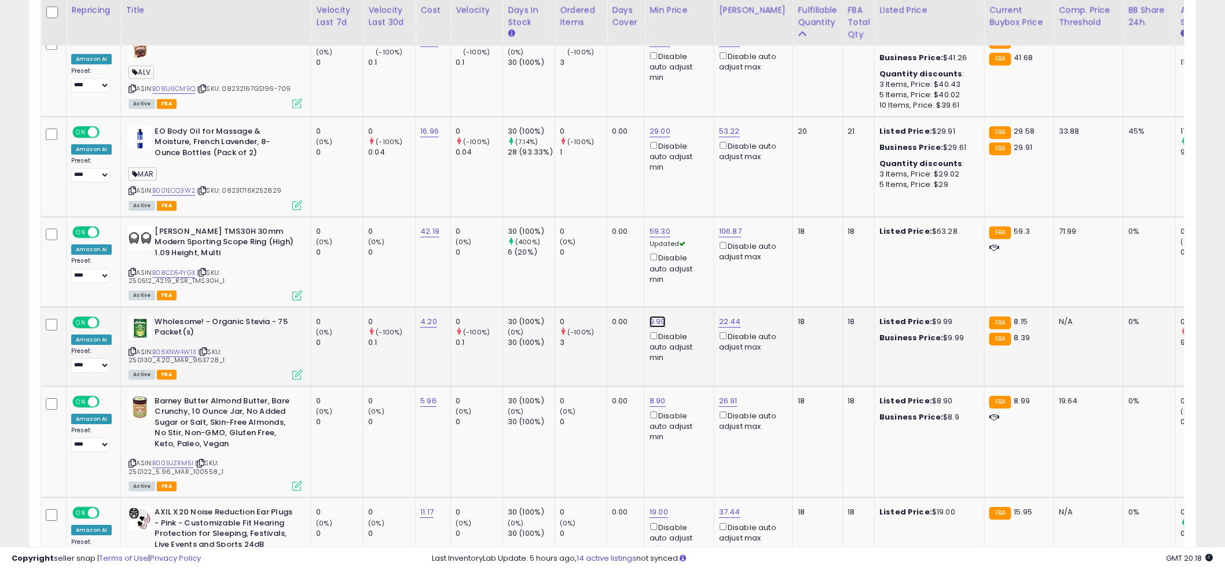
drag, startPoint x: 629, startPoint y: 224, endPoint x: 578, endPoint y: 221, distance: 51.0
click at [578, 221] on input "****" at bounding box center [625, 216] width 103 height 20
type input "*"
click at [697, 217] on button "submit" at bounding box center [691, 214] width 20 height 17
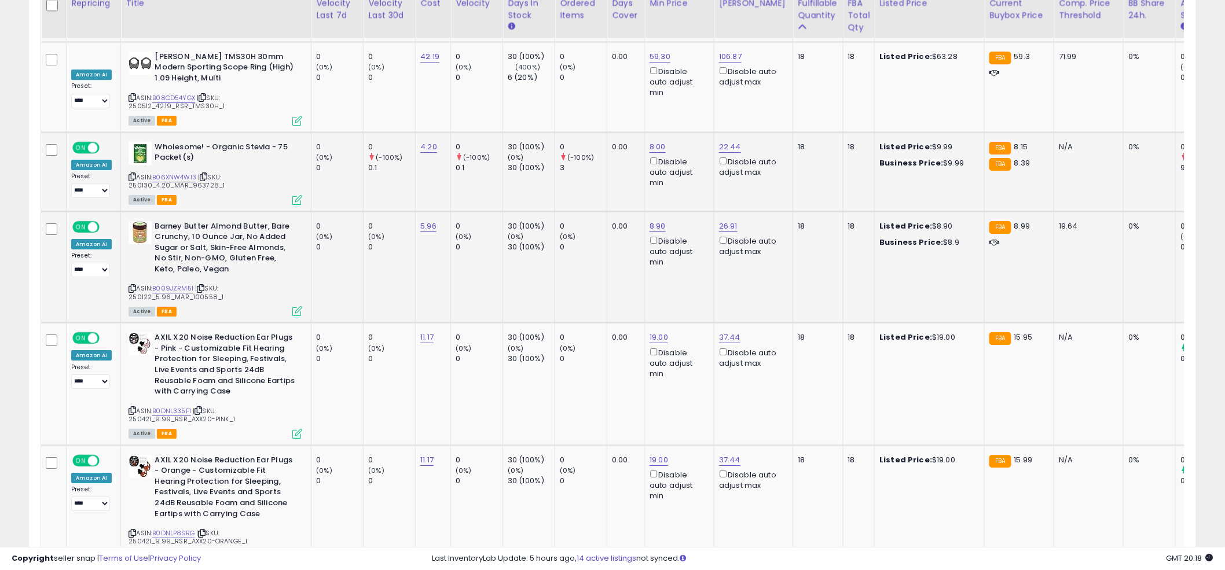
scroll to position [3352, 0]
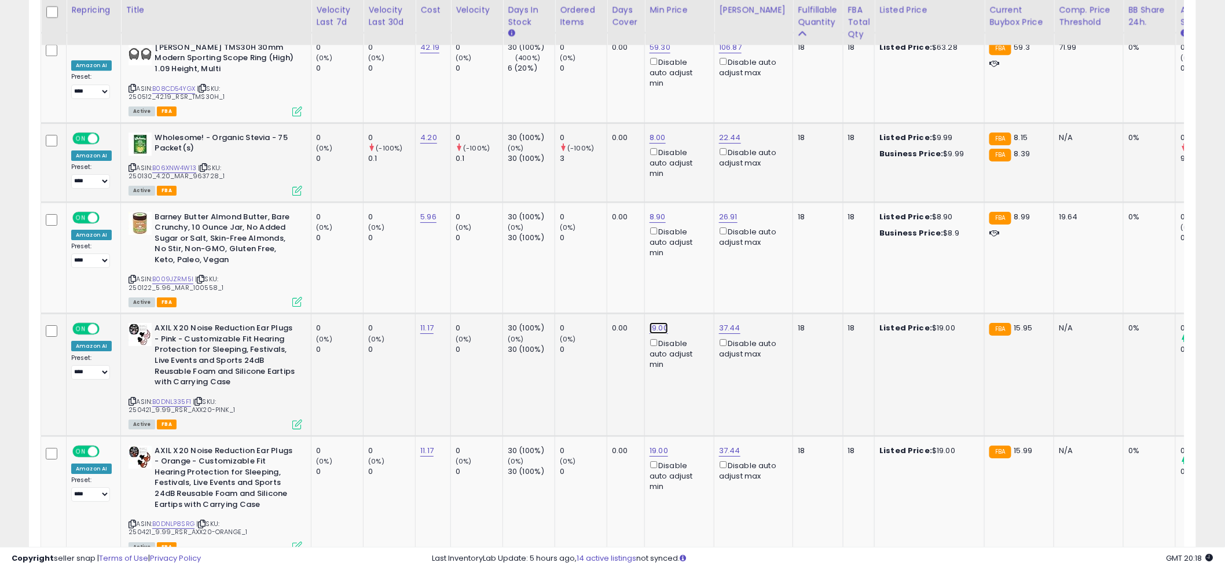
drag, startPoint x: 596, startPoint y: 223, endPoint x: 556, endPoint y: 197, distance: 46.9
type input "****"
click button "submit" at bounding box center [692, 220] width 20 height 17
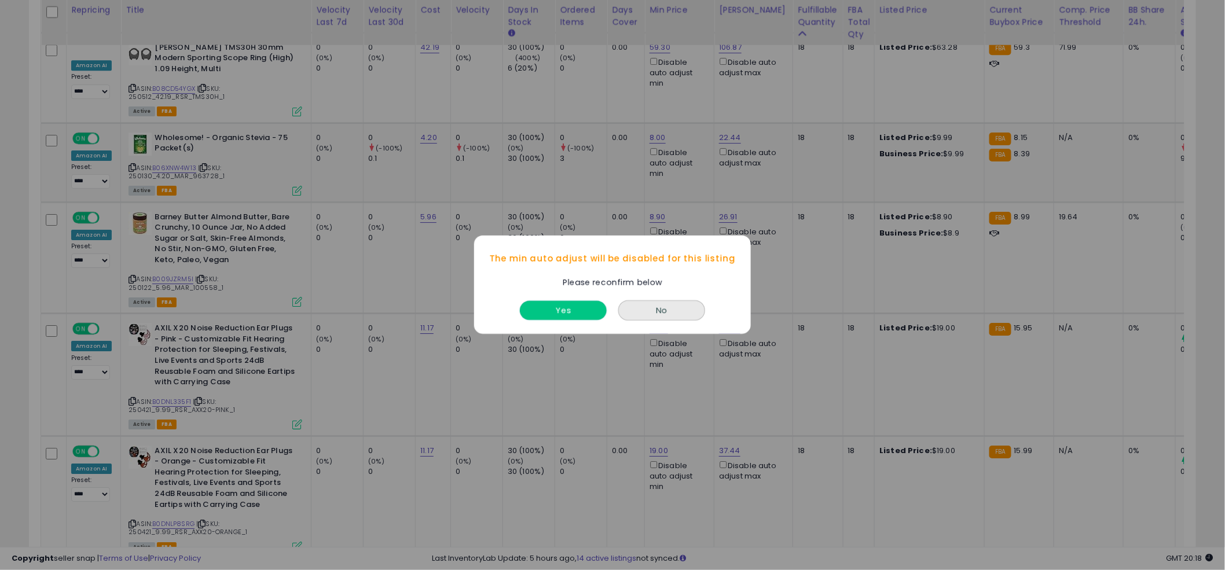
click at [580, 303] on button "Yes" at bounding box center [563, 311] width 87 height 19
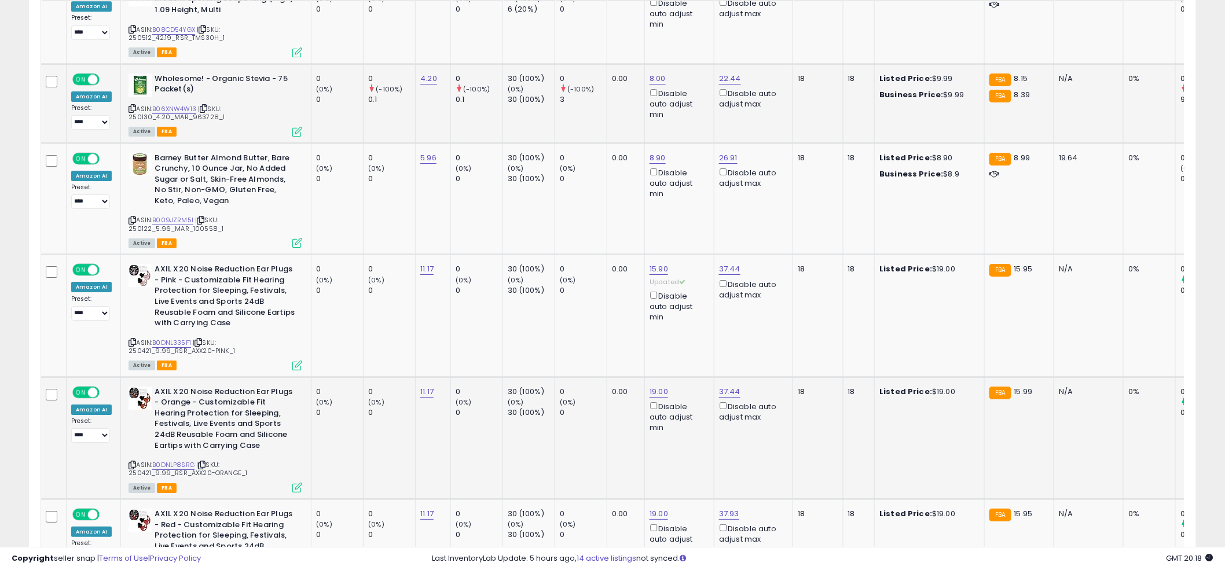
scroll to position [3417, 0]
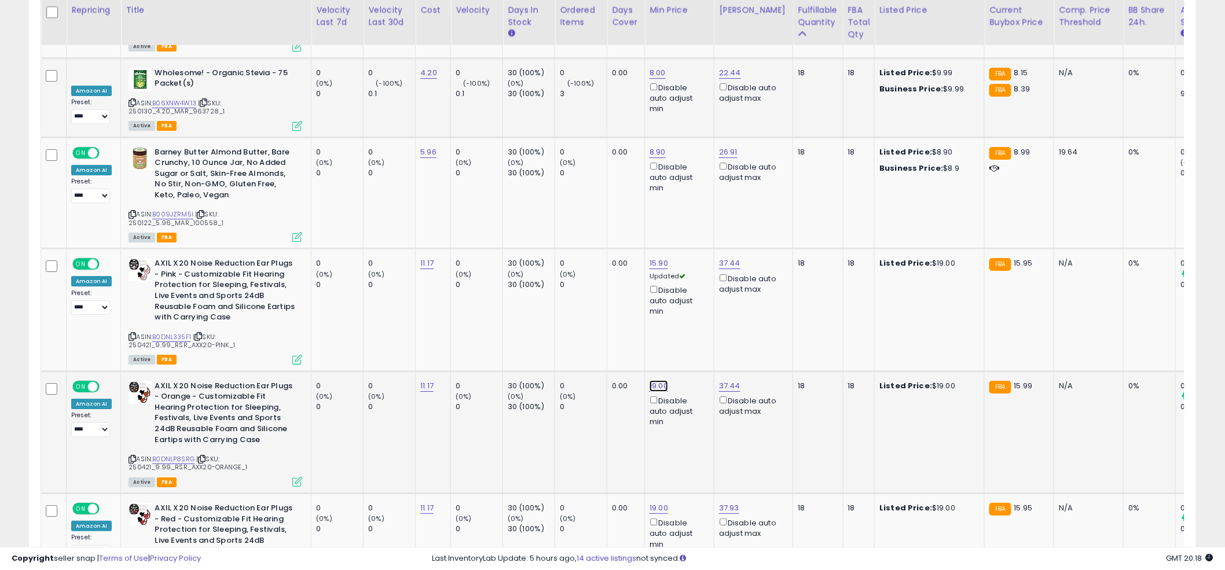
drag, startPoint x: 616, startPoint y: 284, endPoint x: 525, endPoint y: 275, distance: 91.9
type input "****"
click button "submit" at bounding box center [692, 277] width 20 height 17
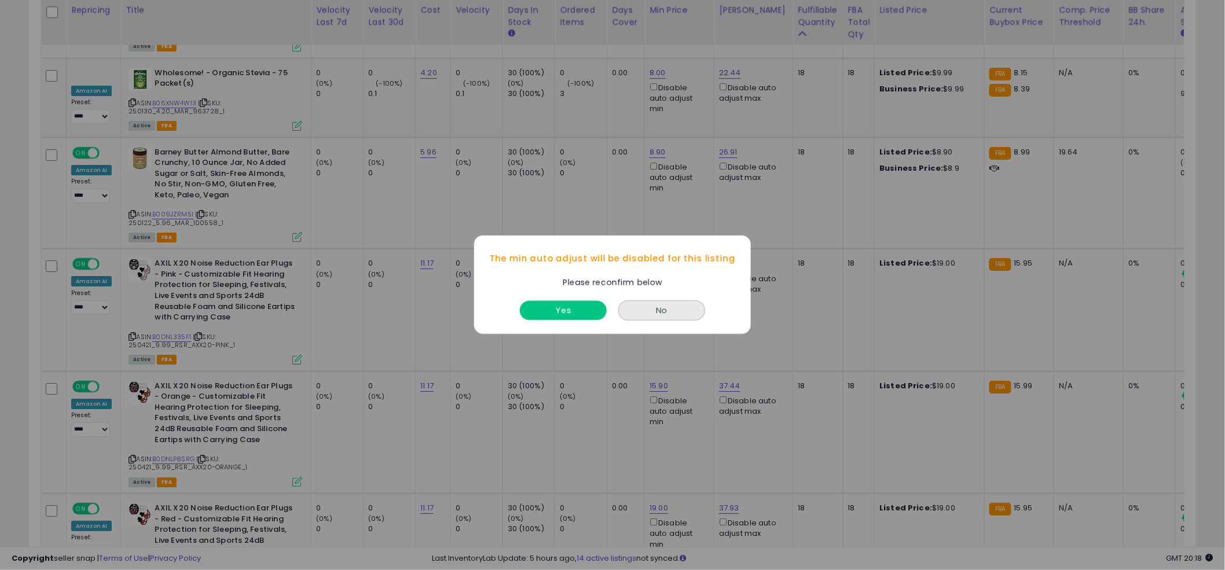
click at [573, 312] on button "Yes" at bounding box center [563, 311] width 87 height 19
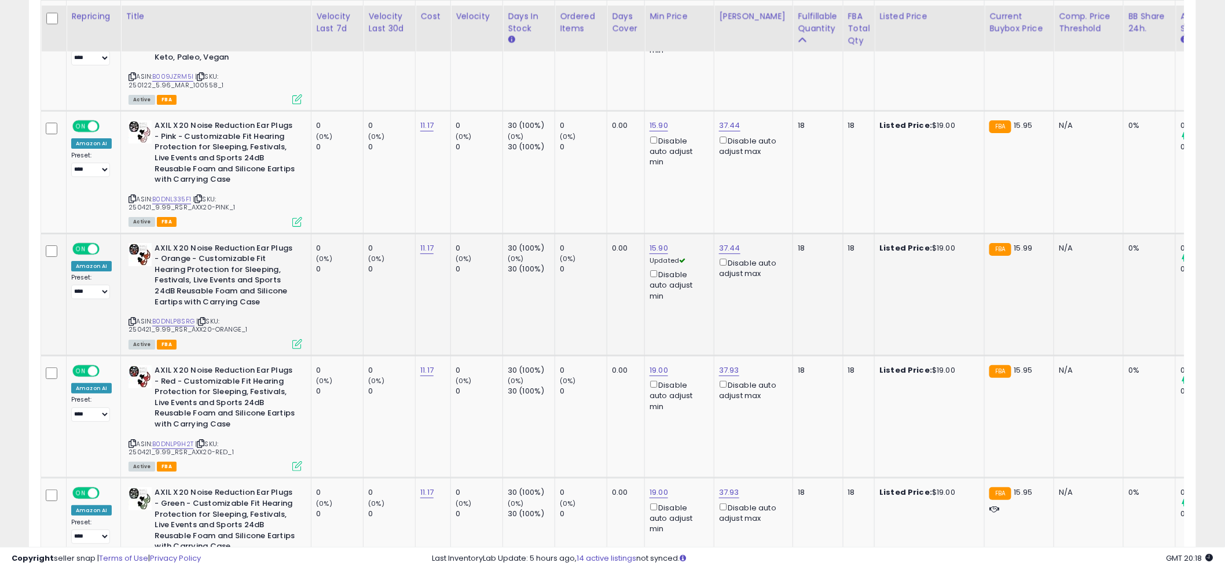
scroll to position [3570, 0]
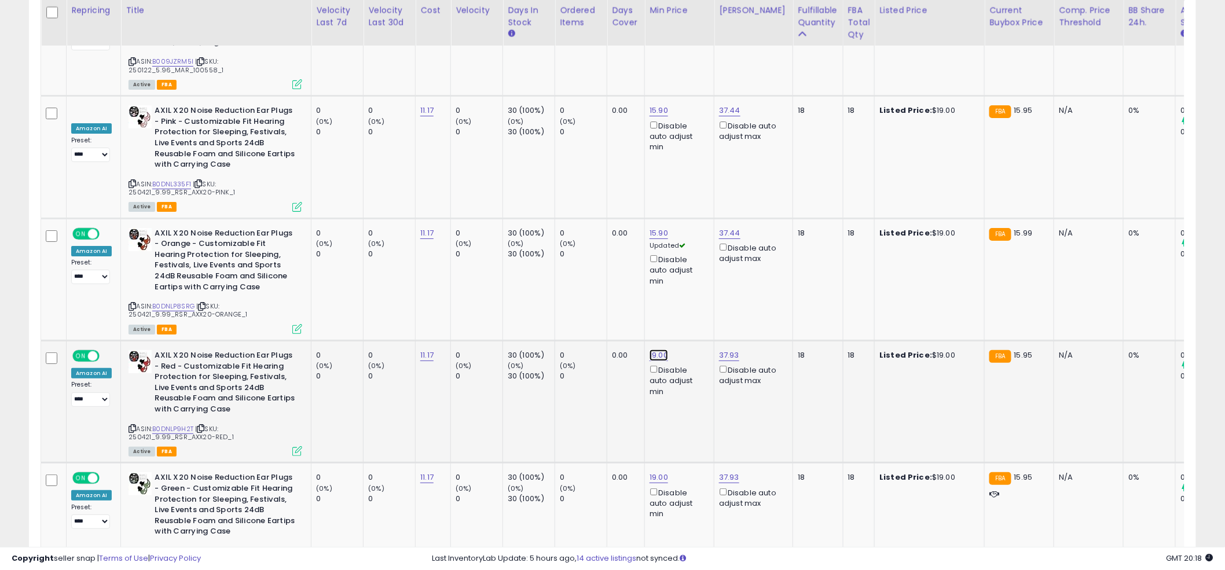
drag, startPoint x: 634, startPoint y: 258, endPoint x: 557, endPoint y: 235, distance: 80.2
type input "****"
click button "submit" at bounding box center [692, 246] width 20 height 17
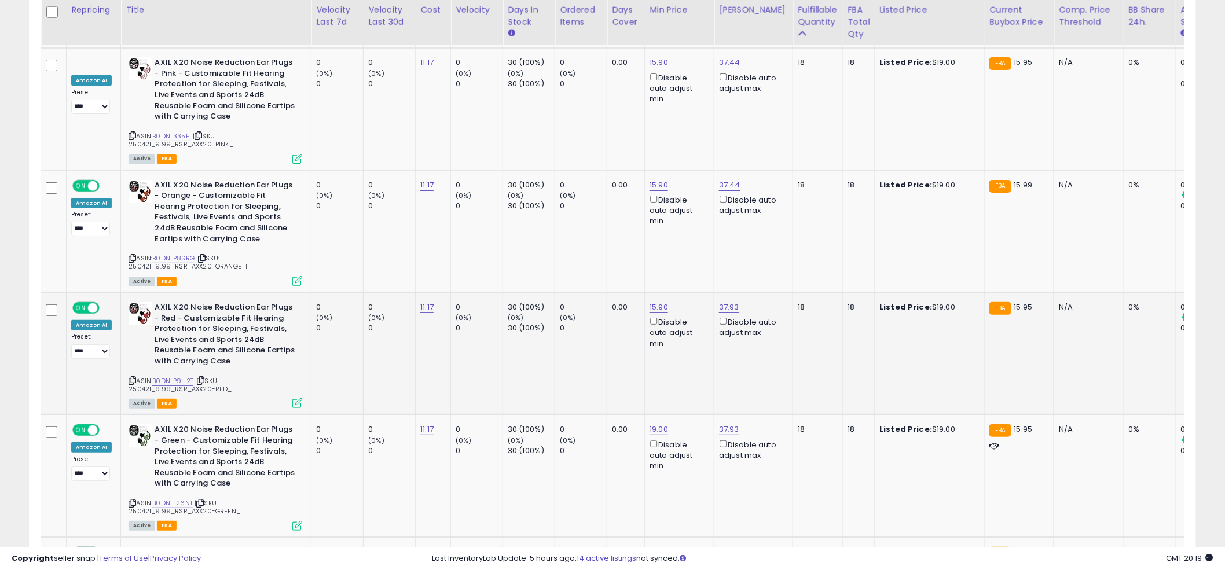
scroll to position [3635, 0]
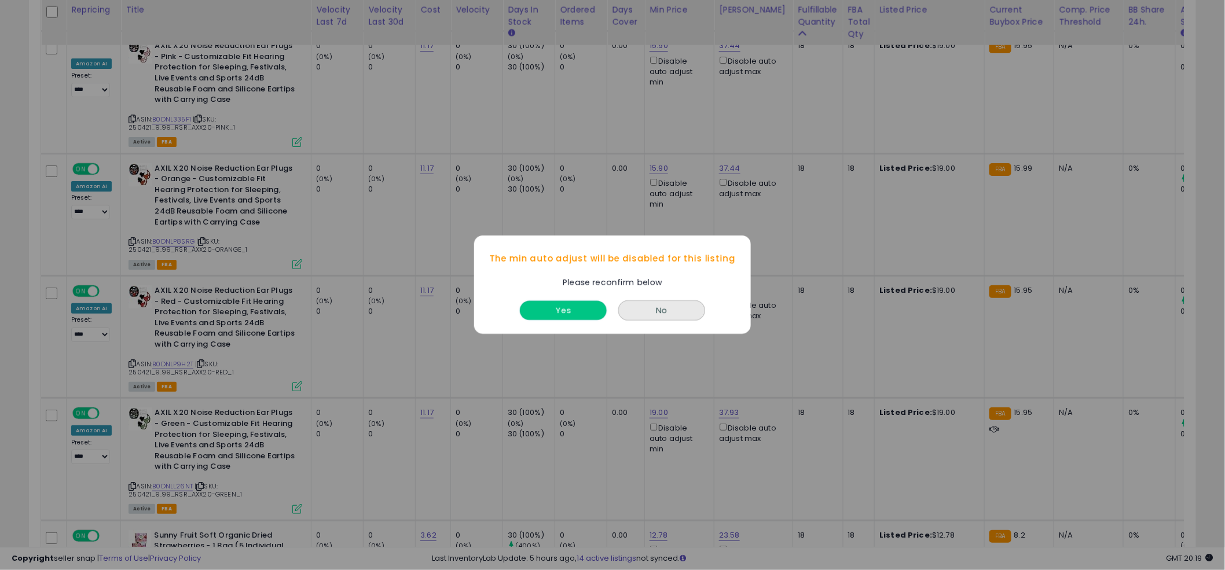
click at [578, 308] on button "Yes" at bounding box center [563, 311] width 87 height 19
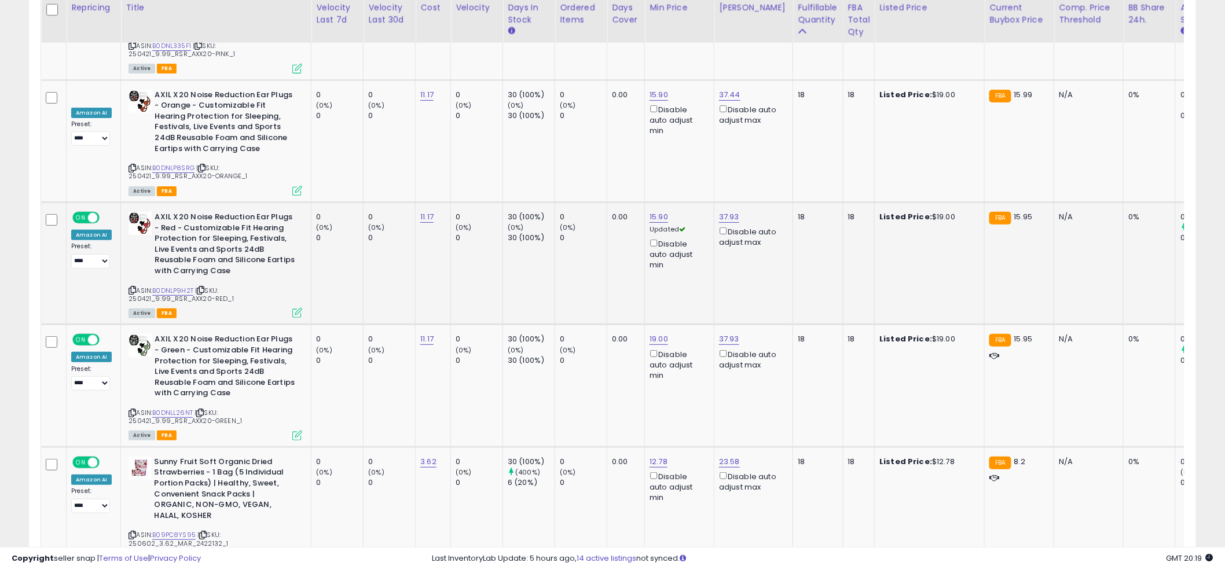
scroll to position [3713, 0]
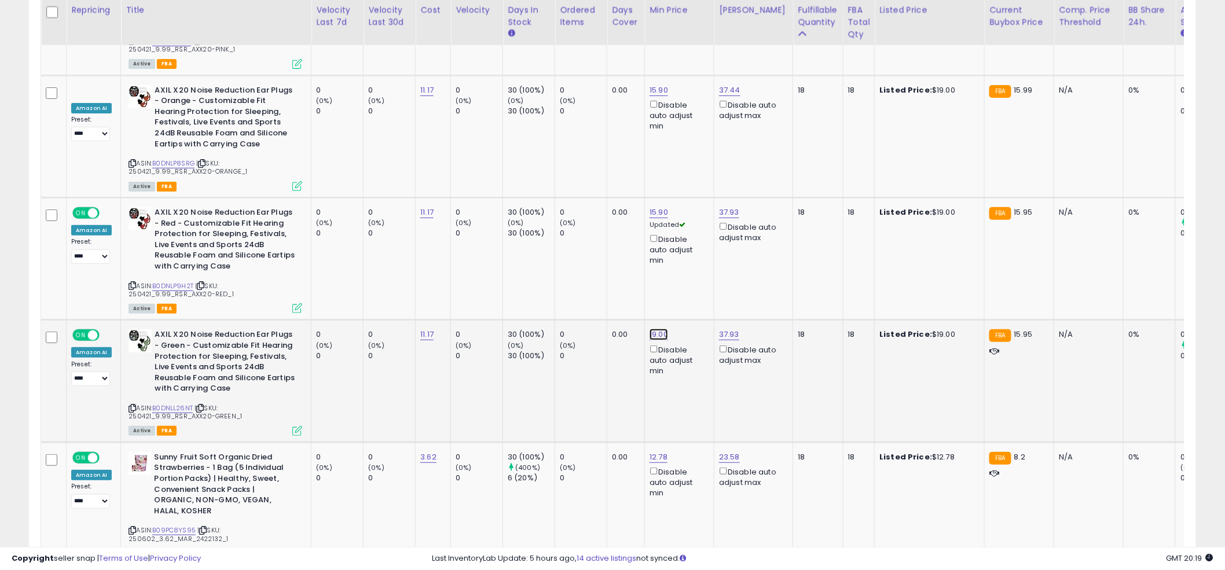
drag, startPoint x: 623, startPoint y: 232, endPoint x: 549, endPoint y: 224, distance: 74.5
type input "****"
click button "submit" at bounding box center [692, 226] width 20 height 17
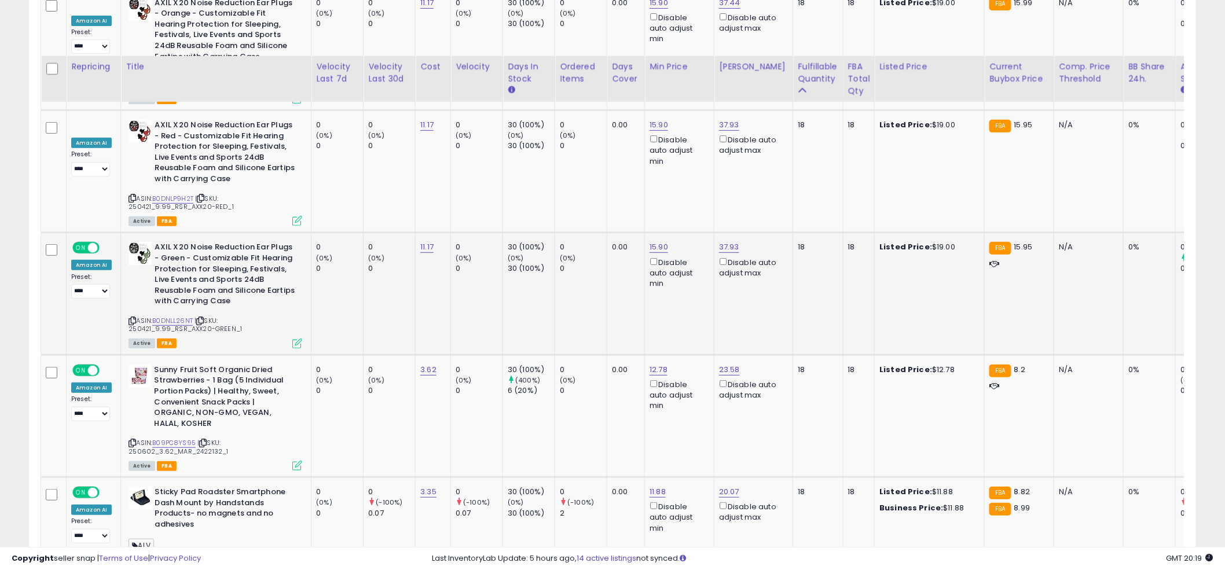
scroll to position [3857, 0]
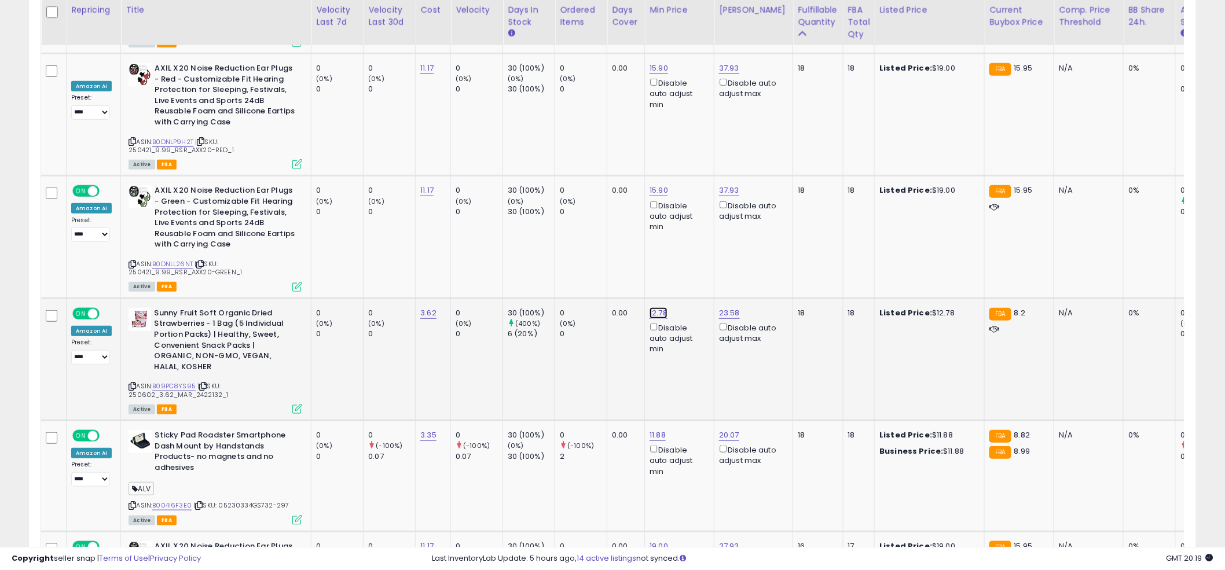
drag, startPoint x: 640, startPoint y: 212, endPoint x: 556, endPoint y: 210, distance: 83.9
type input "*"
click button "submit" at bounding box center [691, 204] width 20 height 17
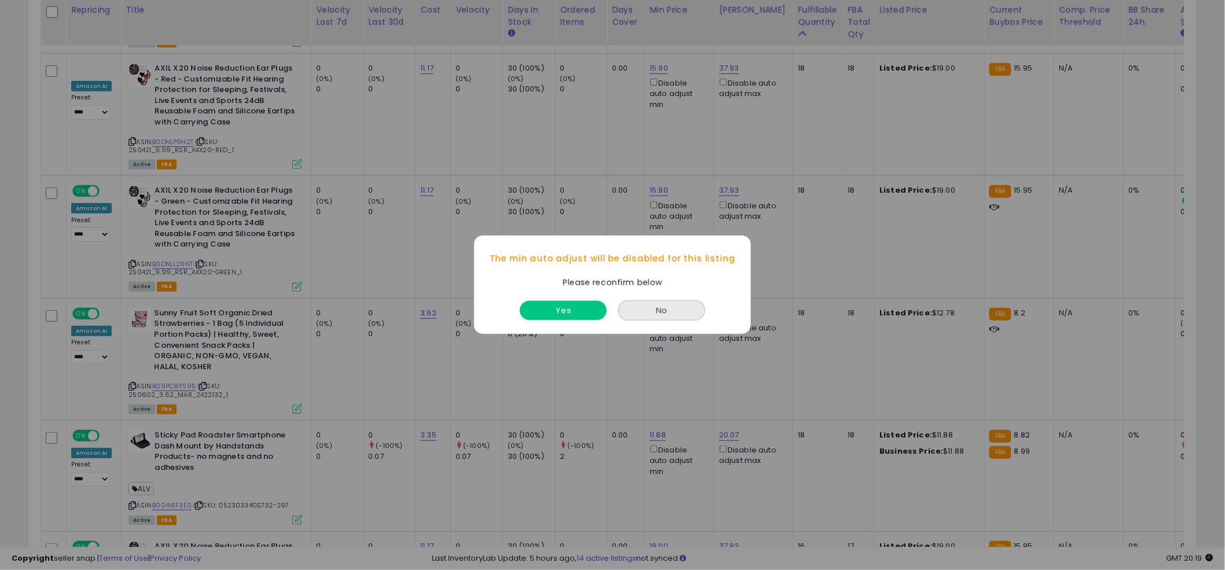
click at [580, 303] on button "Yes" at bounding box center [563, 311] width 87 height 19
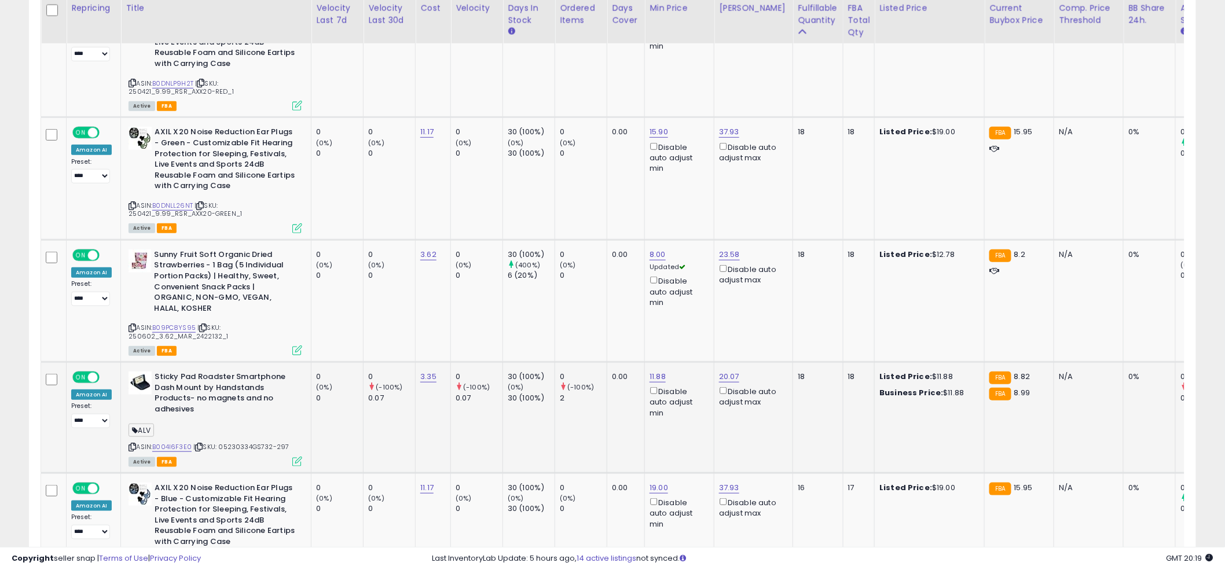
scroll to position [3924, 0]
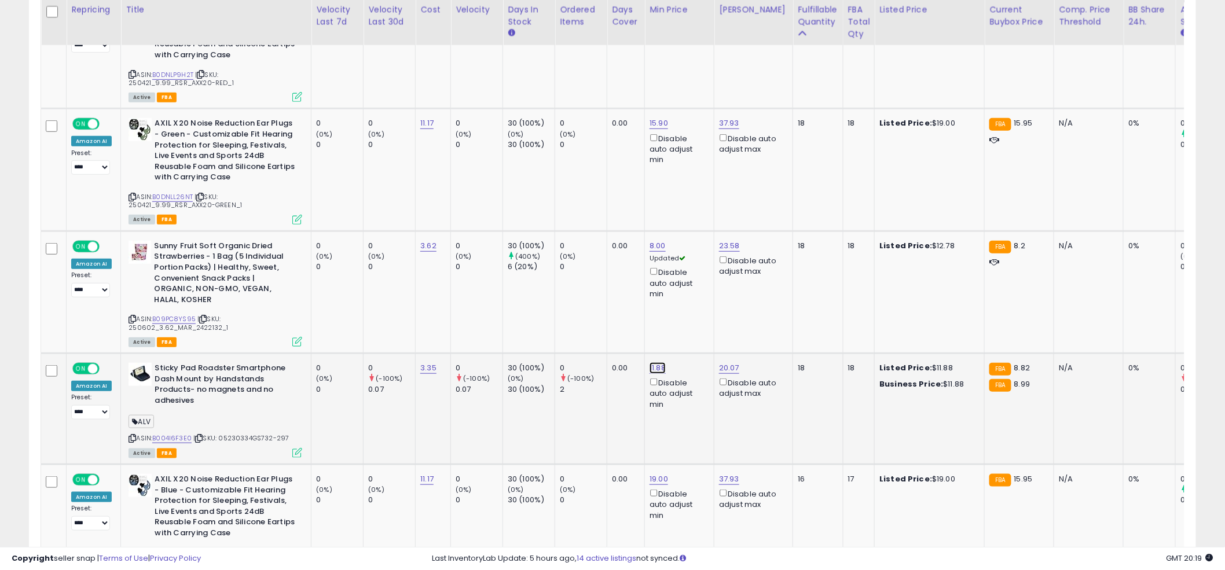
drag, startPoint x: 633, startPoint y: 251, endPoint x: 531, endPoint y: 242, distance: 102.3
type input "***"
click button "submit" at bounding box center [691, 248] width 20 height 17
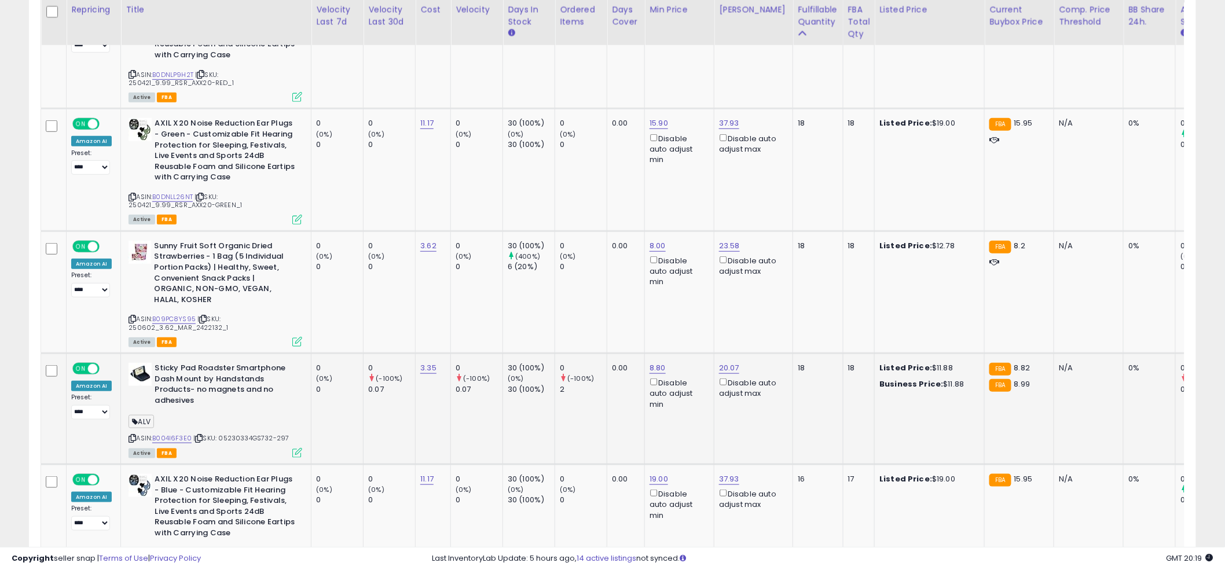
click at [645, 354] on td "8.80 Disable auto adjust min" at bounding box center [679, 409] width 69 height 111
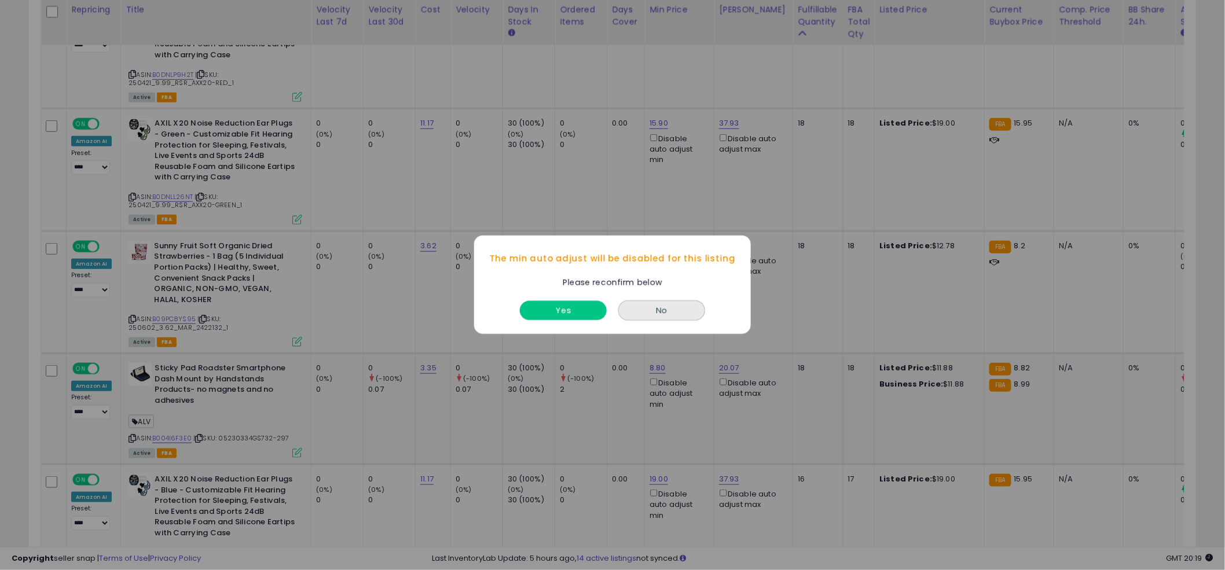
drag, startPoint x: 575, startPoint y: 311, endPoint x: 589, endPoint y: 278, distance: 35.6
click at [575, 311] on button "Yes" at bounding box center [563, 311] width 87 height 19
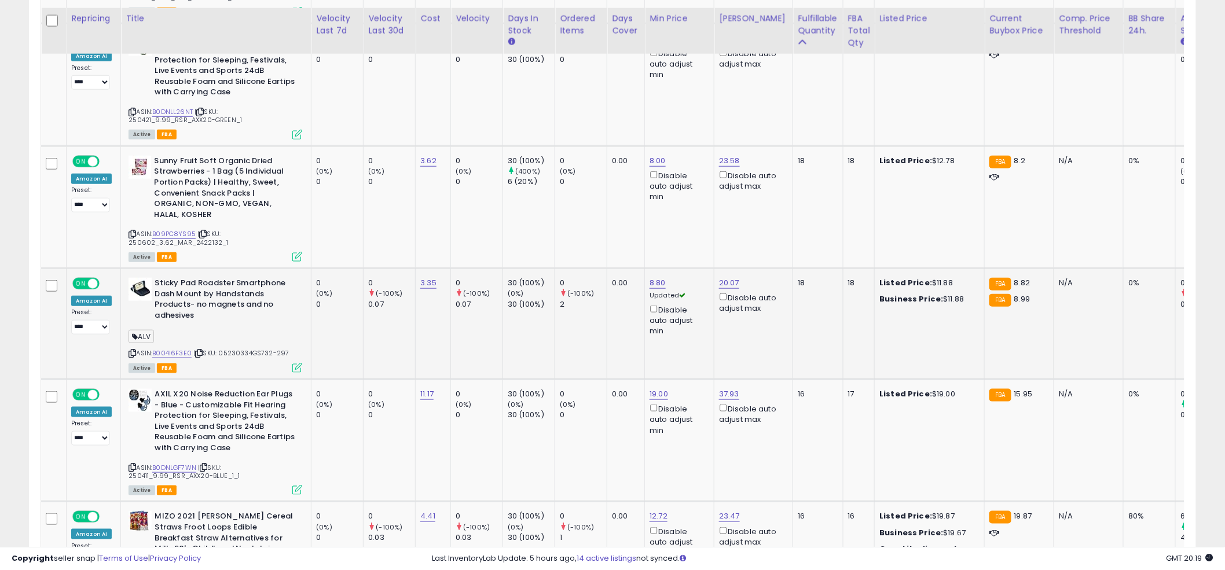
scroll to position [4018, 0]
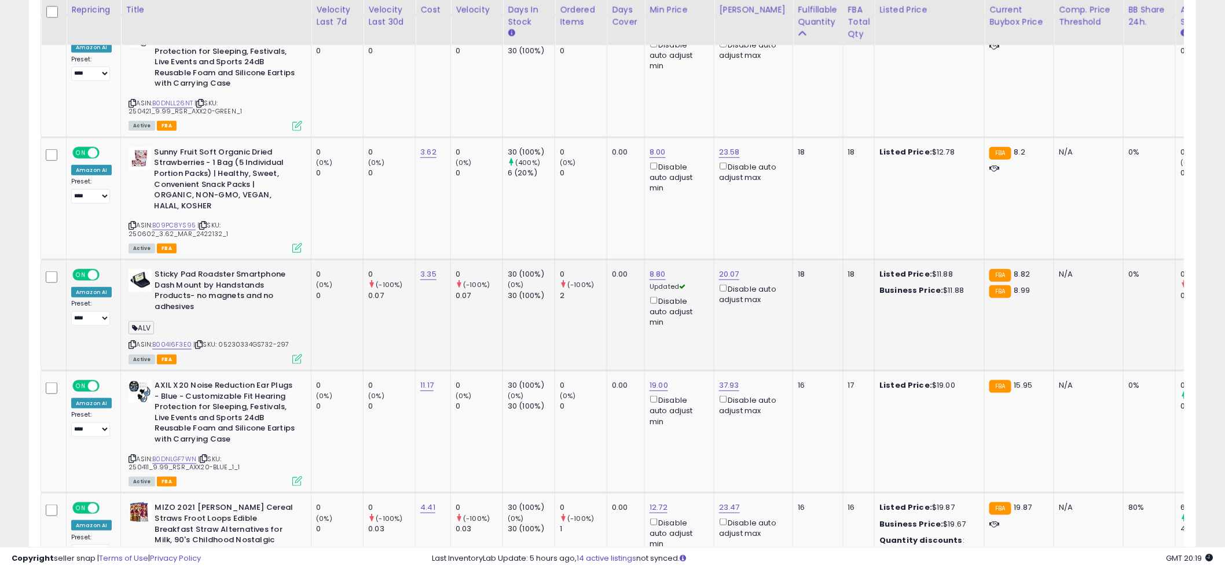
click at [607, 260] on td "0.00" at bounding box center [626, 315] width 38 height 111
drag, startPoint x: 585, startPoint y: 272, endPoint x: 549, endPoint y: 273, distance: 35.9
click at [682, 256] on button "submit" at bounding box center [692, 264] width 20 height 17
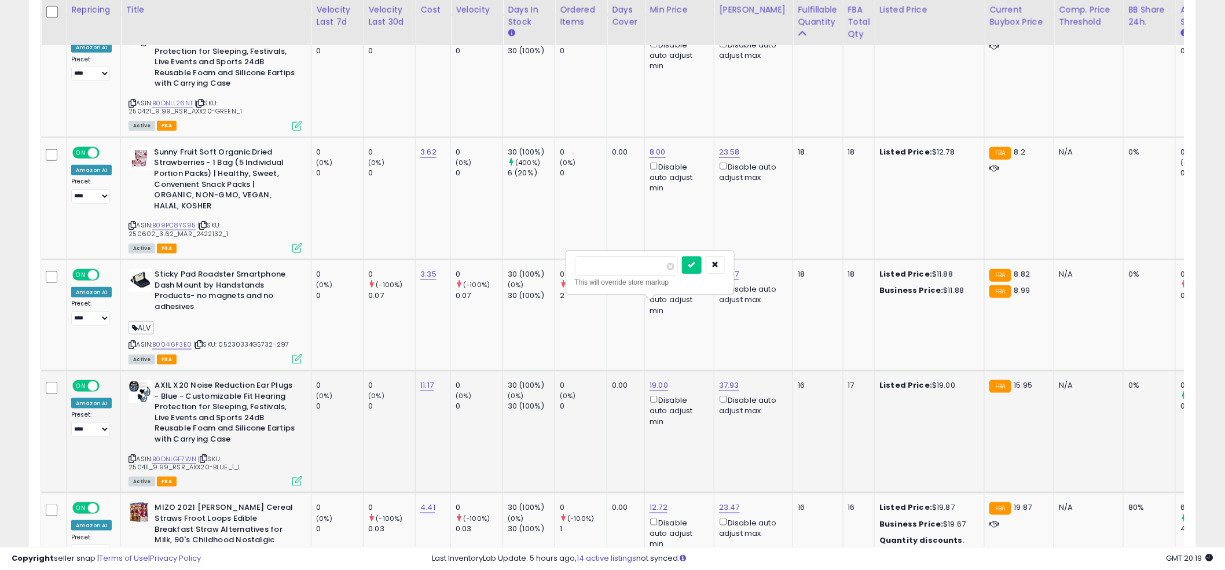
drag, startPoint x: 552, startPoint y: 273, endPoint x: 672, endPoint y: 262, distance: 120.3
click at [555, 273] on td "0 (-100%) 2" at bounding box center [581, 315] width 52 height 111
click at [667, 260] on td "8.80 Disable auto adjust min" at bounding box center [679, 315] width 69 height 111
click at [631, 264] on input "********" at bounding box center [626, 266] width 103 height 20
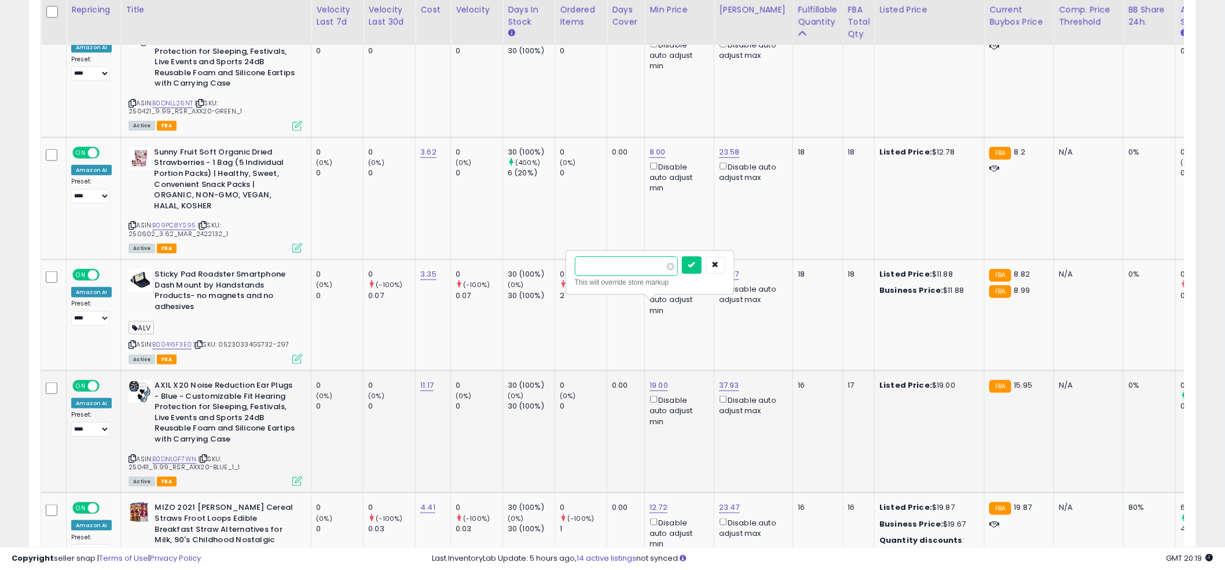
click at [631, 264] on input "********" at bounding box center [626, 266] width 103 height 20
type input "****"
click button "submit" at bounding box center [692, 264] width 20 height 17
click at [655, 394] on div "Disable auto adjust min" at bounding box center [677, 411] width 56 height 34
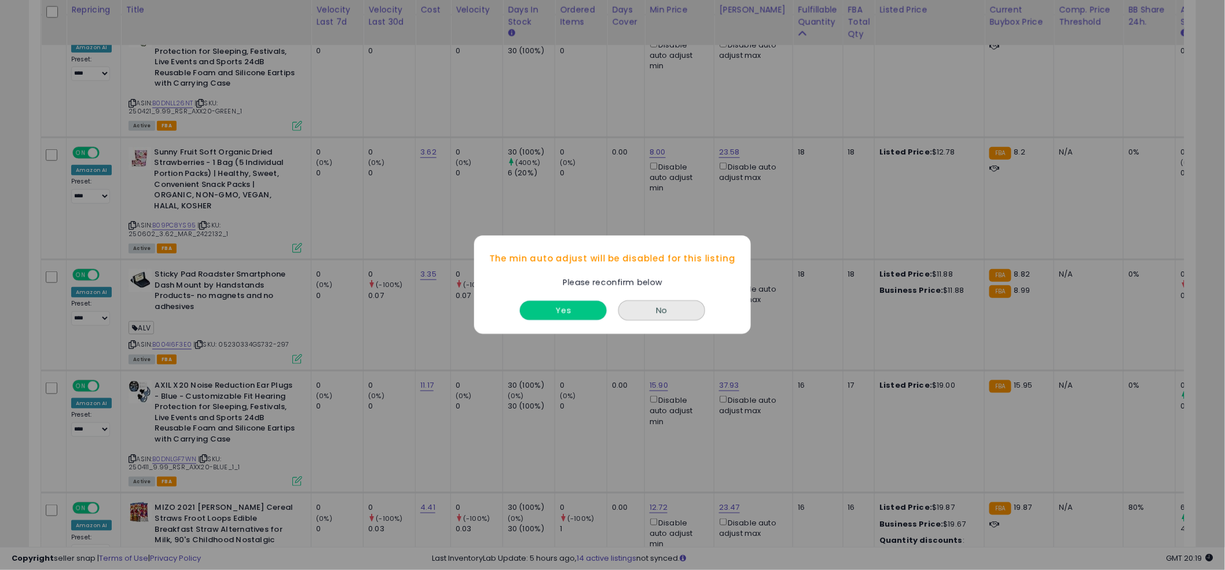
click at [581, 316] on button "Yes" at bounding box center [563, 311] width 87 height 19
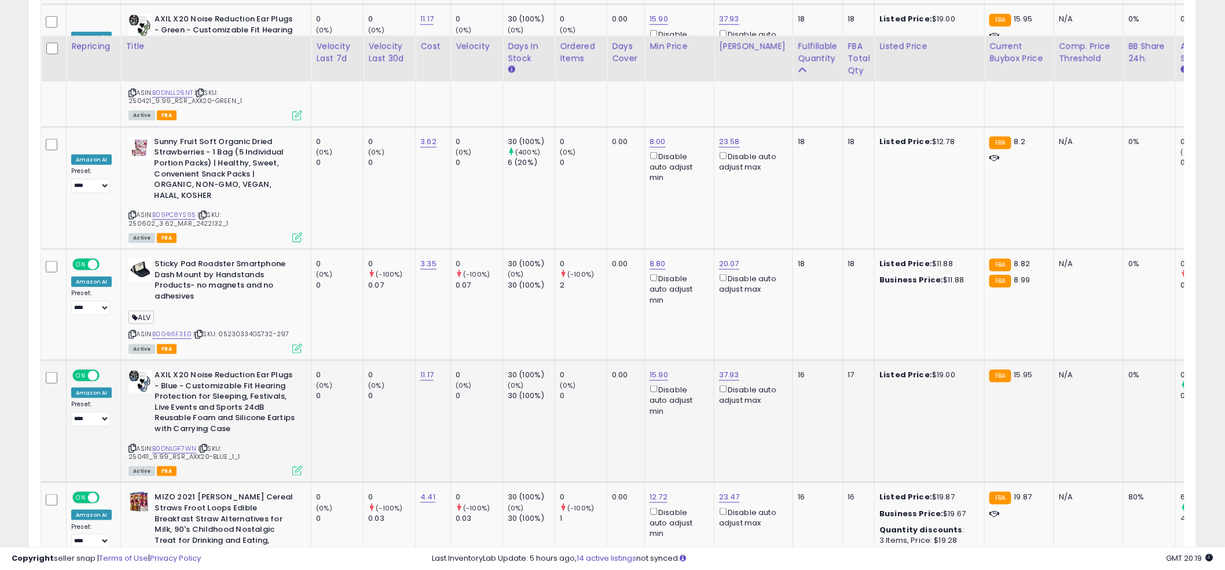
scroll to position [4094, 0]
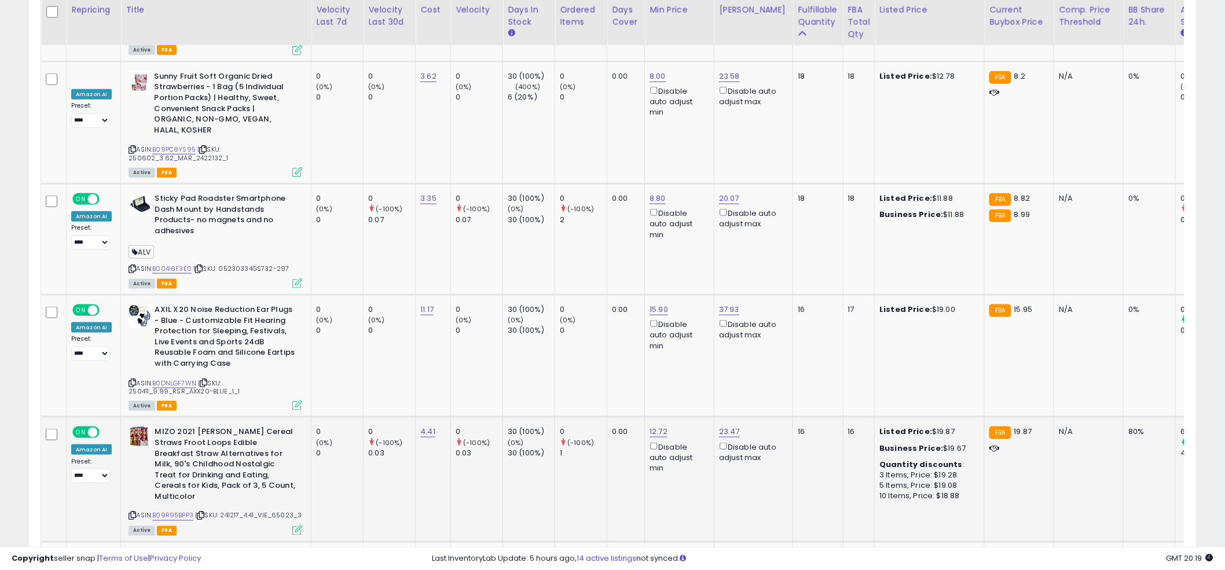
click at [195, 511] on span "| SKU: 241217_4.41_VIE_65023_3" at bounding box center [248, 515] width 106 height 9
click at [175, 511] on link "B09R95BPP3" at bounding box center [172, 516] width 41 height 10
click at [671, 311] on input "*****" at bounding box center [696, 312] width 103 height 20
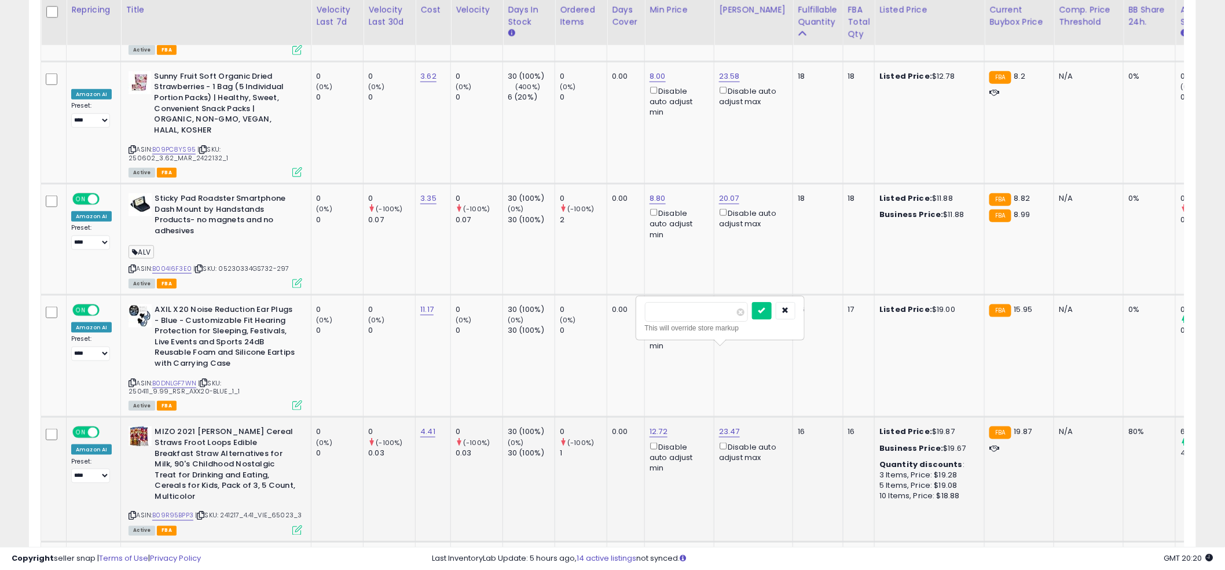
drag, startPoint x: 671, startPoint y: 311, endPoint x: 678, endPoint y: 306, distance: 8.8
click at [671, 311] on input "*****" at bounding box center [696, 312] width 103 height 20
type input "*****"
click button "submit" at bounding box center [762, 310] width 20 height 17
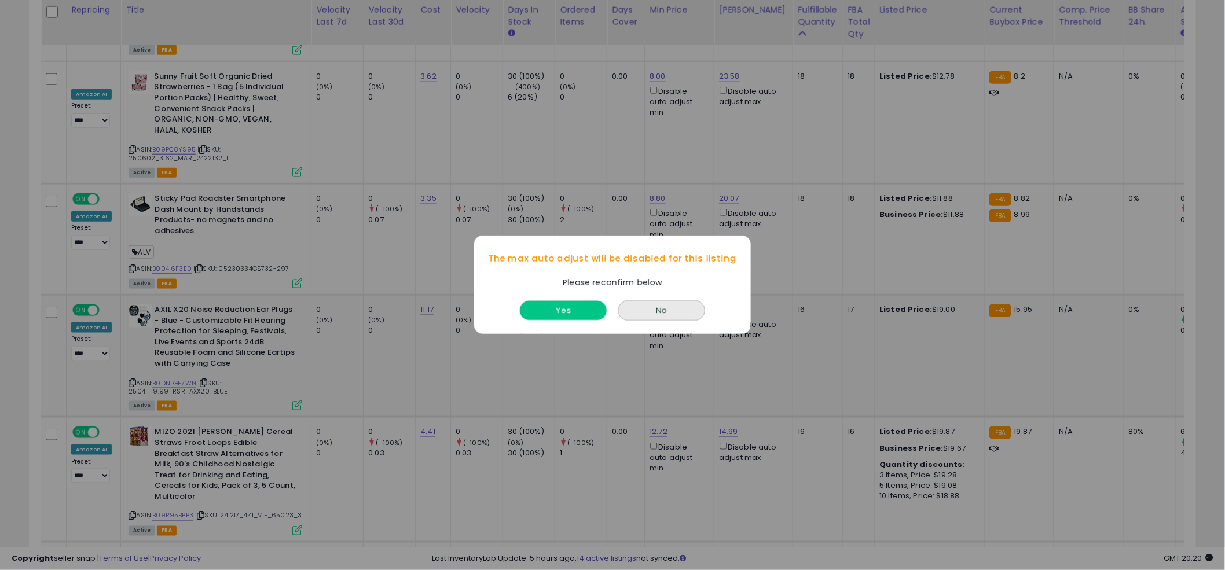
click at [569, 318] on button "Yes" at bounding box center [563, 311] width 87 height 19
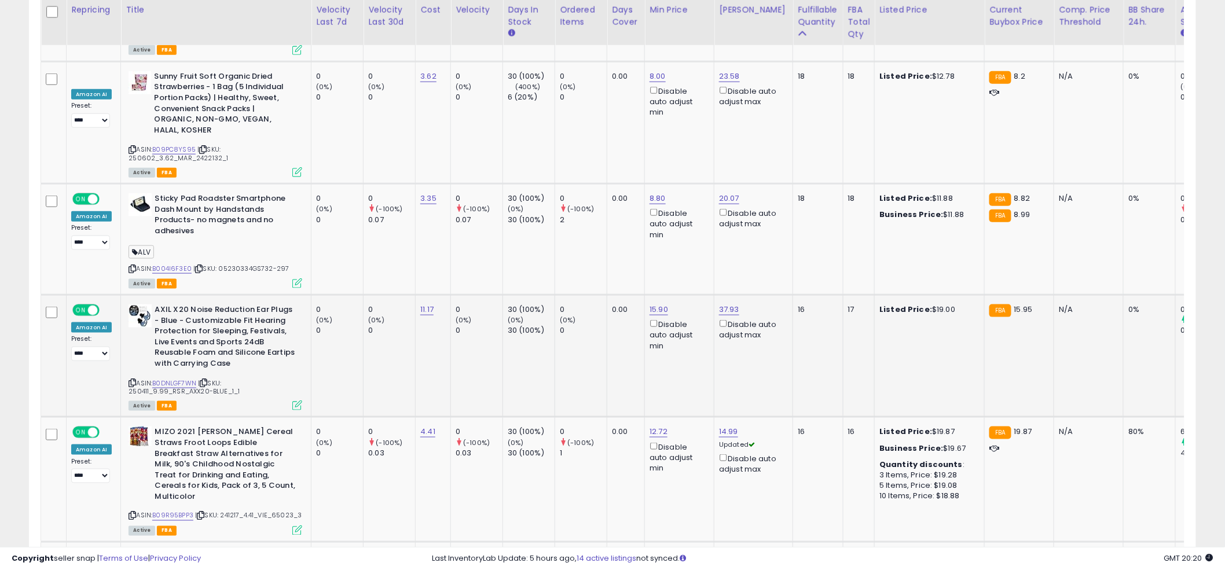
click at [618, 304] on td "0.00" at bounding box center [626, 356] width 38 height 122
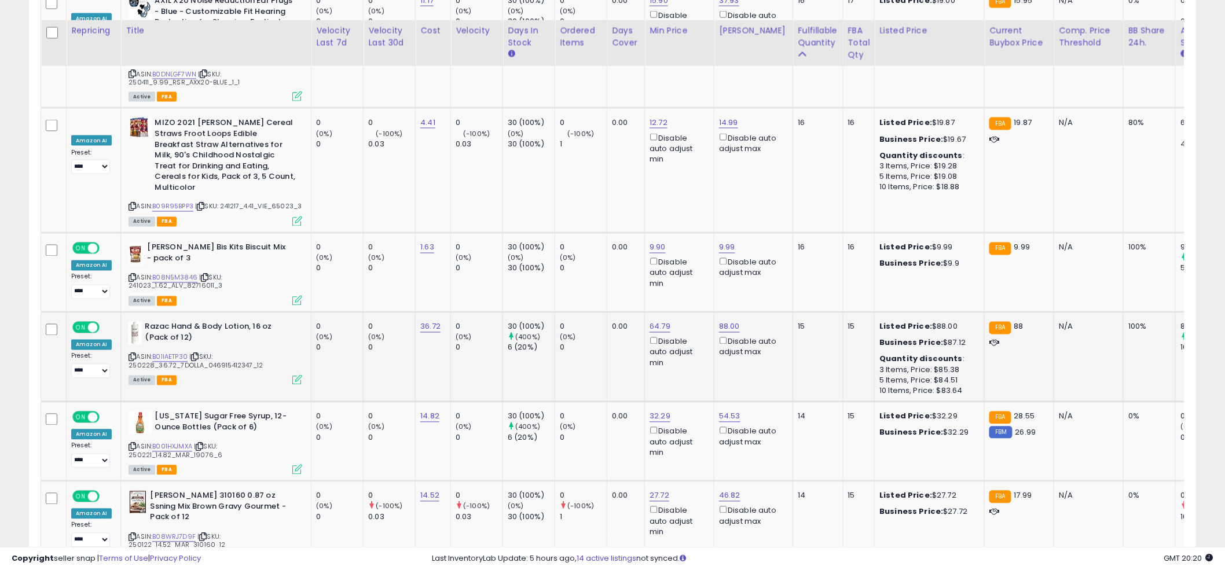
scroll to position [4423, 0]
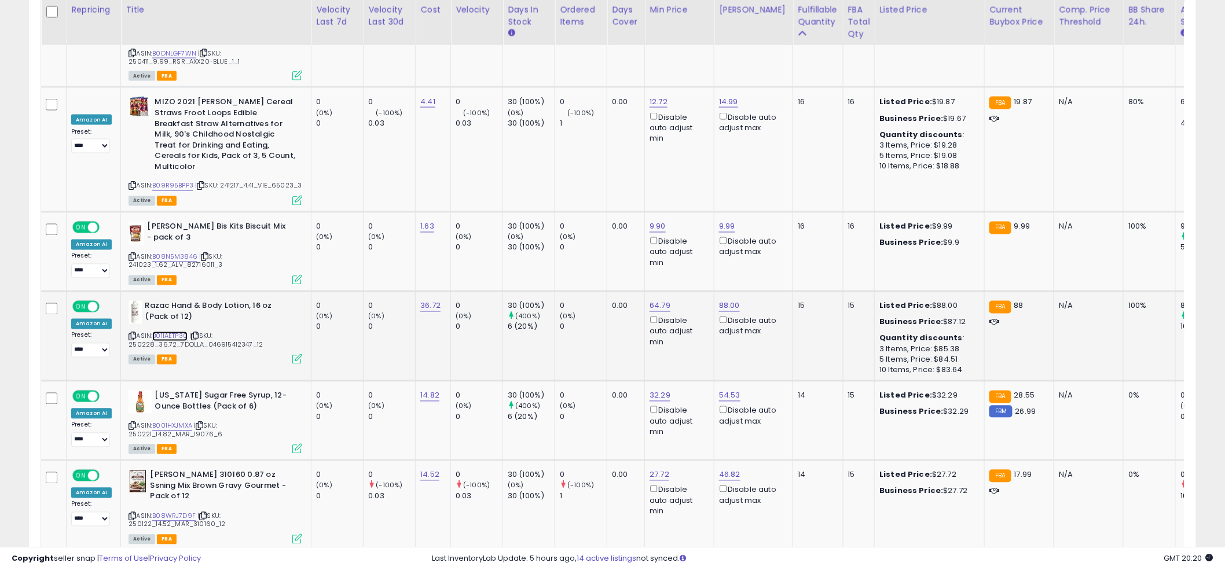
click at [165, 332] on link "B01IAETP30" at bounding box center [169, 337] width 35 height 10
drag, startPoint x: 697, startPoint y: 186, endPoint x: 642, endPoint y: 181, distance: 55.8
click at [642, 181] on div "***** This will override store markup" at bounding box center [720, 189] width 167 height 42
type input "*****"
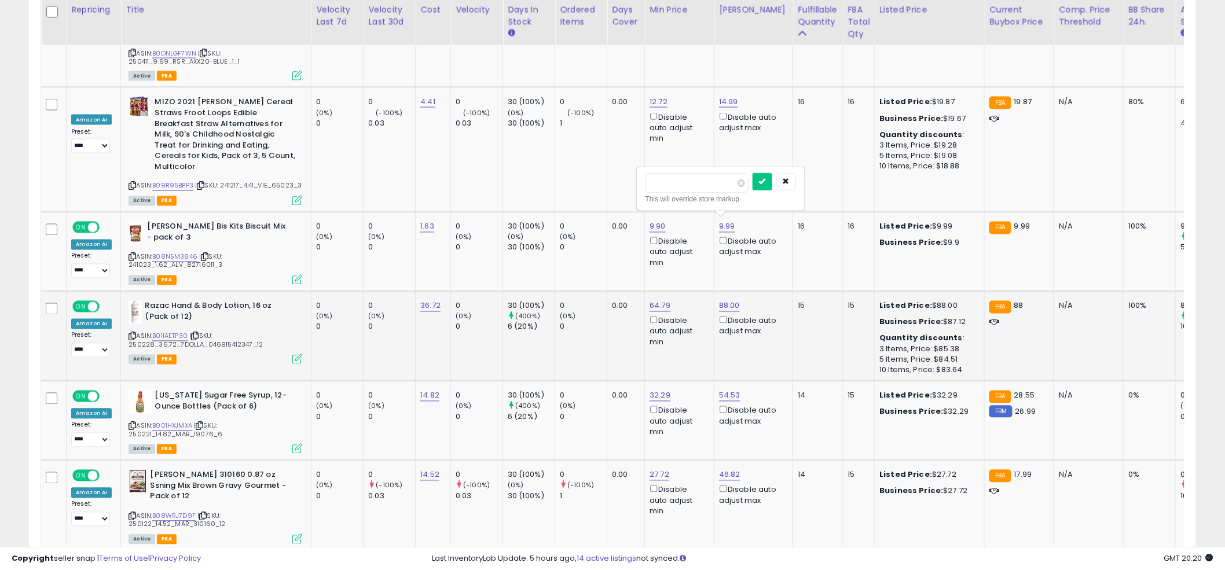
click button "submit" at bounding box center [762, 181] width 20 height 17
click at [600, 212] on td "0 (0%) 0" at bounding box center [581, 251] width 52 height 79
click at [583, 212] on td "0 (0%) 0" at bounding box center [581, 251] width 52 height 79
click at [558, 292] on td "0 (0%) 0" at bounding box center [581, 337] width 52 height 90
drag, startPoint x: 655, startPoint y: 311, endPoint x: 621, endPoint y: 296, distance: 36.6
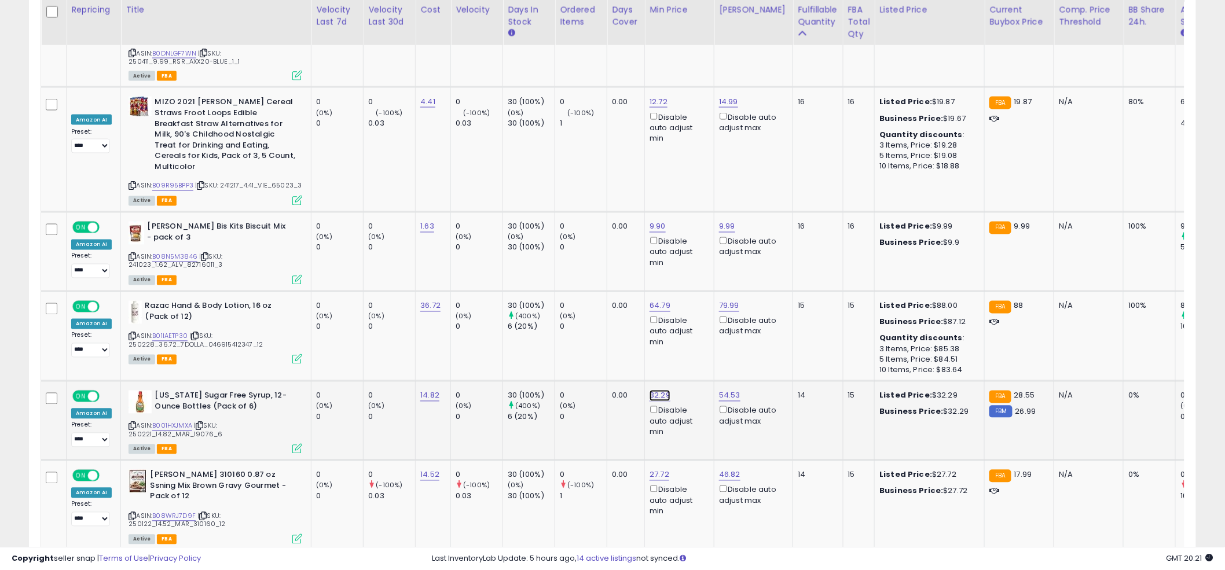
drag, startPoint x: 602, startPoint y: 266, endPoint x: 630, endPoint y: 282, distance: 32.7
click at [630, 280] on input "*****" at bounding box center [626, 273] width 103 height 20
type input "****"
click button "submit" at bounding box center [692, 271] width 20 height 17
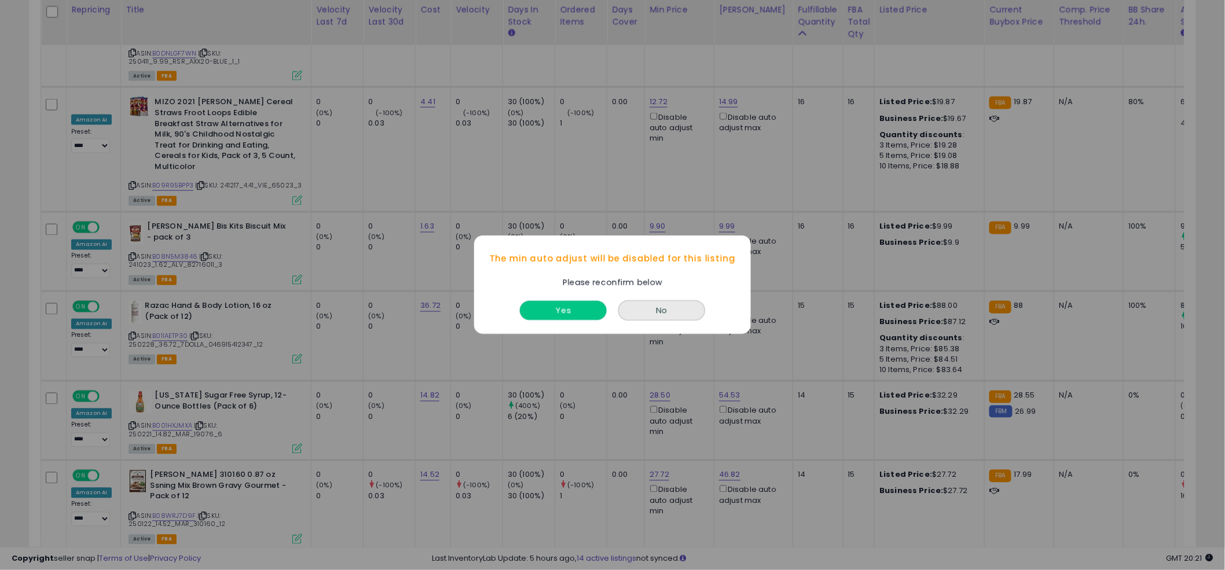
click at [578, 302] on button "Yes" at bounding box center [563, 311] width 87 height 19
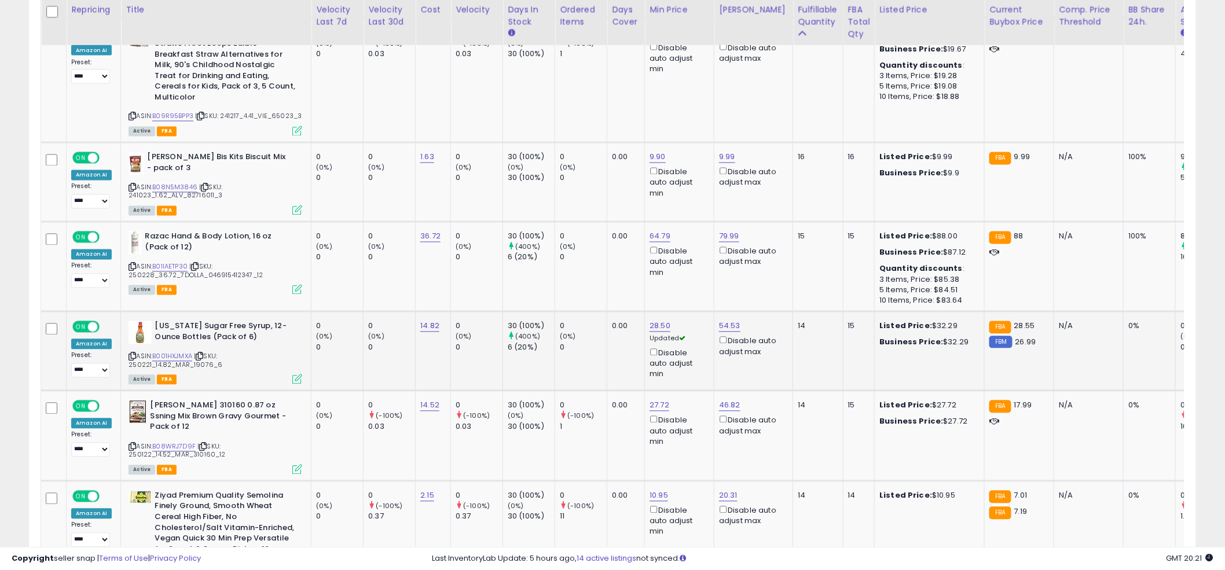
scroll to position [4495, 0]
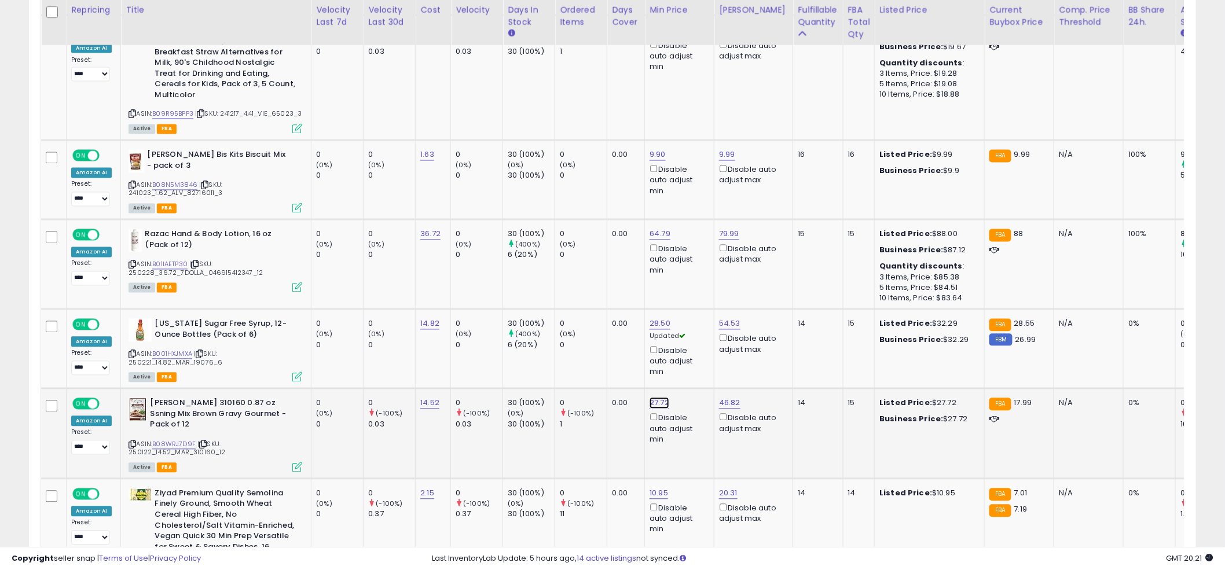
drag, startPoint x: 626, startPoint y: 281, endPoint x: 540, endPoint y: 277, distance: 86.3
type input "****"
click button "submit" at bounding box center [692, 278] width 20 height 17
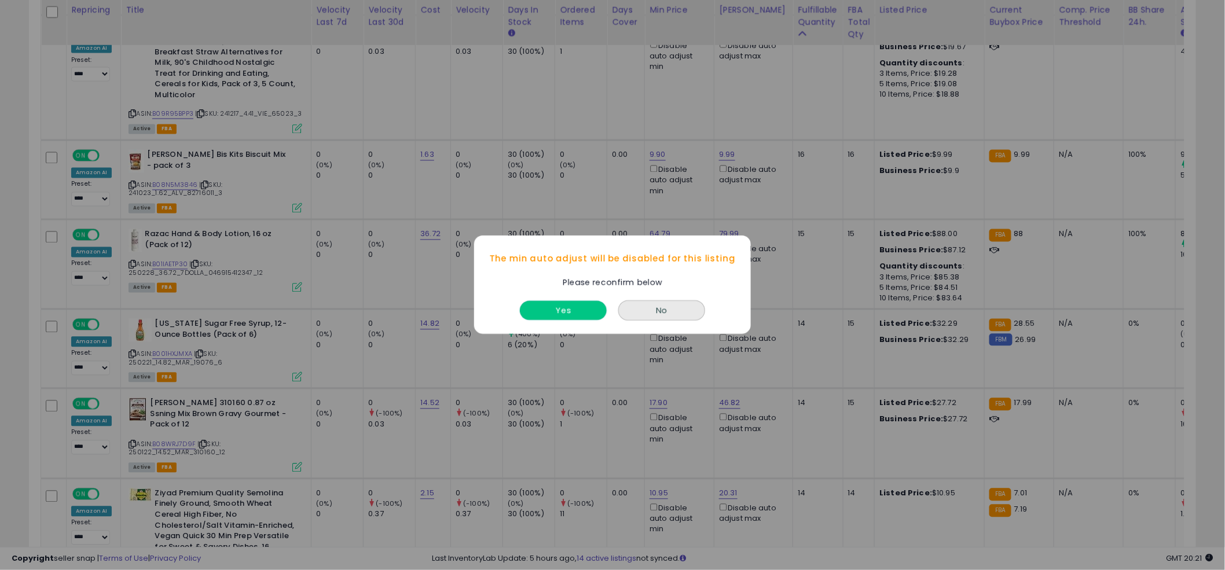
click at [576, 319] on button "Yes" at bounding box center [563, 311] width 87 height 19
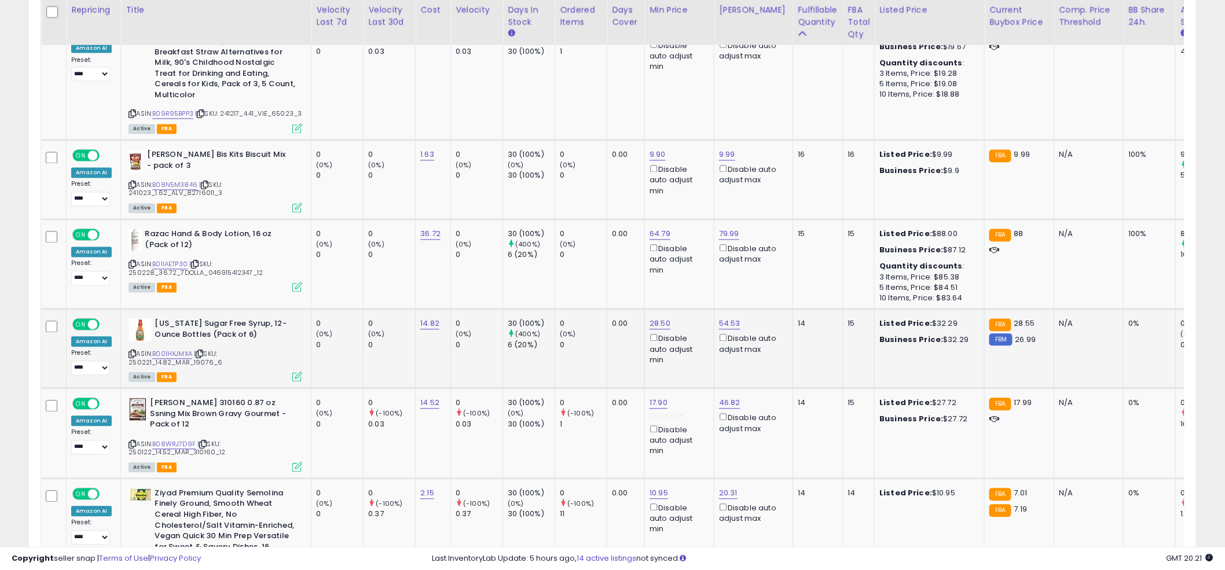
click at [623, 310] on td "0.00" at bounding box center [626, 349] width 38 height 79
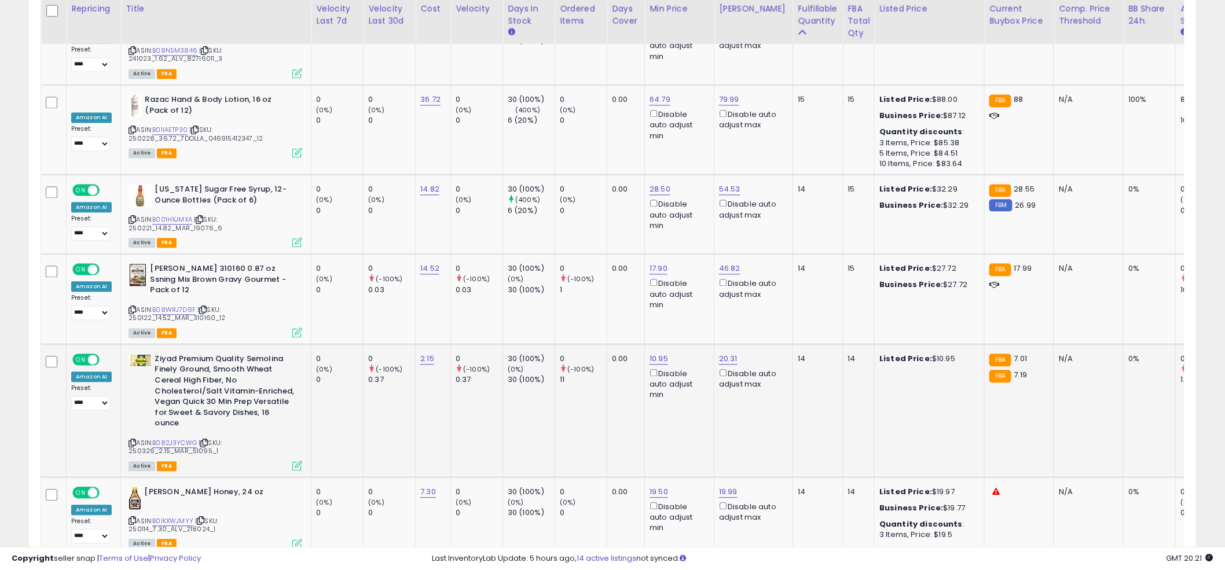
scroll to position [4631, 0]
drag, startPoint x: 637, startPoint y: 219, endPoint x: 528, endPoint y: 214, distance: 109.0
type input "*"
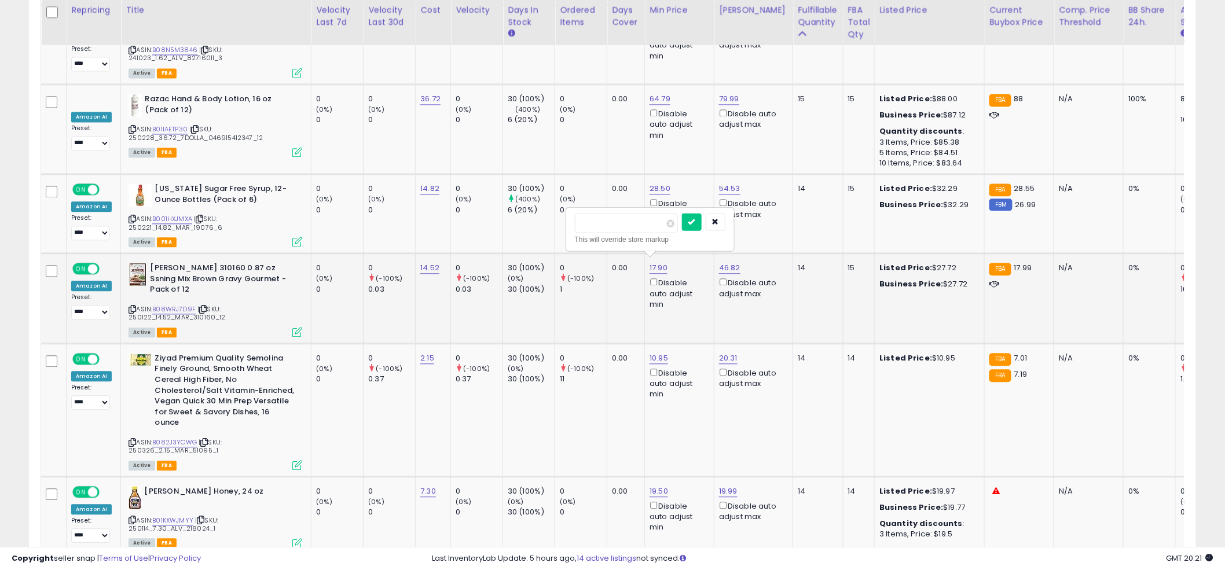
click button "submit" at bounding box center [692, 221] width 20 height 17
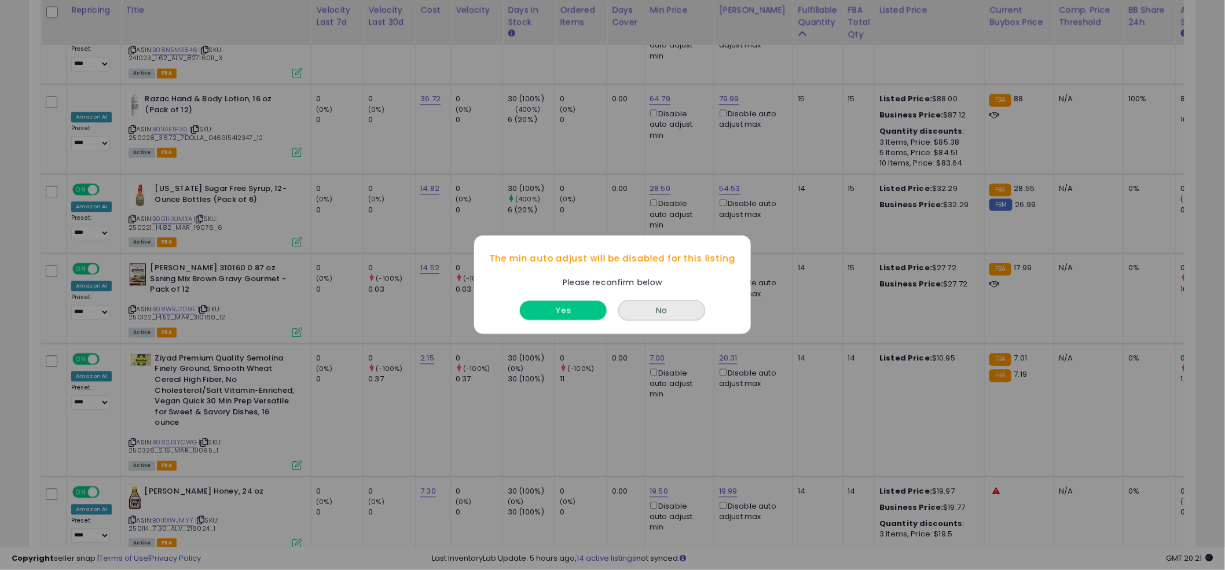
click at [576, 308] on button "Yes" at bounding box center [563, 311] width 87 height 19
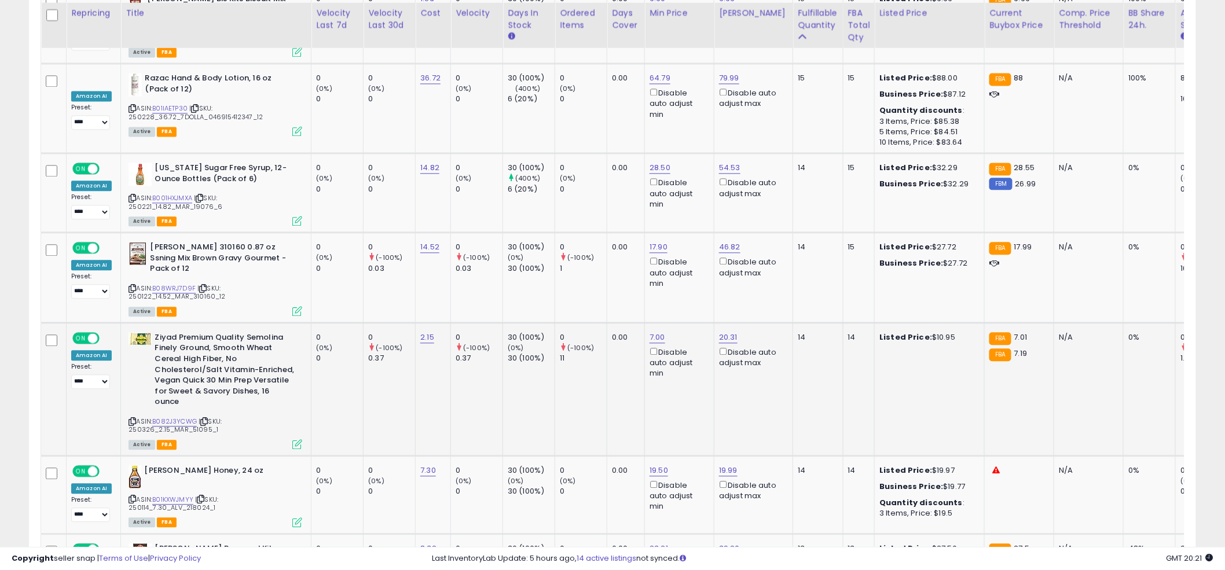
scroll to position [4656, 0]
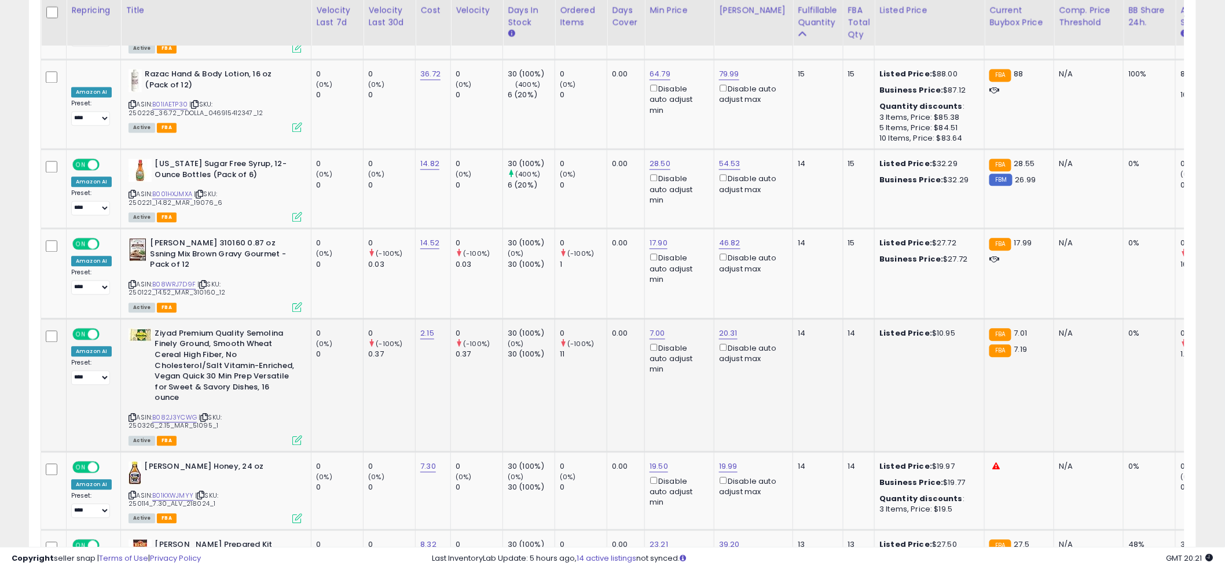
click at [581, 318] on td "0 (-100%) 11" at bounding box center [581, 384] width 52 height 133
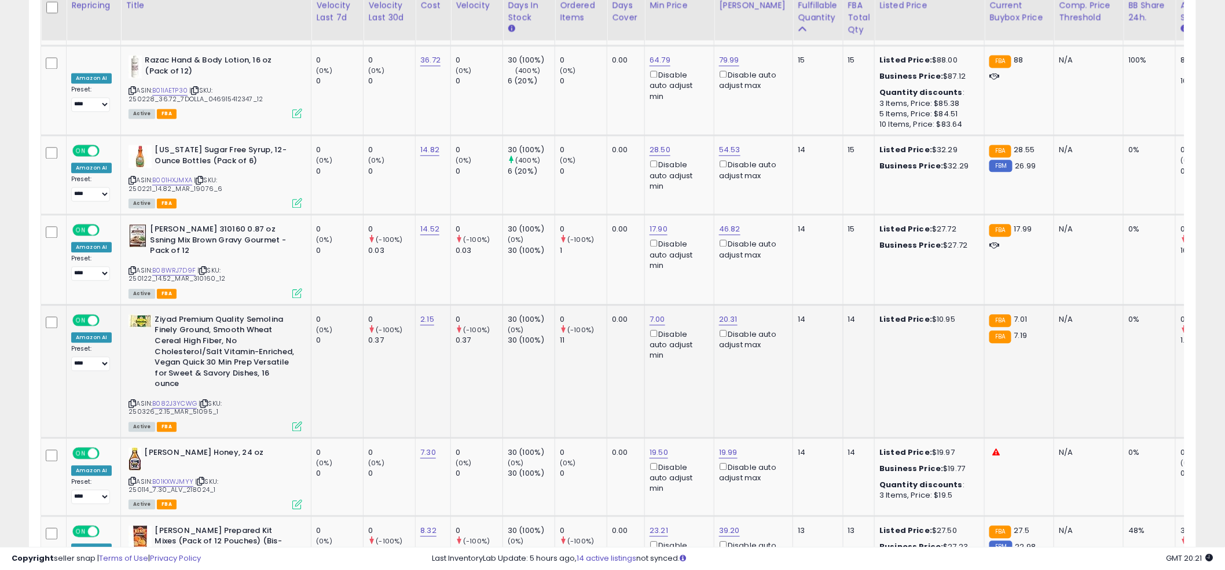
scroll to position [4674, 0]
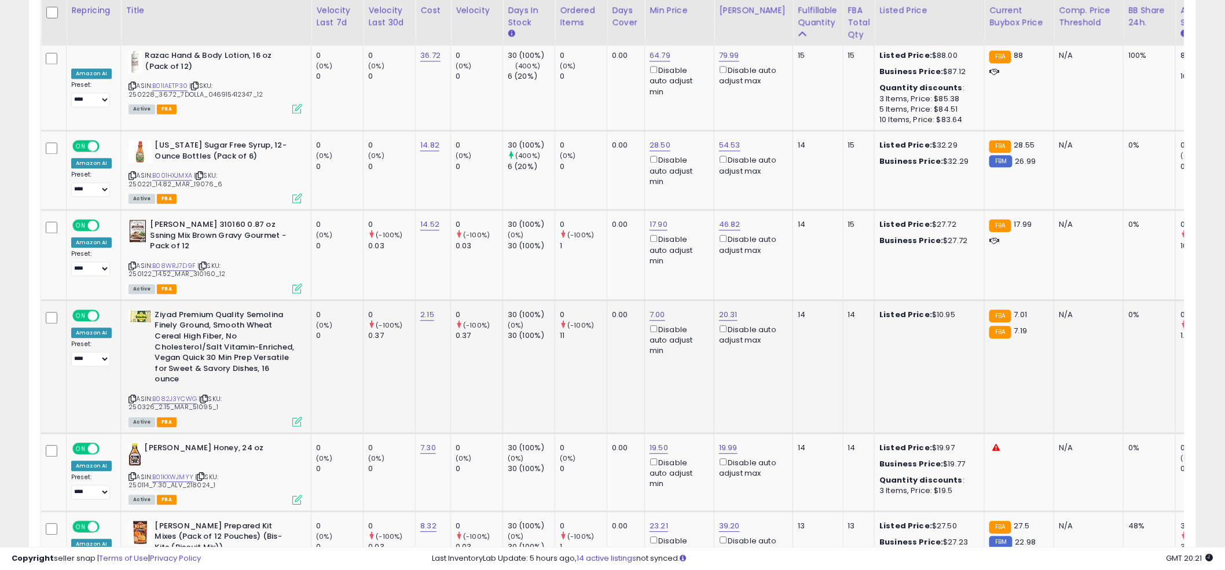
click at [602, 300] on td "0 (-100%) 11" at bounding box center [581, 366] width 52 height 133
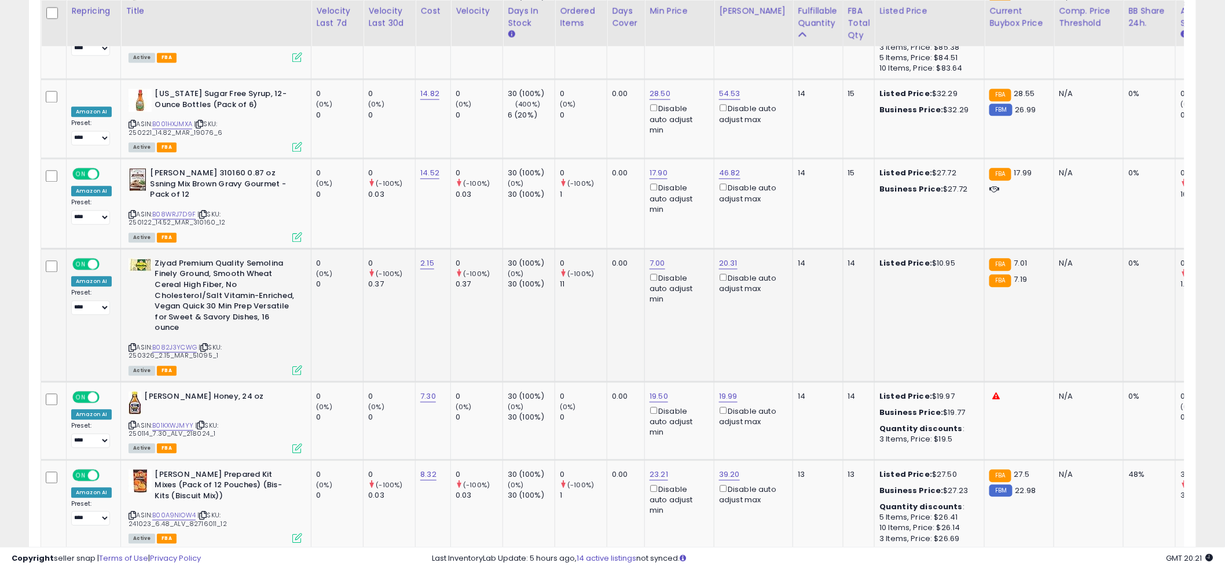
scroll to position [4726, 0]
click at [178, 420] on link "B01KXWJMYY" at bounding box center [172, 425] width 41 height 10
click at [586, 248] on td "0 (-100%) 11" at bounding box center [581, 314] width 52 height 133
click at [607, 248] on td "0.00" at bounding box center [626, 314] width 38 height 133
click at [616, 248] on td "0.00" at bounding box center [626, 314] width 38 height 133
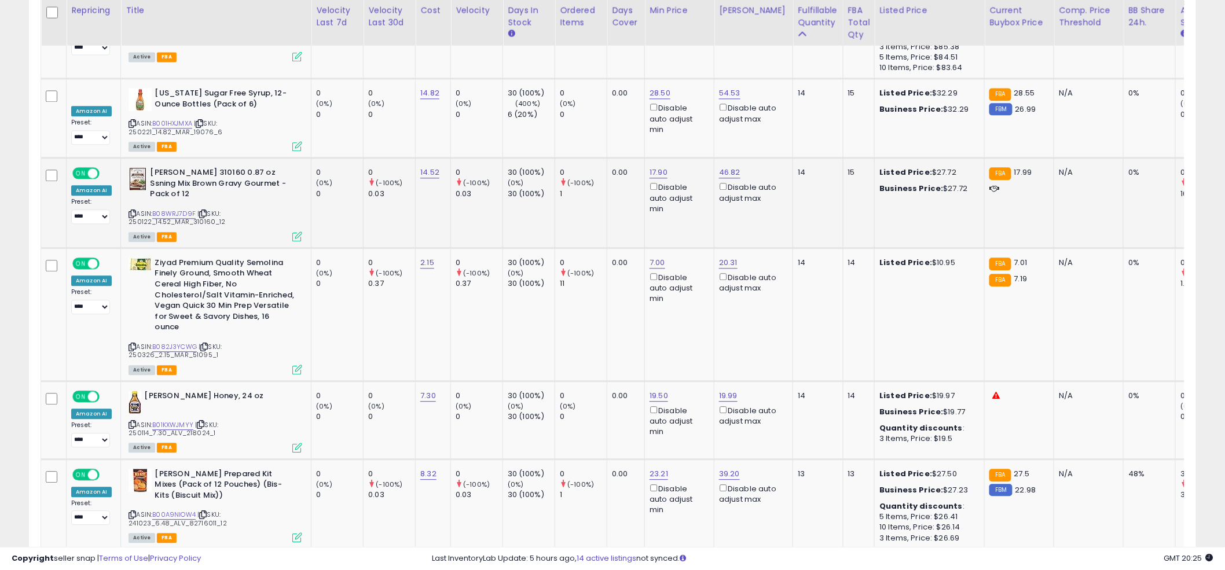
click at [611, 158] on td "0.00" at bounding box center [626, 203] width 38 height 90
click at [619, 248] on td "0.00" at bounding box center [626, 314] width 38 height 133
click at [615, 248] on td "0.00" at bounding box center [626, 314] width 38 height 133
click at [576, 248] on td "0 (-100%) 11" at bounding box center [581, 314] width 52 height 133
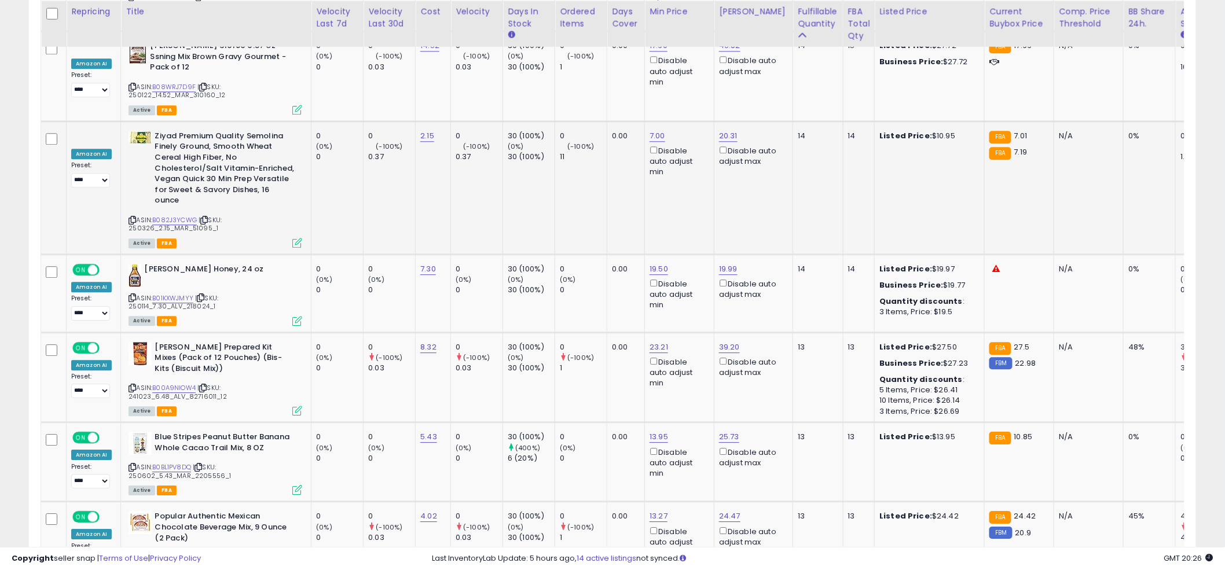
scroll to position [4855, 0]
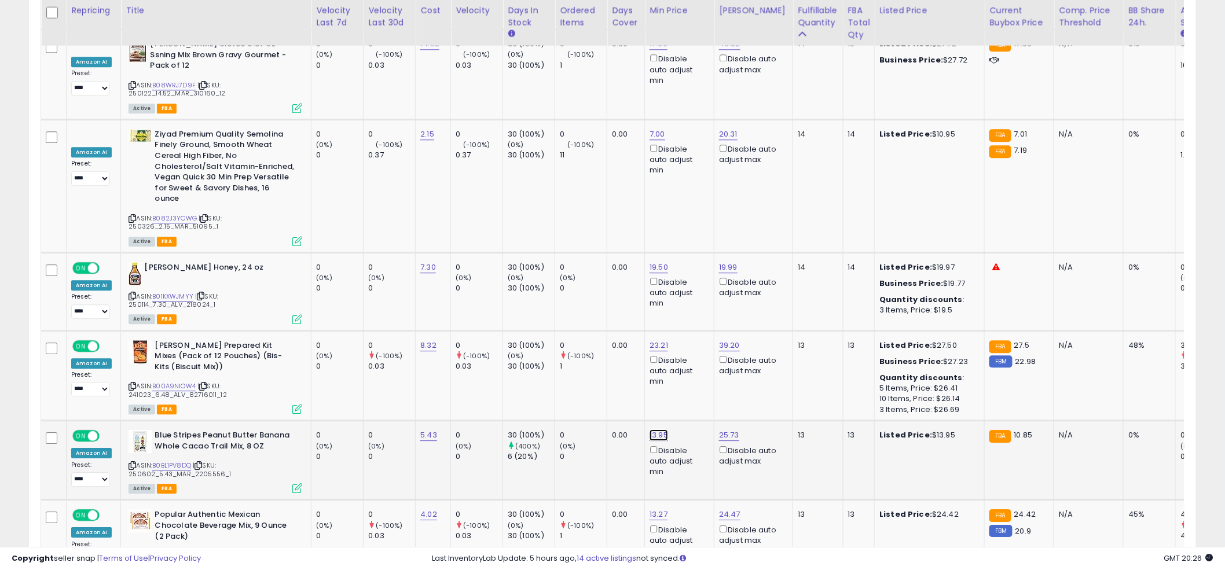
drag, startPoint x: 635, startPoint y: 293, endPoint x: 568, endPoint y: 284, distance: 68.4
click at [568, 284] on div "***** This will override store markup" at bounding box center [649, 294] width 167 height 42
type input "**"
click button "submit" at bounding box center [691, 286] width 20 height 17
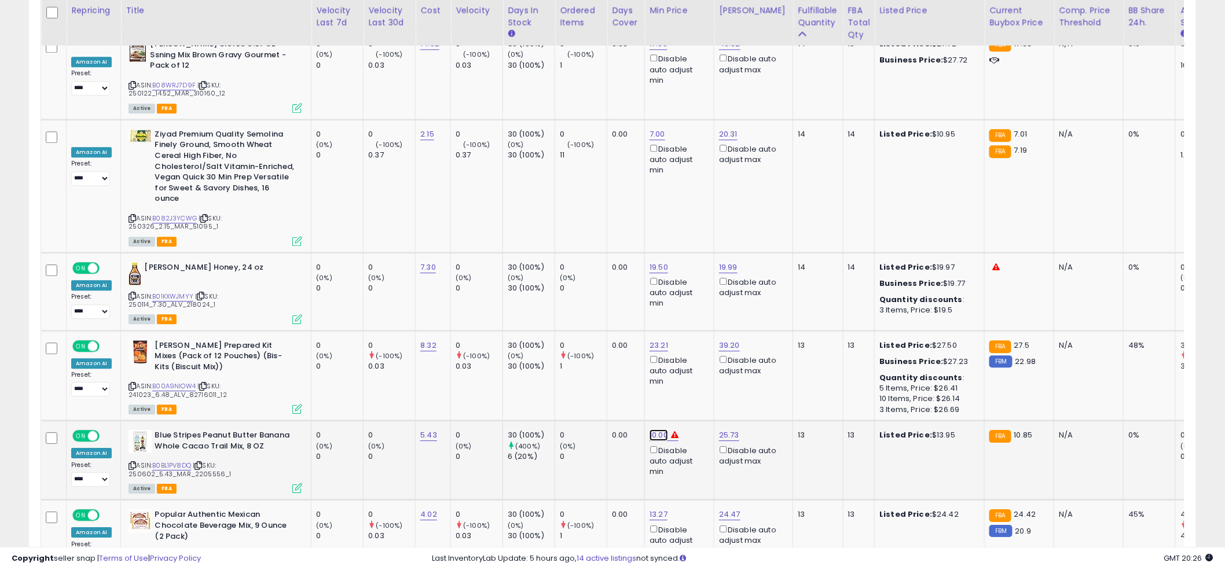
click at [638, 288] on input "*****" at bounding box center [626, 288] width 103 height 20
click at [639, 292] on input "*****" at bounding box center [626, 288] width 103 height 20
type input "****"
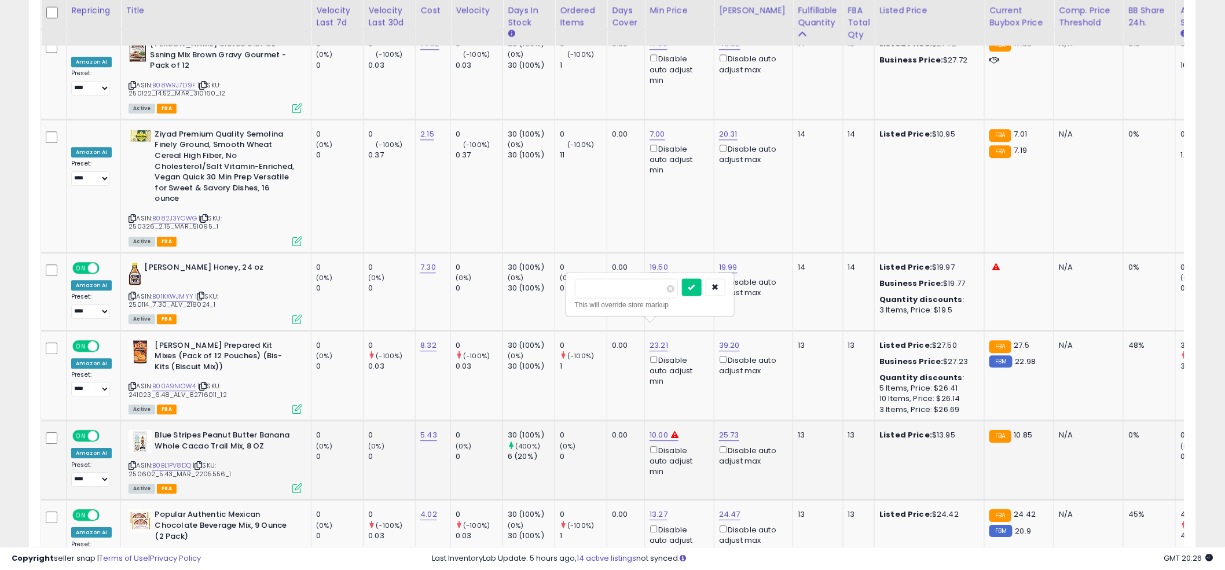
click button "submit" at bounding box center [692, 286] width 20 height 17
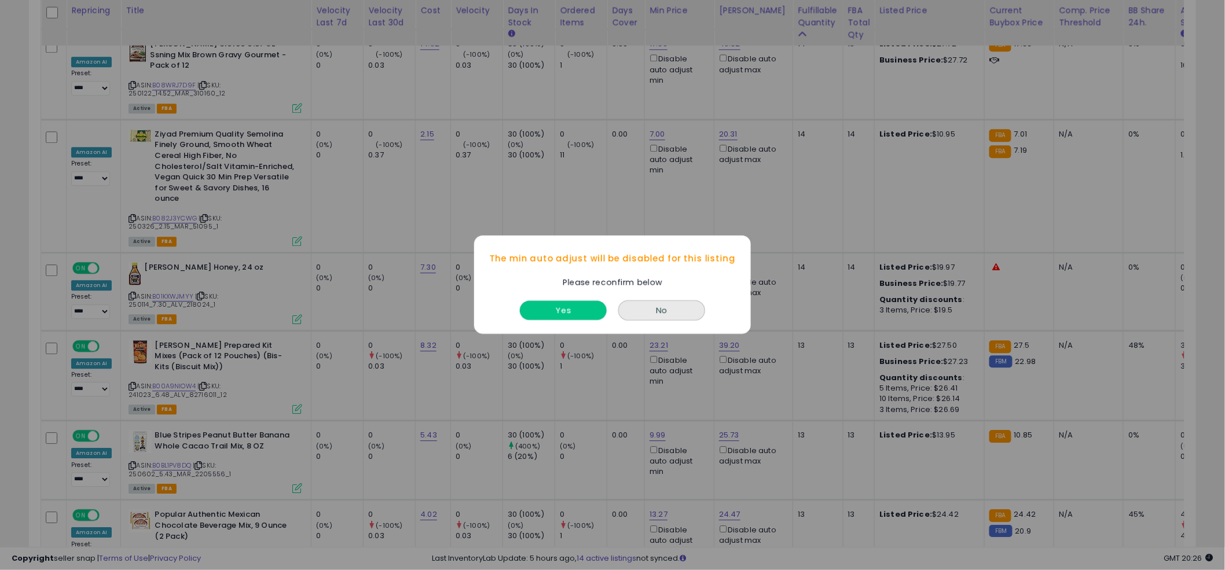
click at [577, 314] on button "Yes" at bounding box center [563, 311] width 87 height 19
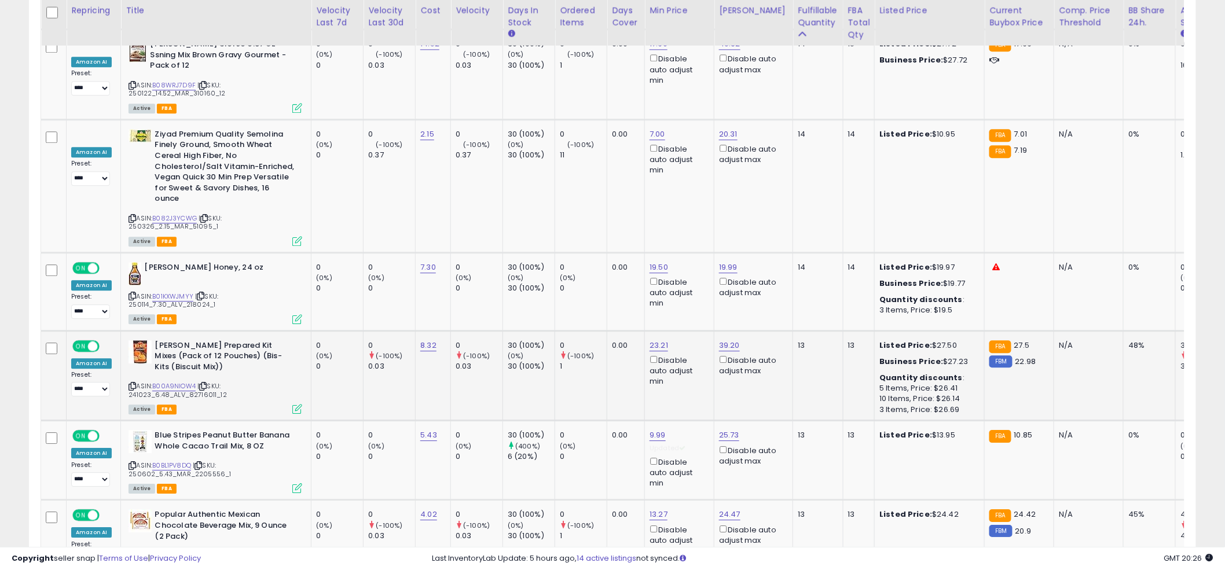
click at [579, 330] on td "0 (-100%) 1" at bounding box center [581, 375] width 52 height 90
click at [591, 330] on td "0 (-100%) 1" at bounding box center [581, 375] width 52 height 90
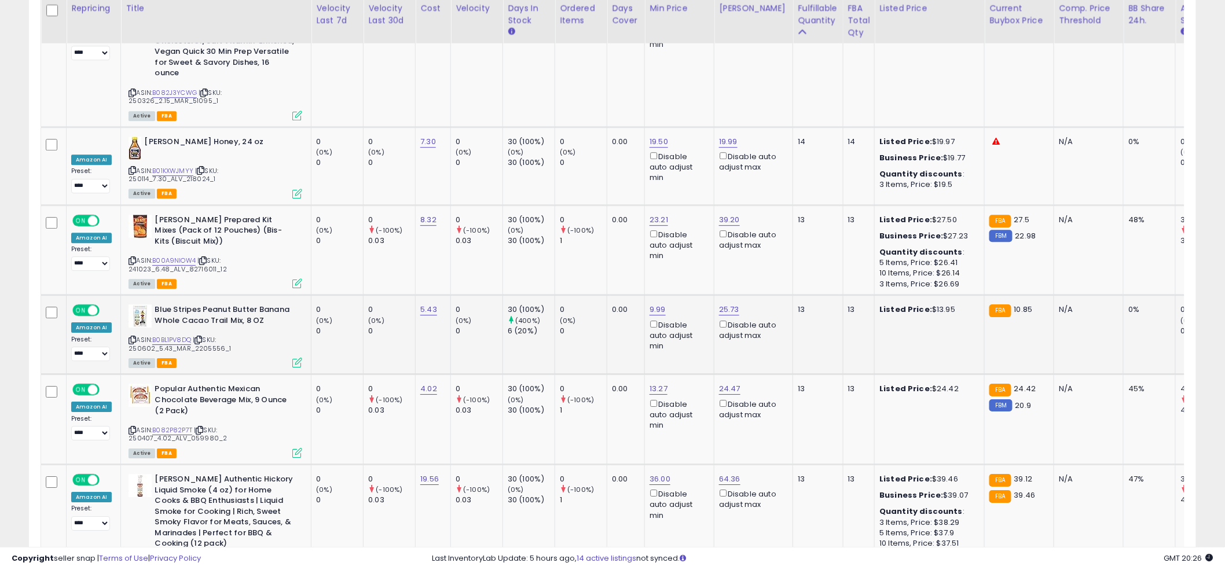
scroll to position [4981, 0]
click at [689, 248] on input "*****" at bounding box center [696, 241] width 103 height 20
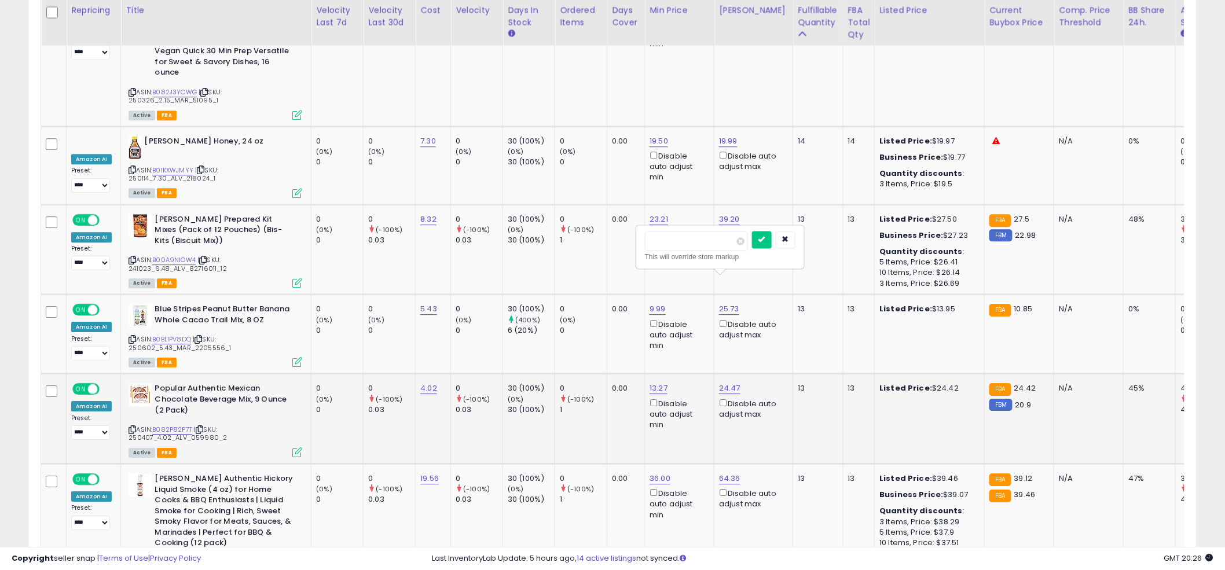
click at [689, 248] on input "*****" at bounding box center [696, 241] width 103 height 20
type input "*****"
click button "submit" at bounding box center [762, 239] width 20 height 17
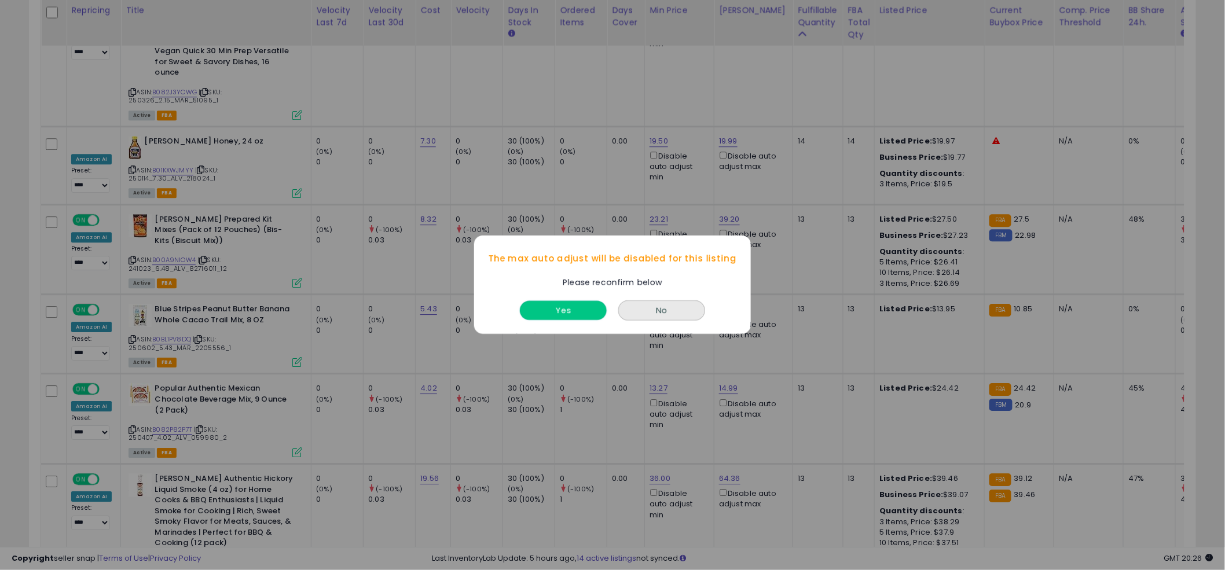
click at [568, 308] on button "Yes" at bounding box center [563, 311] width 87 height 19
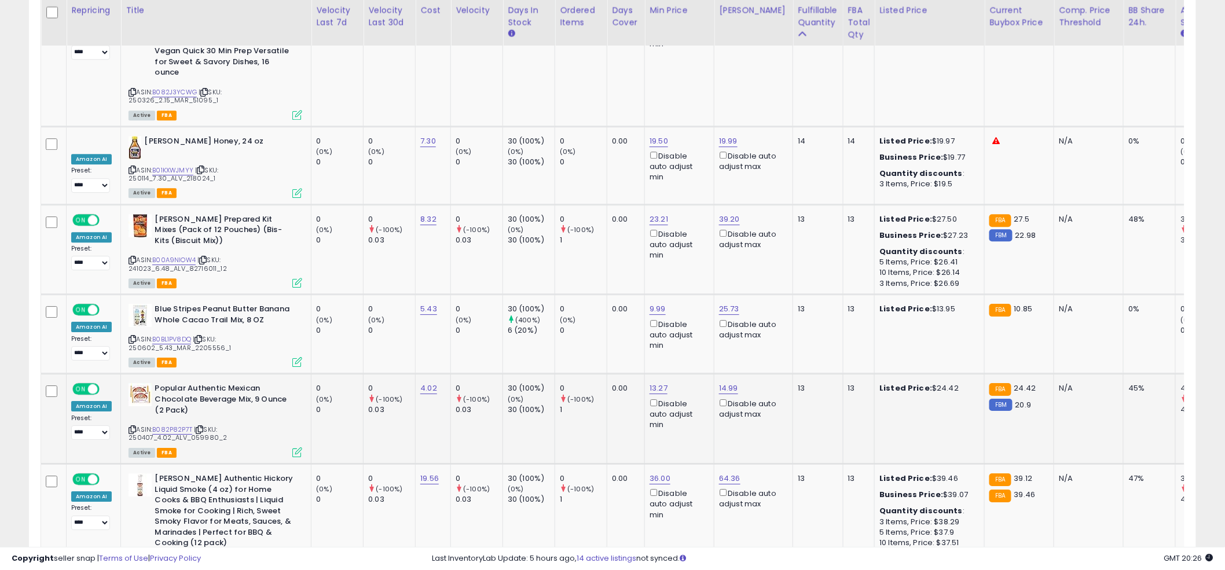
click at [593, 383] on div "0" at bounding box center [583, 388] width 47 height 10
click at [623, 374] on td "0.00" at bounding box center [626, 419] width 38 height 90
click at [580, 374] on td "0 (-100%) 1" at bounding box center [581, 419] width 52 height 90
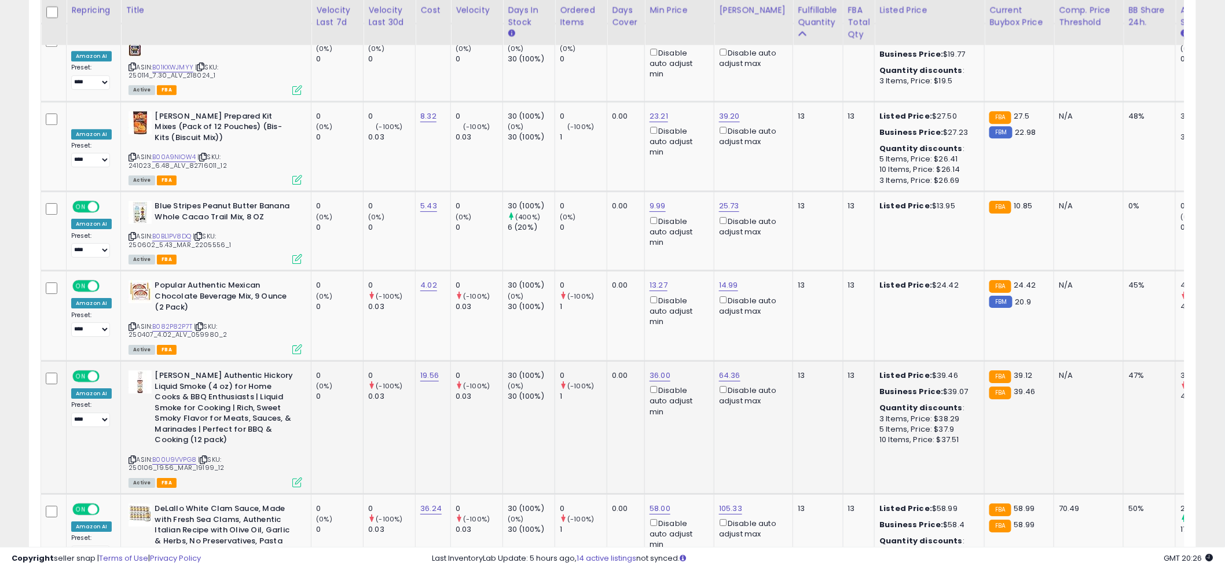
scroll to position [5086, 0]
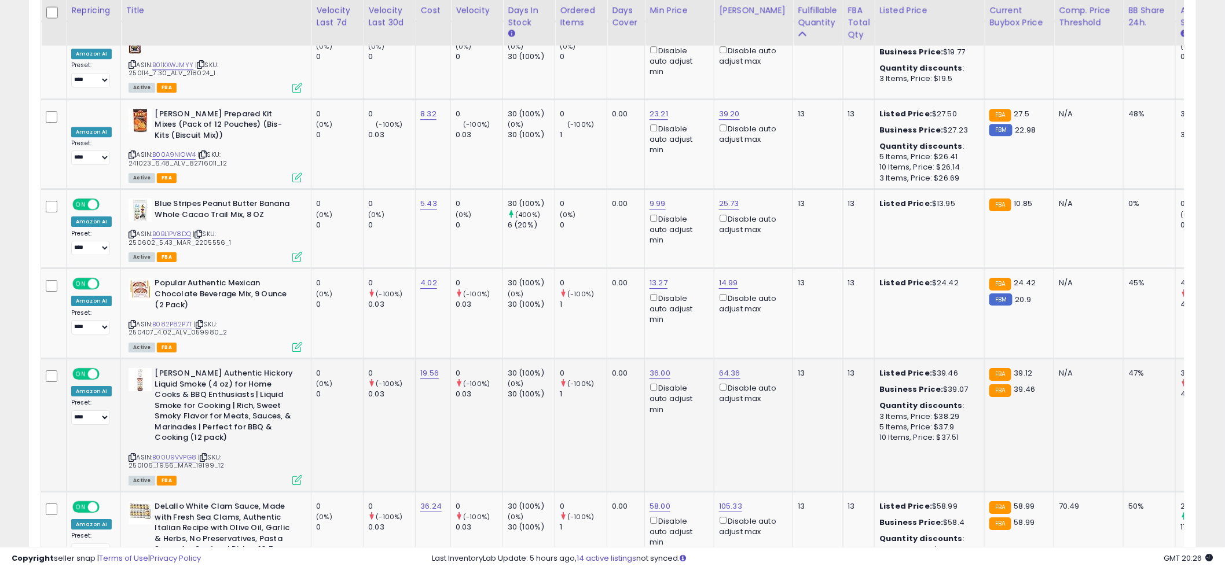
click at [620, 359] on td "0.00" at bounding box center [626, 425] width 38 height 133
click at [637, 359] on td "0.00" at bounding box center [626, 425] width 38 height 133
click at [638, 359] on td "0.00" at bounding box center [626, 425] width 38 height 133
click at [625, 359] on td "0.00" at bounding box center [626, 425] width 38 height 133
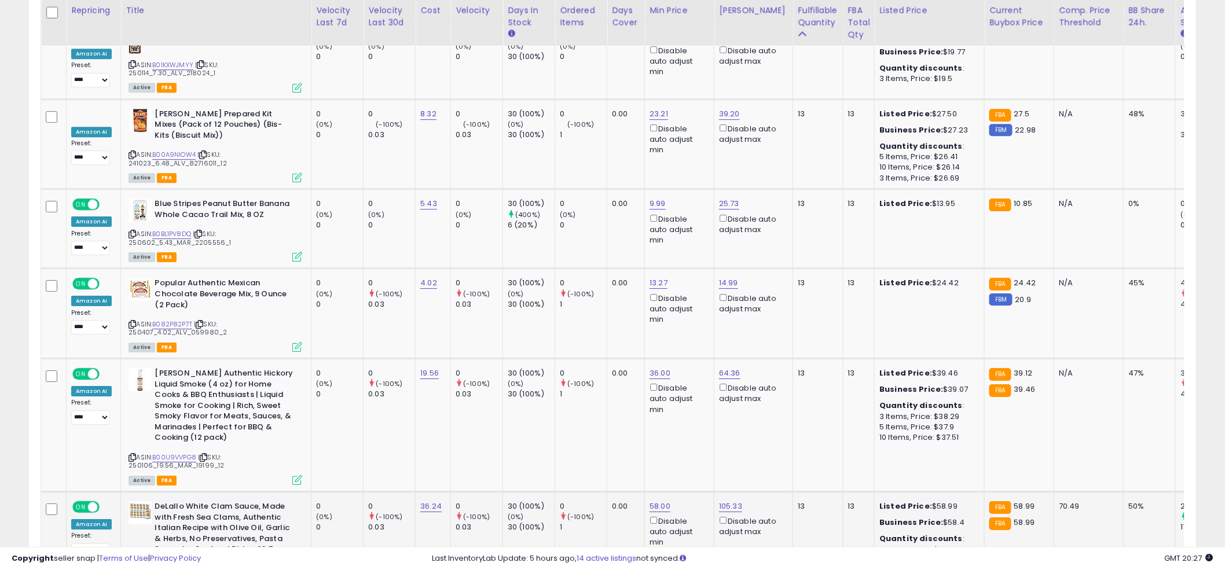
click at [178, 501] on div "ASIN: B000HQOZEY | SKU: 250102_36.24_MAR_125351_12 Active FBA" at bounding box center [215, 553] width 174 height 105
click at [582, 359] on td "0 (-100%) 1" at bounding box center [581, 425] width 52 height 133
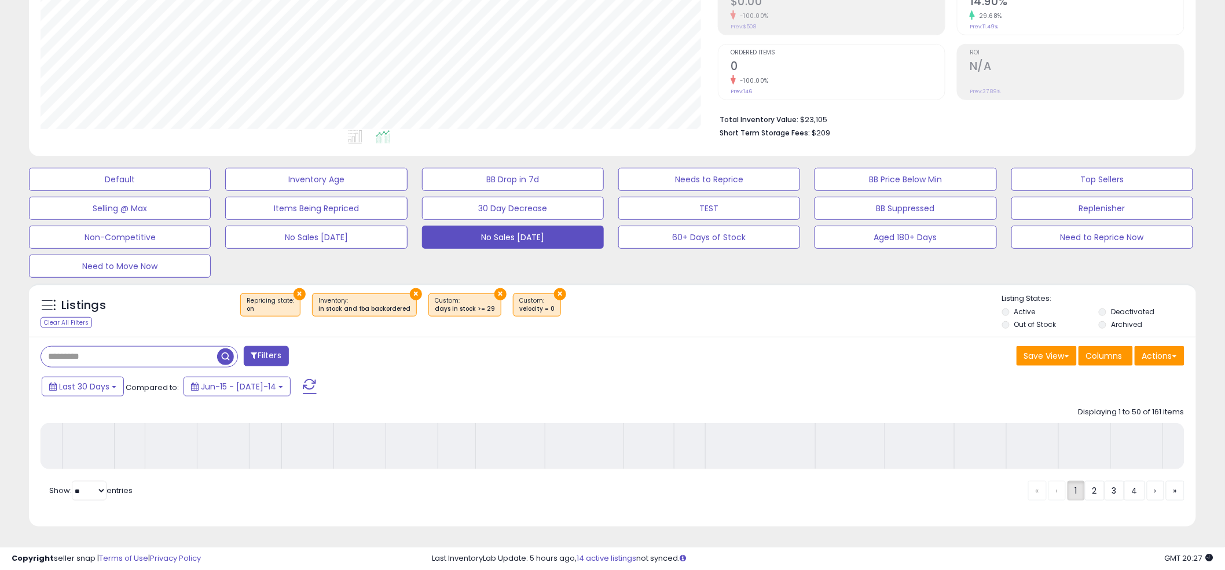
scroll to position [207, 0]
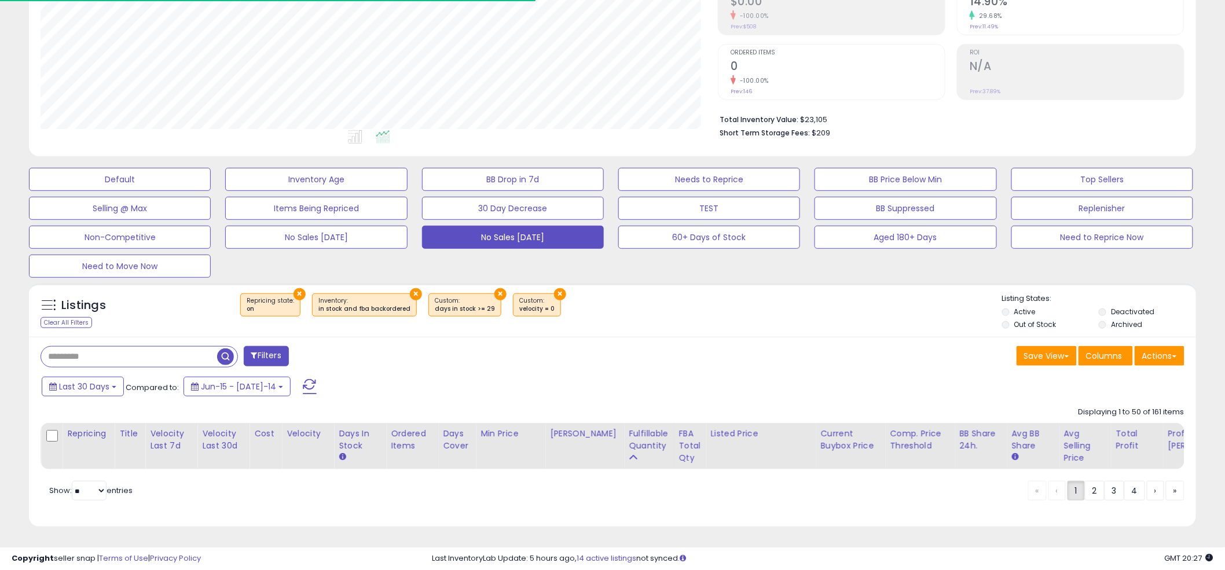
click at [590, 284] on div "Listings Clear All Filters × Repricing state : on × × ×" at bounding box center [612, 310] width 1167 height 53
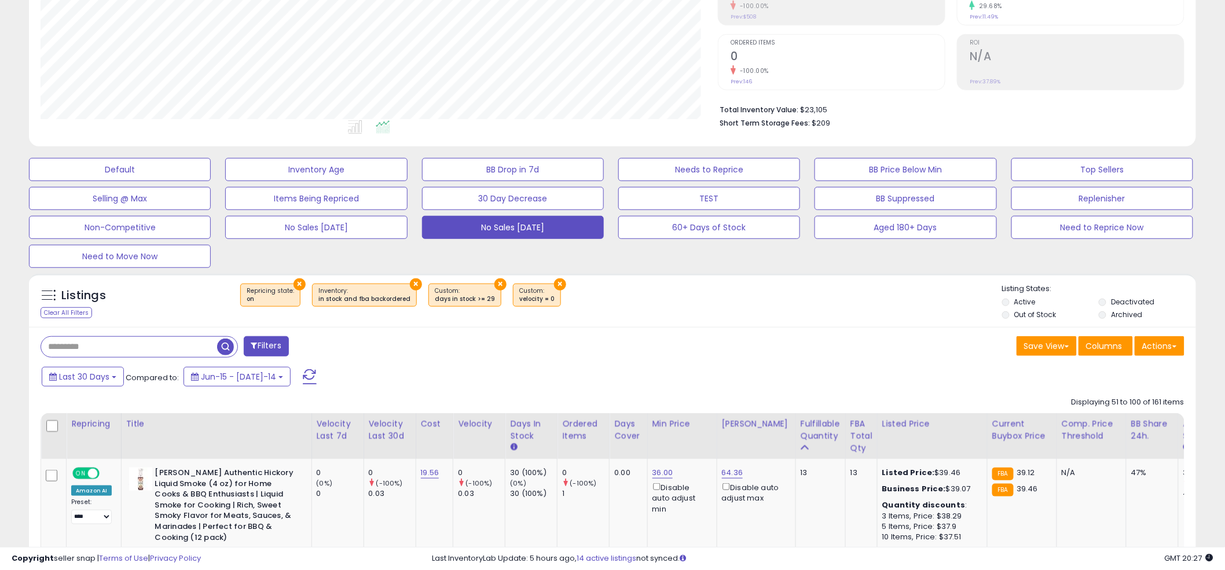
click at [604, 292] on div "× Repricing state : on × Inventory × ×" at bounding box center [614, 300] width 776 height 32
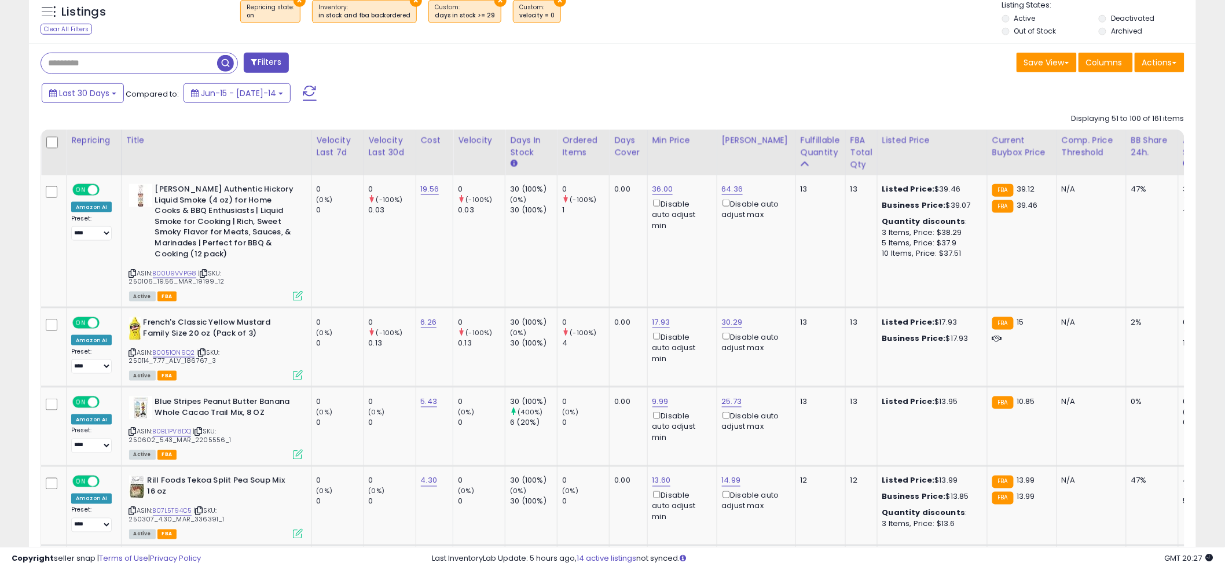
scroll to position [497, 0]
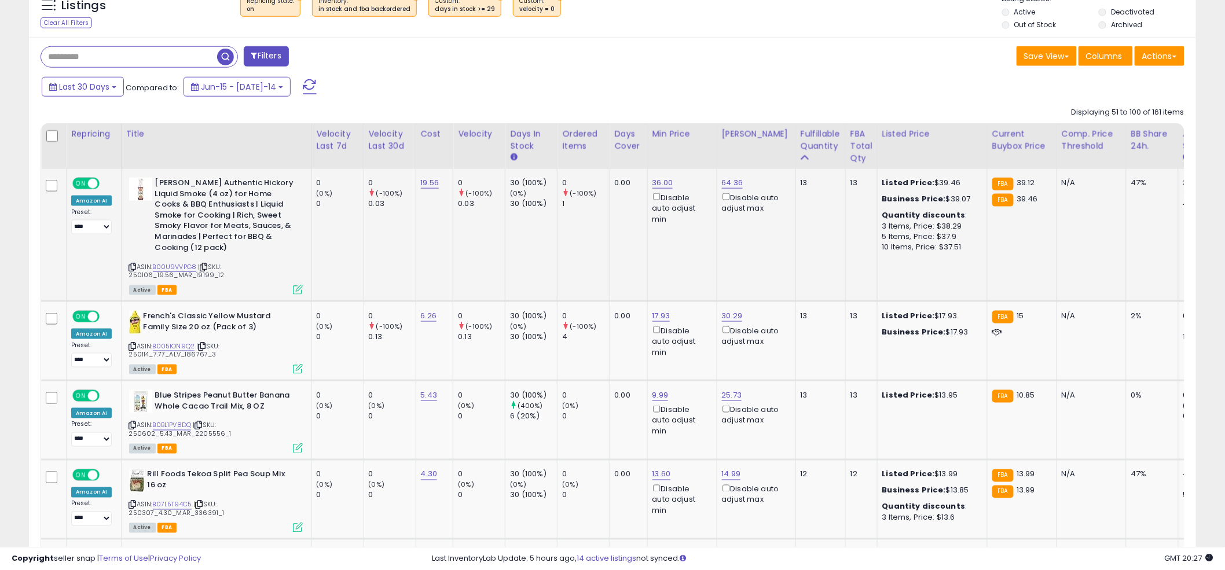
click at [607, 274] on td "0 (-100%) 1" at bounding box center [583, 235] width 52 height 132
click at [607, 271] on td "0 (-100%) 1" at bounding box center [583, 235] width 52 height 132
click at [605, 238] on td "0 (-100%) 1" at bounding box center [583, 235] width 52 height 132
click at [664, 313] on div "17.93 Disable auto adjust min" at bounding box center [680, 334] width 56 height 47
click at [660, 189] on link "17.93" at bounding box center [662, 183] width 21 height 12
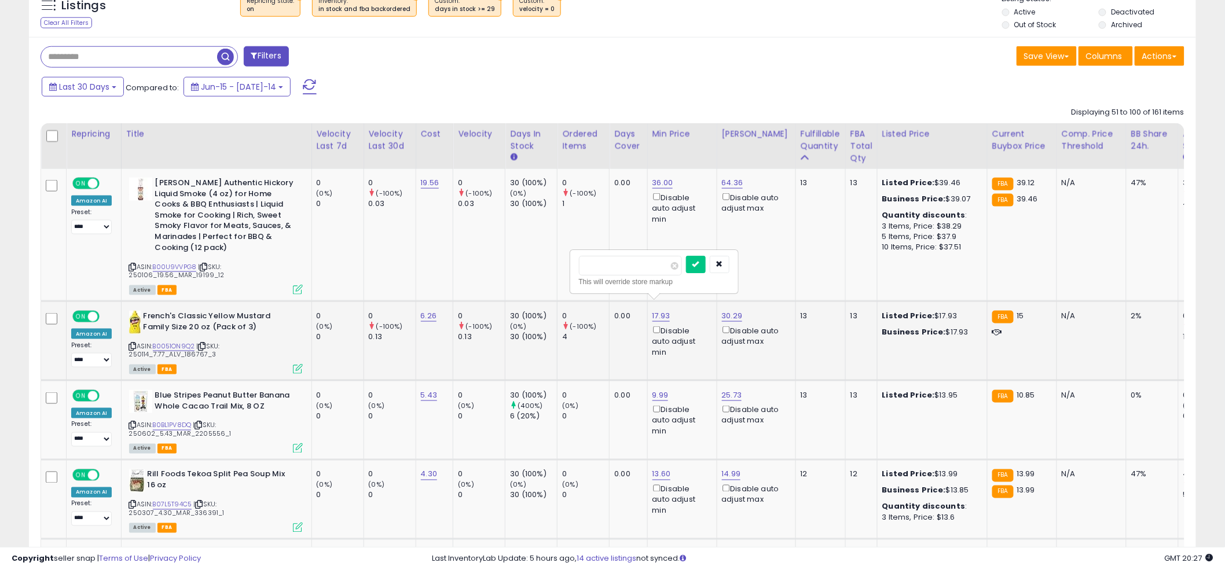
click at [624, 267] on input "*****" at bounding box center [630, 266] width 103 height 20
type input "*****"
click button "submit" at bounding box center [696, 264] width 20 height 17
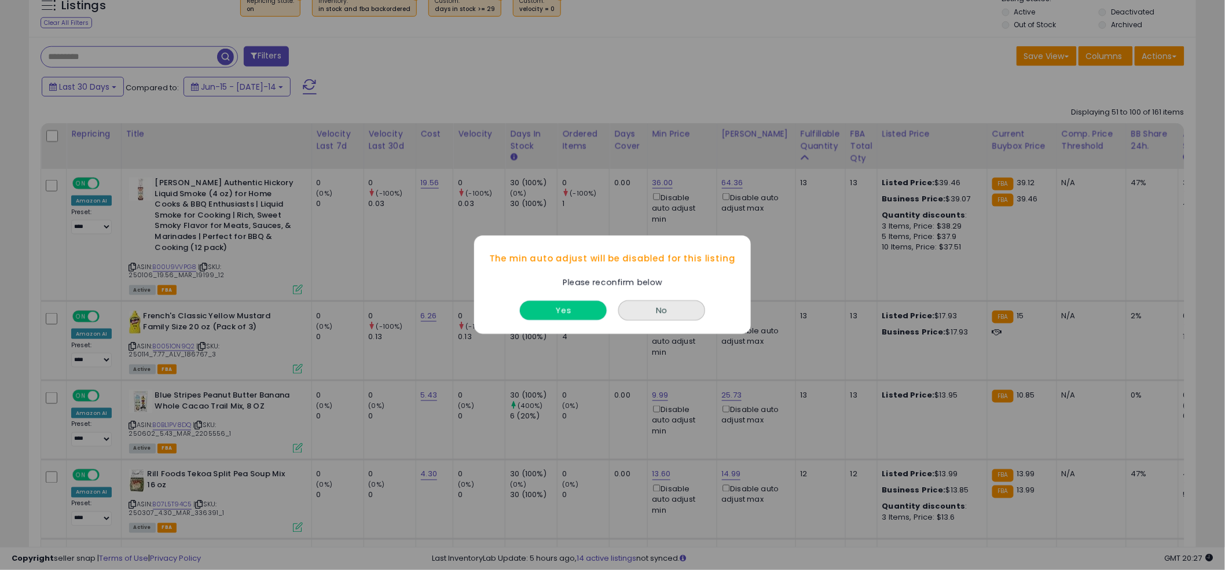
drag, startPoint x: 582, startPoint y: 310, endPoint x: 635, endPoint y: 284, distance: 59.5
click at [582, 310] on button "Yes" at bounding box center [563, 311] width 87 height 19
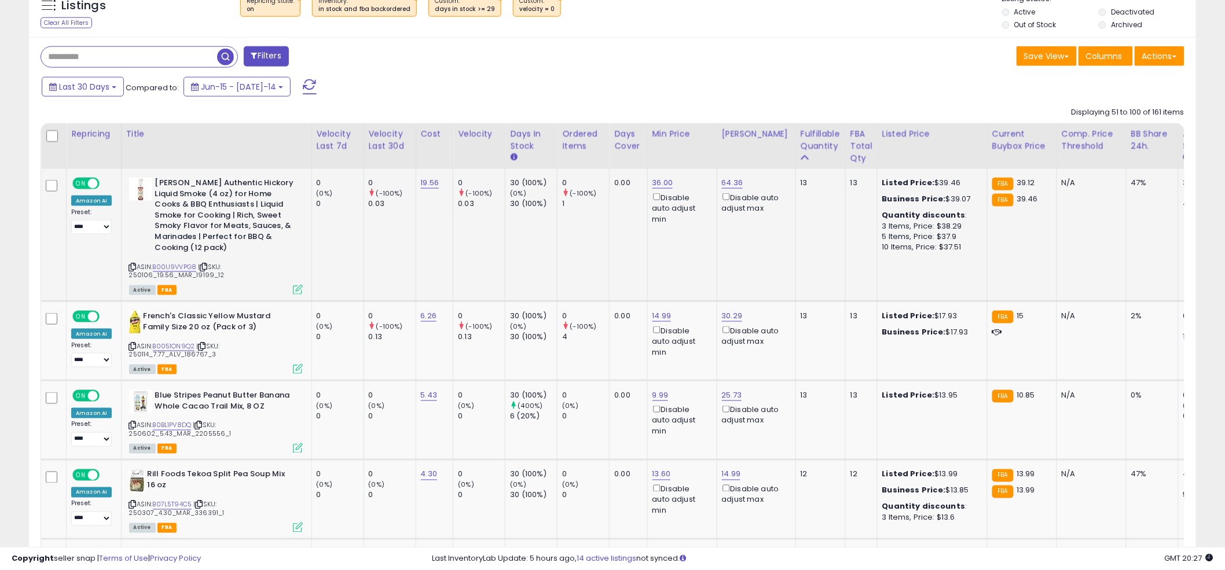
click at [609, 251] on td "0.00" at bounding box center [628, 235] width 38 height 132
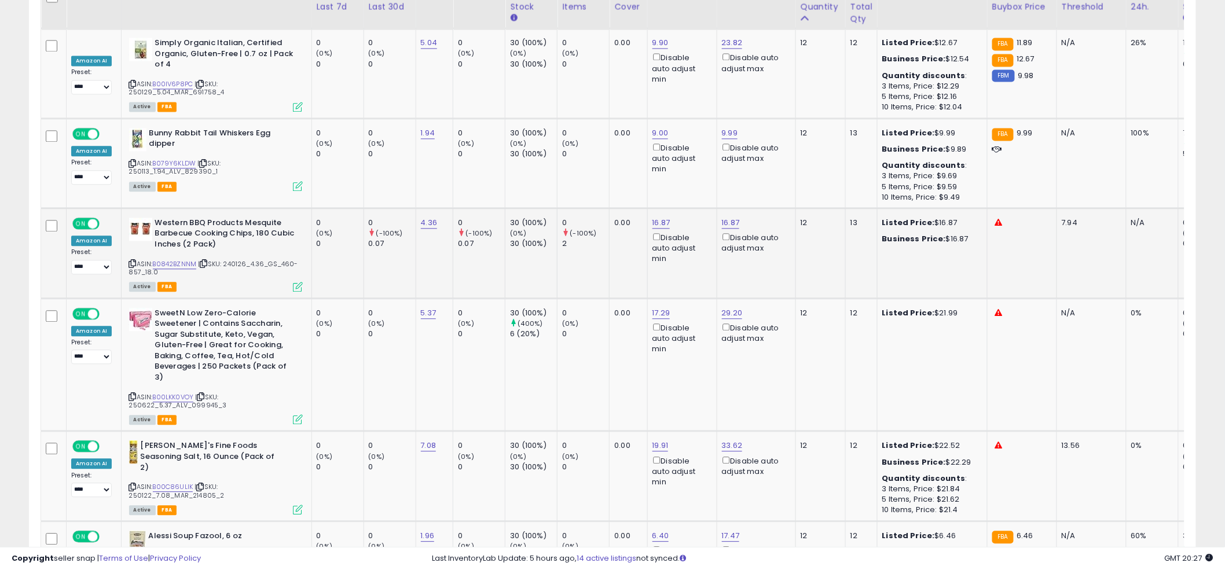
scroll to position [1031, 0]
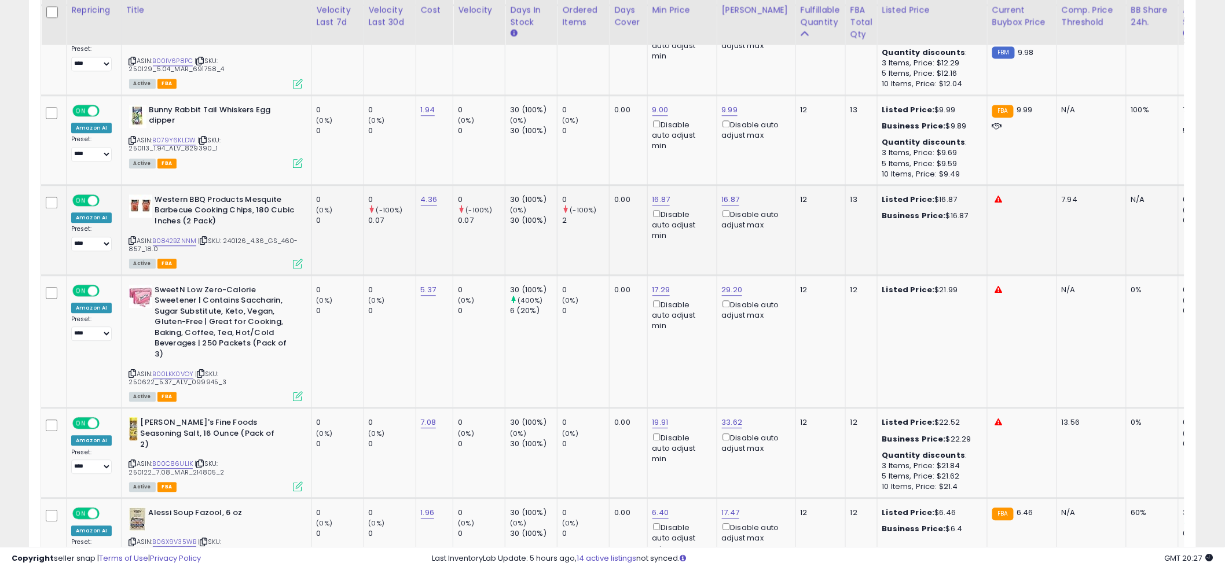
click at [582, 219] on td "0 (-100%) 2" at bounding box center [583, 230] width 52 height 90
click at [585, 220] on td "0 (-100%) 2" at bounding box center [583, 230] width 52 height 90
click at [687, 234] on td "16.87 Disable auto adjust min" at bounding box center [681, 230] width 69 height 90
click at [613, 229] on td "0.00" at bounding box center [628, 230] width 38 height 90
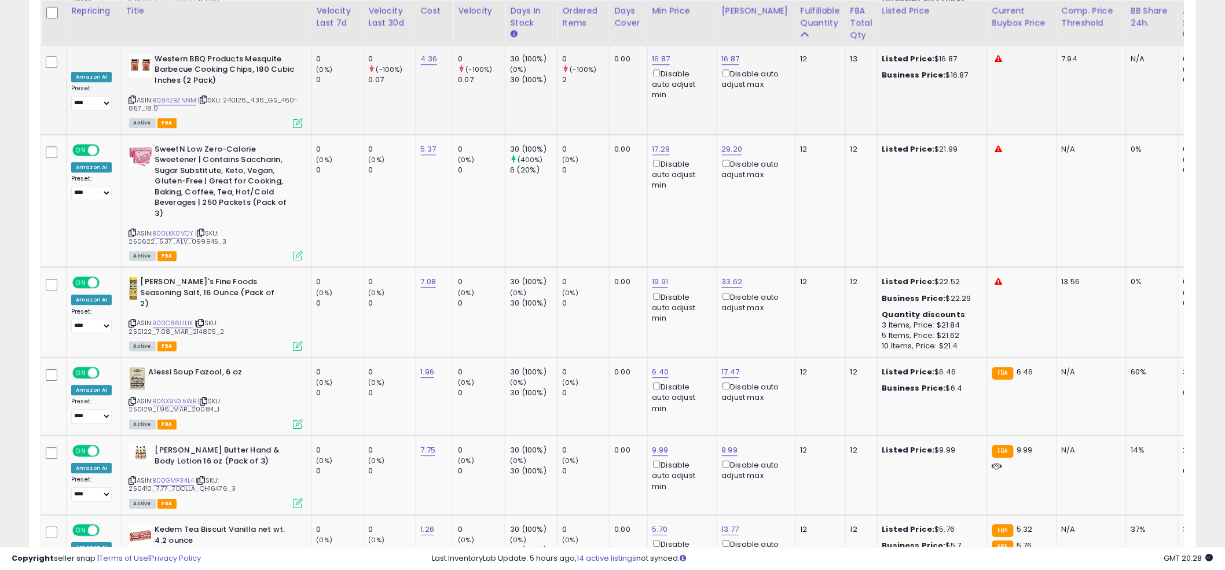
scroll to position [1172, 0]
drag, startPoint x: 631, startPoint y: 215, endPoint x: 546, endPoint y: 220, distance: 85.8
type input "****"
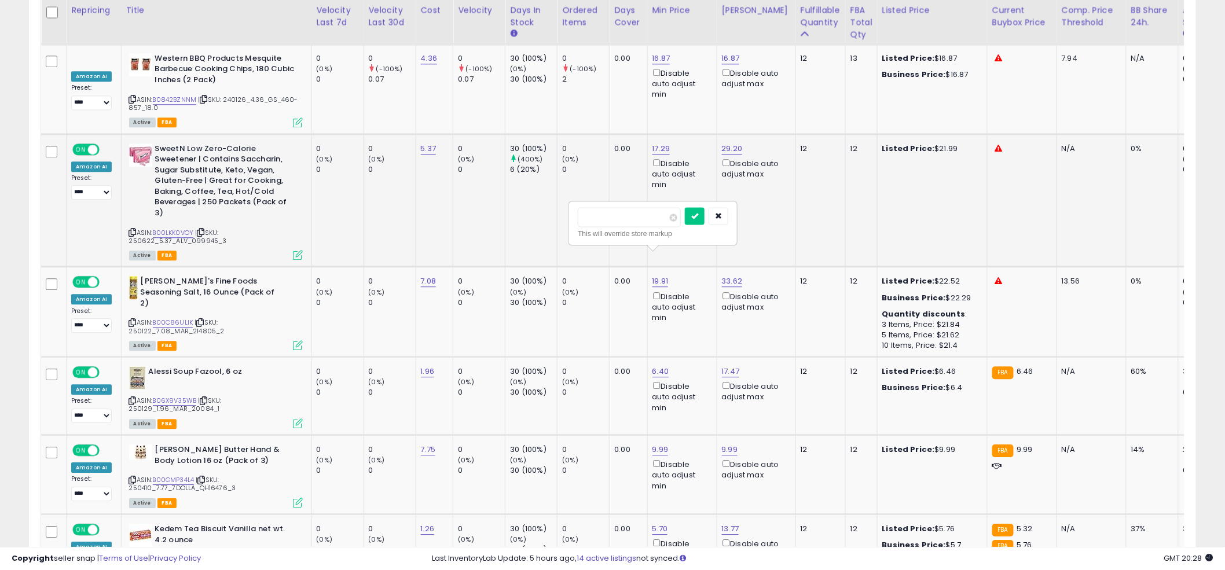
click button "submit" at bounding box center [695, 215] width 20 height 17
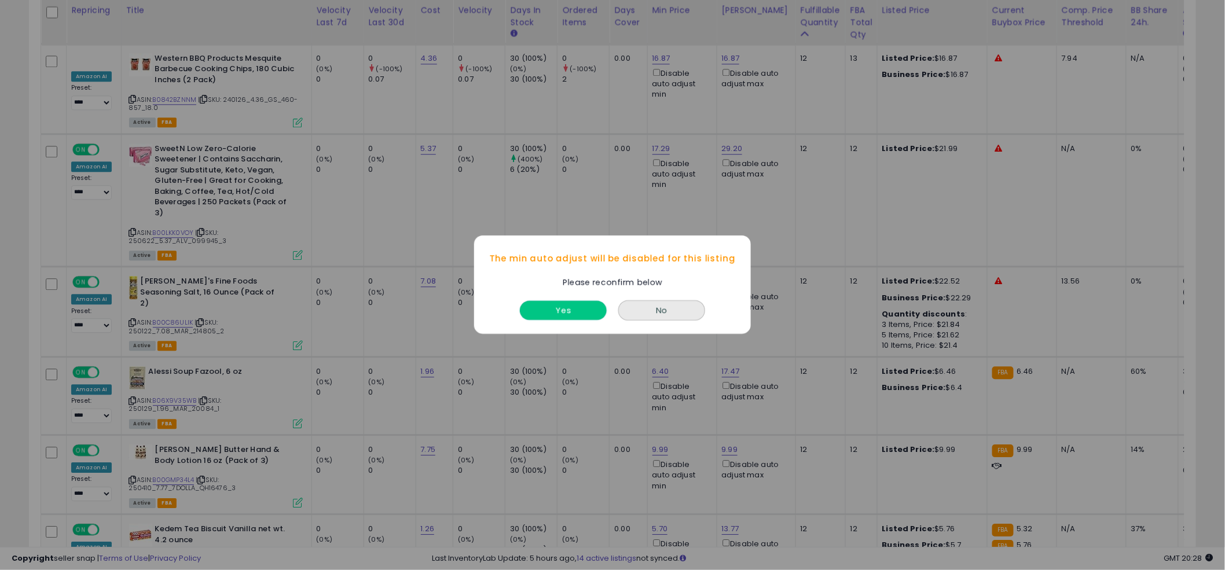
click at [554, 316] on button "Yes" at bounding box center [563, 311] width 87 height 19
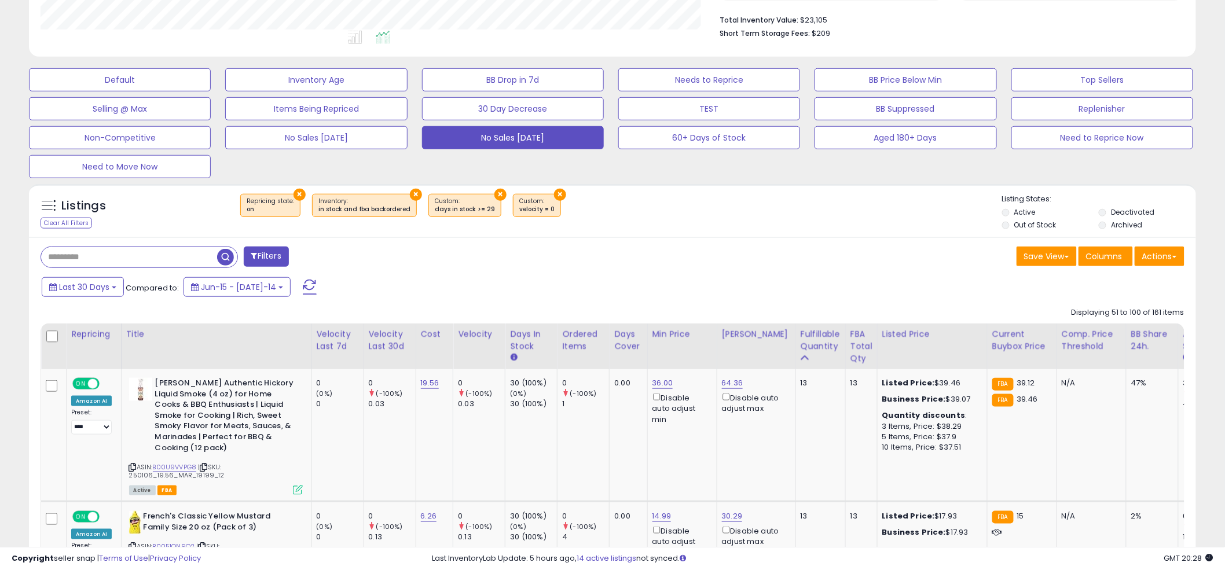
scroll to position [0, 0]
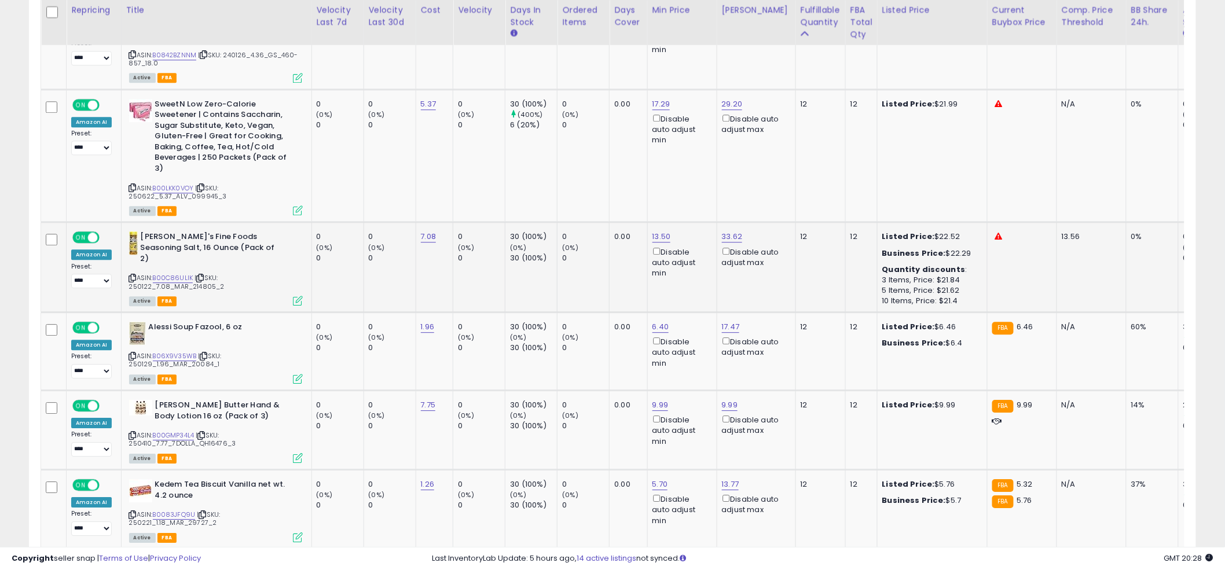
click at [619, 252] on td "0.00" at bounding box center [628, 267] width 38 height 90
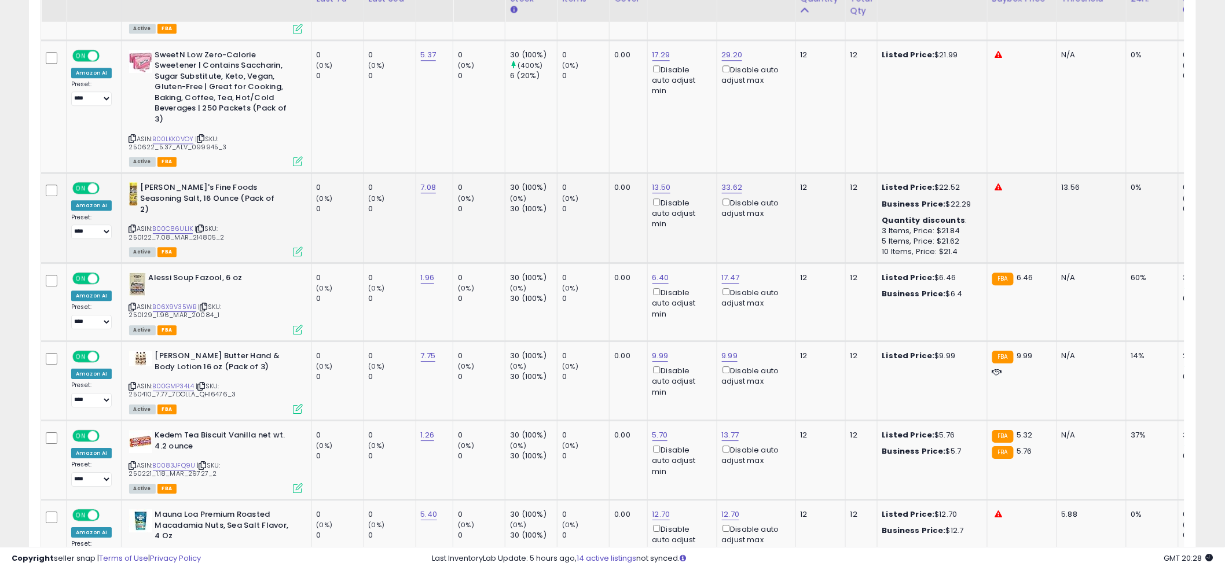
scroll to position [1279, 0]
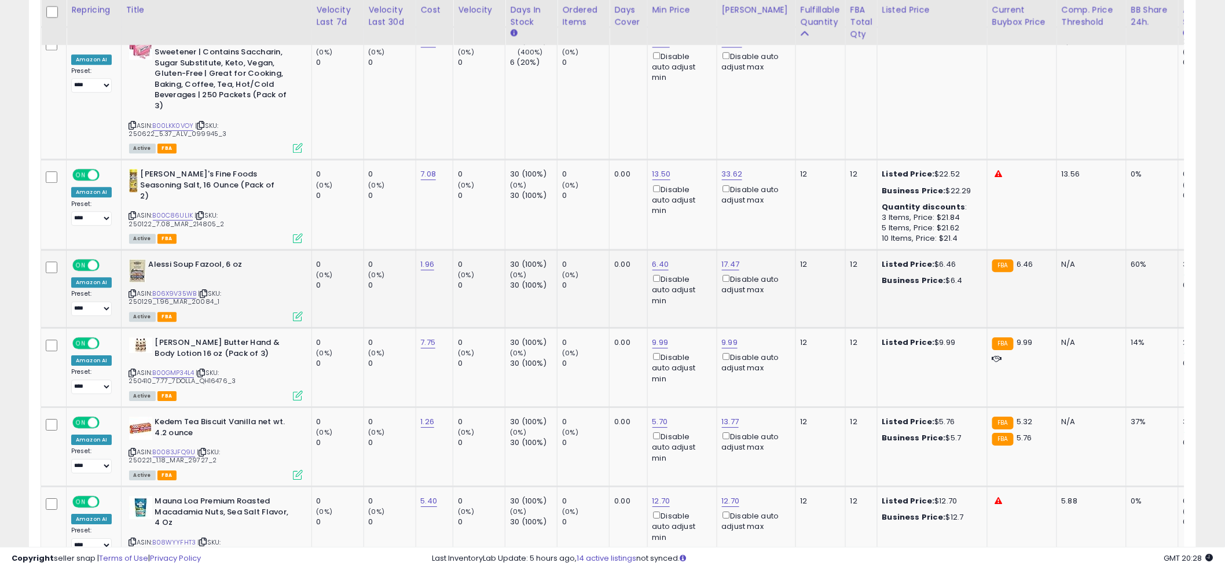
click at [619, 252] on td "0.00" at bounding box center [628, 289] width 38 height 78
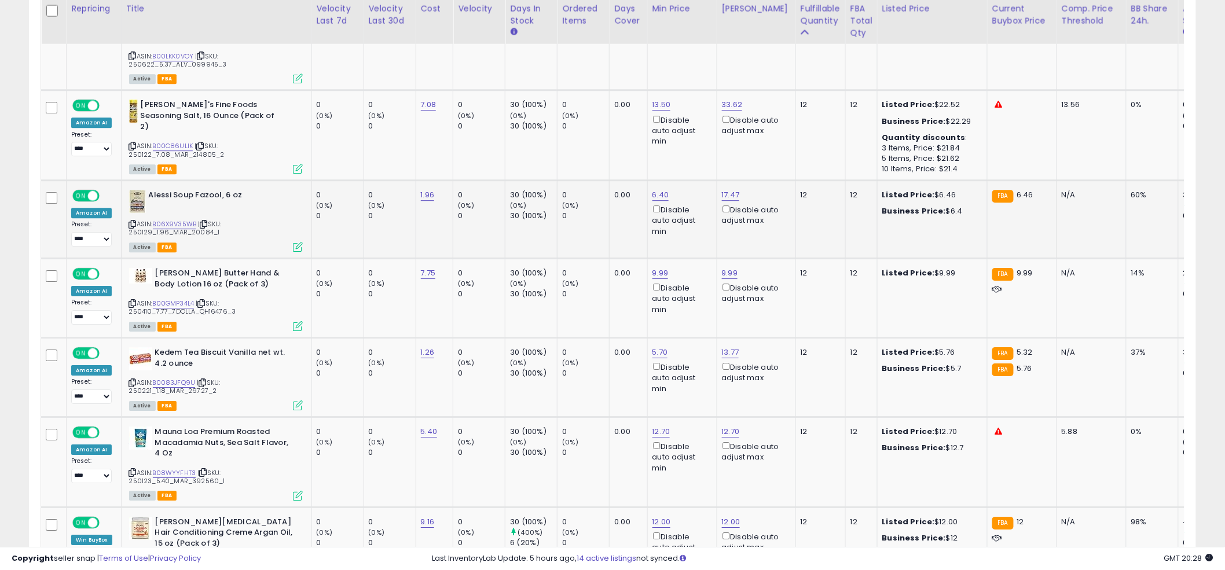
scroll to position [1349, 0]
click at [620, 258] on td "0.00" at bounding box center [628, 297] width 38 height 79
click at [661, 347] on div "5.70 Disable auto adjust min" at bounding box center [680, 370] width 56 height 47
type input "*"
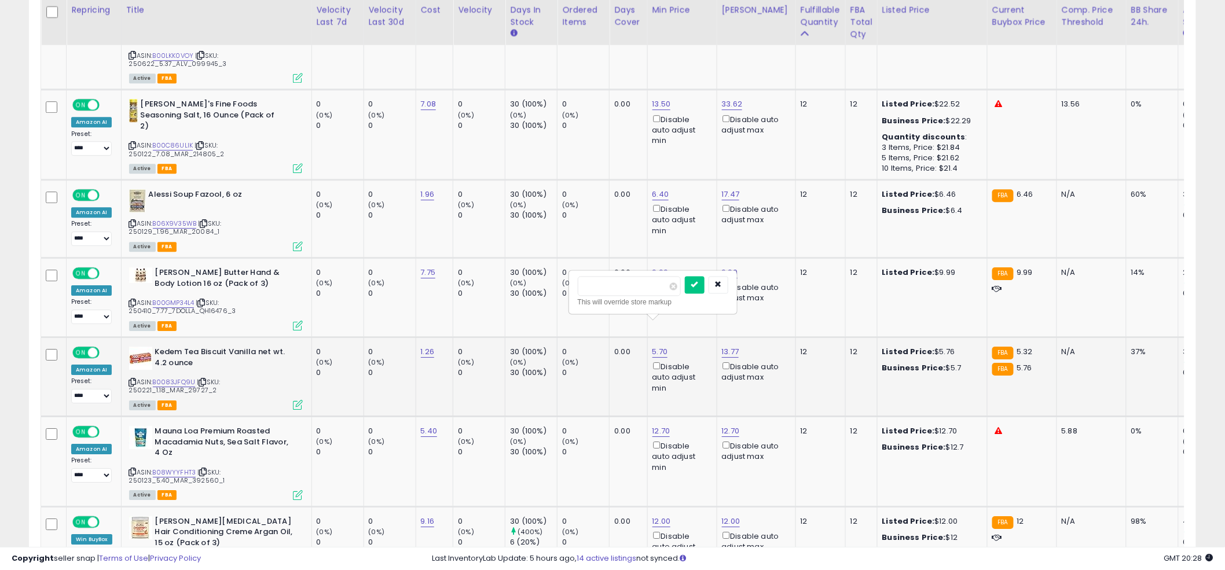
click button "submit" at bounding box center [695, 284] width 20 height 17
click at [626, 310] on td "0.00" at bounding box center [628, 297] width 38 height 79
click at [622, 296] on td "0.00" at bounding box center [628, 297] width 38 height 79
click at [131, 300] on icon at bounding box center [133, 303] width 8 height 6
click at [171, 298] on link "B00GMP34L4" at bounding box center [174, 303] width 42 height 10
